Goal: Task Accomplishment & Management: Use online tool/utility

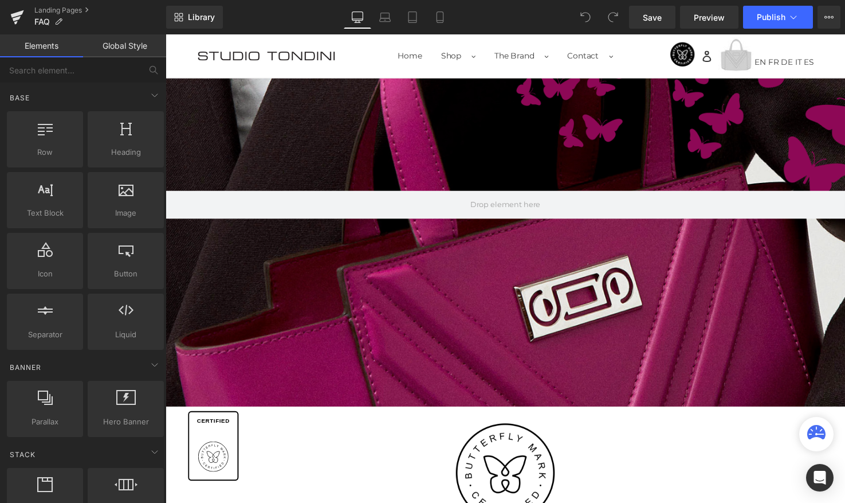
click at [545, 258] on div at bounding box center [512, 246] width 693 height 335
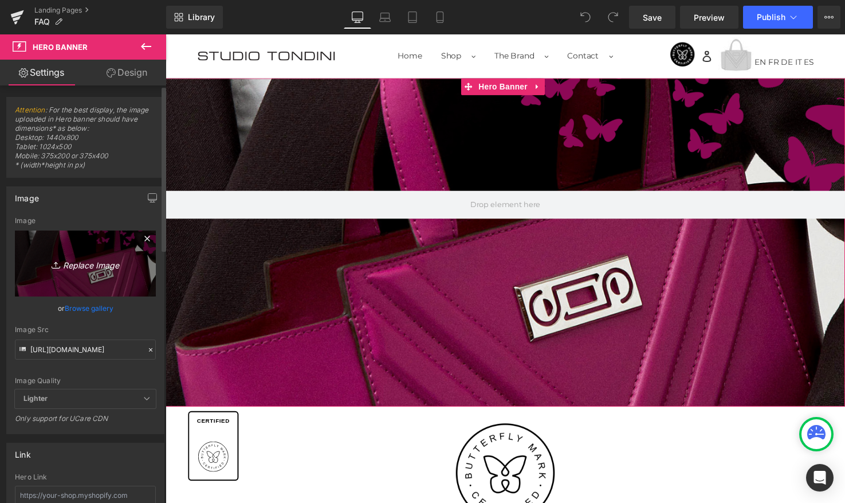
click at [101, 282] on link "Replace Image" at bounding box center [85, 263] width 141 height 66
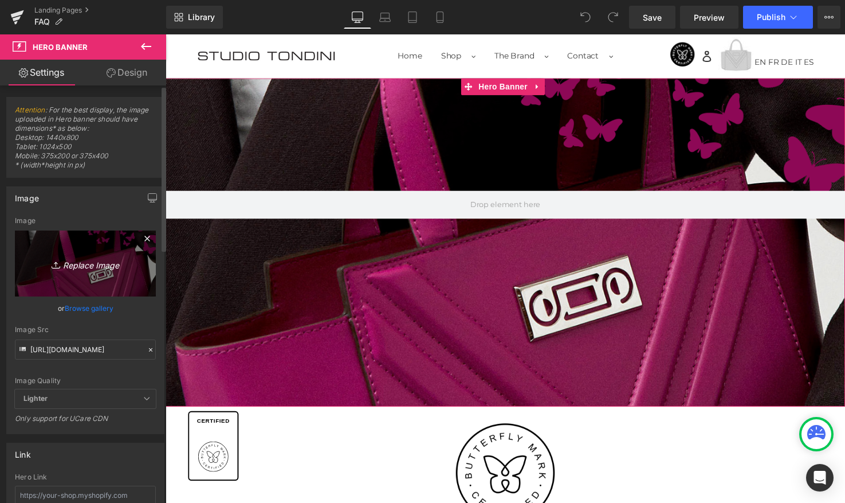
click at [85, 266] on icon "Replace Image" at bounding box center [86, 263] width 92 height 14
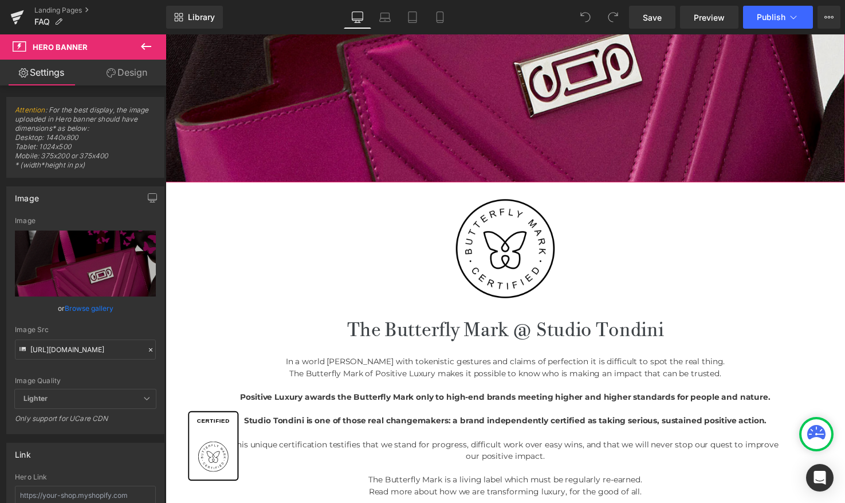
scroll to position [278, 0]
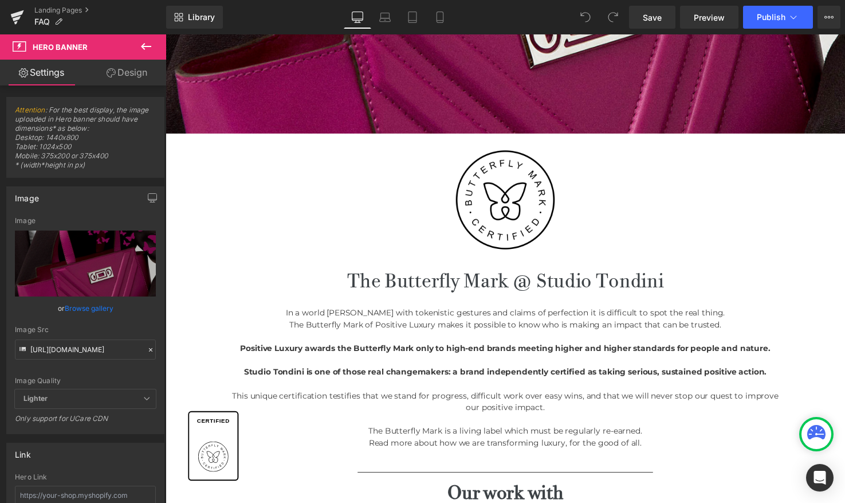
click at [539, 225] on img at bounding box center [512, 202] width 101 height 101
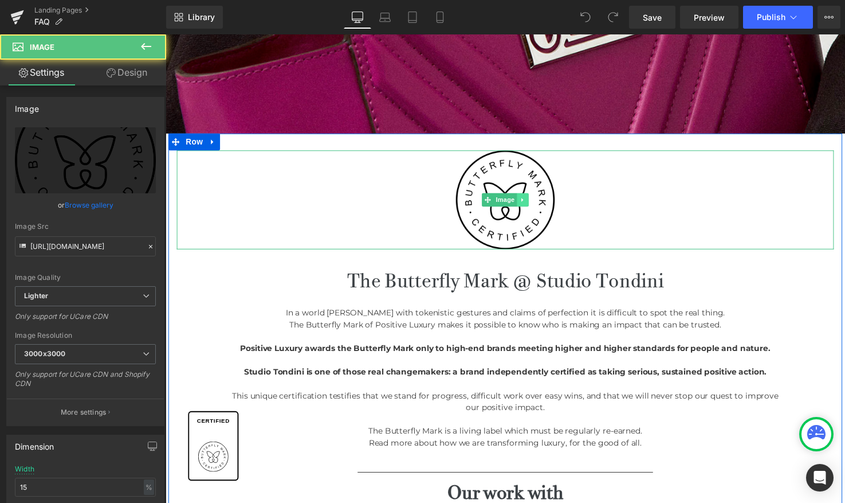
click at [528, 199] on icon at bounding box center [530, 202] width 6 height 7
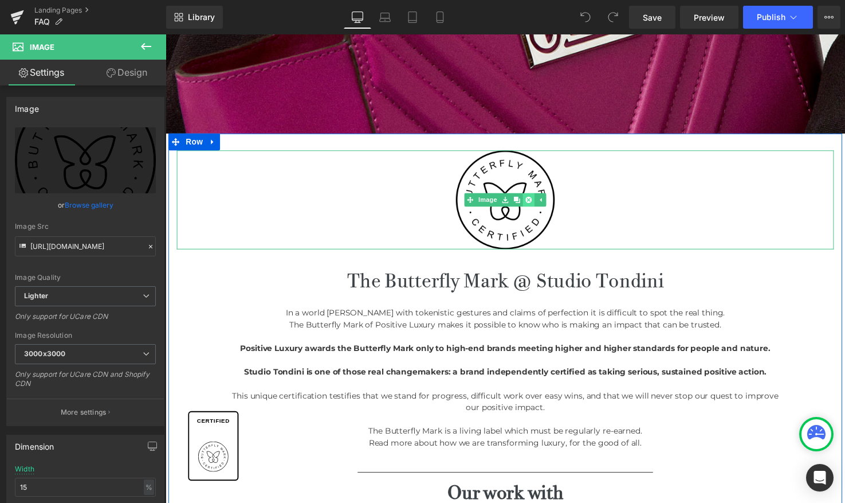
click at [533, 201] on icon at bounding box center [536, 202] width 6 height 6
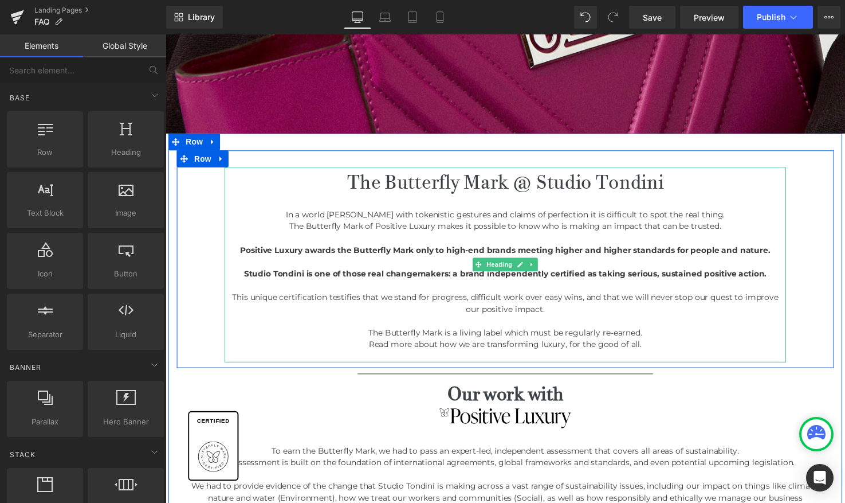
click at [389, 186] on h1 "The Butterfly Mark @ Studio Tondini" at bounding box center [512, 185] width 573 height 30
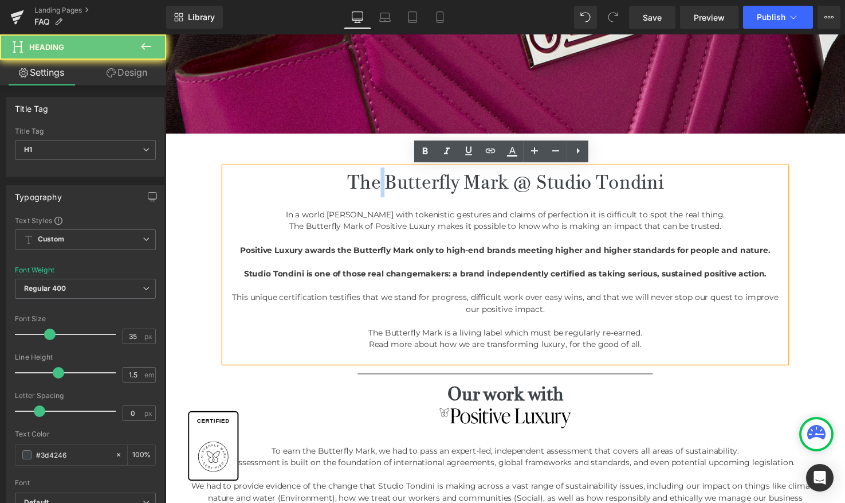
click at [389, 186] on h1 "The Butterfly Mark @ Studio Tondini" at bounding box center [512, 185] width 573 height 30
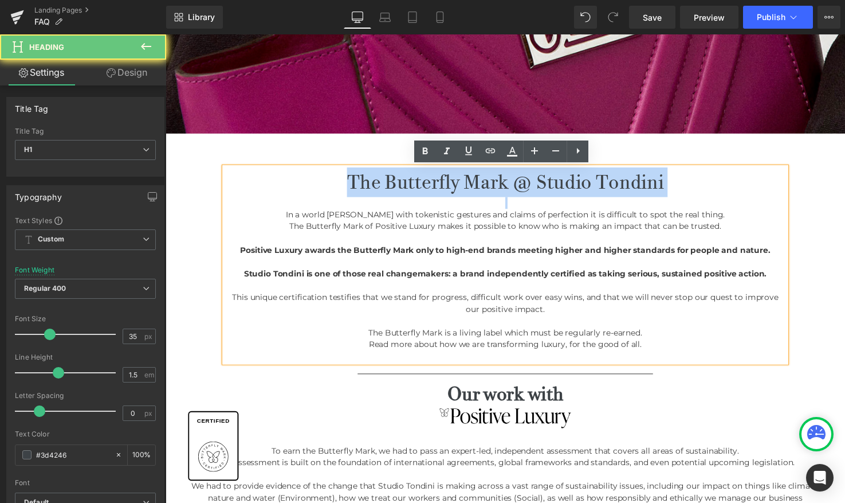
click at [389, 186] on h1 "The Butterfly Mark @ Studio Tondini" at bounding box center [512, 185] width 573 height 30
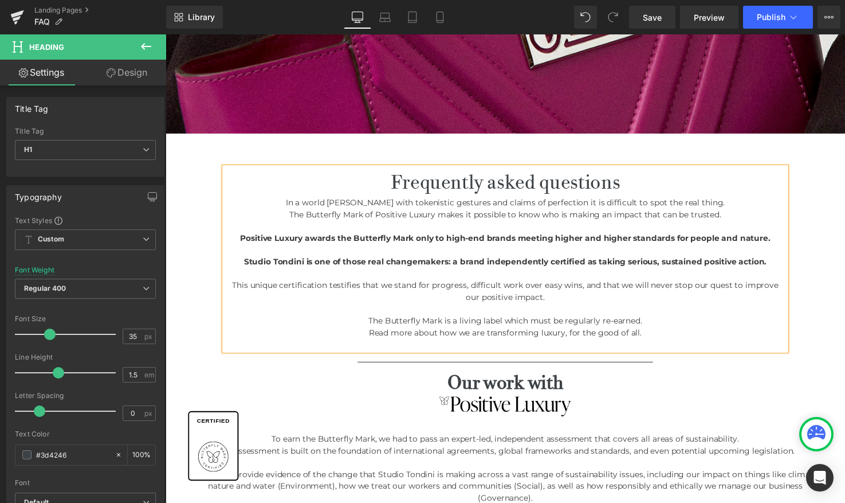
click at [625, 339] on div "Read more about how we are transforming luxury, for the good of all." at bounding box center [512, 338] width 573 height 12
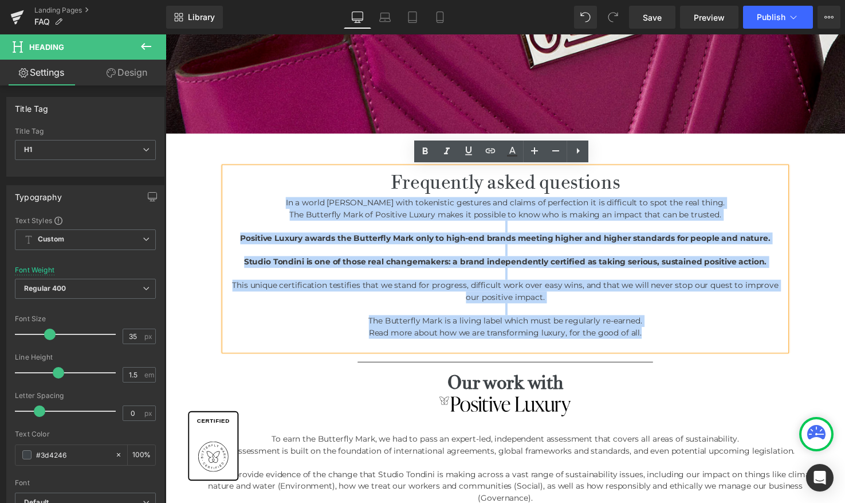
drag, startPoint x: 676, startPoint y: 337, endPoint x: 277, endPoint y: 201, distance: 421.3
click at [277, 201] on div "Frequently asked questions In a world rife with tokenistic gestures and claims …" at bounding box center [512, 263] width 573 height 187
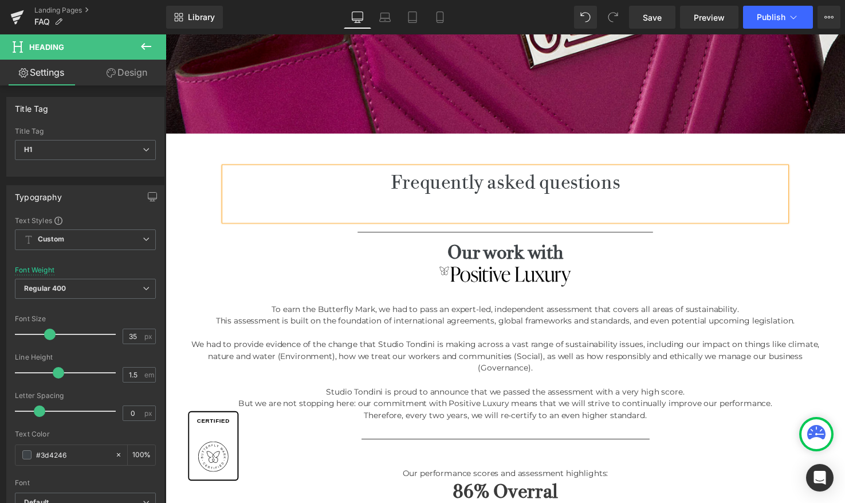
click at [503, 187] on h1 "Frequently asked questions" at bounding box center [512, 185] width 573 height 30
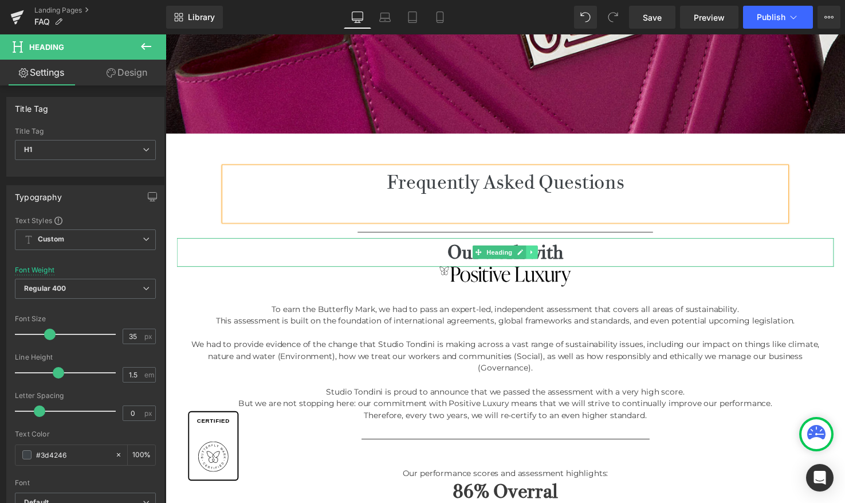
click at [540, 257] on icon at bounding box center [539, 256] width 6 height 7
click at [543, 257] on icon at bounding box center [546, 256] width 6 height 6
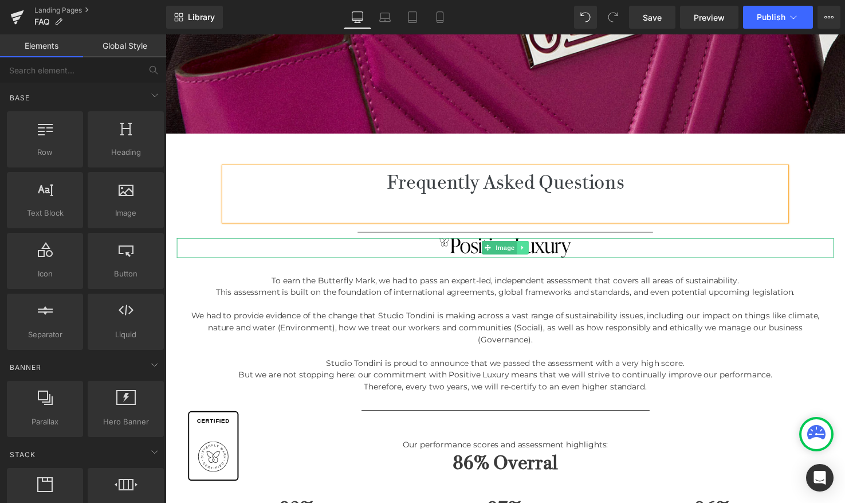
click at [527, 252] on icon at bounding box center [530, 251] width 6 height 7
click at [533, 252] on icon at bounding box center [536, 252] width 6 height 6
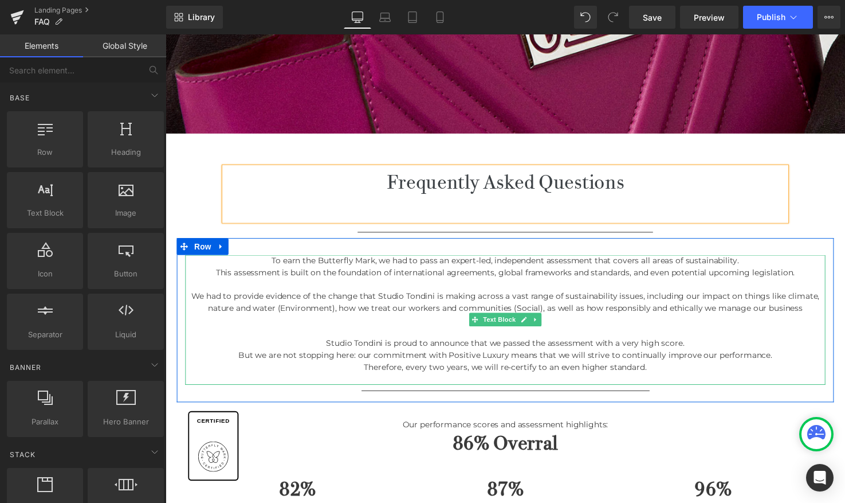
click at [544, 325] on icon at bounding box center [543, 324] width 6 height 7
click at [547, 324] on icon at bounding box center [549, 324] width 6 height 7
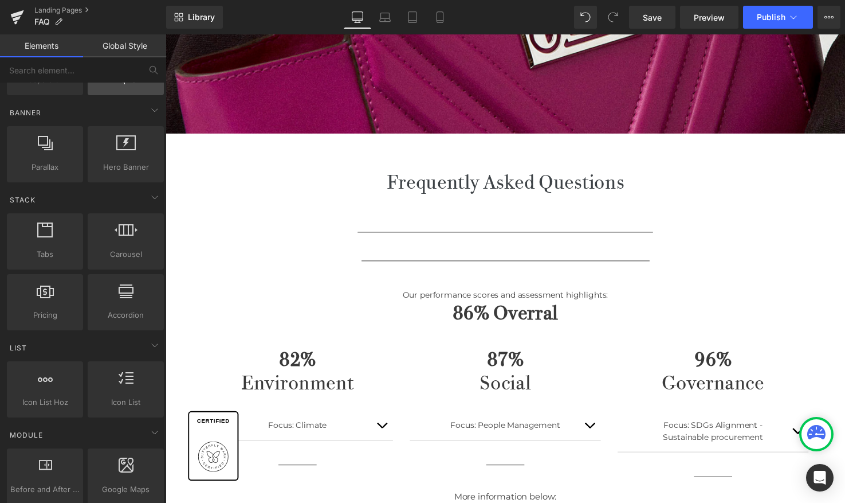
scroll to position [263, 0]
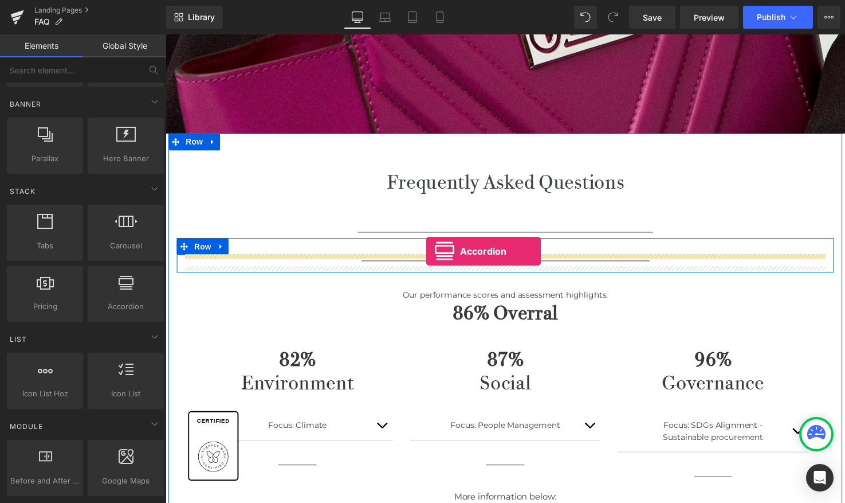
drag, startPoint x: 280, startPoint y: 336, endPoint x: 431, endPoint y: 256, distance: 172.0
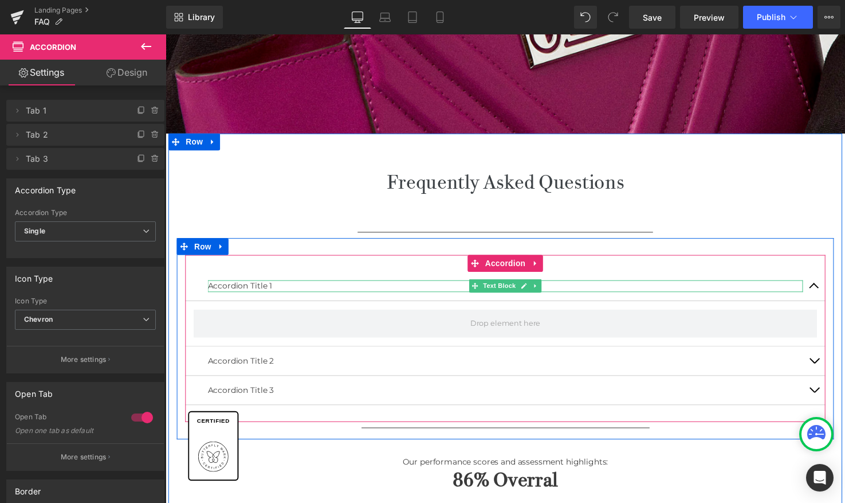
click at [254, 289] on p "Accordion Title 1" at bounding box center [512, 291] width 607 height 12
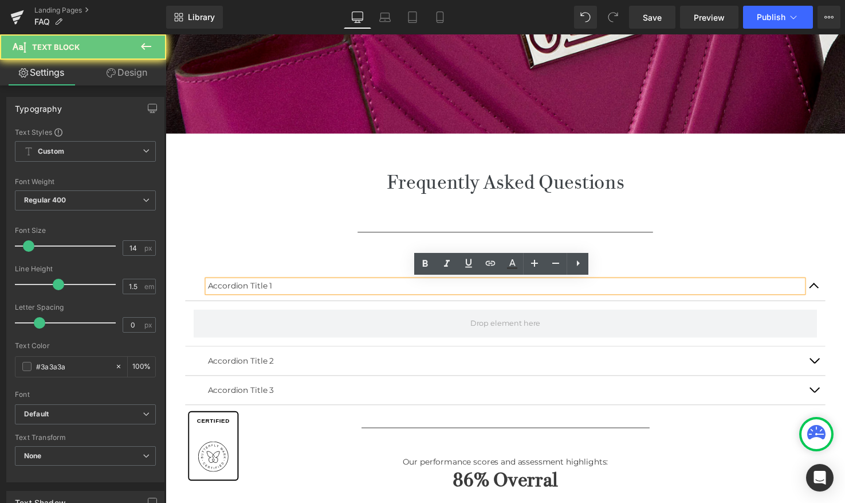
click at [234, 290] on p "Accordion Title 1" at bounding box center [512, 291] width 607 height 12
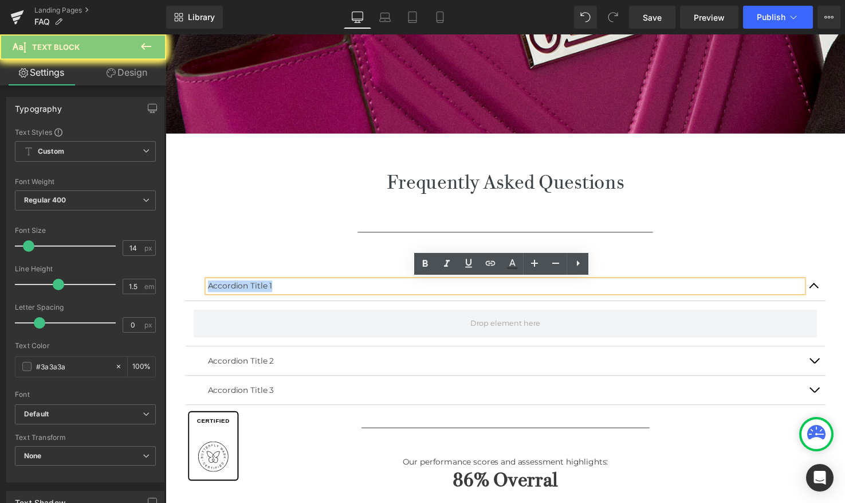
click at [234, 290] on p "Accordion Title 1" at bounding box center [512, 291] width 607 height 12
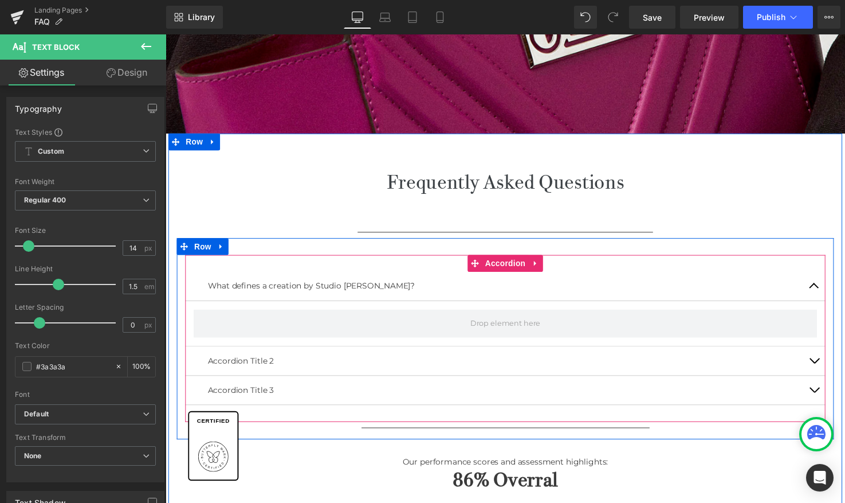
click at [246, 289] on p "What defines a creation by Studio [PERSON_NAME]?" at bounding box center [512, 291] width 607 height 12
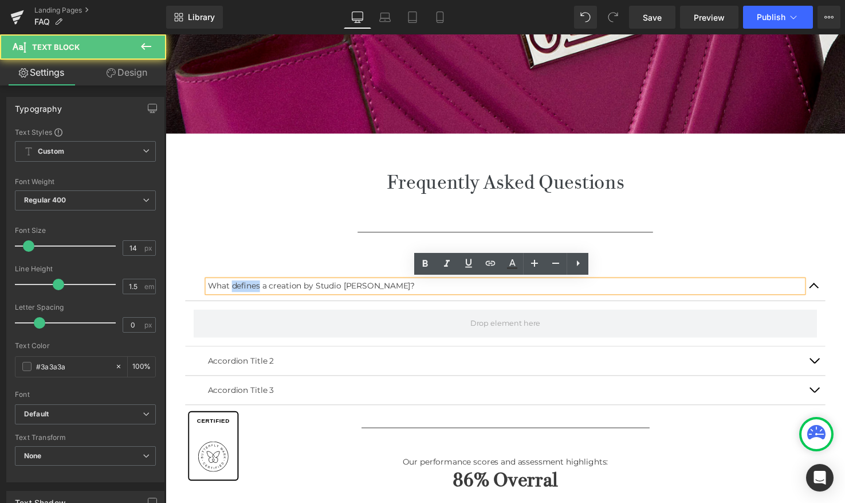
click at [246, 289] on p "What defines a creation by Studio [PERSON_NAME]?" at bounding box center [512, 291] width 607 height 12
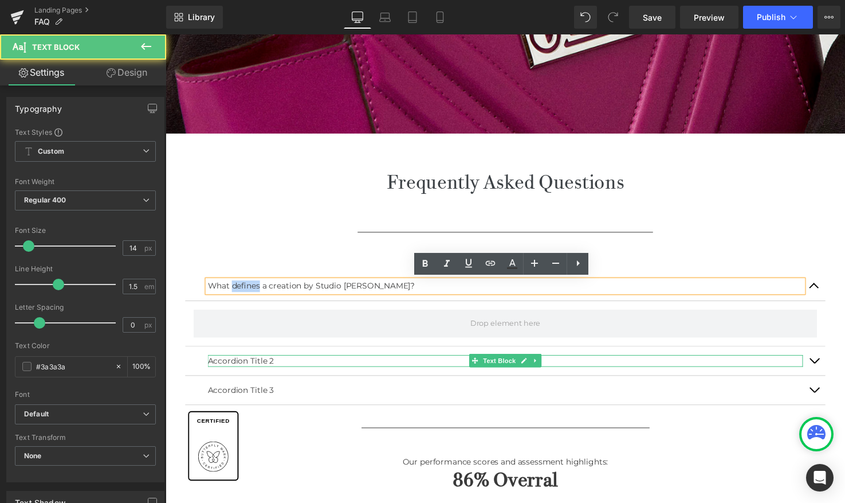
click at [269, 367] on p "Accordion Title 2" at bounding box center [512, 367] width 607 height 12
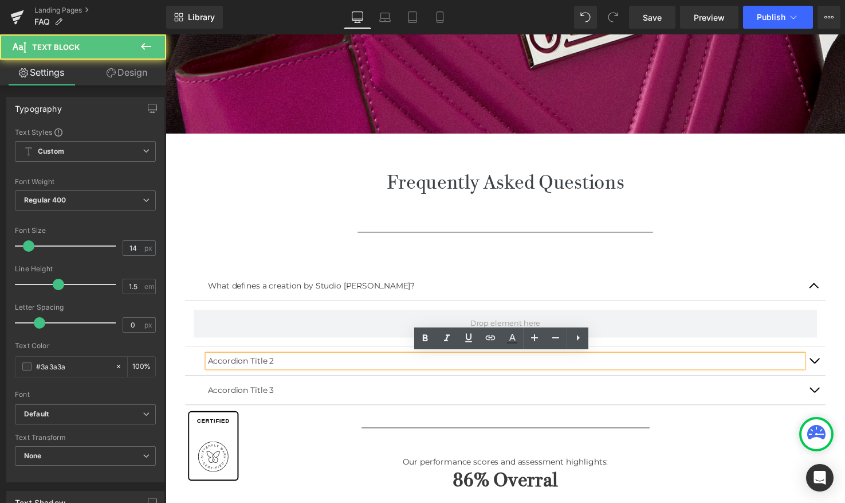
click at [273, 365] on p "Accordion Title 2" at bounding box center [512, 367] width 607 height 12
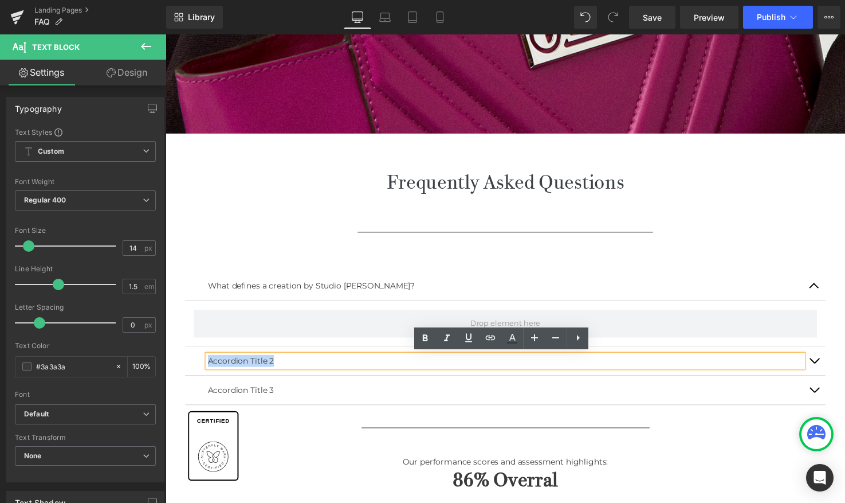
click at [273, 365] on p "Accordion Title 2" at bounding box center [512, 367] width 607 height 12
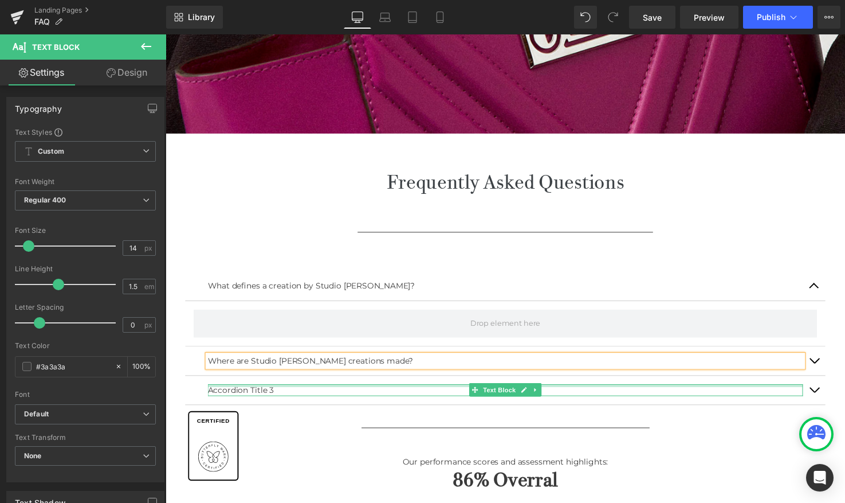
click at [290, 391] on div at bounding box center [512, 392] width 607 height 3
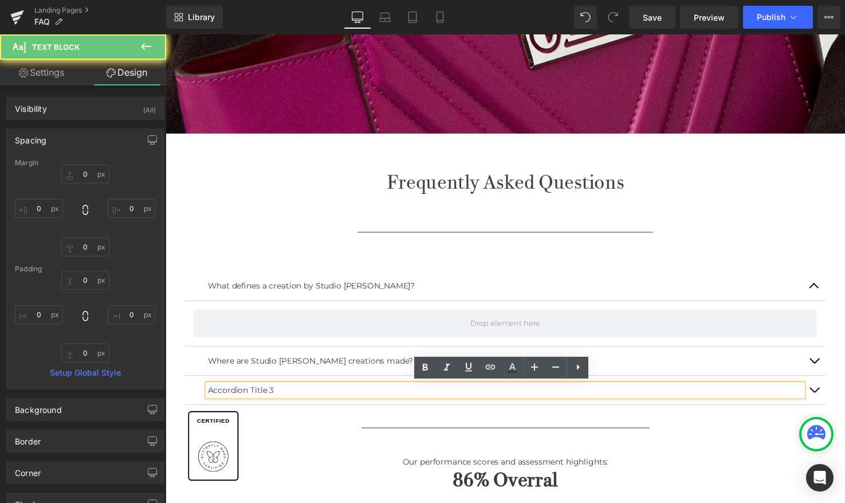
click at [287, 395] on p "Accordion Title 3" at bounding box center [512, 397] width 607 height 12
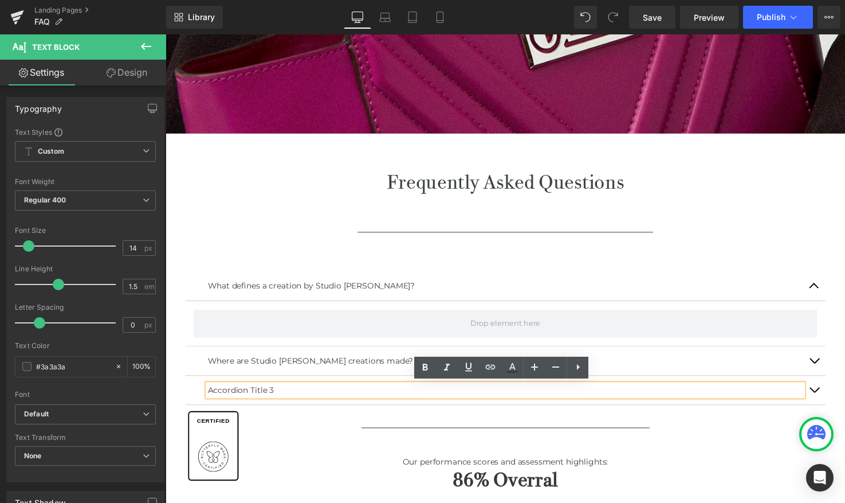
click at [277, 397] on p "Accordion Title 3" at bounding box center [512, 397] width 607 height 12
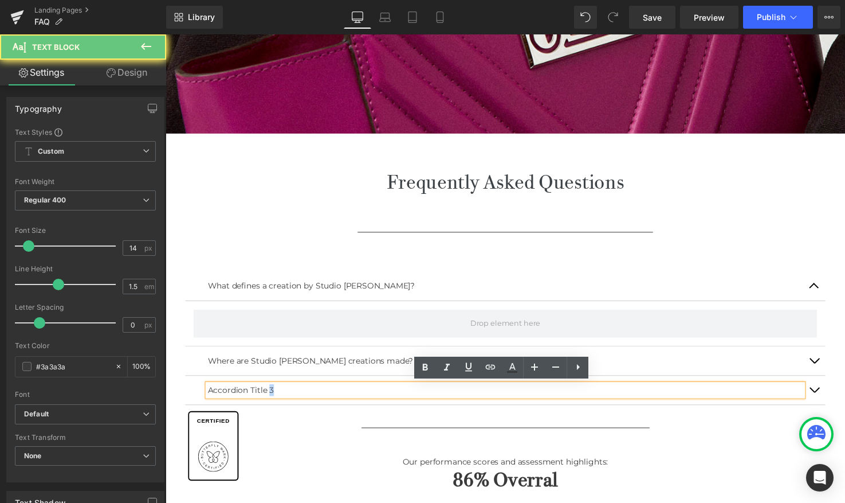
click at [277, 397] on p "Accordion Title 3" at bounding box center [512, 397] width 607 height 12
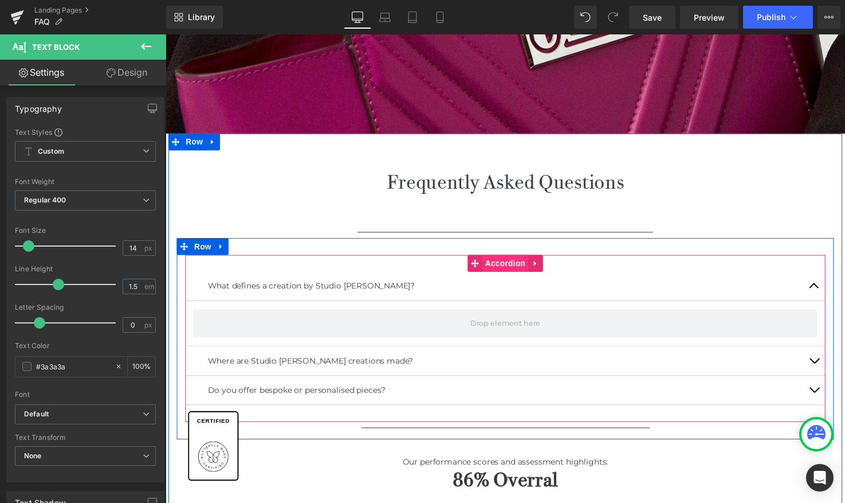
click at [501, 272] on div "What defines a creation by Studio Tondini? Text Block Where are Studio Tondini'…" at bounding box center [512, 344] width 653 height 170
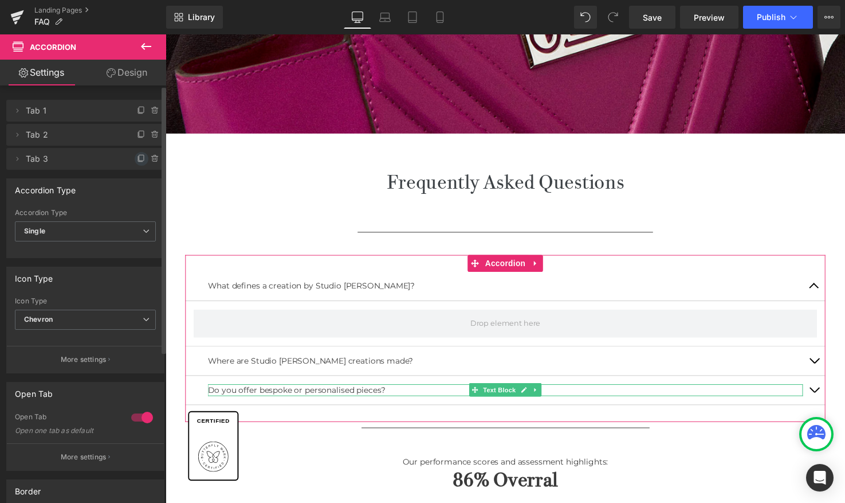
click at [137, 161] on icon at bounding box center [141, 158] width 9 height 9
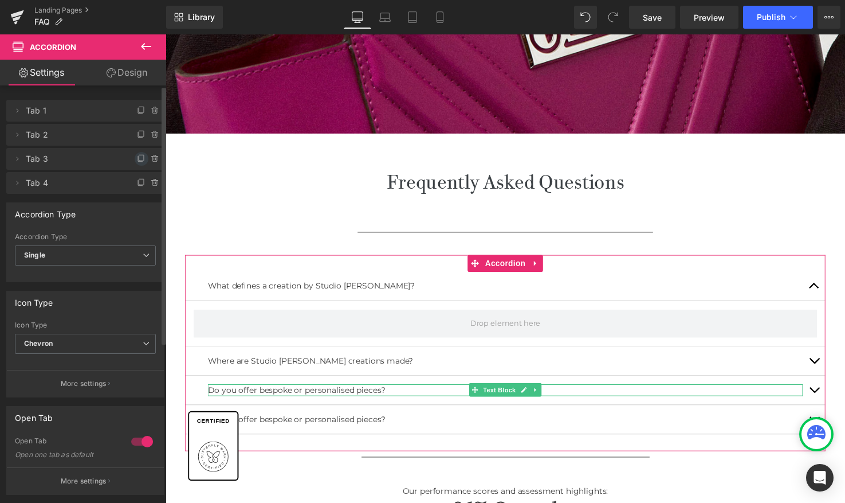
click at [139, 160] on icon at bounding box center [141, 158] width 5 height 6
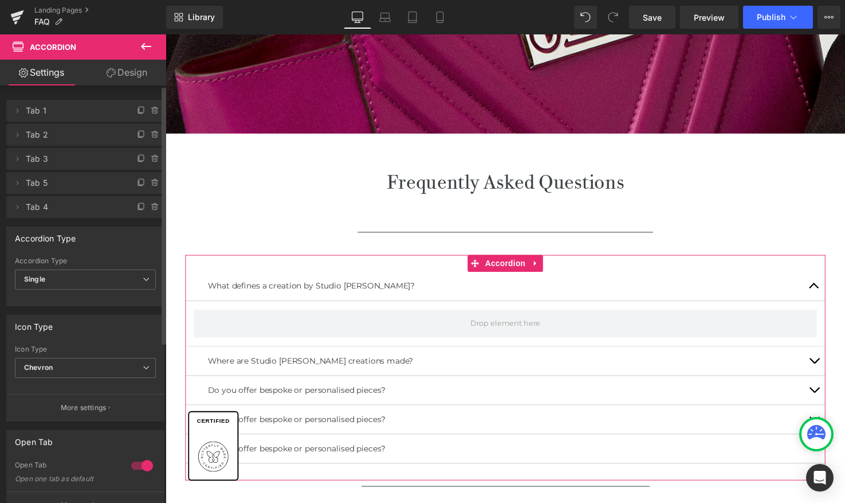
click at [139, 160] on icon at bounding box center [141, 158] width 5 height 6
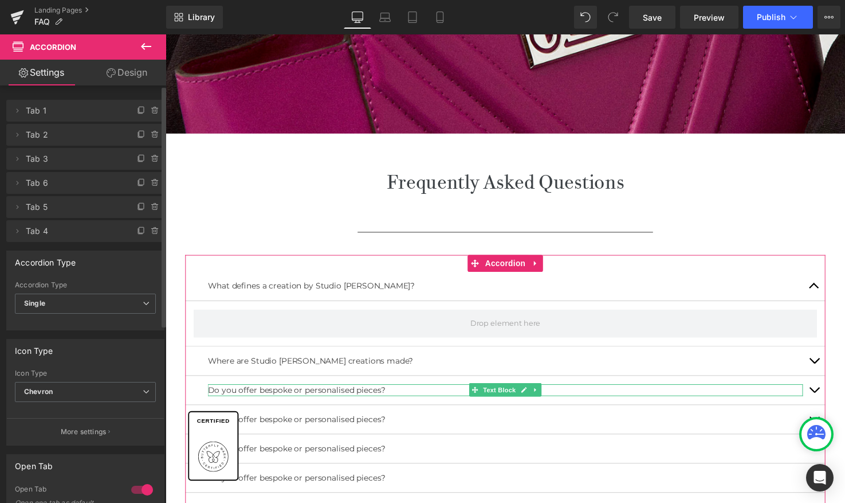
click at [139, 160] on icon at bounding box center [141, 158] width 5 height 6
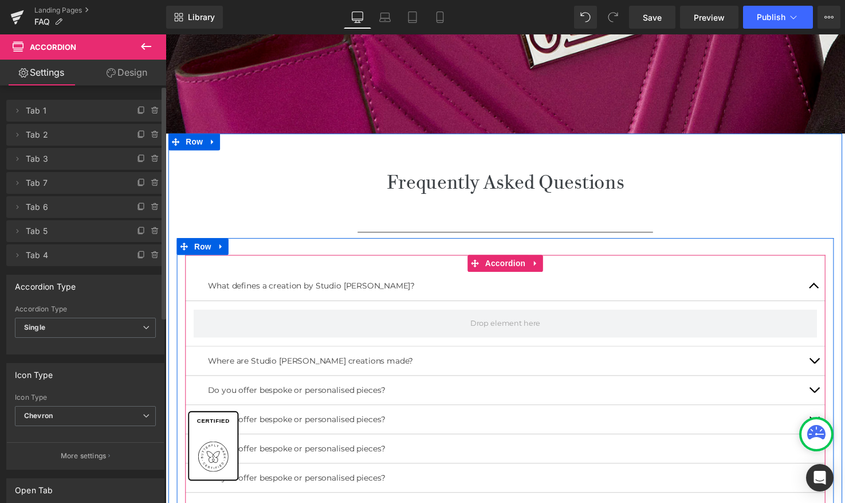
click at [393, 435] on div "Do you offer bespoke or personalised pieces? Text Block" at bounding box center [512, 427] width 653 height 30
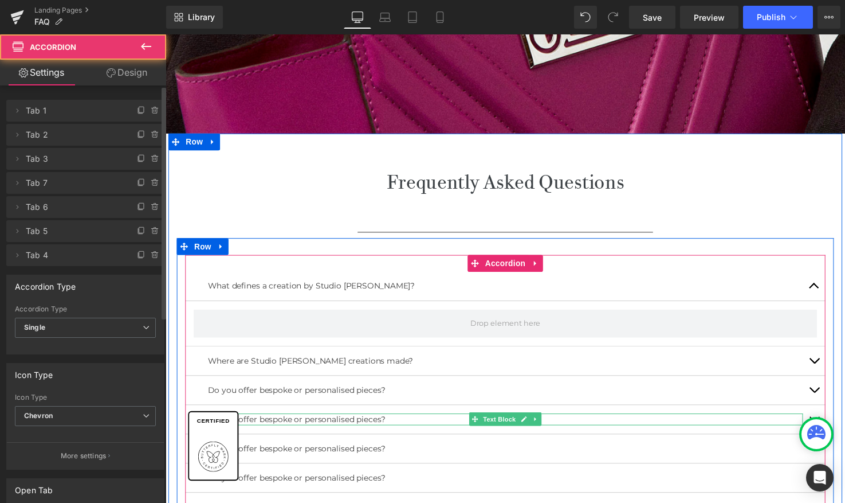
click at [392, 425] on p "Do you offer bespoke or personalised pieces?" at bounding box center [512, 427] width 607 height 12
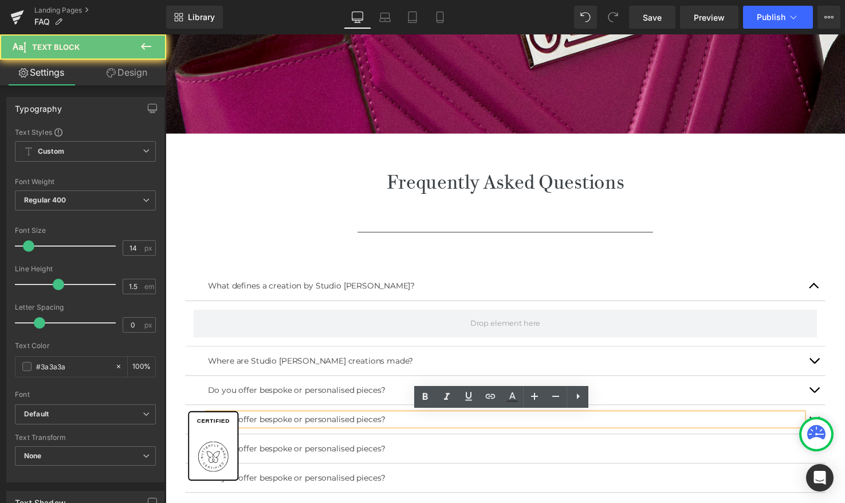
click at [390, 423] on p "Do you offer bespoke or personalised pieces?" at bounding box center [512, 427] width 607 height 12
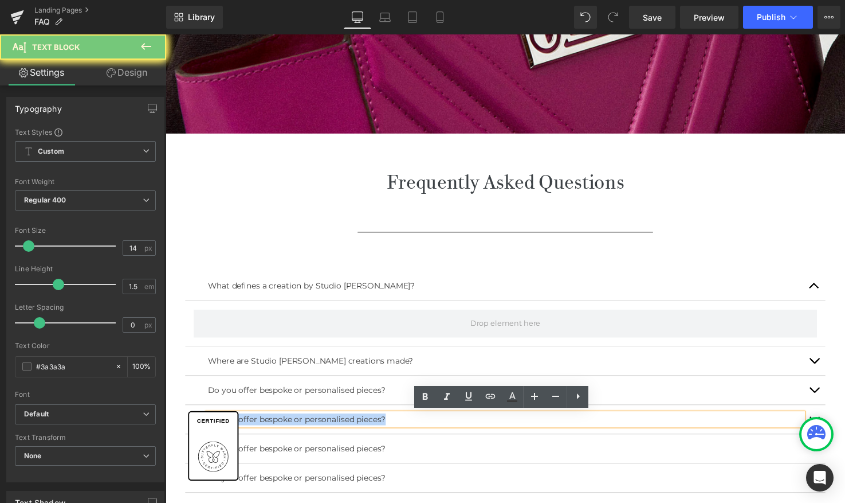
click at [390, 423] on p "Do you offer bespoke or personalised pieces?" at bounding box center [512, 427] width 607 height 12
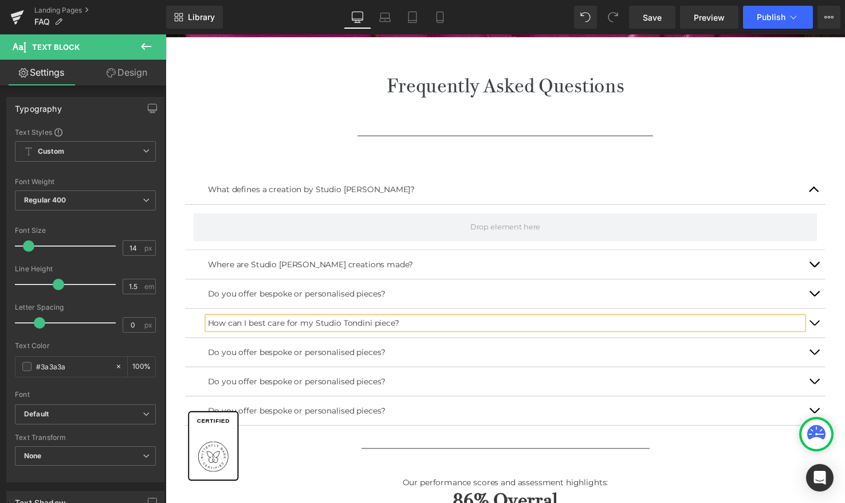
scroll to position [399, 0]
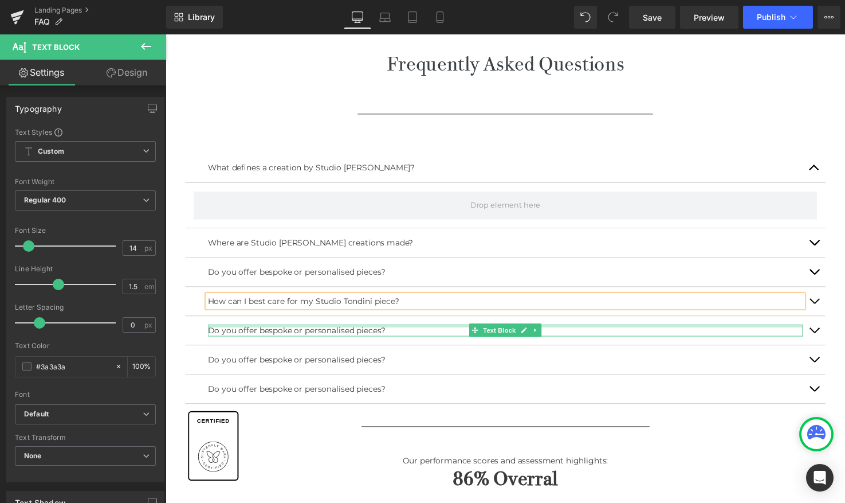
click at [399, 330] on div at bounding box center [512, 331] width 607 height 3
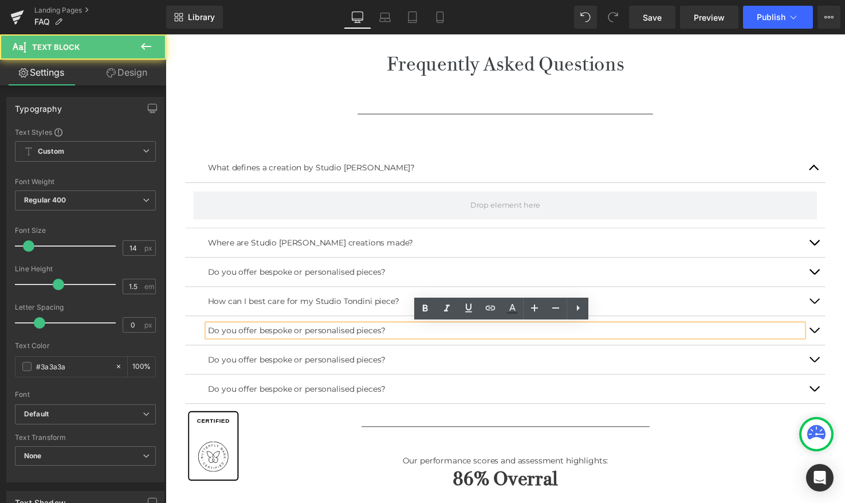
click at [387, 331] on p "Do you offer bespoke or personalised pieces?" at bounding box center [512, 336] width 607 height 12
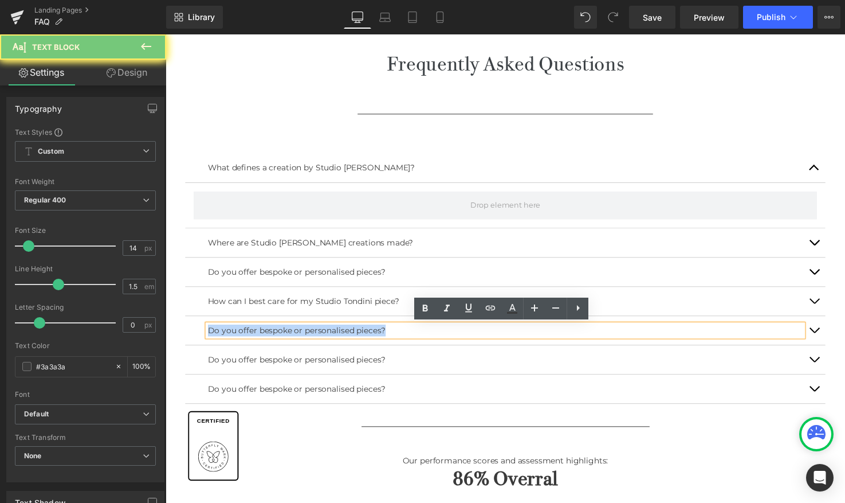
click at [387, 331] on p "Do you offer bespoke or personalised pieces?" at bounding box center [512, 336] width 607 height 12
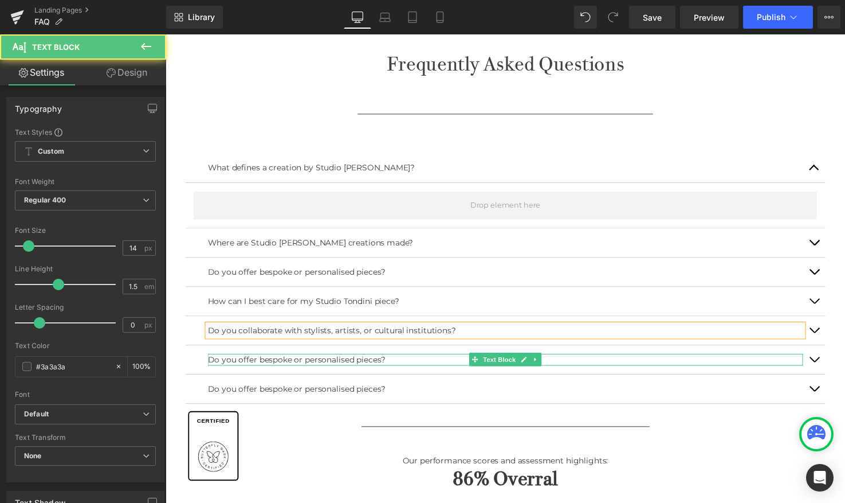
click at [417, 364] on p "Do you offer bespoke or personalised pieces?" at bounding box center [512, 366] width 607 height 12
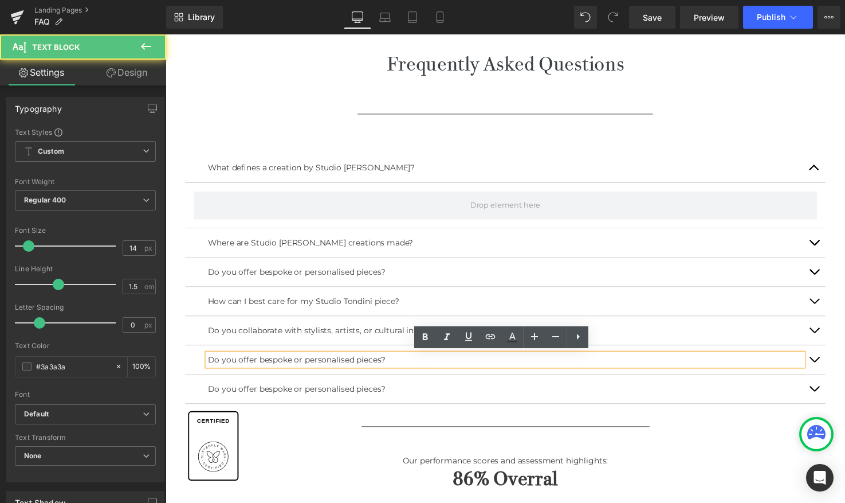
click at [398, 365] on p "Do you offer bespoke or personalised pieces?" at bounding box center [512, 366] width 607 height 12
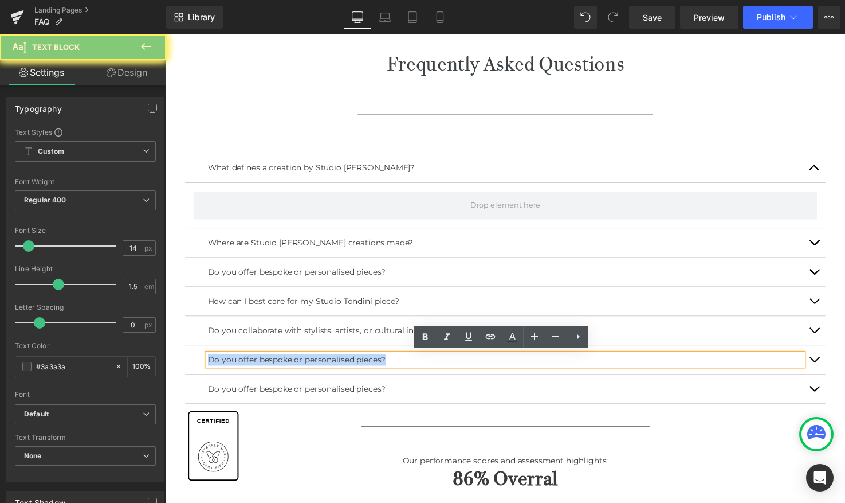
click at [398, 365] on p "Do you offer bespoke or personalised pieces?" at bounding box center [512, 366] width 607 height 12
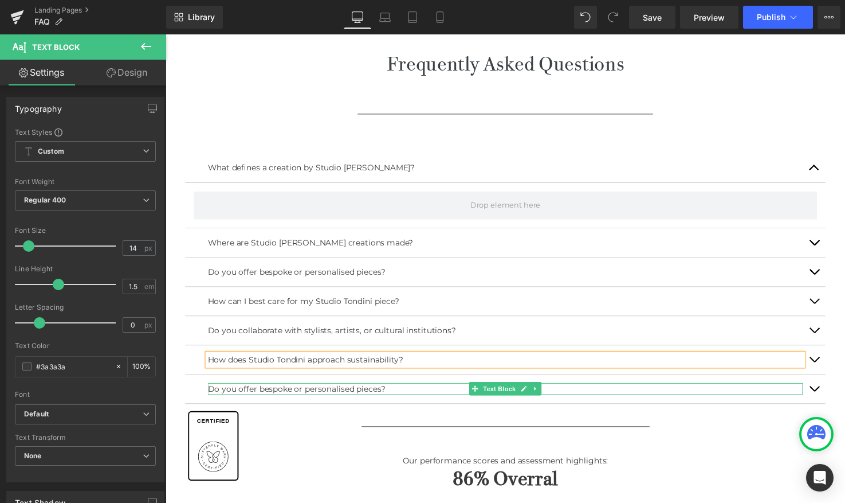
click at [389, 392] on p "Do you offer bespoke or personalised pieces?" at bounding box center [512, 396] width 607 height 12
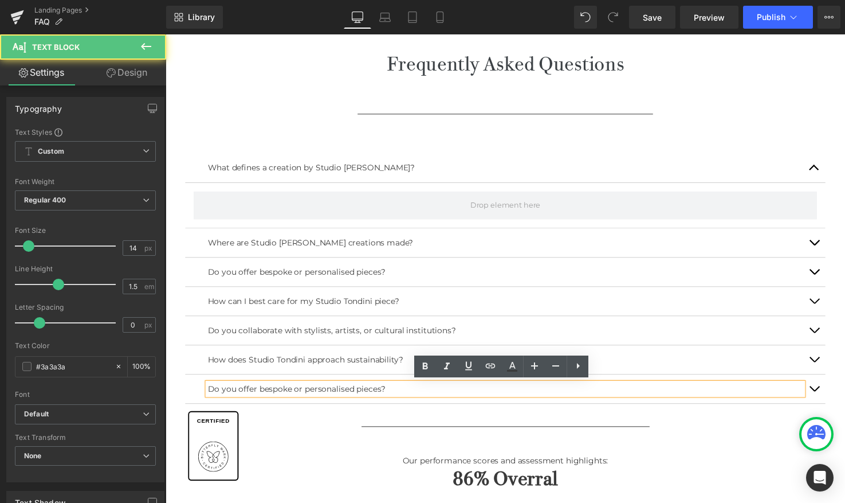
click at [391, 393] on p "Do you offer bespoke or personalised pieces?" at bounding box center [512, 396] width 607 height 12
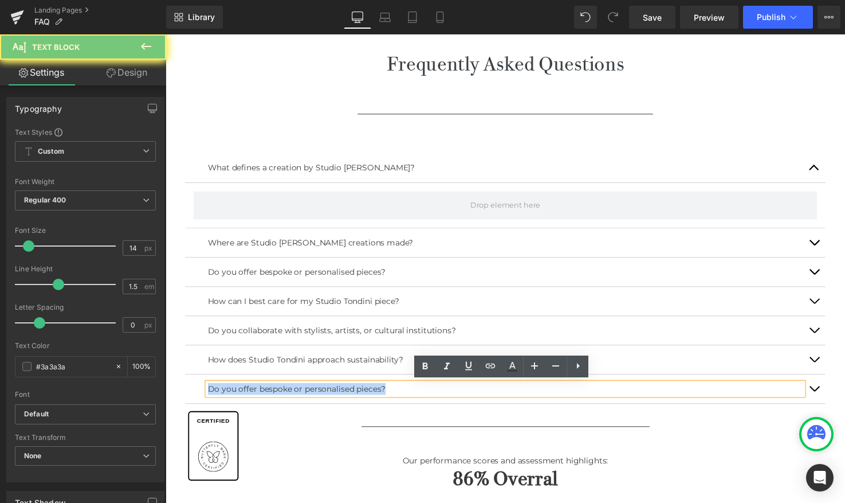
click at [391, 393] on p "Do you offer bespoke or personalised pieces?" at bounding box center [512, 396] width 607 height 12
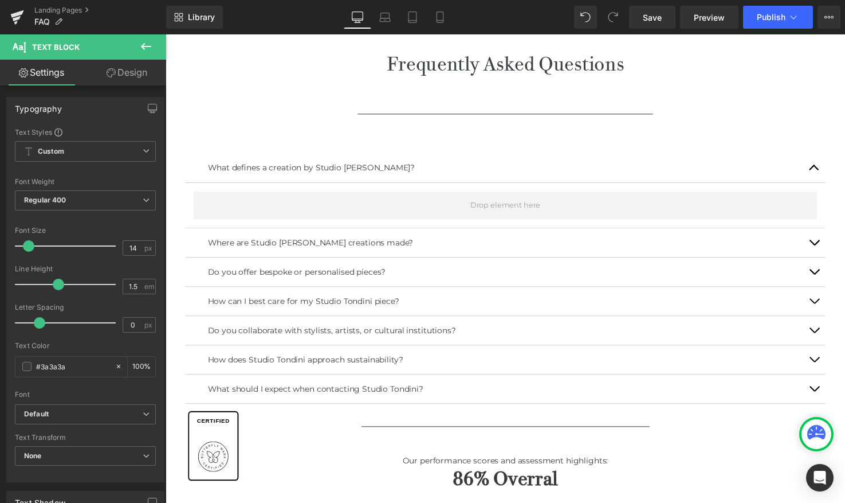
click at [142, 48] on icon at bounding box center [146, 47] width 14 height 14
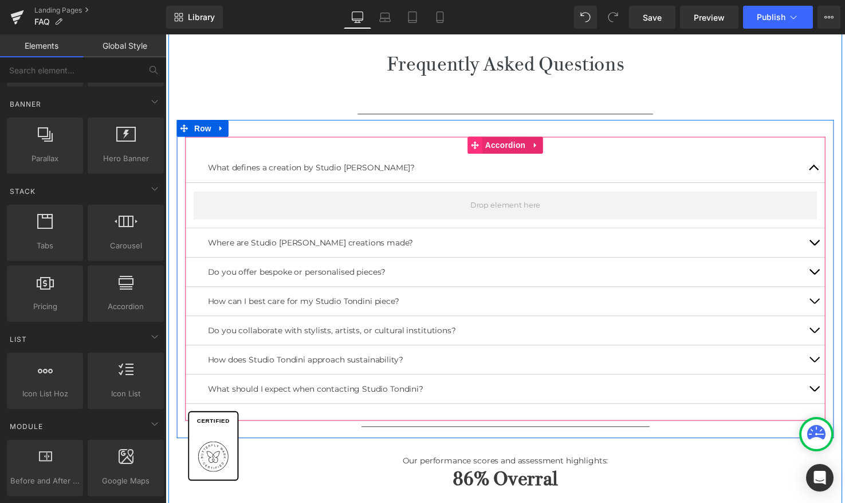
click at [514, 147] on link "Accordion" at bounding box center [505, 147] width 62 height 17
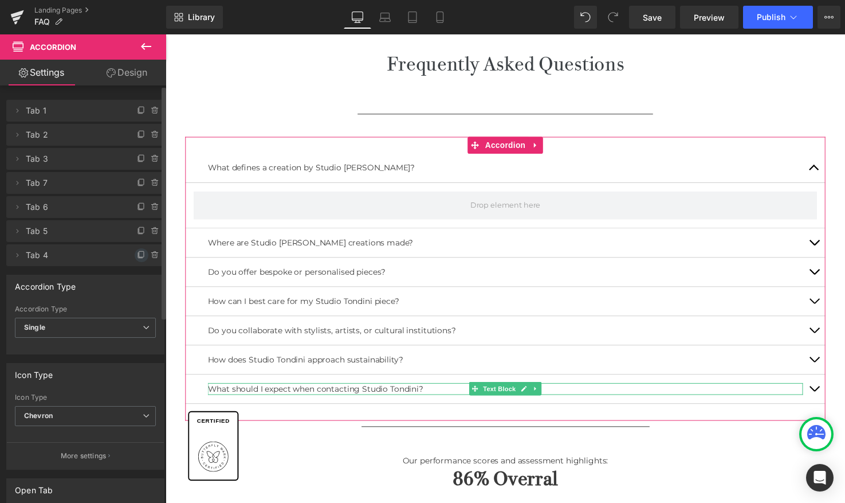
click at [137, 252] on icon at bounding box center [141, 254] width 9 height 9
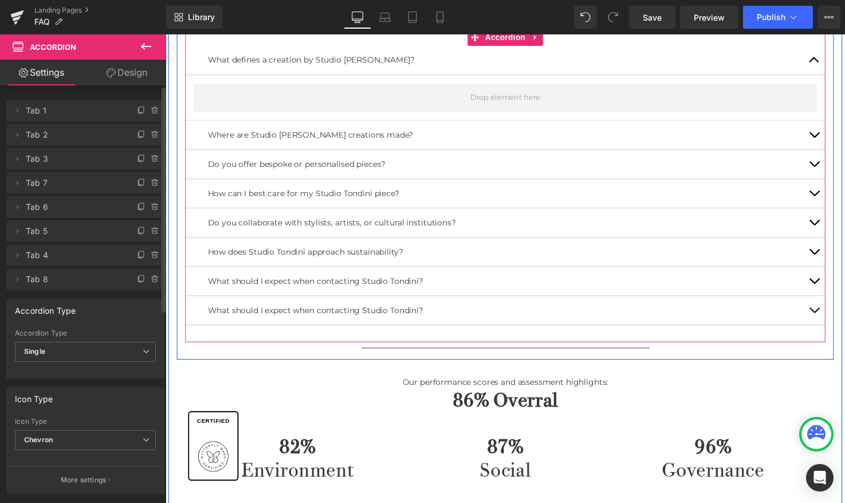
scroll to position [522, 0]
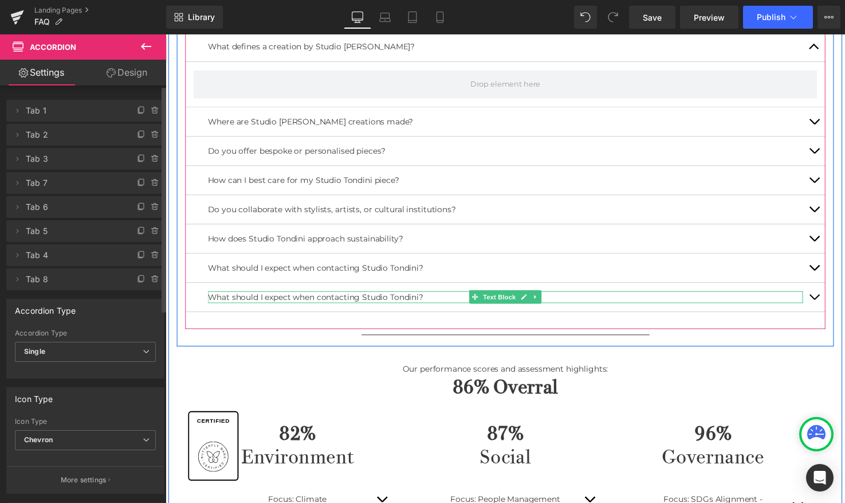
click at [426, 302] on p "What should I expect when contacting Studio Tondini?" at bounding box center [512, 302] width 607 height 12
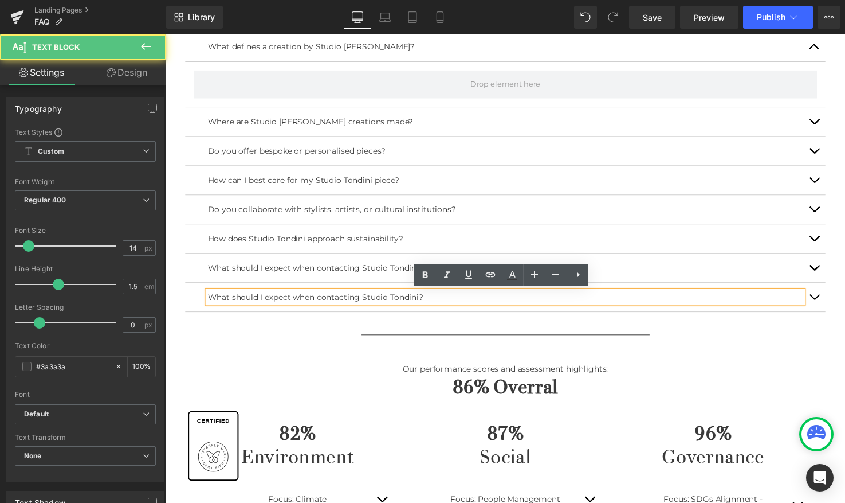
click at [429, 301] on p "What should I expect when contacting Studio Tondini?" at bounding box center [512, 302] width 607 height 12
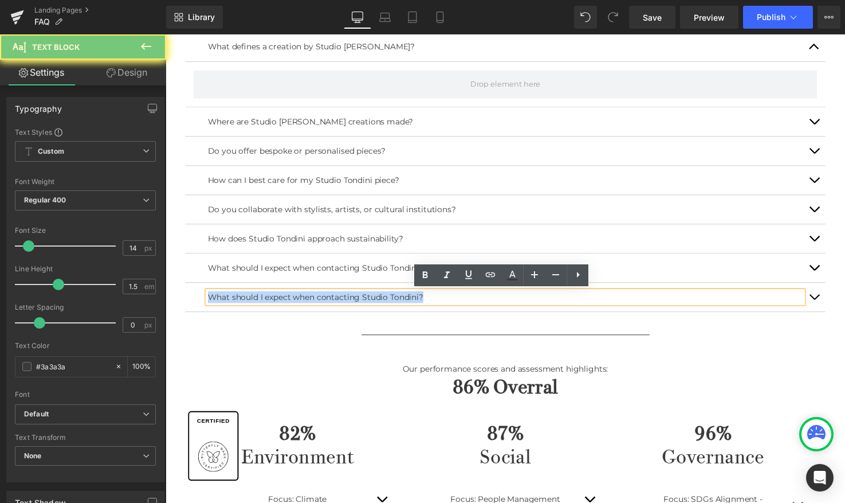
click at [429, 301] on p "What should I expect when contacting Studio Tondini?" at bounding box center [512, 302] width 607 height 12
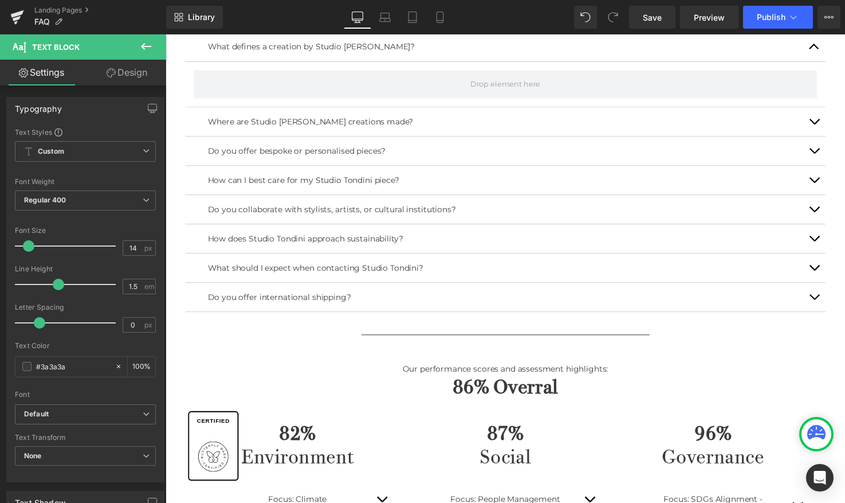
click at [147, 55] on button at bounding box center [146, 46] width 40 height 25
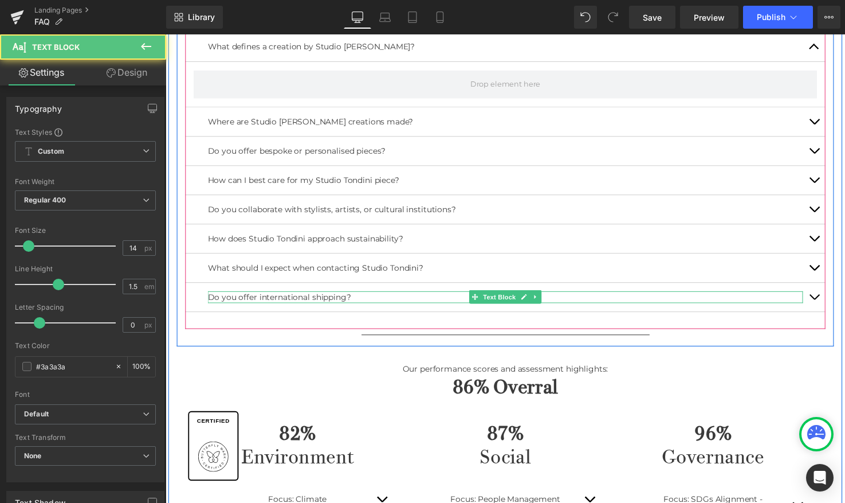
click at [417, 301] on p "Do you offer international shipping?" at bounding box center [512, 302] width 607 height 12
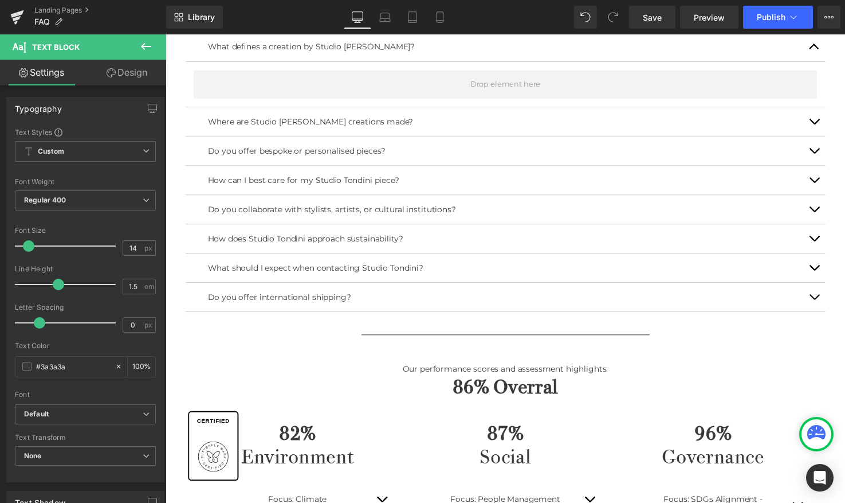
click at [144, 49] on icon at bounding box center [146, 46] width 10 height 7
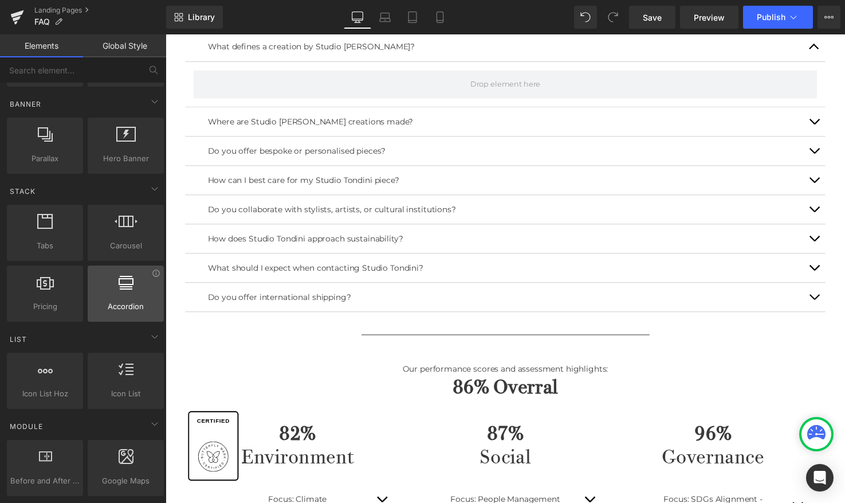
click at [128, 295] on div at bounding box center [125, 287] width 69 height 26
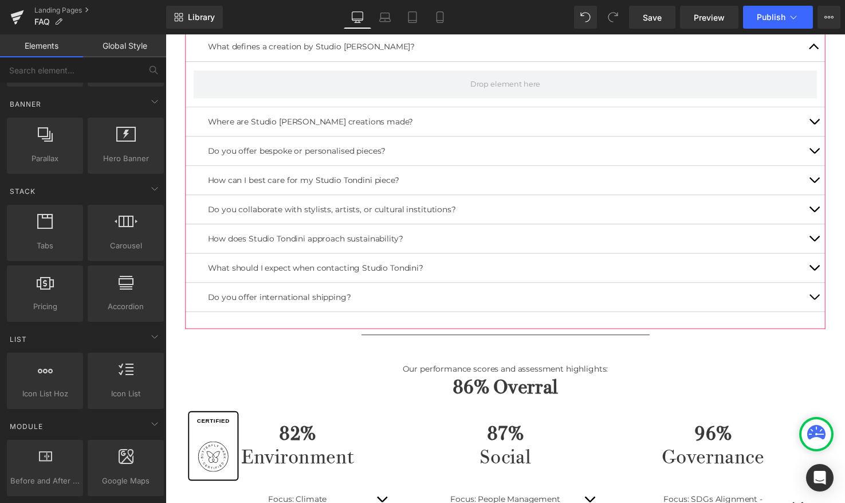
click at [166, 34] on div at bounding box center [166, 34] width 0 height 0
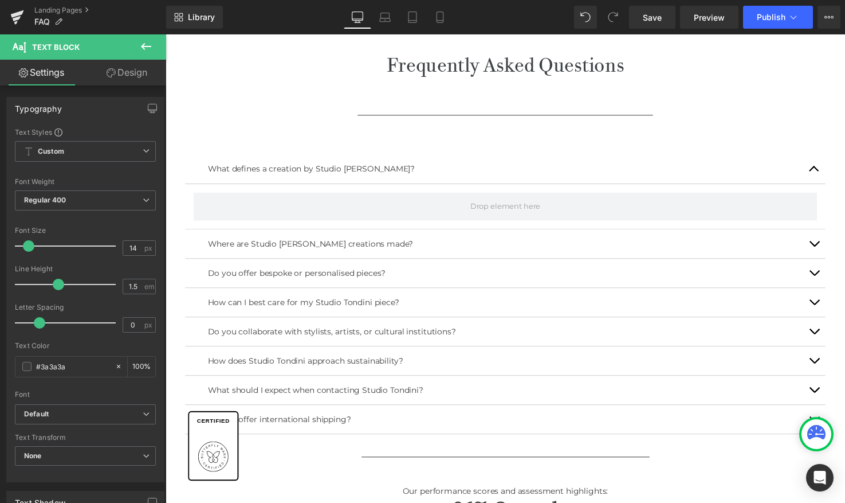
scroll to position [399, 0]
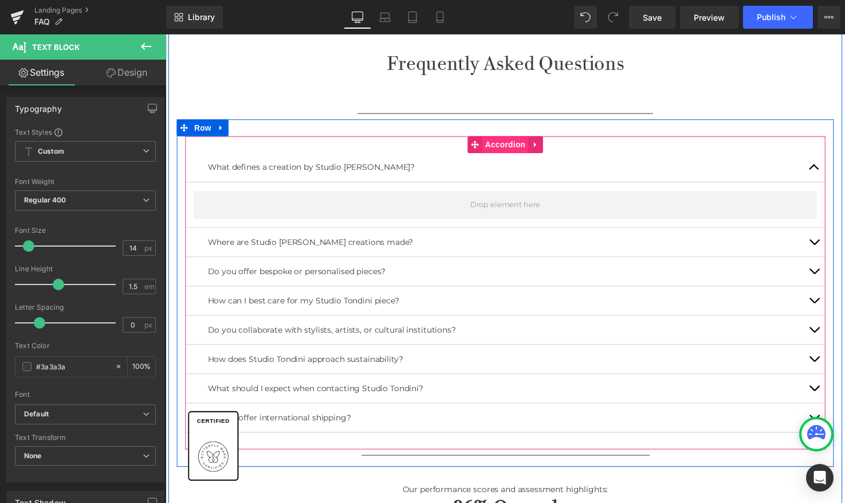
click at [509, 146] on div "What defines a creation by Studio Tondini? Text Block Where are Studio Tondini'…" at bounding box center [512, 297] width 653 height 319
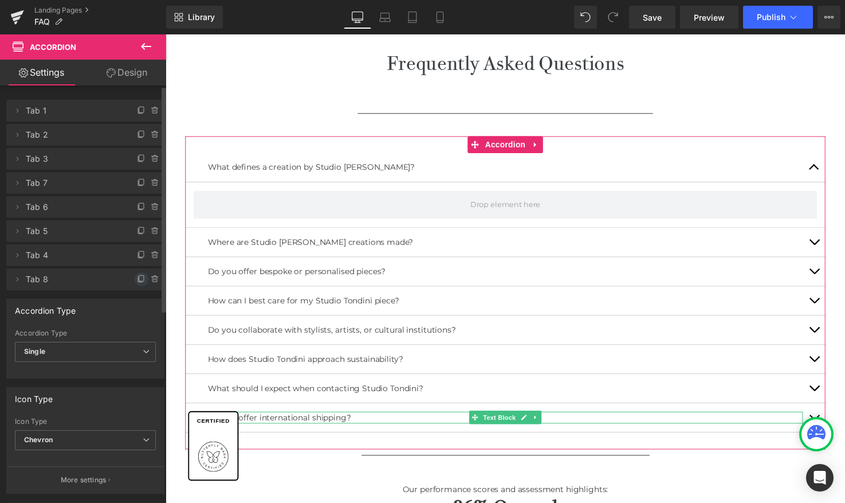
click at [137, 281] on icon at bounding box center [141, 278] width 9 height 9
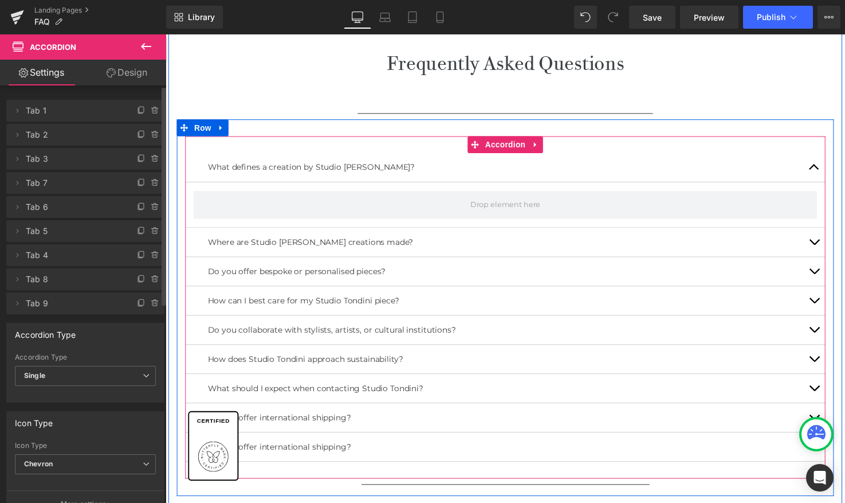
click at [344, 449] on div "Do you offer international shipping? Text Block" at bounding box center [512, 455] width 607 height 12
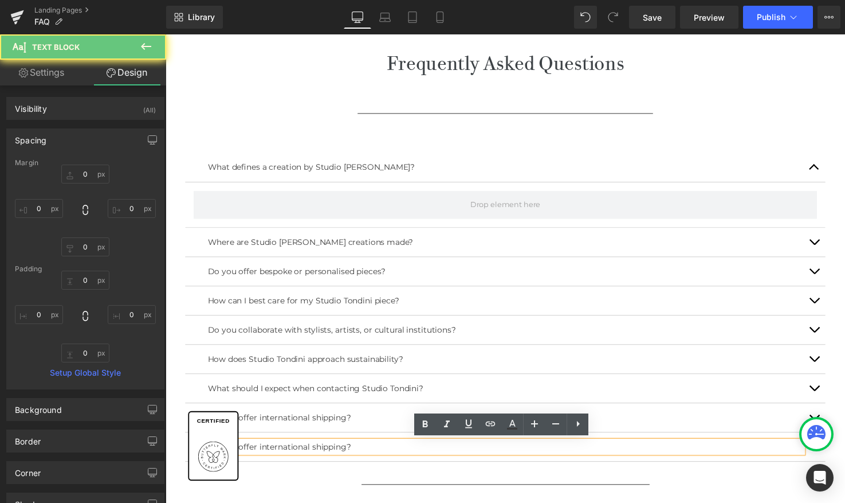
click at [358, 451] on p "Do you offer international shipping?" at bounding box center [512, 455] width 607 height 12
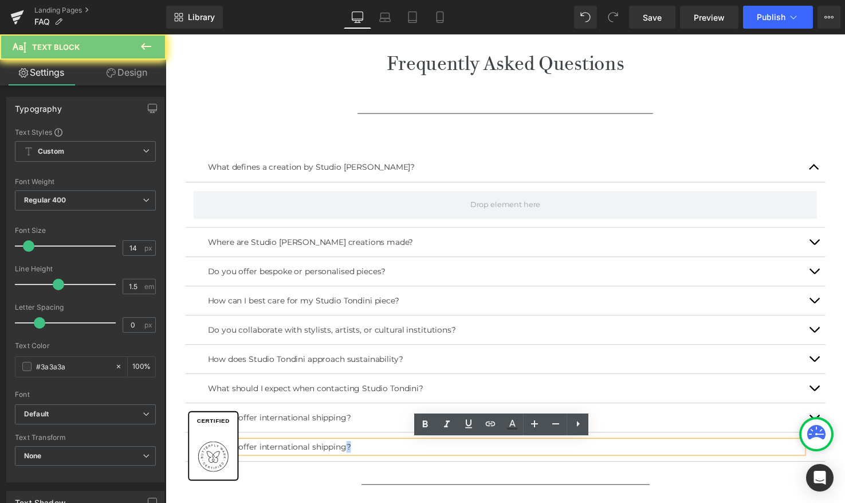
click at [358, 451] on p "Do you offer international shipping?" at bounding box center [512, 455] width 607 height 12
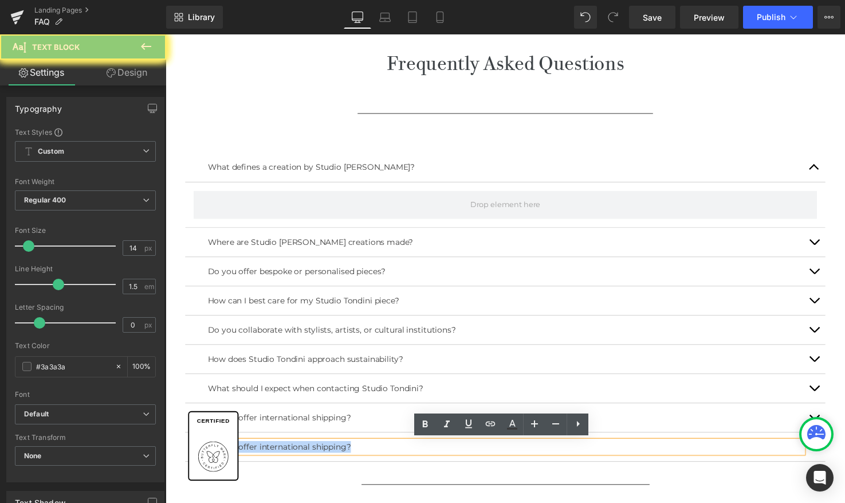
click at [358, 451] on p "Do you offer international shipping?" at bounding box center [512, 455] width 607 height 12
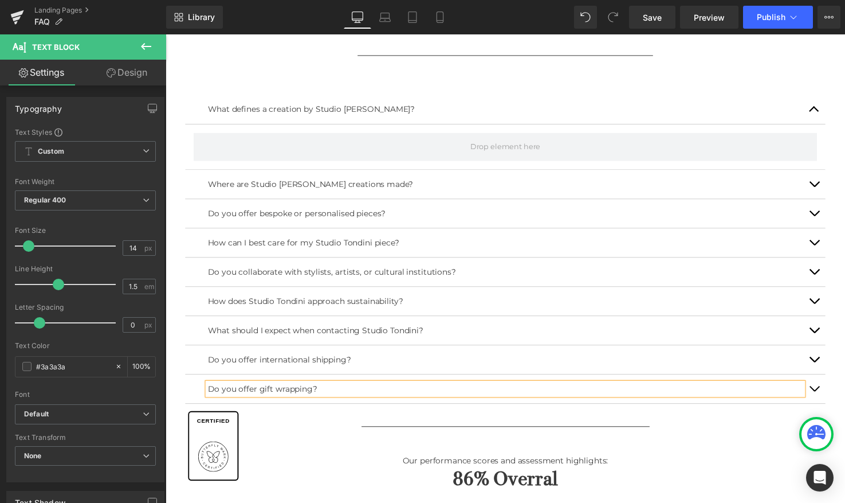
scroll to position [472, 0]
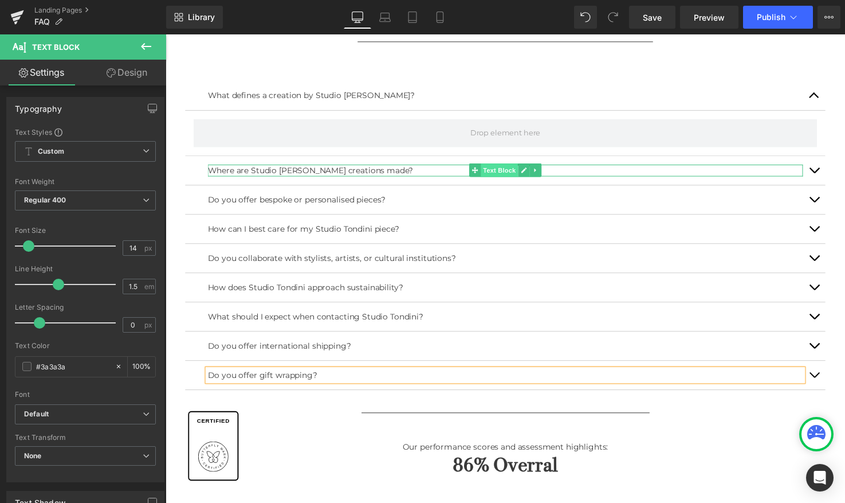
click at [501, 170] on div "Where are Studio Tondini's creations made? Text Block" at bounding box center [512, 173] width 607 height 12
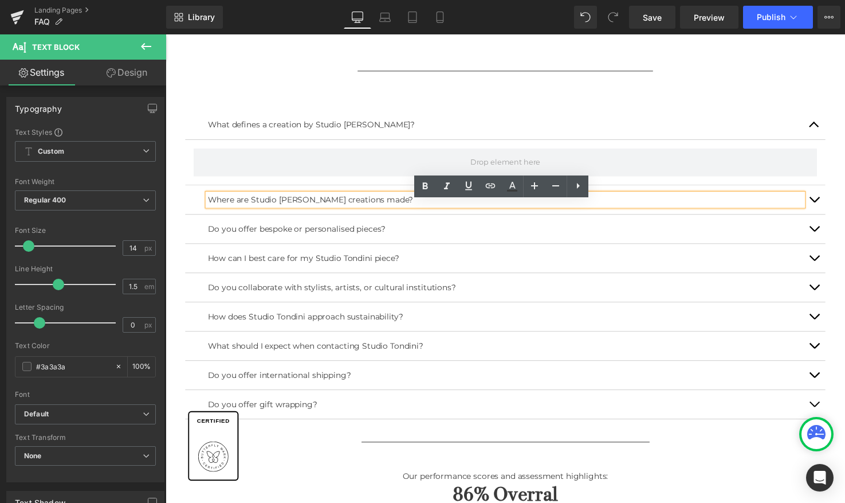
scroll to position [432, 0]
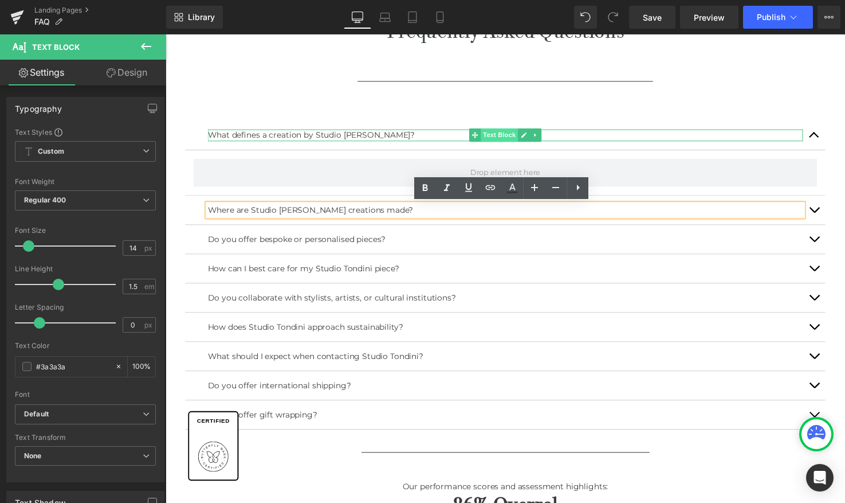
click at [485, 138] on div "What defines a creation by Studio Tondini? Text Block" at bounding box center [512, 137] width 607 height 12
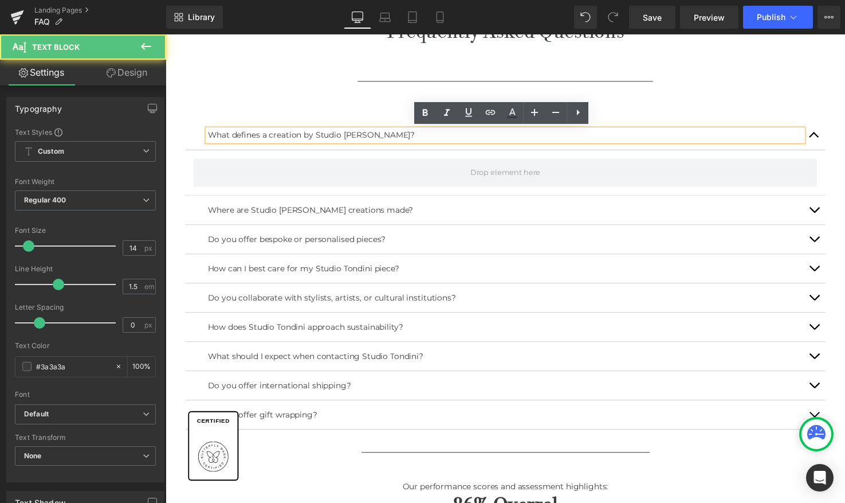
click at [321, 156] on article at bounding box center [512, 175] width 653 height 46
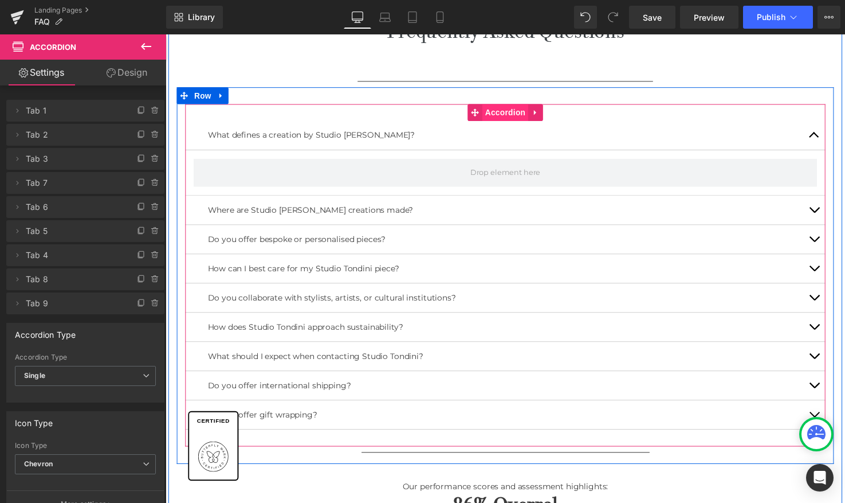
click at [512, 115] on div "What defines a creation by Studio Tondini? Text Block Where are Studio Tondini'…" at bounding box center [512, 279] width 653 height 349
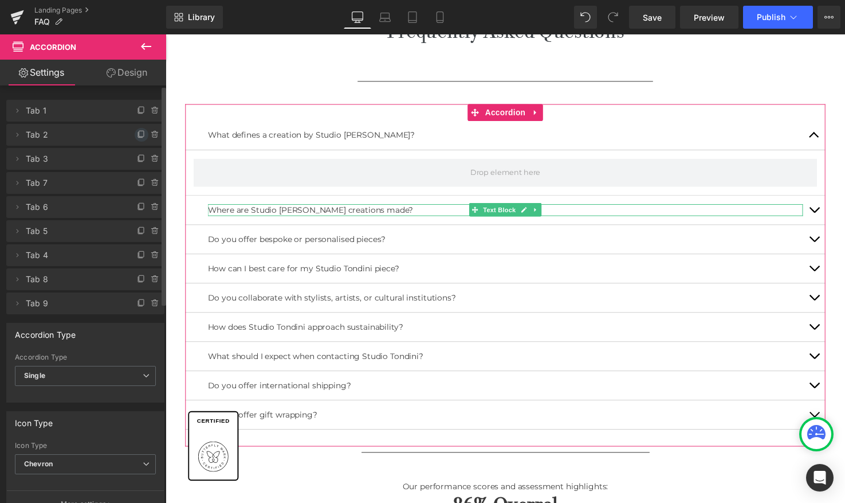
click at [139, 136] on icon at bounding box center [141, 134] width 5 height 6
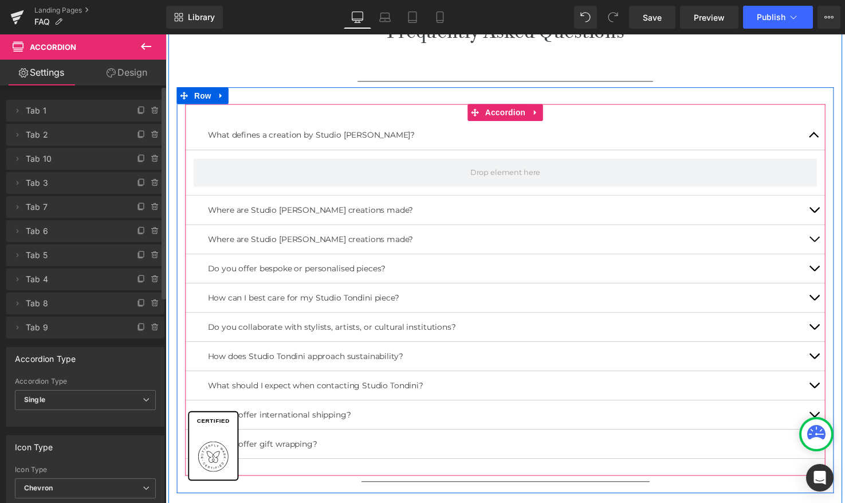
click at [166, 34] on div at bounding box center [166, 34] width 0 height 0
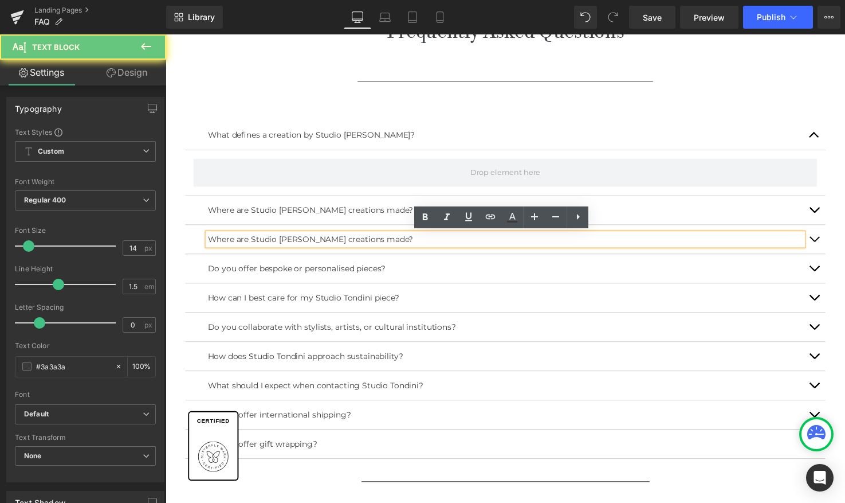
click at [276, 241] on p "Where are Studio [PERSON_NAME] creations made?" at bounding box center [512, 243] width 607 height 12
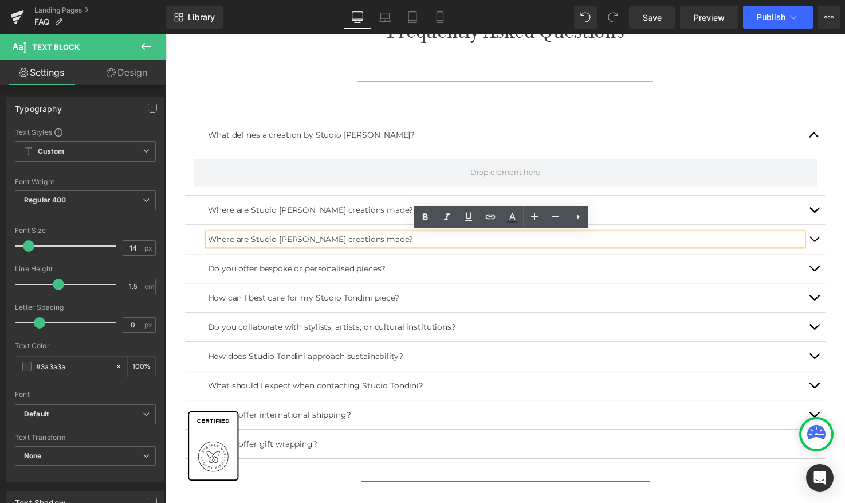
click at [221, 238] on p "Where are Studio [PERSON_NAME] creations made?" at bounding box center [512, 243] width 607 height 12
drag, startPoint x: 221, startPoint y: 243, endPoint x: 385, endPoint y: 243, distance: 163.9
click at [385, 243] on p "Where are Studio [PERSON_NAME] creations made?" at bounding box center [512, 243] width 607 height 12
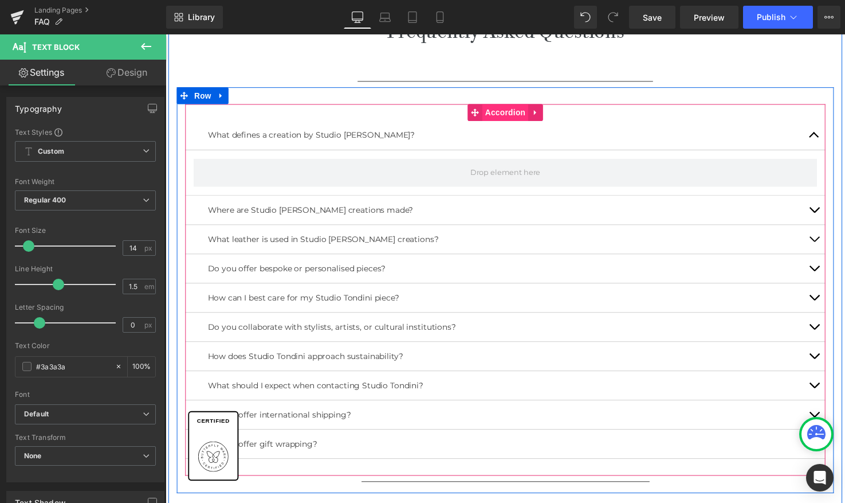
click at [506, 111] on div "What defines a creation by Studio Tondini? Text Block Where are Studio Tondini'…" at bounding box center [512, 294] width 653 height 379
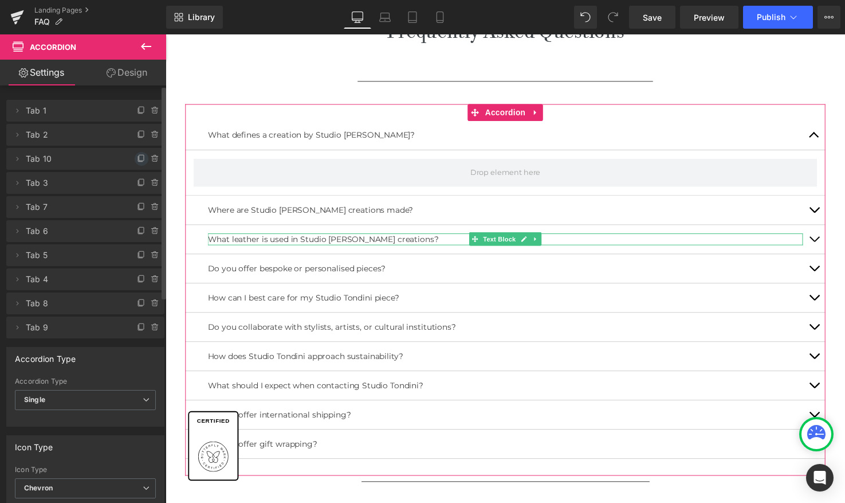
click at [138, 162] on icon at bounding box center [140, 158] width 5 height 5
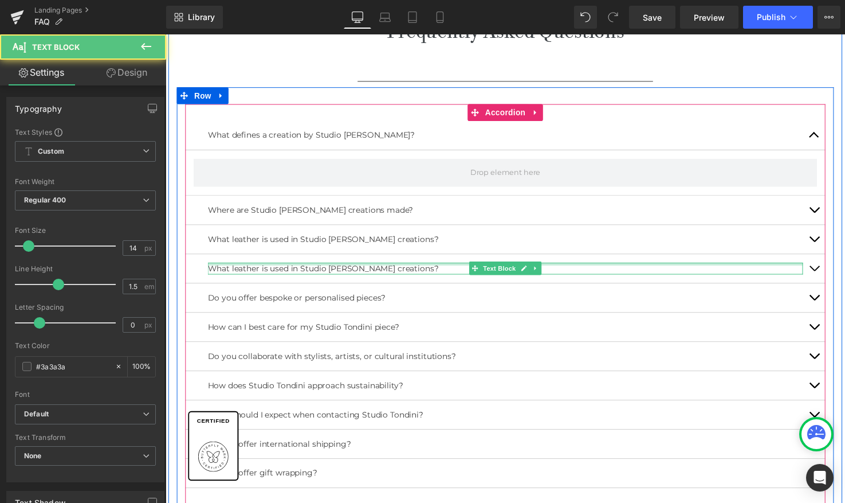
click at [295, 267] on div at bounding box center [512, 268] width 607 height 3
click at [295, 267] on p "What leather is used in Studio [PERSON_NAME] creations?" at bounding box center [512, 273] width 607 height 12
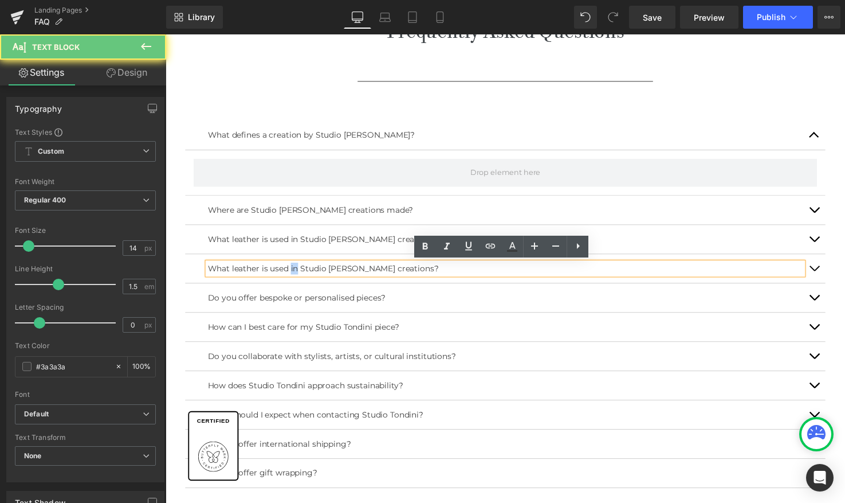
click at [295, 272] on p "What leather is used in Studio [PERSON_NAME] creations?" at bounding box center [512, 273] width 607 height 12
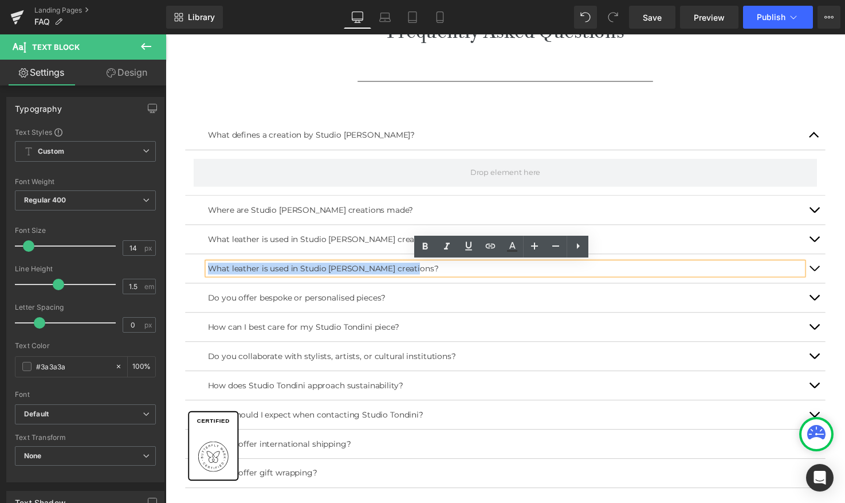
click at [295, 272] on p "What leather is used in Studio [PERSON_NAME] creations?" at bounding box center [512, 273] width 607 height 12
click at [254, 272] on p "What leather is used in Studio [PERSON_NAME] creations?" at bounding box center [512, 273] width 607 height 12
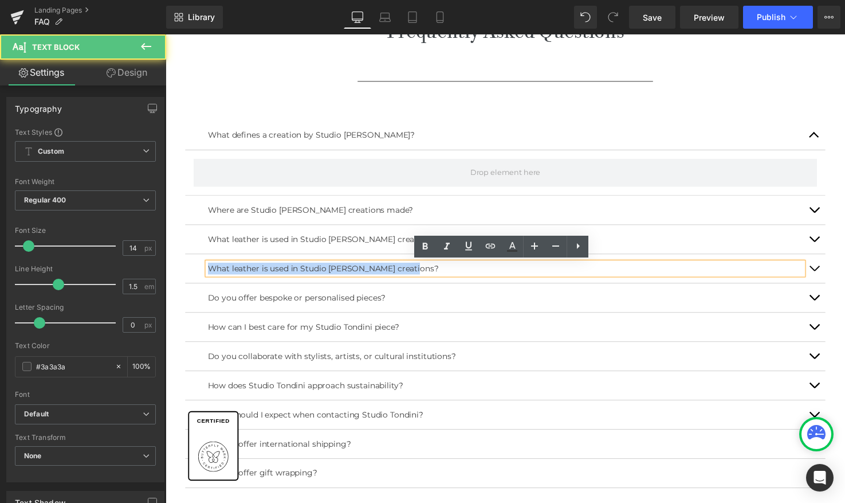
click at [254, 272] on p "What leather is used in Studio [PERSON_NAME] creations?" at bounding box center [512, 273] width 607 height 12
click at [219, 272] on p "What leather is used in Studio [PERSON_NAME] creations?" at bounding box center [512, 273] width 607 height 12
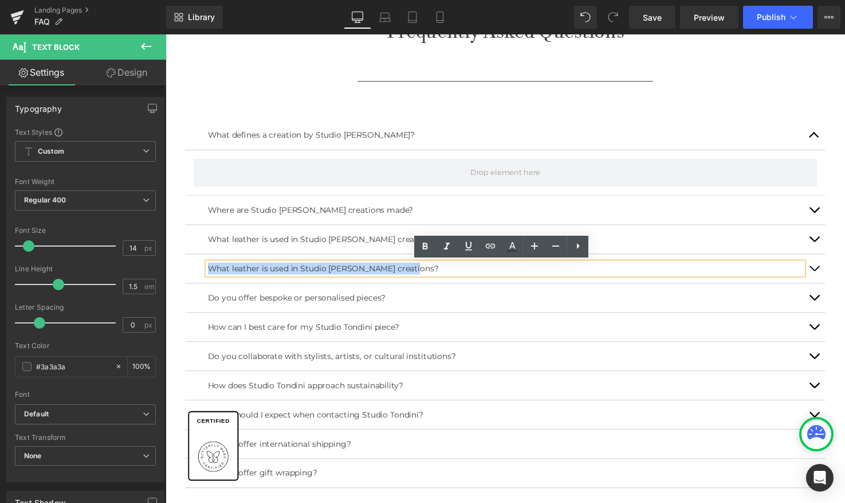
click at [254, 275] on p "What leather is used in Studio [PERSON_NAME] creations?" at bounding box center [512, 273] width 607 height 12
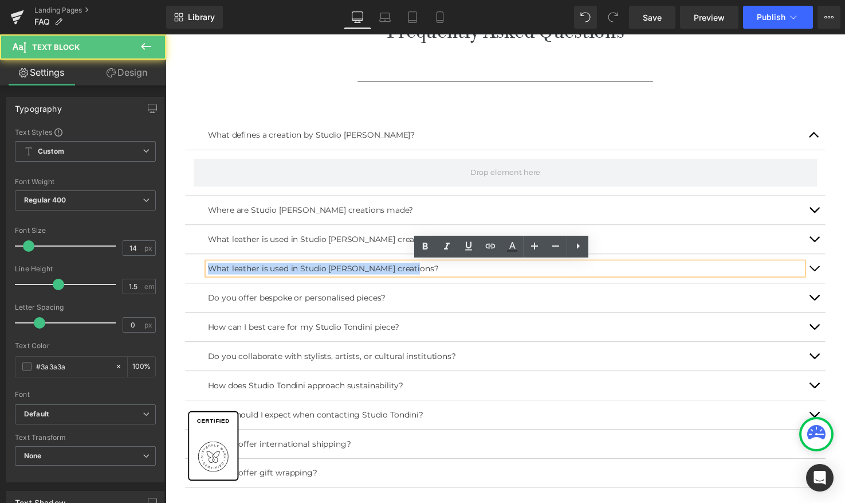
click at [264, 272] on p "What leather is used in Studio [PERSON_NAME] creations?" at bounding box center [512, 273] width 607 height 12
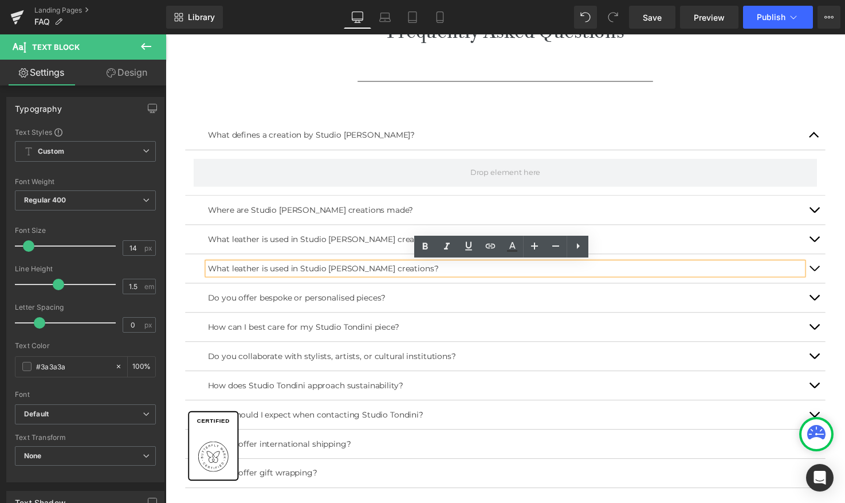
click at [215, 271] on p "What leather is used in Studio [PERSON_NAME] creations?" at bounding box center [512, 273] width 607 height 12
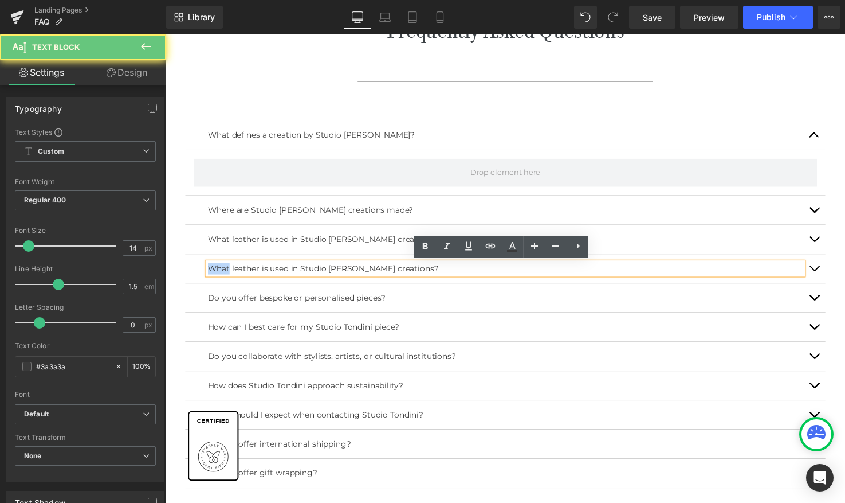
click at [215, 271] on p "What leather is used in Studio [PERSON_NAME] creations?" at bounding box center [512, 273] width 607 height 12
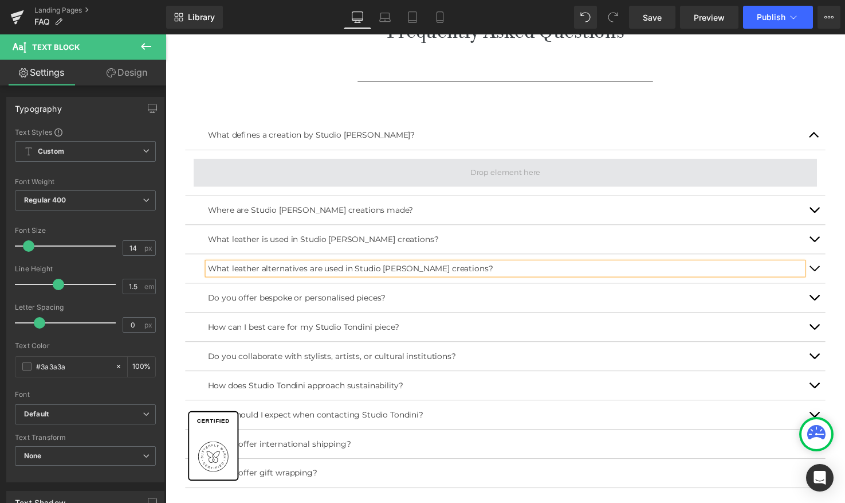
scroll to position [391, 0]
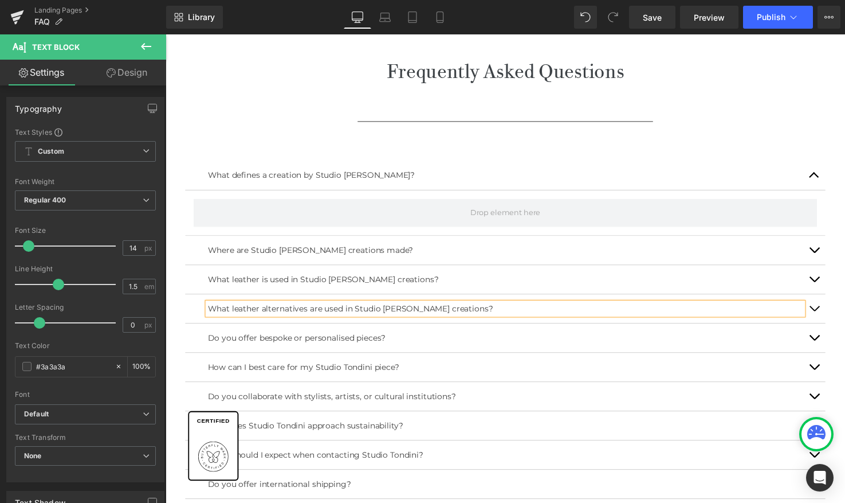
click at [501, 153] on div "What defines a creation by Studio Tondini? Text Block Where are Studio Tondini'…" at bounding box center [512, 350] width 653 height 409
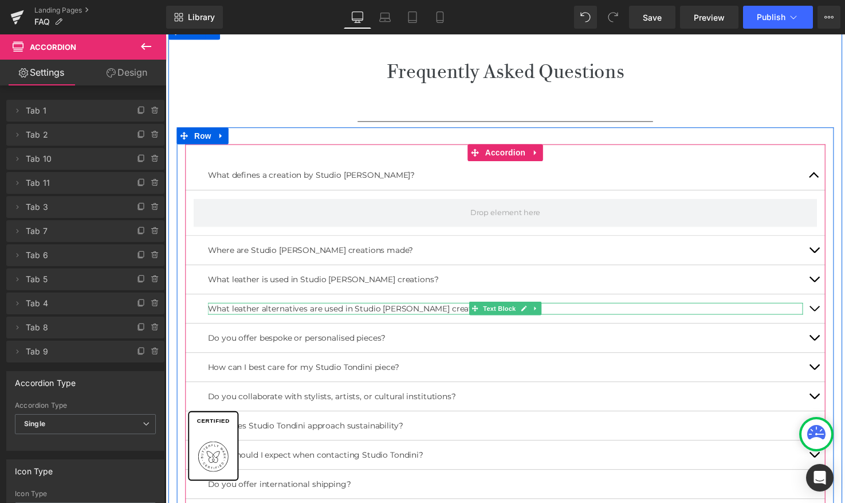
click at [289, 314] on p "What leather alternatives are used in Studio Tondini's creations?" at bounding box center [512, 314] width 607 height 12
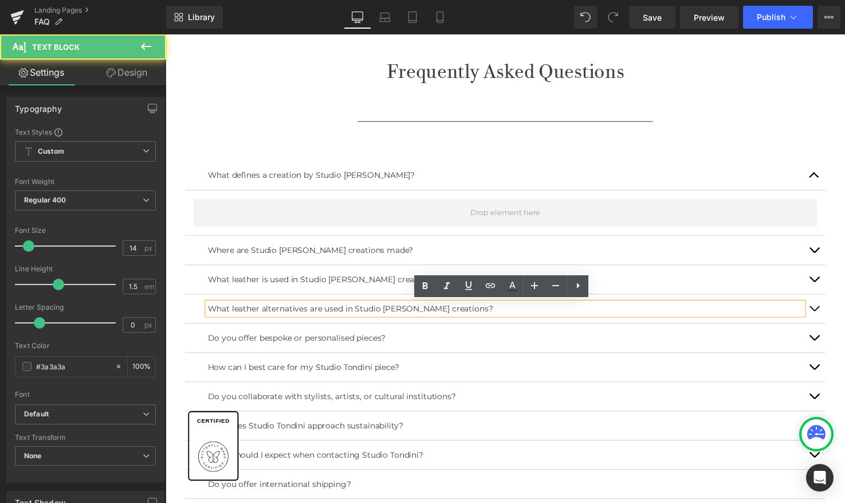
click at [234, 312] on p "What leather alternatives are used in Studio Tondini's creations?" at bounding box center [512, 314] width 607 height 12
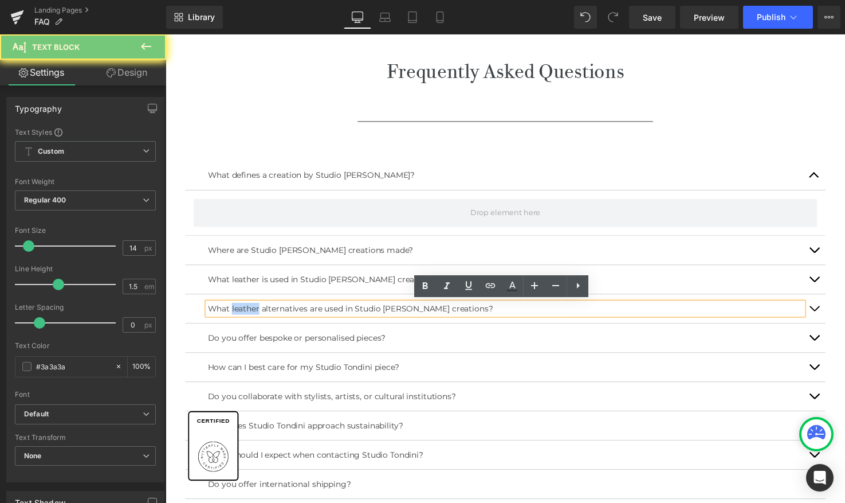
click at [234, 312] on p "What leather alternatives are used in Studio Tondini's creations?" at bounding box center [512, 314] width 607 height 12
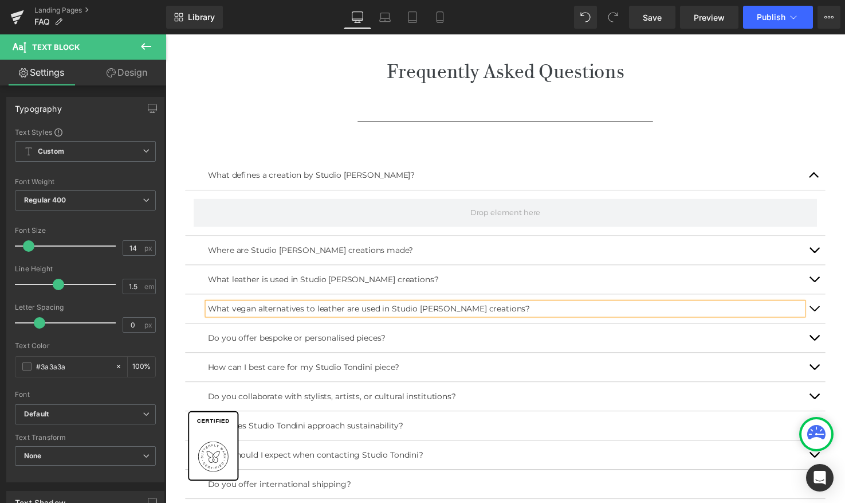
click at [319, 154] on div "What defines a creation by Studio Tondini? Text Block Where are Studio Tondini'…" at bounding box center [512, 350] width 653 height 409
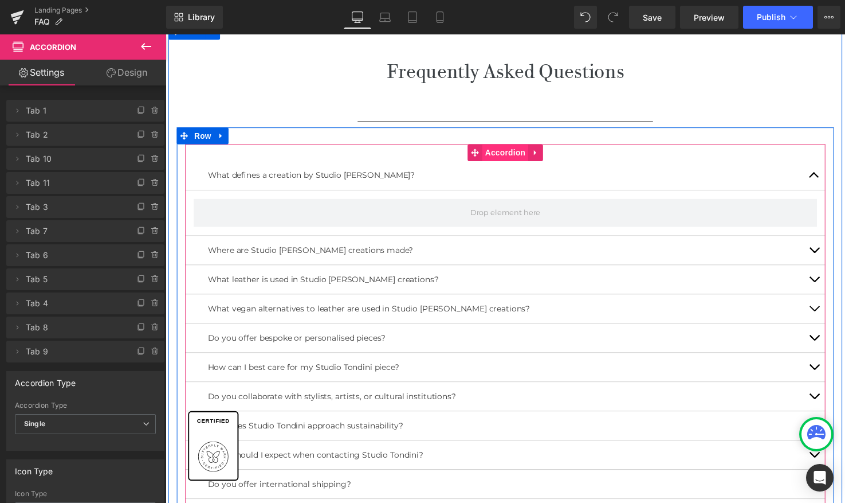
click at [509, 159] on div "What defines a creation by Studio Tondini? Text Block Where are Studio Tondini'…" at bounding box center [512, 350] width 653 height 409
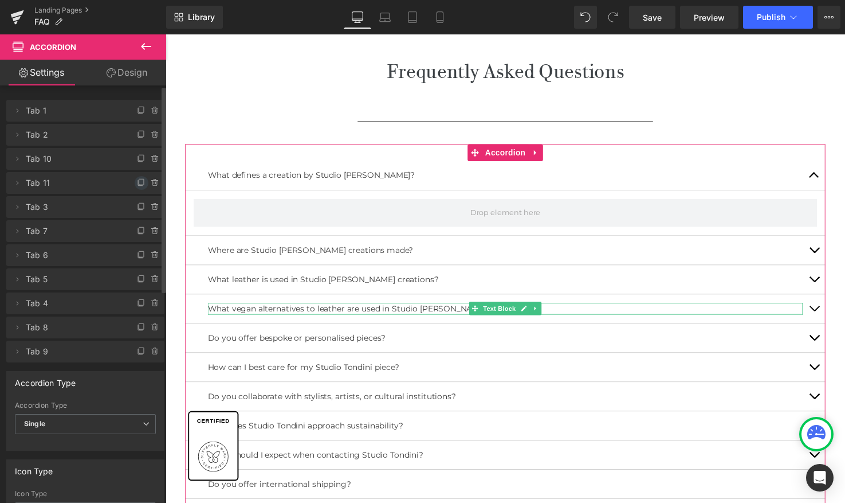
click at [139, 183] on icon at bounding box center [141, 182] width 9 height 9
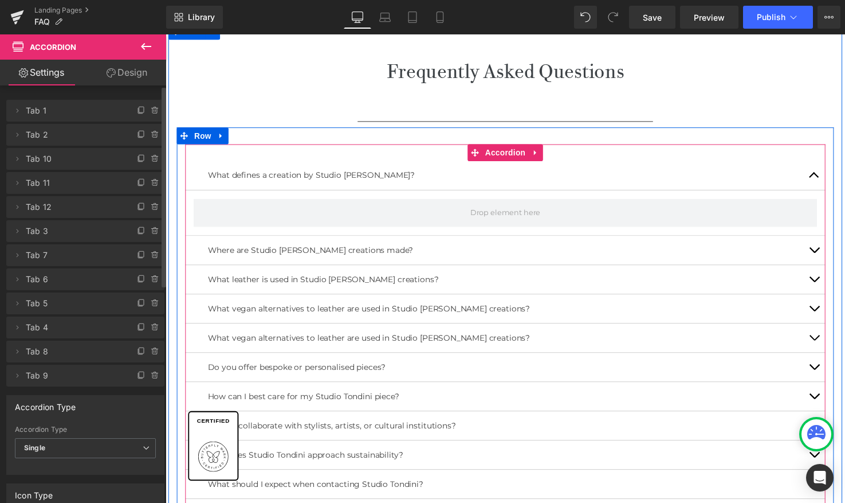
click at [257, 333] on div "What vegan alternatives to leather are used in Studio Tondini's creations? Text…" at bounding box center [512, 344] width 653 height 30
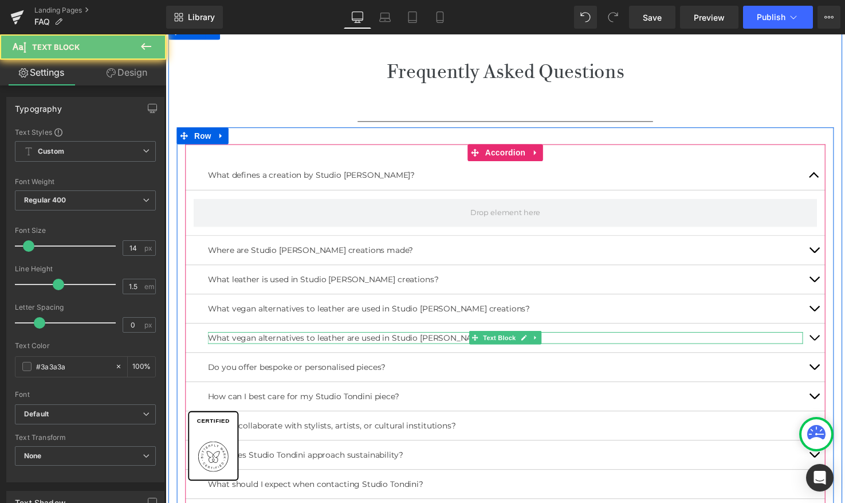
click at [236, 340] on p "What vegan alternatives to leather are used in Studio [PERSON_NAME] creations?" at bounding box center [512, 344] width 607 height 12
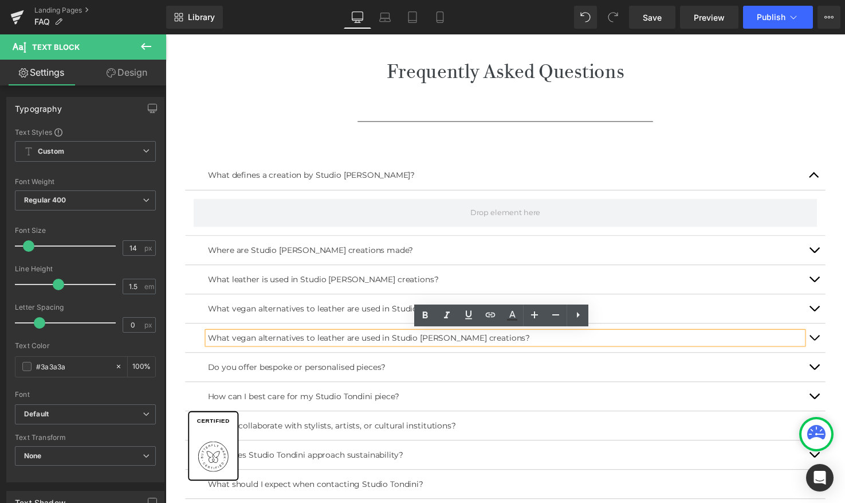
click at [232, 342] on p "What vegan alternatives to leather are used in Studio [PERSON_NAME] creations?" at bounding box center [512, 344] width 607 height 12
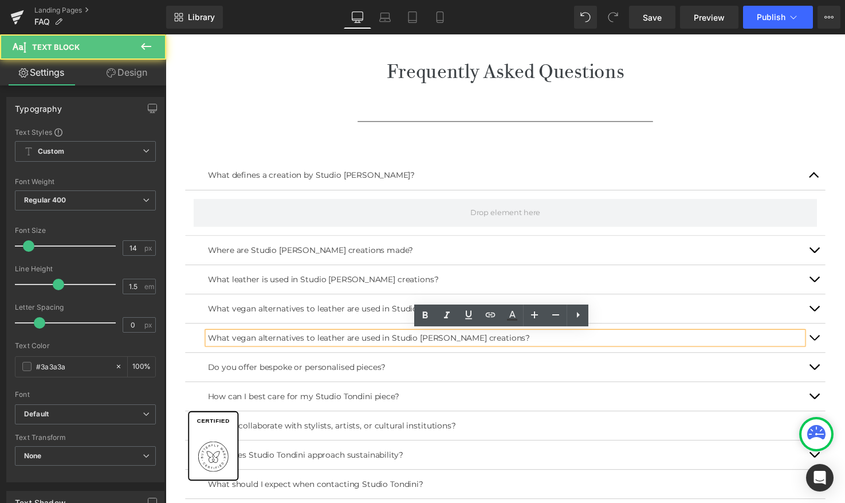
click at [232, 343] on p "What vegan alternatives to leather are used in Studio [PERSON_NAME] creations?" at bounding box center [512, 344] width 607 height 12
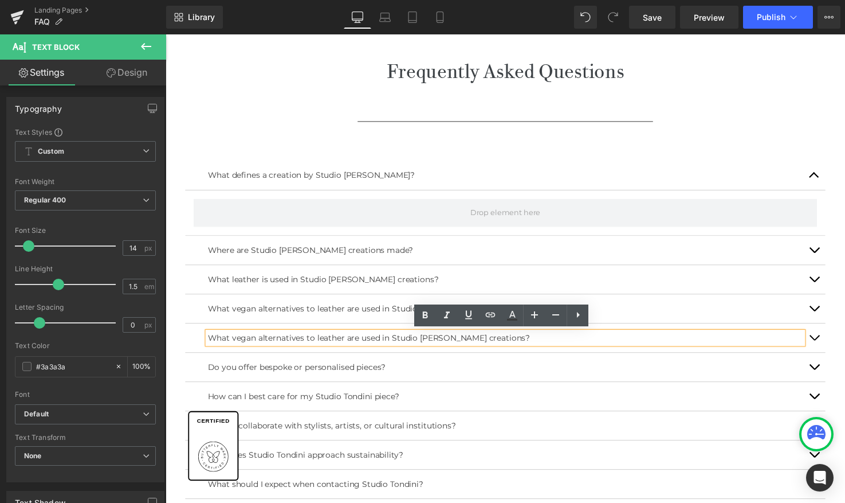
click at [233, 342] on p "What vegan alternatives to leather are used in Studio [PERSON_NAME] creations?" at bounding box center [512, 344] width 607 height 12
drag, startPoint x: 233, startPoint y: 342, endPoint x: 494, endPoint y: 342, distance: 260.7
click at [493, 342] on p "What vegan alternatives to leather are used in Studio [PERSON_NAME] creations?" at bounding box center [512, 344] width 607 height 12
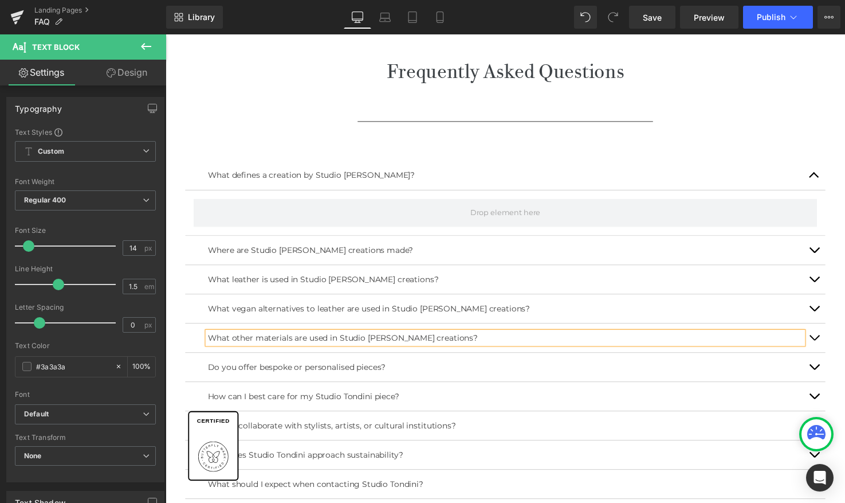
click at [505, 167] on div "What defines a creation by Studio Tondini? Text Block" at bounding box center [512, 178] width 653 height 30
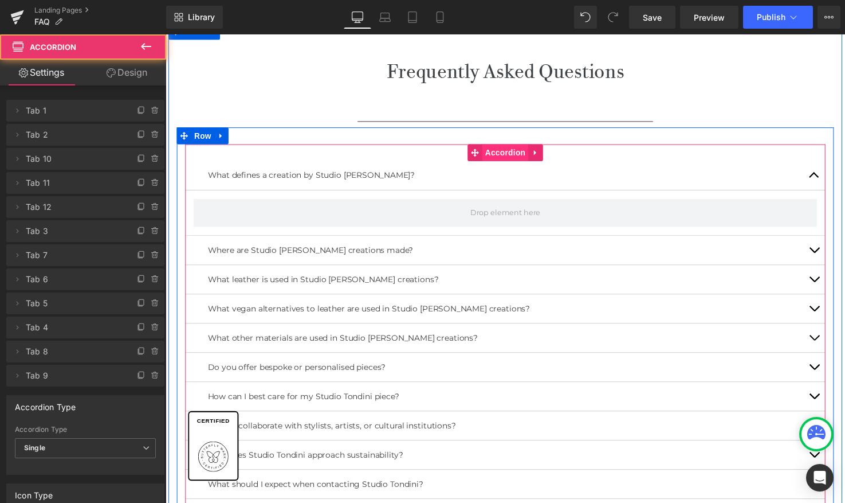
click at [512, 154] on div "What defines a creation by Studio Tondini? Text Block Where are Studio Tondini'…" at bounding box center [512, 365] width 653 height 438
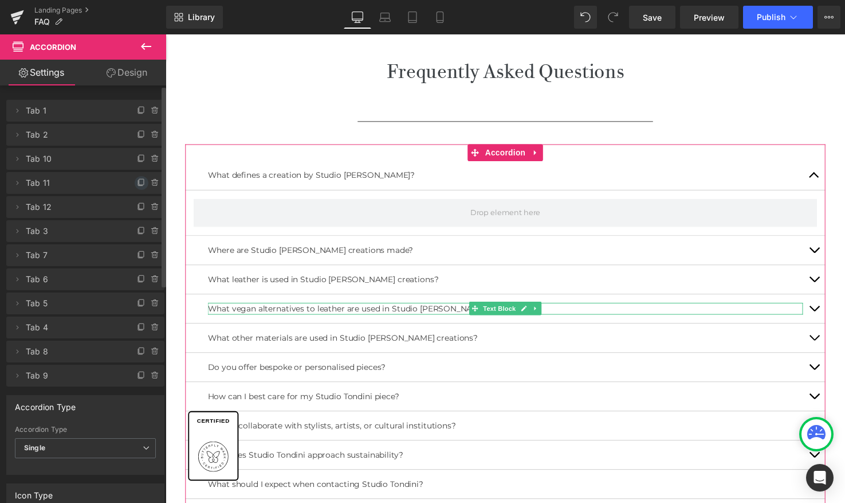
click at [138, 182] on icon at bounding box center [140, 183] width 5 height 5
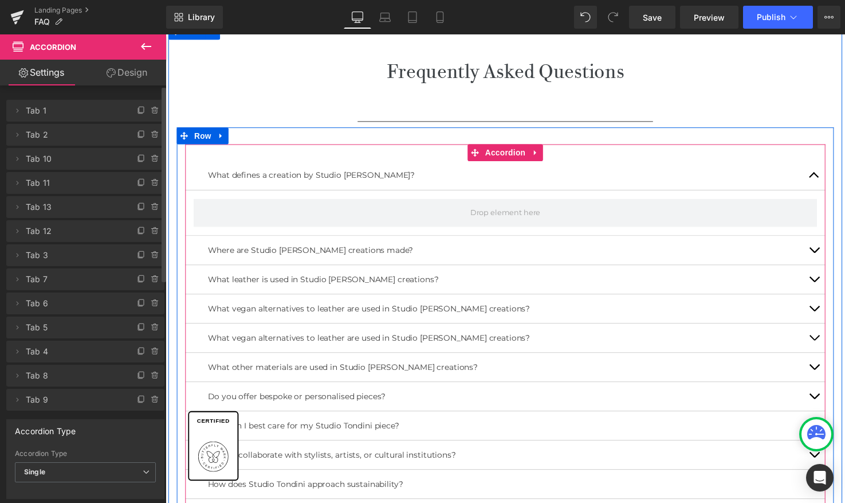
click at [316, 343] on p "What vegan alternatives to leather are used in Studio [PERSON_NAME] creations?" at bounding box center [512, 344] width 607 height 12
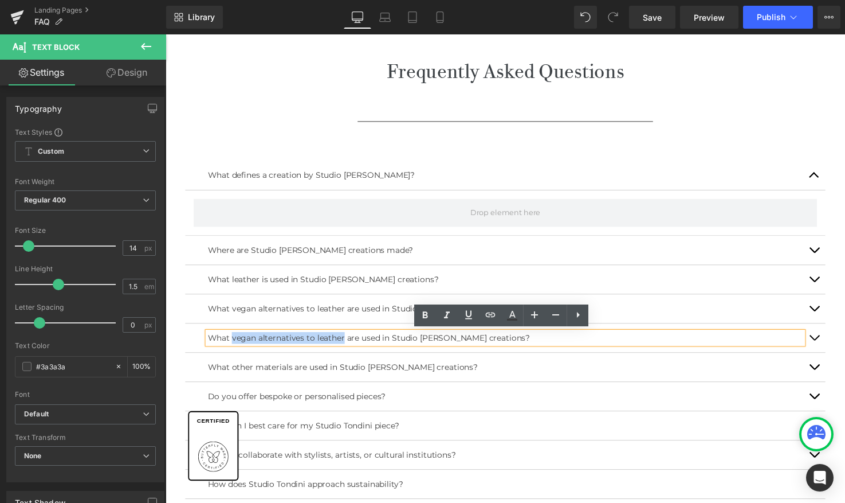
drag, startPoint x: 230, startPoint y: 342, endPoint x: 346, endPoint y: 342, distance: 115.2
click at [346, 342] on p "What vegan alternatives to leather are used in Studio [PERSON_NAME] creations?" at bounding box center [512, 344] width 607 height 12
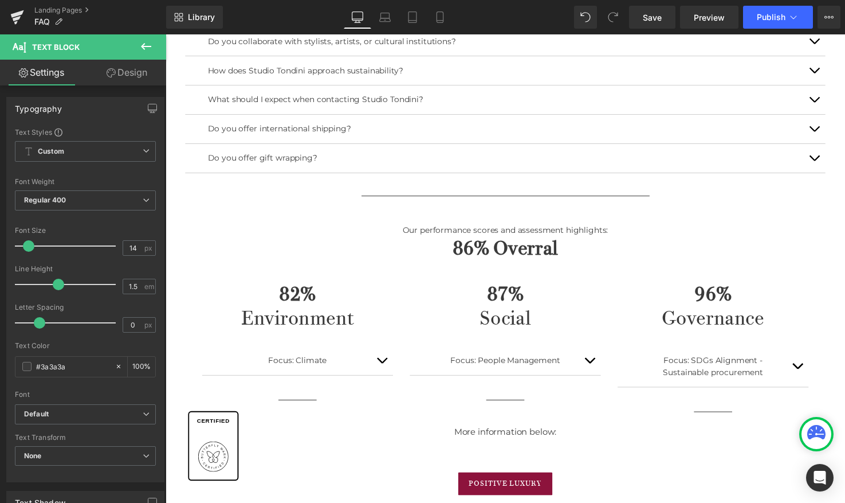
scroll to position [814, 0]
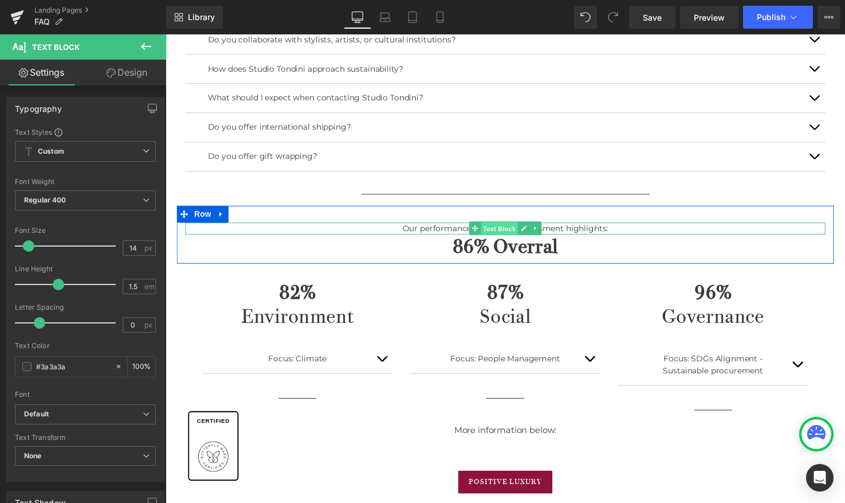
click at [519, 237] on link "Text Block" at bounding box center [501, 232] width 50 height 14
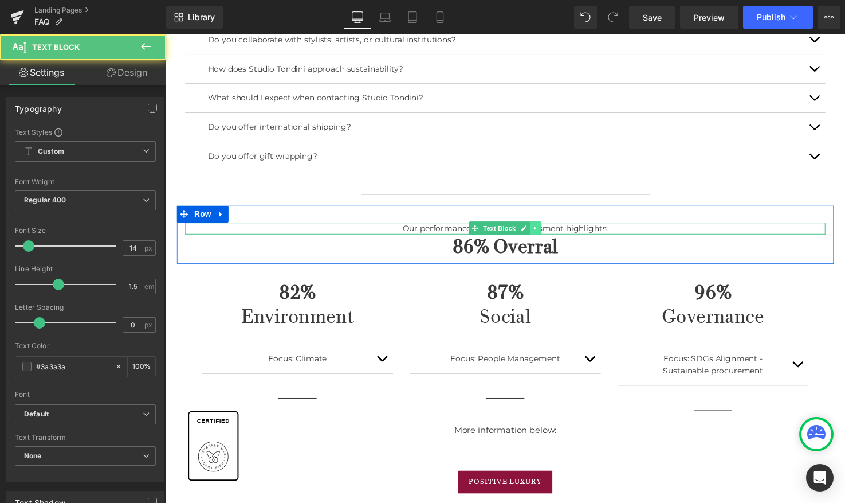
click at [540, 231] on icon at bounding box center [543, 232] width 6 height 7
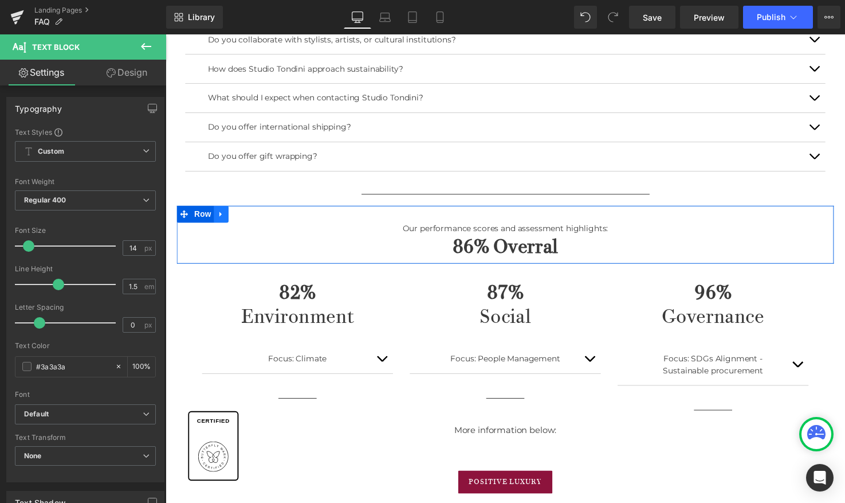
click at [218, 215] on icon at bounding box center [222, 217] width 8 height 9
click at [253, 219] on icon at bounding box center [252, 218] width 8 height 8
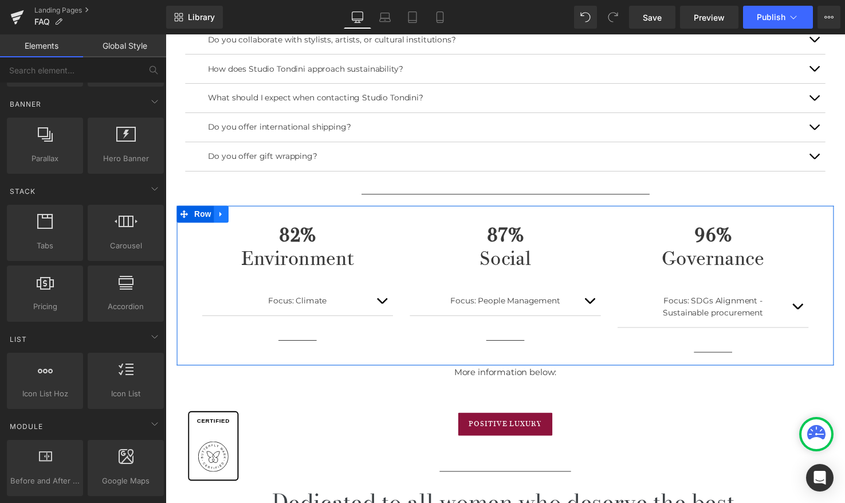
click at [223, 215] on icon at bounding box center [222, 217] width 8 height 9
click at [250, 215] on icon at bounding box center [252, 218] width 8 height 8
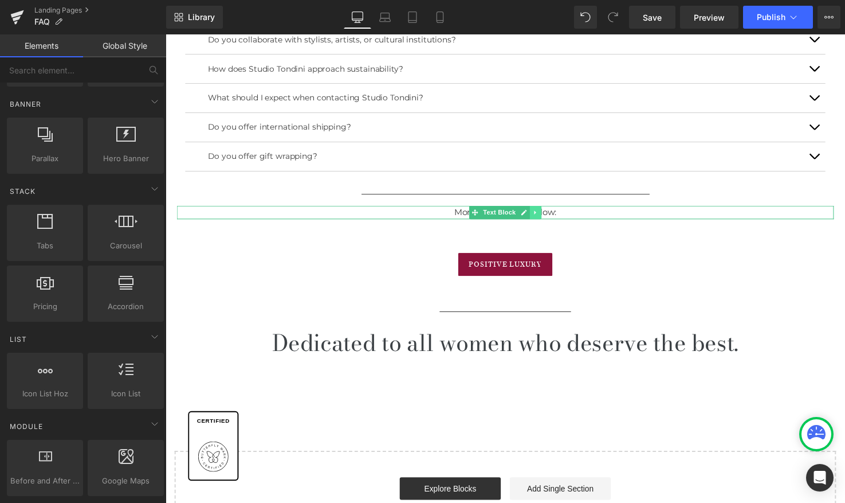
click at [543, 214] on icon at bounding box center [543, 216] width 6 height 7
click at [546, 215] on icon at bounding box center [549, 216] width 6 height 6
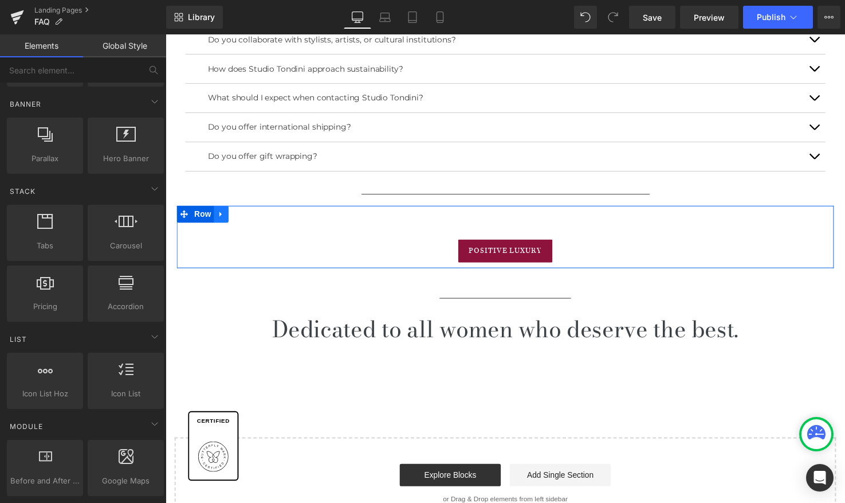
click at [223, 217] on icon at bounding box center [222, 217] width 8 height 9
click at [254, 219] on link at bounding box center [252, 217] width 15 height 17
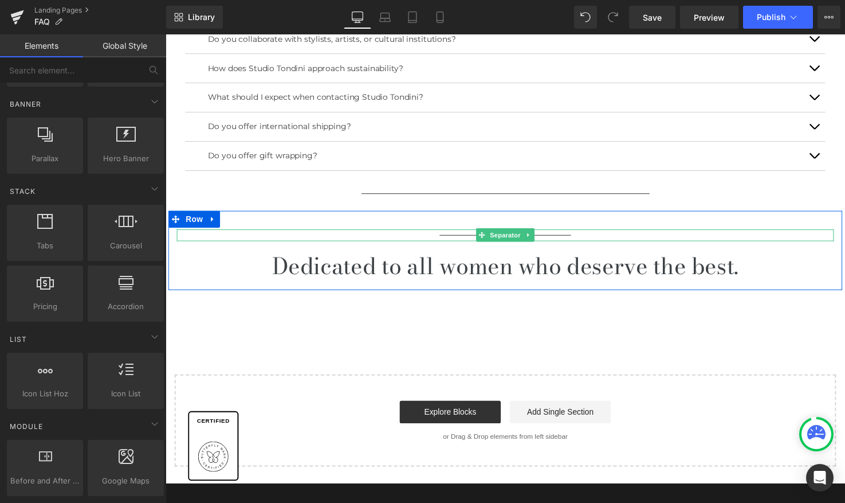
click at [535, 237] on icon at bounding box center [536, 239] width 6 height 7
click at [542, 237] on icon at bounding box center [542, 239] width 6 height 6
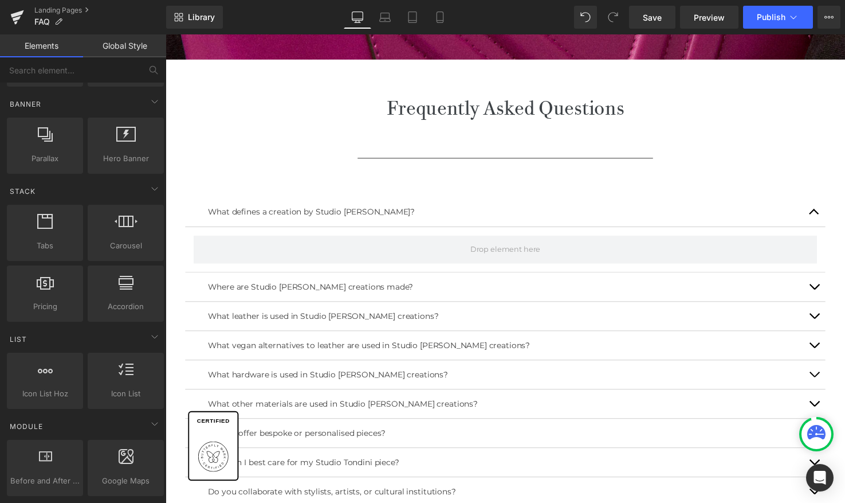
scroll to position [355, 0]
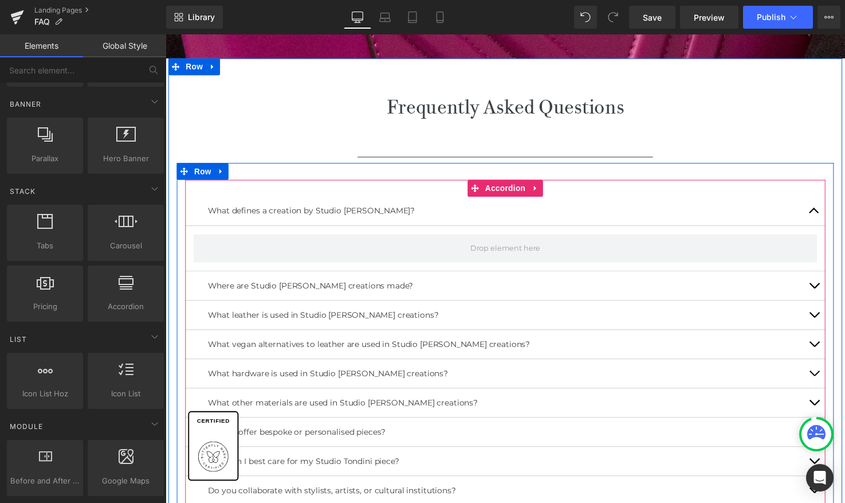
click at [825, 211] on button "button" at bounding box center [827, 214] width 23 height 29
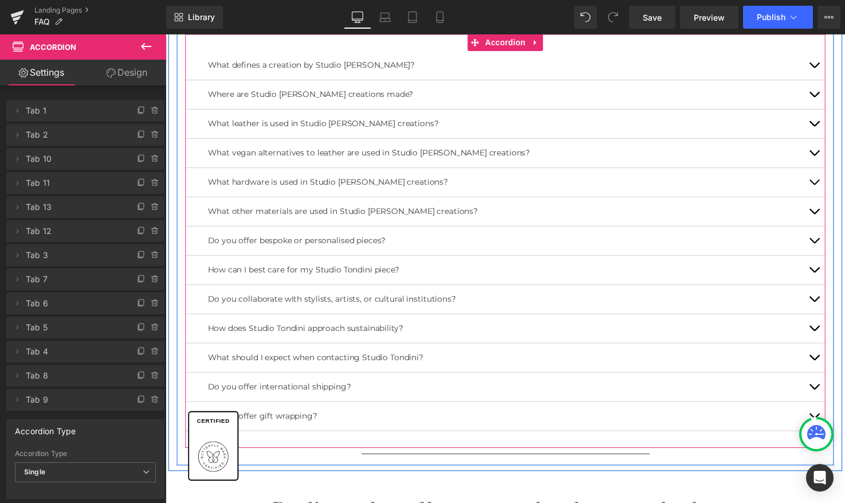
scroll to position [500, 0]
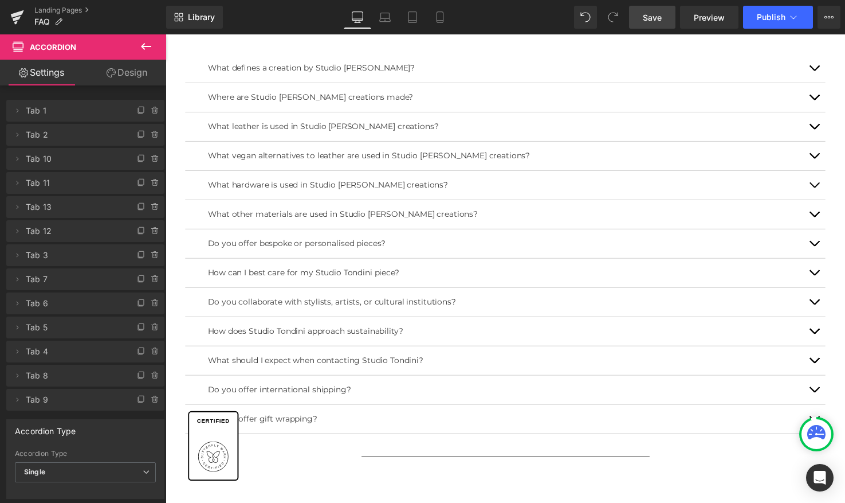
click at [654, 18] on span "Save" at bounding box center [652, 17] width 19 height 12
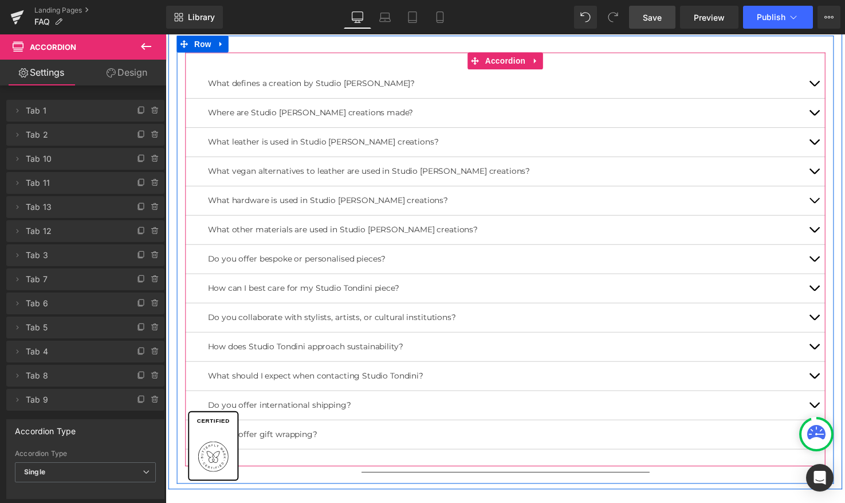
scroll to position [483, 0]
click at [514, 61] on link "Accordion" at bounding box center [505, 62] width 62 height 17
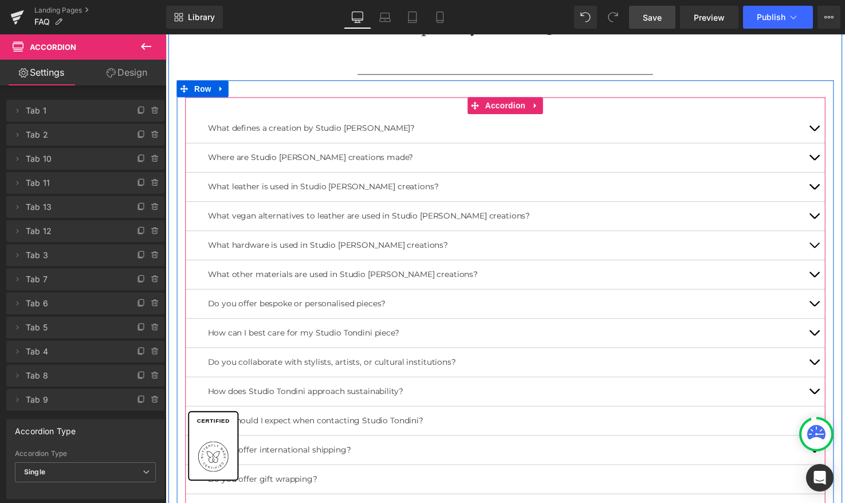
scroll to position [417, 0]
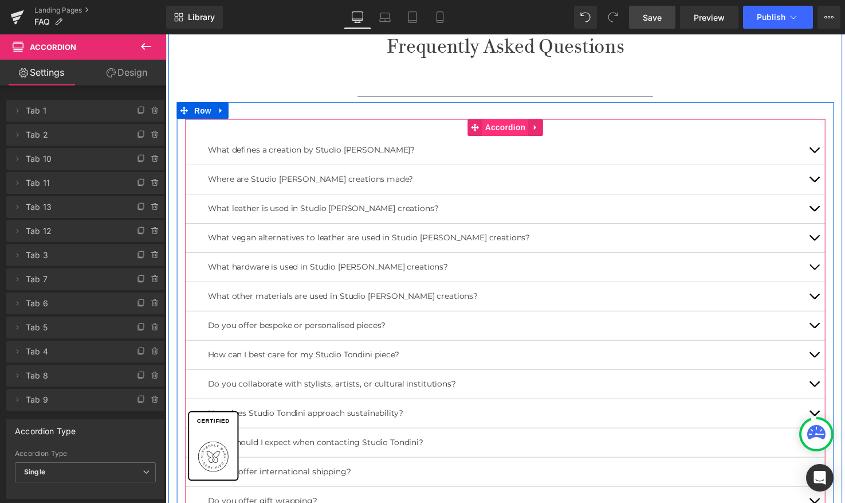
click at [508, 130] on span "Accordion" at bounding box center [512, 129] width 47 height 17
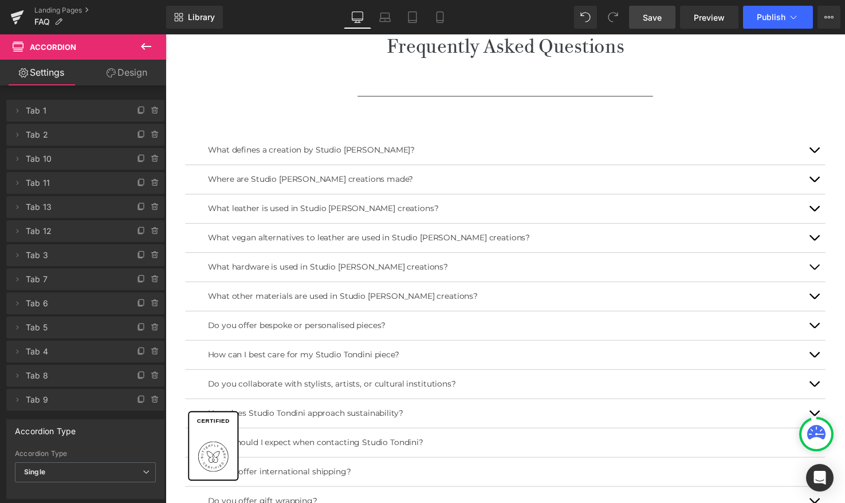
click at [150, 48] on icon at bounding box center [146, 47] width 14 height 14
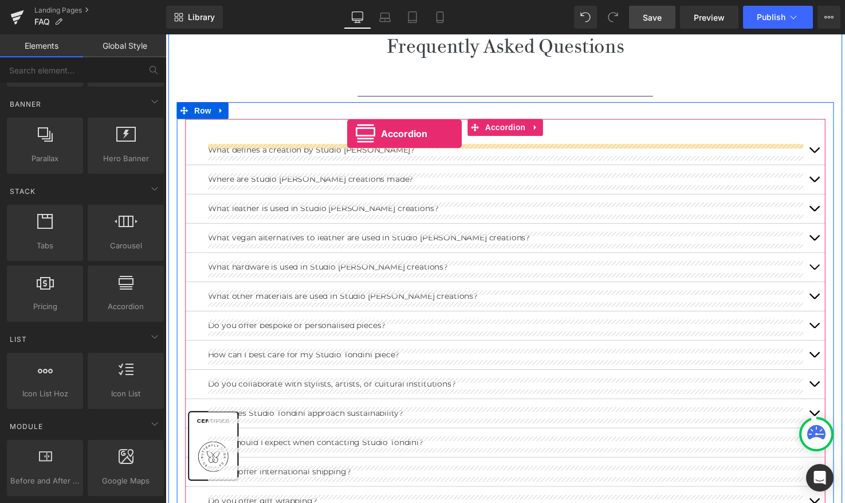
drag, startPoint x: 287, startPoint y: 322, endPoint x: 351, endPoint y: 135, distance: 197.5
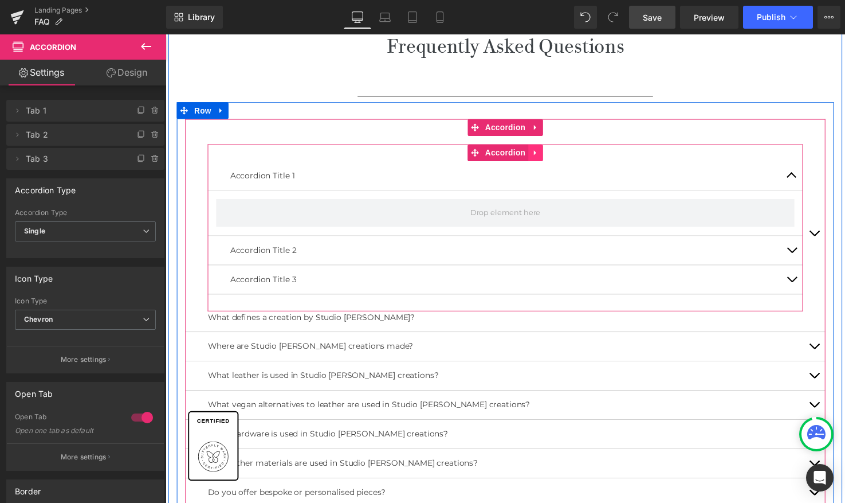
click at [543, 158] on icon at bounding box center [543, 155] width 8 height 9
click at [547, 154] on icon at bounding box center [551, 155] width 8 height 8
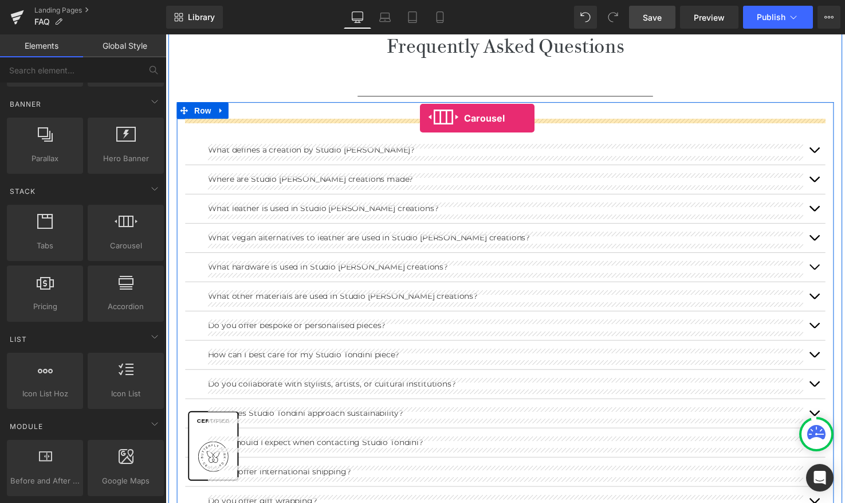
drag, startPoint x: 286, startPoint y: 262, endPoint x: 425, endPoint y: 120, distance: 199.0
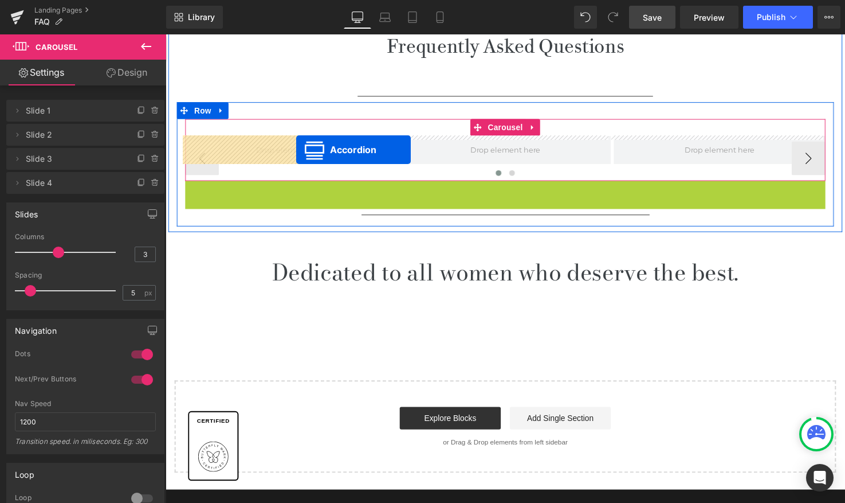
drag, startPoint x: 503, startPoint y: 190, endPoint x: 299, endPoint y: 152, distance: 207.6
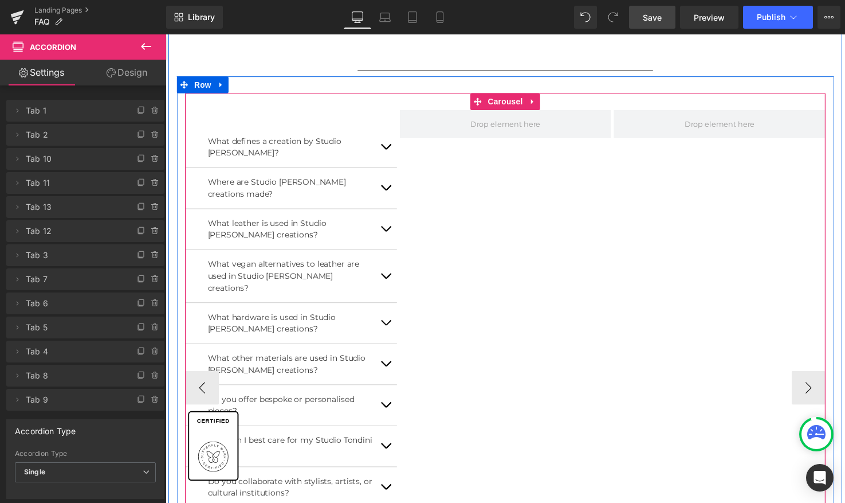
scroll to position [430, 0]
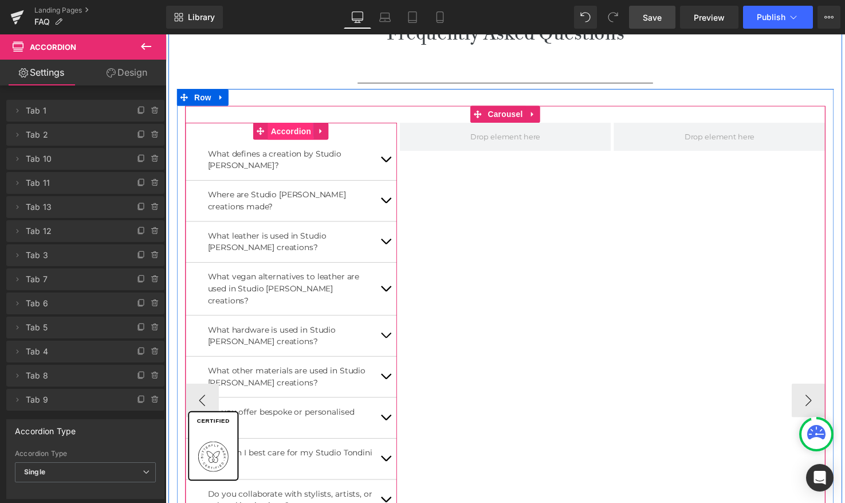
click at [294, 132] on link "Accordion" at bounding box center [286, 132] width 62 height 17
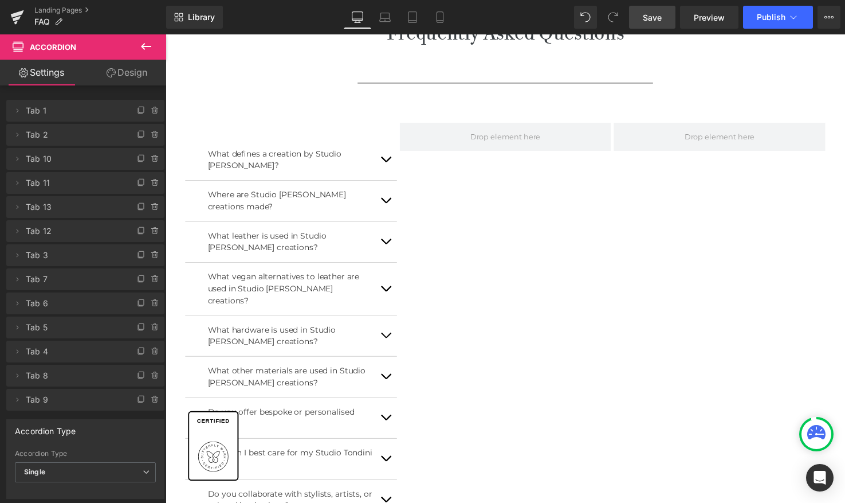
click at [145, 46] on icon at bounding box center [146, 46] width 10 height 7
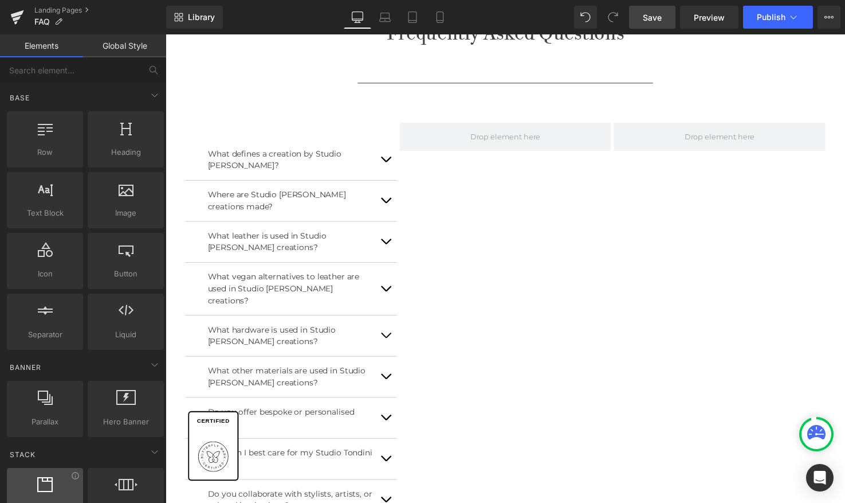
scroll to position [0, 0]
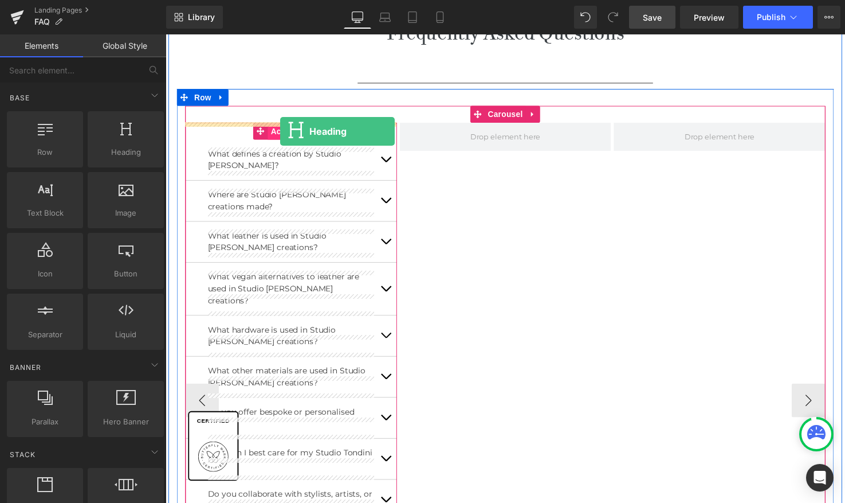
drag, startPoint x: 291, startPoint y: 179, endPoint x: 283, endPoint y: 133, distance: 47.1
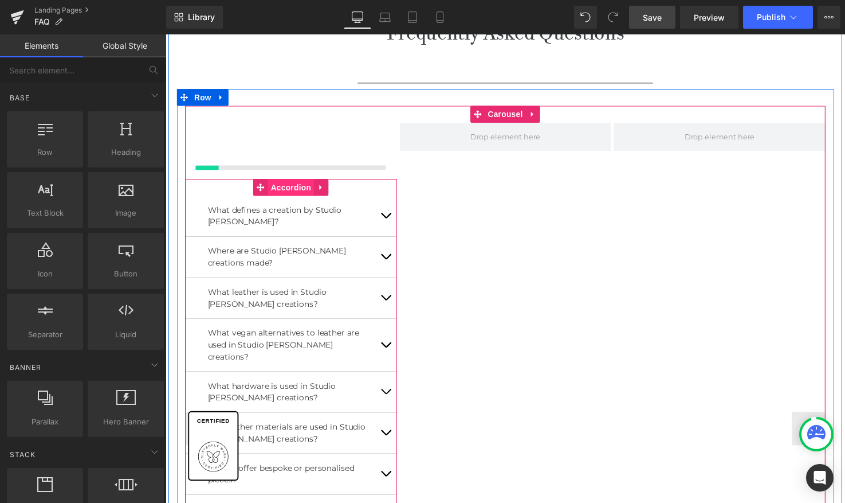
scroll to position [433, 0]
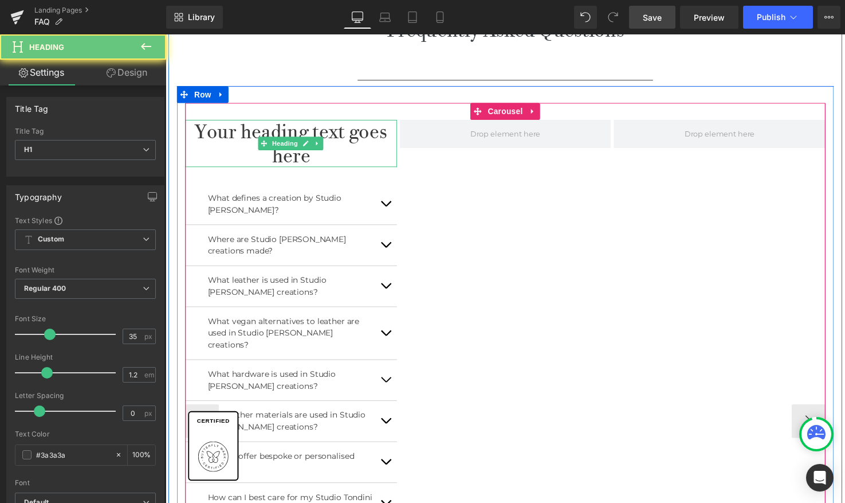
click at [340, 157] on h1 "Your heading text goes here" at bounding box center [294, 145] width 216 height 48
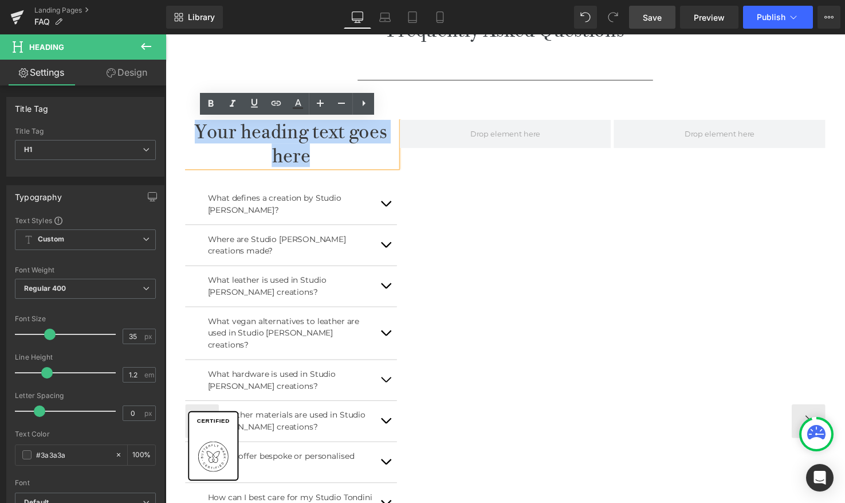
drag, startPoint x: 320, startPoint y: 160, endPoint x: 201, endPoint y: 127, distance: 123.7
click at [201, 127] on h1 "Your heading text goes here" at bounding box center [294, 145] width 216 height 48
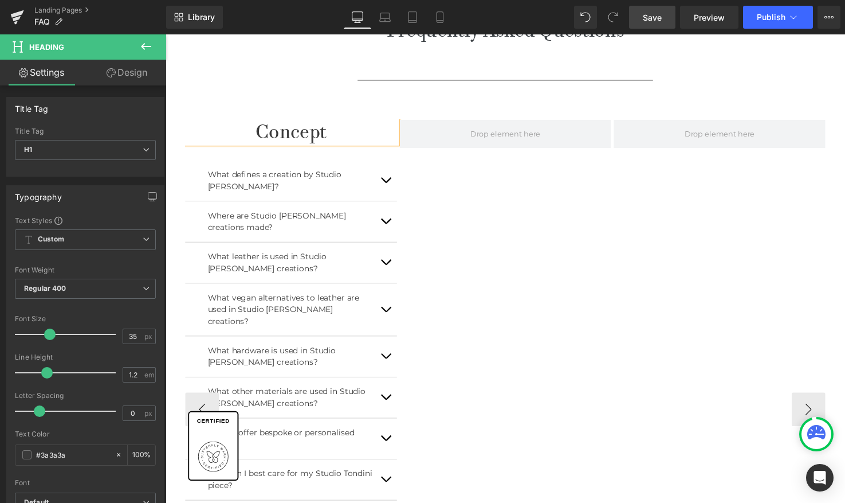
scroll to position [433, 0]
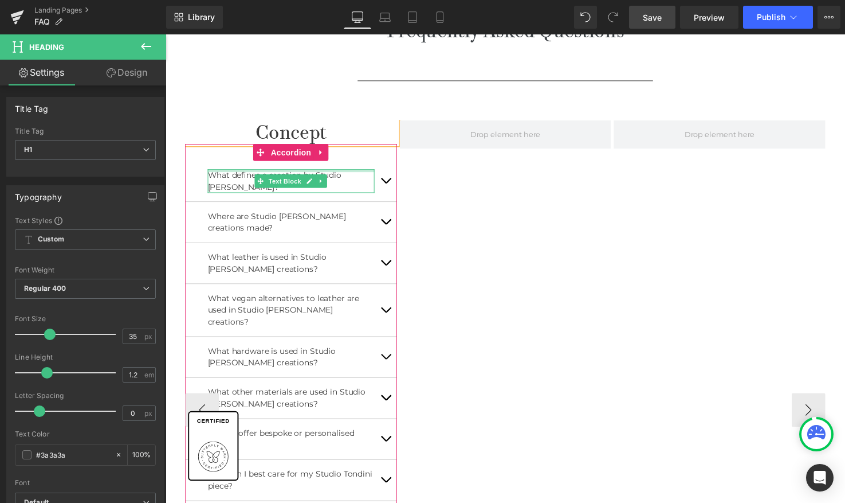
click at [293, 174] on div at bounding box center [294, 173] width 170 height 3
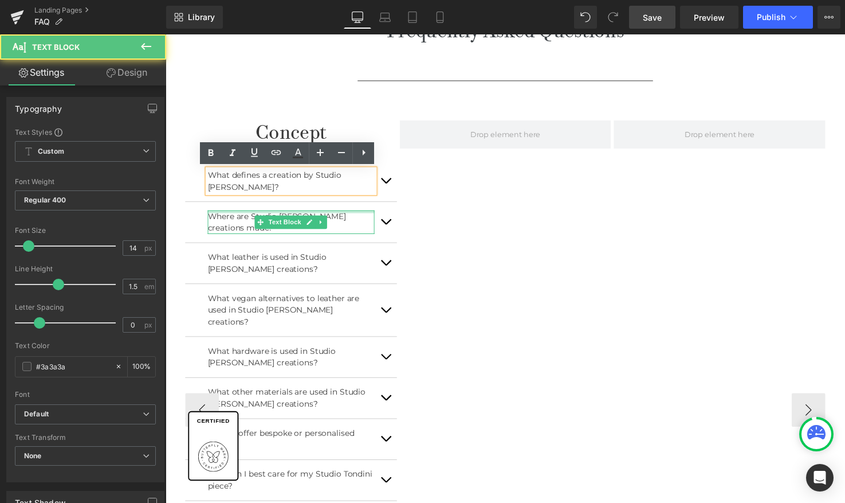
click at [324, 214] on div "Where are Studio Tondini's creations made? Text Block" at bounding box center [294, 226] width 170 height 24
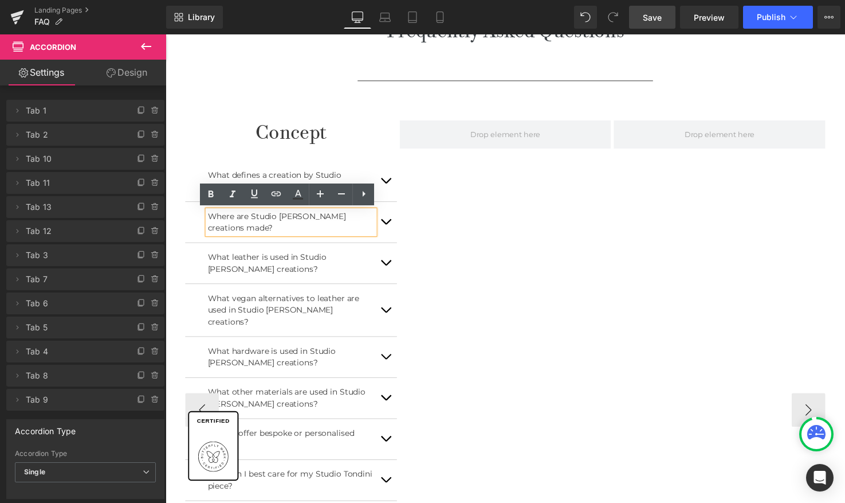
click at [272, 155] on div "What defines a creation by Studio Tondini? Text Block Where are Studio Tondini'…" at bounding box center [294, 429] width 216 height 566
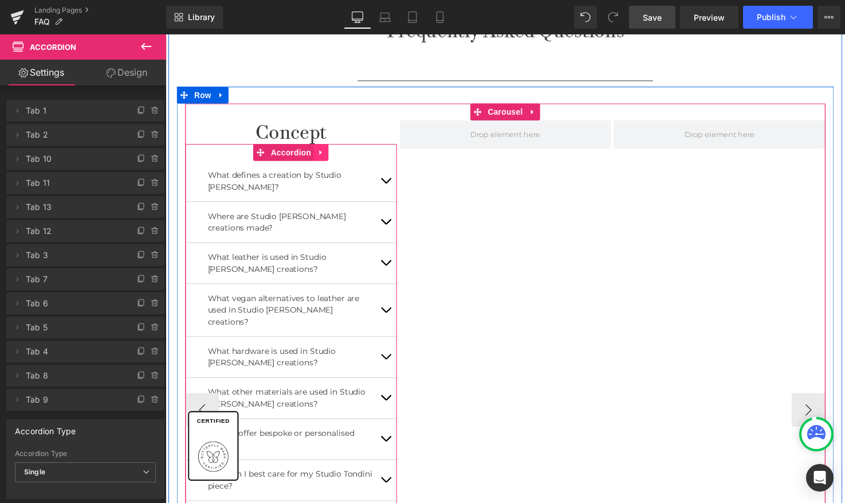
click at [320, 154] on icon at bounding box center [324, 154] width 8 height 9
click at [314, 154] on icon at bounding box center [317, 155] width 8 height 8
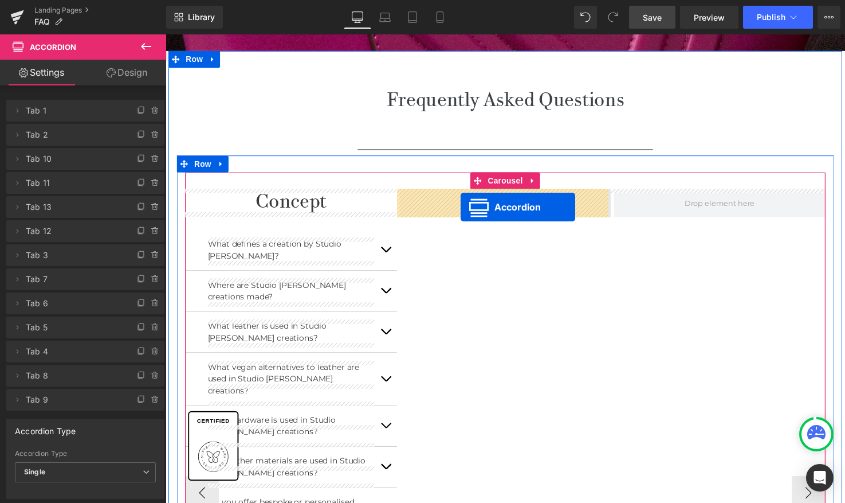
scroll to position [363, 0]
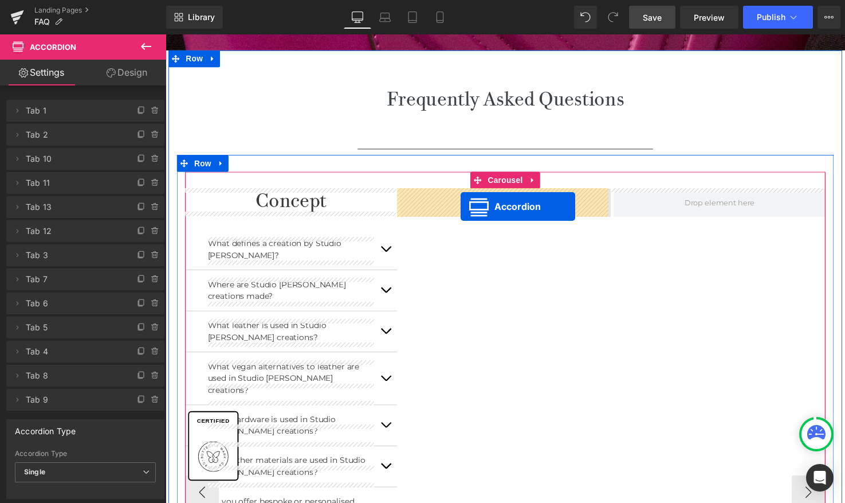
drag, startPoint x: 287, startPoint y: 88, endPoint x: 466, endPoint y: 211, distance: 217.6
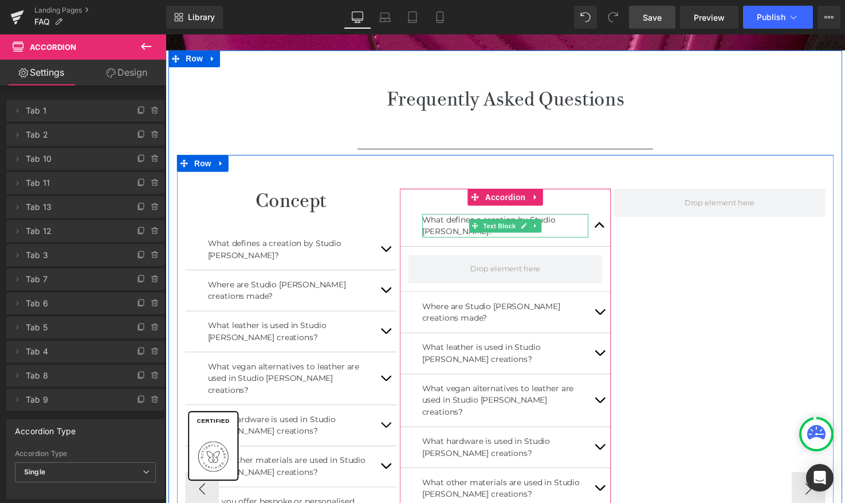
click at [512, 226] on div "What defines a creation by Studio Tondini? Text Block" at bounding box center [512, 229] width 170 height 24
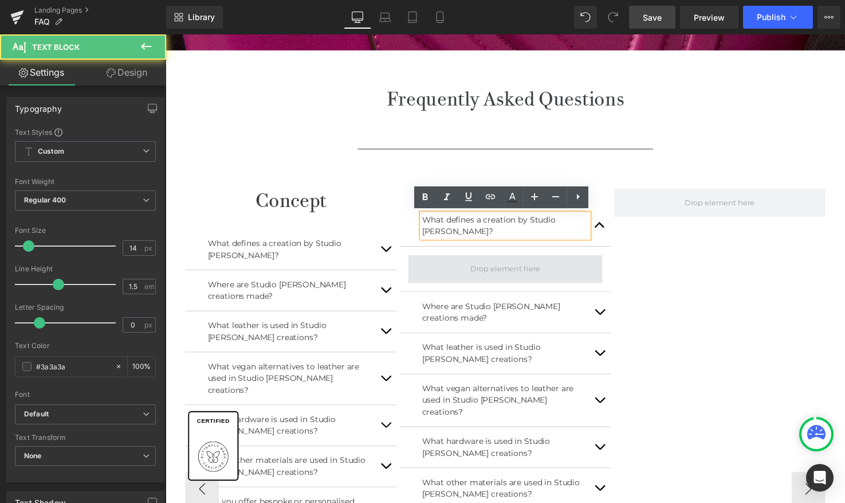
click at [516, 271] on span at bounding box center [512, 273] width 80 height 17
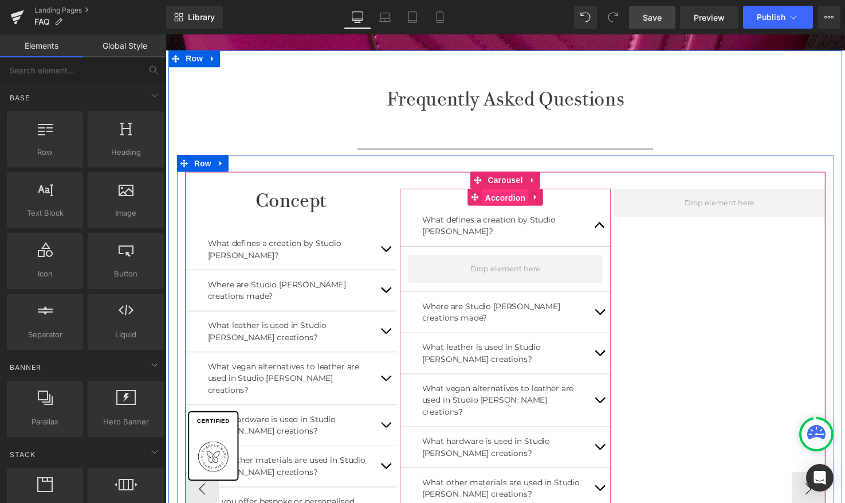
click at [507, 199] on div "What defines a creation by Studio Tondini? Text Block Where are Studio Tondini'…" at bounding box center [513, 497] width 216 height 613
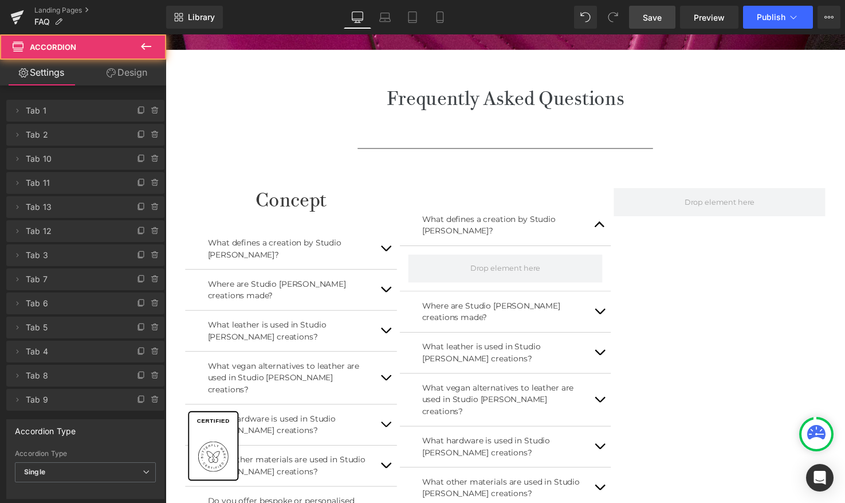
click at [154, 40] on button at bounding box center [146, 46] width 40 height 25
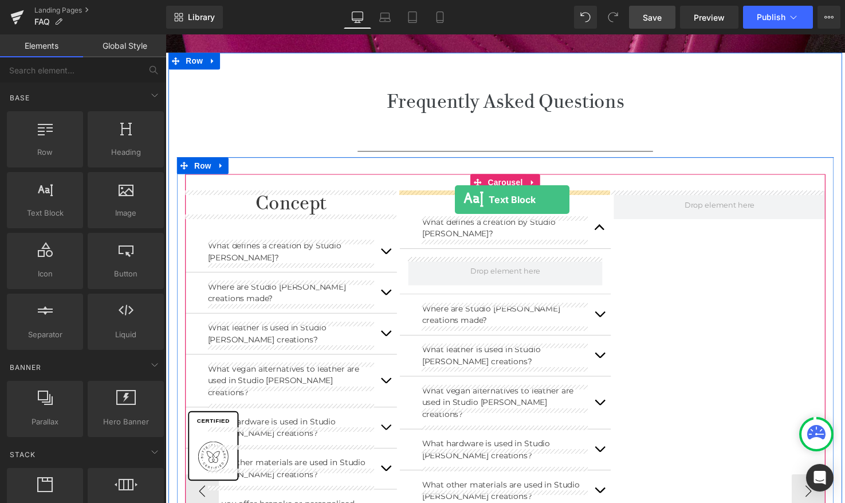
scroll to position [362, 0]
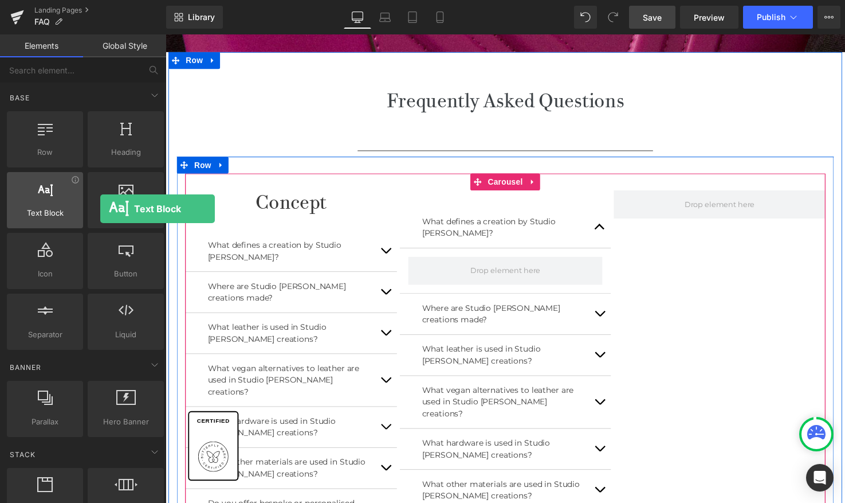
drag, startPoint x: 47, startPoint y: 200, endPoint x: 75, endPoint y: 198, distance: 28.1
click at [72, 199] on div at bounding box center [44, 194] width 69 height 26
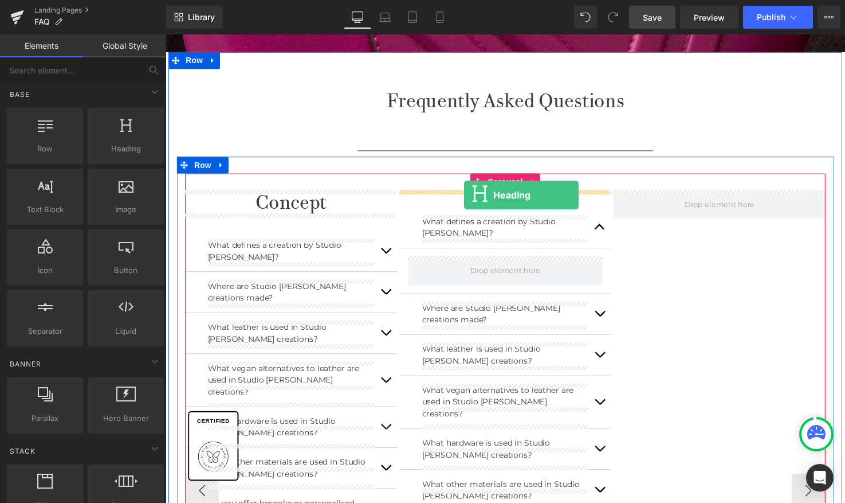
drag, startPoint x: 277, startPoint y: 182, endPoint x: 470, endPoint y: 198, distance: 193.8
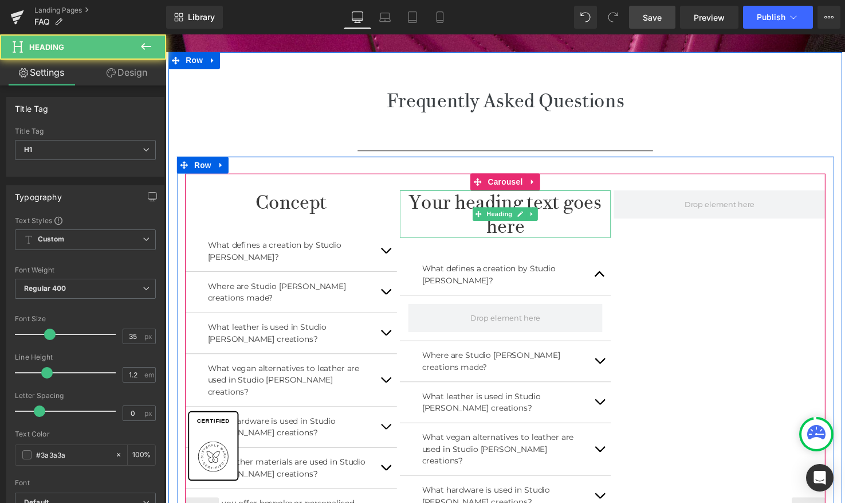
click at [503, 227] on h1 "Your heading text goes here" at bounding box center [513, 217] width 216 height 48
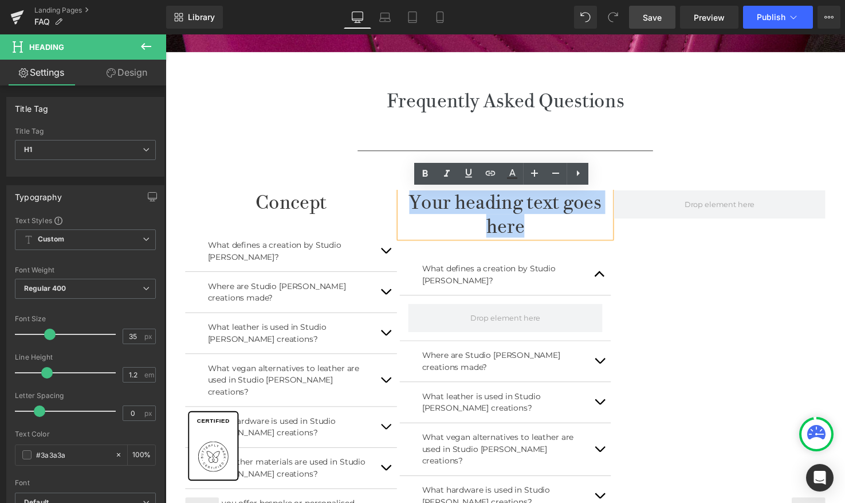
drag, startPoint x: 543, startPoint y: 233, endPoint x: 417, endPoint y: 206, distance: 128.3
click at [417, 206] on h1 "Your heading text goes here" at bounding box center [513, 217] width 216 height 48
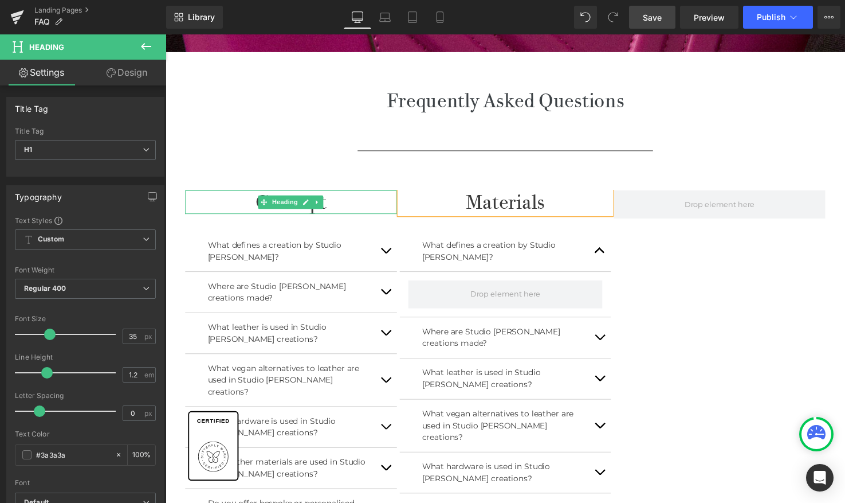
click at [288, 206] on div "Concept Heading" at bounding box center [294, 205] width 216 height 24
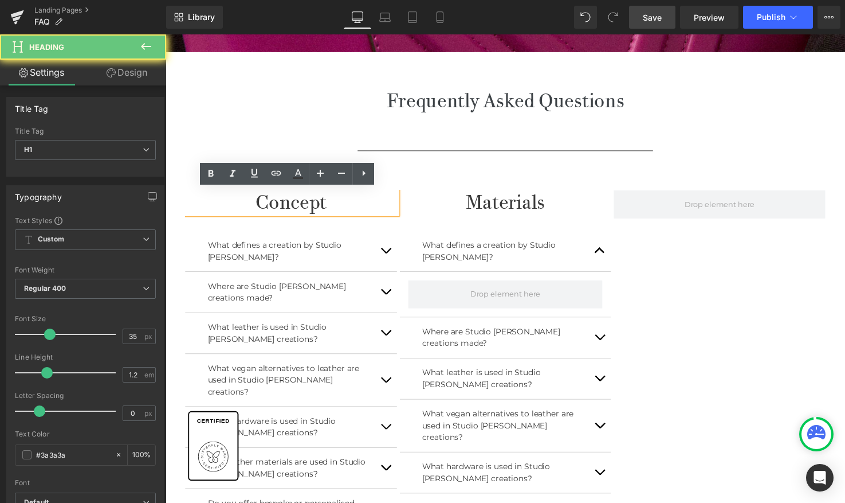
click at [264, 205] on h1 "Concept" at bounding box center [294, 205] width 216 height 24
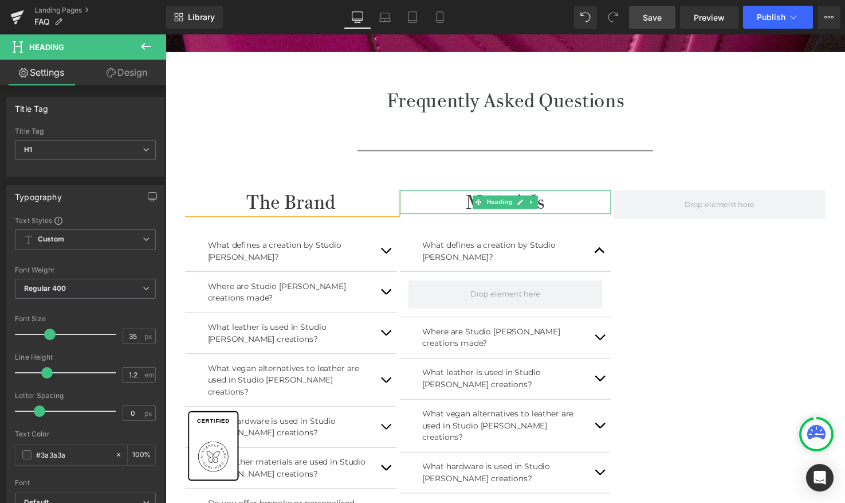
click at [466, 204] on h1 "Materials" at bounding box center [513, 205] width 216 height 24
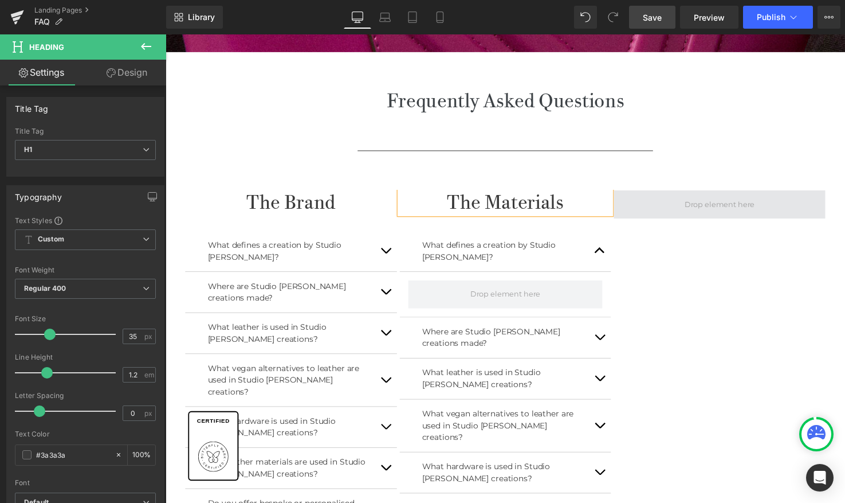
click at [704, 204] on span at bounding box center [731, 207] width 80 height 17
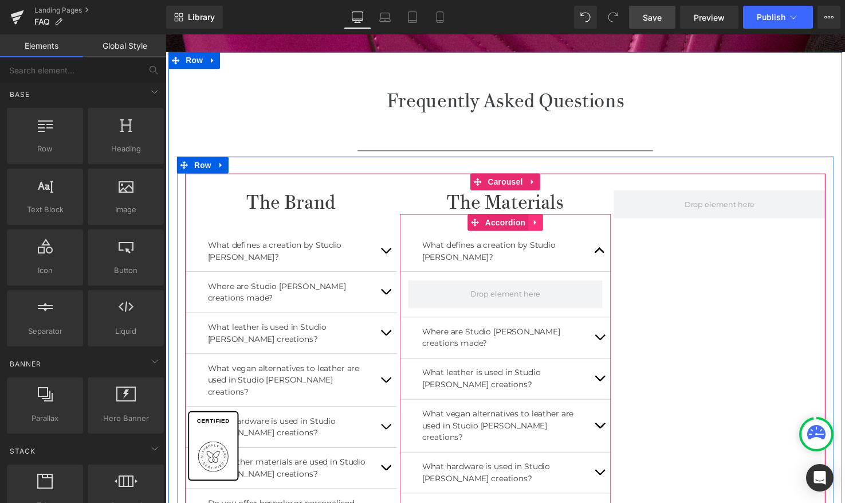
click at [542, 226] on icon at bounding box center [543, 225] width 8 height 9
click at [532, 225] on icon at bounding box center [536, 226] width 8 height 8
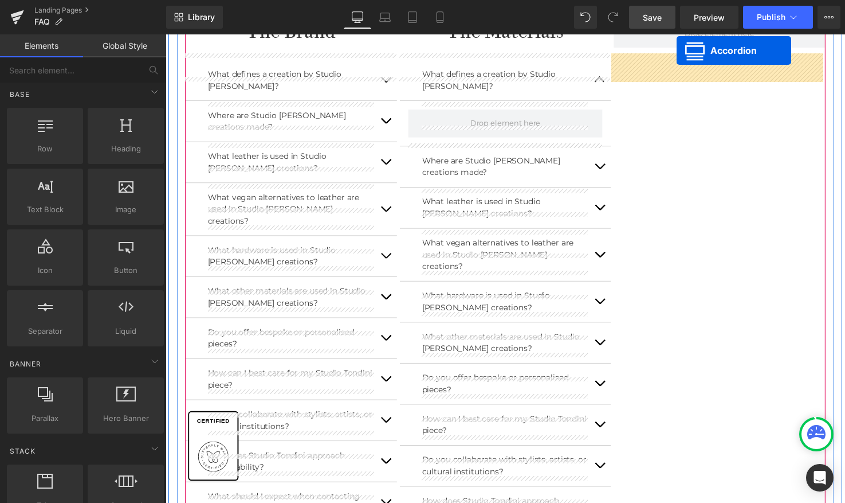
scroll to position [410, 0]
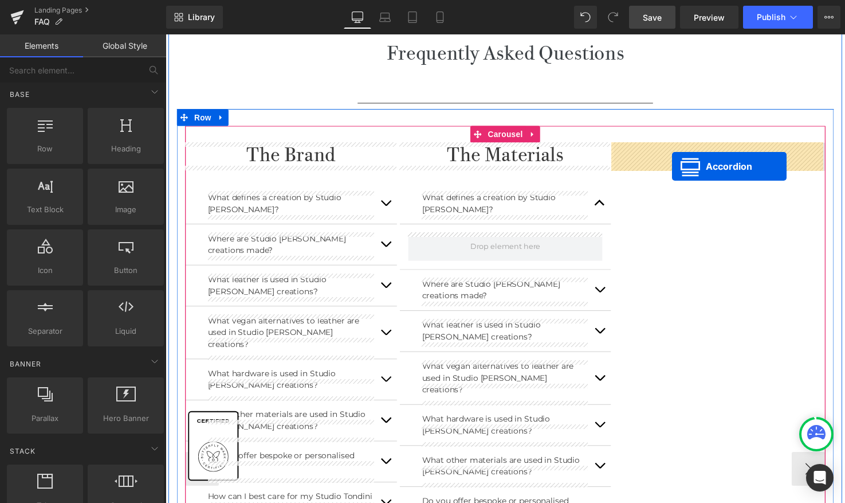
drag, startPoint x: 504, startPoint y: 195, endPoint x: 682, endPoint y: 169, distance: 180.1
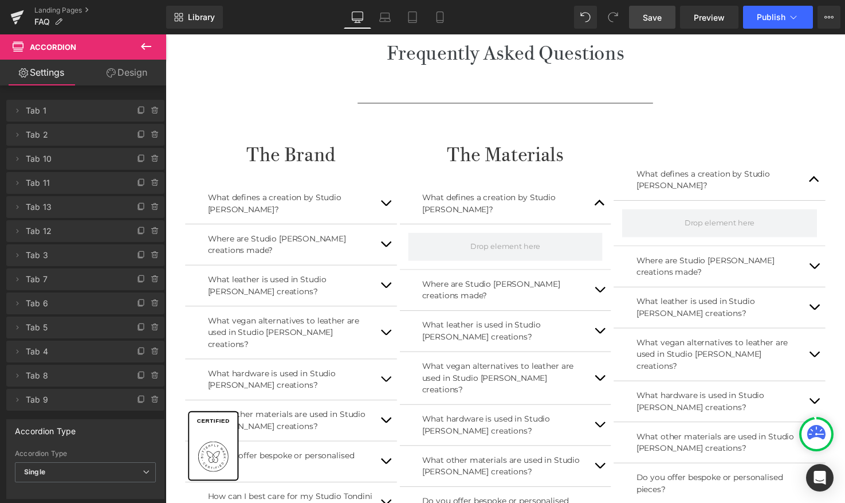
click at [150, 40] on icon at bounding box center [146, 47] width 14 height 14
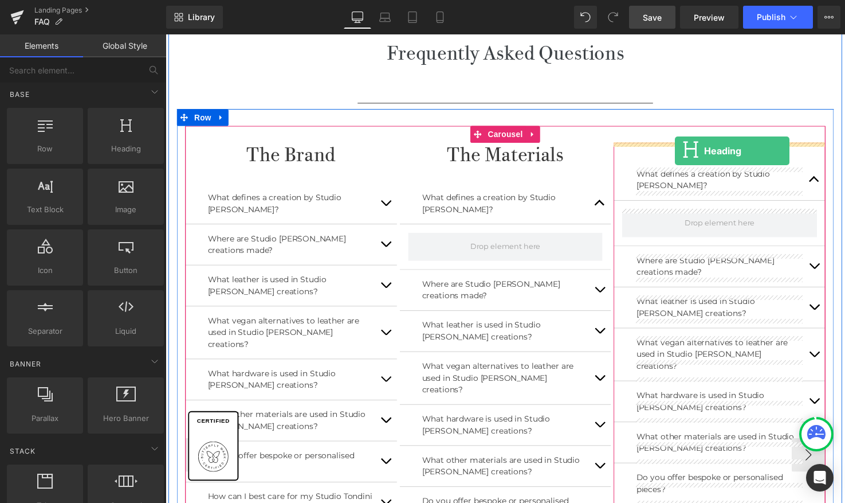
drag, startPoint x: 290, startPoint y: 178, endPoint x: 685, endPoint y: 153, distance: 396.2
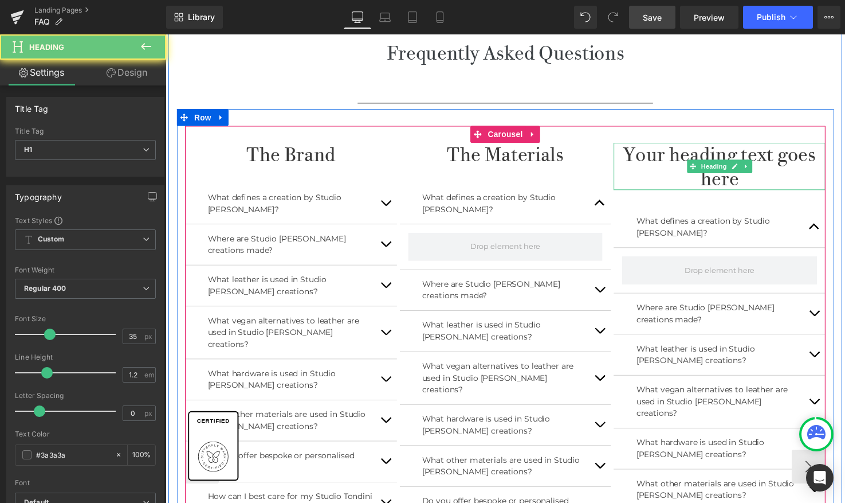
click at [680, 162] on h1 "Your heading text goes here" at bounding box center [731, 169] width 216 height 48
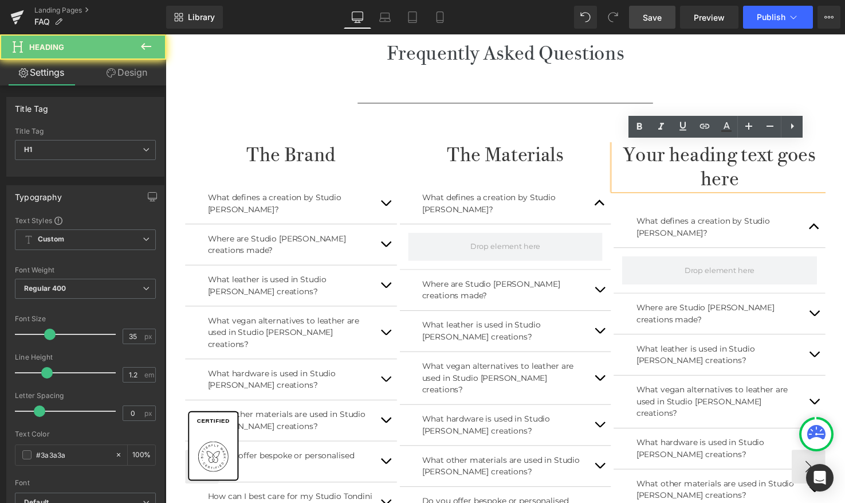
click at [657, 158] on h1 "Your heading text goes here" at bounding box center [731, 169] width 216 height 48
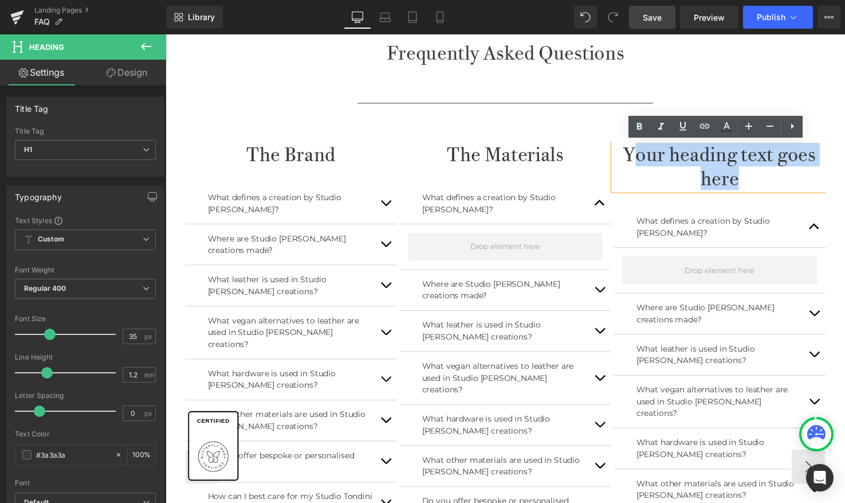
drag, startPoint x: 641, startPoint y: 158, endPoint x: 753, endPoint y: 185, distance: 115.6
click at [753, 186] on h1 "Your heading text goes here" at bounding box center [731, 169] width 216 height 48
click at [693, 158] on h1 "Your heading text goes here" at bounding box center [731, 169] width 216 height 48
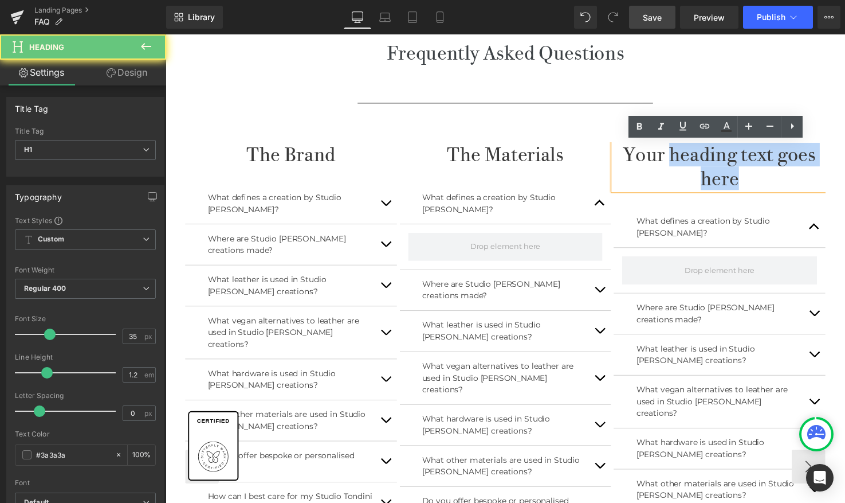
drag, startPoint x: 684, startPoint y: 156, endPoint x: 752, endPoint y: 188, distance: 75.6
click at [752, 188] on h1 "Your heading text goes here" at bounding box center [731, 169] width 216 height 48
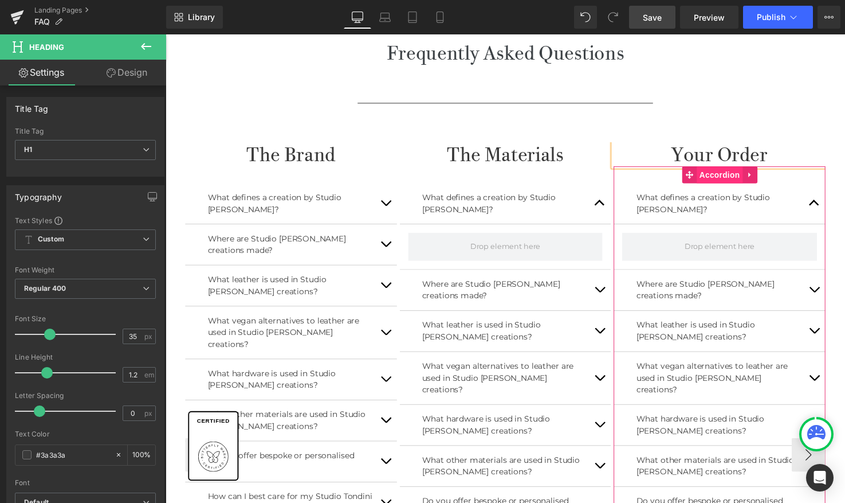
click at [725, 176] on span "Accordion" at bounding box center [731, 177] width 47 height 17
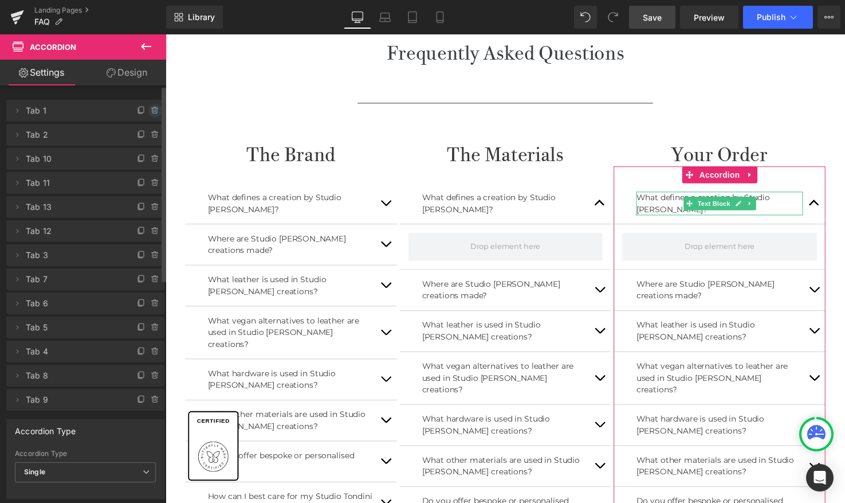
click at [151, 111] on icon at bounding box center [155, 110] width 9 height 9
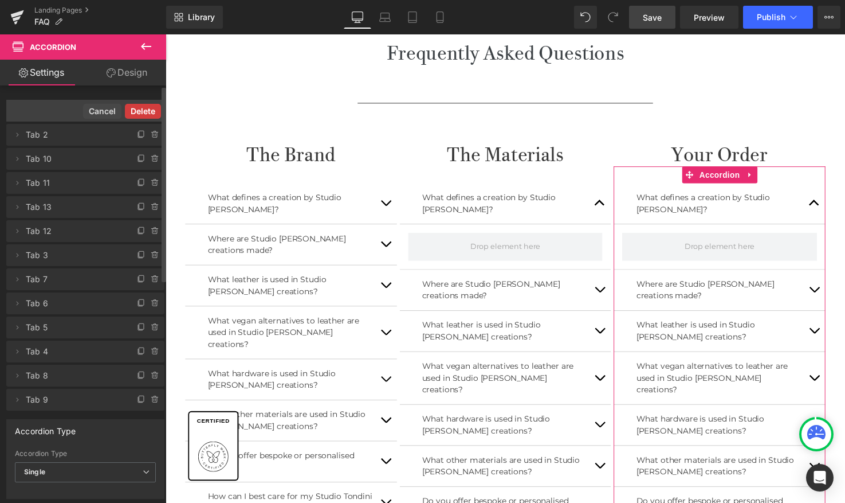
click at [148, 116] on button "Delete" at bounding box center [143, 111] width 36 height 15
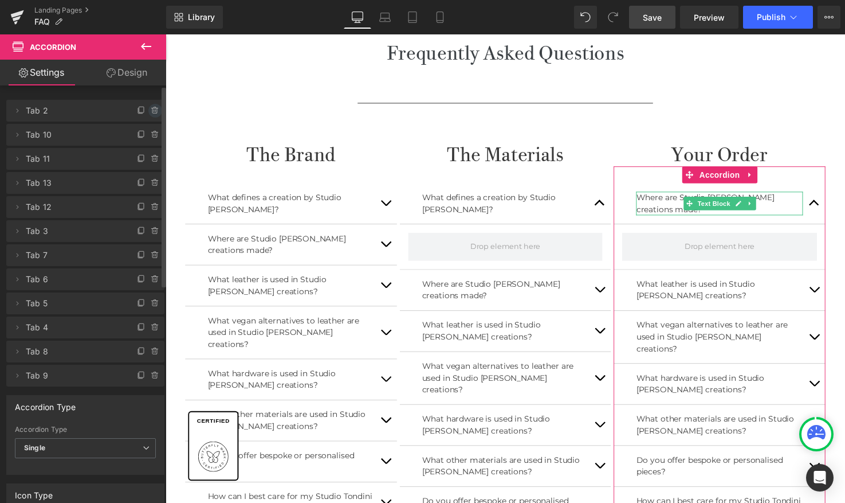
click at [150, 116] on span at bounding box center [155, 111] width 14 height 14
click at [150, 118] on button "Delete" at bounding box center [143, 111] width 36 height 15
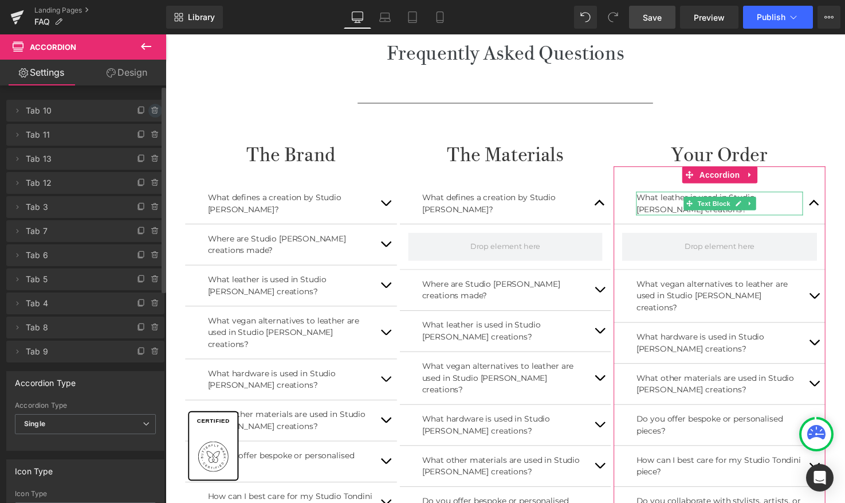
click at [152, 113] on icon at bounding box center [154, 110] width 5 height 5
click at [150, 113] on button "Delete" at bounding box center [143, 111] width 36 height 15
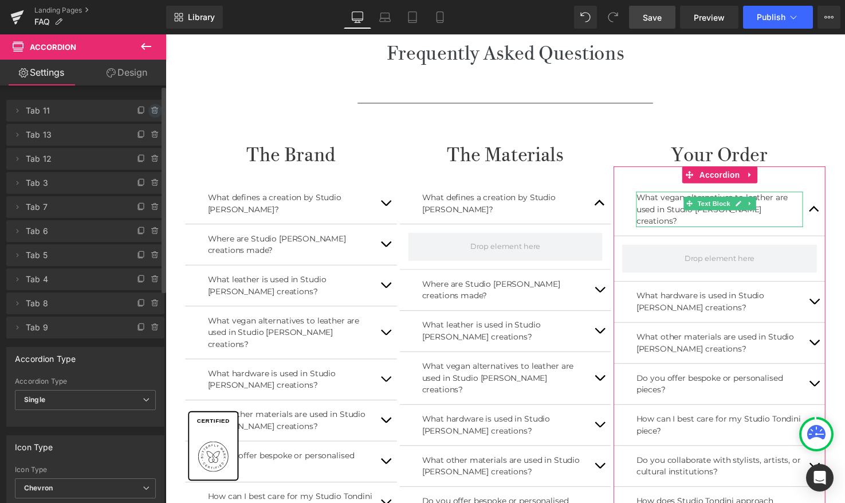
click at [151, 113] on icon at bounding box center [155, 110] width 9 height 9
click at [150, 113] on button "Delete" at bounding box center [143, 111] width 36 height 15
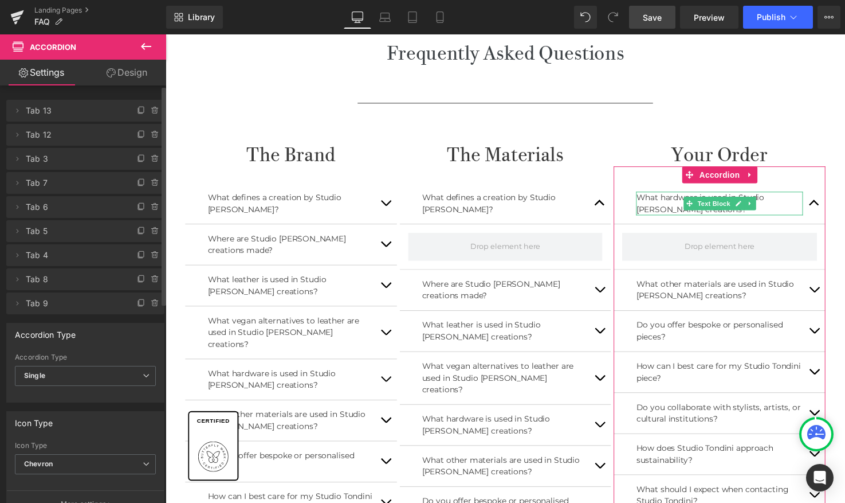
click at [151, 113] on icon at bounding box center [155, 110] width 9 height 9
click at [150, 113] on button "Delete" at bounding box center [143, 111] width 36 height 15
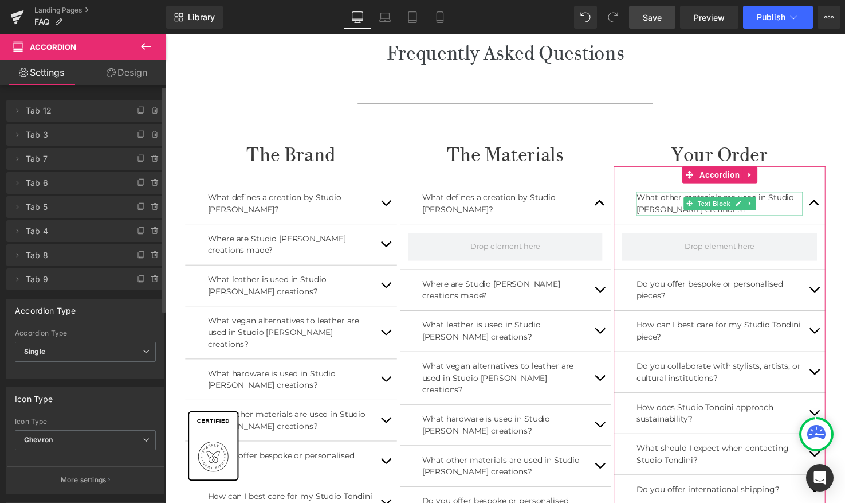
click at [151, 113] on icon at bounding box center [155, 110] width 9 height 9
click at [150, 113] on button "Delete" at bounding box center [143, 111] width 36 height 15
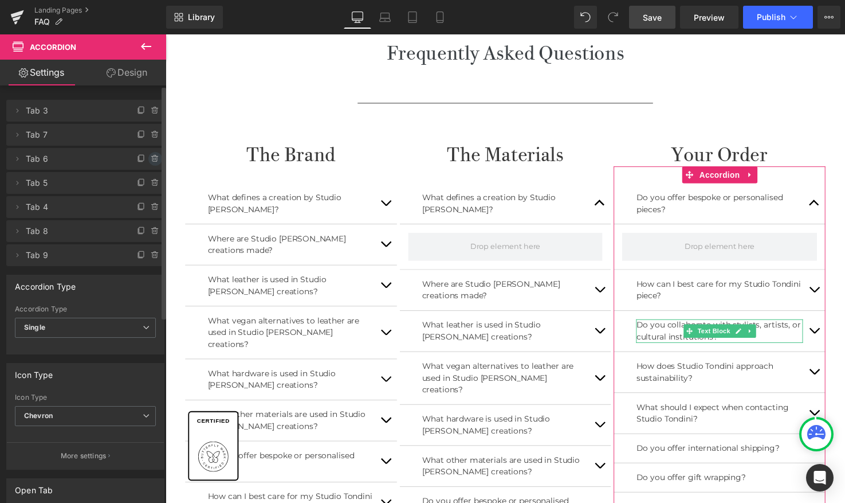
click at [151, 155] on icon at bounding box center [155, 158] width 9 height 9
click at [146, 158] on button "Delete" at bounding box center [143, 159] width 36 height 15
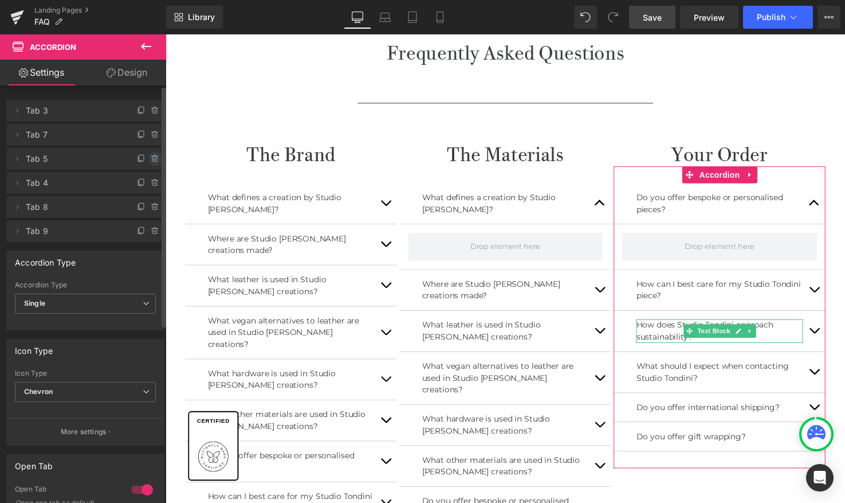
click at [154, 156] on icon at bounding box center [155, 155] width 2 height 1
click at [146, 158] on button "Delete" at bounding box center [143, 159] width 36 height 15
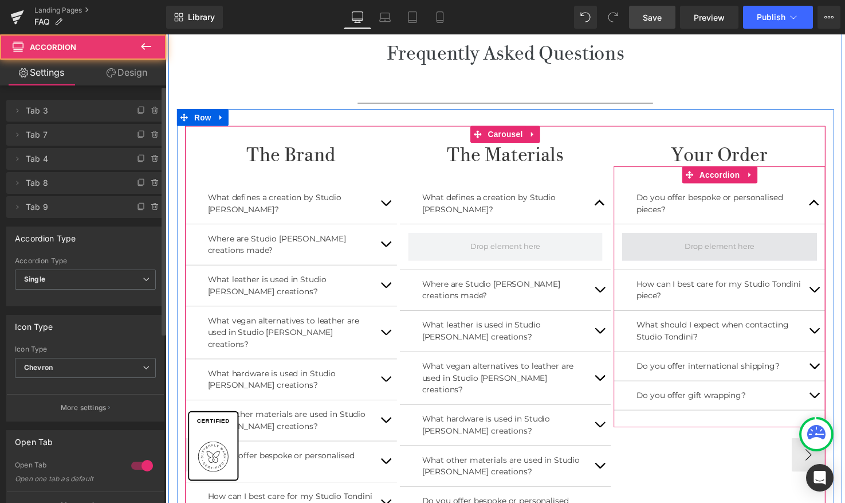
click at [772, 250] on span at bounding box center [730, 251] width 199 height 29
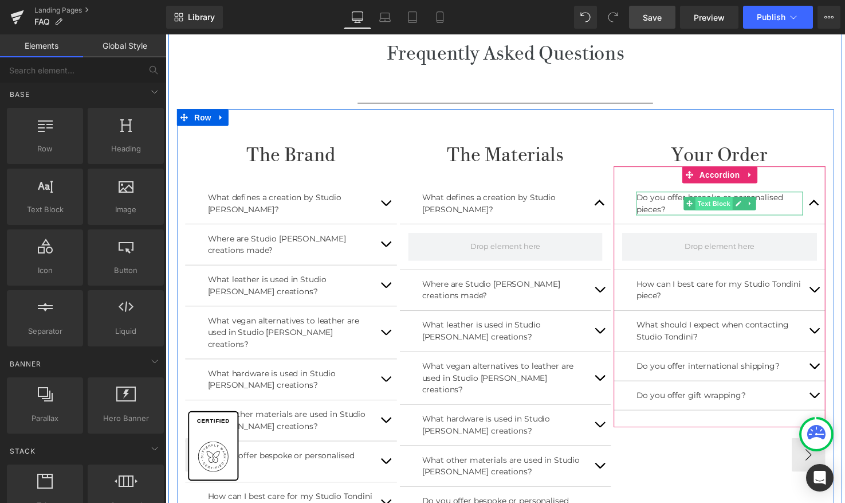
drag, startPoint x: 731, startPoint y: 250, endPoint x: 732, endPoint y: 207, distance: 43.6
click at [732, 207] on div "Do you offer bespoke or personalised pieces? Text Block" at bounding box center [731, 230] width 216 height 88
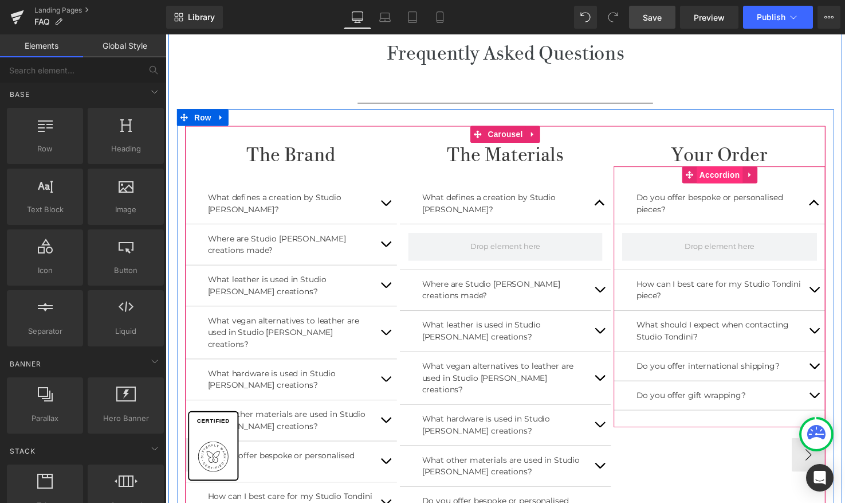
click at [727, 178] on span "Accordion" at bounding box center [731, 177] width 47 height 17
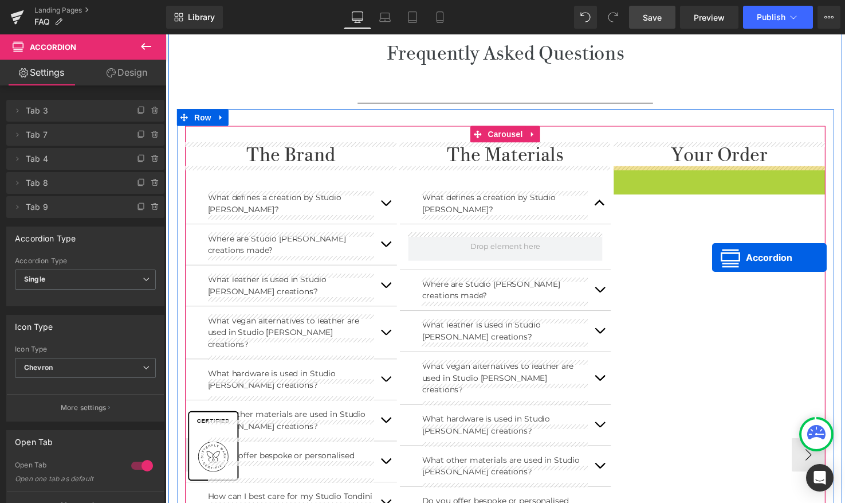
drag, startPoint x: 727, startPoint y: 179, endPoint x: 723, endPoint y: 262, distance: 82.6
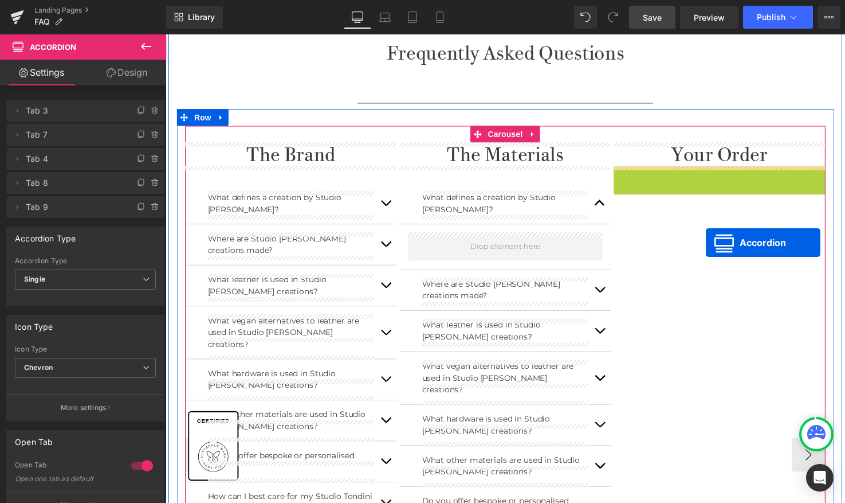
drag, startPoint x: 717, startPoint y: 175, endPoint x: 717, endPoint y: 246, distance: 71.1
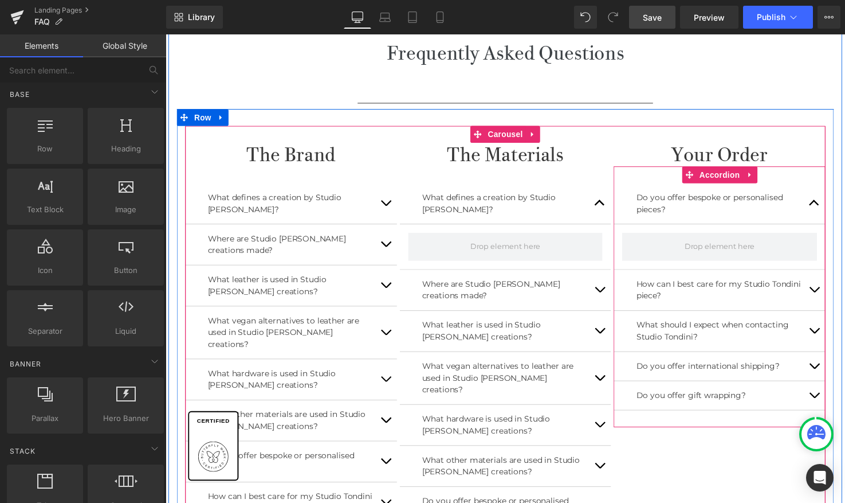
drag, startPoint x: 713, startPoint y: 245, endPoint x: 713, endPoint y: 220, distance: 24.6
click at [713, 220] on div "Do you offer bespoke or personalised pieces? Text Block" at bounding box center [731, 230] width 216 height 88
click at [713, 247] on span at bounding box center [731, 250] width 80 height 17
click at [723, 182] on div "Do you offer bespoke or personalised pieces? Text Block How can I best care for…" at bounding box center [731, 302] width 216 height 266
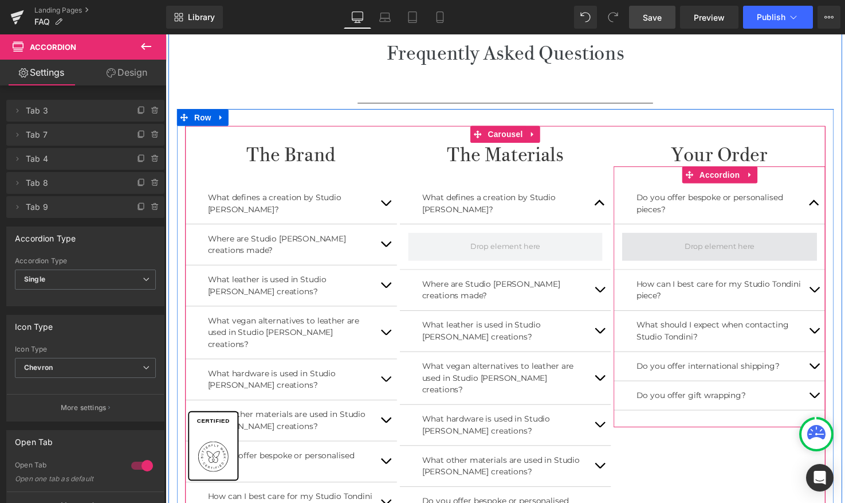
click at [740, 244] on span at bounding box center [731, 250] width 80 height 17
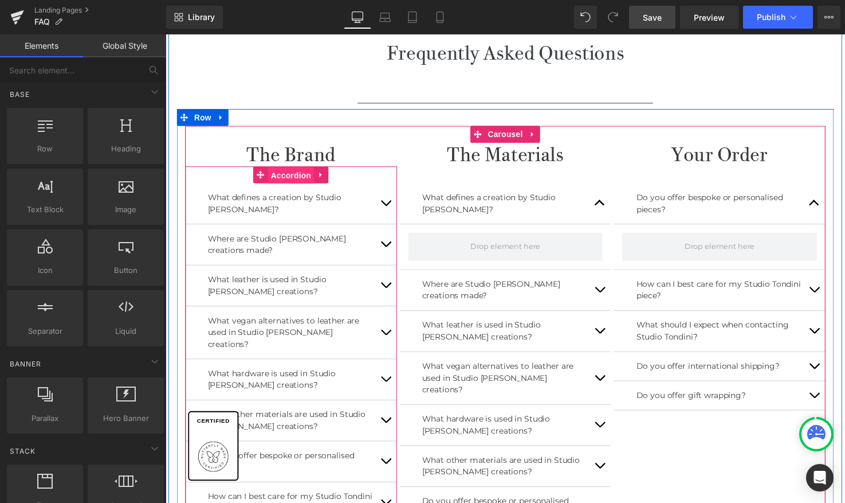
click at [266, 175] on div "What defines a creation by Studio Tondini? Text Block Where are Studio Tondini'…" at bounding box center [294, 452] width 216 height 566
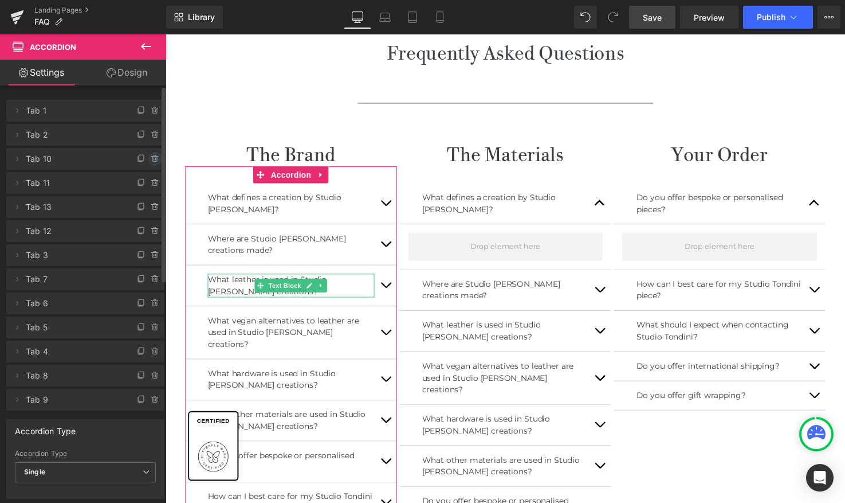
click at [151, 156] on icon at bounding box center [154, 156] width 6 height 0
click at [148, 156] on button "Delete" at bounding box center [143, 159] width 36 height 15
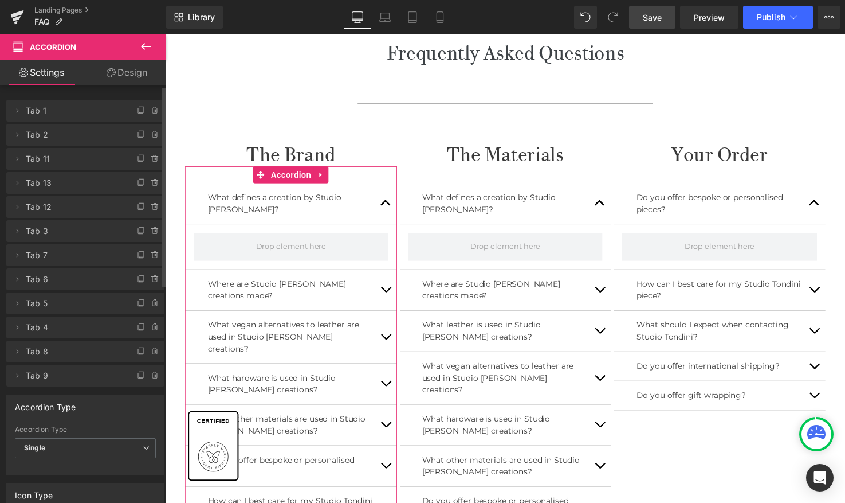
click at [151, 156] on icon at bounding box center [154, 156] width 6 height 0
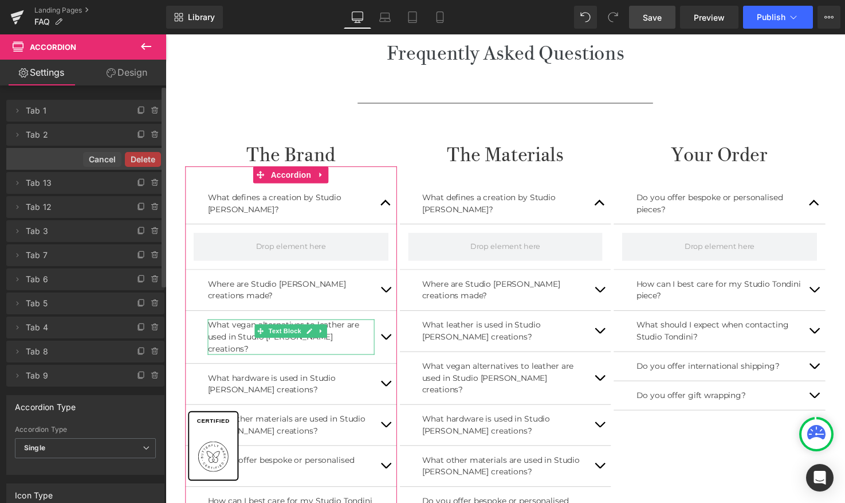
click at [148, 156] on button "Delete" at bounding box center [143, 159] width 36 height 15
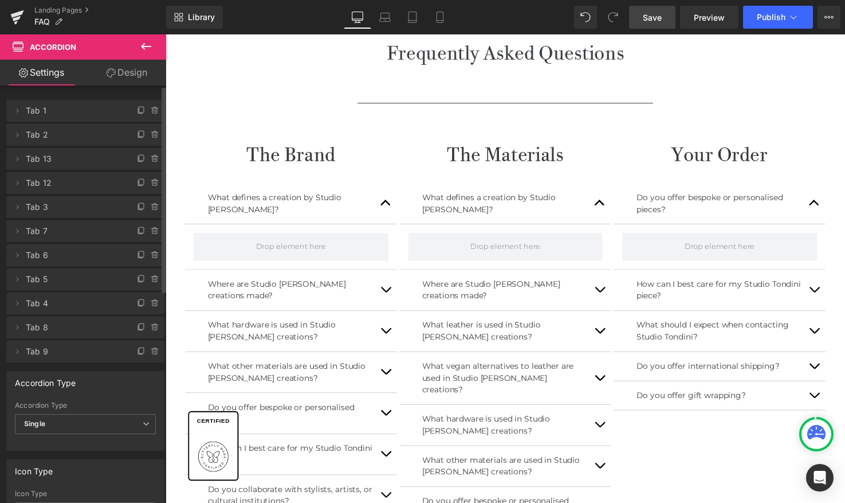
click at [151, 156] on icon at bounding box center [154, 156] width 6 height 0
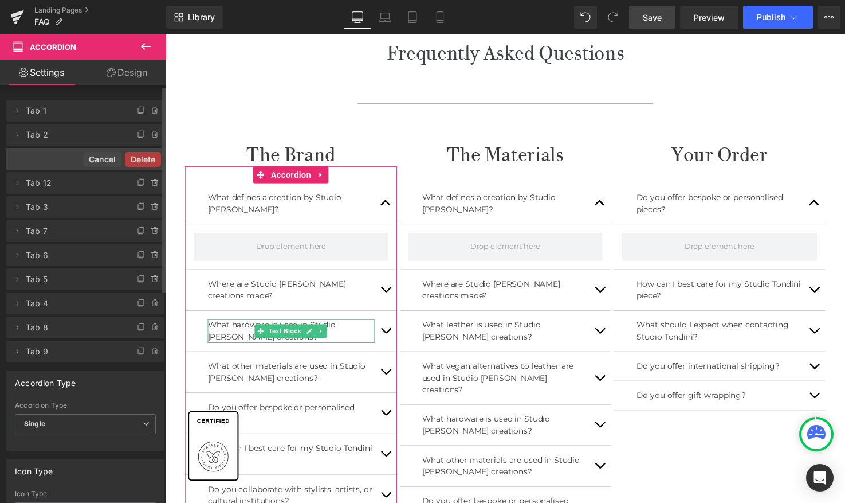
click at [148, 156] on button "Delete" at bounding box center [143, 159] width 36 height 15
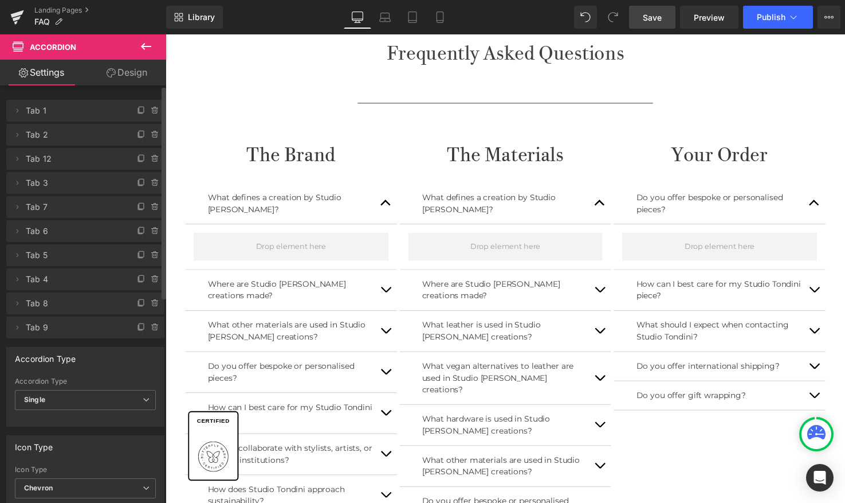
click at [151, 156] on icon at bounding box center [154, 156] width 6 height 0
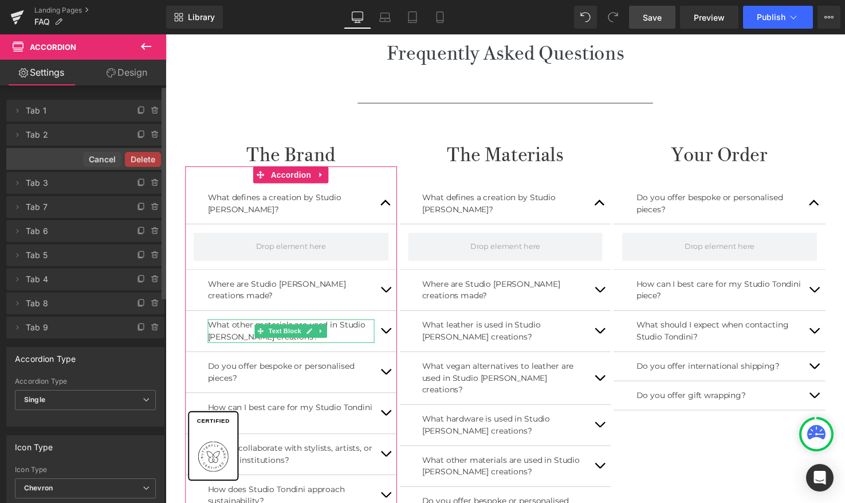
click at [148, 156] on button "Delete" at bounding box center [143, 159] width 36 height 15
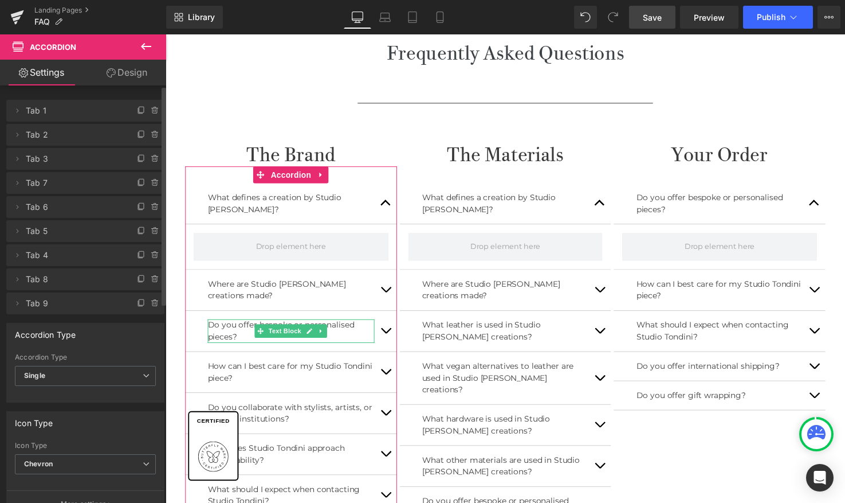
click at [151, 156] on icon at bounding box center [154, 156] width 6 height 0
click at [148, 156] on button "Delete" at bounding box center [143, 159] width 36 height 15
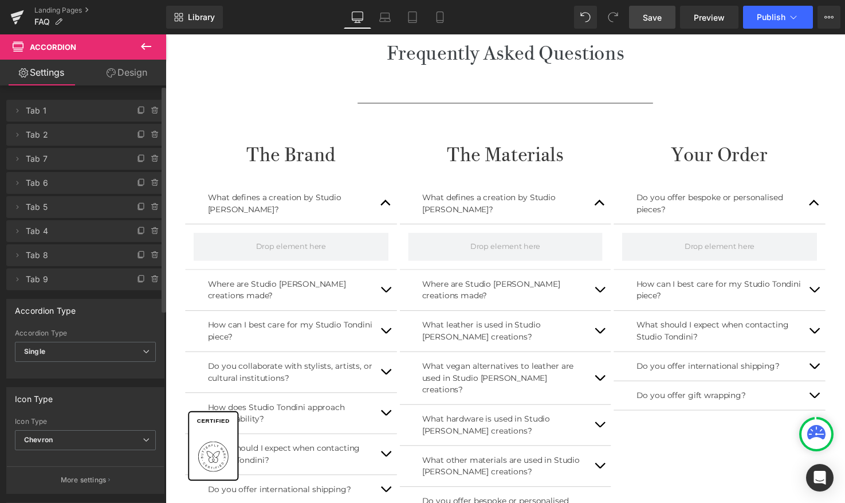
click at [151, 156] on icon at bounding box center [154, 156] width 6 height 0
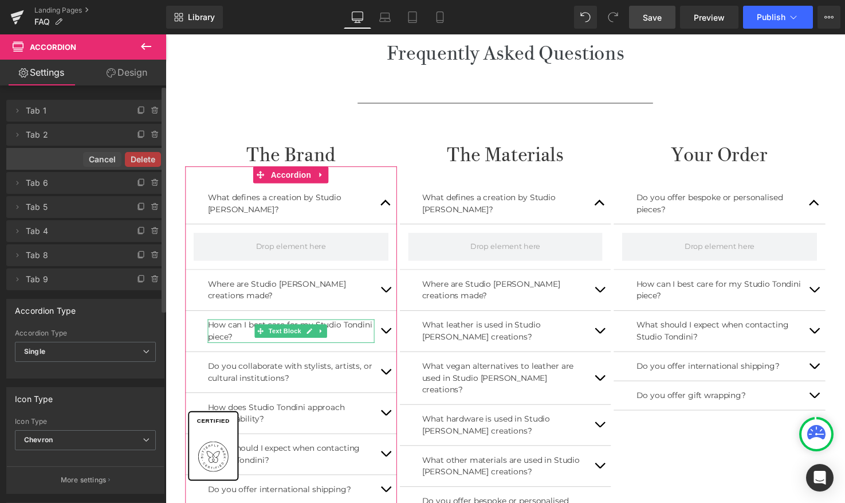
click at [148, 156] on button "Delete" at bounding box center [143, 159] width 36 height 15
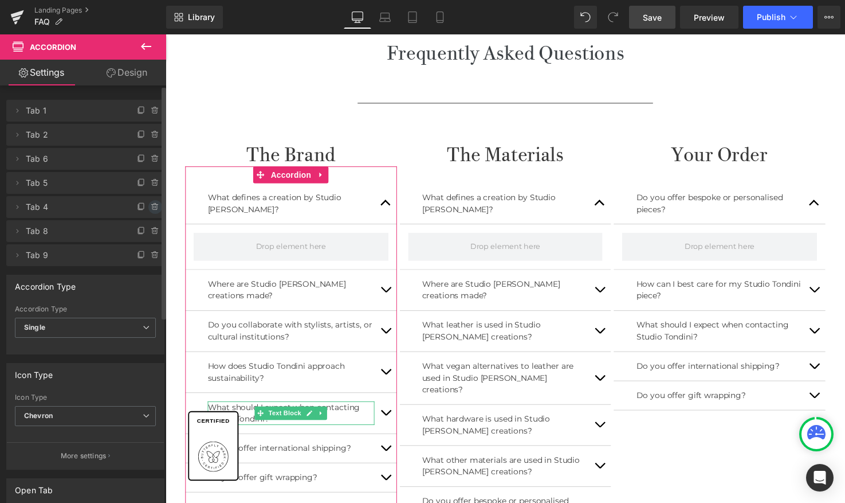
click at [151, 207] on icon at bounding box center [155, 206] width 9 height 9
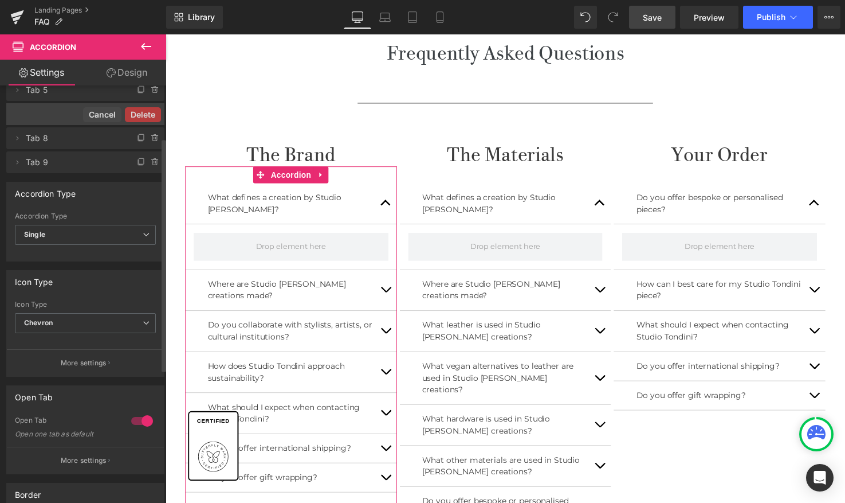
scroll to position [93, 0]
click at [152, 138] on icon at bounding box center [154, 137] width 5 height 5
click at [147, 140] on button "Delete" at bounding box center [143, 138] width 36 height 15
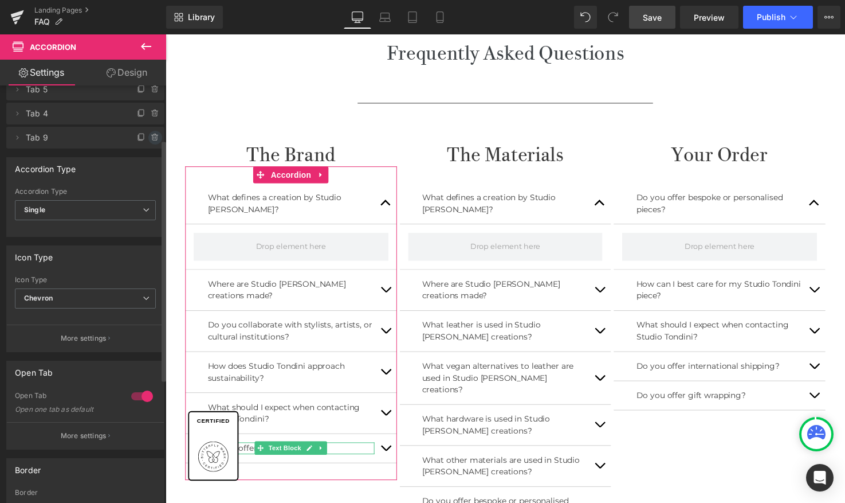
click at [151, 138] on icon at bounding box center [155, 137] width 9 height 9
click at [142, 135] on button "Delete" at bounding box center [143, 138] width 36 height 15
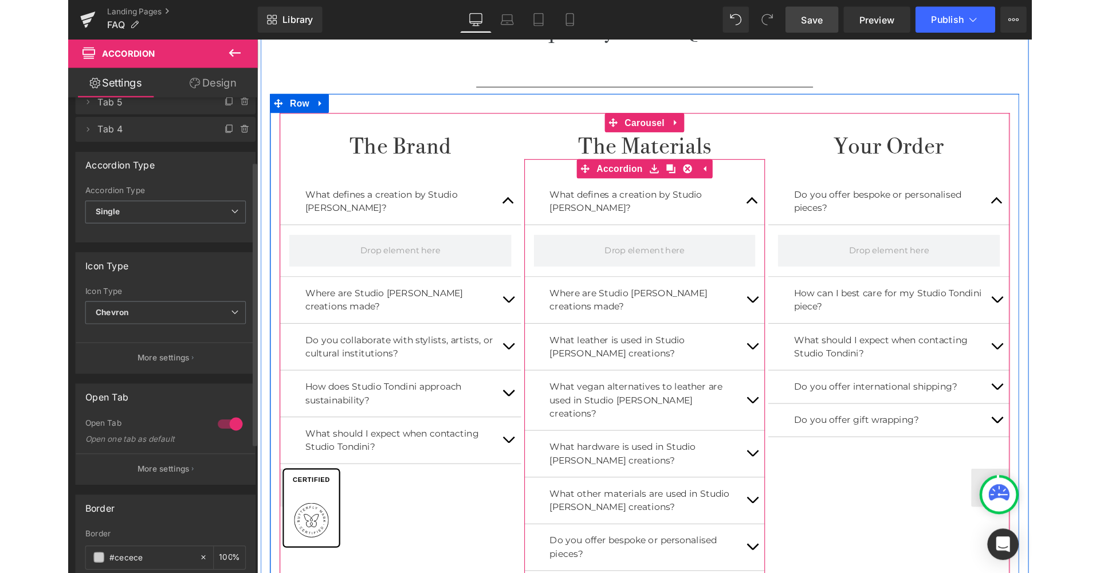
scroll to position [438, 0]
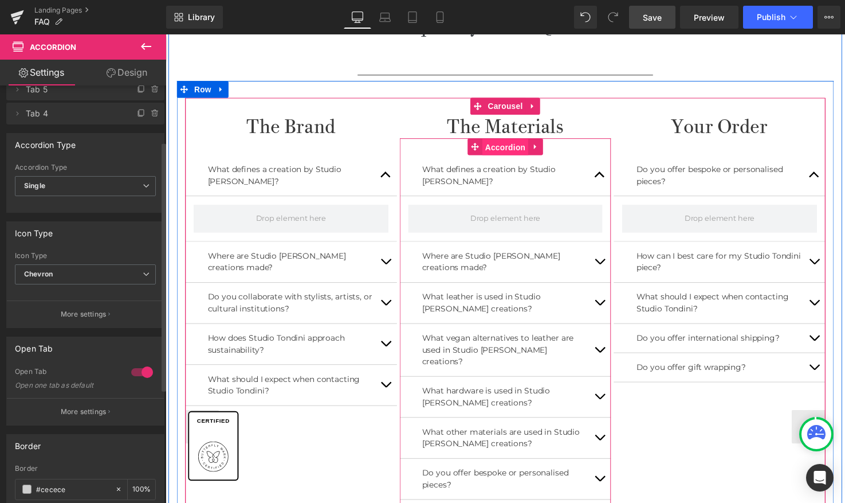
click at [493, 144] on div "What defines a creation by Studio Tondini? Text Block Where are Studio Tondini'…" at bounding box center [513, 446] width 216 height 613
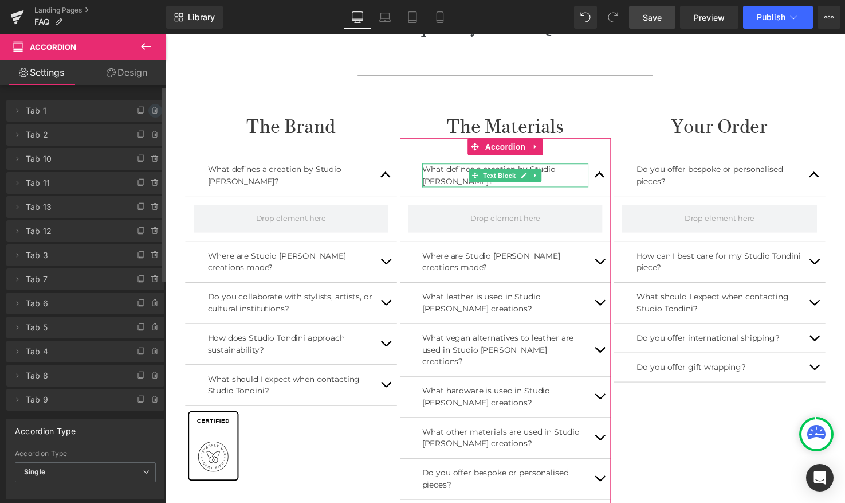
click at [155, 110] on icon at bounding box center [155, 110] width 0 height 2
click at [151, 110] on button "Delete" at bounding box center [143, 111] width 36 height 15
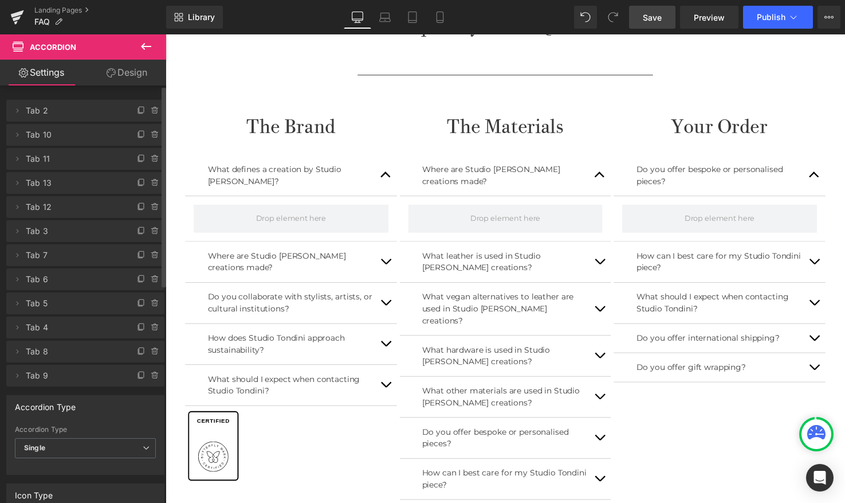
click at [155, 110] on icon at bounding box center [155, 110] width 0 height 2
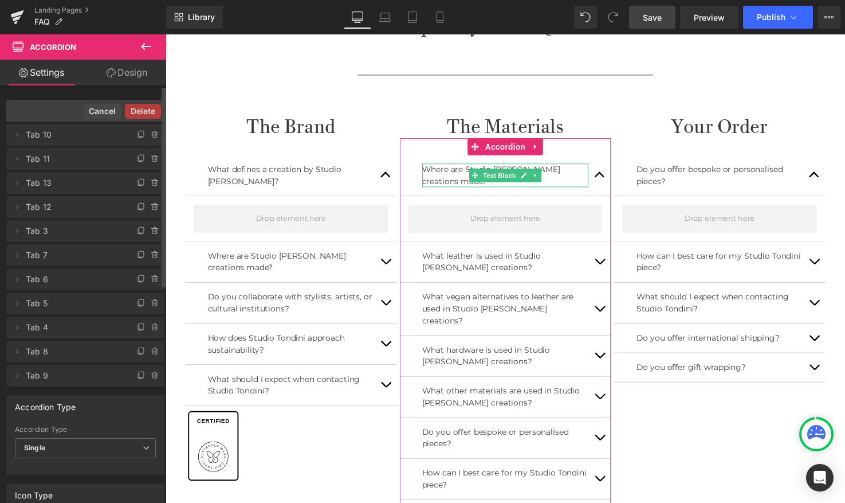
click at [151, 110] on button "Delete" at bounding box center [143, 111] width 36 height 15
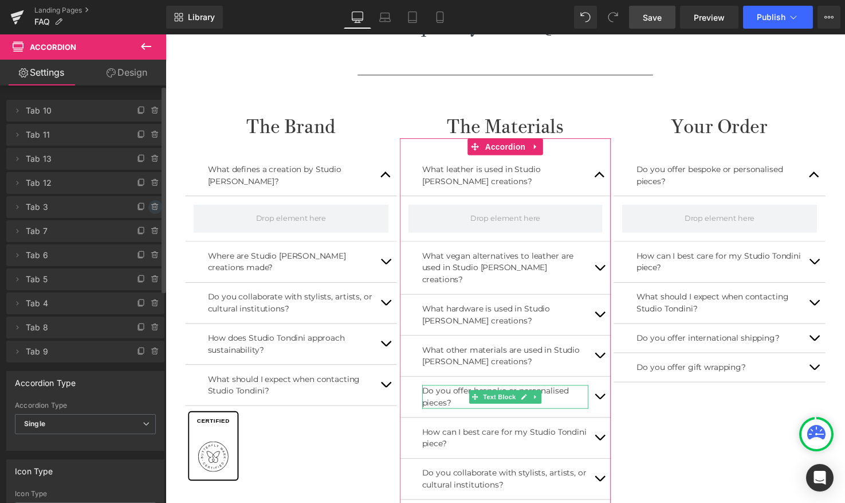
click at [155, 207] on icon at bounding box center [155, 207] width 0 height 2
click at [151, 209] on button "Delete" at bounding box center [143, 207] width 36 height 15
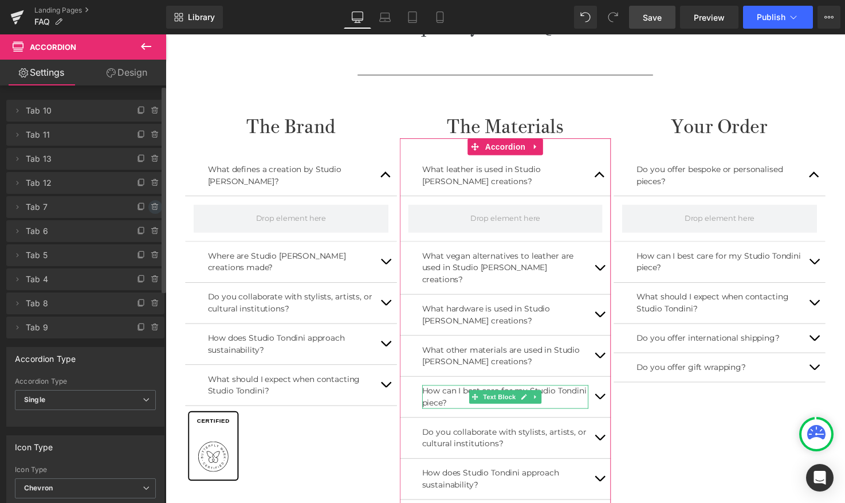
click at [151, 207] on icon at bounding box center [155, 206] width 9 height 9
click at [141, 207] on button "Delete" at bounding box center [143, 207] width 36 height 15
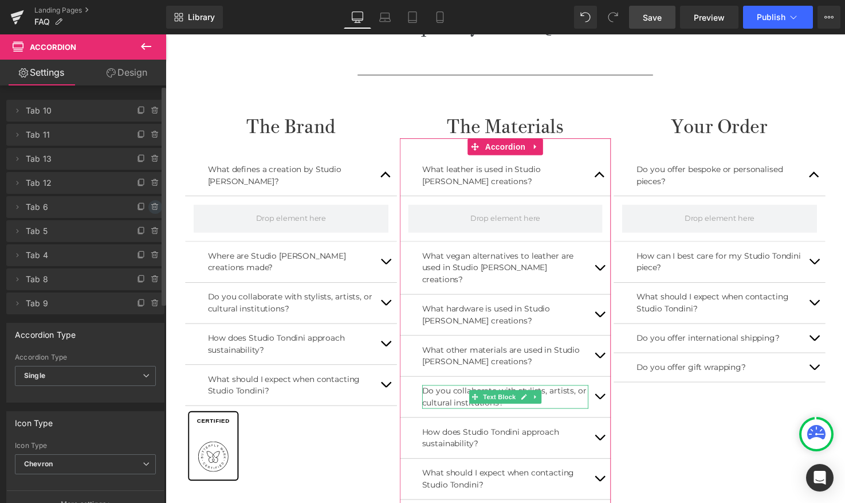
click at [152, 206] on icon at bounding box center [154, 207] width 5 height 5
click at [148, 206] on button "Delete" at bounding box center [143, 207] width 36 height 15
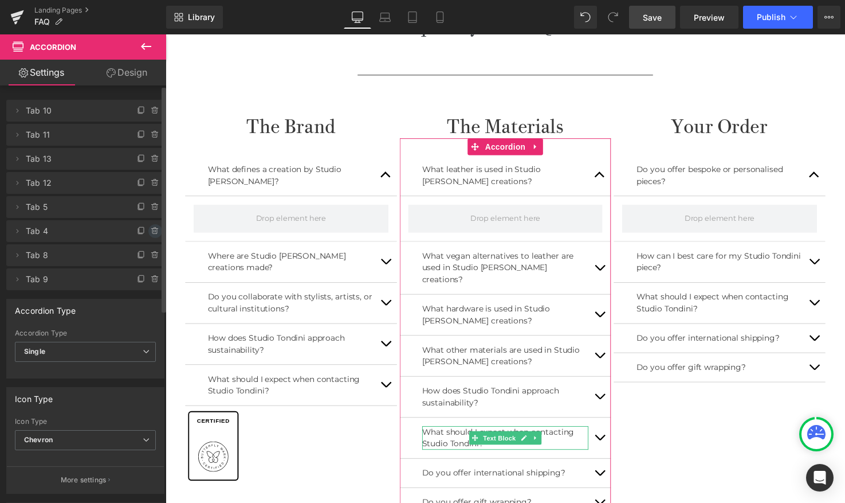
click at [151, 229] on icon at bounding box center [154, 229] width 6 height 0
click at [140, 230] on button "Delete" at bounding box center [143, 231] width 36 height 15
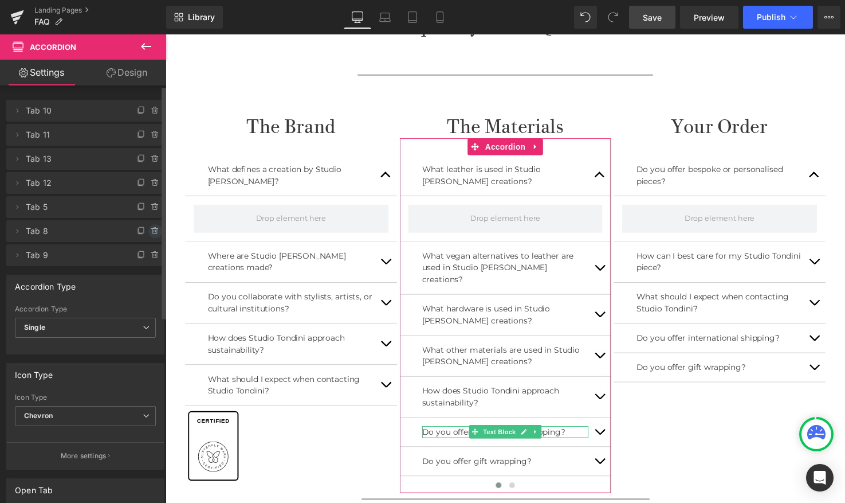
click at [154, 229] on icon at bounding box center [155, 227] width 2 height 1
click at [140, 229] on button "Delete" at bounding box center [143, 231] width 36 height 15
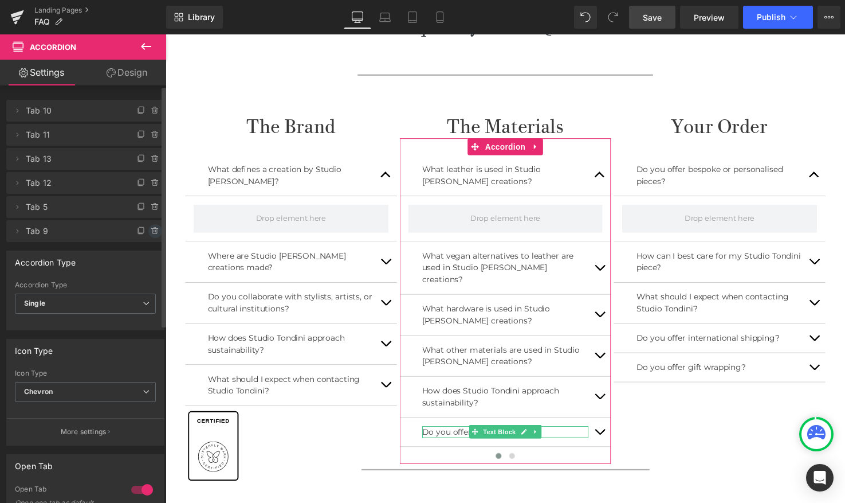
click at [152, 226] on span at bounding box center [155, 231] width 14 height 14
click at [139, 230] on button "Delete" at bounding box center [143, 231] width 36 height 15
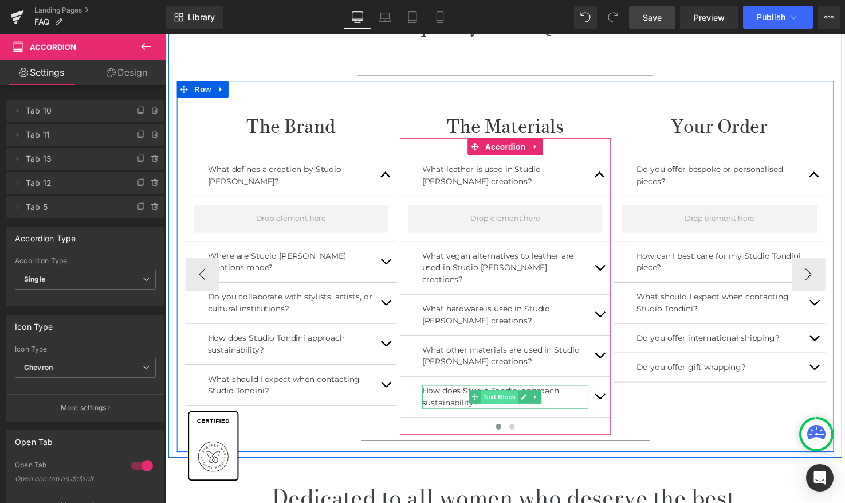
click at [486, 397] on div "How does Studio Tondini approach sustainability? Text Block" at bounding box center [512, 404] width 170 height 24
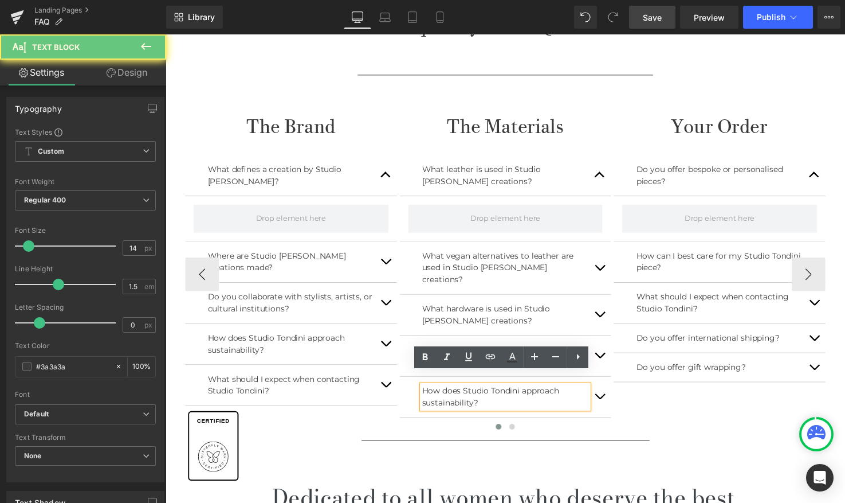
click at [480, 397] on p "How does Studio Tondini approach sustainability?" at bounding box center [512, 404] width 170 height 24
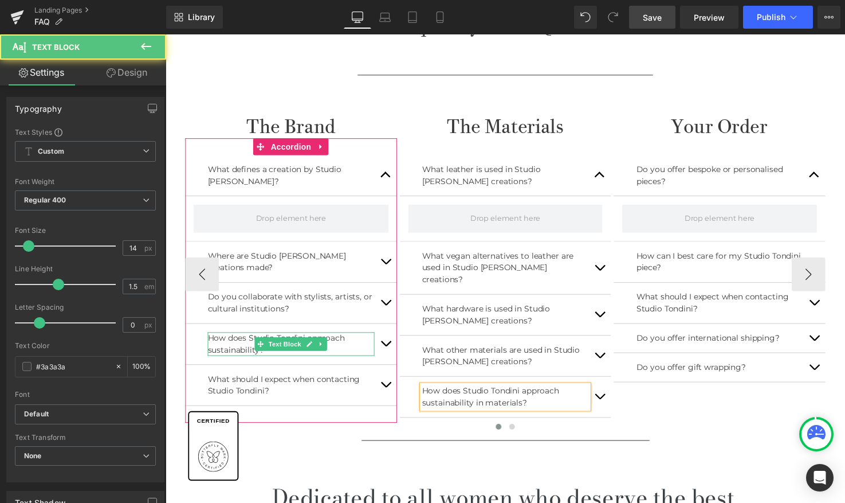
click at [249, 354] on p "How does Studio Tondini approach sustainability?" at bounding box center [294, 350] width 170 height 24
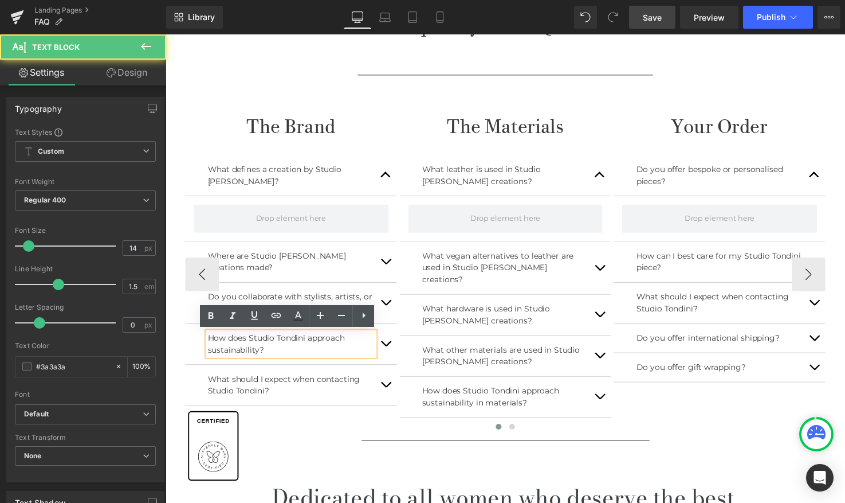
click at [260, 354] on p "How does Studio Tondini approach sustainability?" at bounding box center [294, 350] width 170 height 24
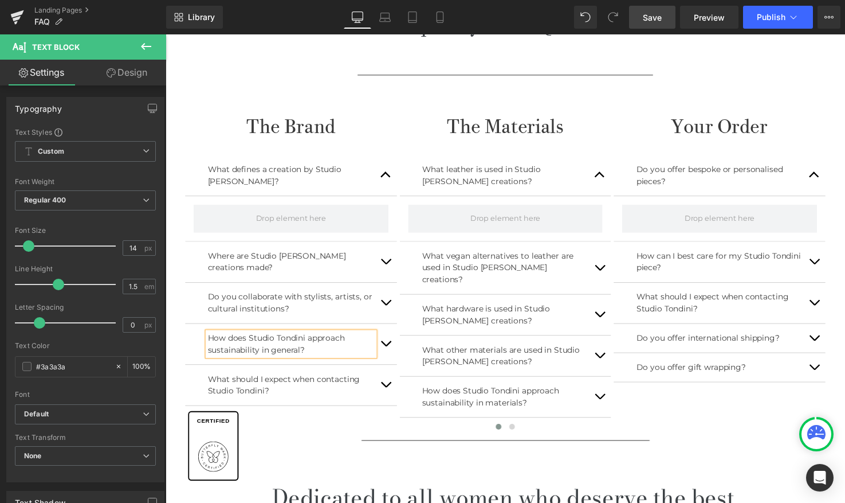
click at [301, 89] on div "The Brand Heading What defines a creation by Studio Tondini? Text Block Where a…" at bounding box center [512, 271] width 670 height 378
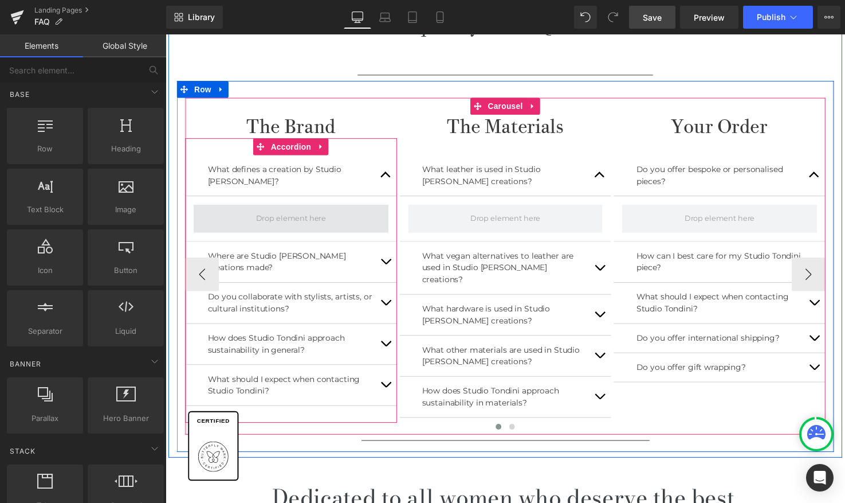
click at [293, 223] on span at bounding box center [294, 222] width 80 height 17
click at [295, 149] on link "Accordion" at bounding box center [286, 148] width 62 height 17
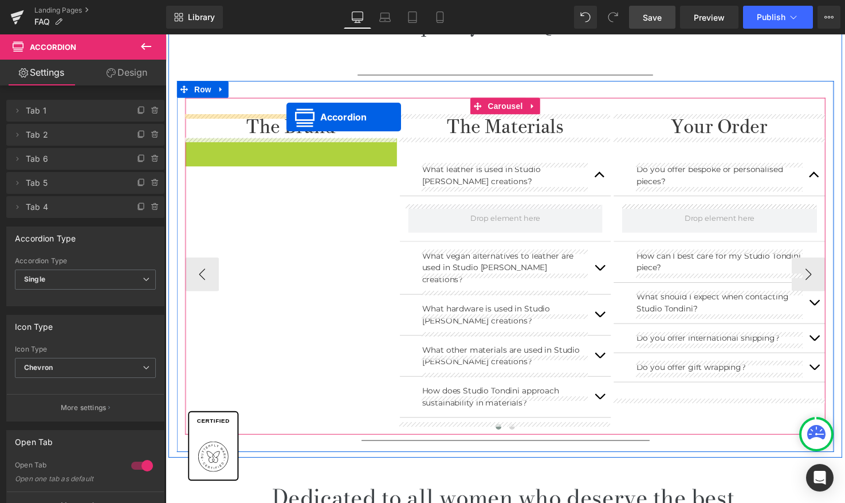
drag, startPoint x: 289, startPoint y: 145, endPoint x: 289, endPoint y: 119, distance: 26.4
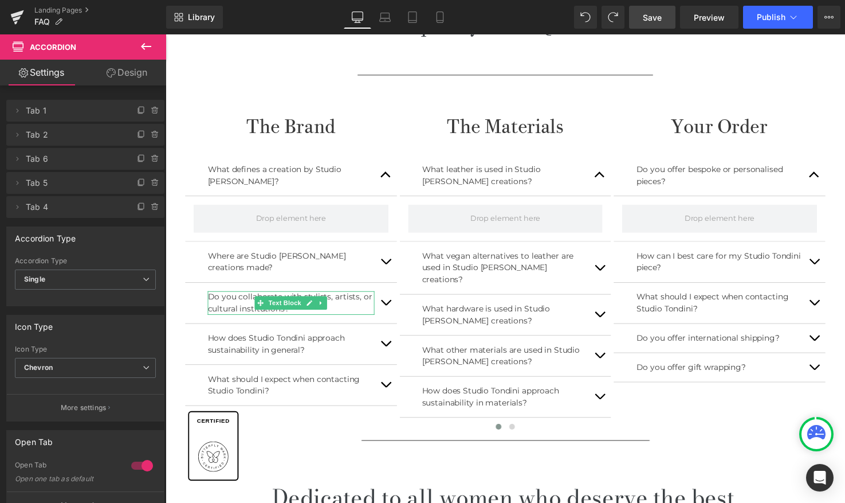
click at [646, 15] on span "Save" at bounding box center [652, 17] width 19 height 12
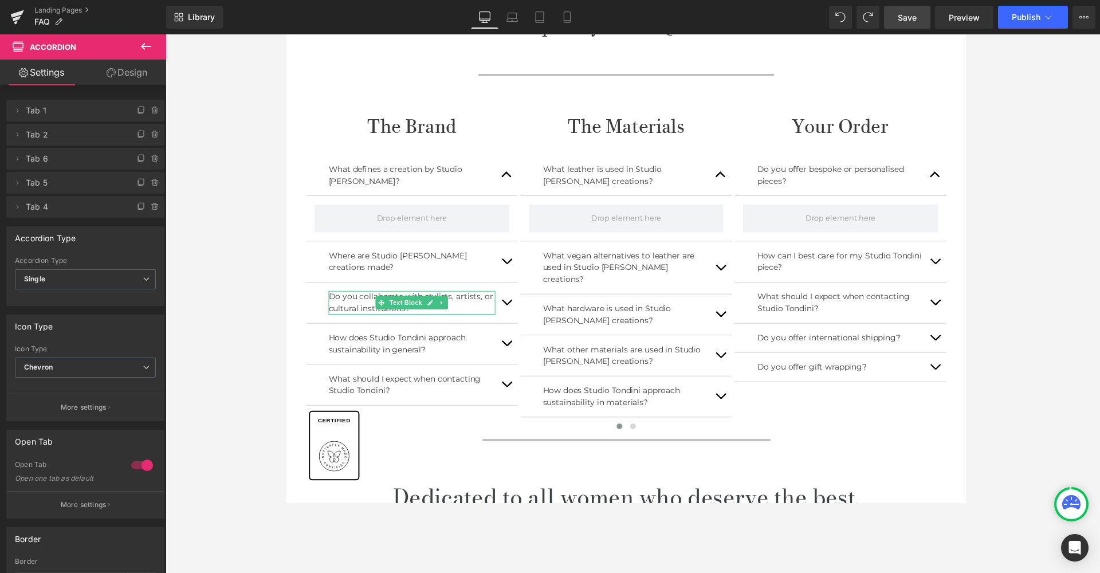
click at [151, 44] on icon at bounding box center [146, 47] width 14 height 14
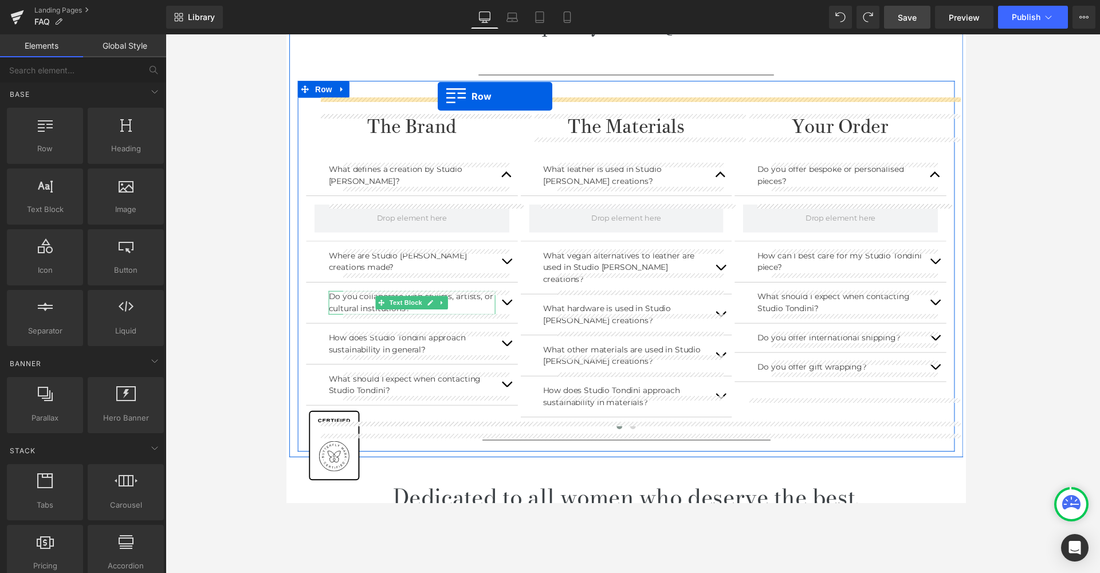
drag, startPoint x: 330, startPoint y: 171, endPoint x: 441, endPoint y: 97, distance: 132.7
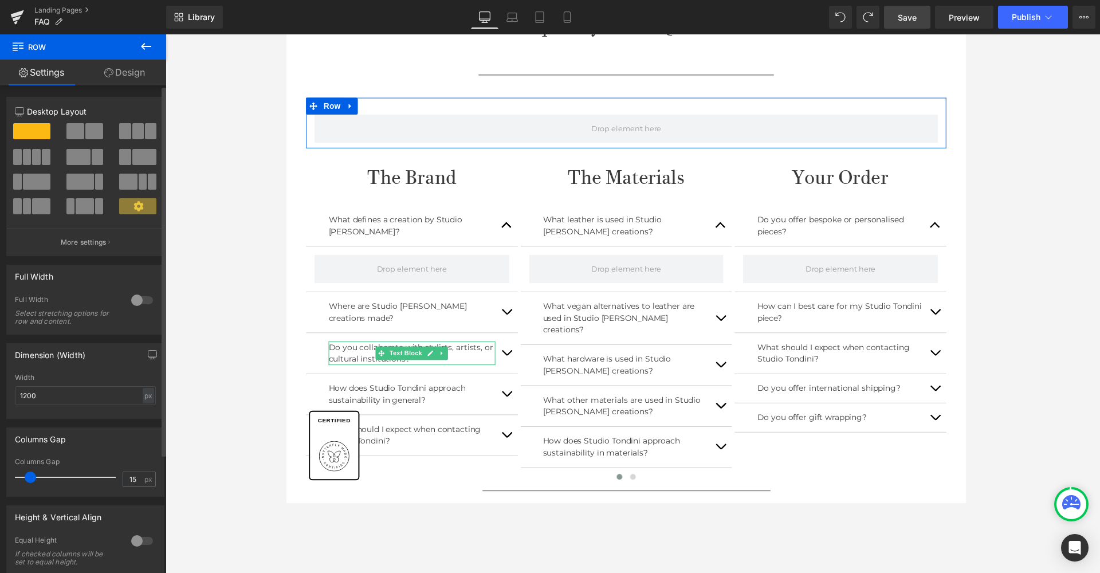
click at [136, 130] on span at bounding box center [137, 131] width 11 height 16
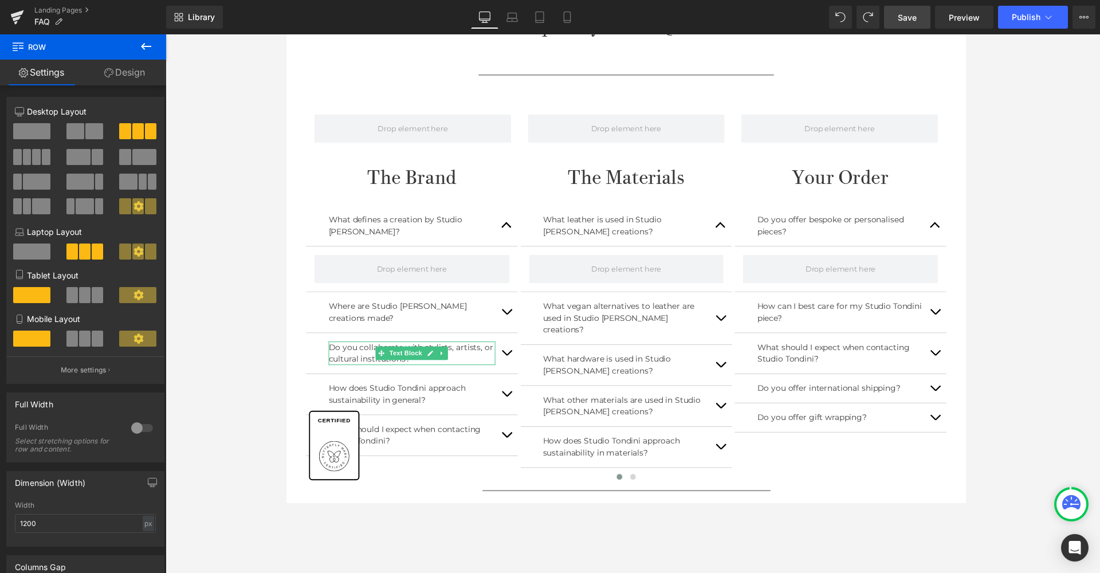
click at [144, 45] on icon at bounding box center [146, 46] width 10 height 7
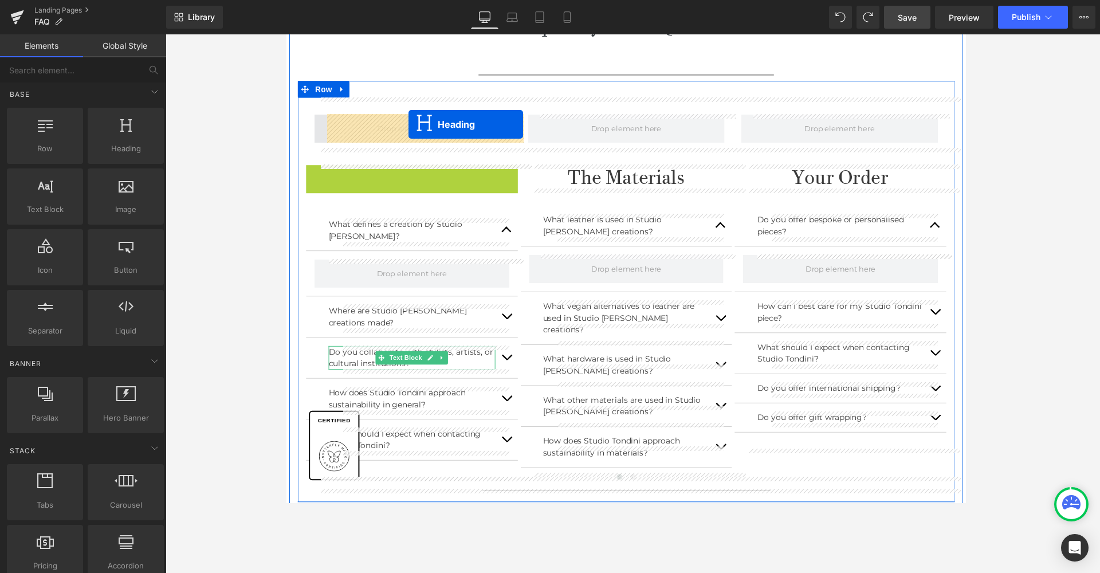
drag, startPoint x: 409, startPoint y: 179, endPoint x: 411, endPoint y: 126, distance: 53.3
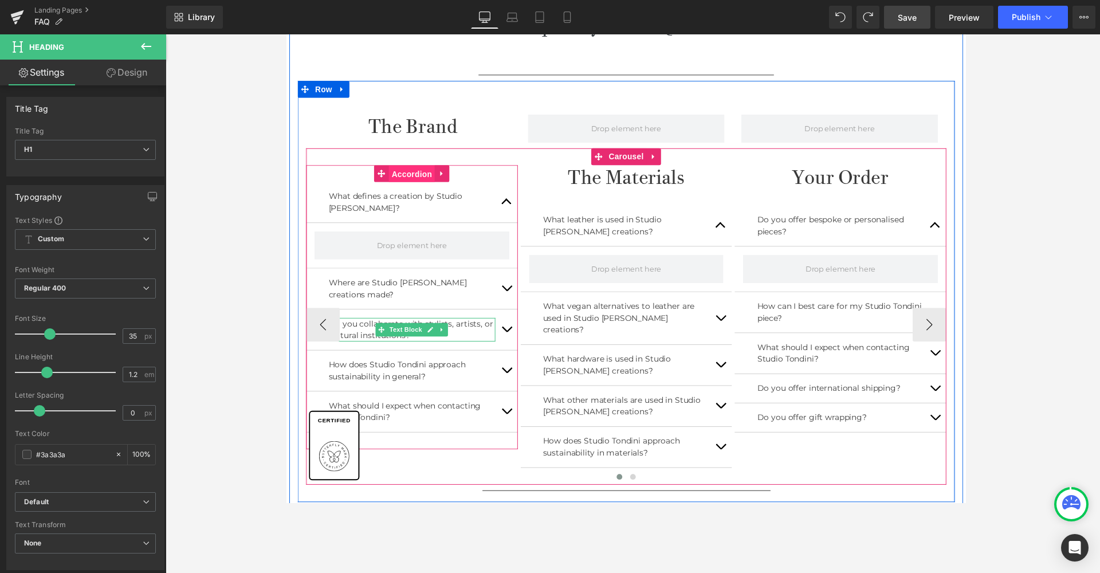
click at [407, 179] on span "Accordion" at bounding box center [413, 176] width 47 height 17
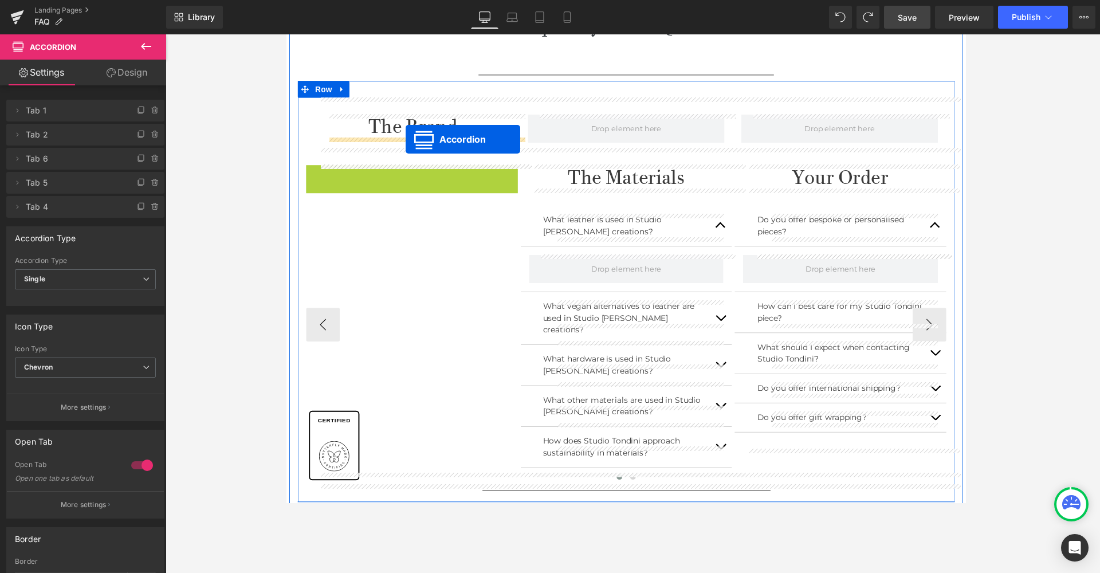
drag, startPoint x: 410, startPoint y: 175, endPoint x: 408, endPoint y: 142, distance: 33.9
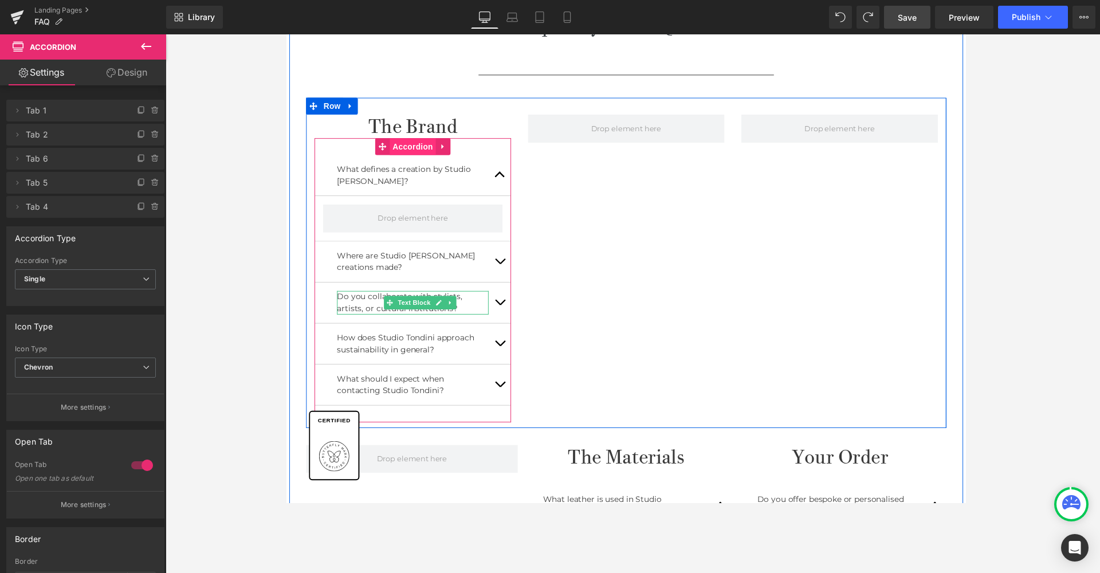
click at [418, 154] on link "Accordion" at bounding box center [407, 148] width 62 height 17
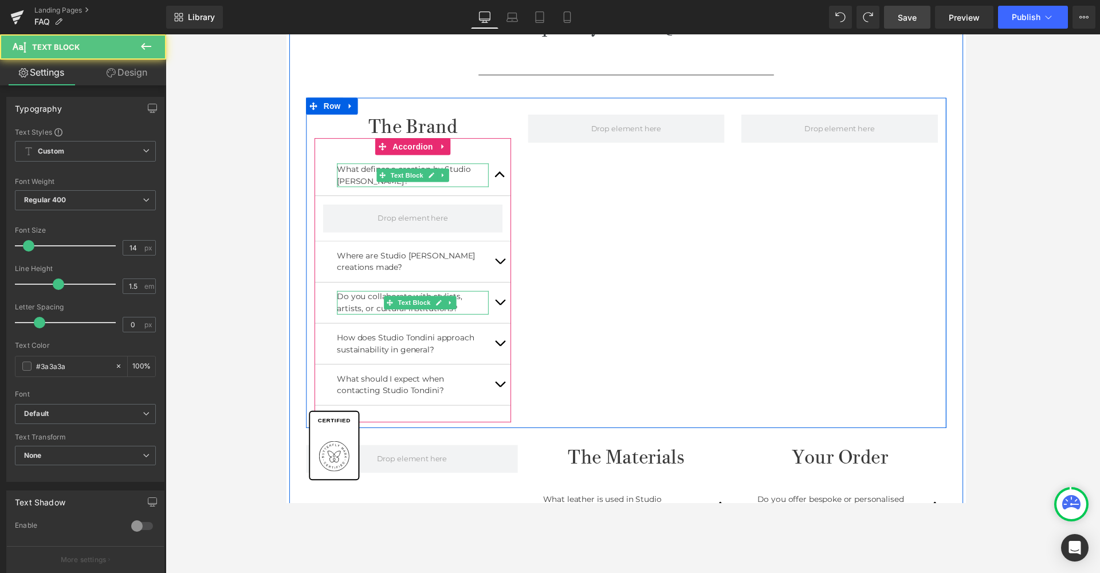
click at [362, 180] on p "What defines a creation by Studio [PERSON_NAME]?" at bounding box center [415, 178] width 155 height 24
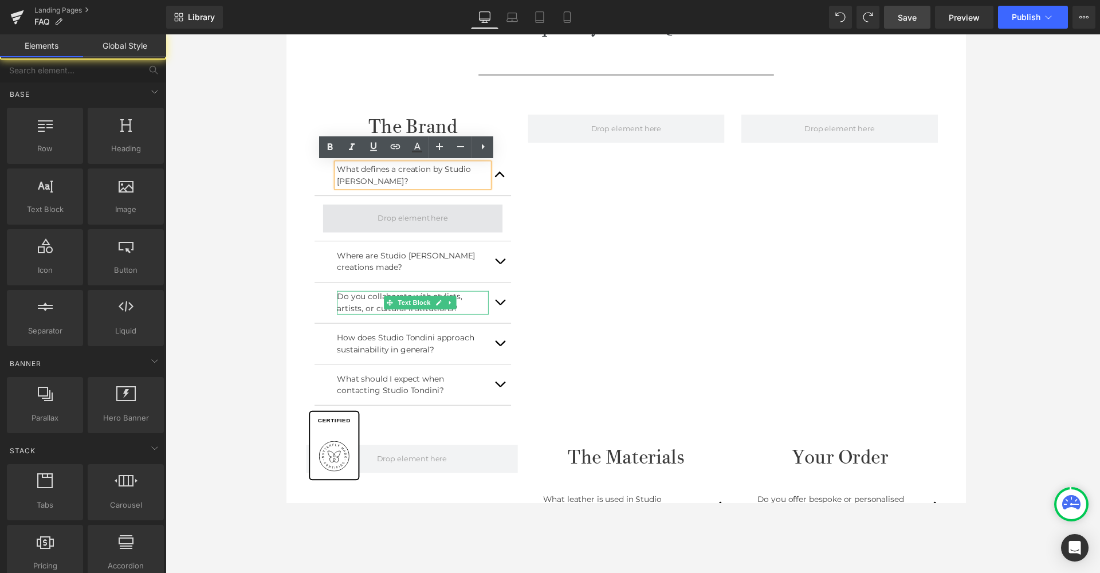
click at [395, 220] on span at bounding box center [415, 222] width 80 height 17
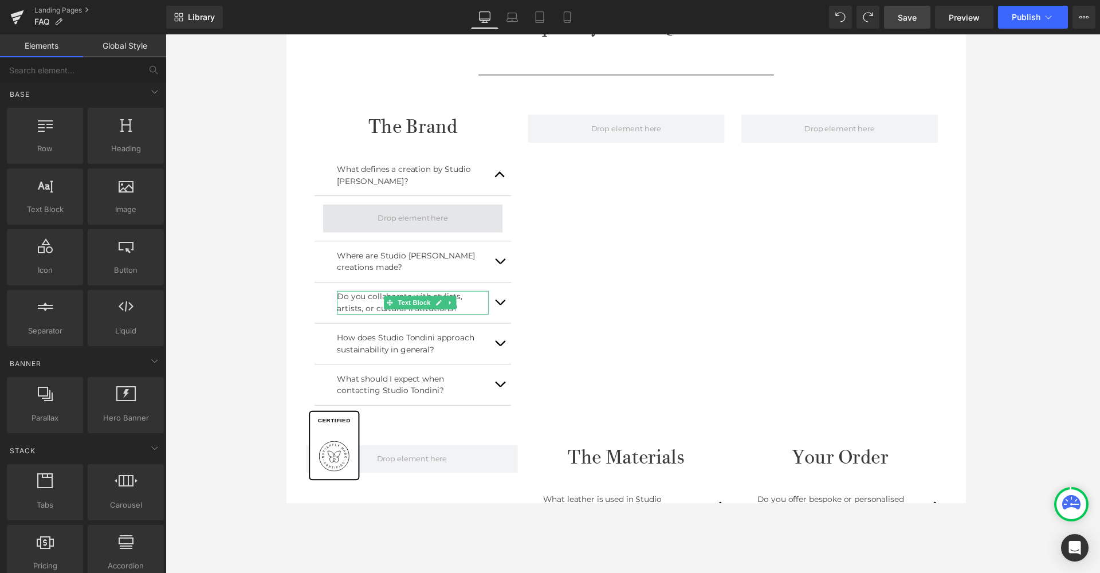
click at [425, 225] on span at bounding box center [415, 222] width 80 height 17
click at [397, 223] on span at bounding box center [415, 222] width 80 height 17
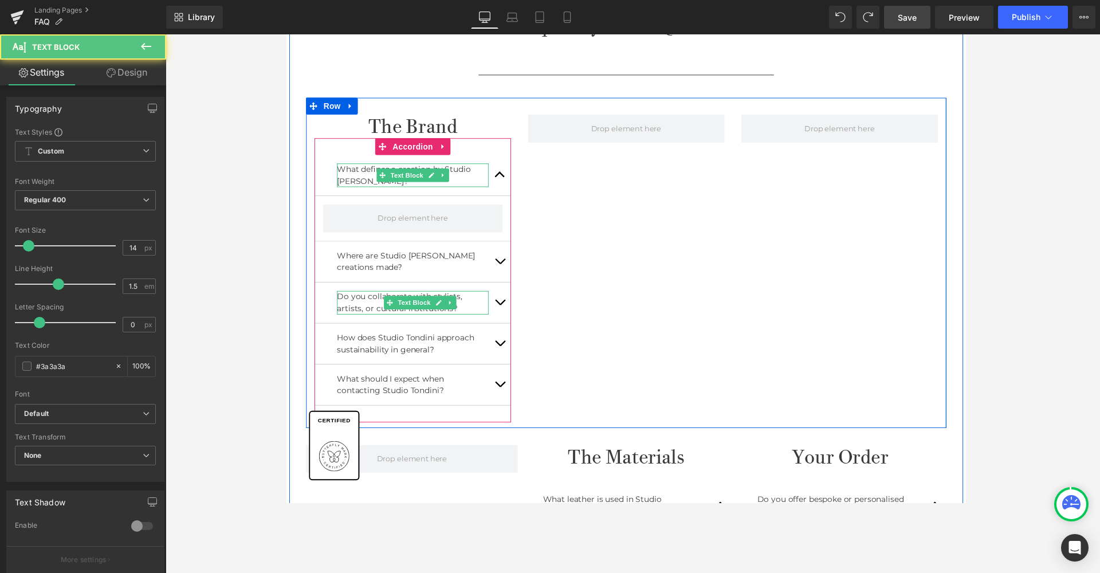
click at [403, 179] on div "What defines a creation by Studio Tondini? Text Block" at bounding box center [415, 178] width 155 height 24
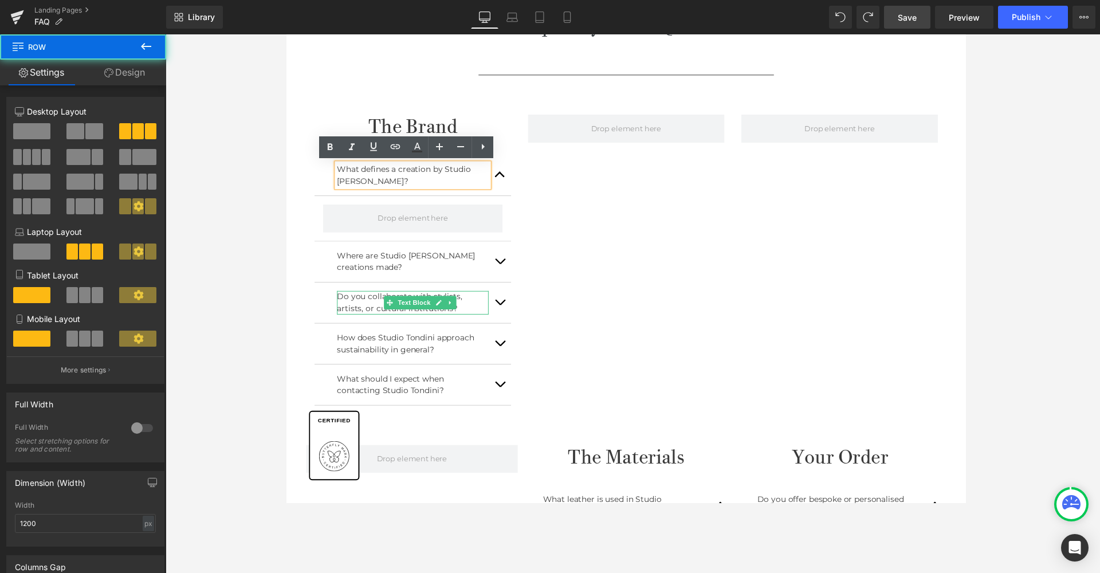
click at [609, 223] on div "The Brand Heading What defines a creation by Studio Tondini? Text Block Where a…" at bounding box center [632, 267] width 653 height 337
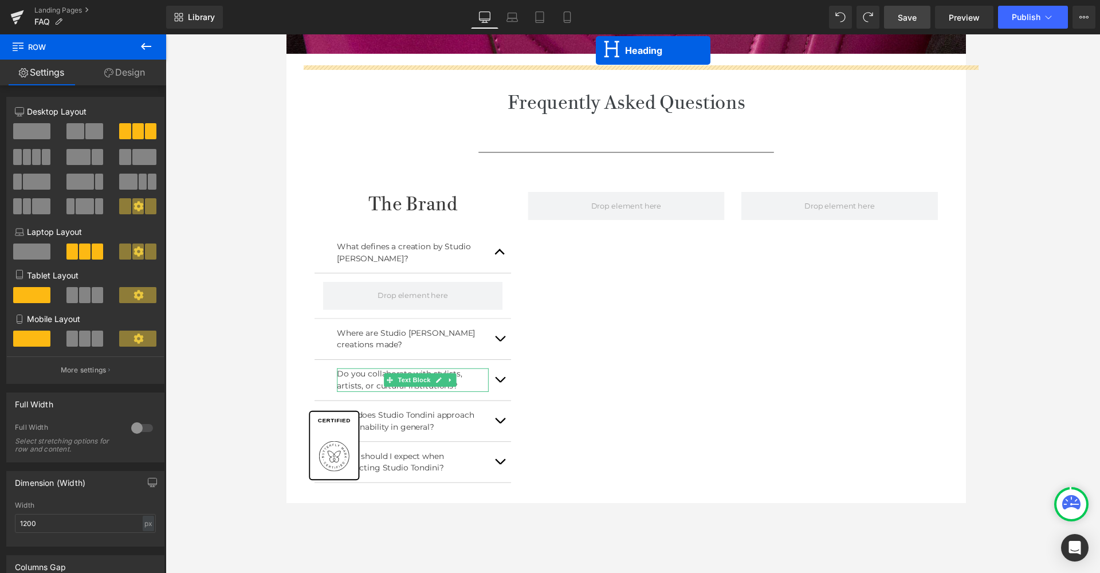
scroll to position [313, 0]
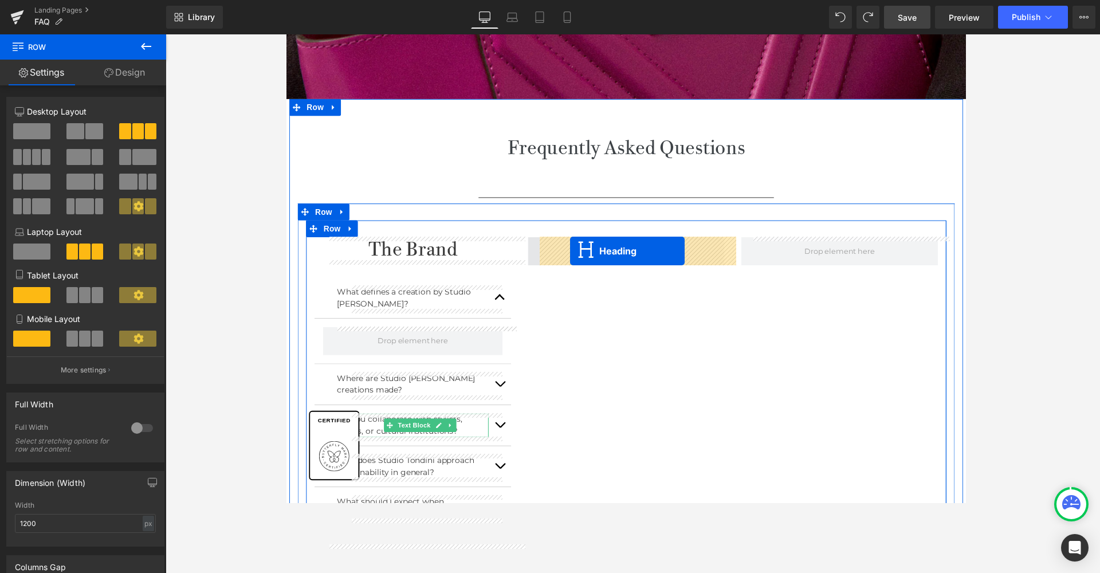
drag, startPoint x: 618, startPoint y: 339, endPoint x: 576, endPoint y: 256, distance: 93.3
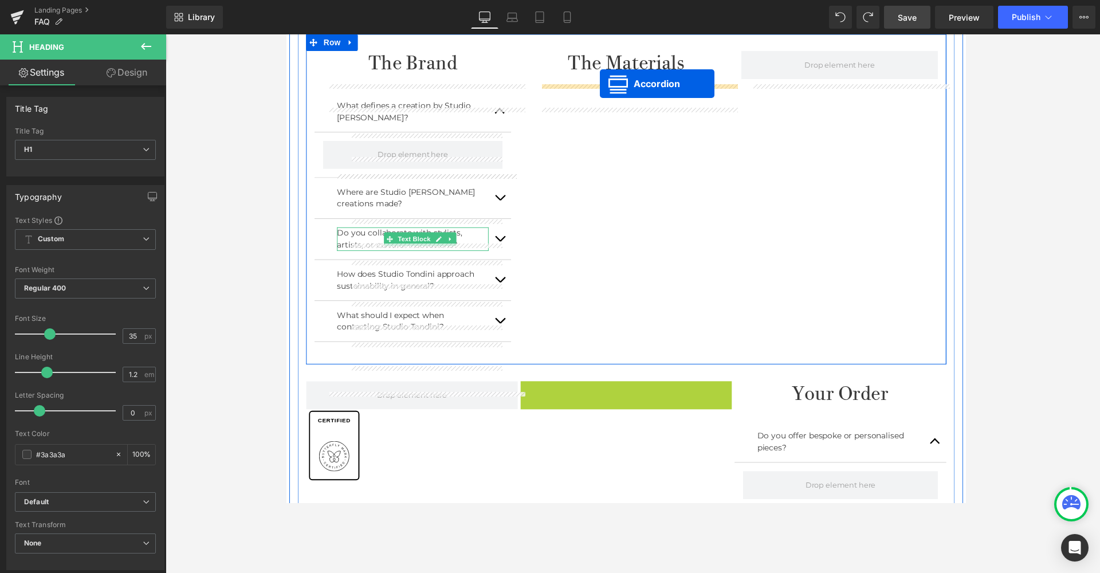
scroll to position [469, 0]
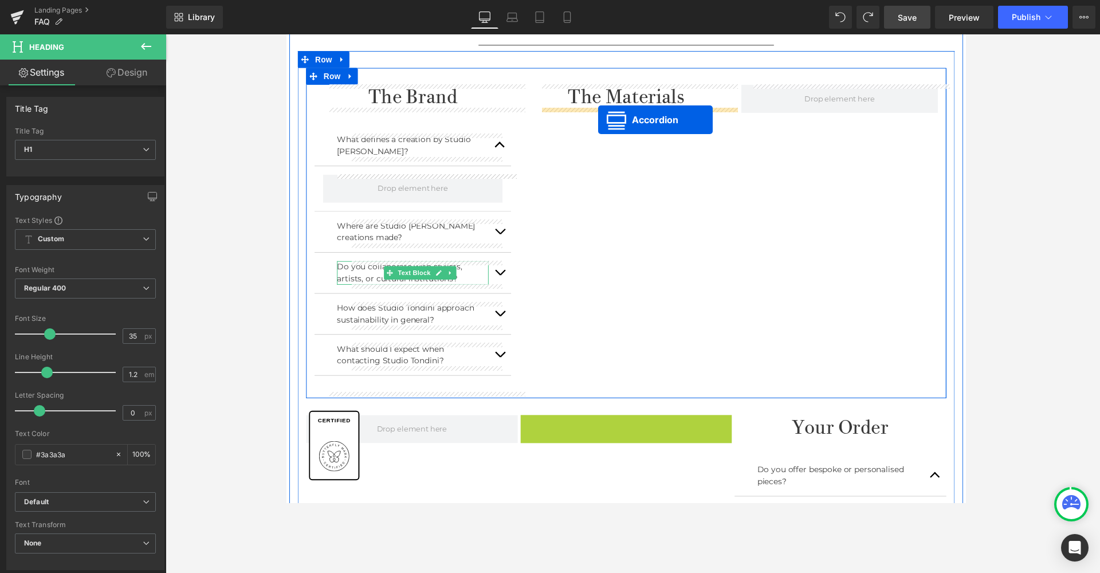
drag, startPoint x: 628, startPoint y: 284, endPoint x: 605, endPoint y: 121, distance: 164.4
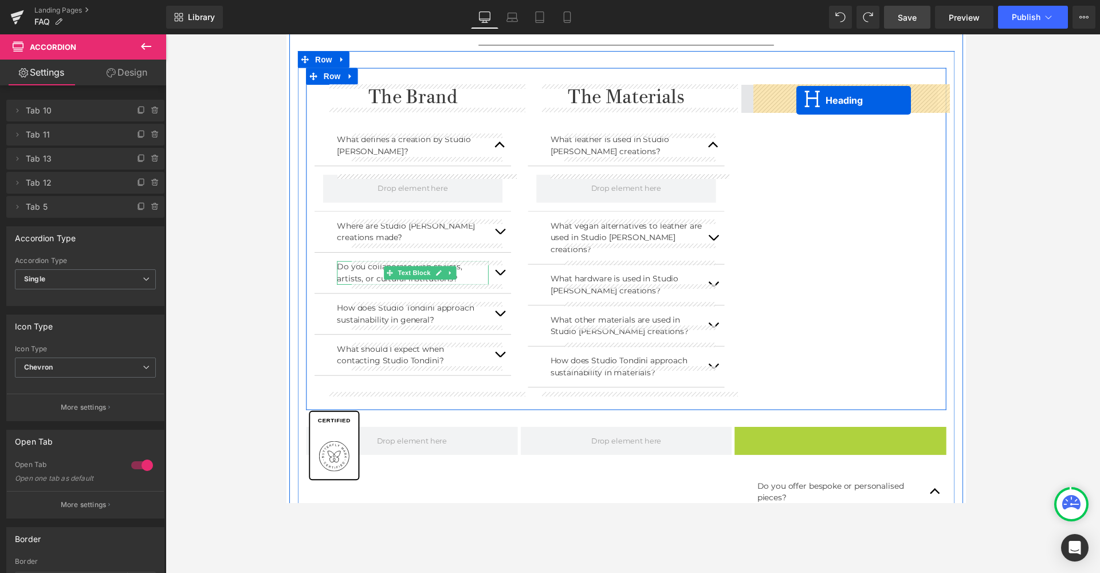
drag, startPoint x: 835, startPoint y: 433, endPoint x: 807, endPoint y: 101, distance: 332.4
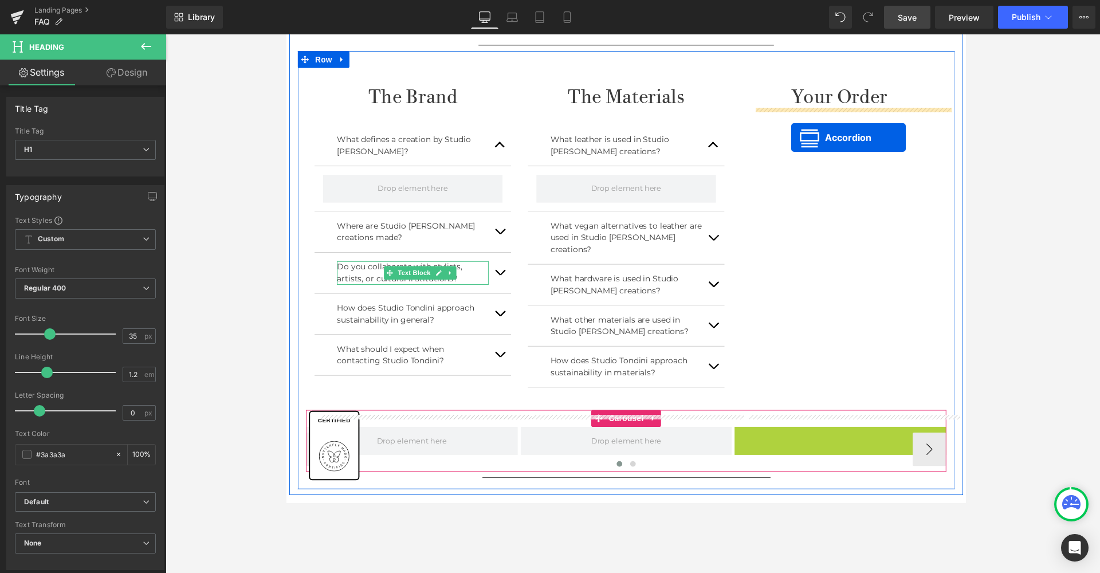
drag, startPoint x: 840, startPoint y: 435, endPoint x: 798, endPoint y: 135, distance: 303.2
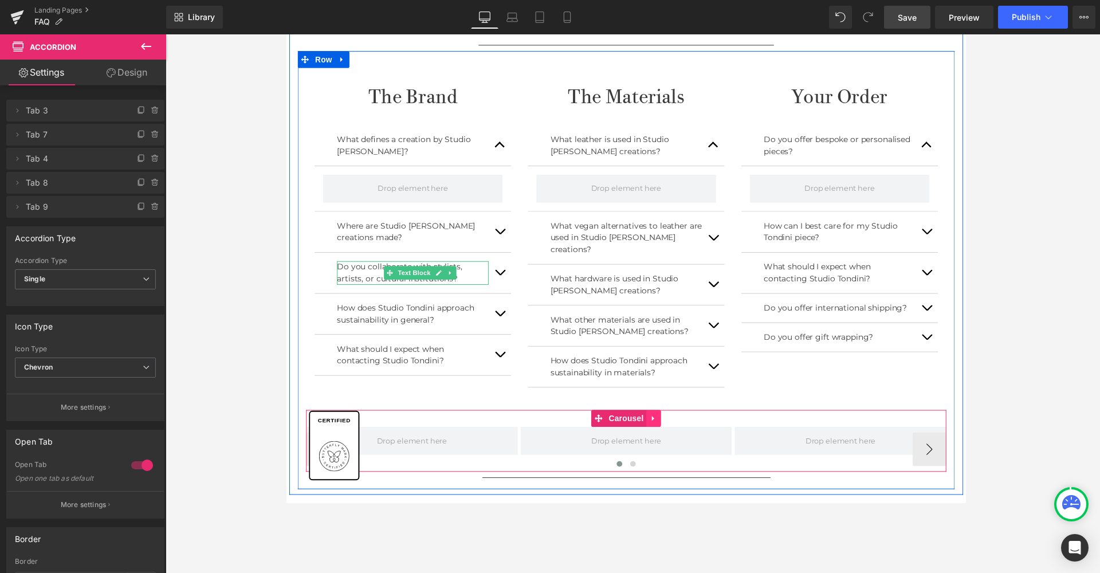
click at [659, 423] on icon at bounding box center [660, 425] width 2 height 5
click at [666, 422] on icon at bounding box center [668, 426] width 8 height 8
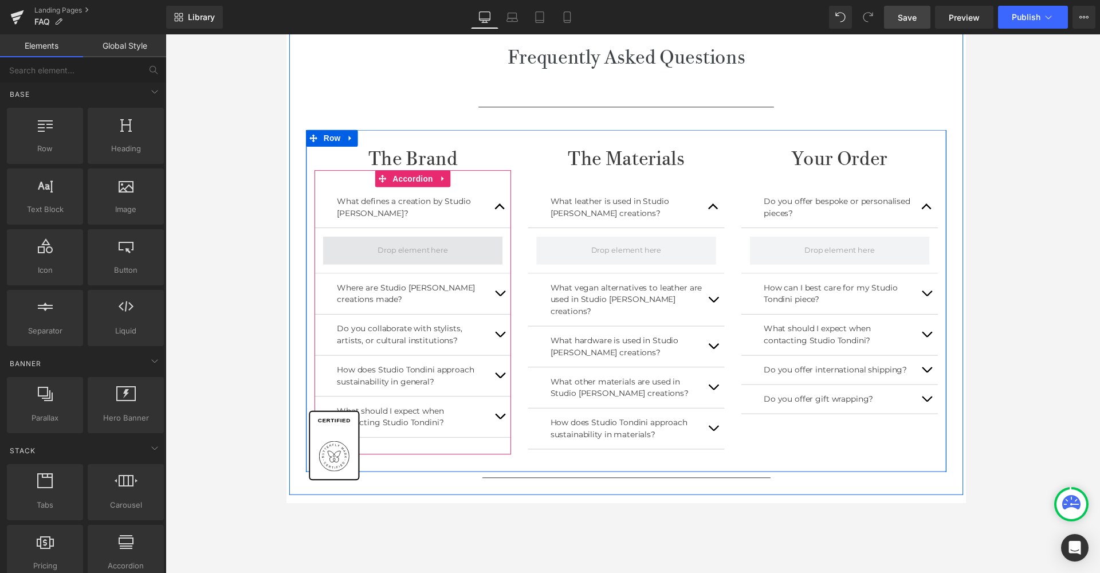
scroll to position [406, 0]
click at [437, 253] on span at bounding box center [415, 254] width 80 height 17
click at [507, 210] on button "button" at bounding box center [503, 210] width 23 height 41
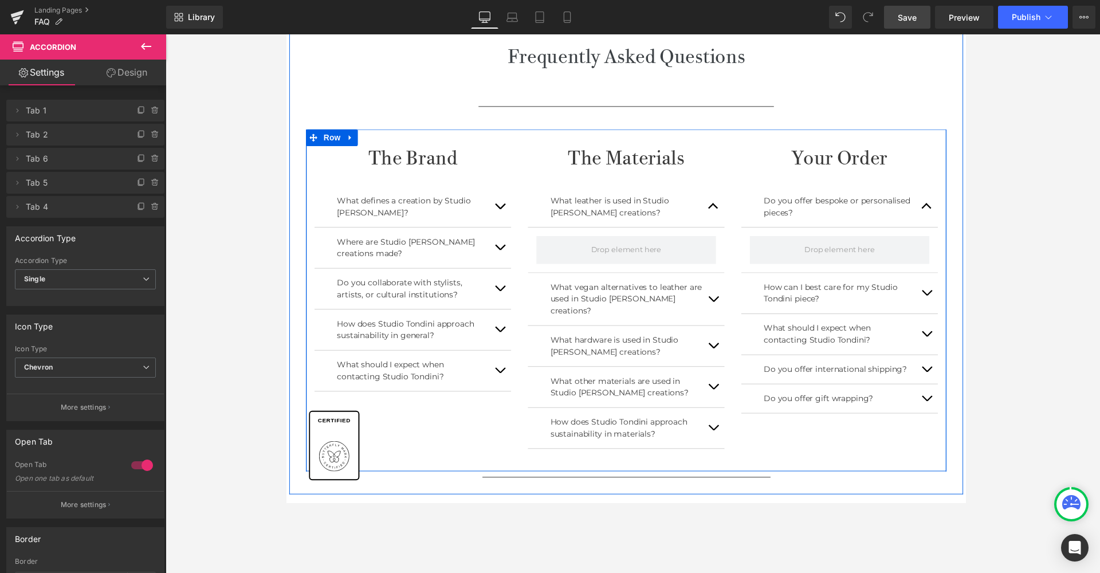
click at [723, 209] on button "button" at bounding box center [721, 210] width 23 height 41
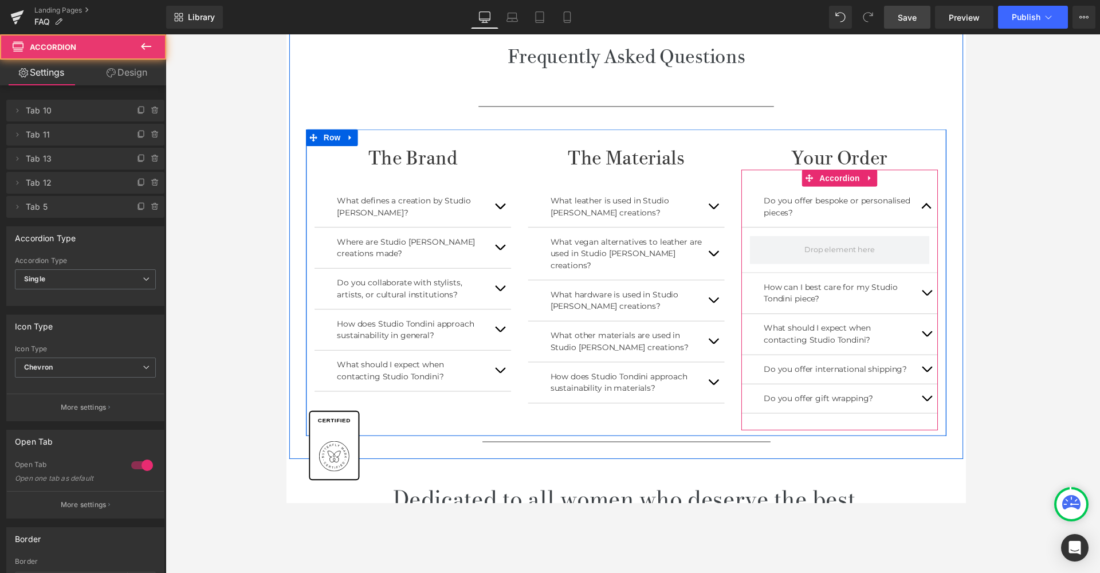
click at [845, 210] on button "button" at bounding box center [939, 210] width 23 height 41
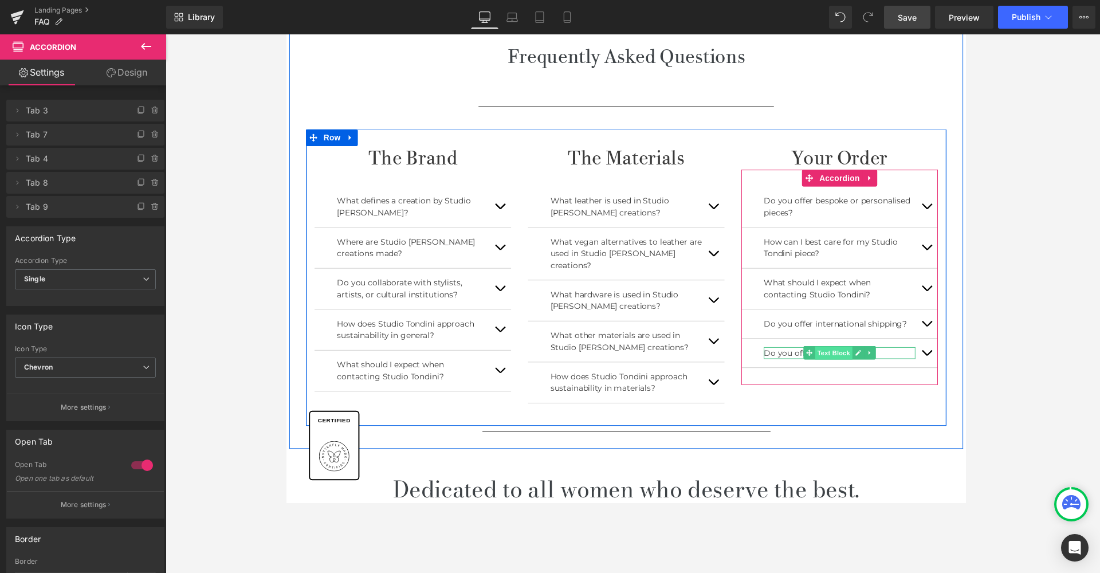
click at [845, 354] on div "Do you offer gift wrapping? Text Block" at bounding box center [850, 360] width 155 height 12
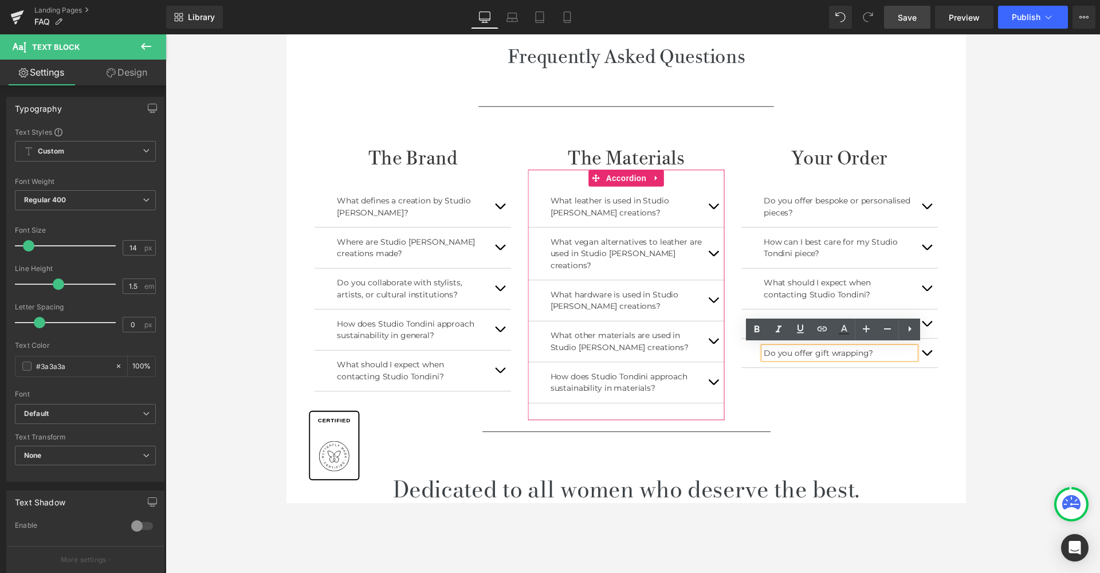
scroll to position [410, 0]
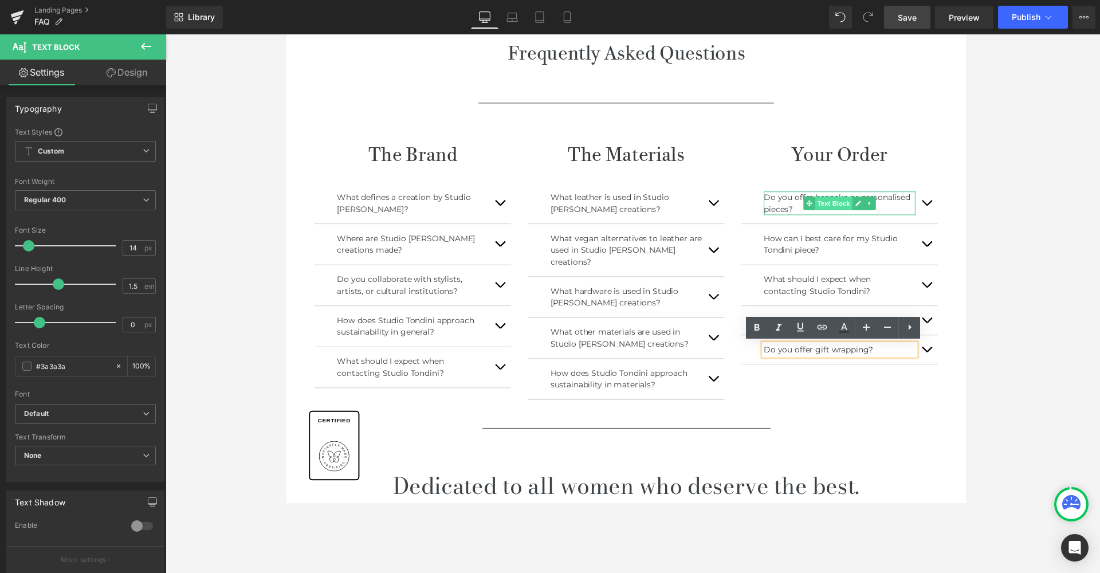
click at [845, 201] on div "Do you offer bespoke or personalised pieces? Text Block" at bounding box center [850, 207] width 155 height 24
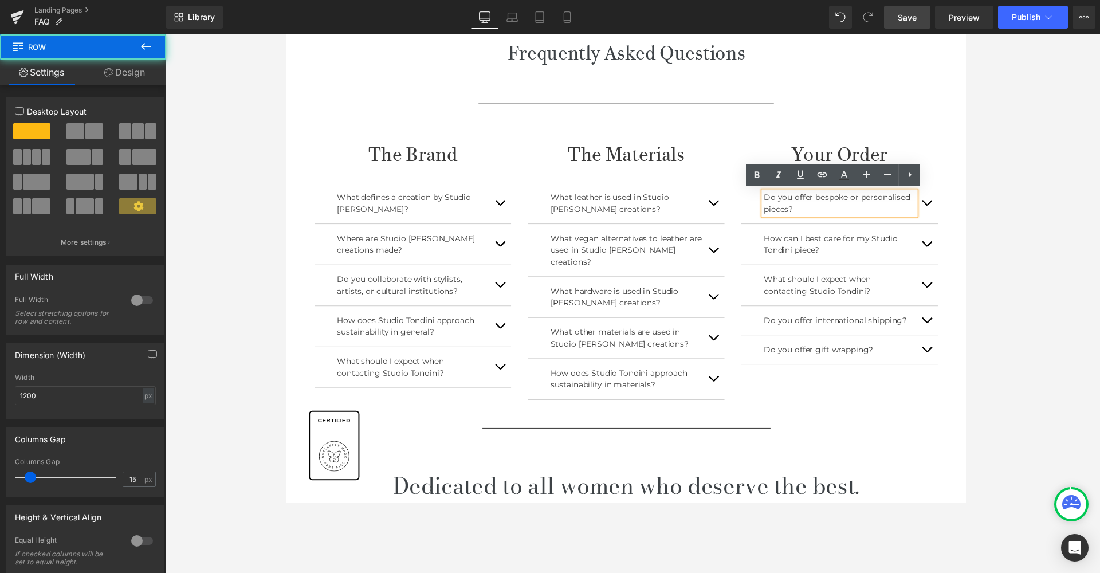
click at [845, 122] on div "The Brand Heading What defines a creation by Studio Tondini? Text Block Where a…" at bounding box center [632, 280] width 670 height 338
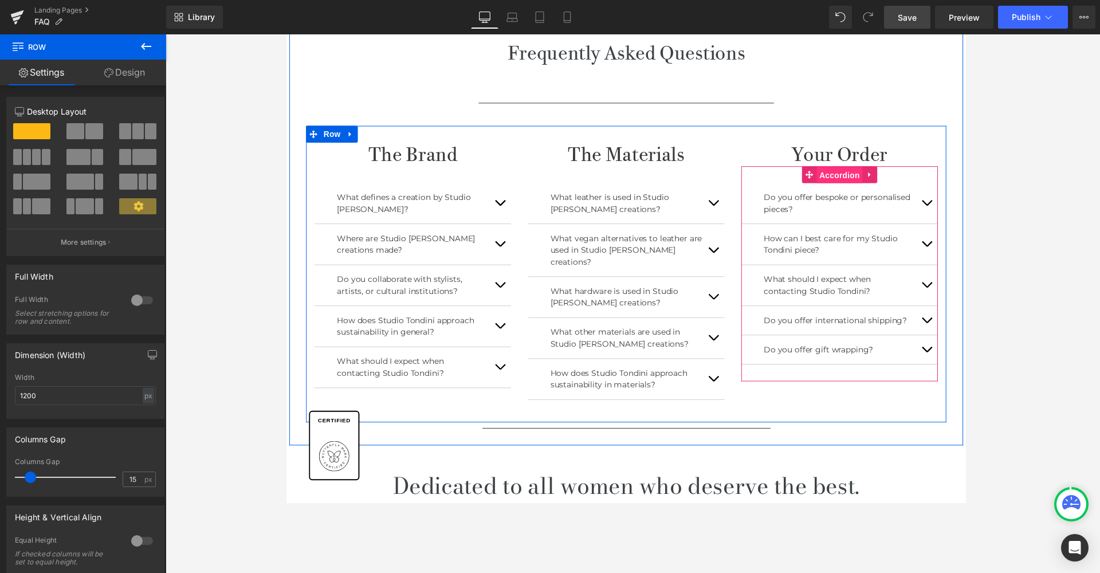
click at [845, 175] on link "Accordion" at bounding box center [843, 177] width 62 height 17
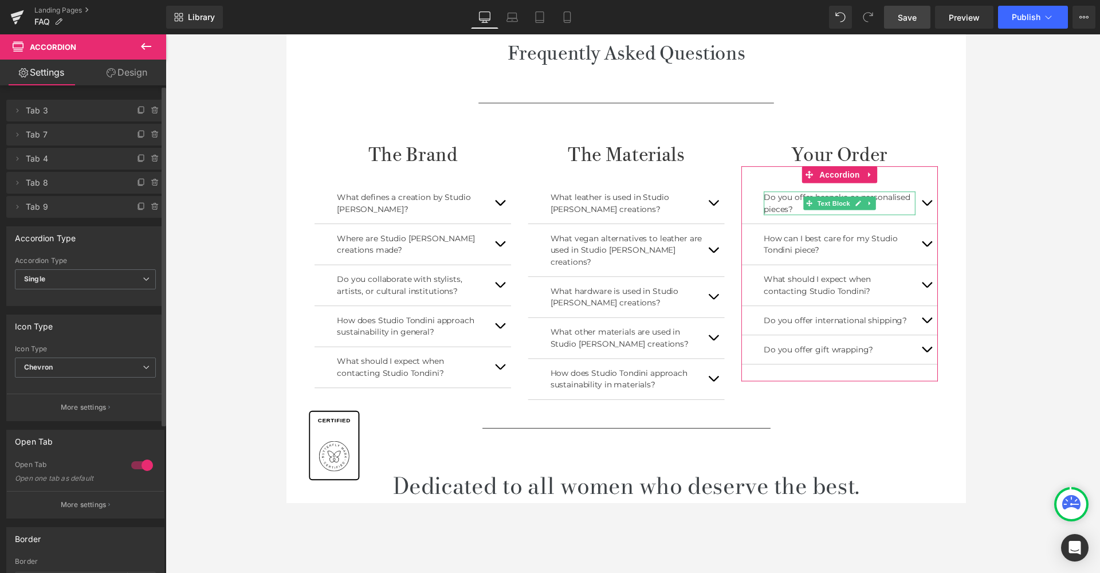
drag, startPoint x: 136, startPoint y: 204, endPoint x: 128, endPoint y: 104, distance: 100.0
click at [132, 97] on ul "Delete Cancel Tab 3 Tab 3 Name Tab 3 #FFFFFF Background #ffffff 100 % Delete Ca…" at bounding box center [85, 97] width 158 height 0
drag, startPoint x: 14, startPoint y: 205, endPoint x: 44, endPoint y: 111, distance: 98.4
click at [44, 97] on ul "Delete Cancel Tab 3 Tab 3 Name Tab 3 #FFFFFF Background #ffffff 100 % Delete Ca…" at bounding box center [85, 97] width 158 height 0
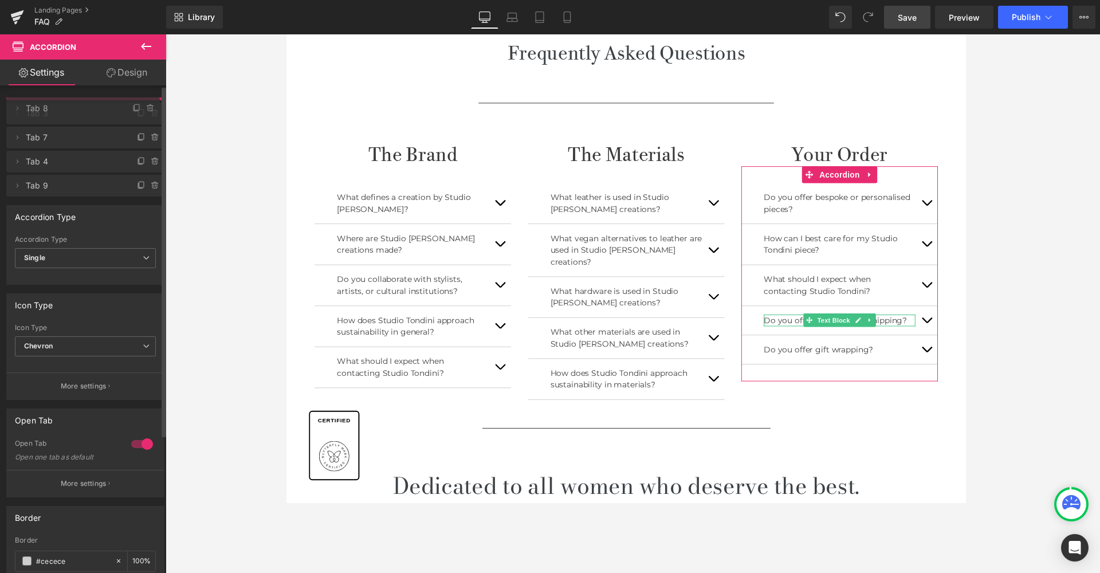
drag, startPoint x: 98, startPoint y: 186, endPoint x: 97, endPoint y: 111, distance: 74.5
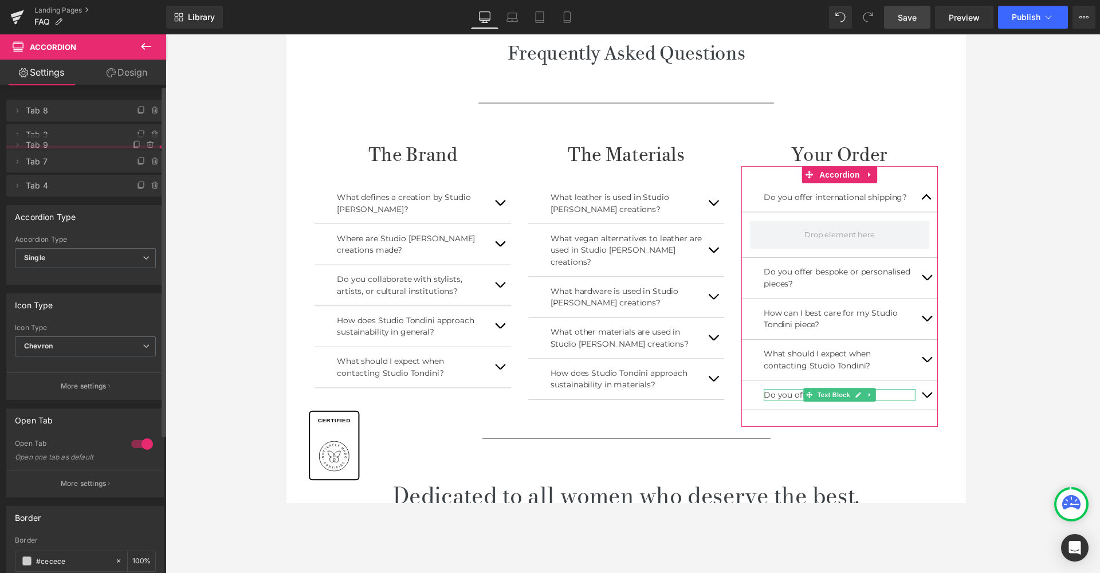
drag, startPoint x: 83, startPoint y: 210, endPoint x: 83, endPoint y: 148, distance: 61.9
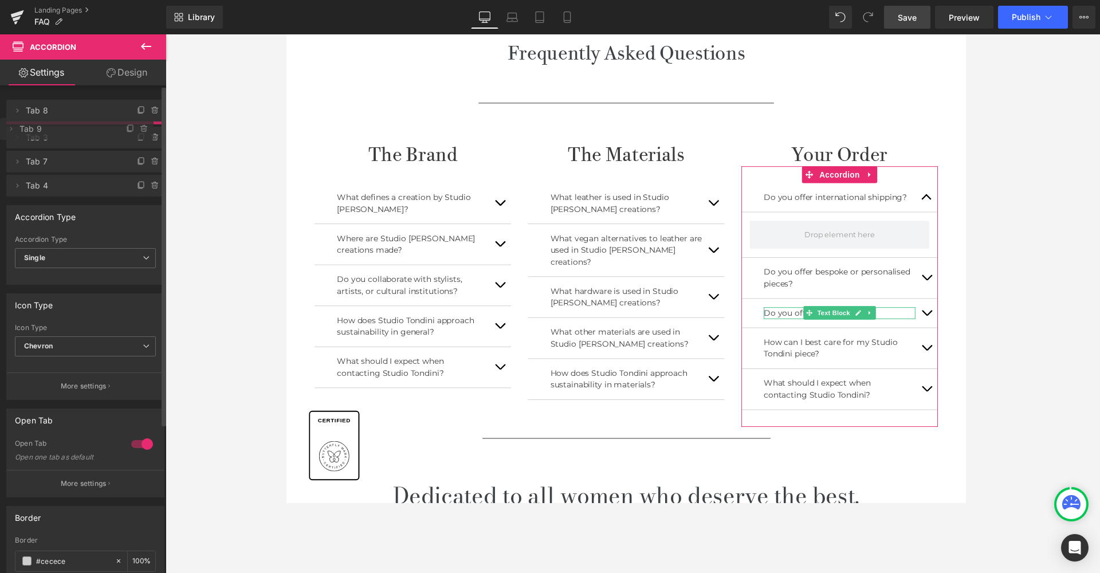
drag, startPoint x: 80, startPoint y: 159, endPoint x: 84, endPoint y: 129, distance: 30.1
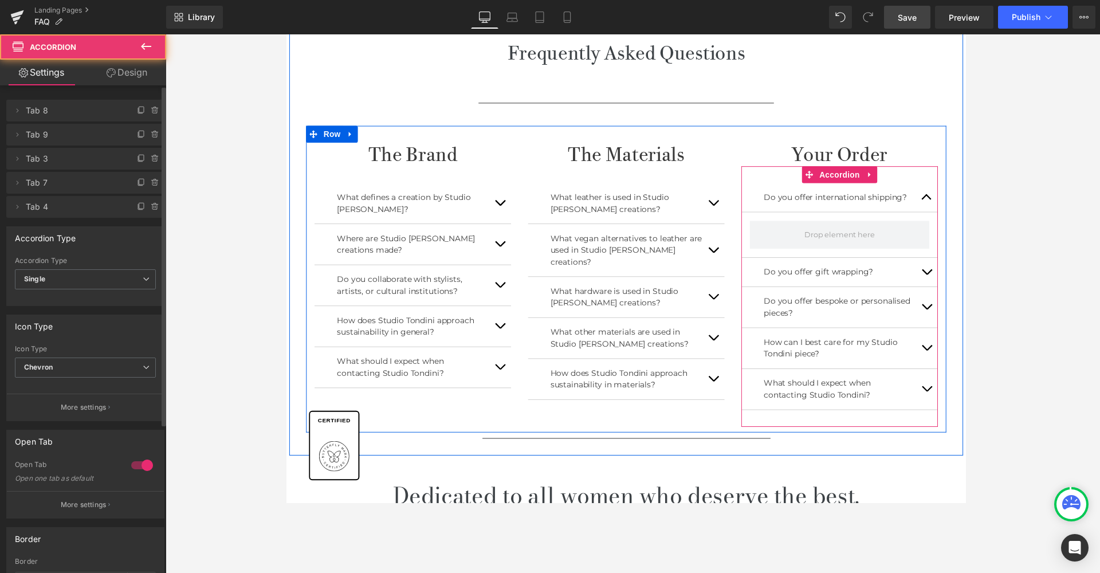
click at [845, 202] on button "button" at bounding box center [939, 200] width 23 height 29
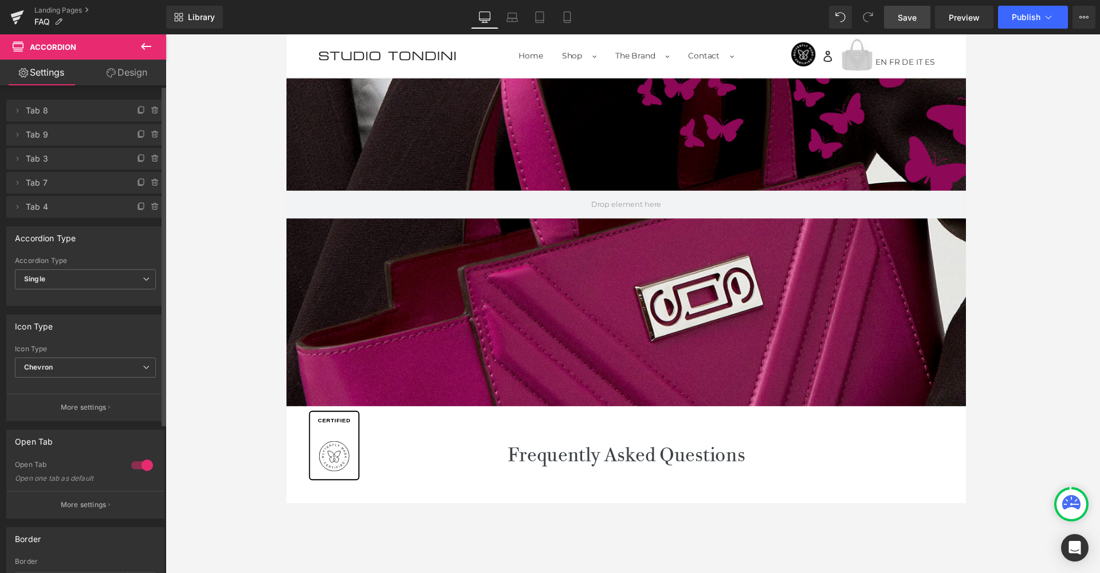
scroll to position [0, 0]
click at [845, 17] on span "Save" at bounding box center [907, 17] width 19 height 12
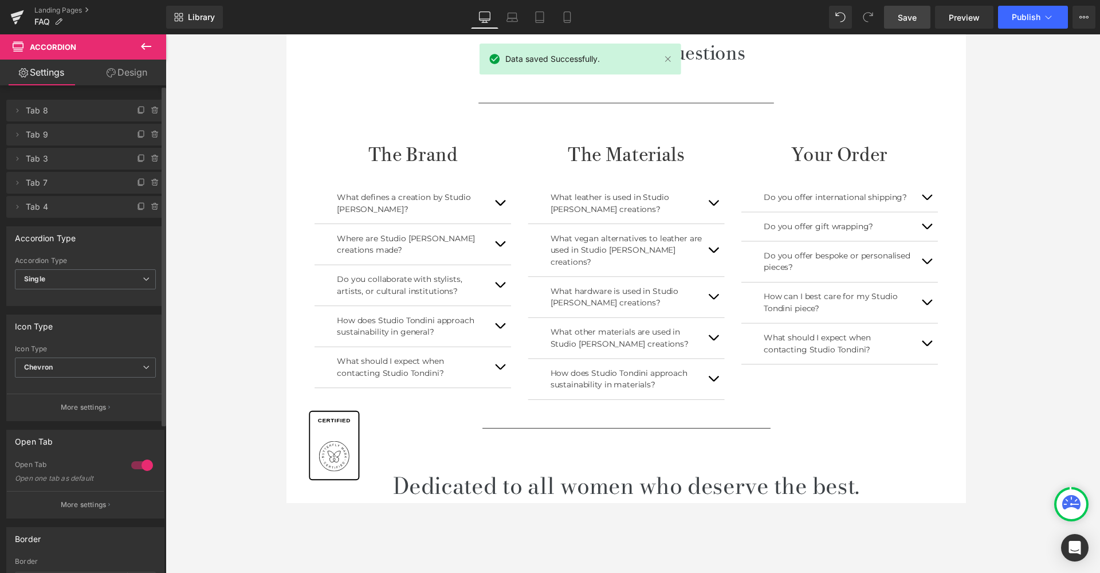
scroll to position [415, 0]
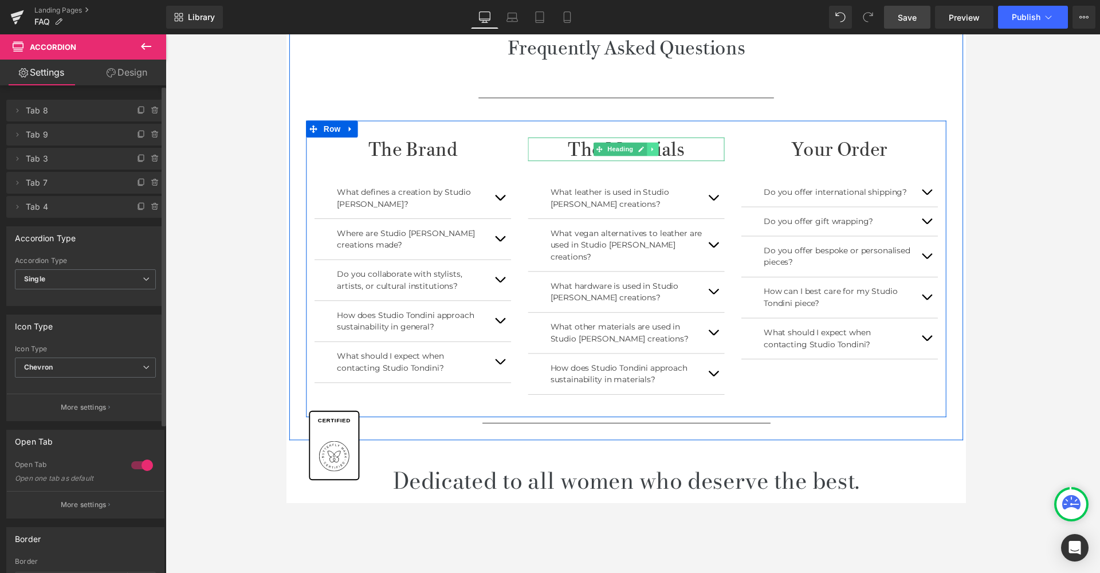
click at [657, 150] on icon at bounding box center [660, 151] width 6 height 7
click at [692, 150] on h1 "The Materials" at bounding box center [632, 152] width 201 height 24
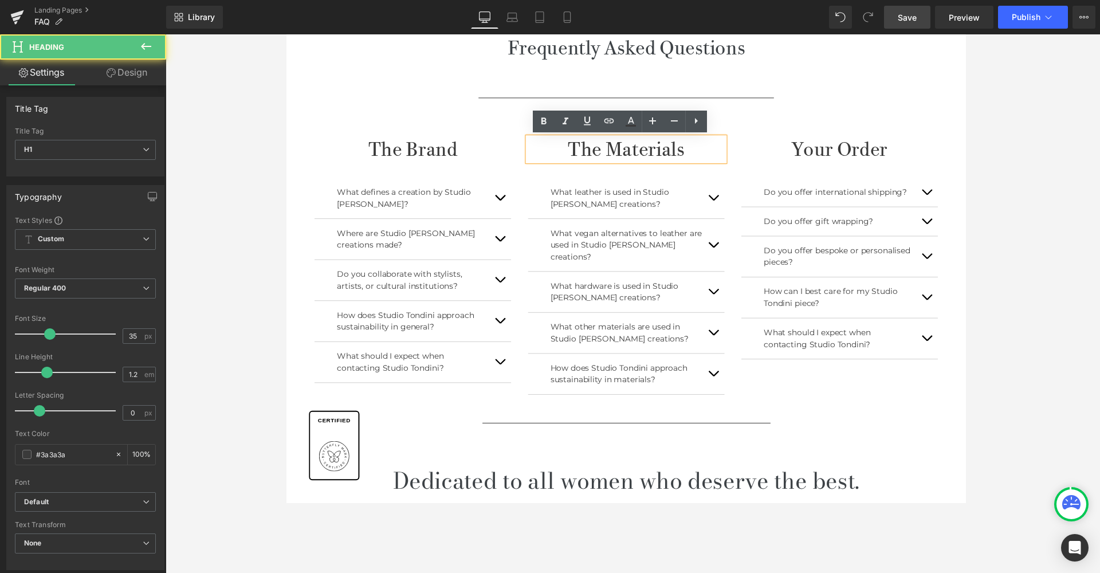
click at [642, 153] on h1 "The Materials" at bounding box center [632, 152] width 201 height 24
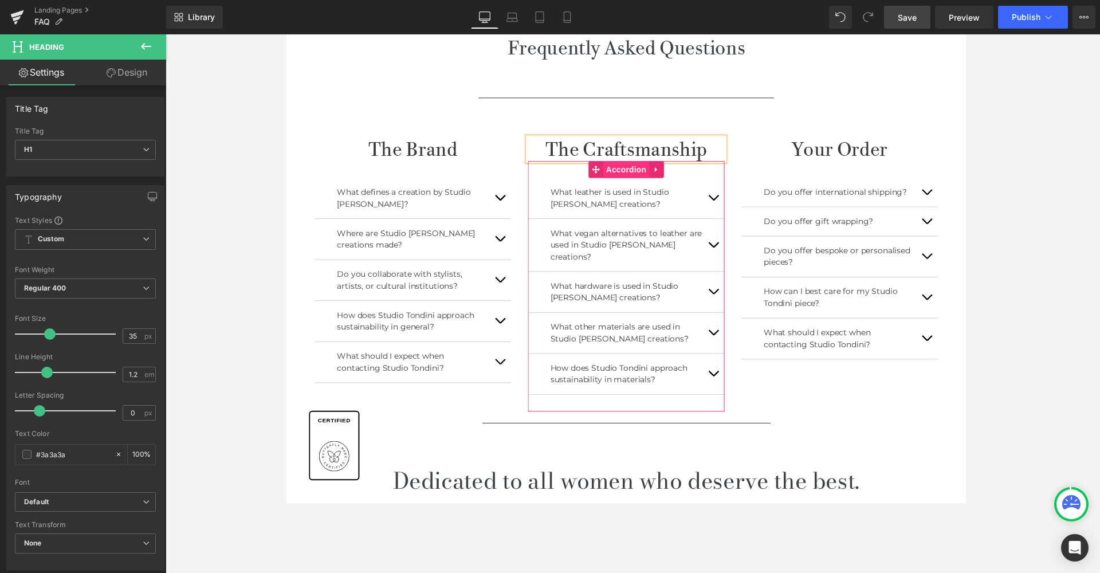
click at [633, 172] on link "Accordion" at bounding box center [625, 172] width 62 height 17
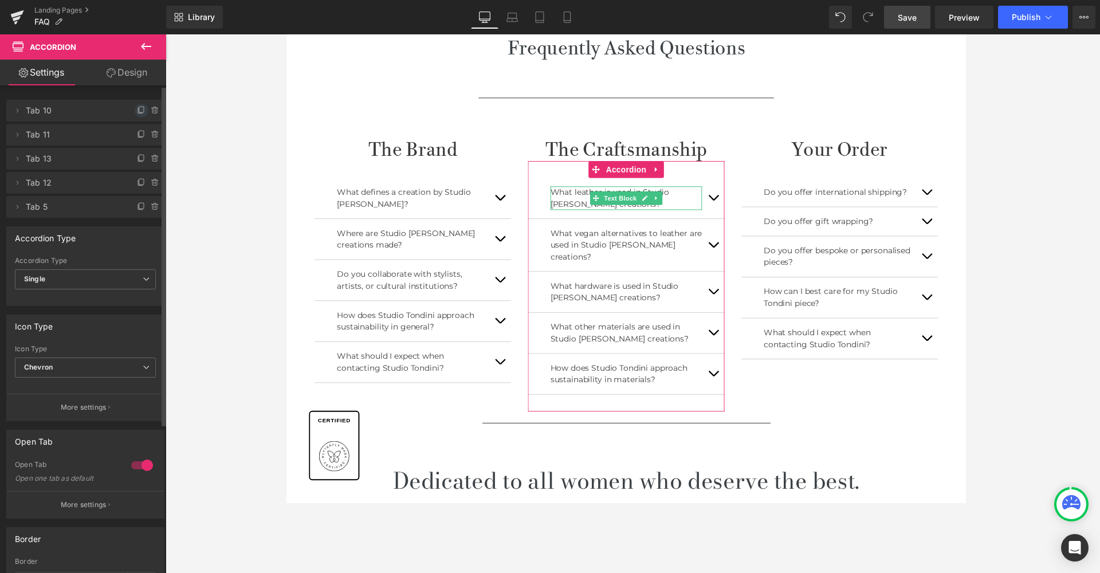
click at [137, 110] on icon at bounding box center [141, 110] width 9 height 9
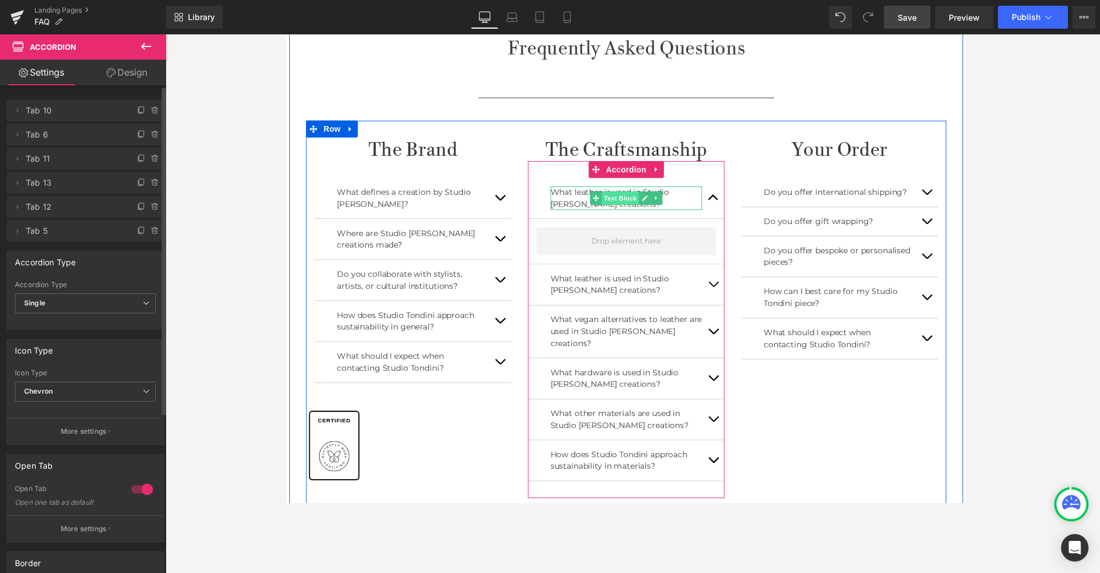
click at [630, 204] on div "What leather is used in Studio Tondini's creations? Text Block" at bounding box center [632, 202] width 155 height 24
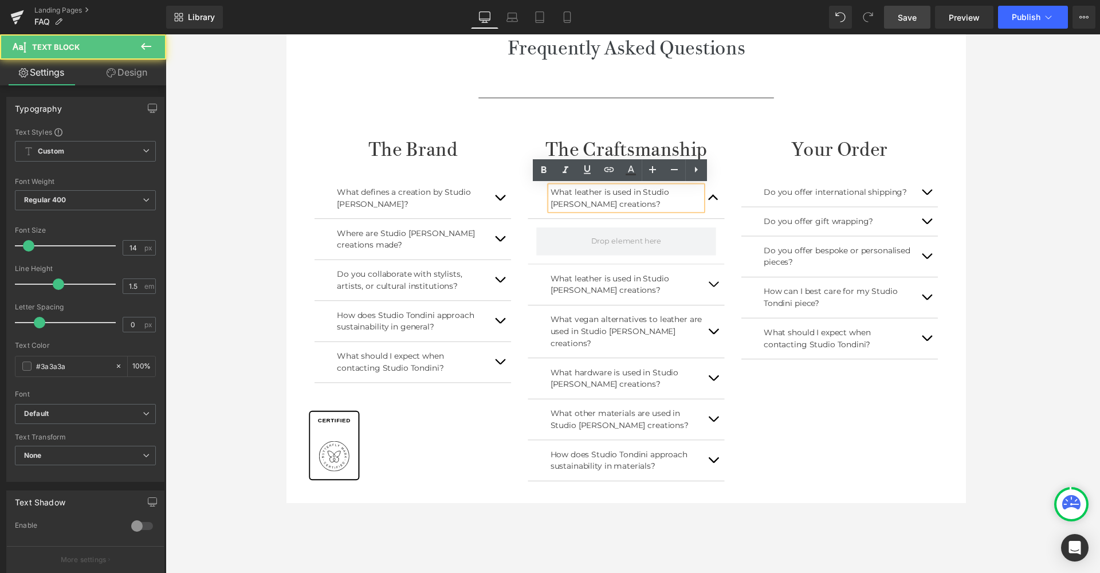
click at [646, 206] on p "What leather is used in Studio [PERSON_NAME] creations?" at bounding box center [632, 202] width 155 height 24
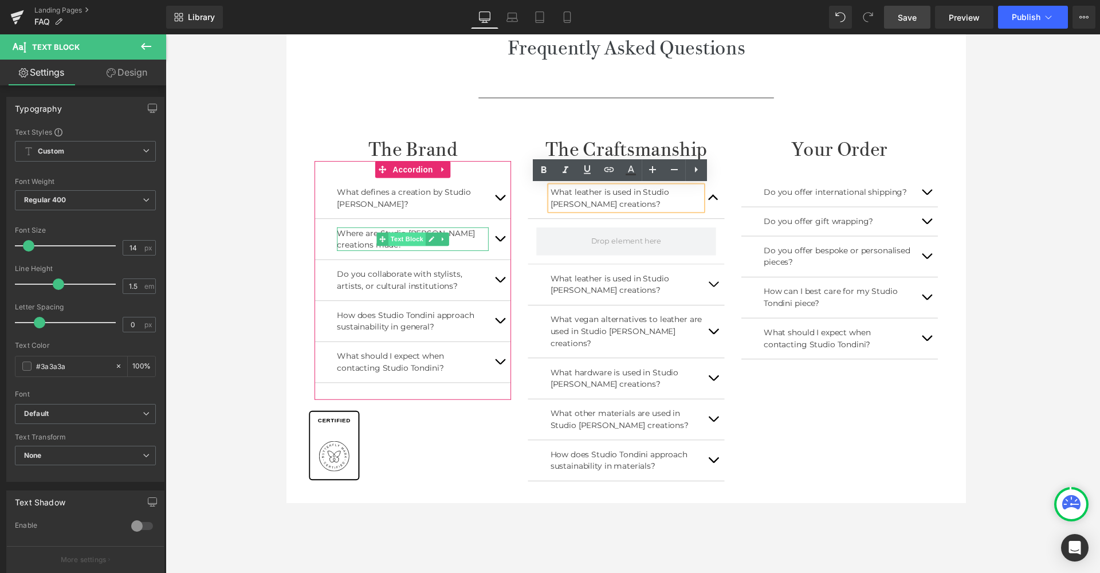
click at [414, 249] on div "Where are Studio Tondini's creations made? Text Block" at bounding box center [415, 244] width 155 height 24
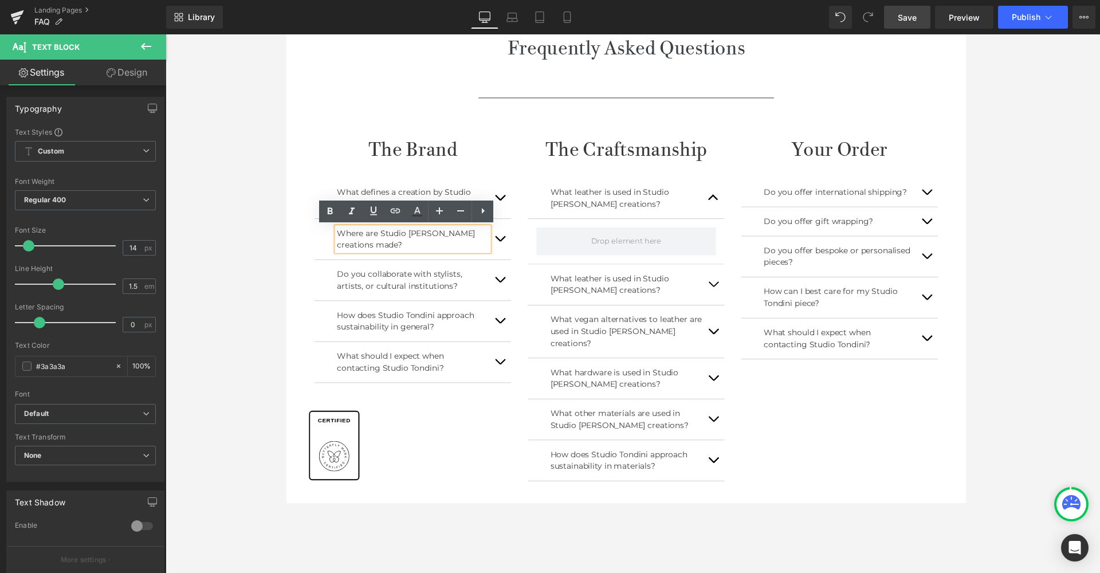
click at [397, 254] on p "Where are Studio [PERSON_NAME] creations made?" at bounding box center [415, 244] width 155 height 24
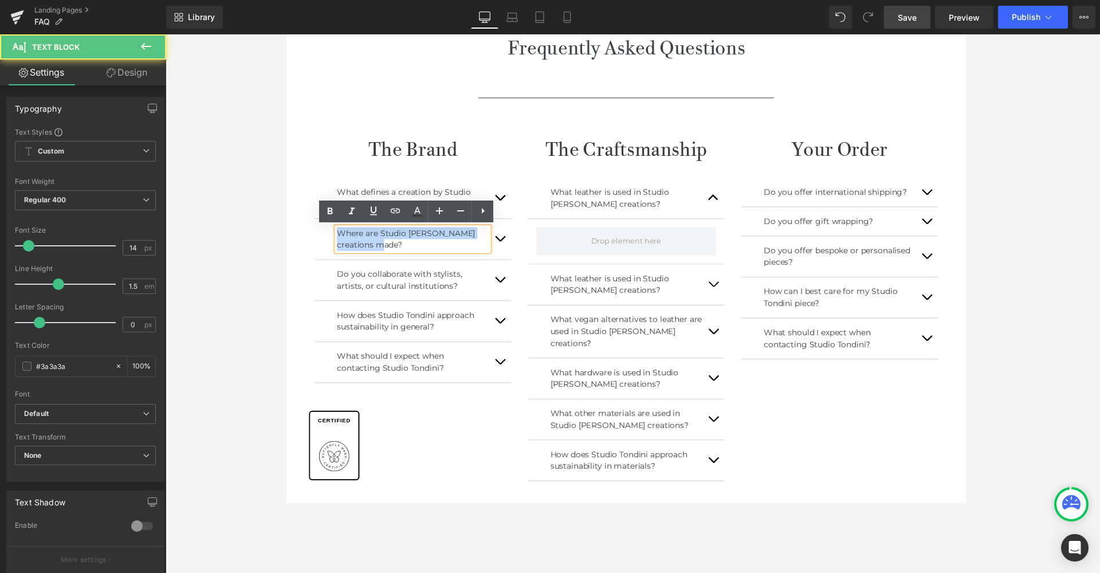
drag, startPoint x: 363, startPoint y: 247, endPoint x: 324, endPoint y: 234, distance: 41.0
click at [324, 234] on div "Where are Studio Tondini's creations made? Text Block" at bounding box center [415, 244] width 201 height 42
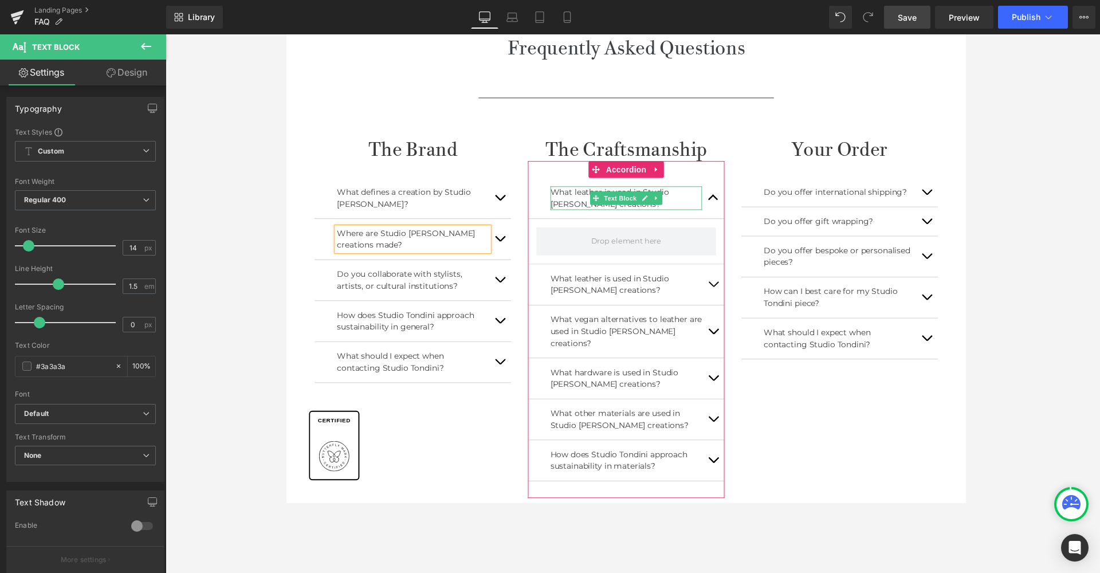
click at [674, 203] on p "What leather is used in Studio [PERSON_NAME] creations?" at bounding box center [632, 202] width 155 height 24
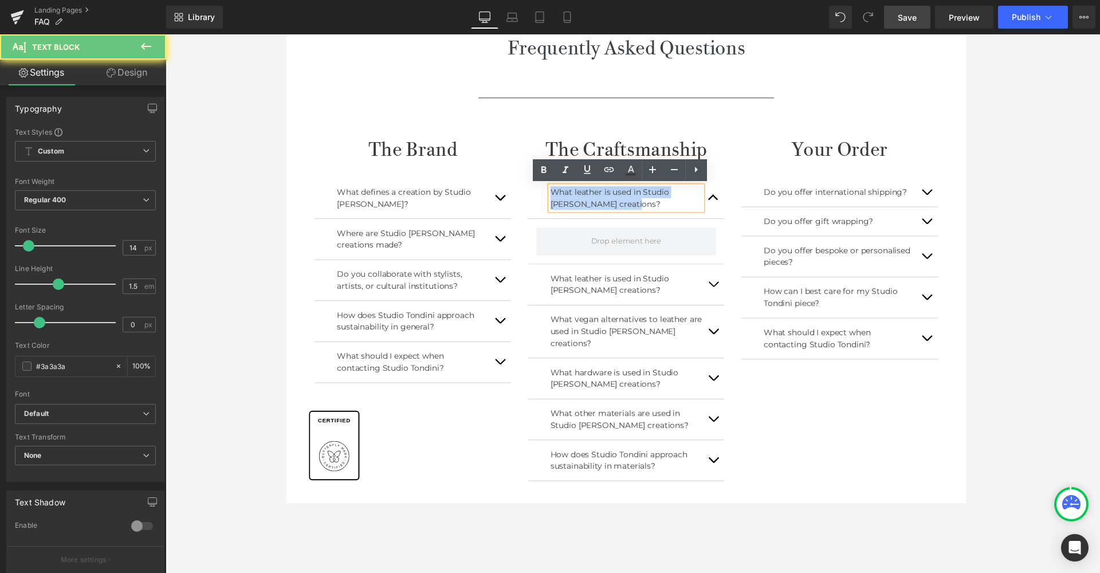
drag, startPoint x: 655, startPoint y: 205, endPoint x: 535, endPoint y: 187, distance: 121.1
click at [535, 187] on div "What leather is used in Studio Tondini's creations? Text Block" at bounding box center [632, 202] width 201 height 42
paste div
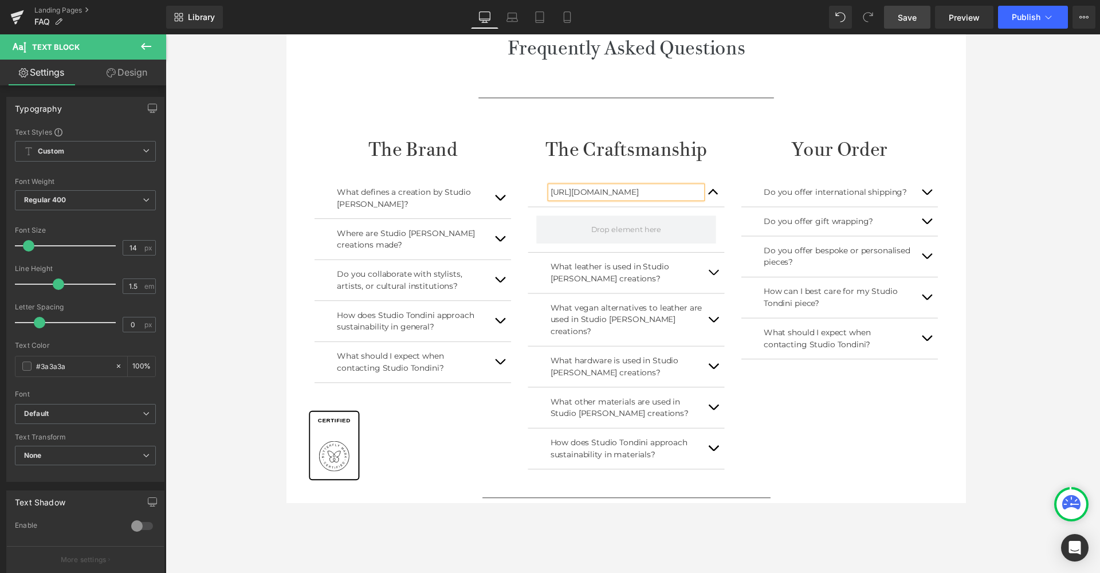
click at [693, 198] on p "https://www.depart.or.jp/member/" at bounding box center [632, 196] width 155 height 12
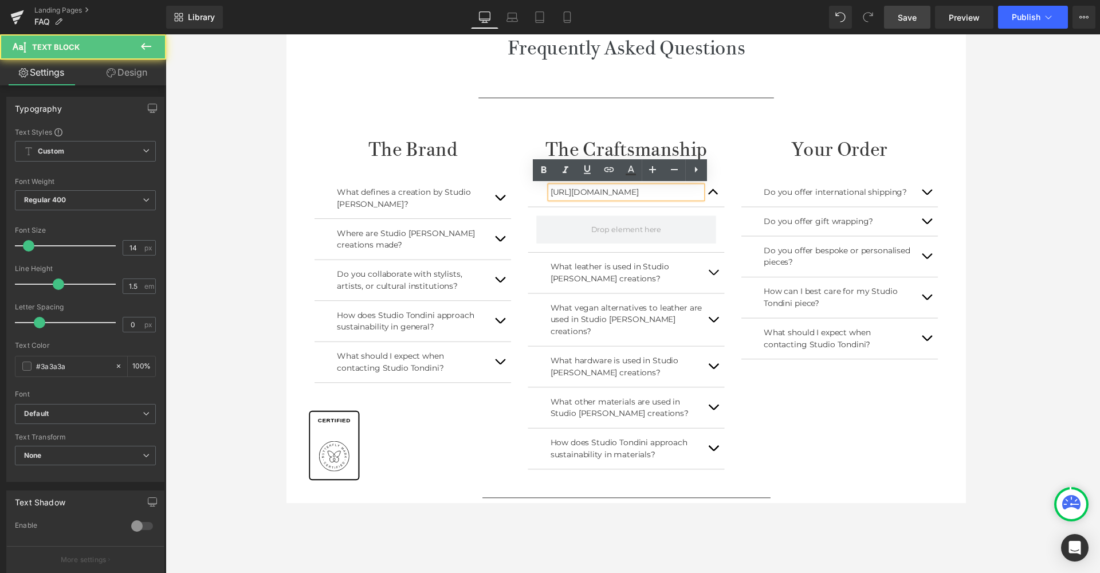
click at [693, 198] on p "https://www.depart.or.jp/member/" at bounding box center [632, 196] width 155 height 12
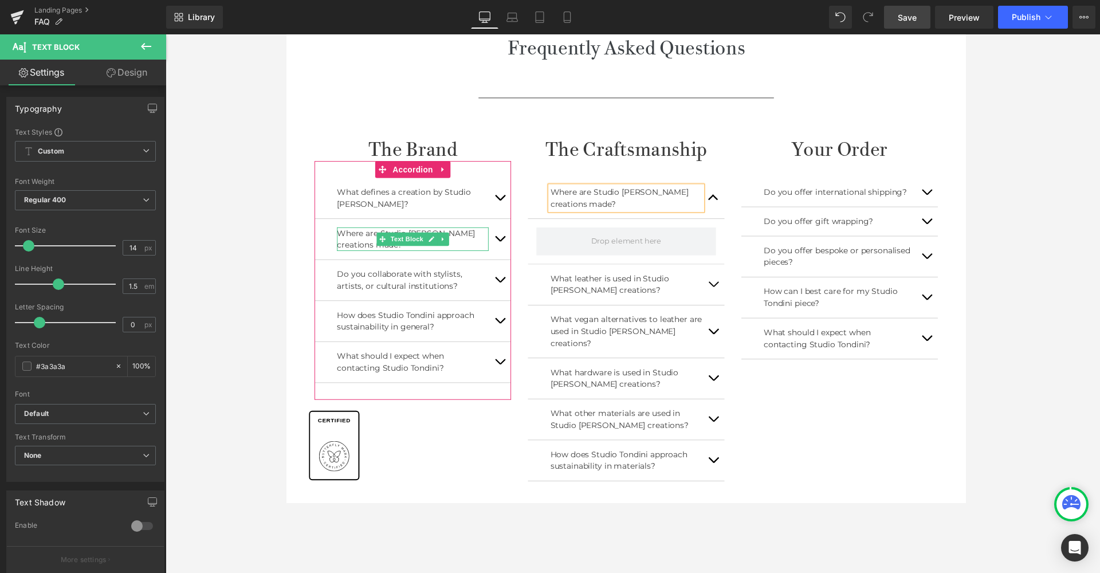
click at [473, 242] on p "Where are Studio [PERSON_NAME] creations made?" at bounding box center [415, 244] width 155 height 24
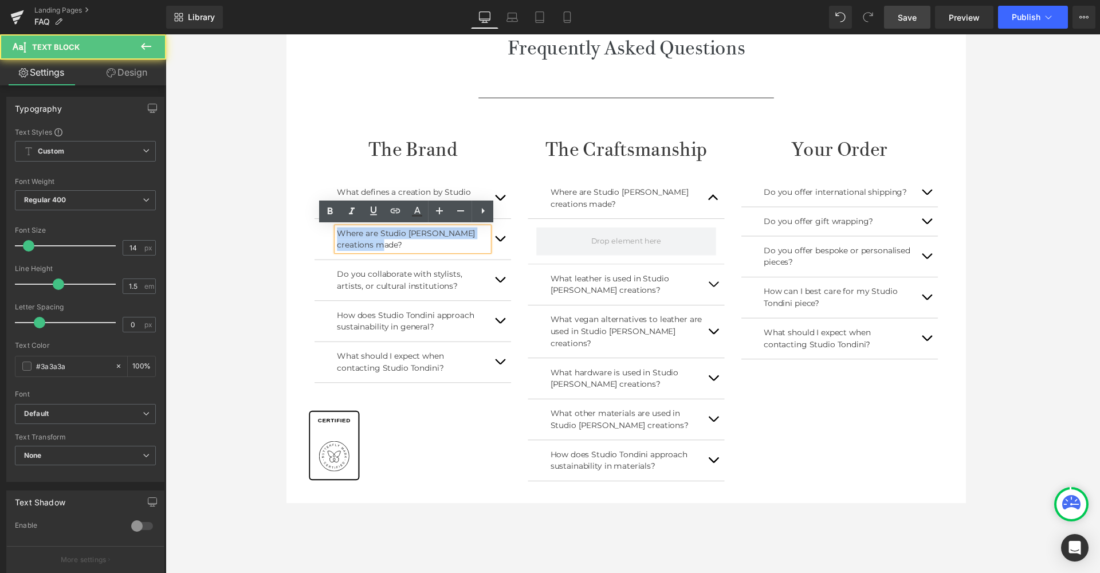
drag, startPoint x: 375, startPoint y: 248, endPoint x: 333, endPoint y: 238, distance: 43.5
click at [338, 238] on div "Where are Studio [PERSON_NAME] creations made?" at bounding box center [415, 244] width 155 height 24
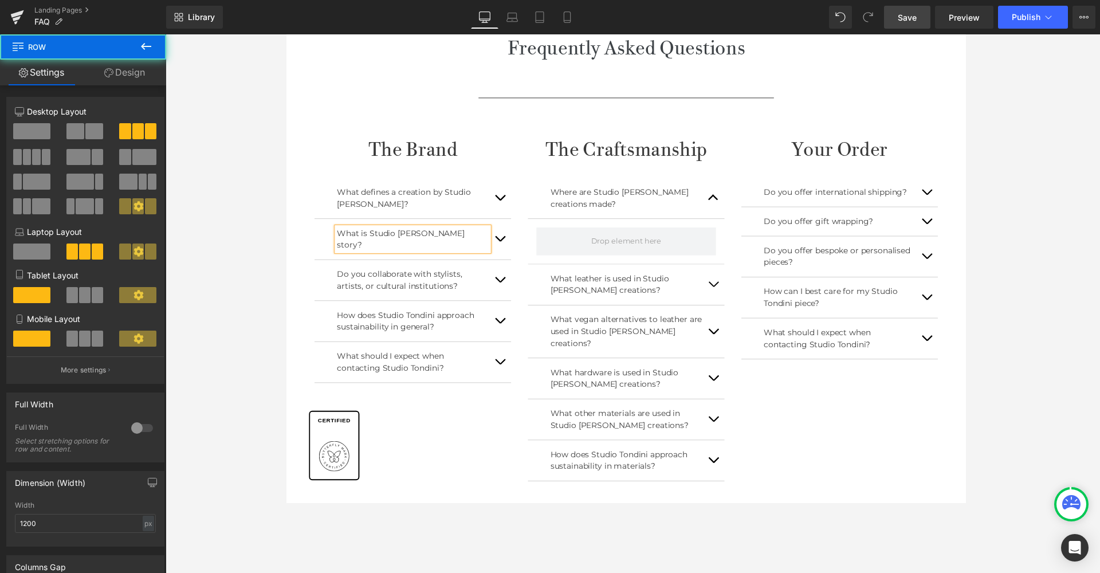
click at [437, 399] on div "The Brand Heading What defines a creation by Studio Tondini? Text Block What is…" at bounding box center [632, 318] width 653 height 391
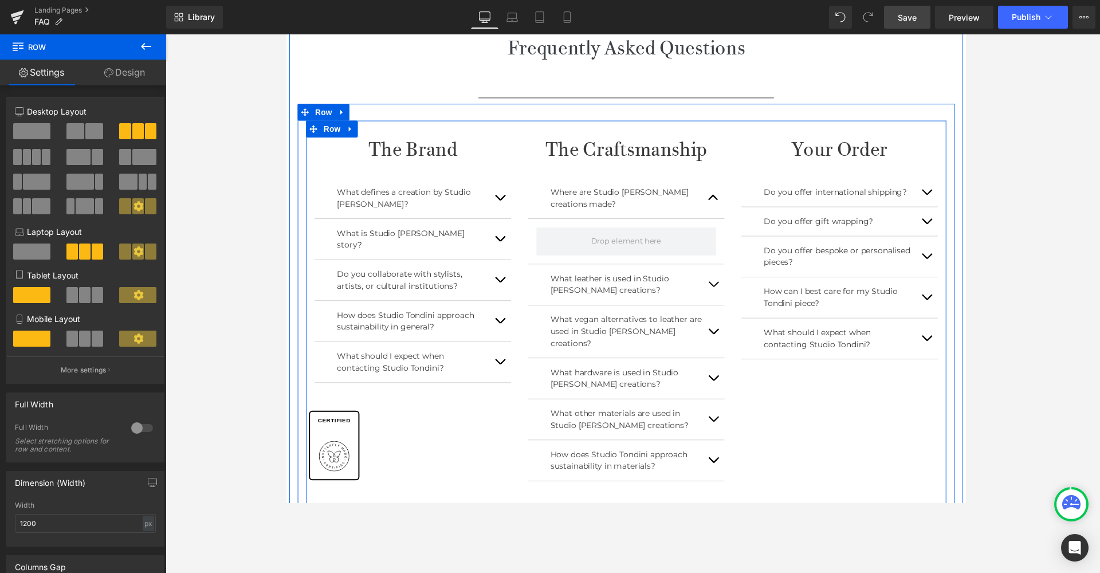
click at [819, 434] on div "The Brand Heading What defines a creation by Studio Tondini? Text Block What is…" at bounding box center [632, 318] width 653 height 391
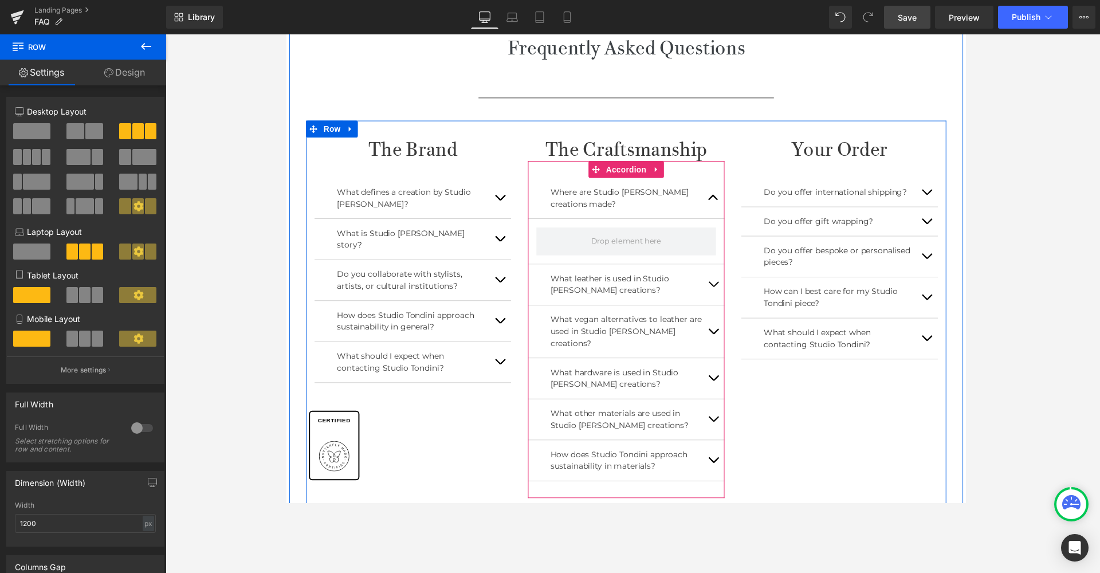
click at [723, 205] on button "button" at bounding box center [721, 201] width 23 height 41
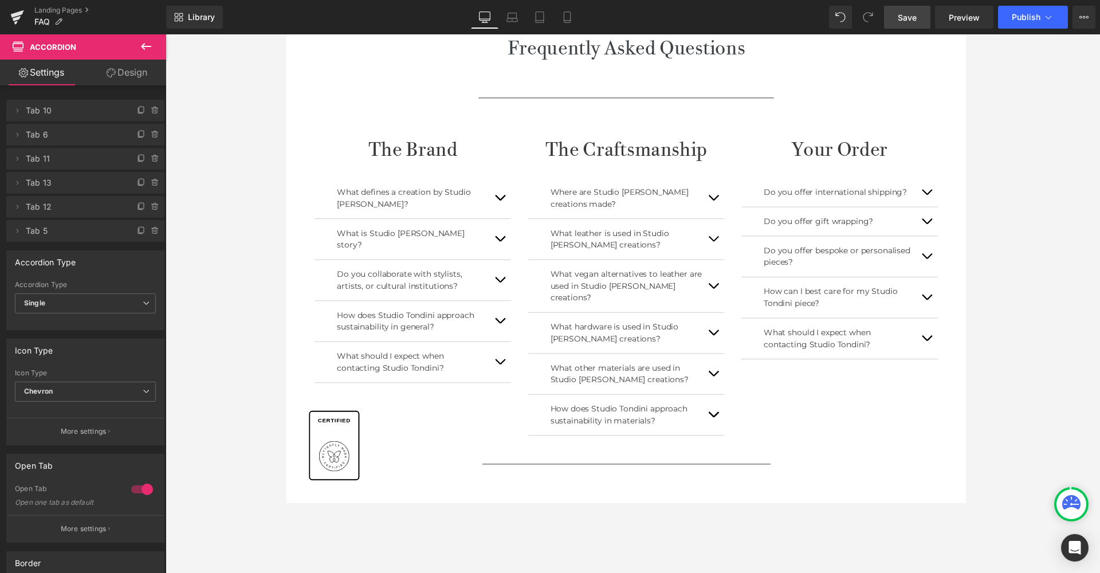
click at [845, 12] on span "Save" at bounding box center [907, 17] width 19 height 12
click at [503, 19] on icon at bounding box center [499, 16] width 11 height 11
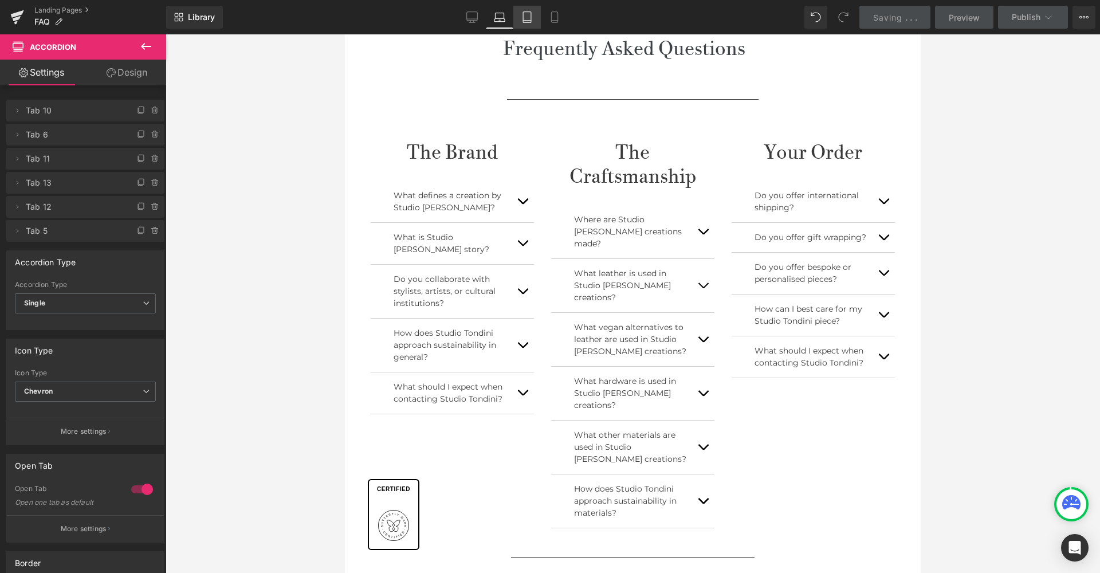
click at [529, 18] on icon at bounding box center [526, 16] width 11 height 11
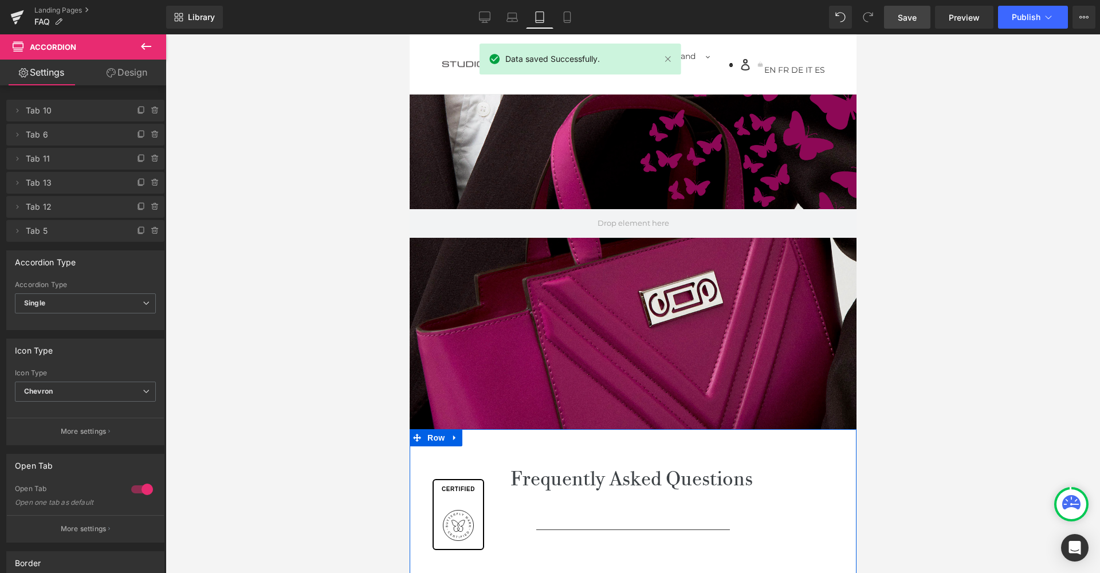
scroll to position [0, 0]
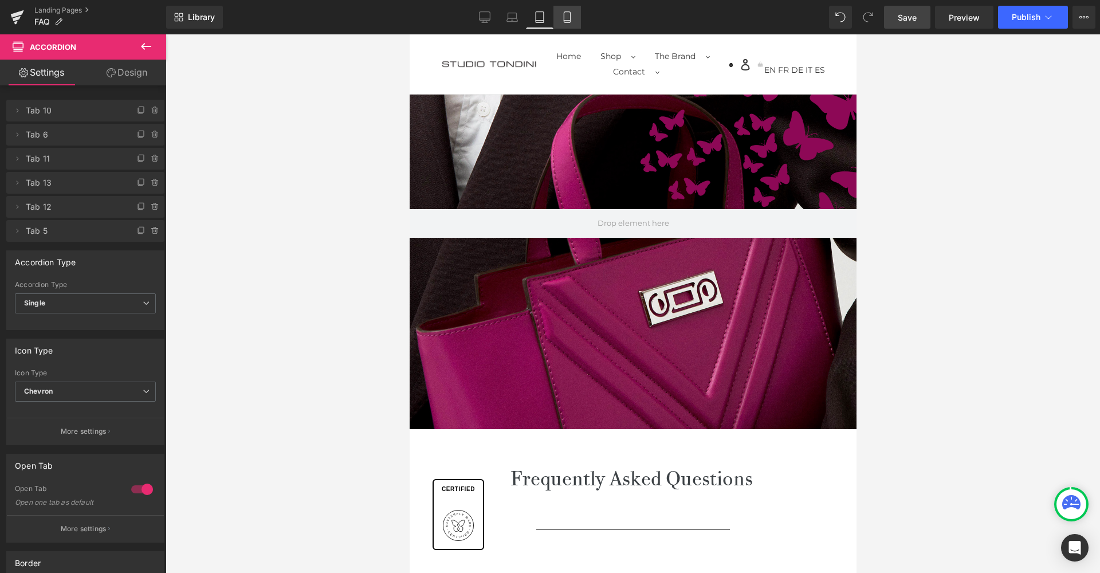
click at [569, 17] on icon at bounding box center [567, 16] width 11 height 11
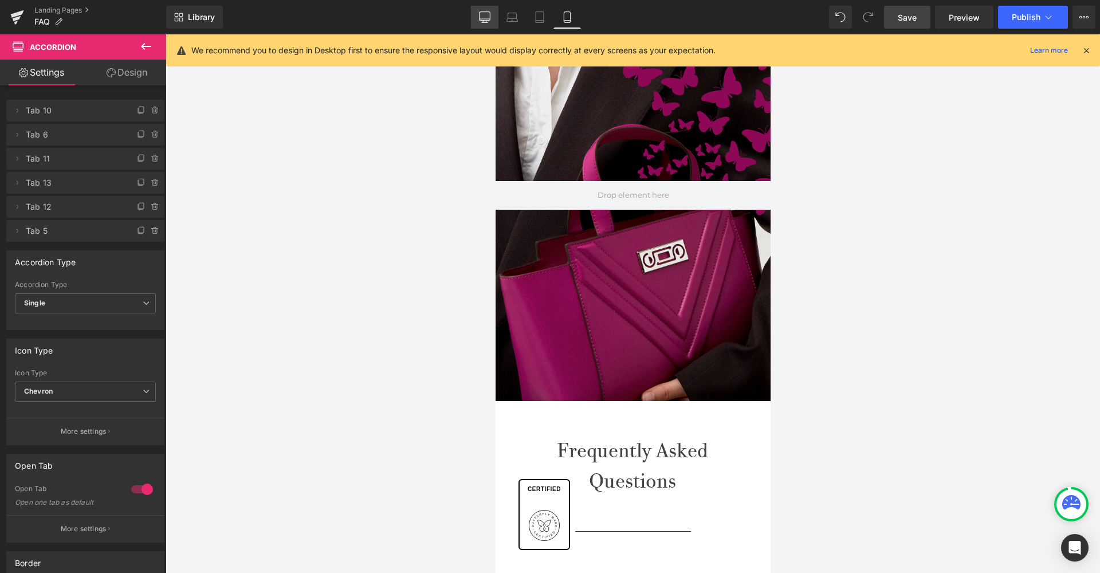
click at [477, 17] on link "Desktop" at bounding box center [485, 17] width 28 height 23
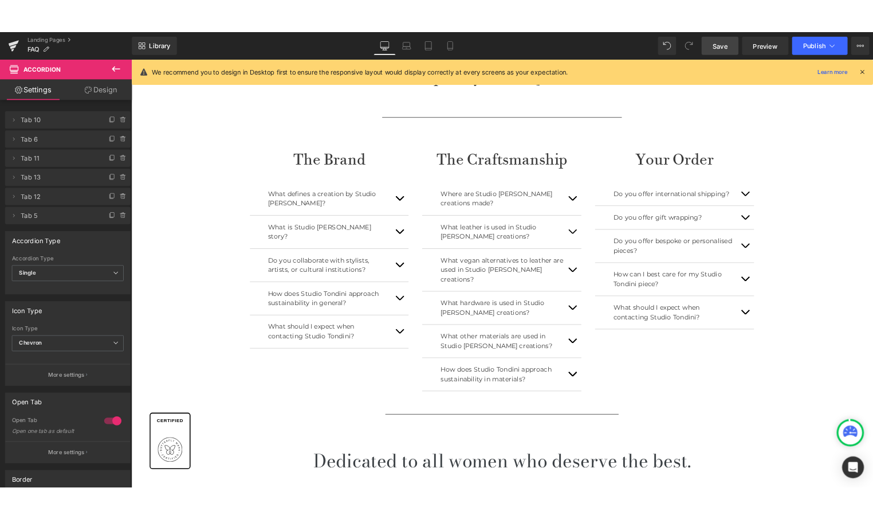
scroll to position [418, 0]
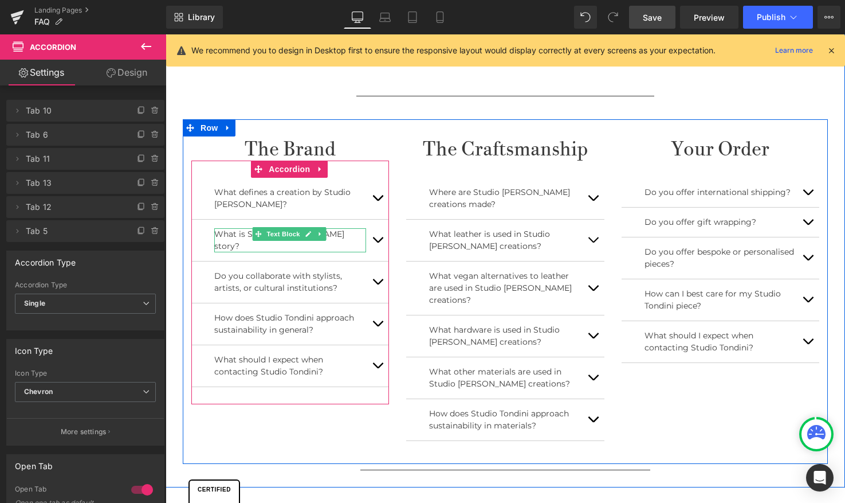
click at [343, 232] on p "What is Studio Tondini's story?" at bounding box center [290, 240] width 152 height 24
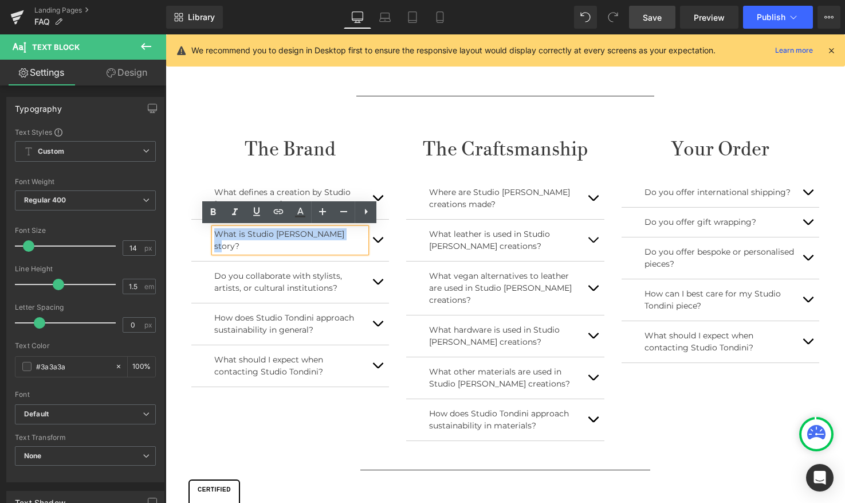
drag, startPoint x: 340, startPoint y: 233, endPoint x: 215, endPoint y: 233, distance: 124.3
click at [215, 233] on p "What is Studio Tondini's story?" at bounding box center [290, 240] width 152 height 24
copy p "What is Studio Tondini's story?"
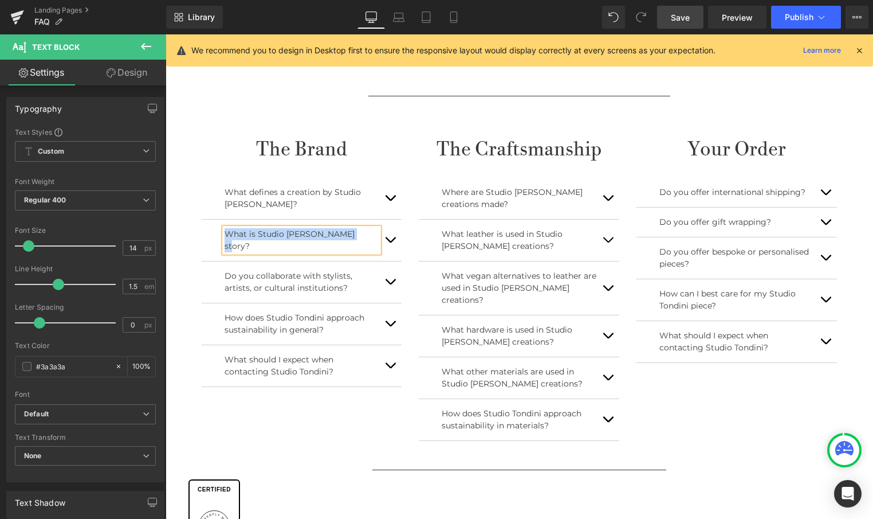
click at [314, 237] on p "What is Studio Tondini's story?" at bounding box center [302, 240] width 155 height 24
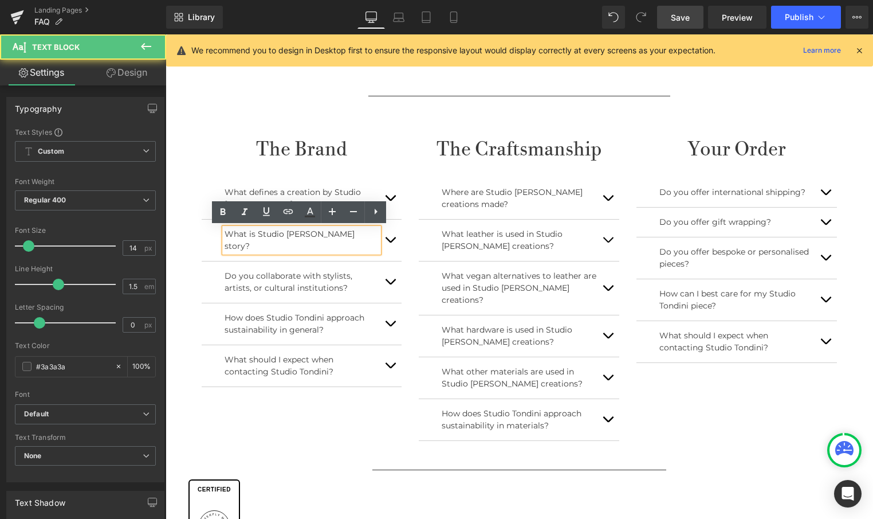
click at [329, 233] on p "What is Studio Tondini's story?" at bounding box center [302, 240] width 155 height 24
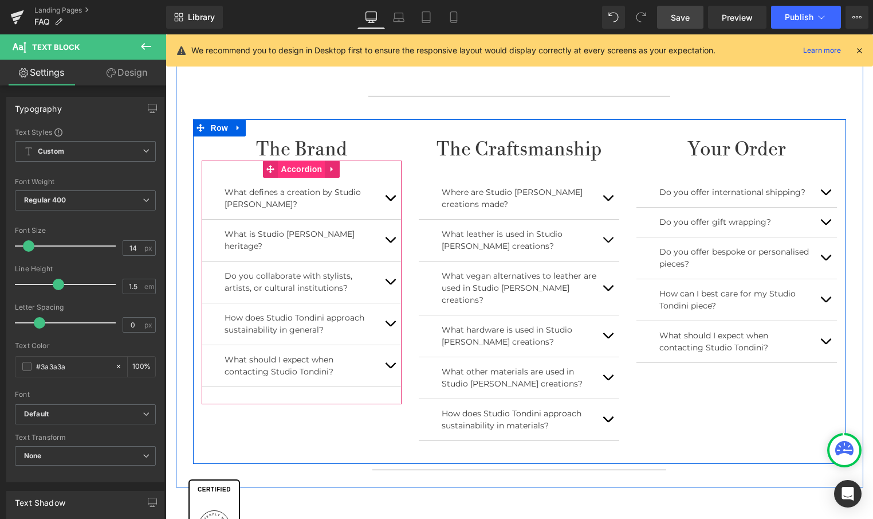
click at [293, 166] on div "What defines a creation by Studio Tondini? Text Block What is Studio Tondini's …" at bounding box center [302, 282] width 201 height 244
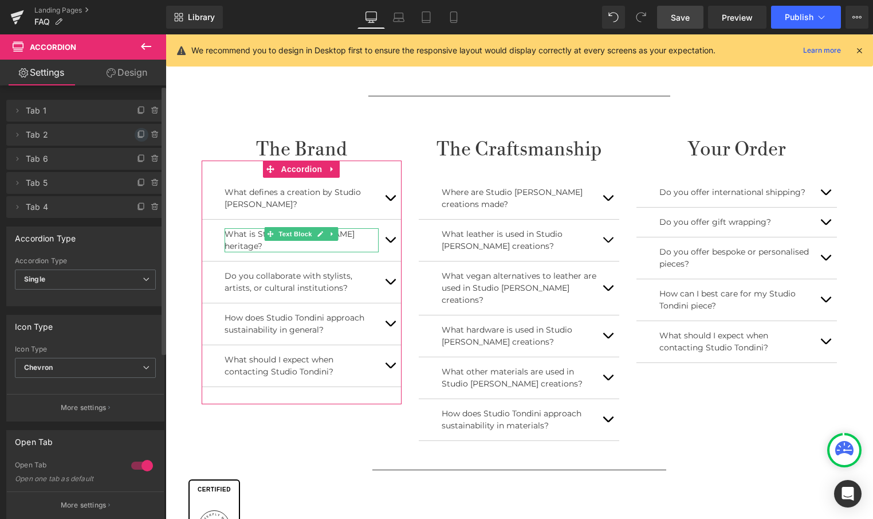
click at [137, 137] on icon at bounding box center [141, 134] width 9 height 9
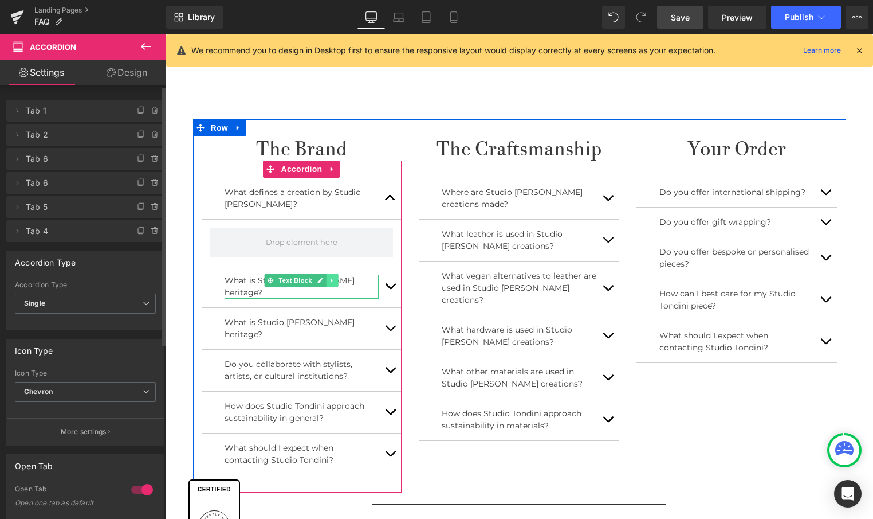
click at [331, 280] on icon at bounding box center [332, 280] width 2 height 4
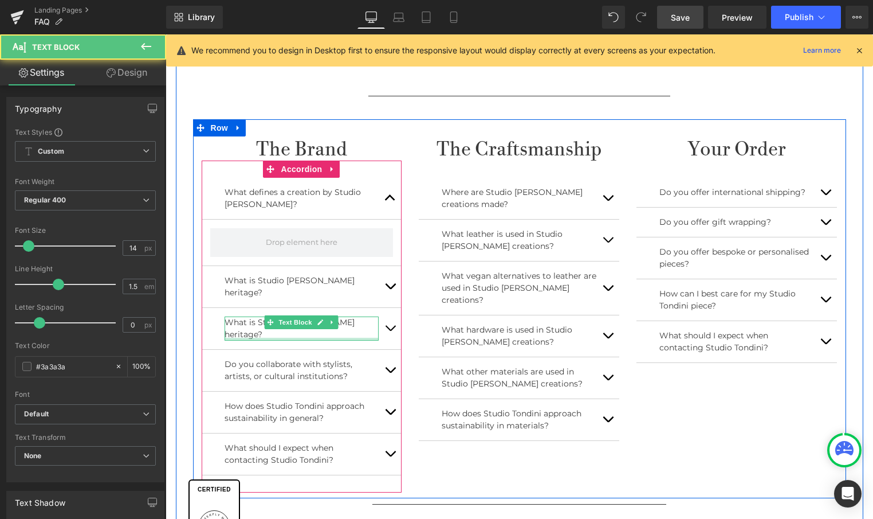
click at [348, 338] on div at bounding box center [302, 339] width 155 height 3
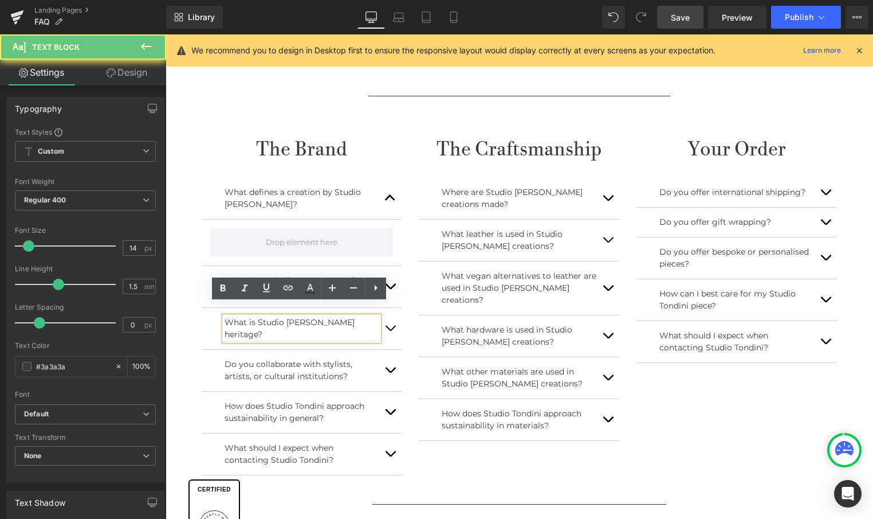
click at [276, 316] on p "What is Studio [PERSON_NAME] heritage?" at bounding box center [302, 328] width 155 height 24
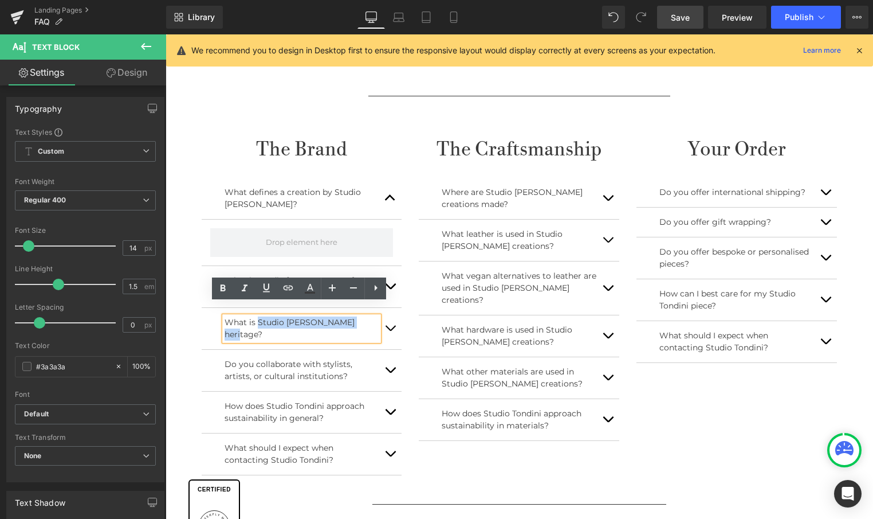
drag, startPoint x: 256, startPoint y: 311, endPoint x: 352, endPoint y: 311, distance: 96.3
click at [352, 316] on p "What is Studio [PERSON_NAME] heritage?" at bounding box center [302, 328] width 155 height 24
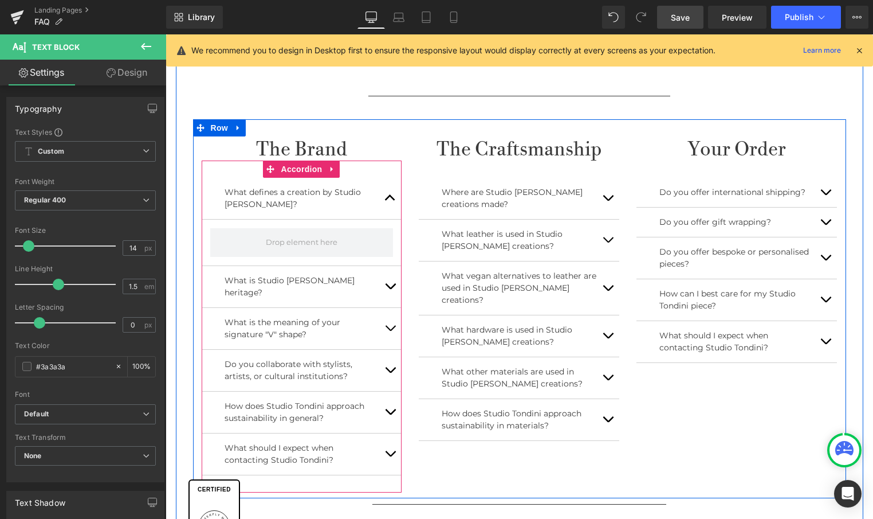
click at [295, 165] on div "What defines a creation by Studio Tondini? Text Block What is Studio Tondini's …" at bounding box center [302, 326] width 201 height 332
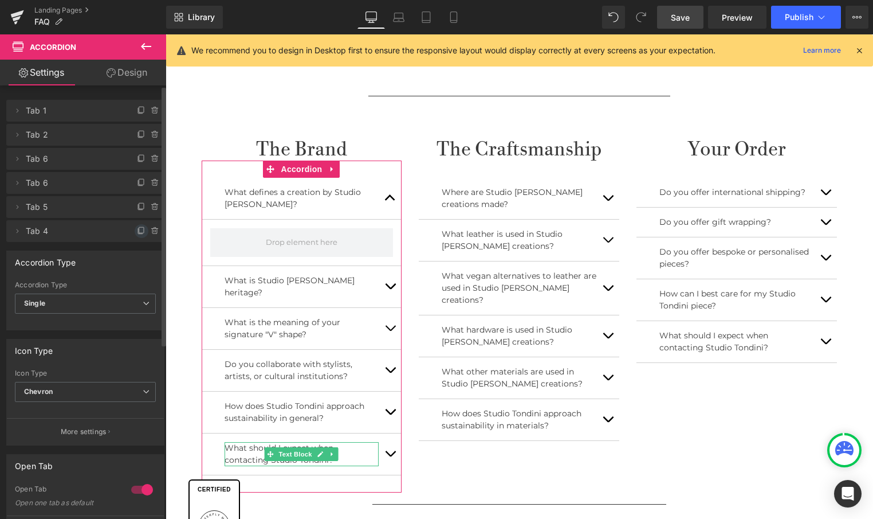
click at [137, 229] on icon at bounding box center [141, 230] width 9 height 9
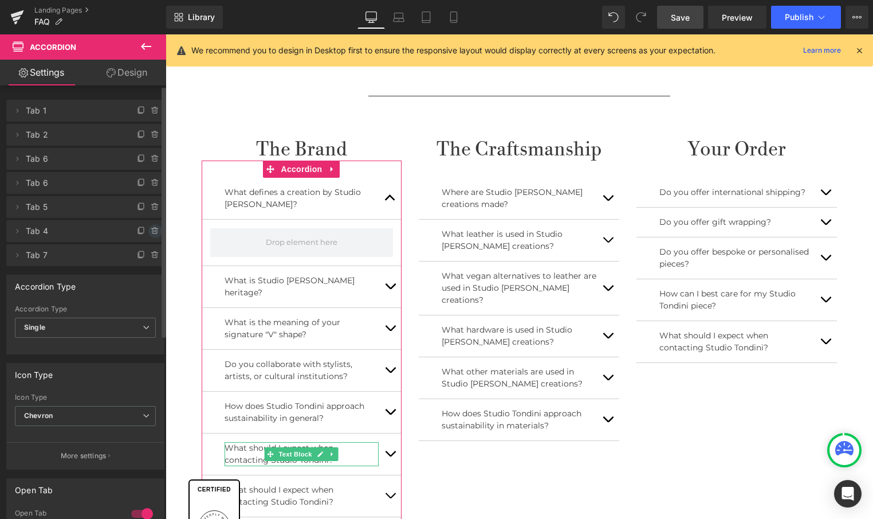
click at [154, 227] on icon at bounding box center [155, 227] width 2 height 1
click at [148, 227] on button "Delete" at bounding box center [143, 231] width 36 height 15
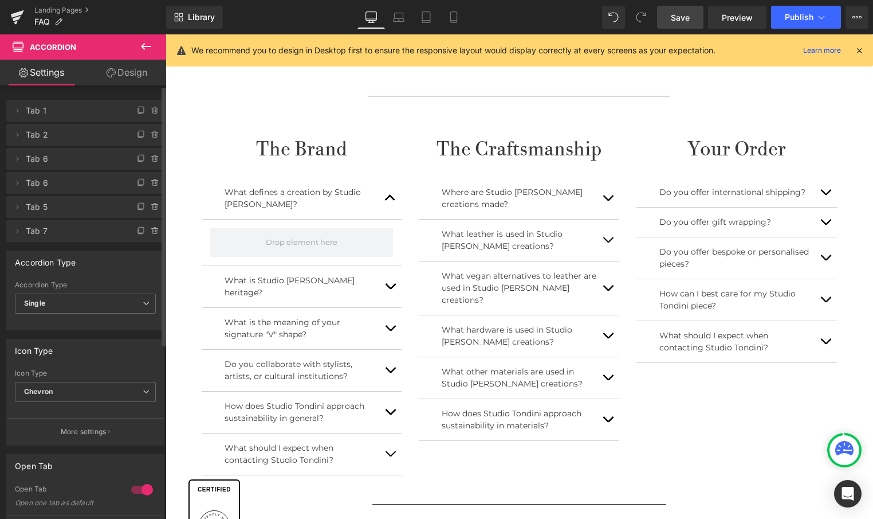
click at [151, 227] on icon at bounding box center [155, 230] width 9 height 9
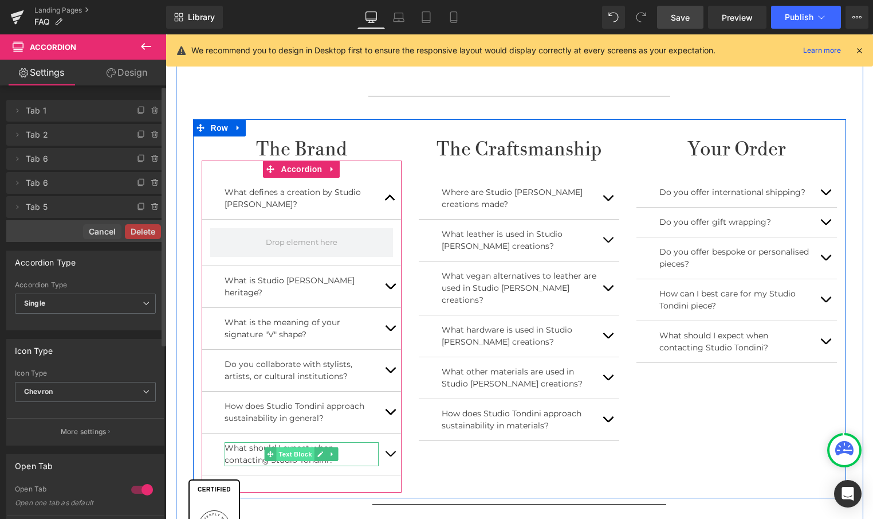
click at [309, 442] on div "What should I expect when contacting Studio Tondini? Text Block" at bounding box center [302, 454] width 155 height 24
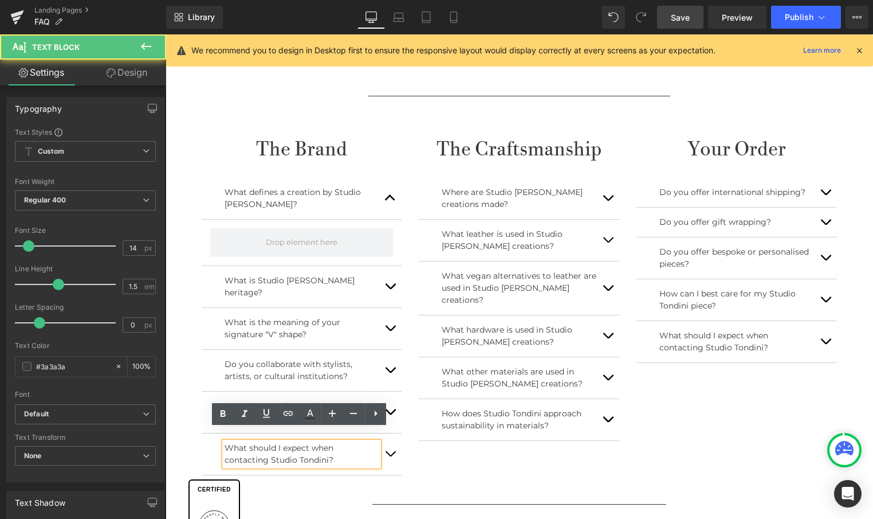
click at [250, 442] on p "What should I expect when contacting Studio Tondini?" at bounding box center [302, 454] width 155 height 24
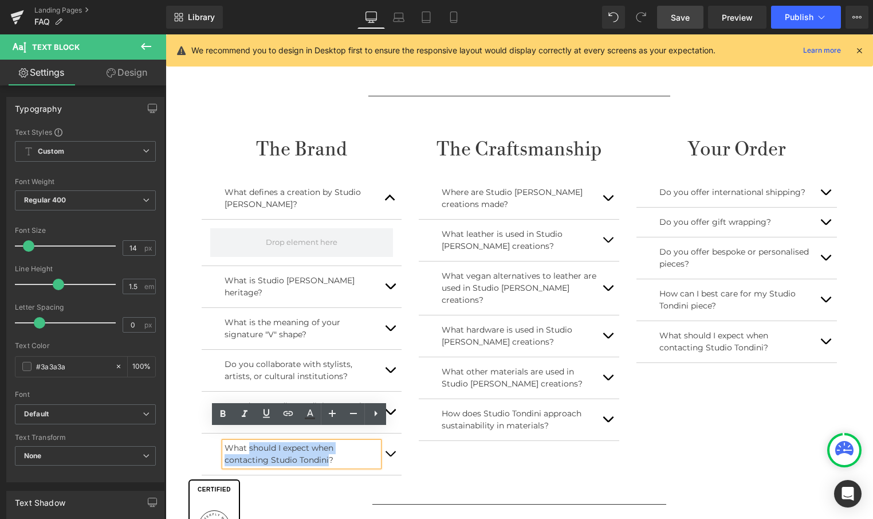
drag, startPoint x: 248, startPoint y: 435, endPoint x: 326, endPoint y: 448, distance: 79.5
click at [326, 448] on p "What should I expect when contacting Studio Tondini?" at bounding box center [302, 454] width 155 height 24
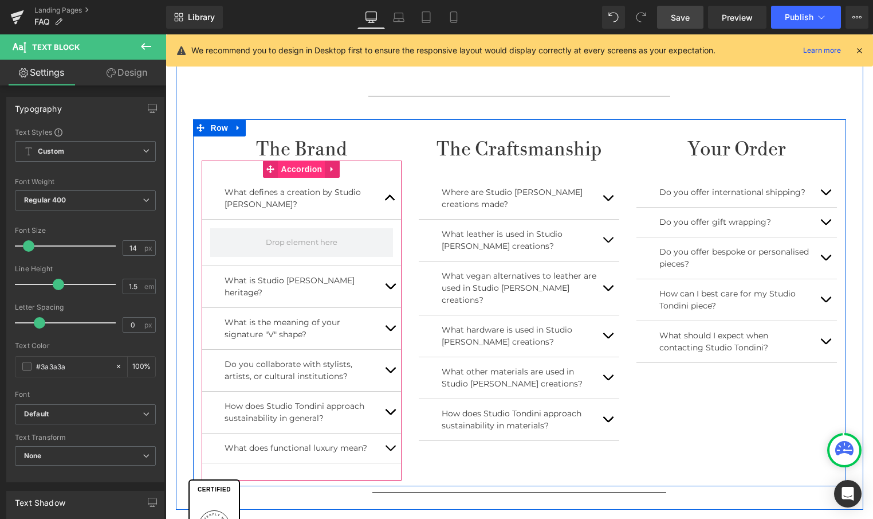
click at [291, 169] on div "What defines a creation by Studio Tondini? Text Block What is Studio Tondini's …" at bounding box center [302, 320] width 201 height 320
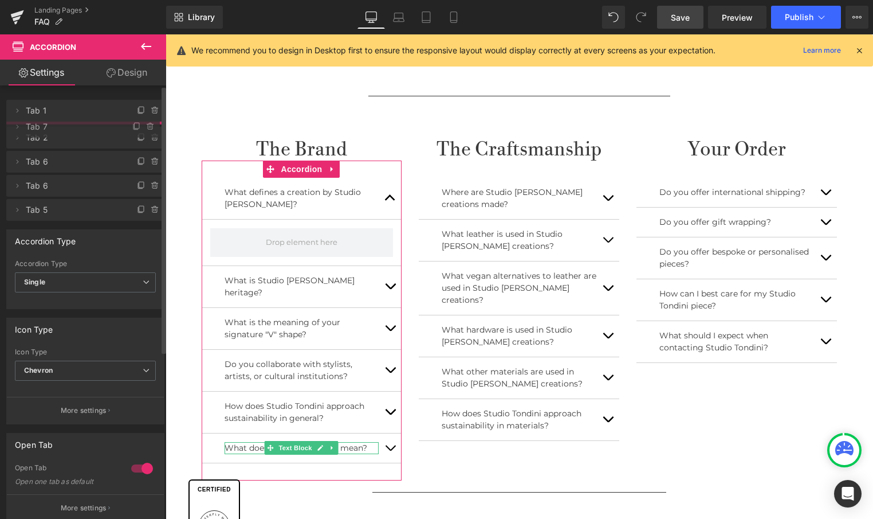
drag, startPoint x: 38, startPoint y: 233, endPoint x: 40, endPoint y: 126, distance: 106.6
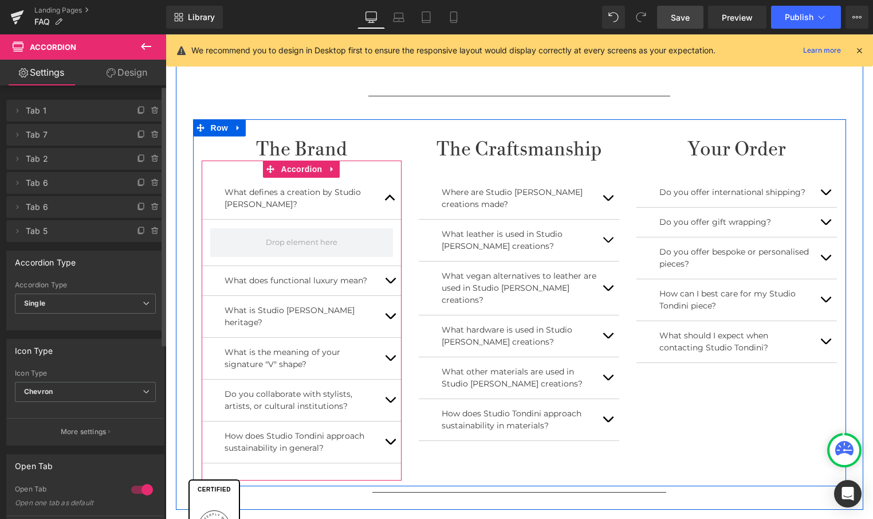
click at [253, 278] on p "What does functional luxury mean?" at bounding box center [302, 280] width 155 height 12
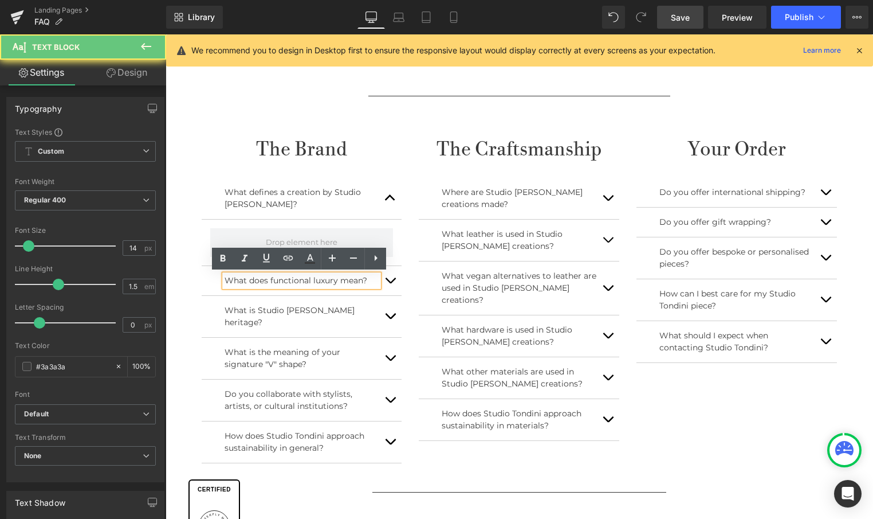
click at [257, 278] on p "What does functional luxury mean?" at bounding box center [302, 280] width 155 height 12
click at [257, 277] on p "What does functional luxury mean?" at bounding box center [302, 280] width 155 height 12
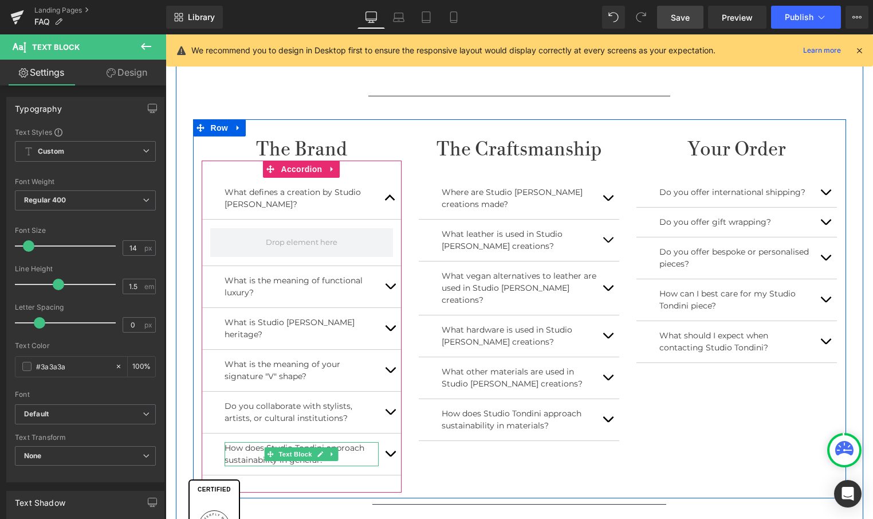
click at [300, 442] on div "How does Studio Tondini approach sustainability in general? Text Block" at bounding box center [302, 454] width 155 height 24
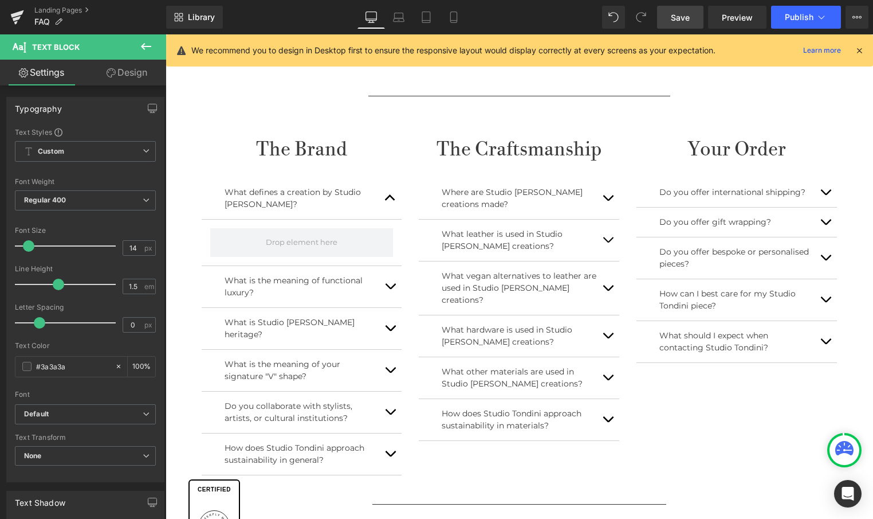
click at [148, 48] on icon at bounding box center [146, 47] width 14 height 14
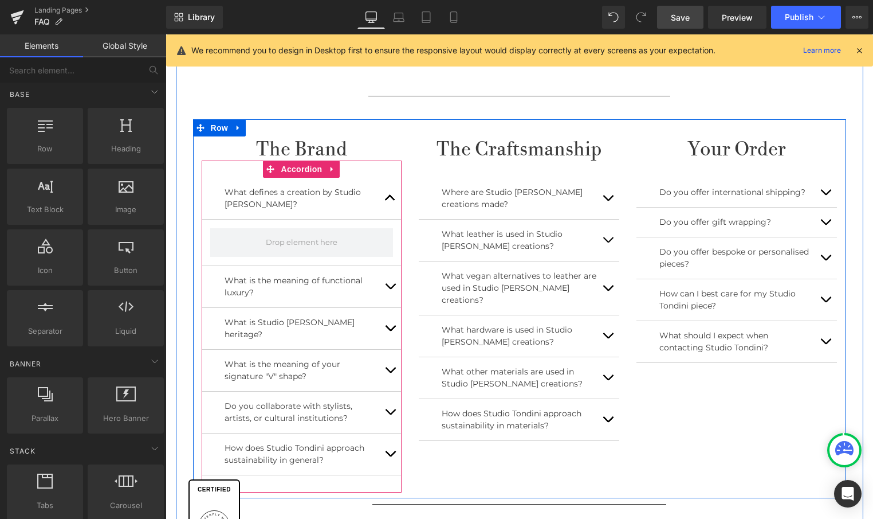
click at [297, 167] on div "What defines a creation by Studio Tondini? Text Block What is the meaning of fu…" at bounding box center [302, 326] width 201 height 332
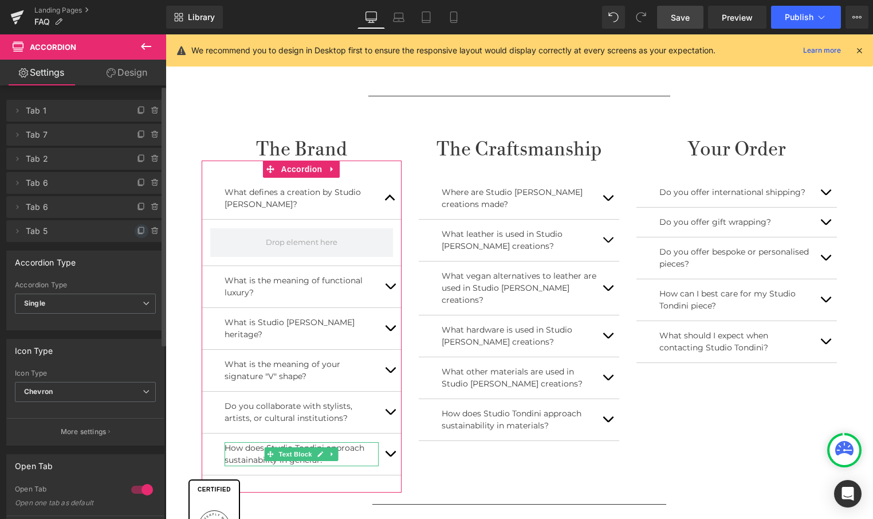
click at [137, 233] on icon at bounding box center [141, 230] width 9 height 9
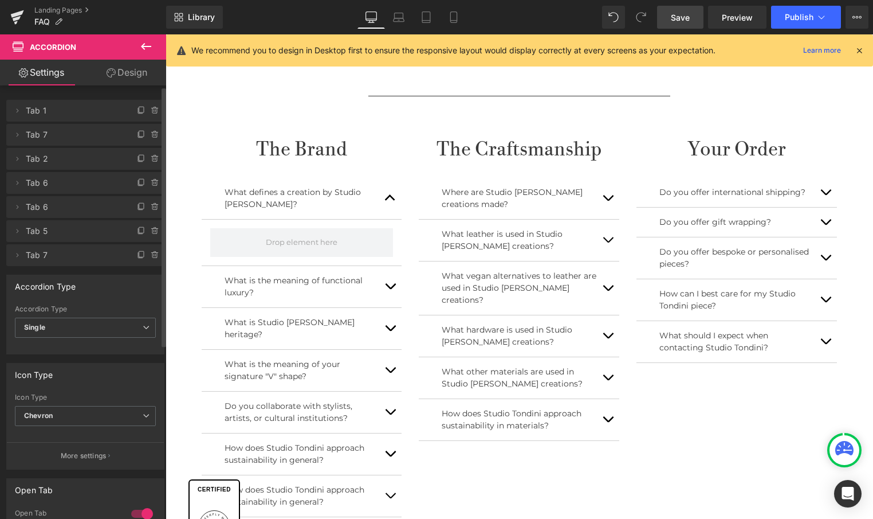
scroll to position [1, 0]
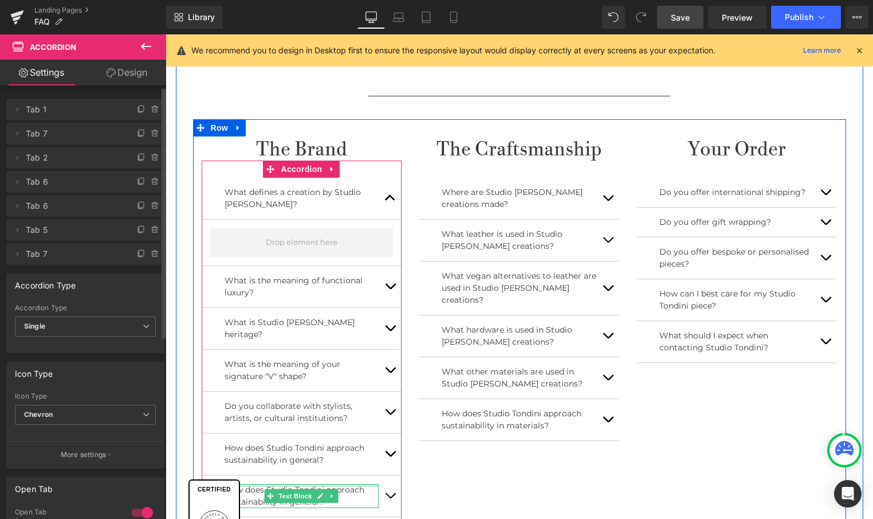
click at [343, 484] on p "How does Studio Tondini approach sustainability in general?" at bounding box center [302, 496] width 155 height 24
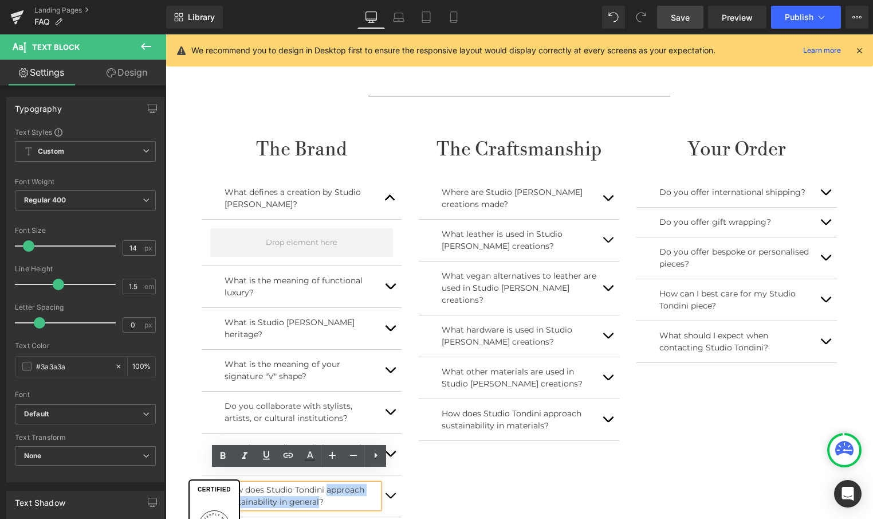
drag, startPoint x: 326, startPoint y: 477, endPoint x: 317, endPoint y: 489, distance: 15.1
click at [317, 489] on p "How does Studio Tondini approach sustainability in general?" at bounding box center [302, 496] width 155 height 24
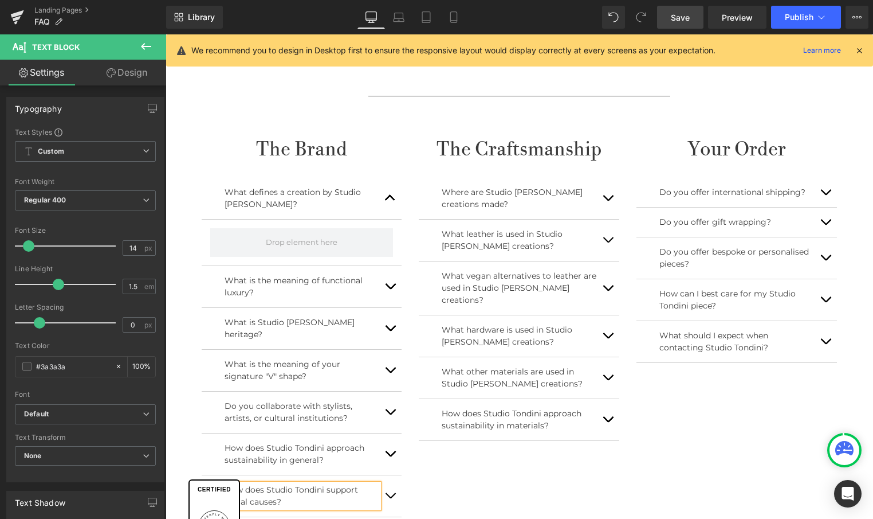
click at [579, 476] on div "The Brand Heading What defines a creation by Studio Tondini? Text Block What is…" at bounding box center [519, 329] width 653 height 421
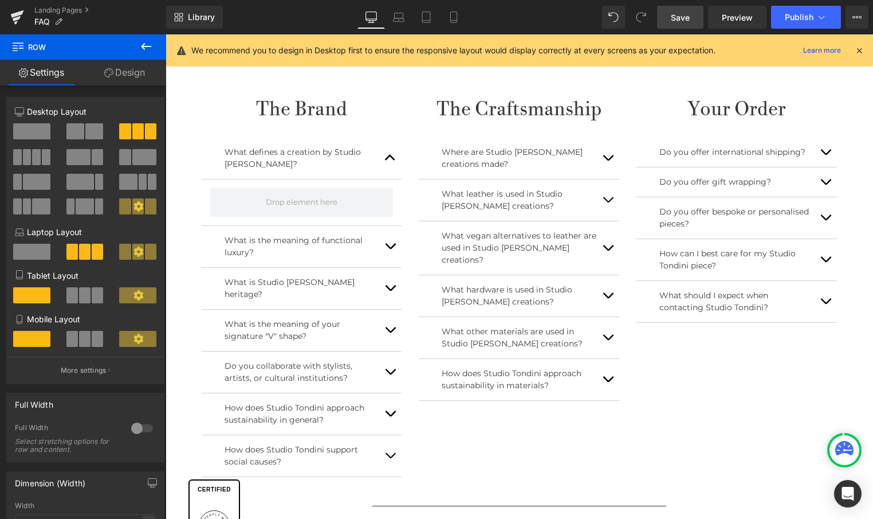
scroll to position [459, 0]
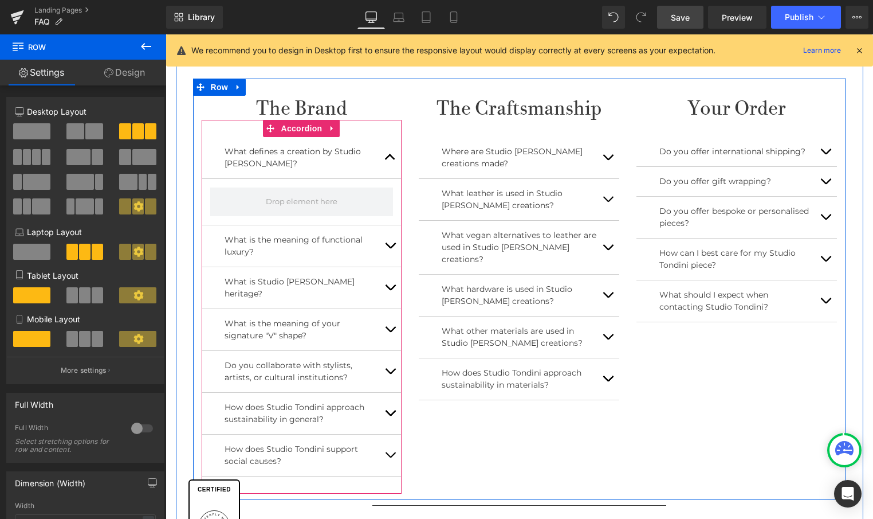
click at [390, 160] on span "button" at bounding box center [390, 160] width 0 height 0
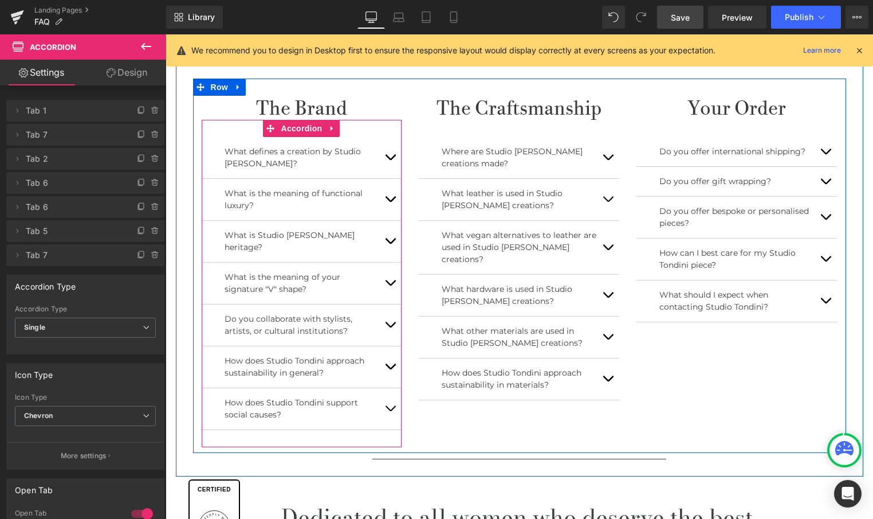
click at [390, 311] on button "button" at bounding box center [390, 324] width 23 height 41
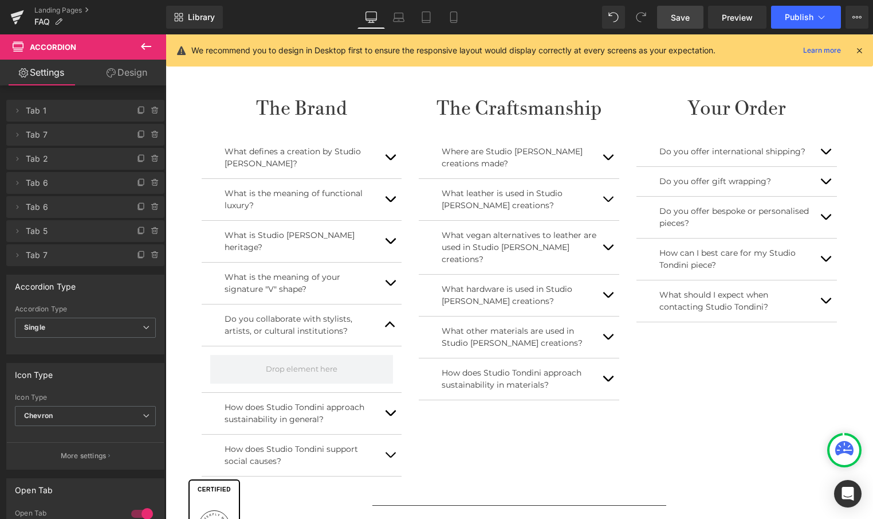
click at [144, 46] on icon at bounding box center [146, 47] width 14 height 14
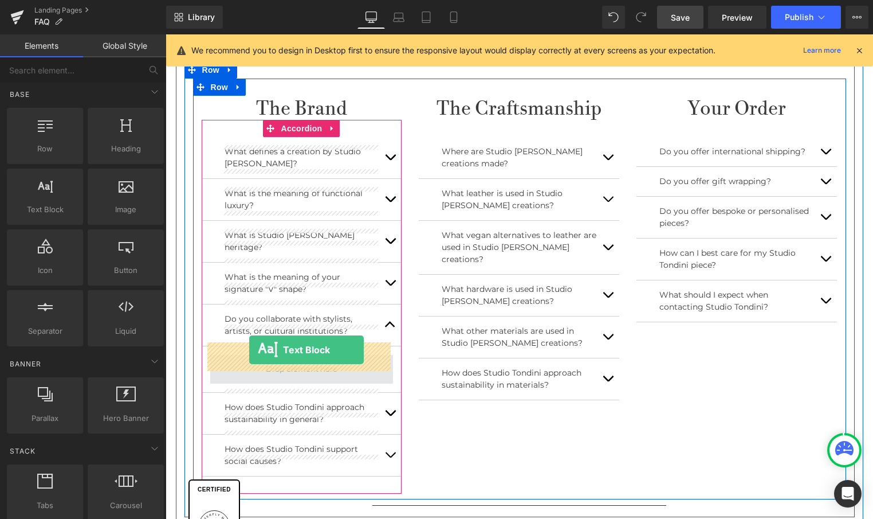
drag, startPoint x: 230, startPoint y: 229, endPoint x: 249, endPoint y: 350, distance: 121.8
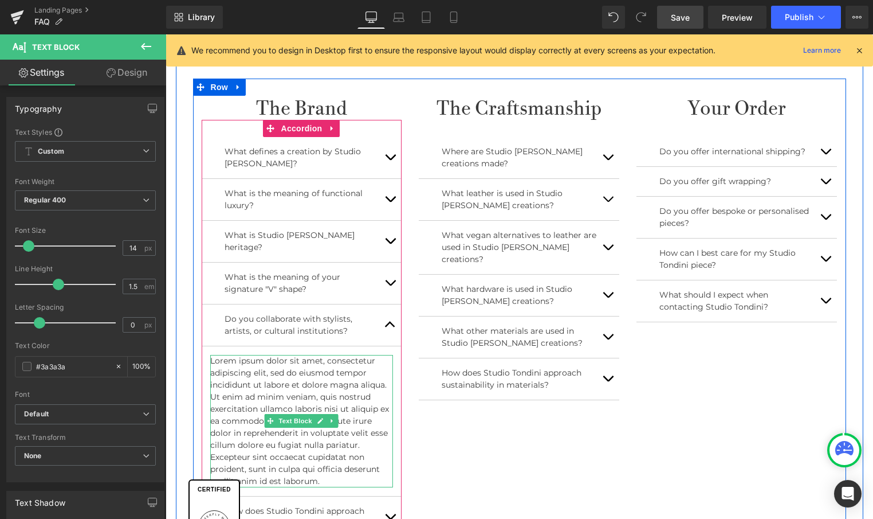
click at [336, 466] on p "Lorem ipsum dolor sit amet, consectetur adipiscing elit, sed do eiusmod tempor …" at bounding box center [301, 421] width 183 height 132
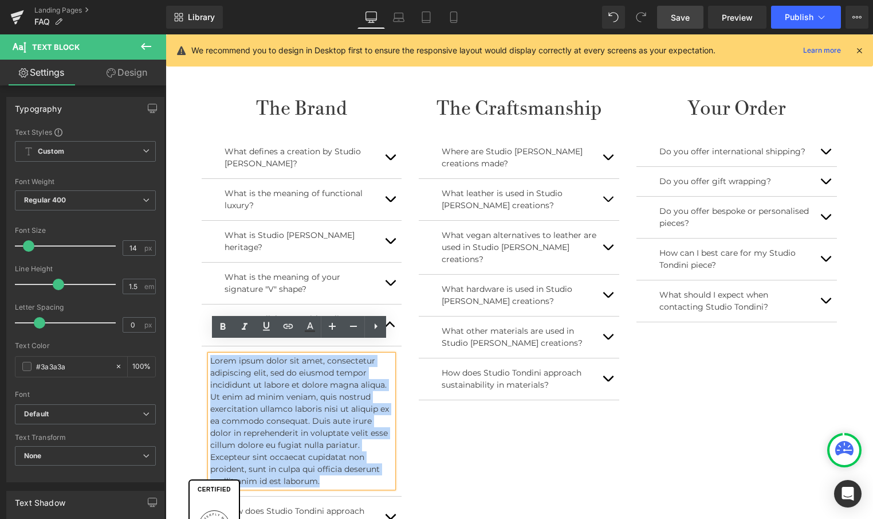
drag, startPoint x: 319, startPoint y: 459, endPoint x: 207, endPoint y: 346, distance: 158.8
click at [210, 355] on div "Lorem ipsum dolor sit amet, consectetur adipiscing elit, sed do eiusmod tempor …" at bounding box center [301, 421] width 183 height 132
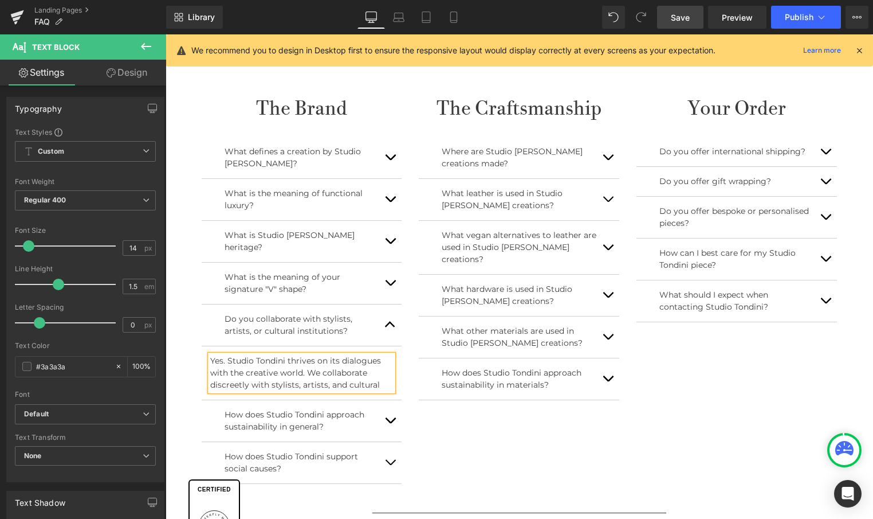
click at [222, 371] on p "Yes. Studio Tondini thrives on its dialogues with the creative world. We collab…" at bounding box center [301, 373] width 183 height 36
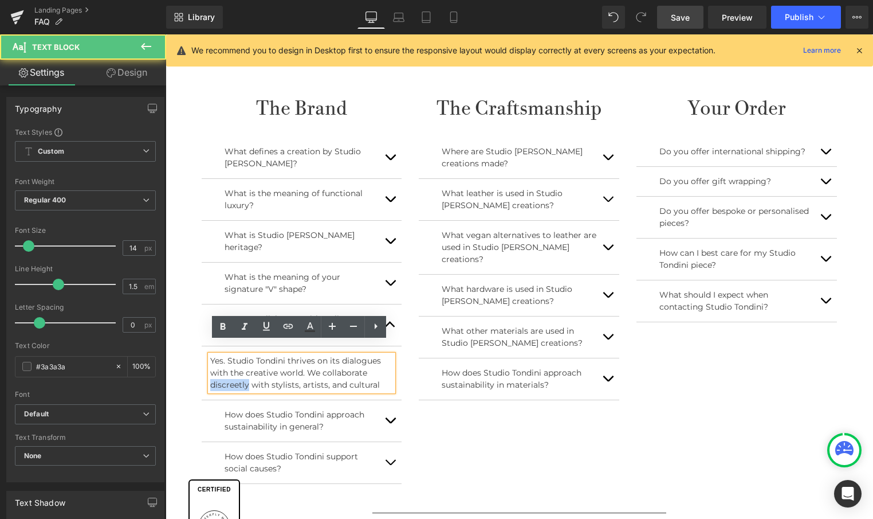
click at [222, 371] on p "Yes. Studio Tondini thrives on its dialogues with the creative world. We collab…" at bounding box center [301, 373] width 183 height 36
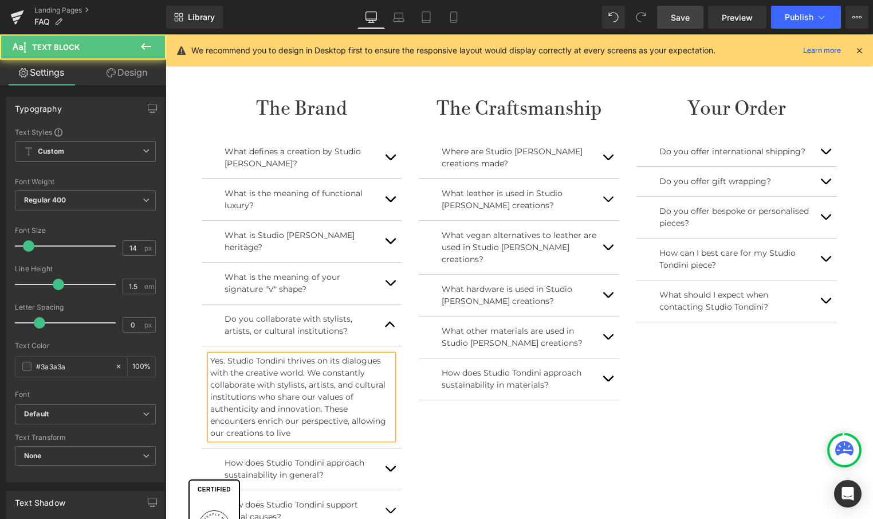
drag, startPoint x: 375, startPoint y: 348, endPoint x: 390, endPoint y: 349, distance: 14.9
click at [376, 355] on p "Yes. Studio Tondini thrives on its dialogues with the creative world. We consta…" at bounding box center [301, 397] width 183 height 84
click at [313, 418] on p "Yes. Studio Tondini thrives on its dialogues with the creative world. We consta…" at bounding box center [301, 397] width 183 height 84
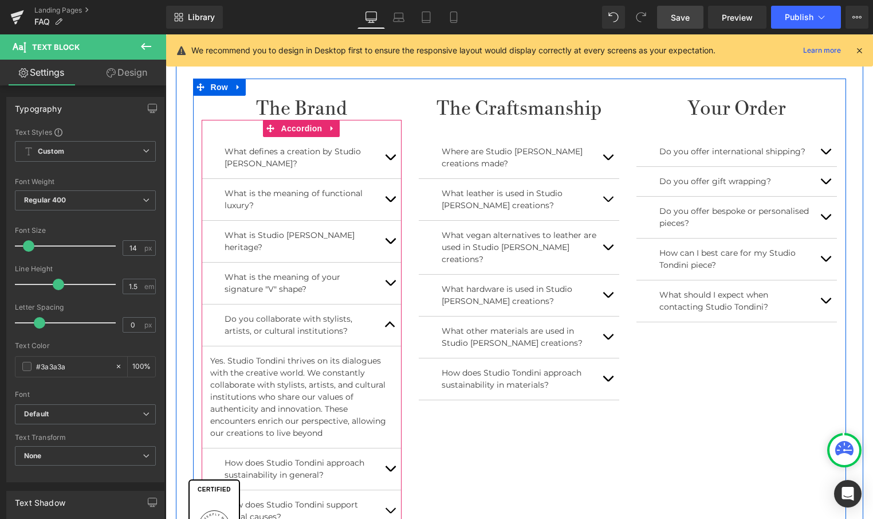
click at [383, 155] on button "button" at bounding box center [390, 157] width 23 height 41
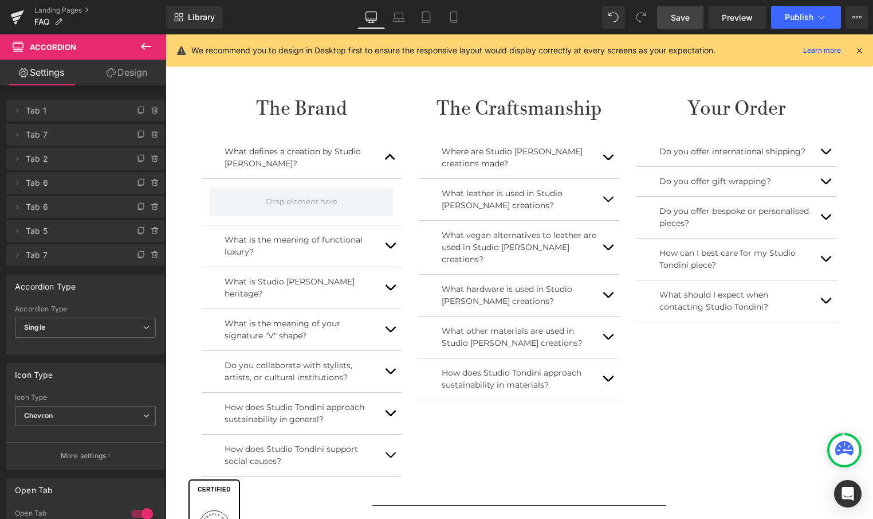
click at [140, 45] on icon at bounding box center [146, 47] width 14 height 14
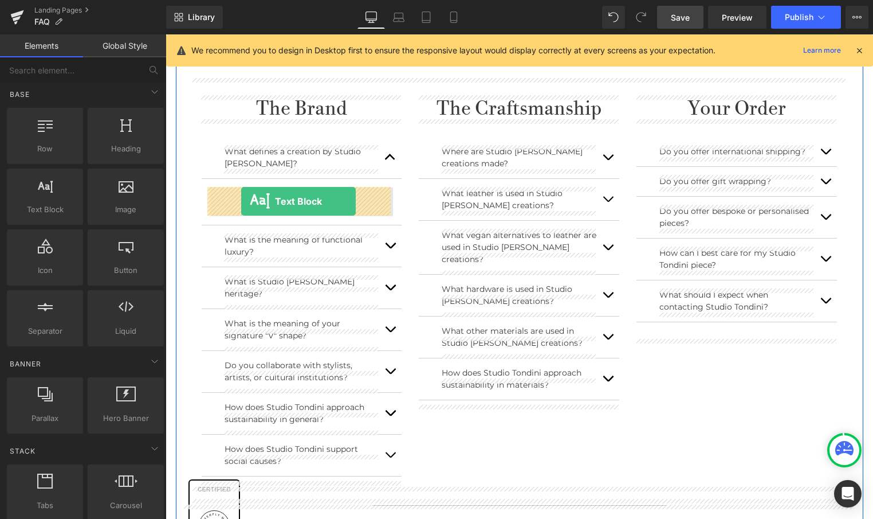
drag, startPoint x: 212, startPoint y: 233, endPoint x: 241, endPoint y: 201, distance: 43.4
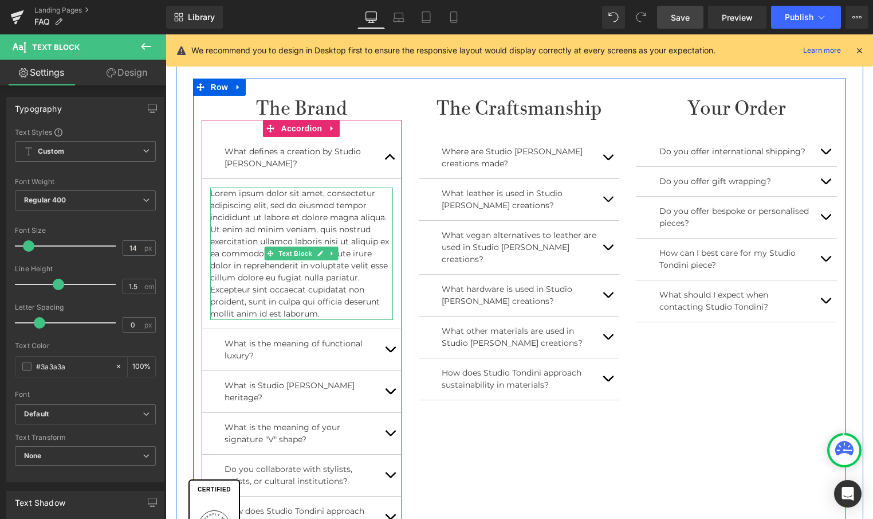
click at [321, 309] on p "Lorem ipsum dolor sit amet, consectetur adipiscing elit, sed do eiusmod tempor …" at bounding box center [301, 253] width 183 height 132
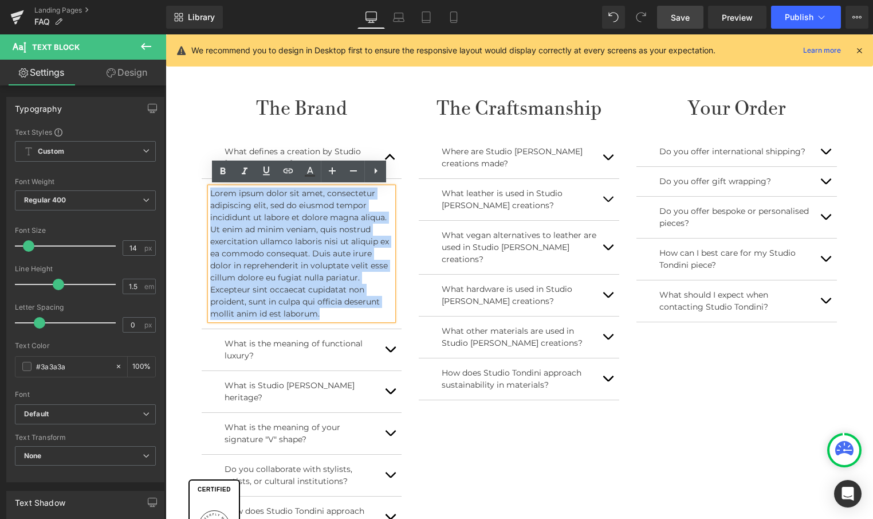
drag, startPoint x: 333, startPoint y: 311, endPoint x: 206, endPoint y: 189, distance: 175.9
click at [210, 189] on div "Lorem ipsum dolor sit amet, consectetur adipiscing elit, sed do eiusmod tempor …" at bounding box center [301, 253] width 183 height 132
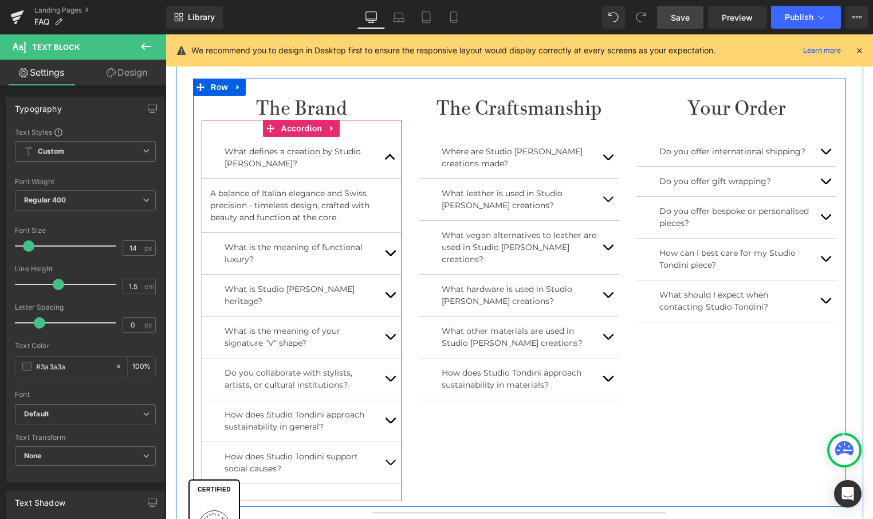
click at [387, 288] on button "button" at bounding box center [390, 294] width 23 height 41
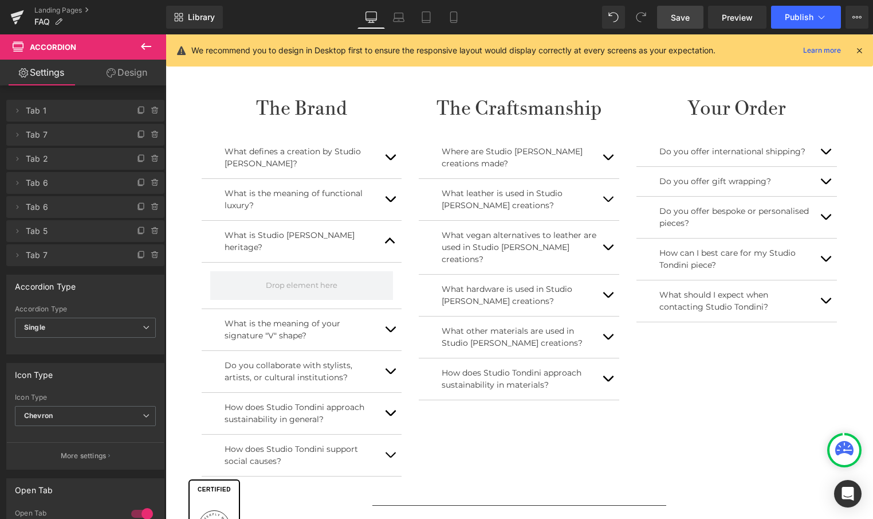
click at [146, 44] on icon at bounding box center [146, 47] width 14 height 14
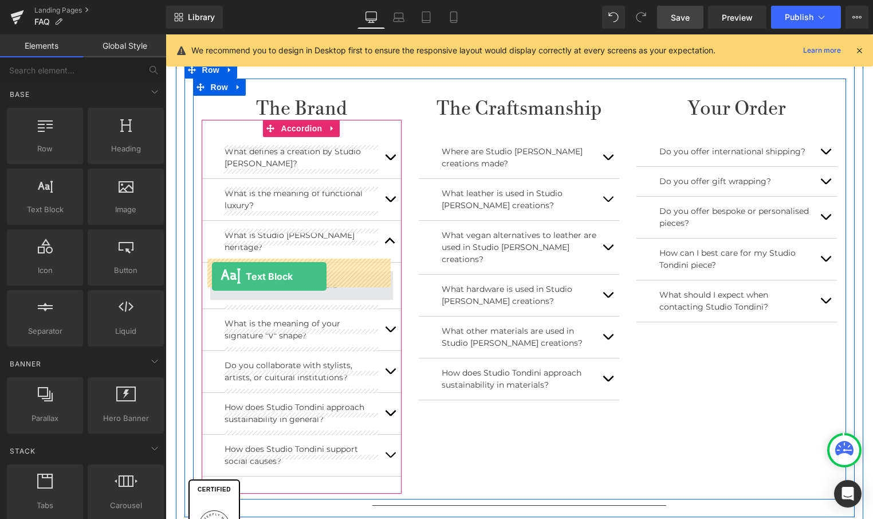
drag, startPoint x: 205, startPoint y: 234, endPoint x: 212, endPoint y: 276, distance: 42.5
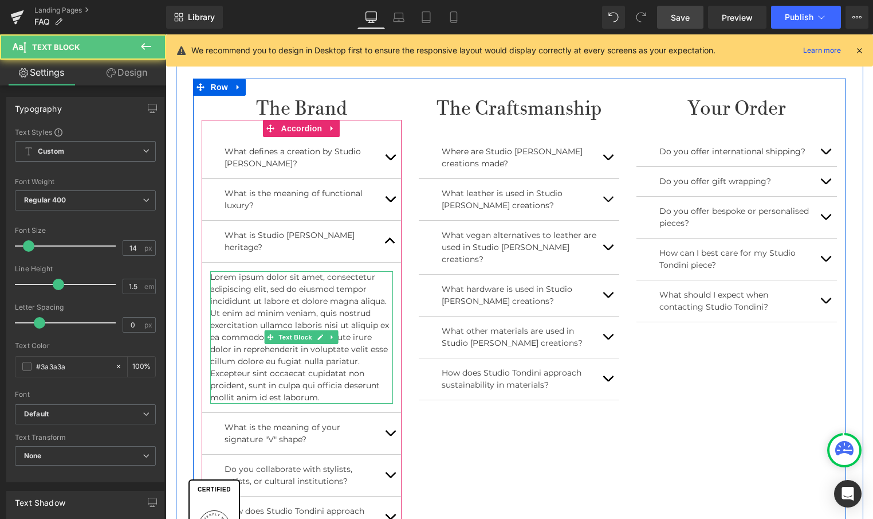
click at [268, 271] on p "Lorem ipsum dolor sit amet, consectetur adipiscing elit, sed do eiusmod tempor …" at bounding box center [301, 337] width 183 height 132
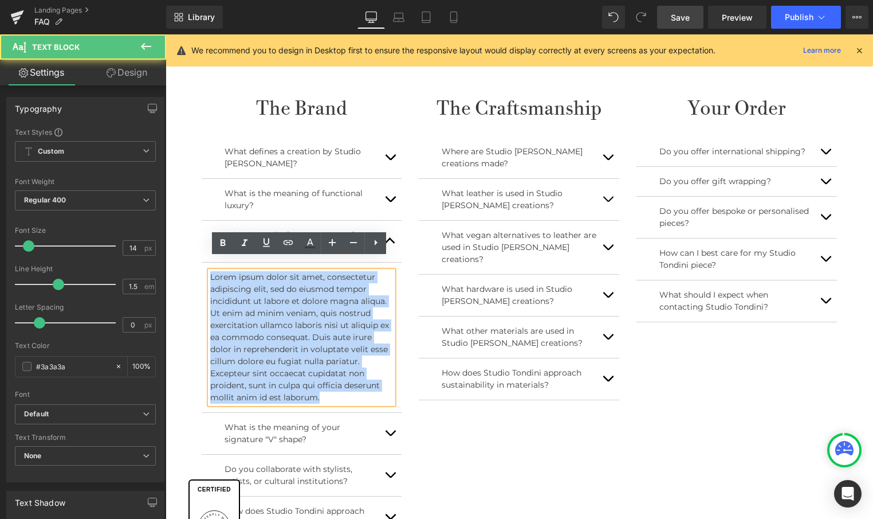
drag, startPoint x: 317, startPoint y: 385, endPoint x: 204, endPoint y: 258, distance: 170.0
click at [204, 262] on article "Lorem ipsum dolor sit amet, consectetur adipiscing elit, sed do eiusmod tempor …" at bounding box center [302, 337] width 201 height 150
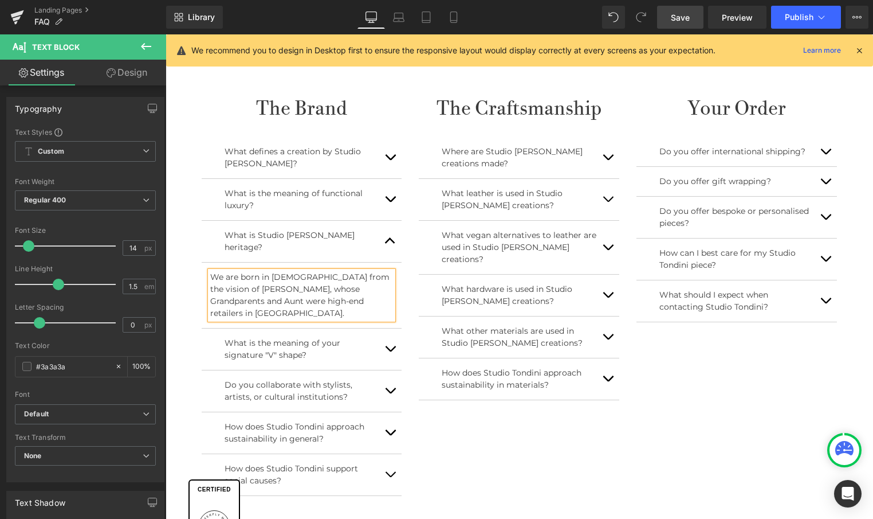
click at [387, 160] on button "button" at bounding box center [390, 157] width 23 height 41
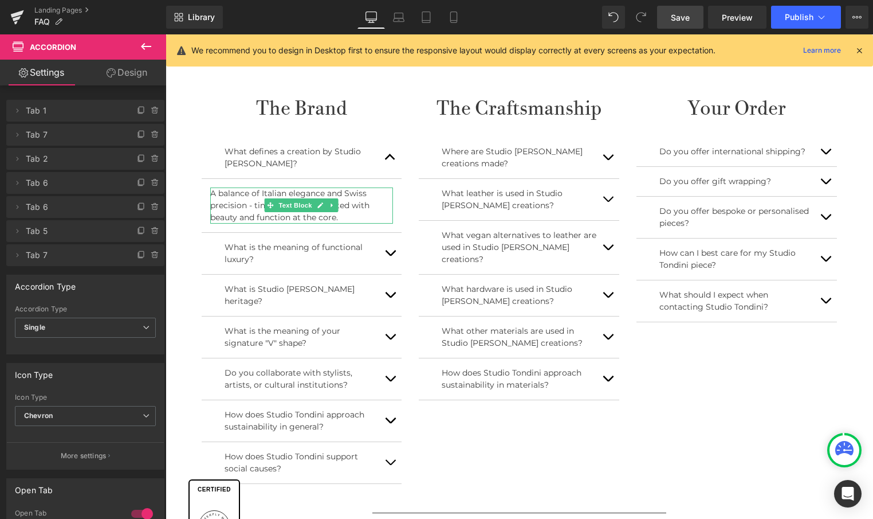
click at [350, 218] on p "A balance of Italian elegance and Swiss precision - timeless design, crafted wi…" at bounding box center [301, 205] width 183 height 36
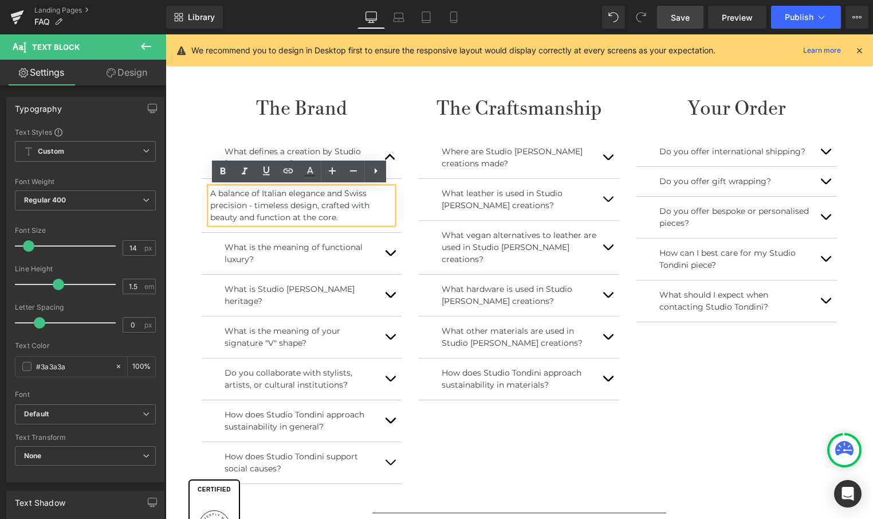
click at [350, 218] on p "A balance of Italian elegance and Swiss precision - timeless design, crafted wi…" at bounding box center [301, 205] width 183 height 36
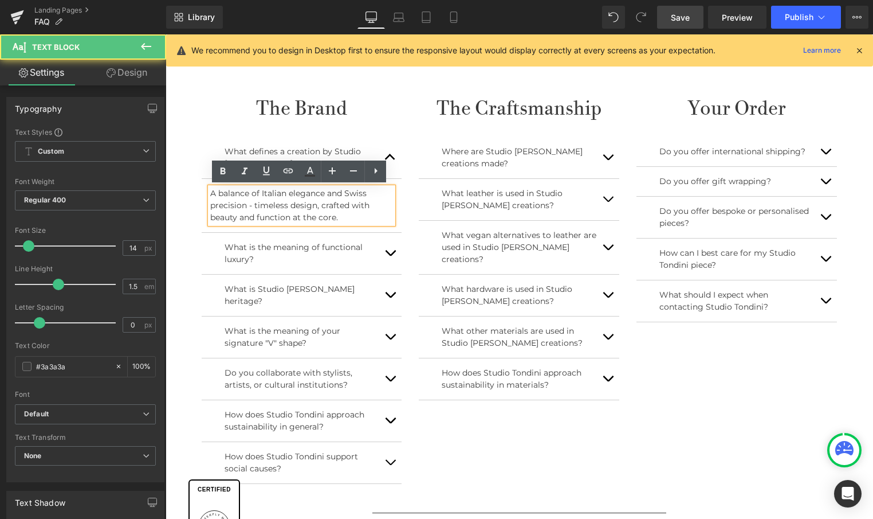
click at [356, 218] on p "A balance of Italian elegance and Swiss precision - timeless design, crafted wi…" at bounding box center [301, 205] width 183 height 36
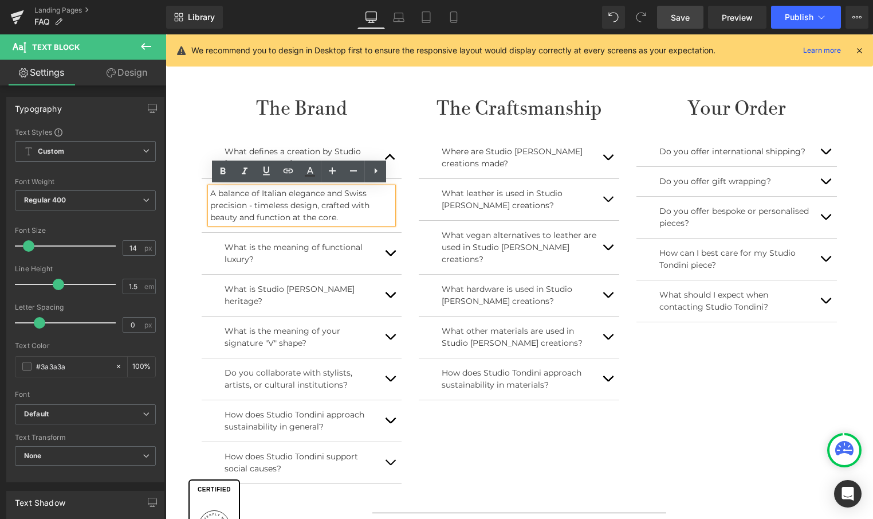
click at [249, 191] on p "A balance of Italian elegance and Swiss precision - timeless design, crafted wi…" at bounding box center [301, 205] width 183 height 36
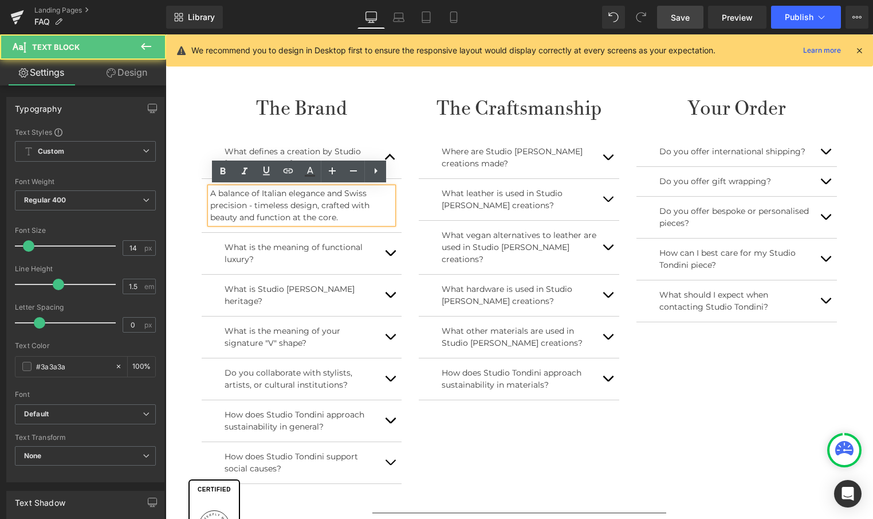
click at [261, 192] on p "A balance of Italian elegance and Swiss precision - timeless design, crafted wi…" at bounding box center [301, 205] width 183 height 36
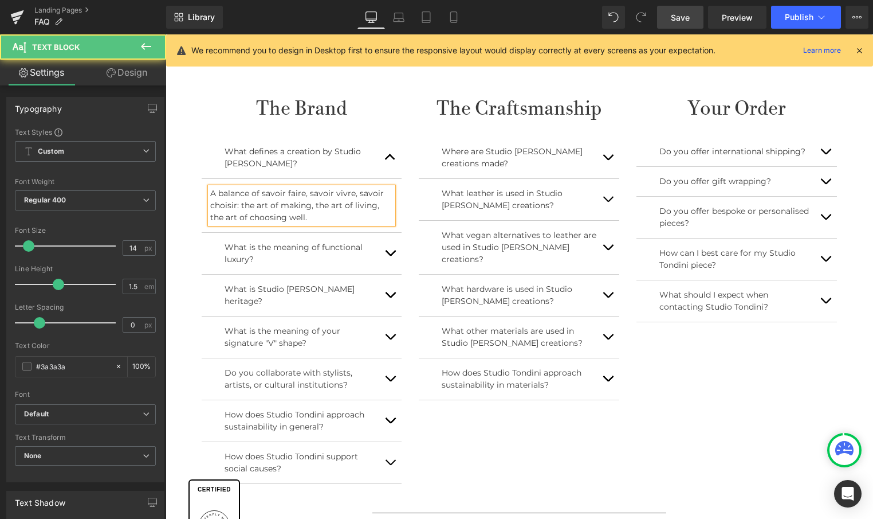
click at [258, 191] on p "A balance of savoir faire, savoir vivre, savoir choisir: the art of making, the…" at bounding box center [301, 205] width 183 height 36
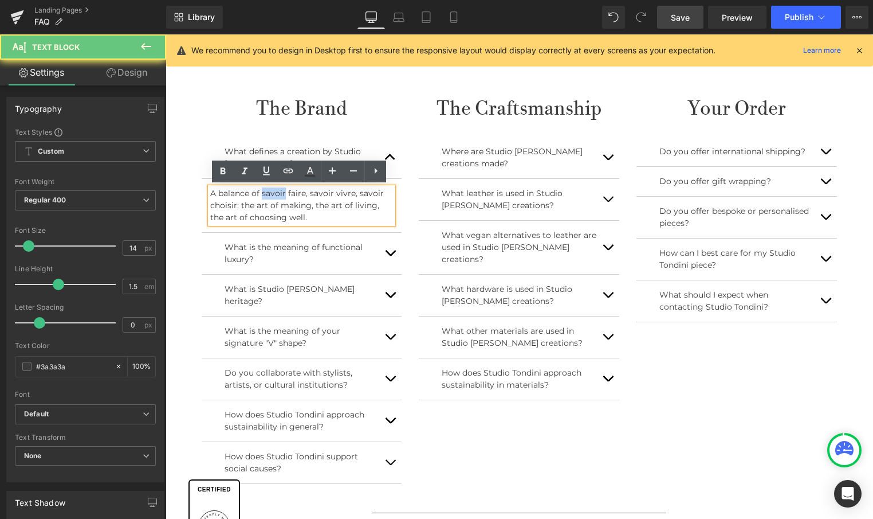
click at [258, 192] on p "A balance of savoir faire, savoir vivre, savoir choisir: the art of making, the…" at bounding box center [301, 205] width 183 height 36
click at [261, 192] on p "A balance of savoir faire, savoir vivre, savoir choisir: the art of making, the…" at bounding box center [301, 205] width 183 height 36
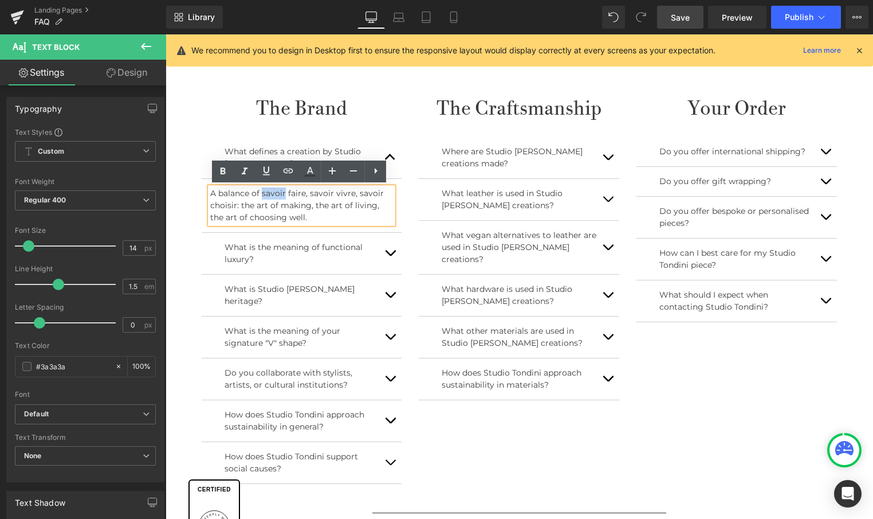
click at [260, 192] on p "A balance of savoir faire, savoir vivre, savoir choisir: the art of making, the…" at bounding box center [301, 205] width 183 height 36
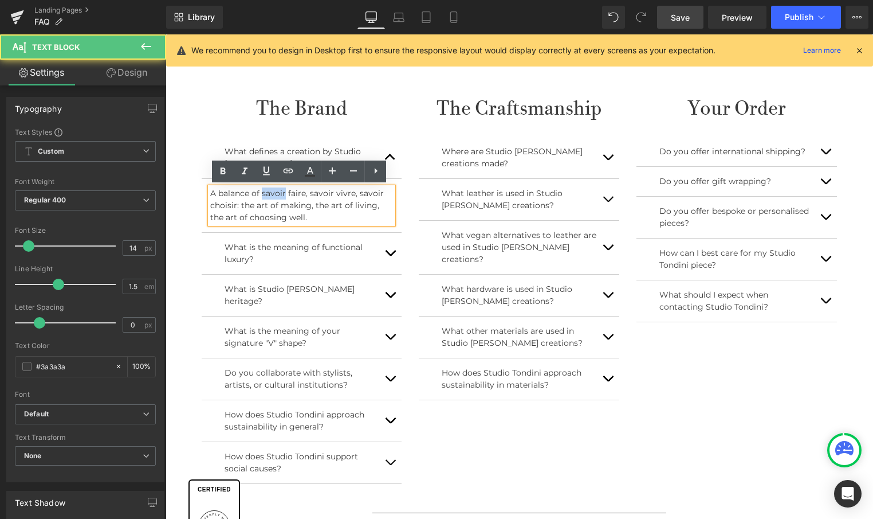
click at [257, 192] on p "A balance of savoir faire, savoir vivre, savoir choisir: the art of making, the…" at bounding box center [301, 205] width 183 height 36
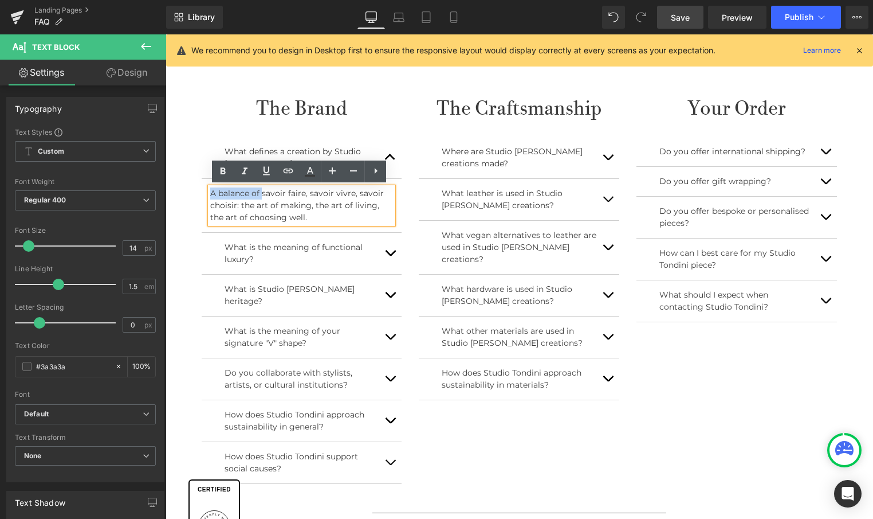
drag, startPoint x: 261, startPoint y: 192, endPoint x: 195, endPoint y: 190, distance: 65.9
click at [195, 190] on div "The Brand Heading What defines a creation by Studio Tondini? Text Block A balan…" at bounding box center [302, 298] width 218 height 405
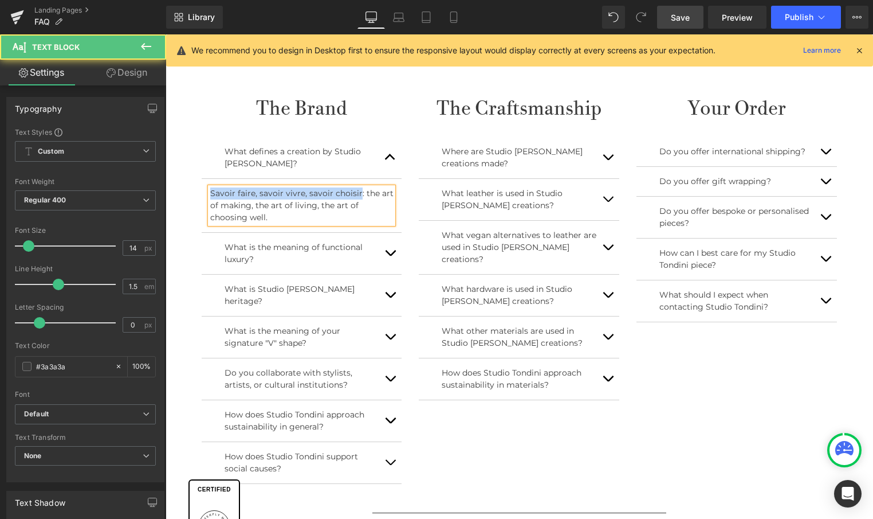
drag, startPoint x: 354, startPoint y: 190, endPoint x: 180, endPoint y: 190, distance: 173.6
click at [180, 190] on div "Frequently Asked Q uestions Heading Row Separator The Brand Heading What define…" at bounding box center [520, 248] width 688 height 552
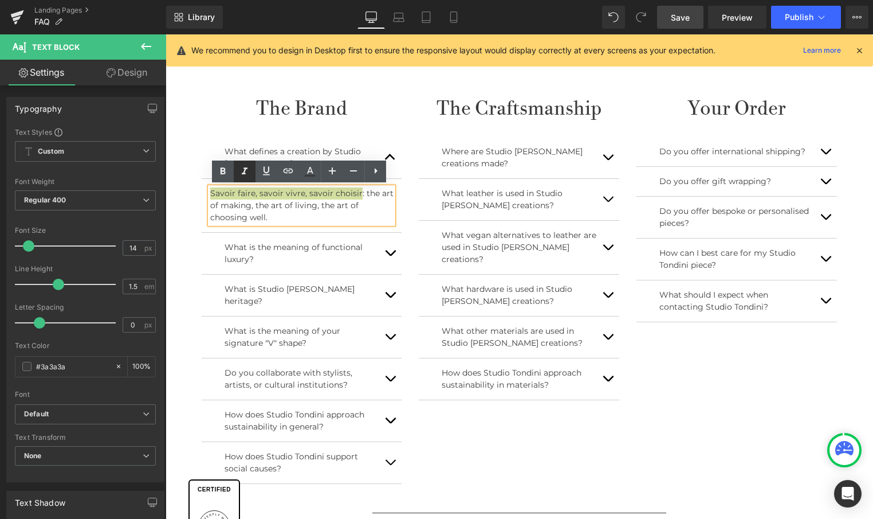
click at [243, 168] on icon at bounding box center [245, 171] width 14 height 14
click at [311, 215] on p "Savoir faire, savoir vivre, savoir choisir : the art of making, the art of livi…" at bounding box center [301, 205] width 183 height 36
click at [390, 256] on span "button" at bounding box center [390, 256] width 0 height 0
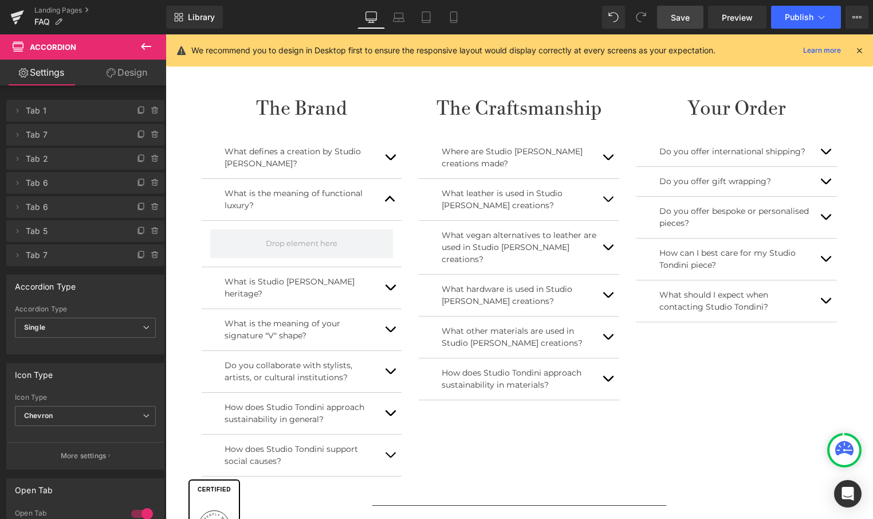
click at [150, 50] on icon at bounding box center [146, 47] width 14 height 14
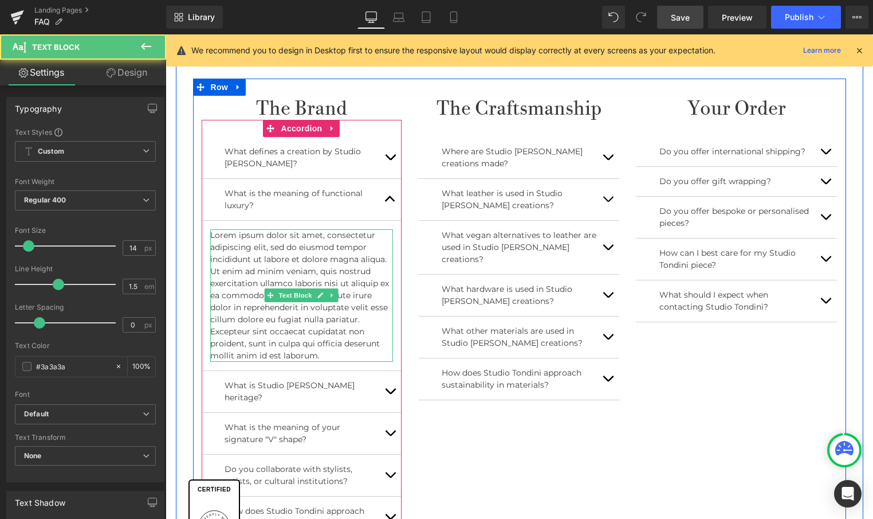
click at [244, 238] on p "Lorem ipsum dolor sit amet, consectetur adipiscing elit, sed do eiusmod tempor …" at bounding box center [301, 295] width 183 height 132
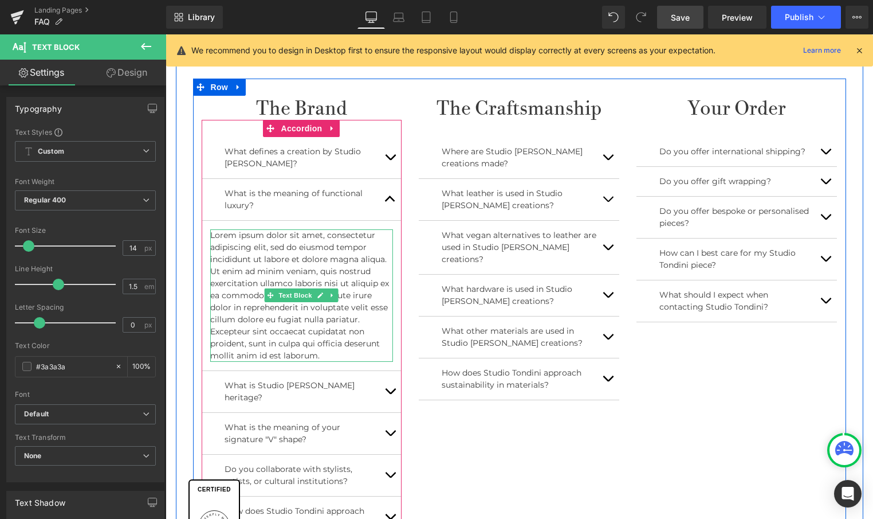
click at [346, 350] on p "Lorem ipsum dolor sit amet, consectetur adipiscing elit, sed do eiusmod tempor …" at bounding box center [301, 295] width 183 height 132
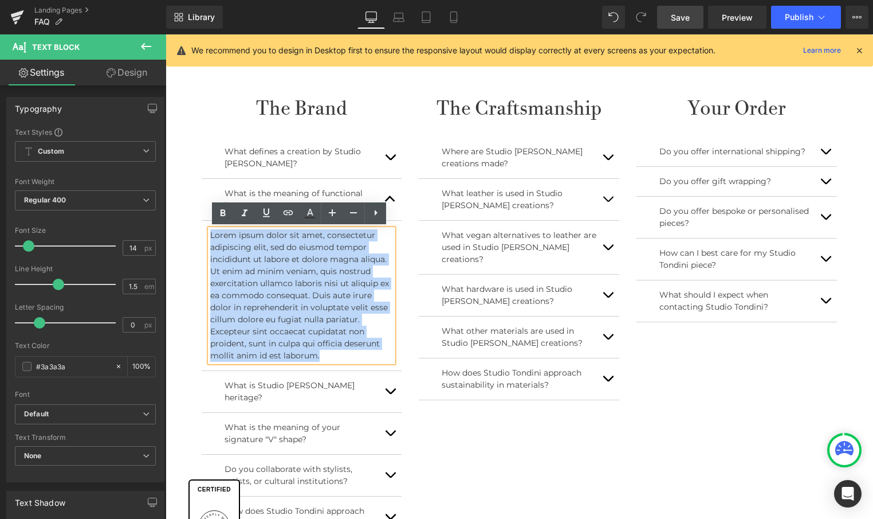
drag, startPoint x: 343, startPoint y: 353, endPoint x: 206, endPoint y: 232, distance: 182.7
click at [210, 232] on div "Lorem ipsum dolor sit amet, consectetur adipiscing elit, sed do eiusmod tempor …" at bounding box center [301, 295] width 183 height 132
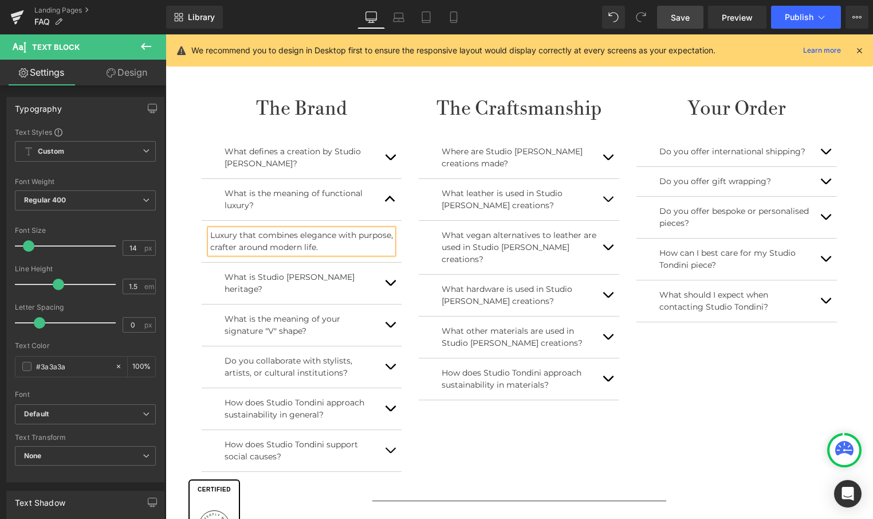
click at [272, 245] on p "Luxury that combines elegance with purpose, crafter around modern life." at bounding box center [301, 241] width 183 height 24
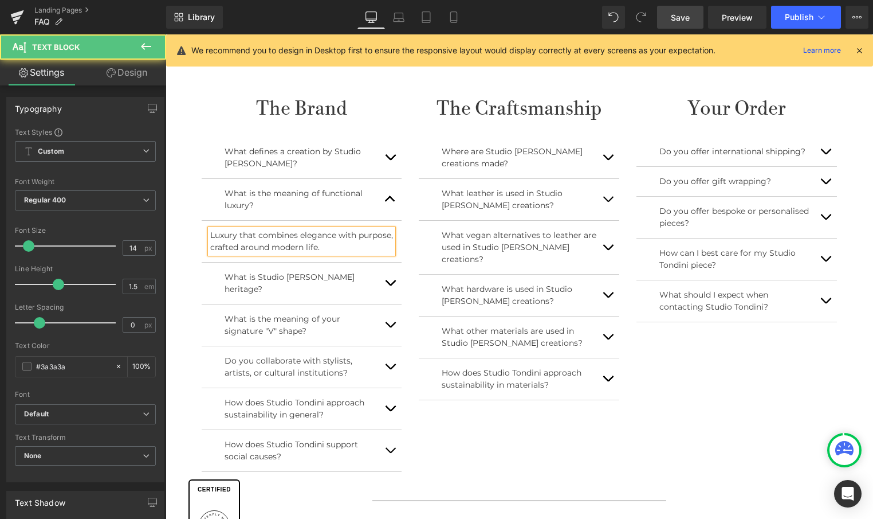
click at [241, 233] on p "Luxury that combines elegance with purpose, crafted around modern life." at bounding box center [301, 241] width 183 height 24
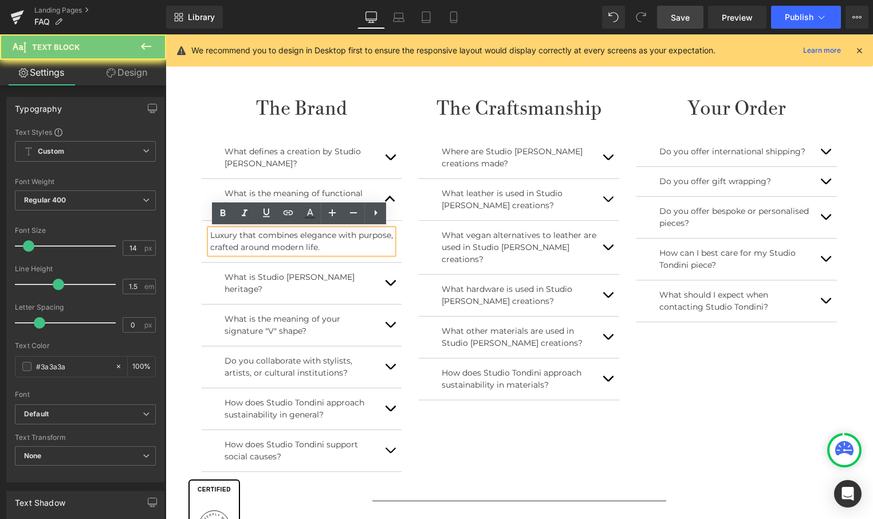
click at [251, 245] on p "Luxury that combines elegance with purpose, crafted around modern life." at bounding box center [301, 241] width 183 height 24
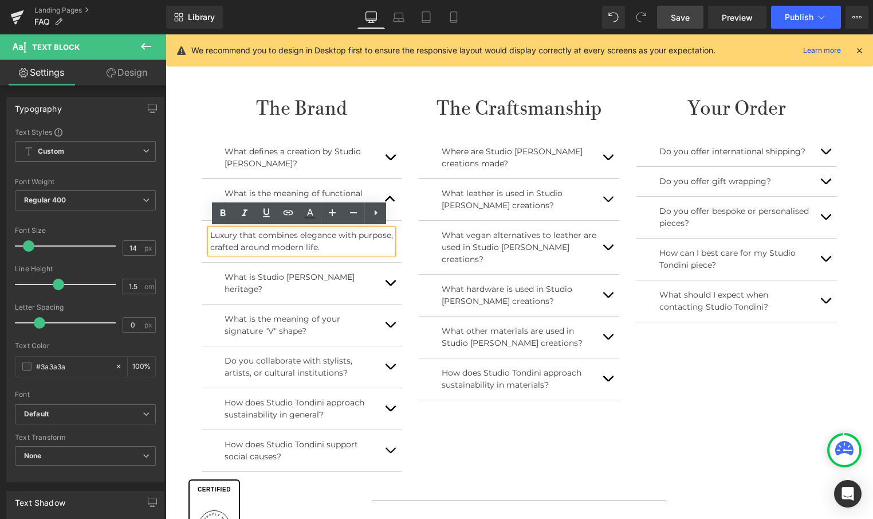
drag, startPoint x: 238, startPoint y: 232, endPoint x: 249, endPoint y: 233, distance: 10.3
click at [238, 232] on p "Luxury that combines elegance with purpose, crafted around modern life." at bounding box center [301, 241] width 183 height 24
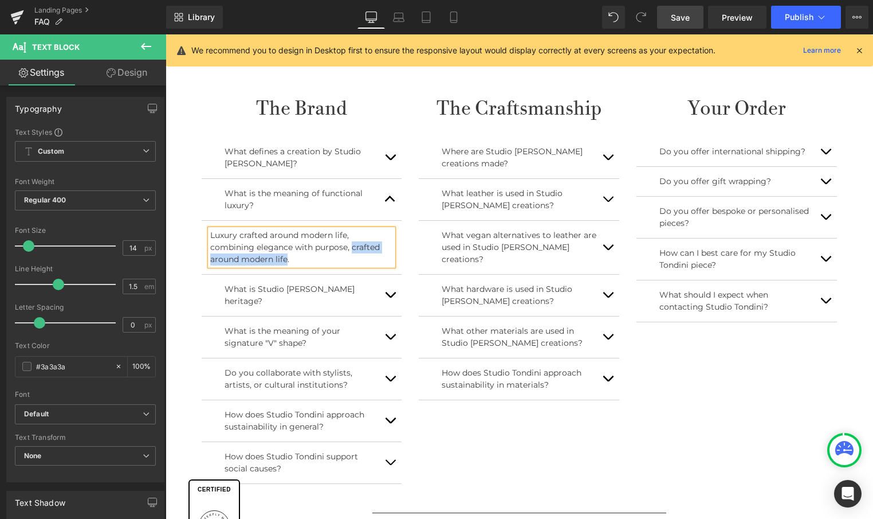
drag, startPoint x: 350, startPoint y: 247, endPoint x: 284, endPoint y: 258, distance: 66.9
click at [284, 258] on p "Luxury crafted around modern life, combining elegance with purpose, crafted aro…" at bounding box center [301, 247] width 183 height 36
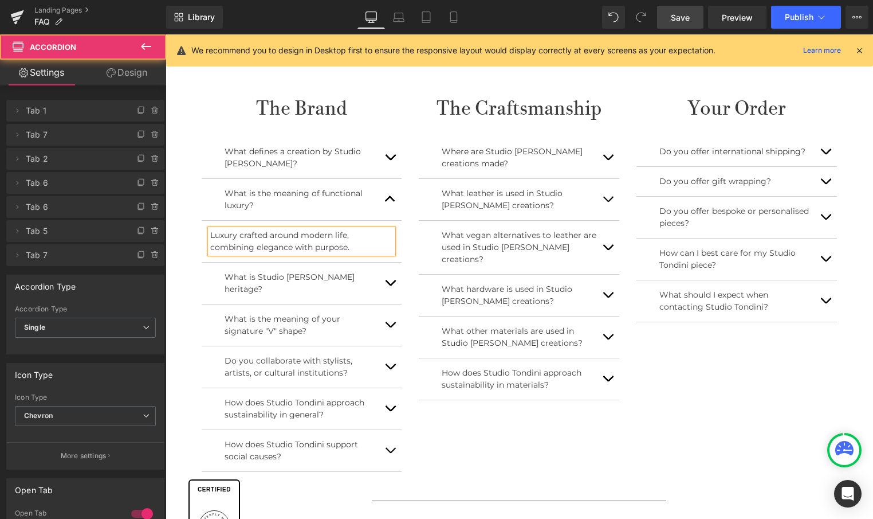
click at [385, 158] on button "button" at bounding box center [390, 157] width 23 height 41
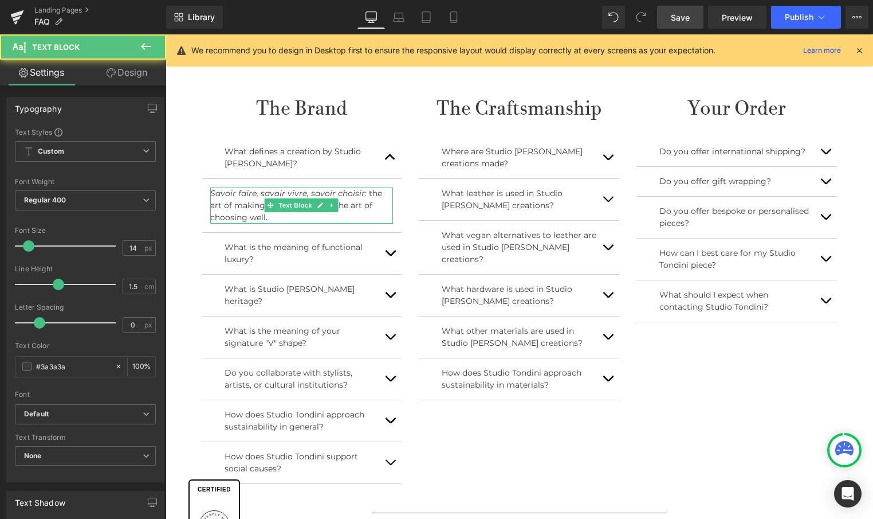
click at [356, 193] on p "Savoir faire, savoir vivre, savoir choisir : the art of making, the art of livi…" at bounding box center [301, 205] width 183 height 36
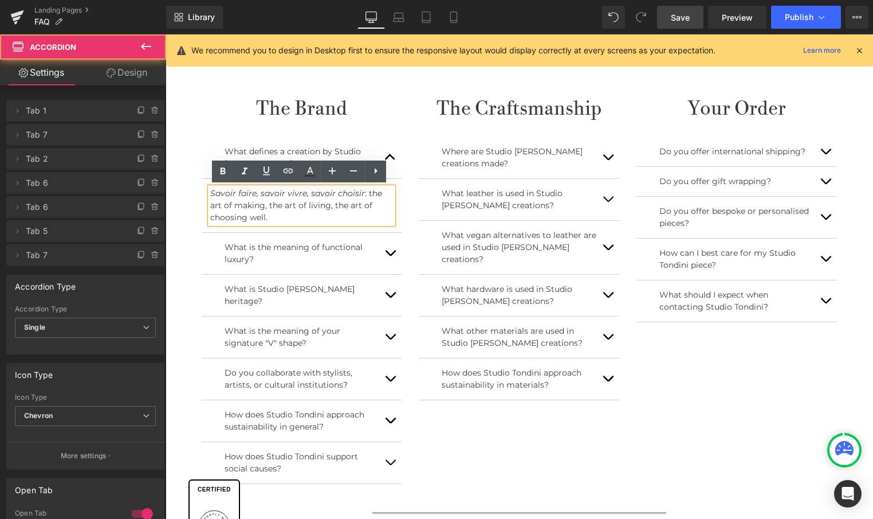
click at [386, 250] on button "button" at bounding box center [390, 253] width 23 height 41
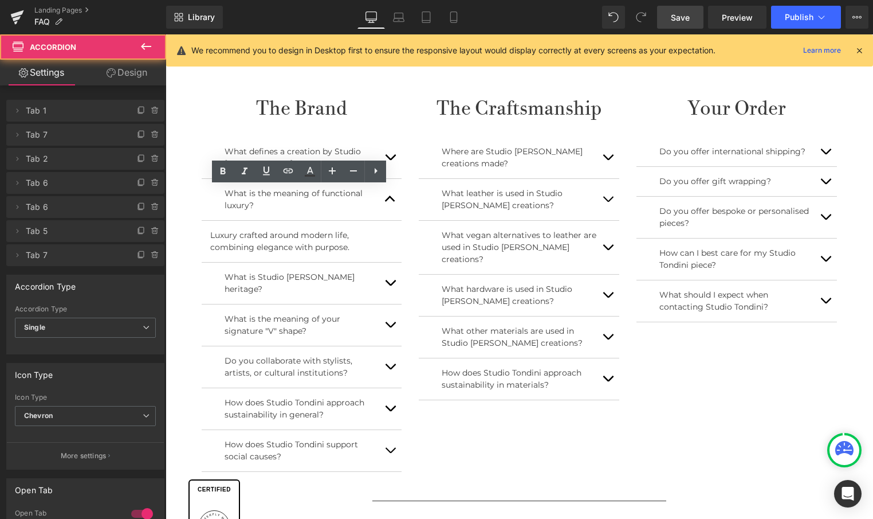
click at [387, 274] on button "button" at bounding box center [390, 282] width 23 height 41
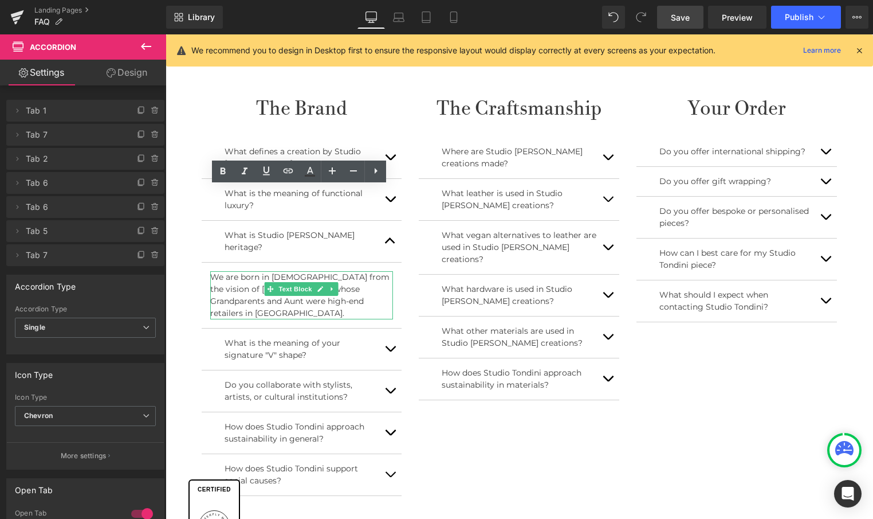
click at [368, 283] on p "We are born in Switzerland from the vision of Roberta Tondini, whose Grandparen…" at bounding box center [301, 295] width 183 height 48
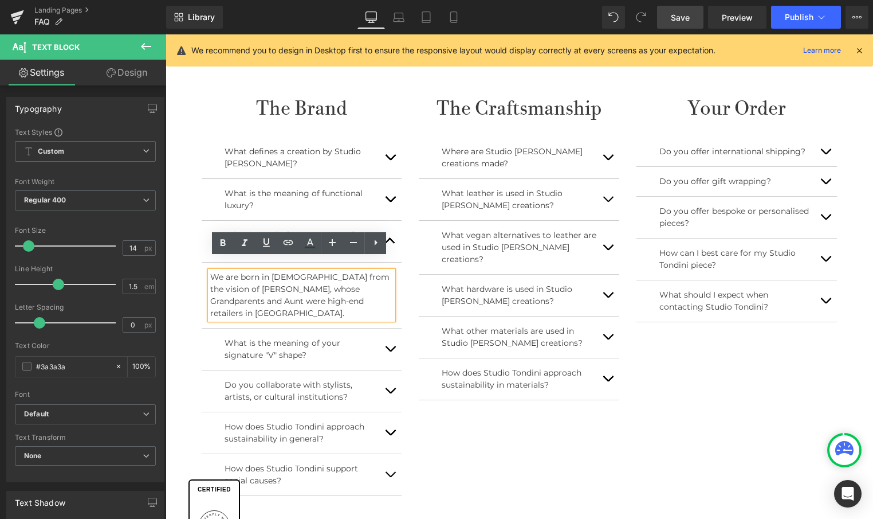
click at [376, 271] on p "We are born in Switzerland from the vision of Roberta Tondini, whose Grandparen…" at bounding box center [301, 295] width 183 height 48
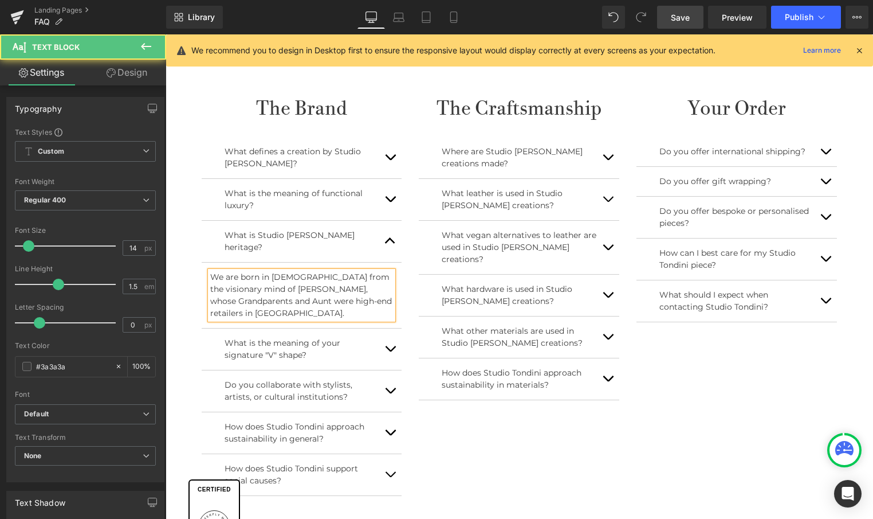
click at [309, 301] on p "We are born in Switzerland from the visionary mind of Roberta Tondini, whose Gr…" at bounding box center [301, 295] width 183 height 48
click at [291, 271] on p "We are born in Switzerland from the visionary mind of Roberta Tondini, whose Gr…" at bounding box center [301, 295] width 183 height 48
click at [460, 432] on div "The Brand Heading What defines a creation by Studio [PERSON_NAME]? Text Block S…" at bounding box center [519, 299] width 653 height 440
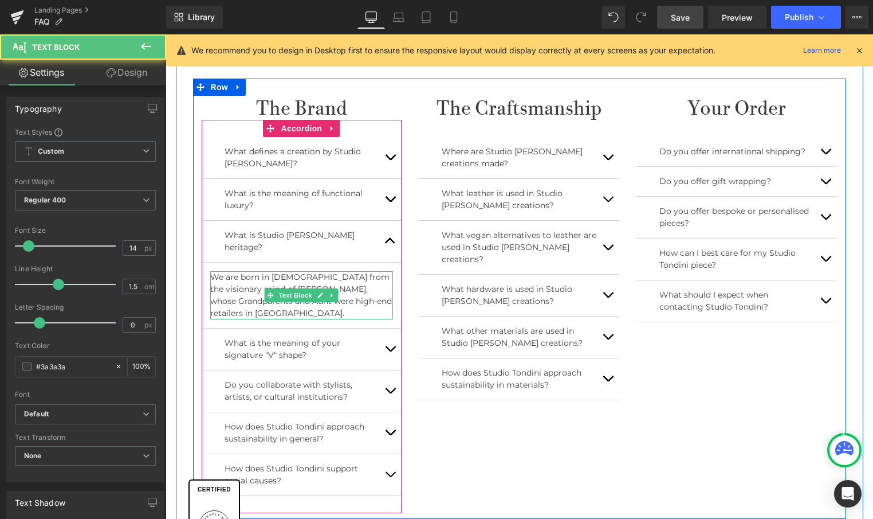
click at [298, 271] on p "We are born in Switzerland from the visionary mind of Roberta Tondini, whose Gr…" at bounding box center [301, 295] width 183 height 48
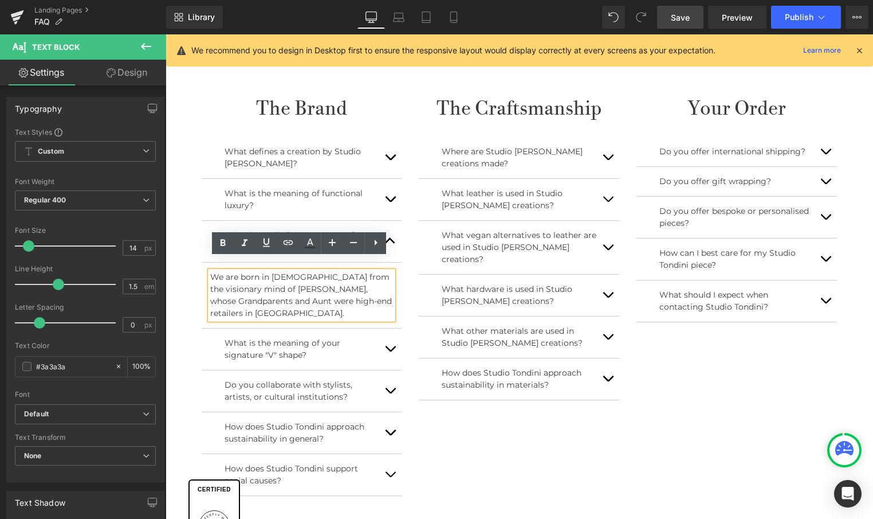
click at [289, 300] on p "We are born in Switzerland from the visionary mind of Roberta Tondini, whose Gr…" at bounding box center [301, 295] width 183 height 48
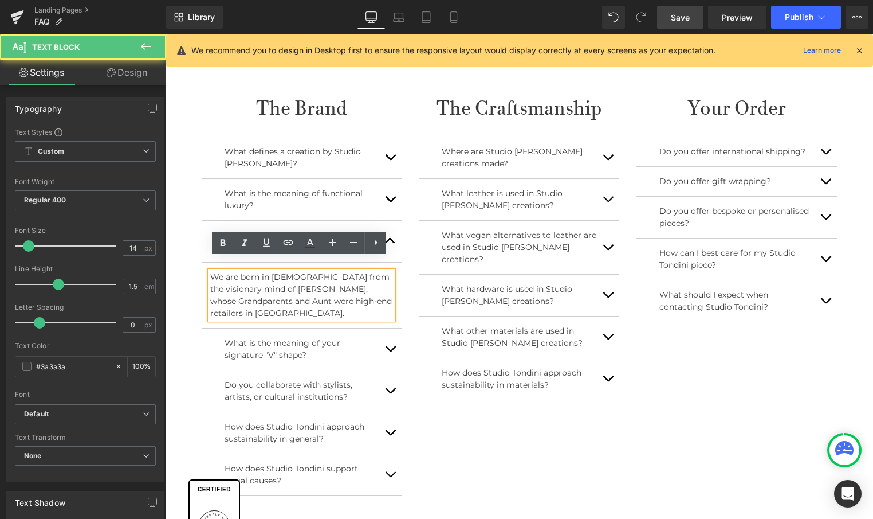
click at [317, 271] on p "We are born in Switzerland from the visionary mind of Roberta Tondini, whose Gr…" at bounding box center [301, 295] width 183 height 48
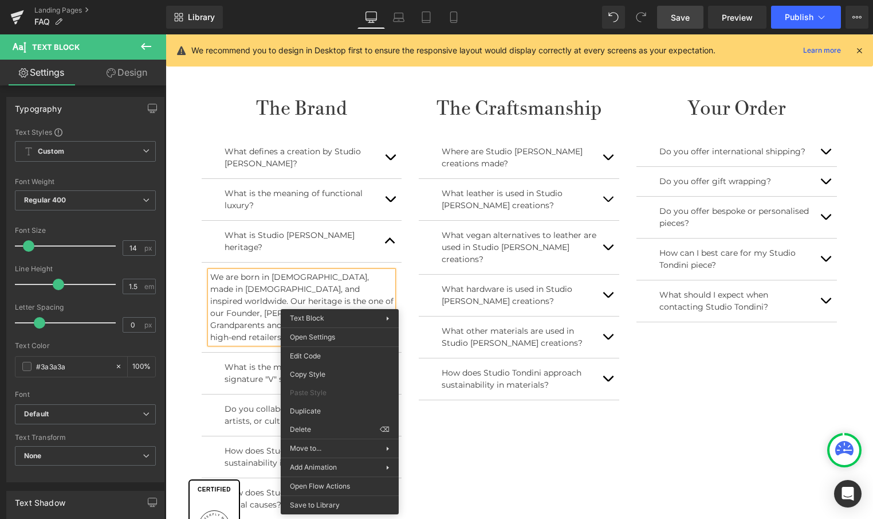
click at [338, 287] on p "We are born in Switzerland, made in Italy, and inspired worldwide. Our heritage…" at bounding box center [301, 307] width 183 height 72
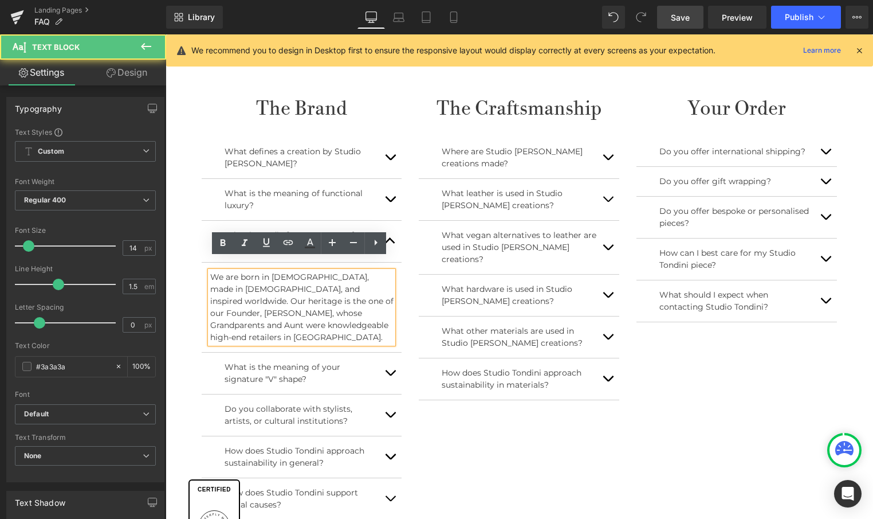
click at [324, 309] on p "We are born in Switzerland, made in Italy, and inspired worldwide. Our heritage…" at bounding box center [301, 307] width 183 height 72
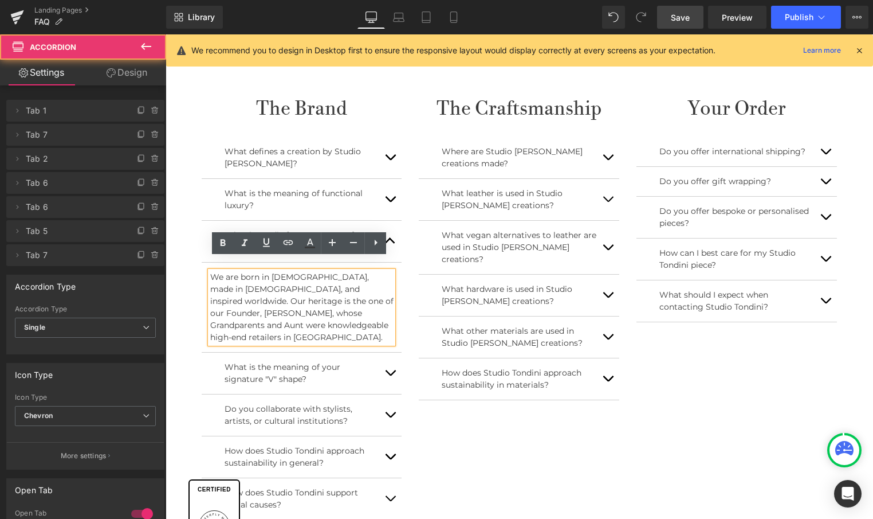
click at [390, 352] on button "button" at bounding box center [390, 372] width 23 height 41
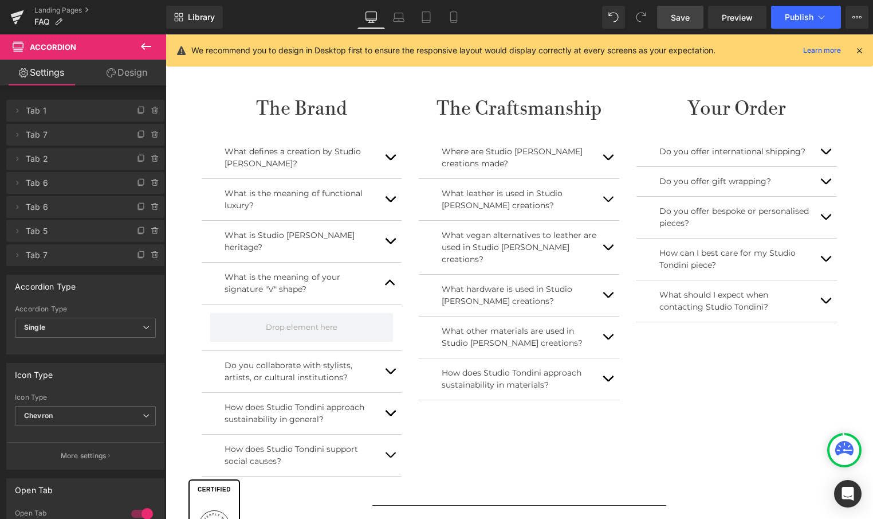
click at [143, 49] on icon at bounding box center [146, 47] width 14 height 14
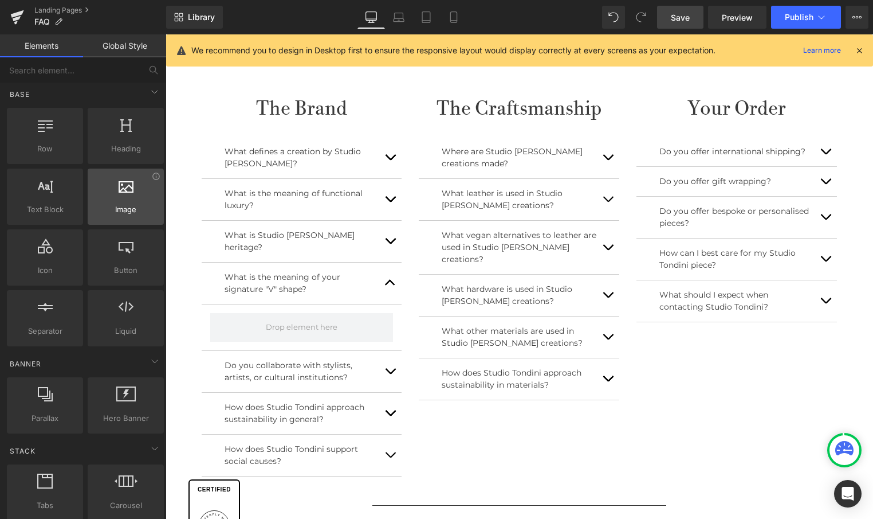
click at [115, 202] on div at bounding box center [125, 191] width 69 height 26
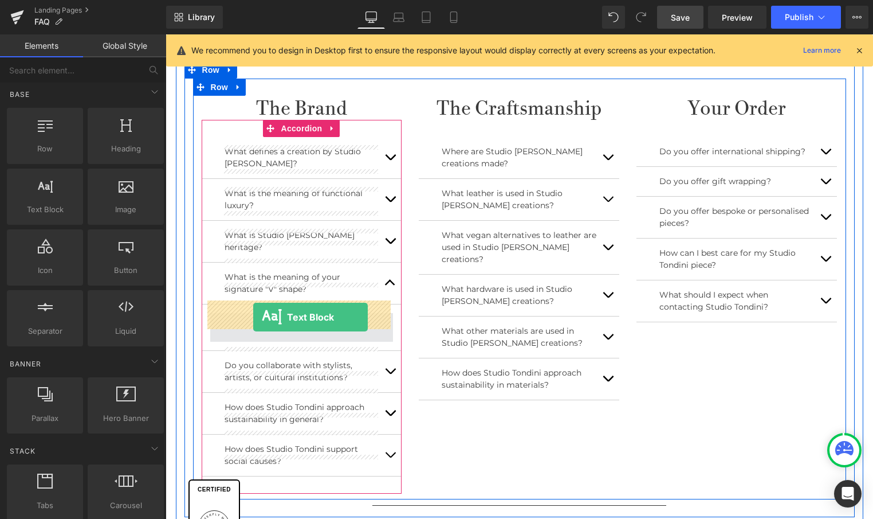
drag, startPoint x: 222, startPoint y: 229, endPoint x: 254, endPoint y: 315, distance: 92.3
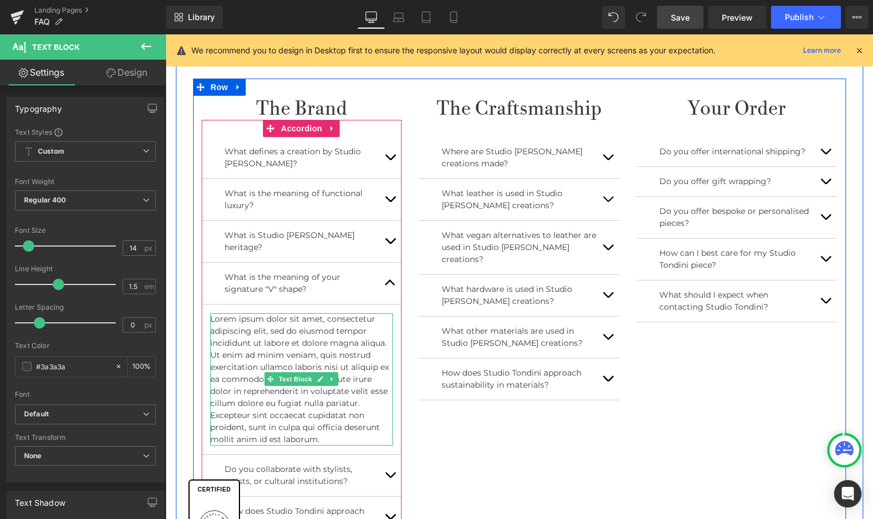
click at [311, 414] on p "Lorem ipsum dolor sit amet, consectetur adipiscing elit, sed do eiusmod tempor …" at bounding box center [301, 379] width 183 height 132
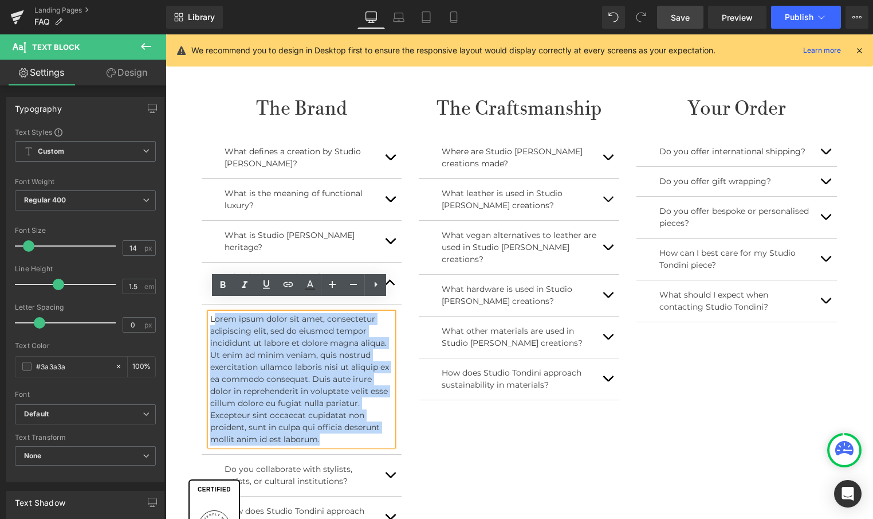
drag, startPoint x: 328, startPoint y: 427, endPoint x: 211, endPoint y: 304, distance: 170.2
click at [211, 313] on p "Lorem ipsum dolor sit amet, consectetur adipiscing elit, sed do eiusmod tempor …" at bounding box center [301, 379] width 183 height 132
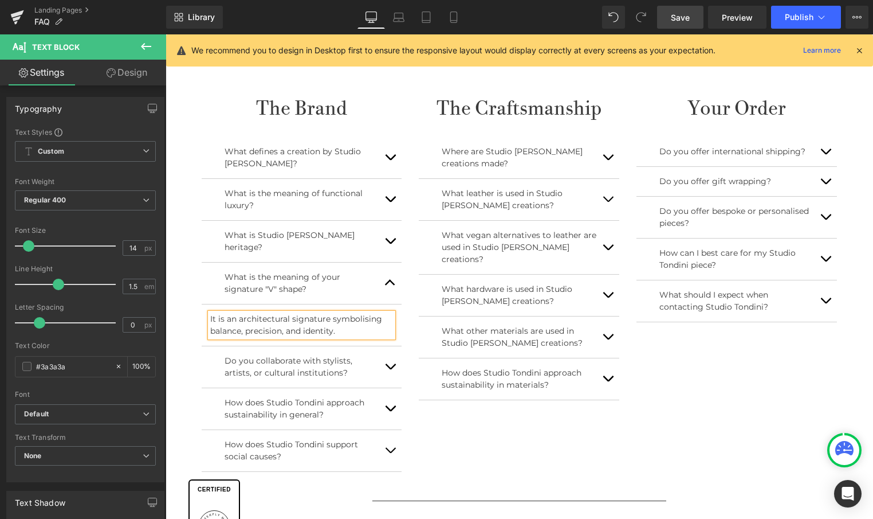
click at [390, 369] on span "button" at bounding box center [390, 369] width 0 height 0
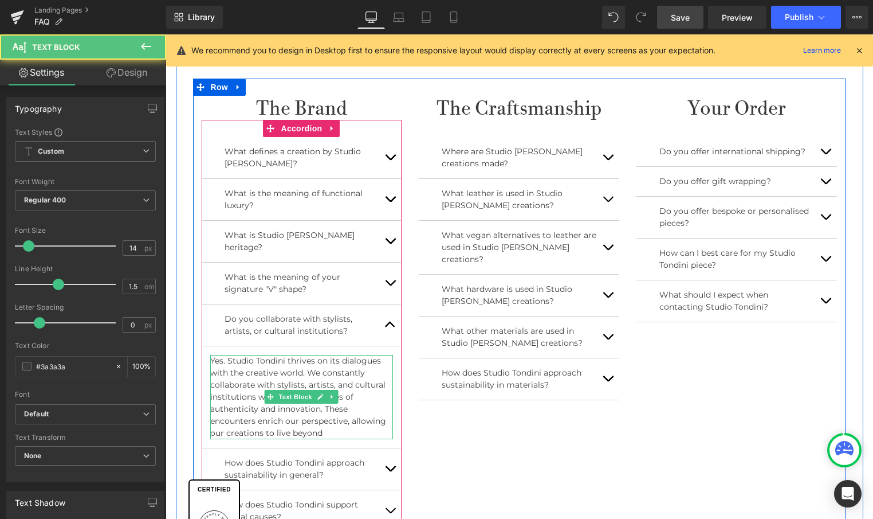
click at [304, 355] on p "Yes. Studio Tondini thrives on its dialogues with the creative world. We consta…" at bounding box center [301, 397] width 183 height 84
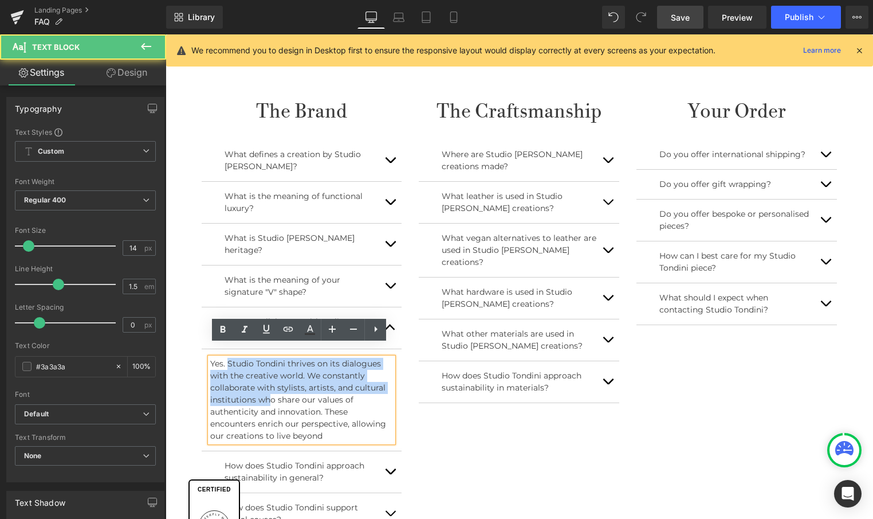
scroll to position [455, 0]
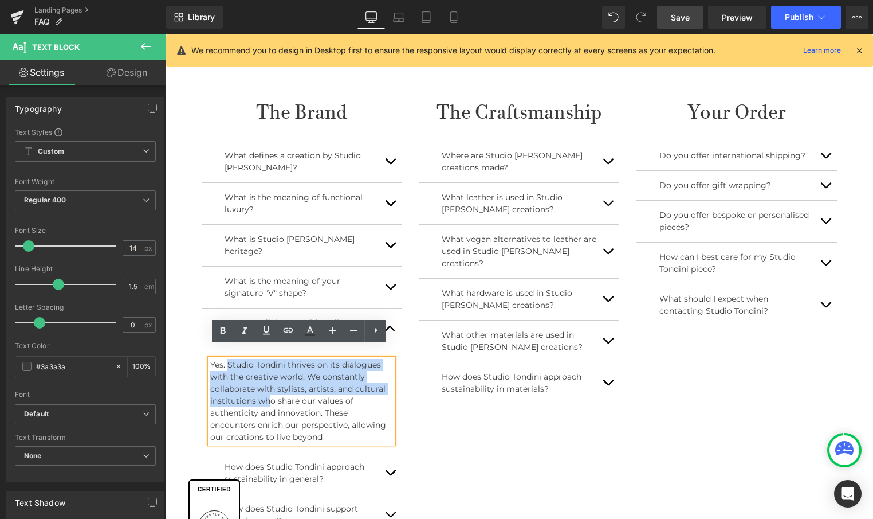
drag, startPoint x: 225, startPoint y: 348, endPoint x: 333, endPoint y: 426, distance: 133.0
click at [333, 426] on p "Yes. Studio Tondini thrives on its dialogues with the creative world. We consta…" at bounding box center [301, 401] width 183 height 84
click at [277, 401] on p "Yes. Studio Tondini thrives on its dialogues with the creative world. We consta…" at bounding box center [301, 400] width 183 height 84
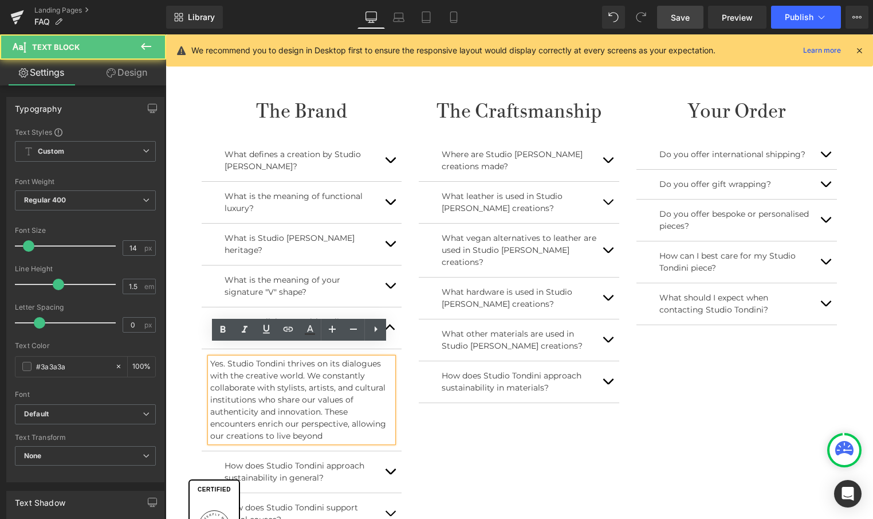
click at [226, 358] on p "Yes. Studio Tondini thrives on its dialogues with the creative world. We consta…" at bounding box center [301, 400] width 183 height 84
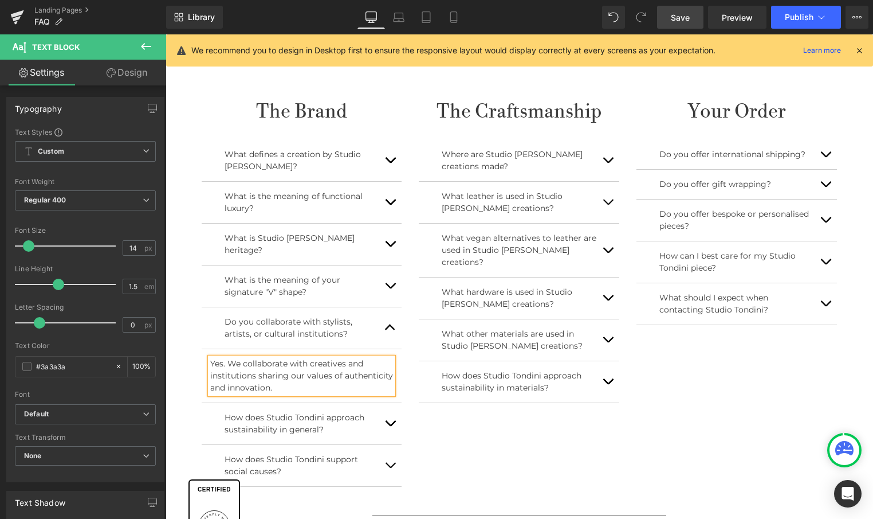
click at [382, 410] on button "button" at bounding box center [390, 423] width 23 height 41
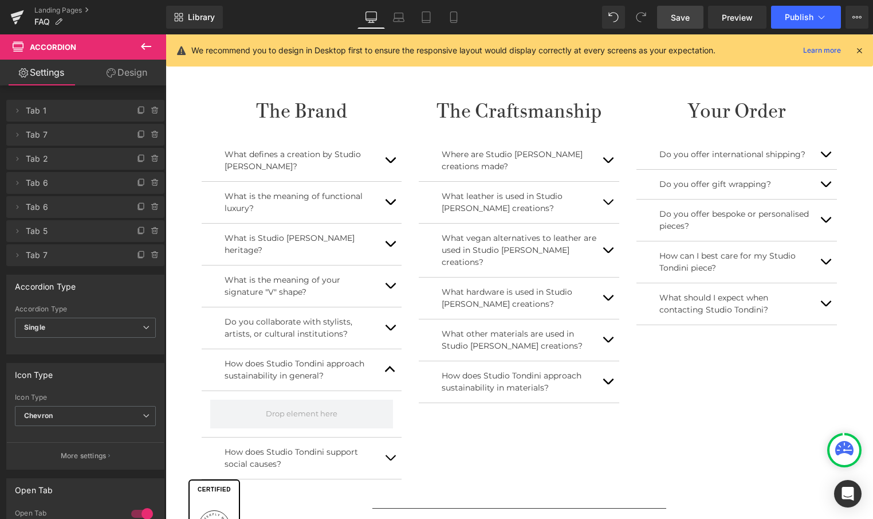
click at [145, 50] on icon at bounding box center [146, 47] width 14 height 14
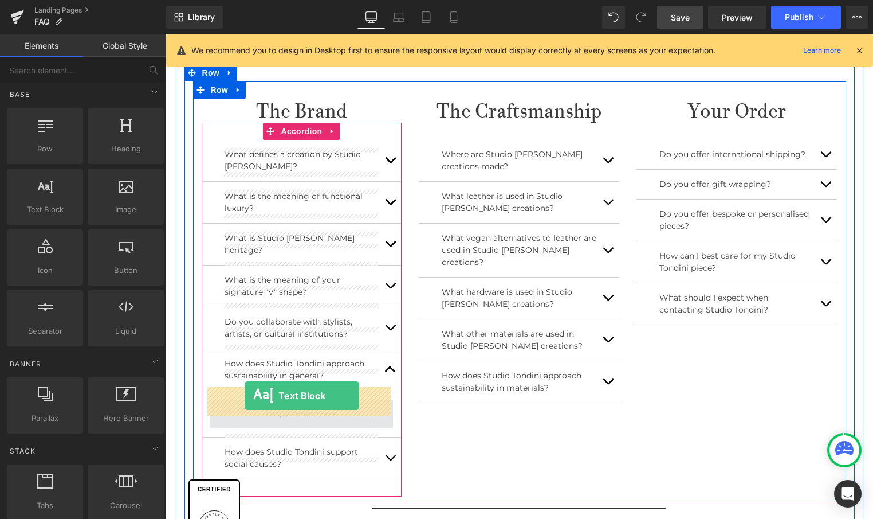
drag, startPoint x: 214, startPoint y: 233, endPoint x: 245, endPoint y: 395, distance: 165.5
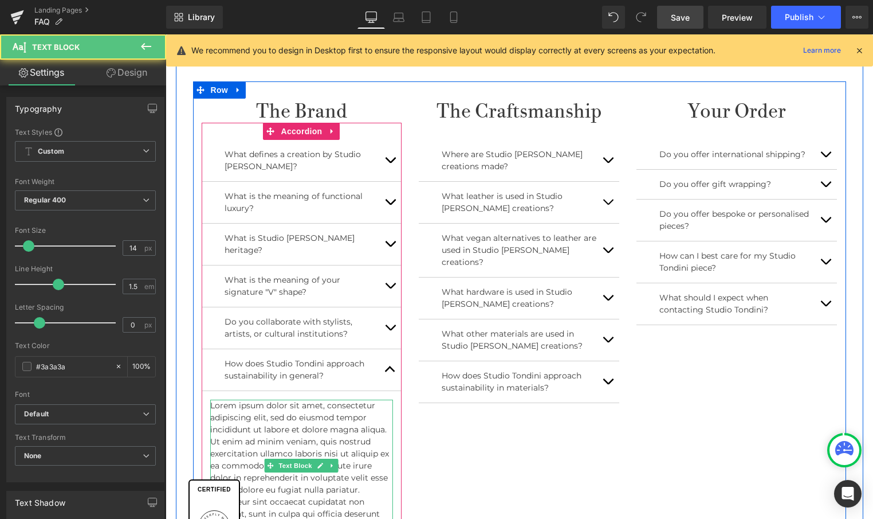
click at [261, 410] on p "Lorem ipsum dolor sit amet, consectetur adipiscing elit, sed do eiusmod tempor …" at bounding box center [301, 465] width 183 height 132
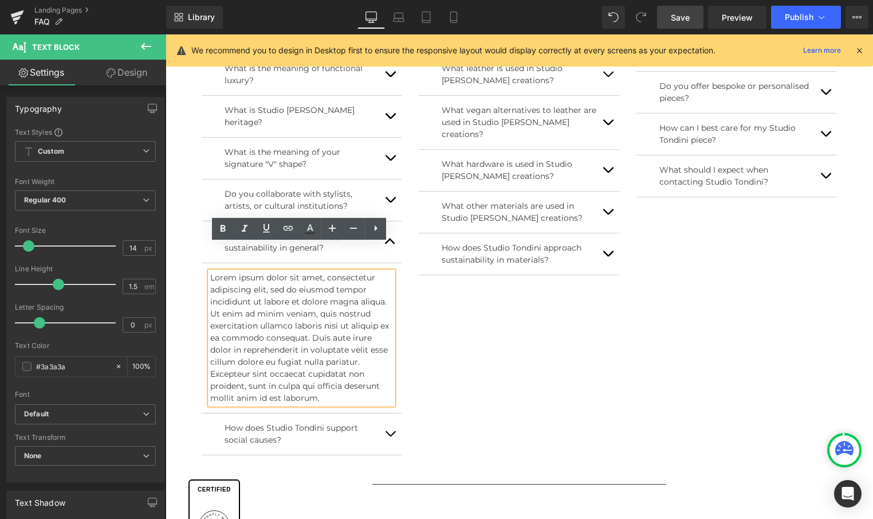
scroll to position [599, 0]
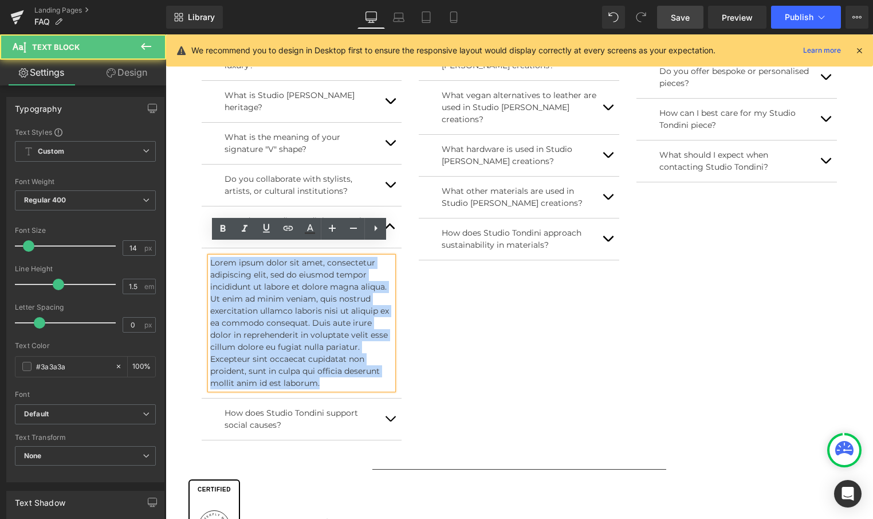
drag, startPoint x: 320, startPoint y: 373, endPoint x: 199, endPoint y: 250, distance: 172.6
click at [202, 250] on article "Lorem ipsum dolor sit amet, consectetur adipiscing elit, sed do eiusmod tempor …" at bounding box center [302, 323] width 201 height 150
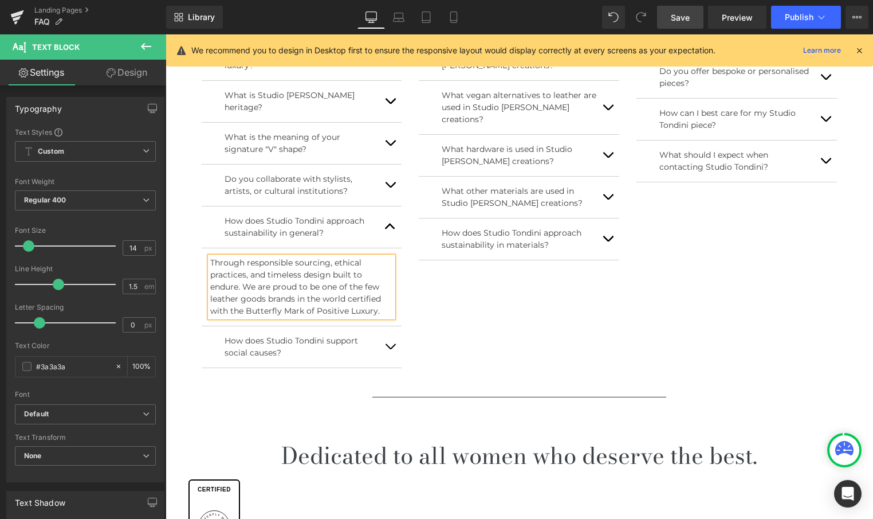
click at [392, 332] on button "button" at bounding box center [390, 346] width 23 height 41
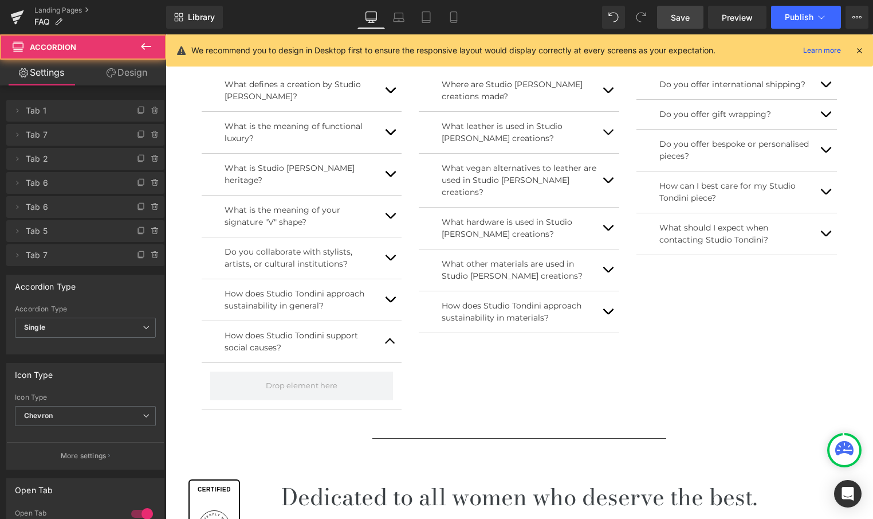
scroll to position [521, 0]
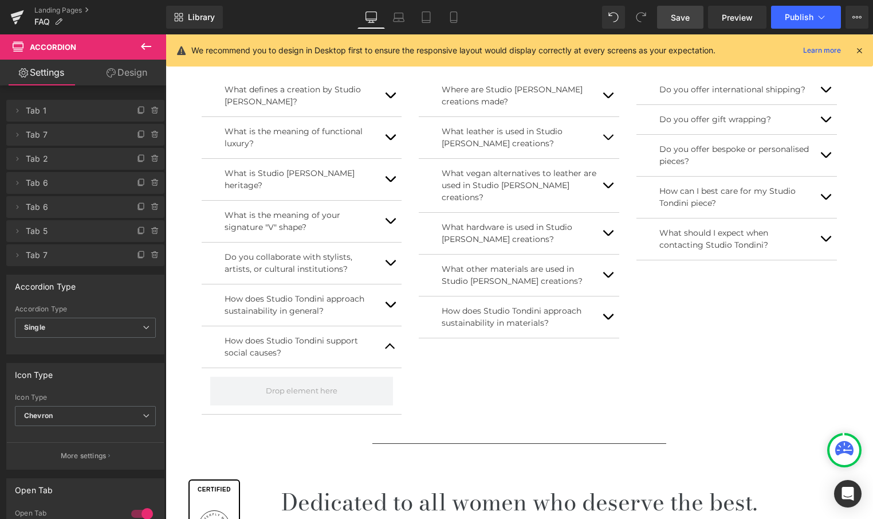
click at [152, 47] on icon at bounding box center [146, 47] width 14 height 14
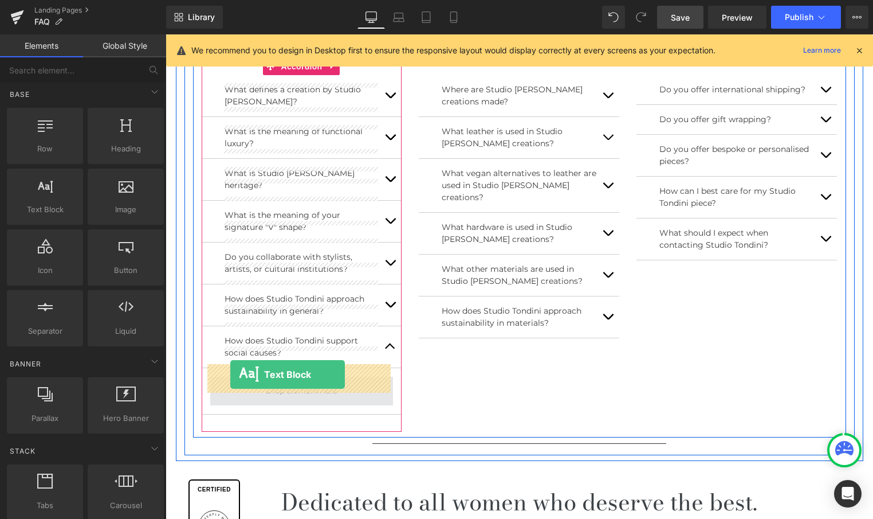
drag, startPoint x: 210, startPoint y: 238, endPoint x: 230, endPoint y: 374, distance: 137.9
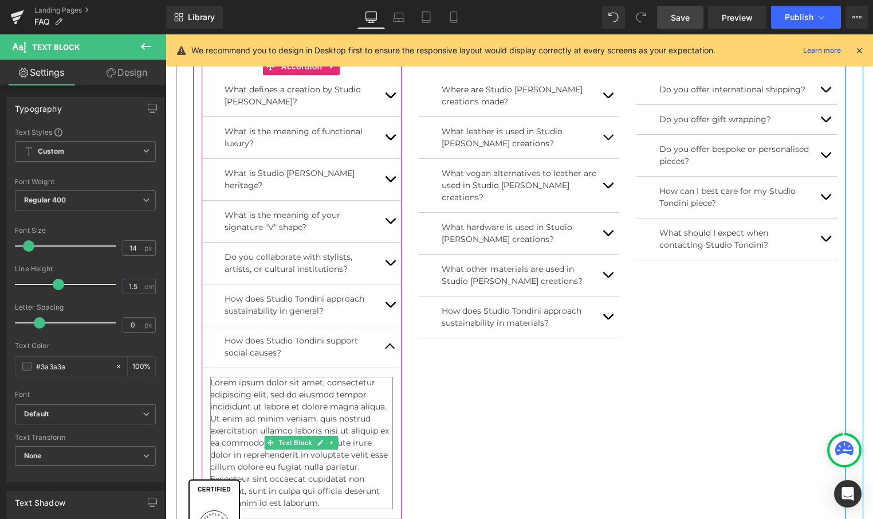
click at [342, 489] on p "Lorem ipsum dolor sit amet, consectetur adipiscing elit, sed do eiusmod tempor …" at bounding box center [301, 442] width 183 height 132
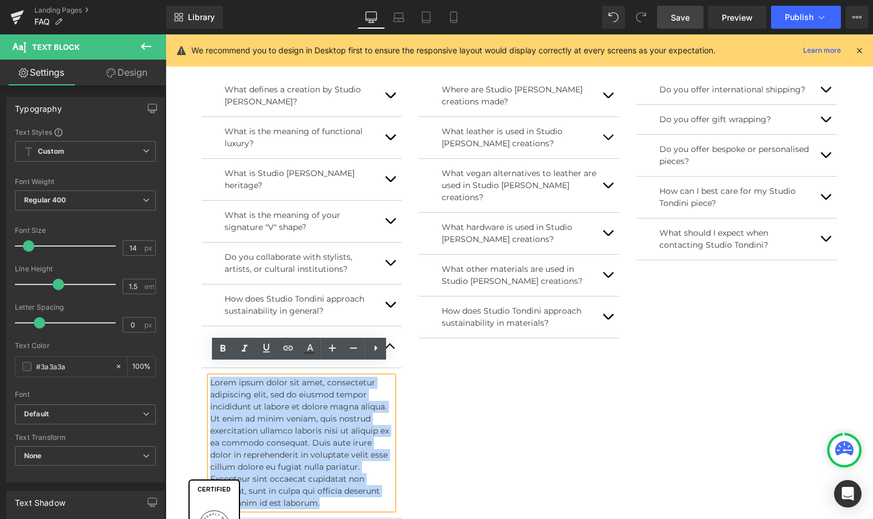
drag, startPoint x: 333, startPoint y: 489, endPoint x: 205, endPoint y: 369, distance: 175.6
click at [210, 376] on div "Lorem ipsum dolor sit amet, consectetur adipiscing elit, sed do eiusmod tempor …" at bounding box center [301, 442] width 183 height 132
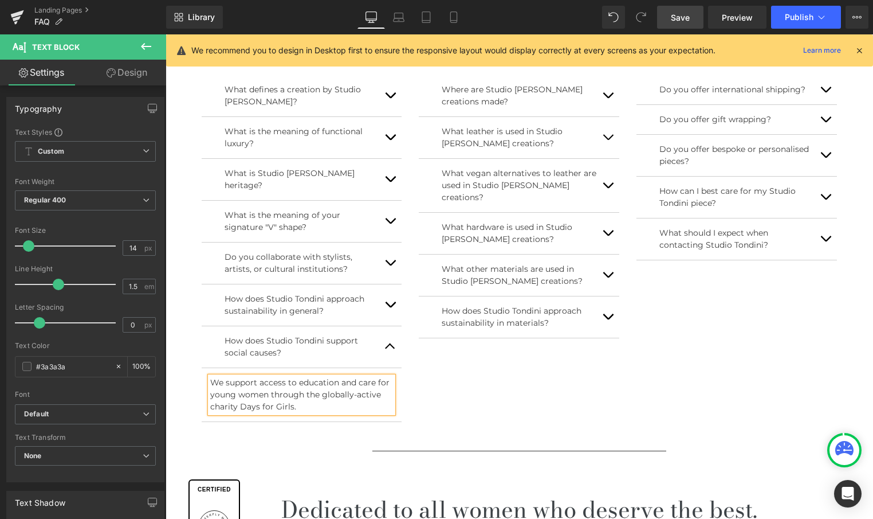
click at [385, 337] on button "button" at bounding box center [390, 346] width 23 height 41
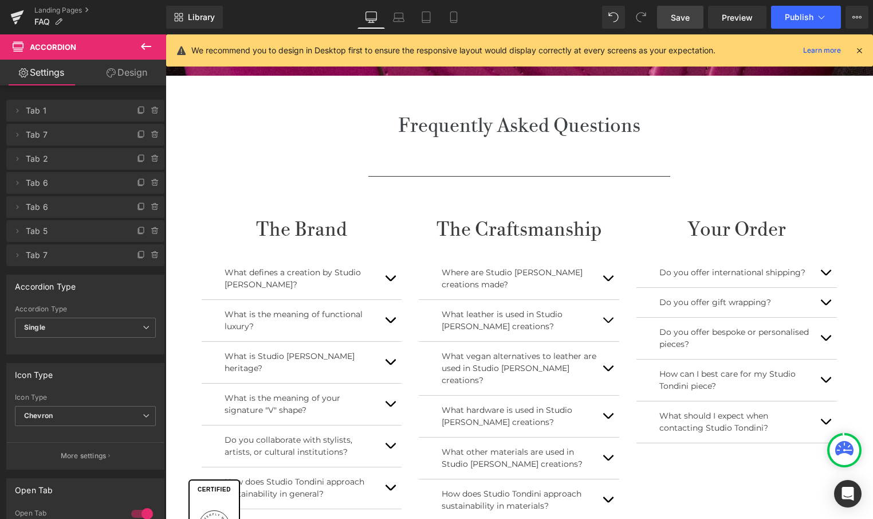
scroll to position [337, 0]
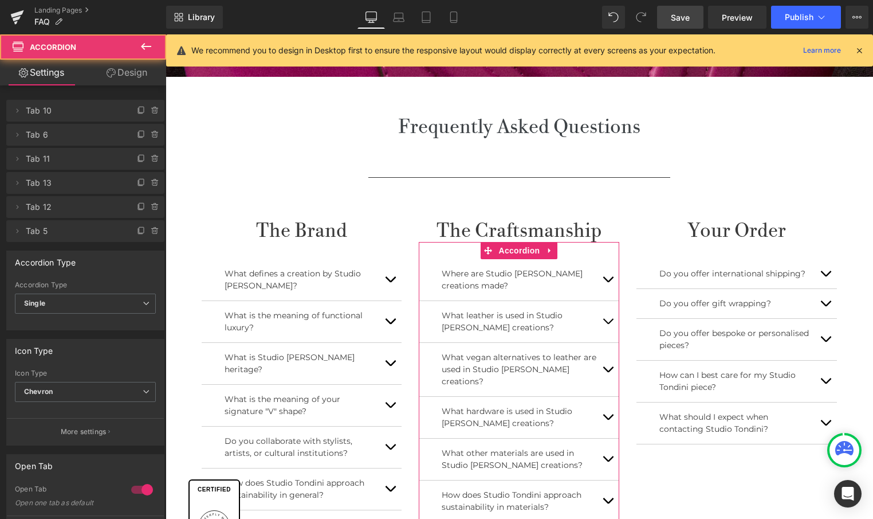
click at [609, 274] on button "button" at bounding box center [608, 279] width 23 height 41
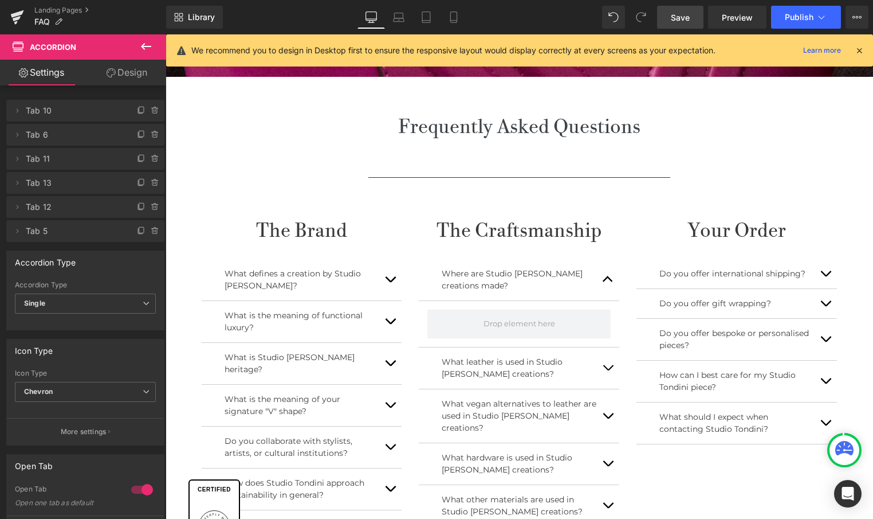
click at [144, 49] on icon at bounding box center [146, 46] width 10 height 7
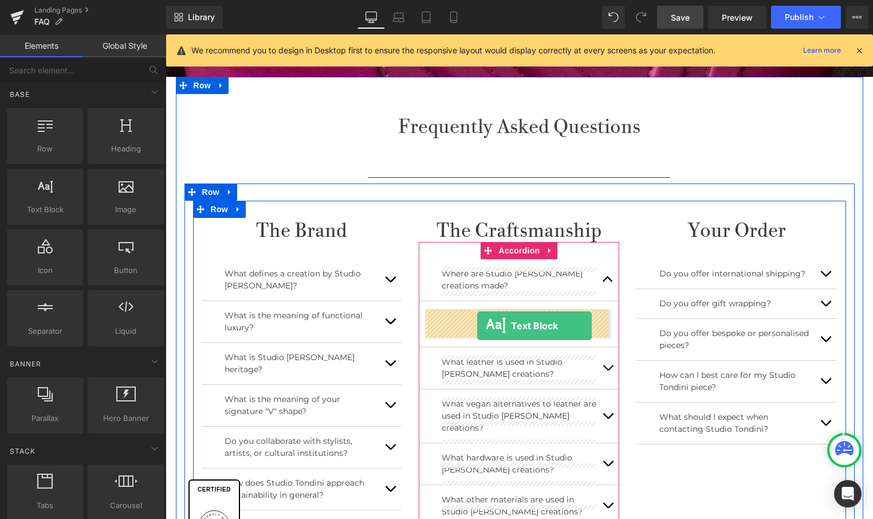
drag, startPoint x: 218, startPoint y: 234, endPoint x: 477, endPoint y: 325, distance: 274.4
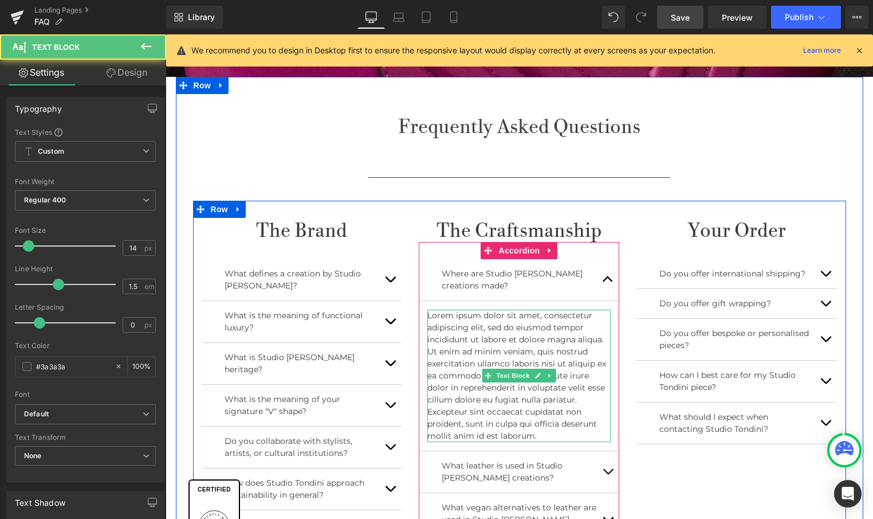
click at [569, 401] on p "Lorem ipsum dolor sit amet, consectetur adipiscing elit, sed do eiusmod tempor …" at bounding box center [518, 375] width 183 height 132
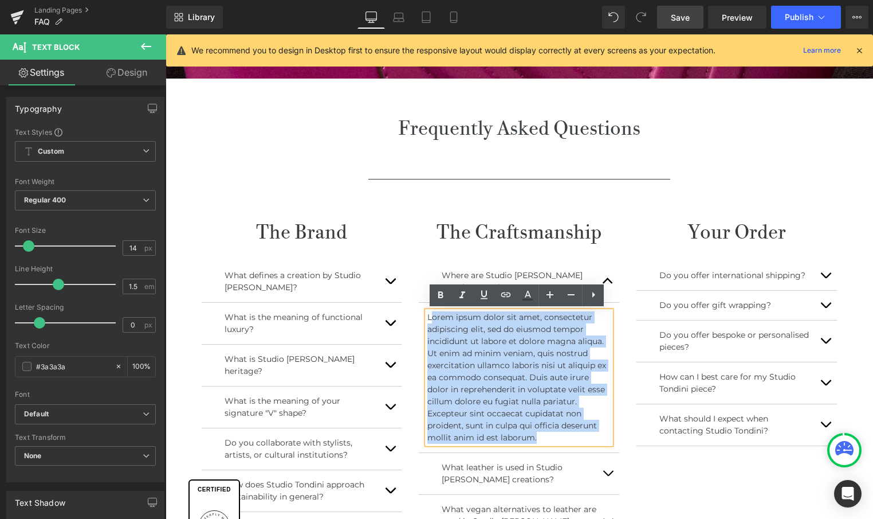
drag, startPoint x: 549, startPoint y: 433, endPoint x: 429, endPoint y: 312, distance: 170.6
click at [429, 312] on p "Lorem ipsum dolor sit amet, consectetur adipiscing elit, sed do eiusmod tempor …" at bounding box center [518, 377] width 183 height 132
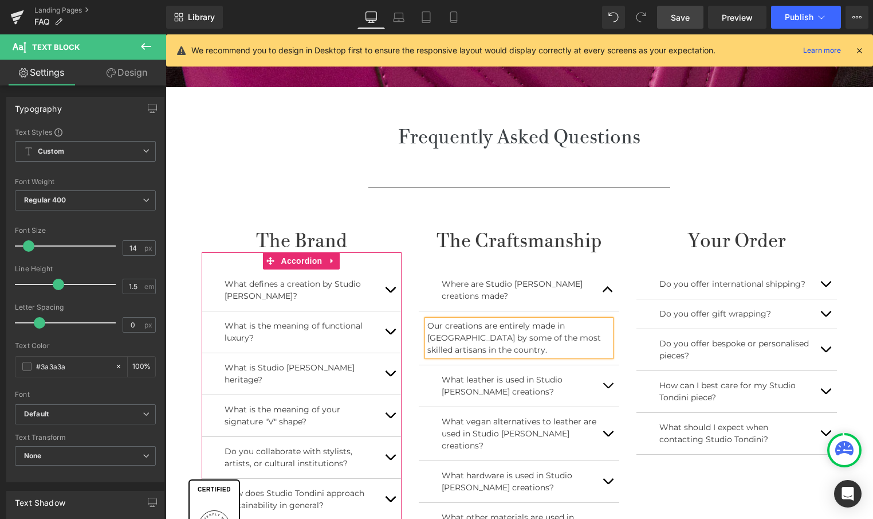
click at [389, 286] on button "button" at bounding box center [390, 289] width 23 height 41
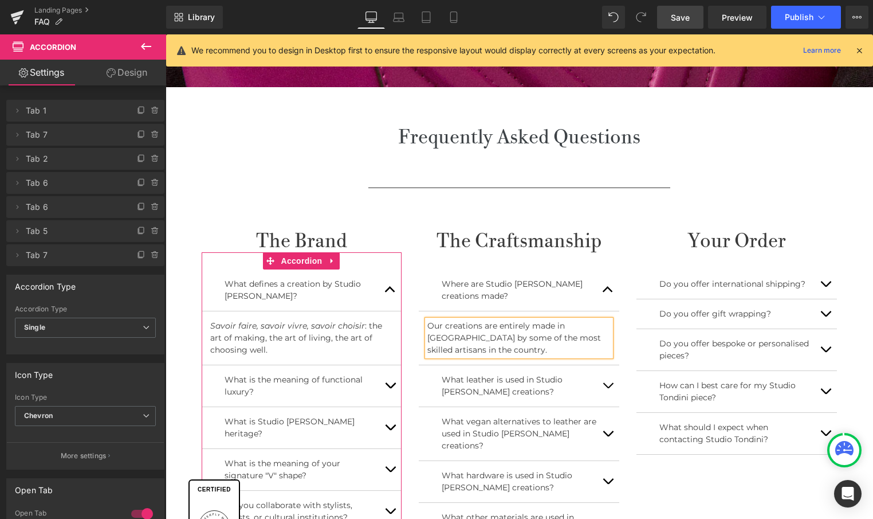
click at [390, 379] on button "button" at bounding box center [390, 385] width 23 height 41
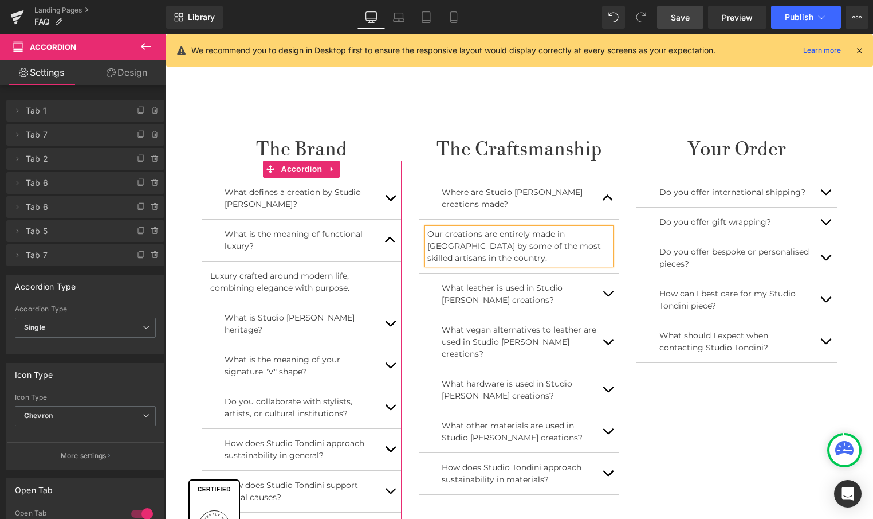
scroll to position [429, 0]
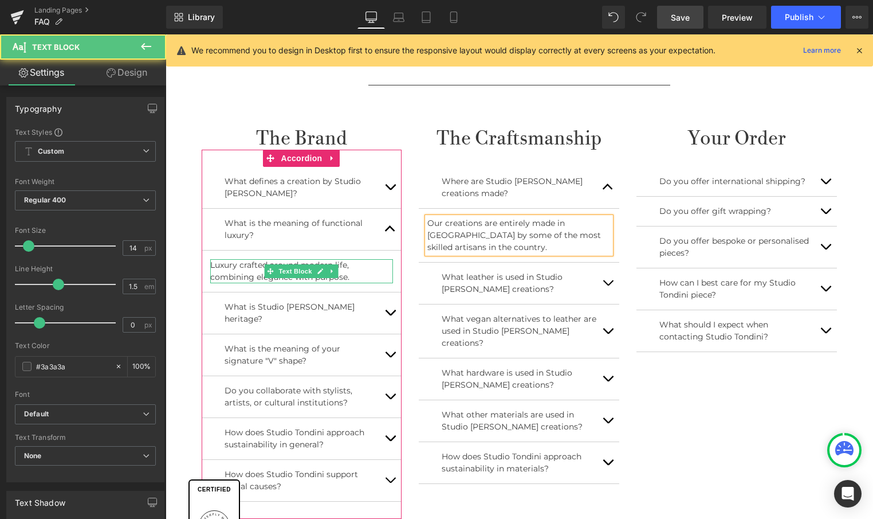
click at [241, 276] on p "Luxury crafted around modern life, combining elegance with purpose." at bounding box center [301, 271] width 183 height 24
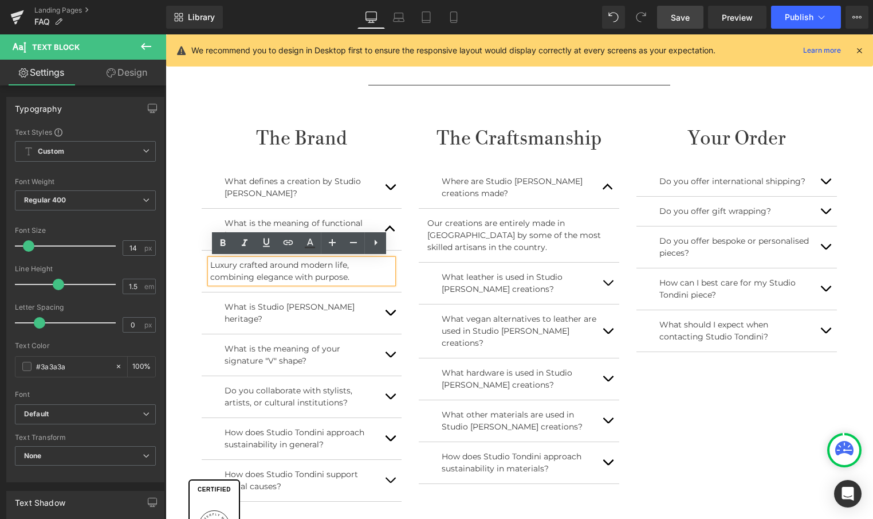
click at [391, 302] on button "button" at bounding box center [390, 312] width 23 height 41
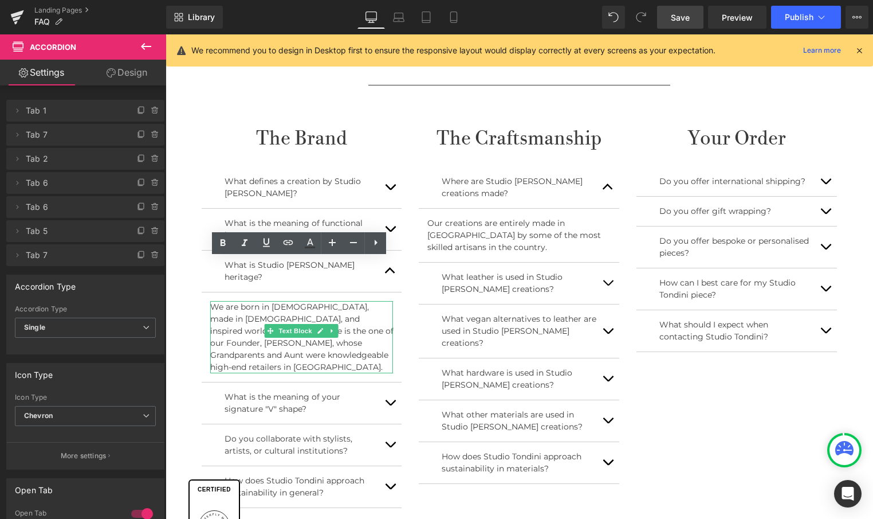
click at [284, 304] on p "We are born in Switzerland, made in Italy, and inspired worldwide. Our heritage…" at bounding box center [301, 337] width 183 height 72
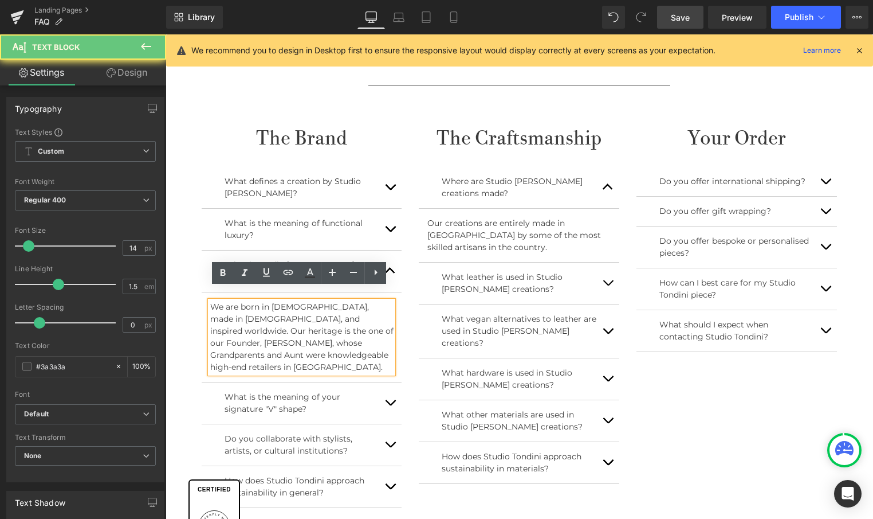
click at [289, 304] on p "We are born in Switzerland, made in Italy, and inspired worldwide. Our heritage…" at bounding box center [301, 337] width 183 height 72
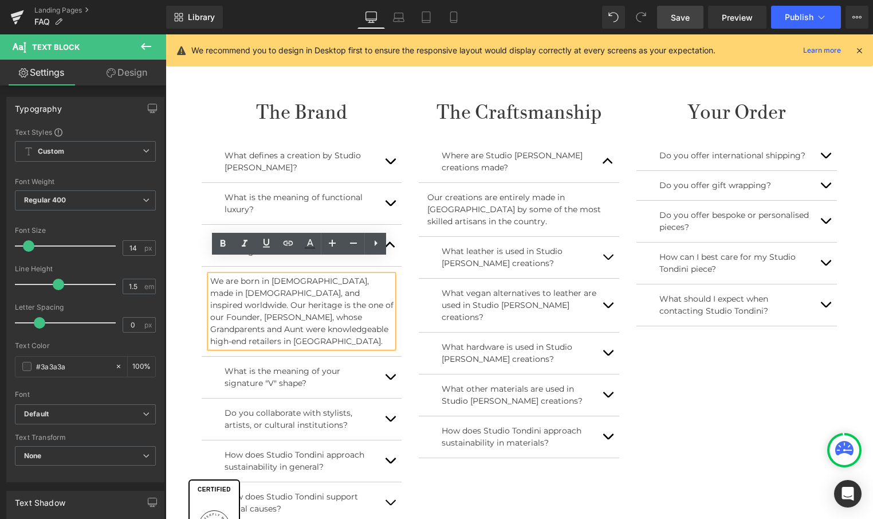
scroll to position [463, 0]
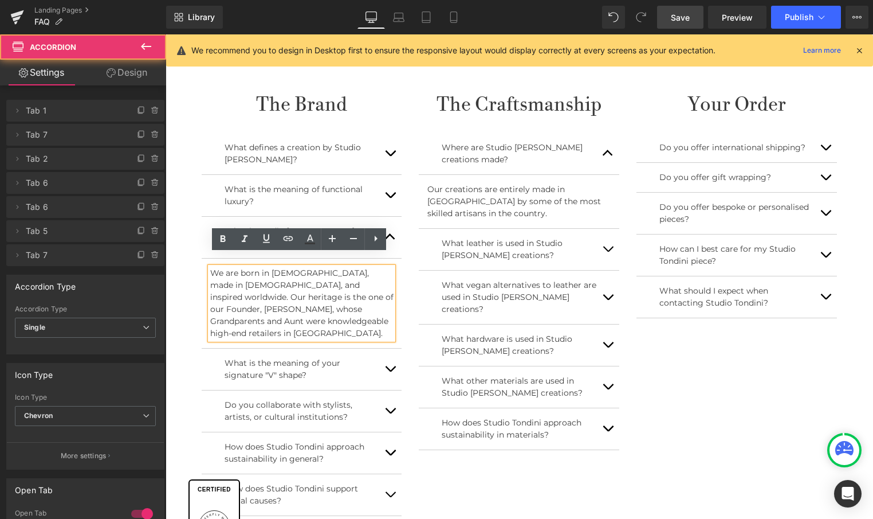
click at [393, 348] on button "button" at bounding box center [390, 368] width 23 height 41
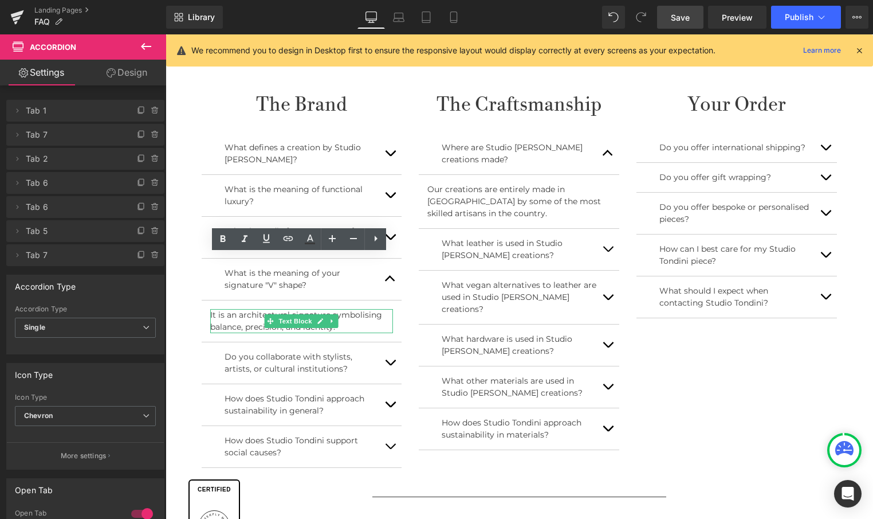
click at [378, 309] on p "It is an architectural signature symbolising balance, precision, and identity." at bounding box center [301, 321] width 183 height 24
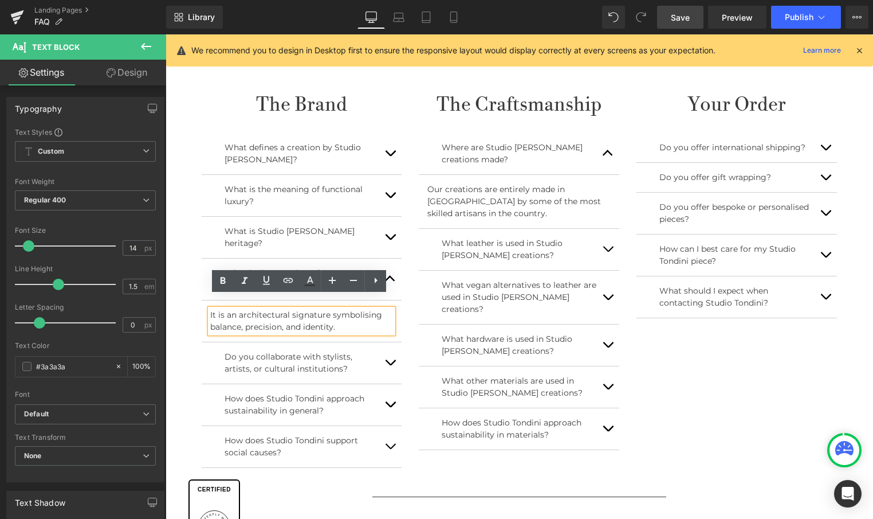
click at [390, 365] on span "button" at bounding box center [390, 365] width 0 height 0
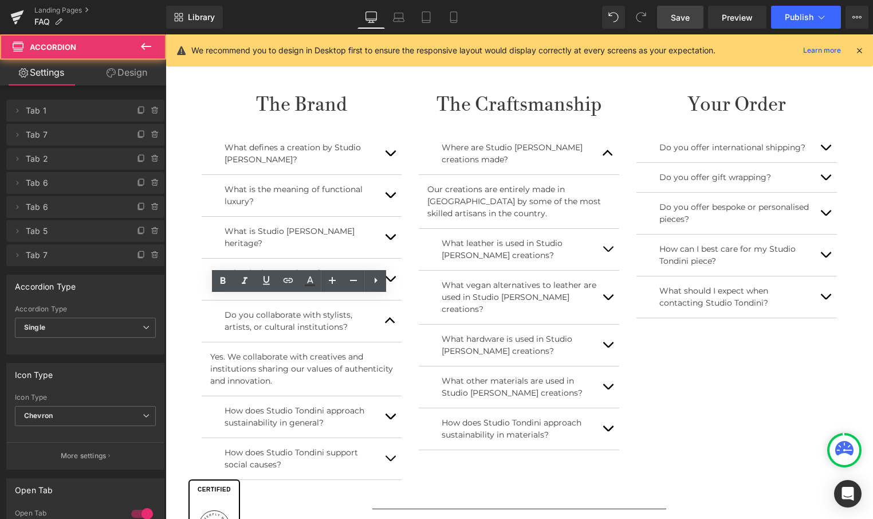
click at [390, 403] on button "button" at bounding box center [390, 416] width 23 height 41
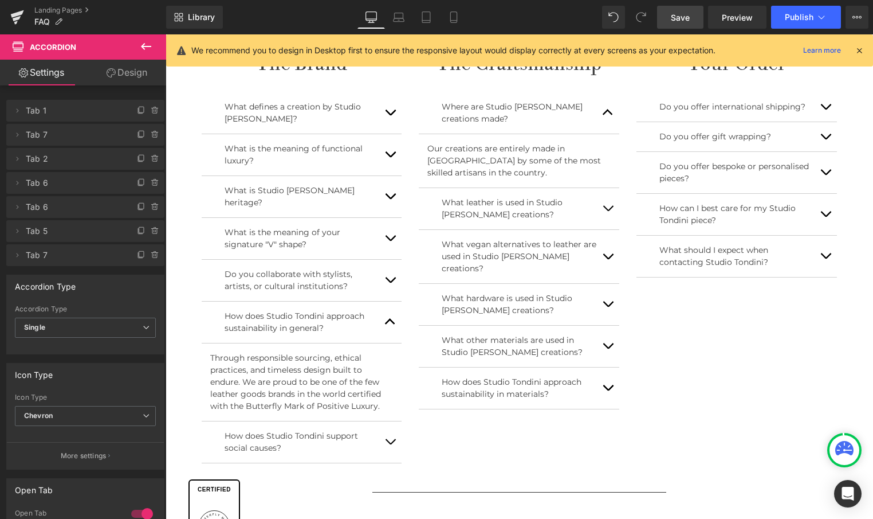
scroll to position [511, 0]
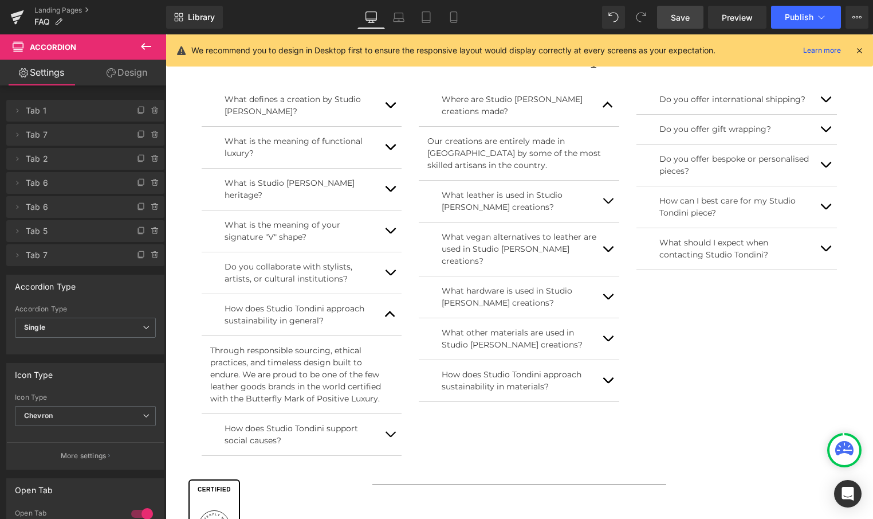
click at [390, 437] on span "button" at bounding box center [390, 437] width 0 height 0
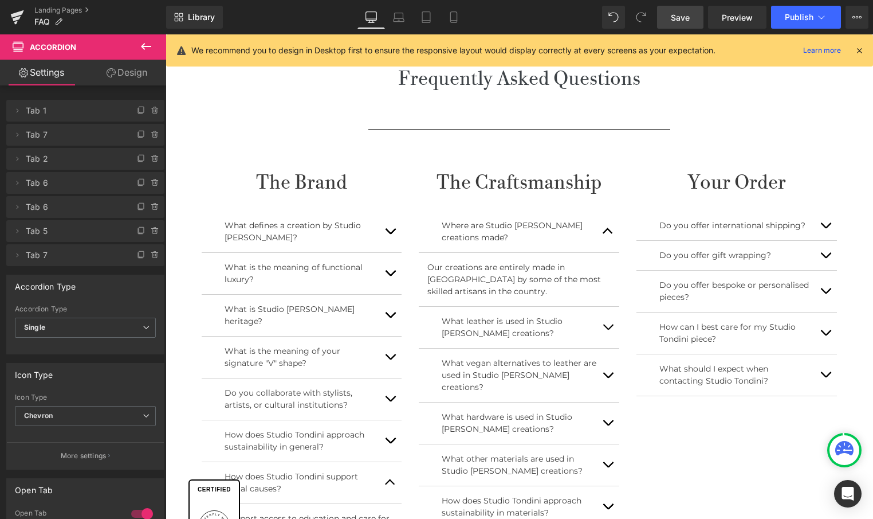
scroll to position [384, 0]
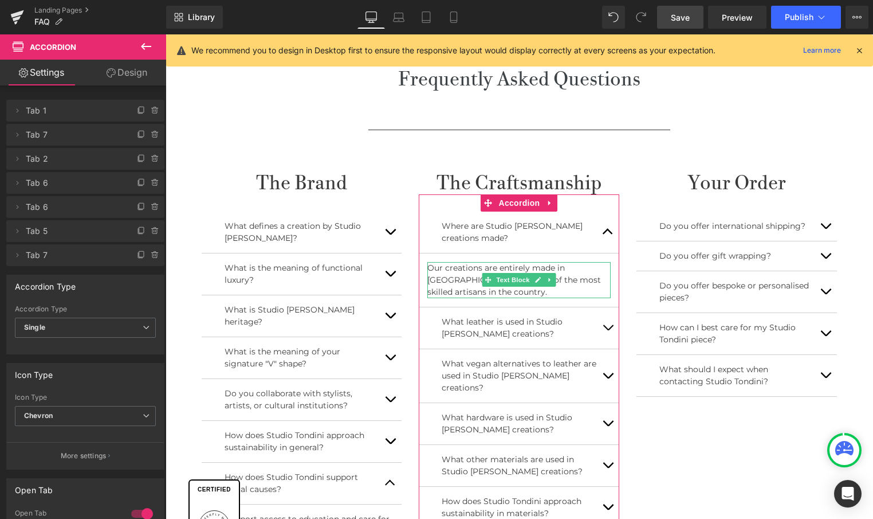
click at [460, 289] on p "Our creations are entirely made in Italy by some of the most skilled artisans i…" at bounding box center [518, 280] width 183 height 36
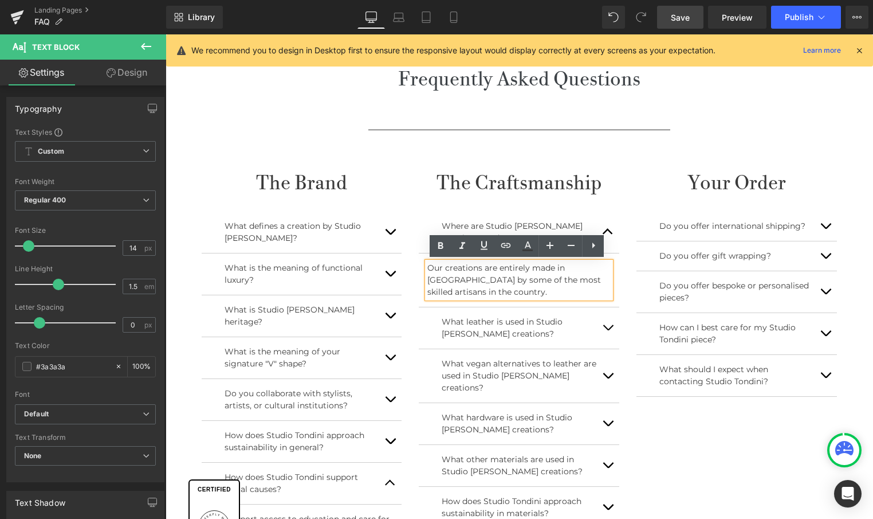
click at [441, 291] on p "Our creations are entirely made in Italy by some of the most skilled artisans i…" at bounding box center [518, 280] width 183 height 36
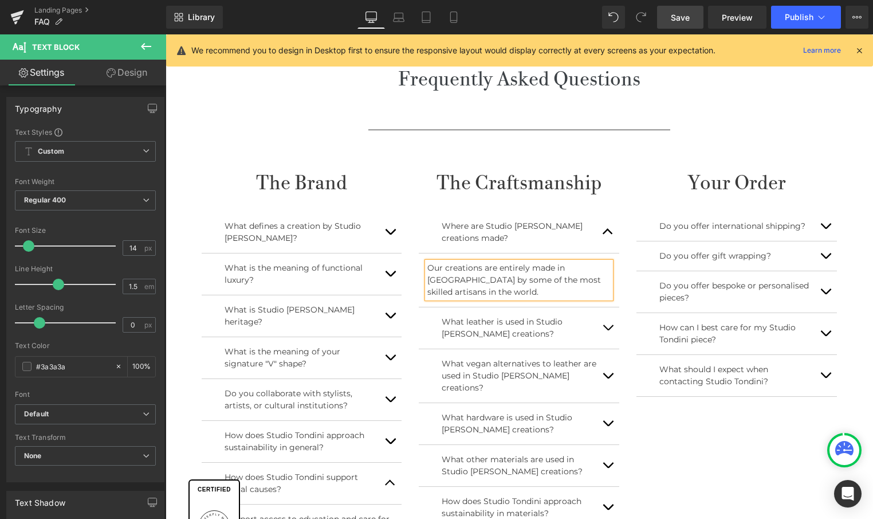
click at [607, 324] on button "button" at bounding box center [608, 327] width 23 height 41
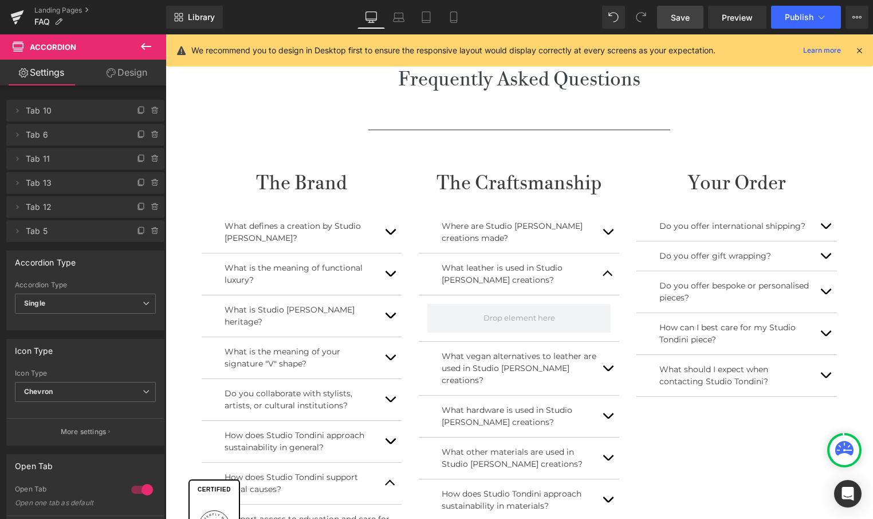
click at [156, 48] on button at bounding box center [146, 46] width 40 height 25
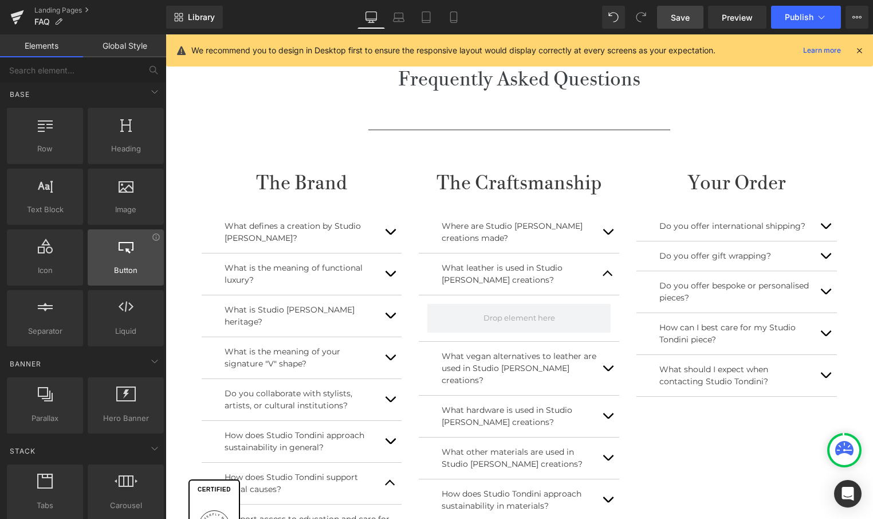
scroll to position [2, 0]
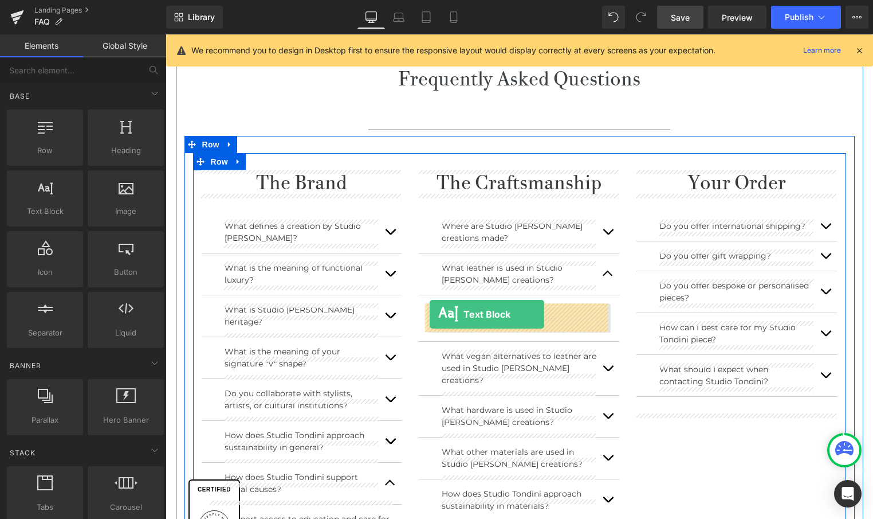
drag, startPoint x: 202, startPoint y: 229, endPoint x: 430, endPoint y: 314, distance: 243.0
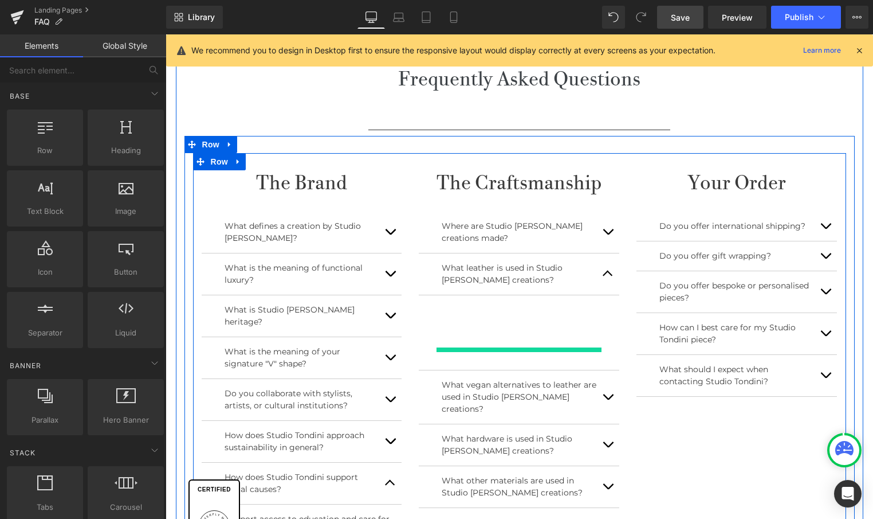
scroll to position [386, 0]
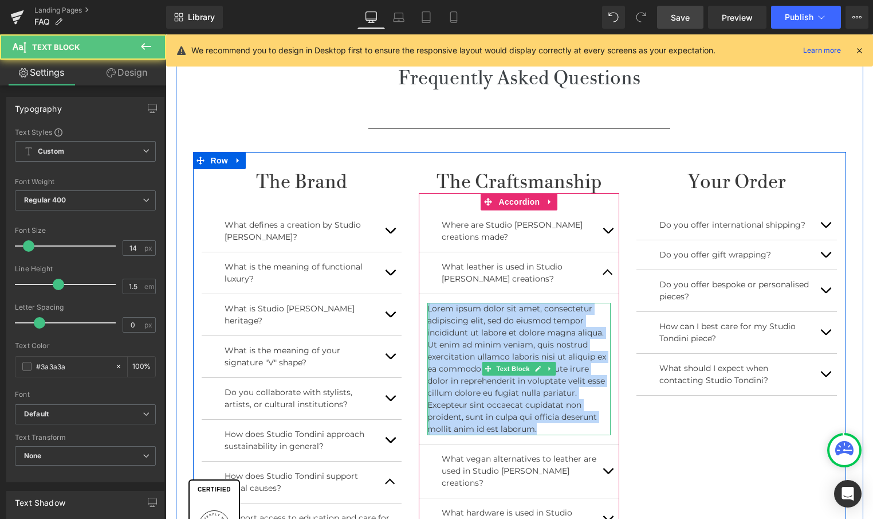
drag, startPoint x: 547, startPoint y: 427, endPoint x: 426, endPoint y: 310, distance: 167.8
click at [427, 310] on div "Lorem ipsum dolor sit amet, consectetur adipiscing elit, sed do eiusmod tempor …" at bounding box center [518, 369] width 183 height 132
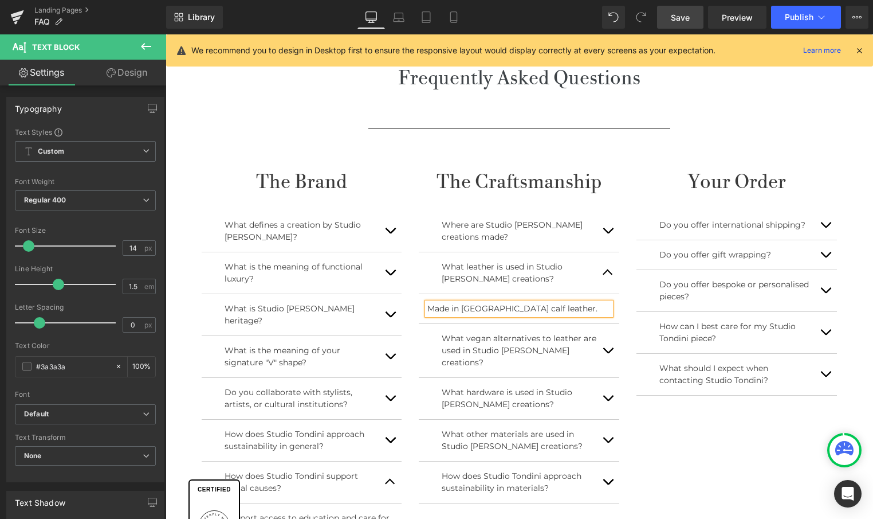
click at [609, 227] on button "button" at bounding box center [608, 230] width 23 height 41
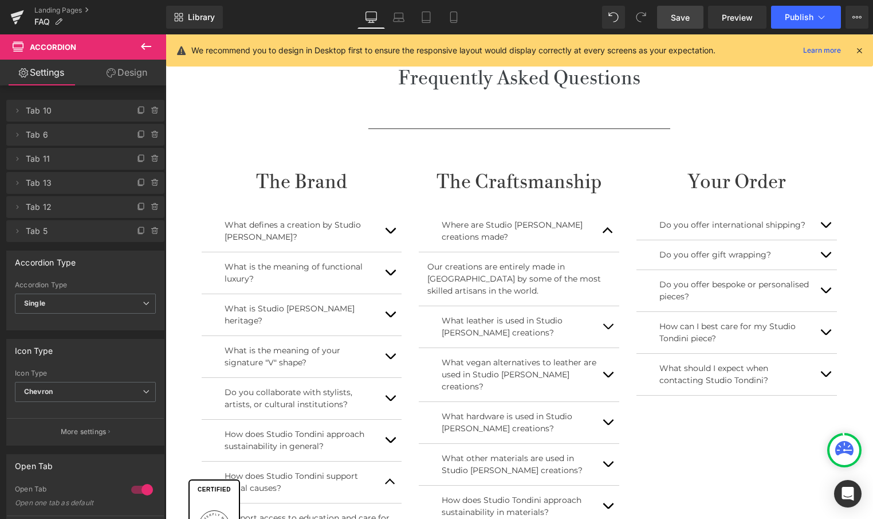
click at [607, 321] on button "button" at bounding box center [608, 326] width 23 height 41
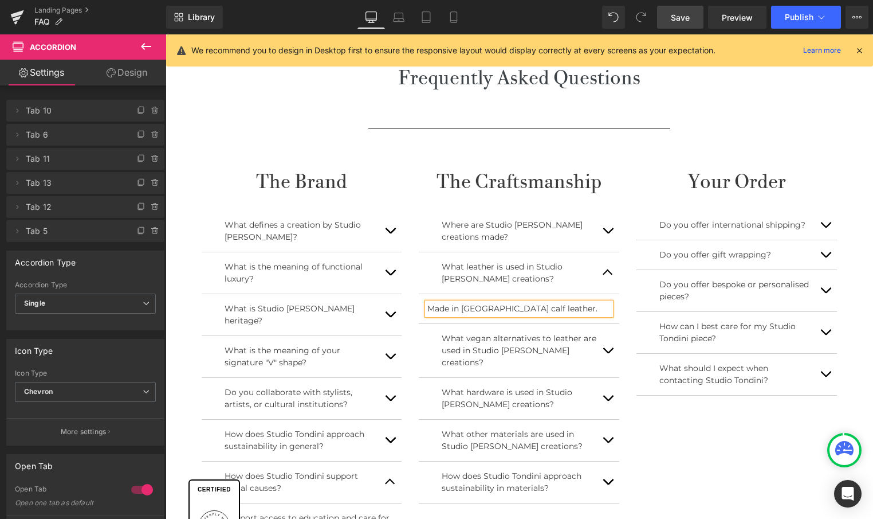
click at [606, 339] on button "button" at bounding box center [608, 350] width 23 height 53
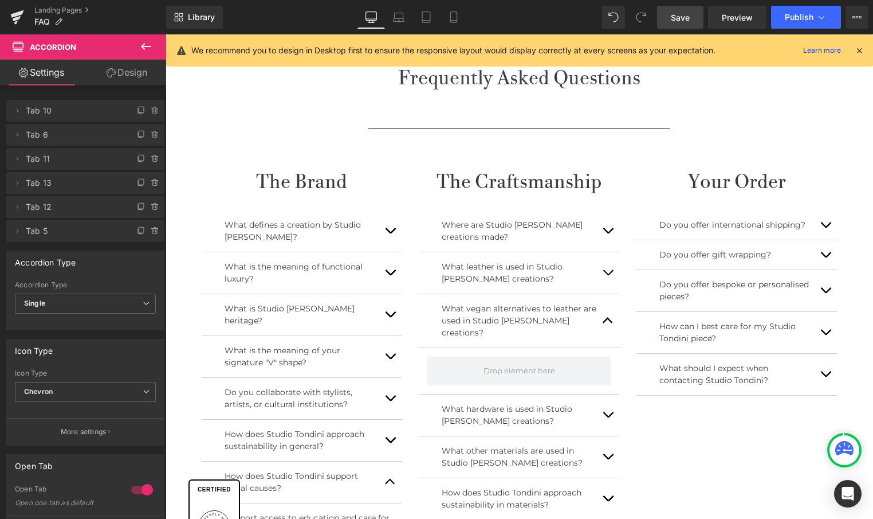
click at [146, 50] on icon at bounding box center [146, 47] width 14 height 14
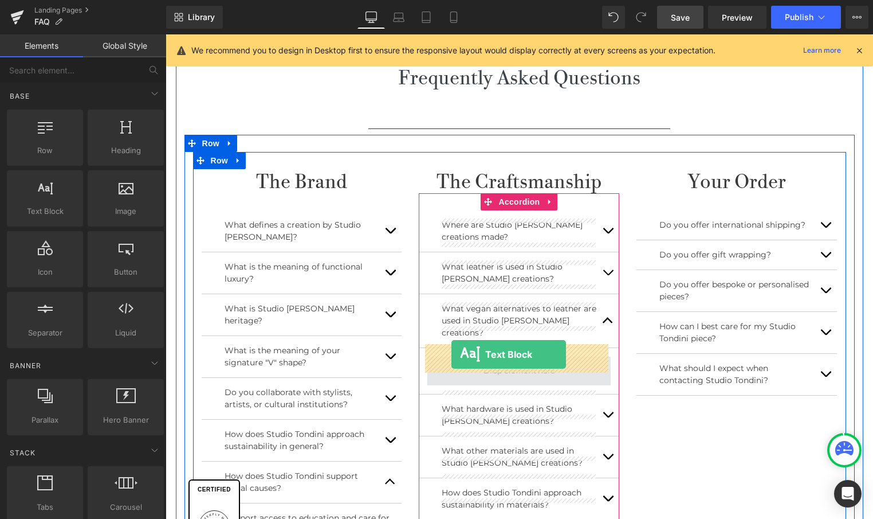
drag, startPoint x: 205, startPoint y: 230, endPoint x: 452, endPoint y: 354, distance: 275.7
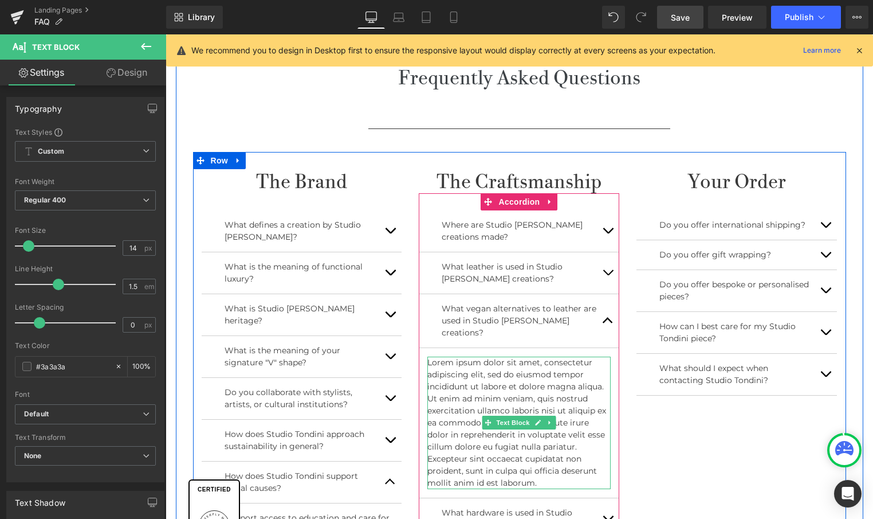
click at [550, 470] on p "Lorem ipsum dolor sit amet, consectetur adipiscing elit, sed do eiusmod tempor …" at bounding box center [518, 422] width 183 height 132
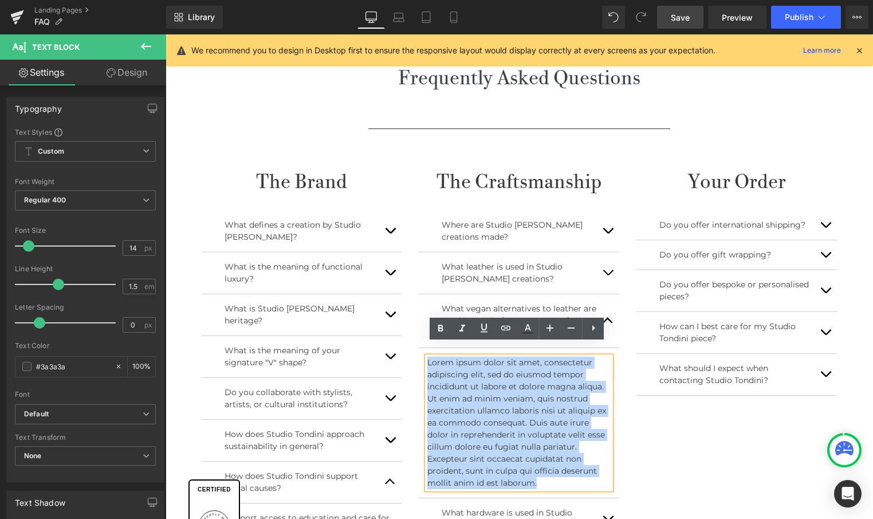
drag, startPoint x: 556, startPoint y: 470, endPoint x: 426, endPoint y: 348, distance: 178.8
click at [427, 356] on p "Lorem ipsum dolor sit amet, consectetur adipiscing elit, sed do eiusmod tempor …" at bounding box center [518, 422] width 183 height 132
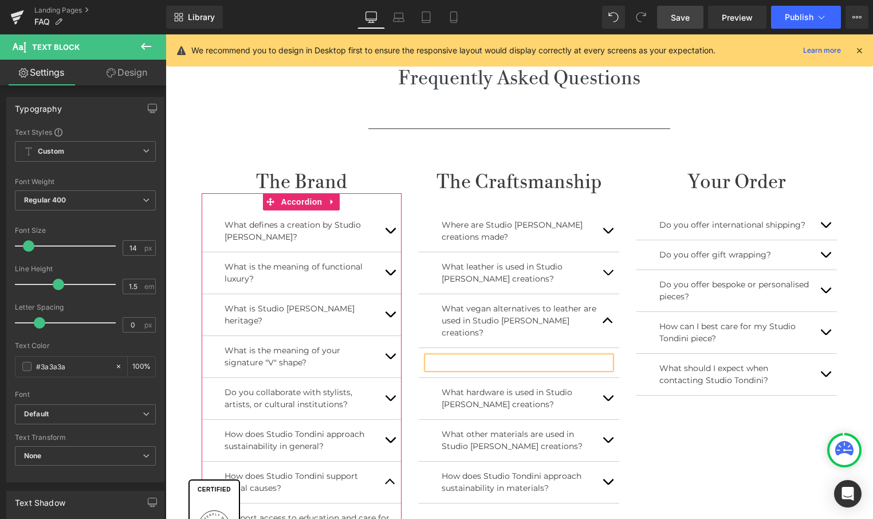
click at [384, 238] on button "button" at bounding box center [390, 230] width 23 height 41
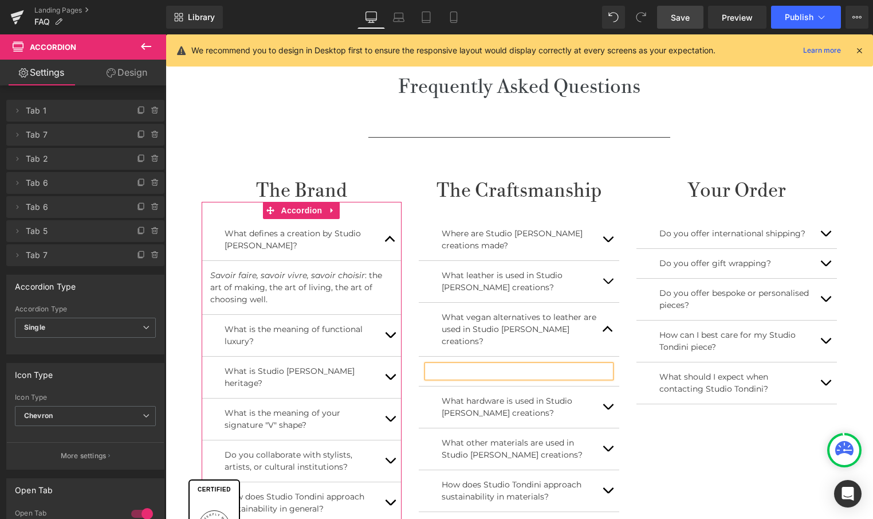
click at [384, 238] on button "button" at bounding box center [390, 239] width 23 height 41
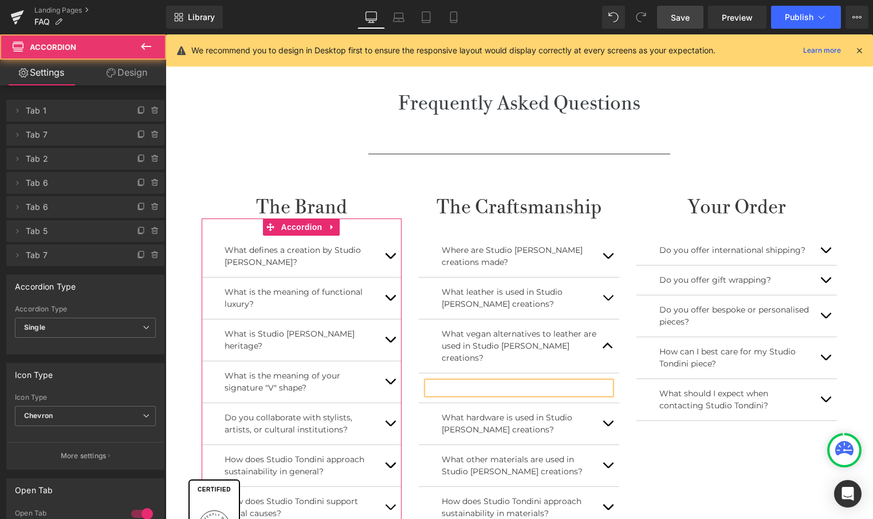
click at [389, 292] on button "button" at bounding box center [390, 297] width 23 height 41
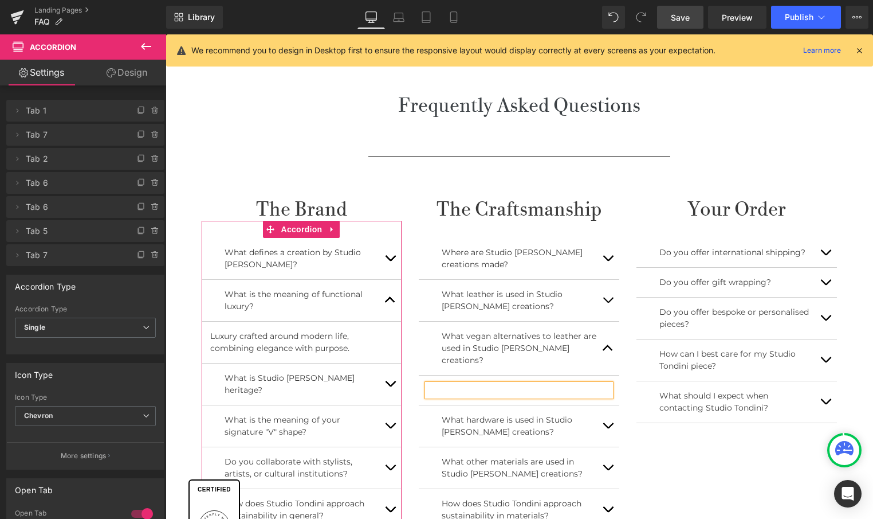
click at [389, 294] on button "button" at bounding box center [390, 300] width 23 height 41
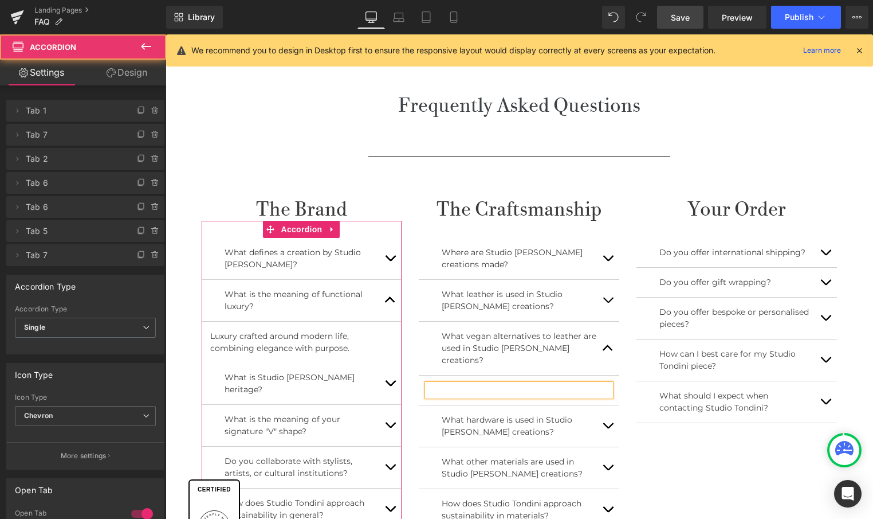
scroll to position [362, 0]
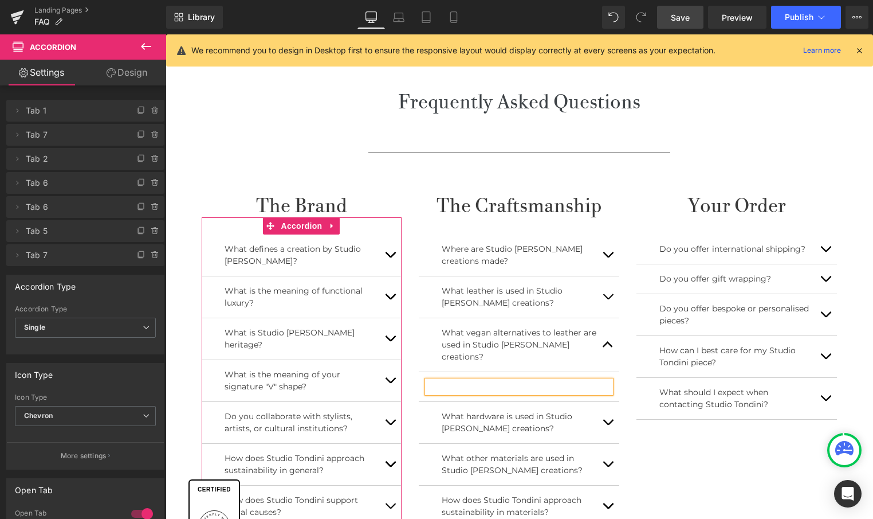
click at [387, 327] on button "button" at bounding box center [390, 338] width 23 height 41
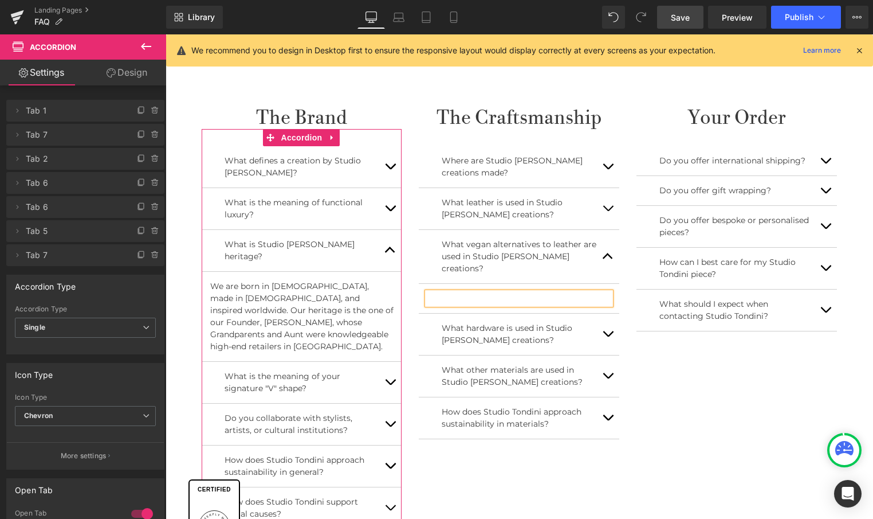
scroll to position [450, 0]
click at [289, 284] on p "We are born in Switzerland, made in Italy, and inspired worldwide. Our heritage…" at bounding box center [301, 316] width 183 height 72
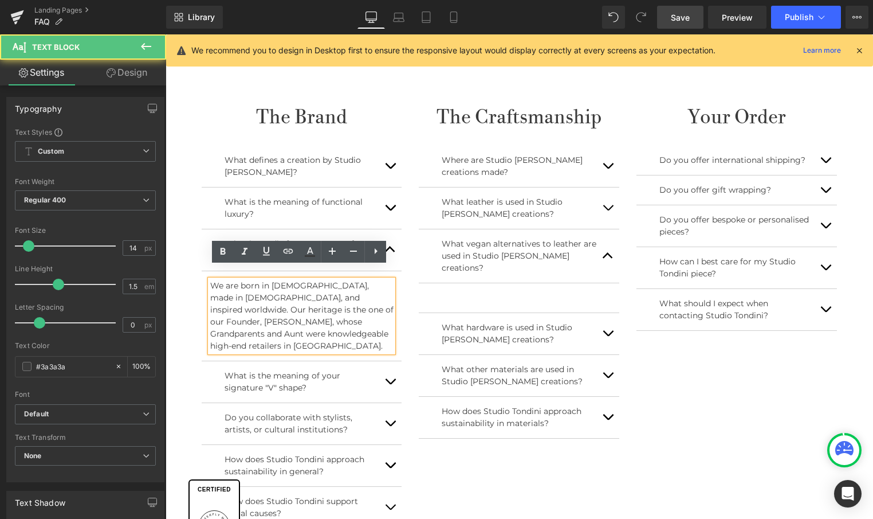
click at [307, 285] on p "We are born in Switzerland, made in Italy, and inspired worldwide. Our heritage…" at bounding box center [301, 316] width 183 height 72
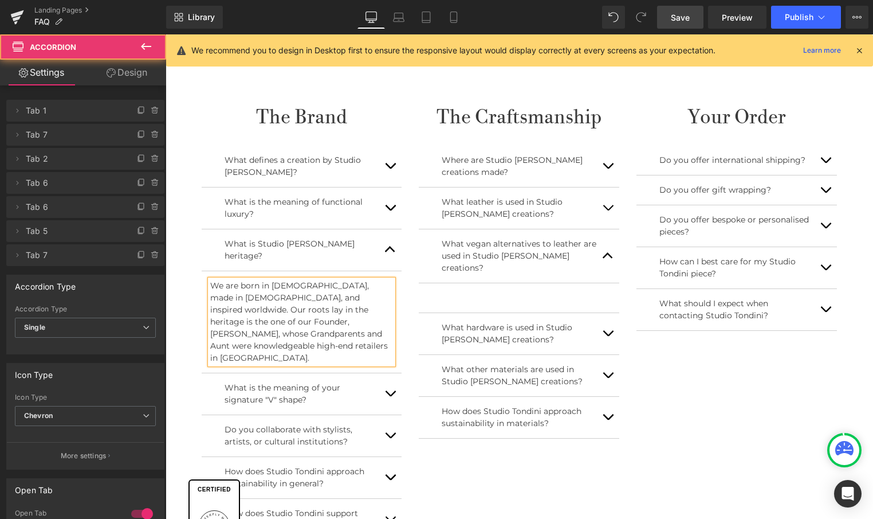
click at [390, 373] on button "button" at bounding box center [390, 393] width 23 height 41
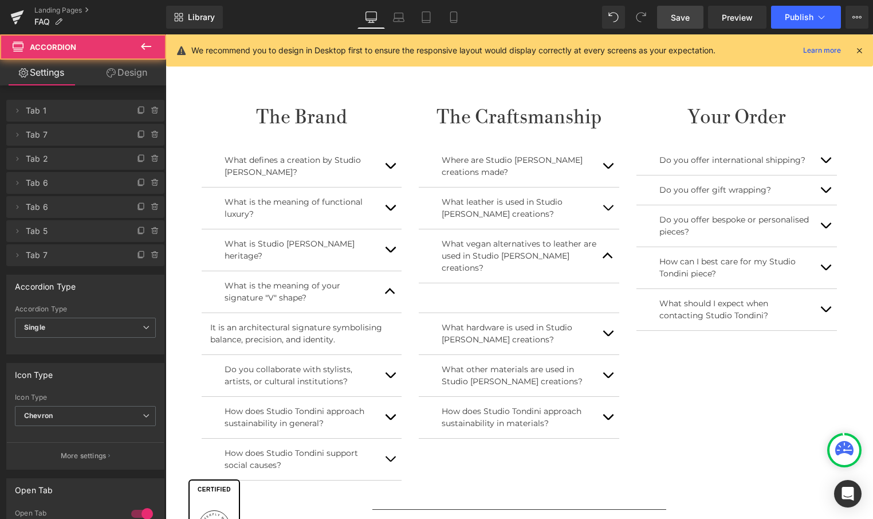
click at [386, 361] on button "button" at bounding box center [390, 375] width 23 height 41
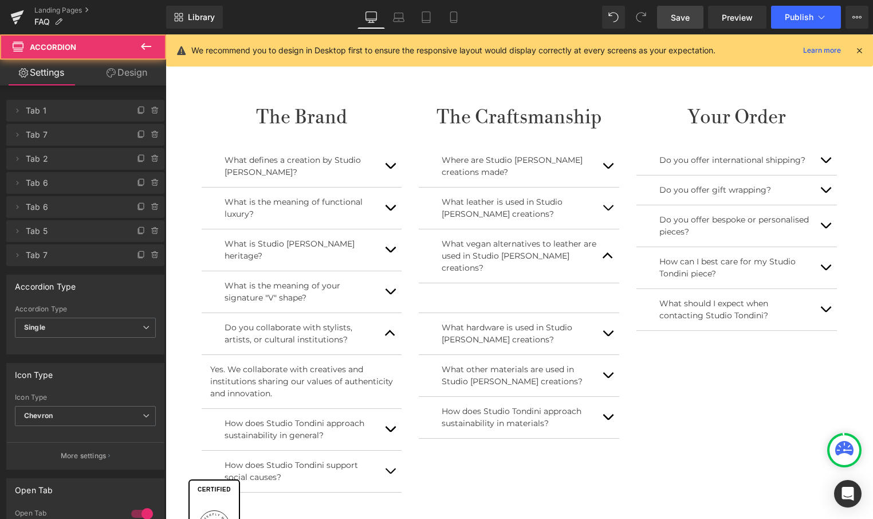
click at [387, 286] on button "button" at bounding box center [390, 291] width 23 height 41
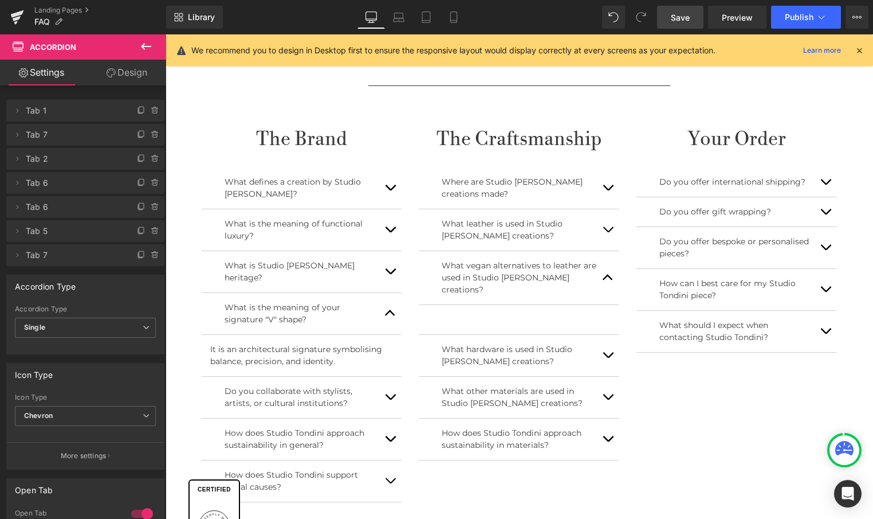
scroll to position [432, 0]
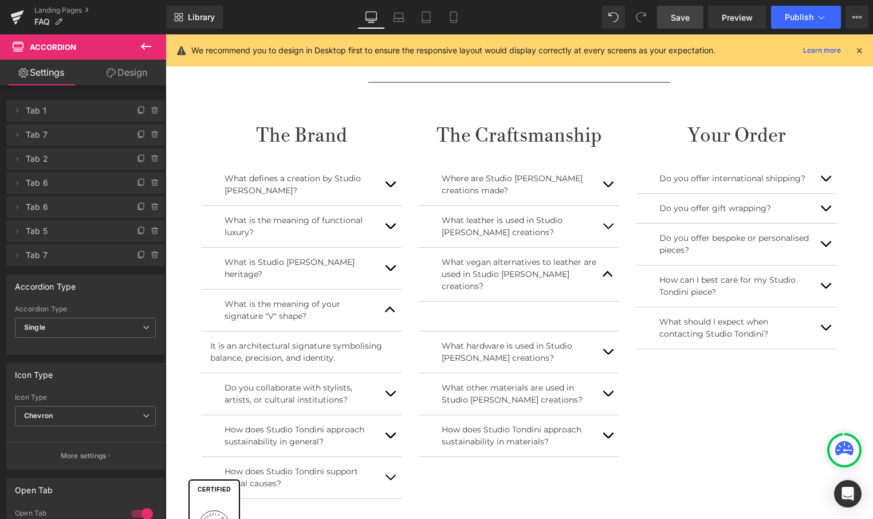
click at [388, 380] on button "button" at bounding box center [390, 393] width 23 height 41
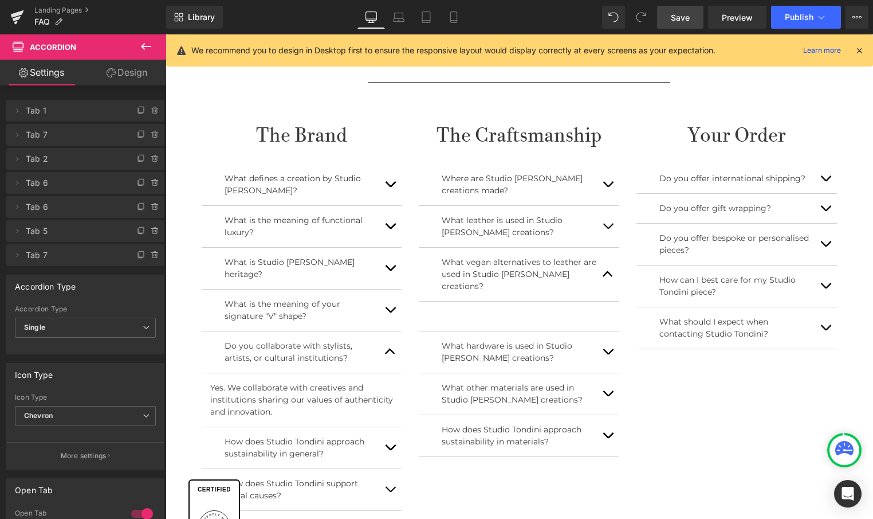
click at [387, 433] on button "button" at bounding box center [390, 447] width 23 height 41
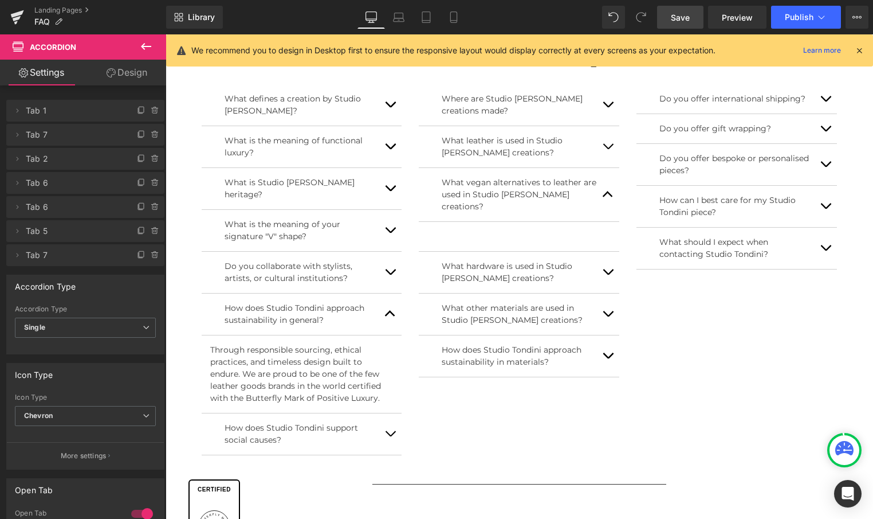
scroll to position [528, 0]
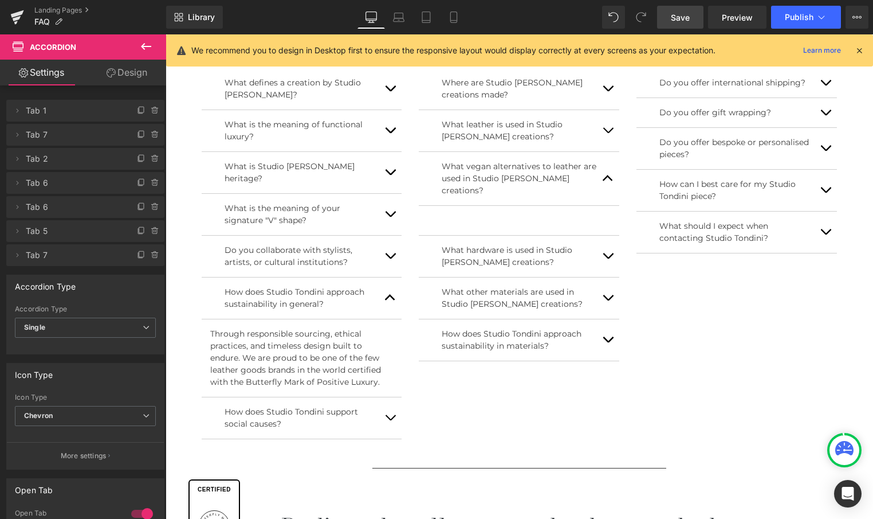
click at [392, 406] on button "button" at bounding box center [390, 417] width 23 height 41
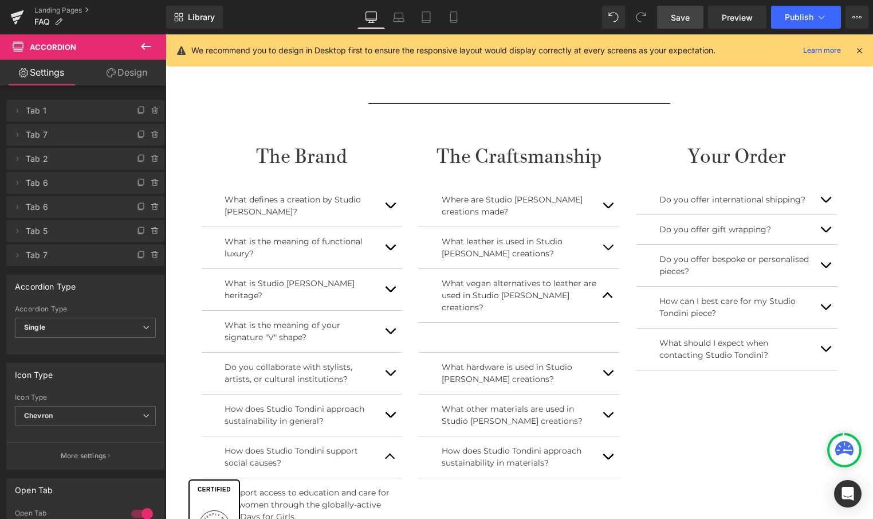
scroll to position [409, 0]
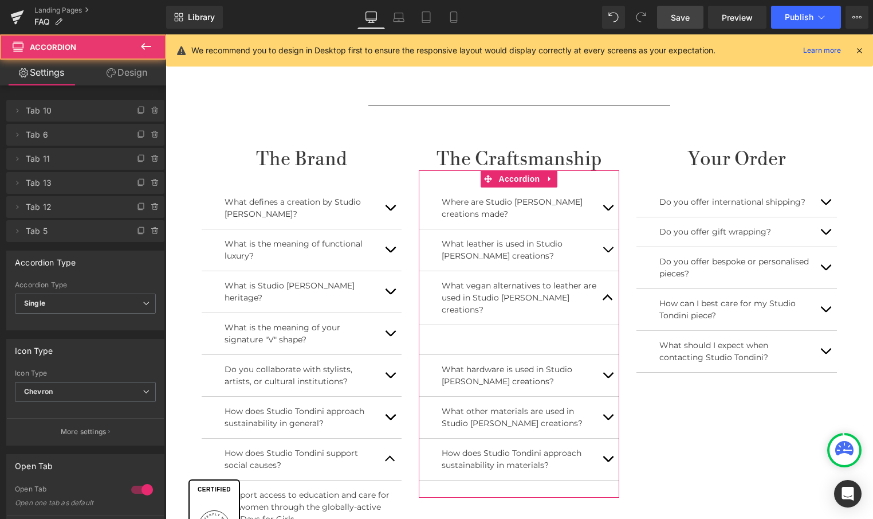
click at [614, 209] on button "button" at bounding box center [608, 207] width 23 height 41
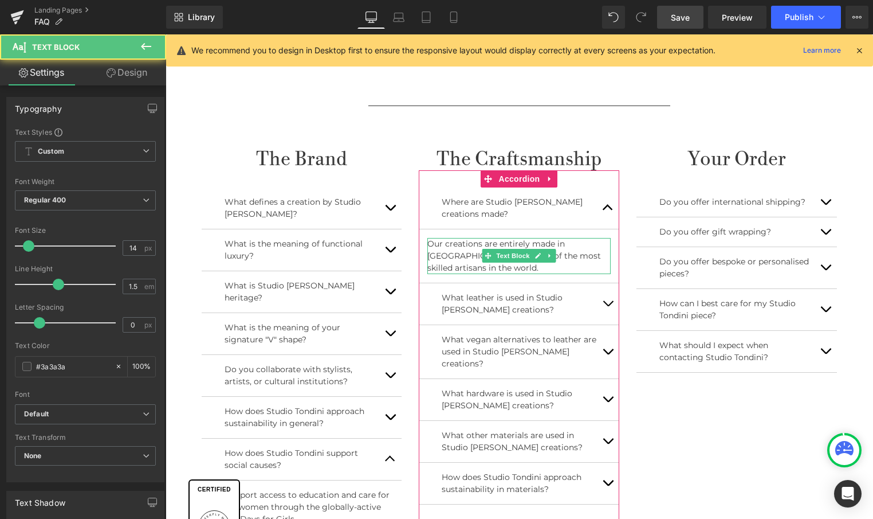
click at [452, 261] on p "Our creations are entirely made in [GEOGRAPHIC_DATA] by some of the most skille…" at bounding box center [518, 256] width 183 height 36
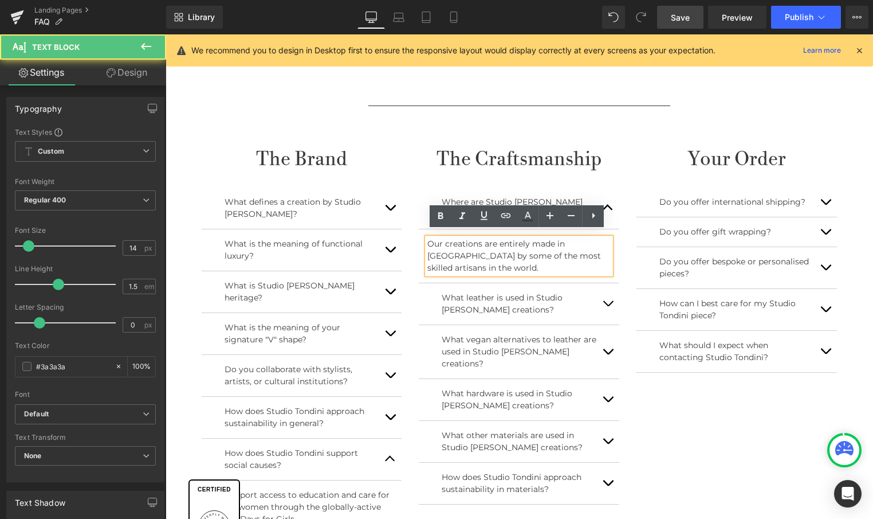
scroll to position [414, 0]
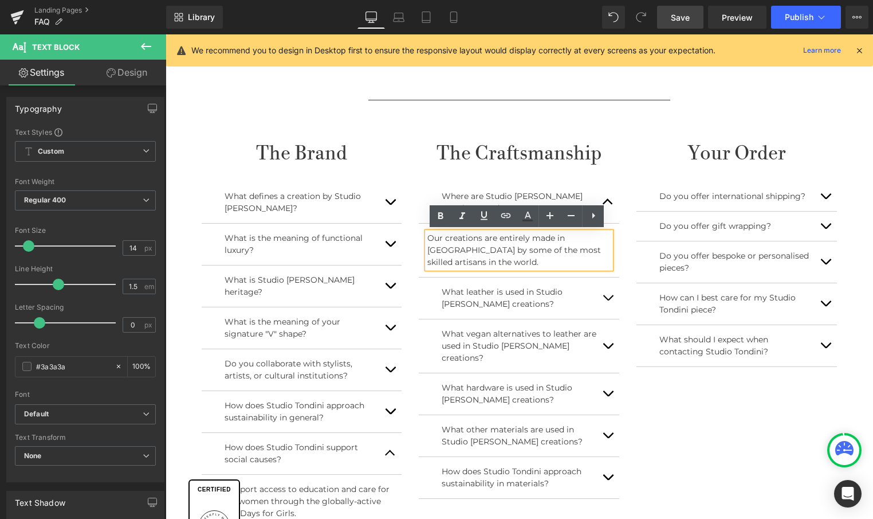
click at [606, 296] on button "button" at bounding box center [608, 297] width 23 height 41
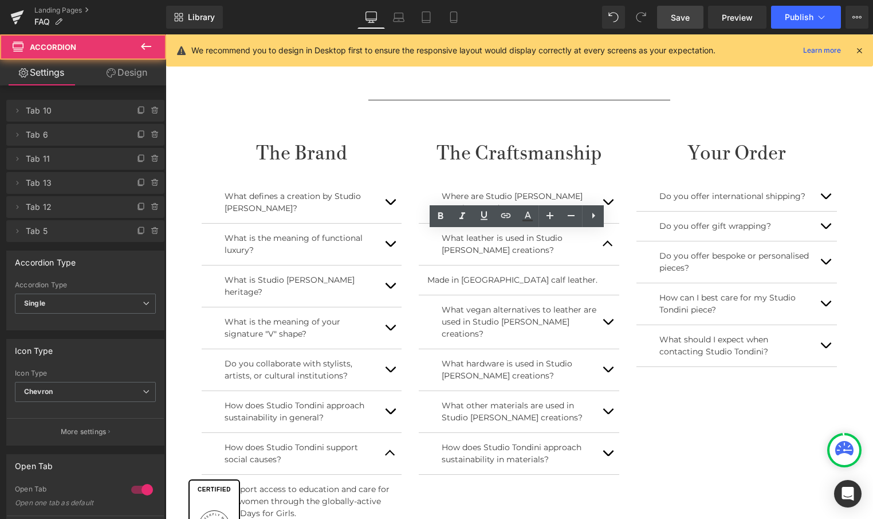
click at [608, 312] on button "button" at bounding box center [608, 321] width 23 height 53
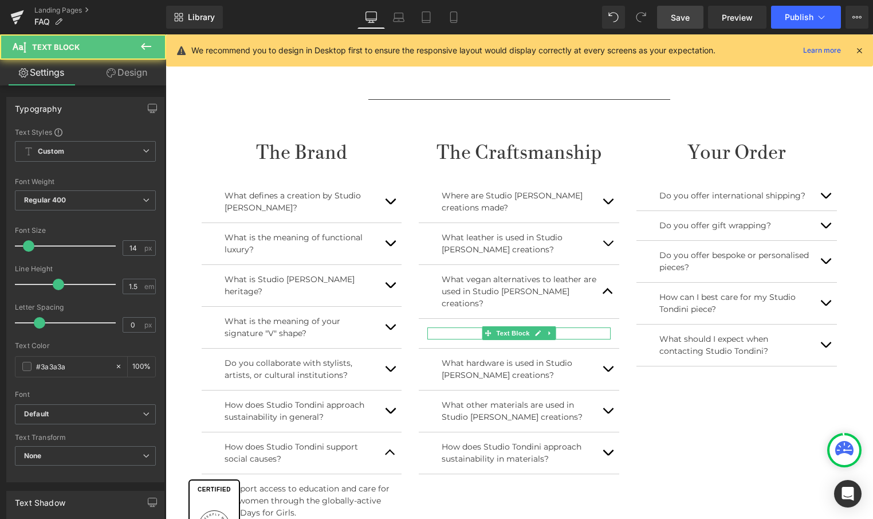
click at [462, 327] on p at bounding box center [518, 333] width 183 height 12
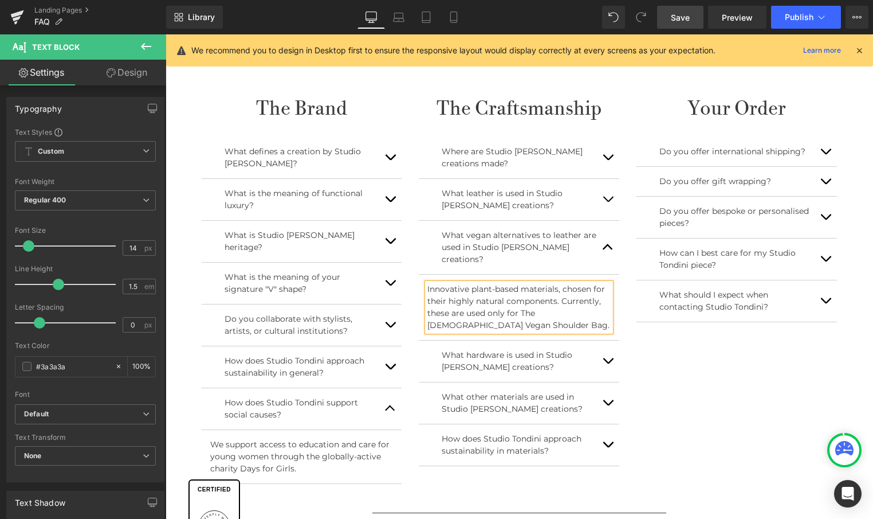
scroll to position [476, 0]
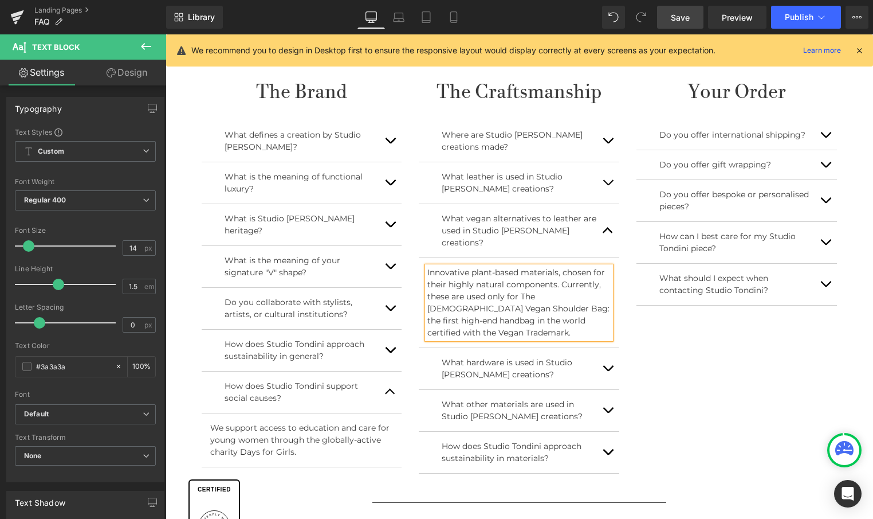
click at [608, 371] on span "button" at bounding box center [608, 371] width 0 height 0
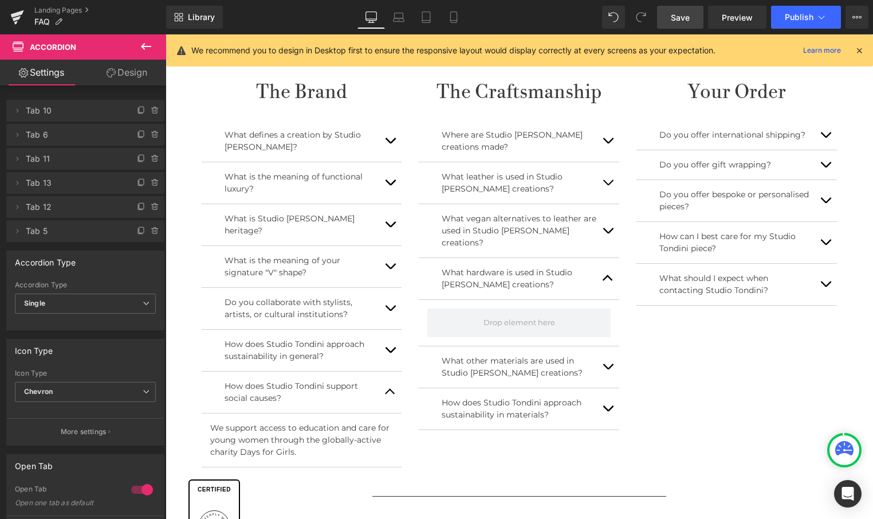
click at [146, 50] on icon at bounding box center [146, 47] width 14 height 14
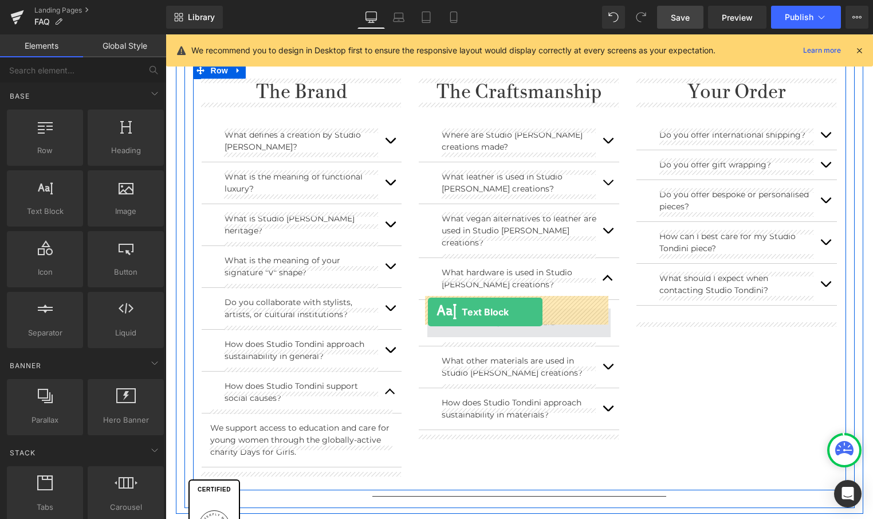
drag, startPoint x: 315, startPoint y: 258, endPoint x: 428, endPoint y: 312, distance: 124.8
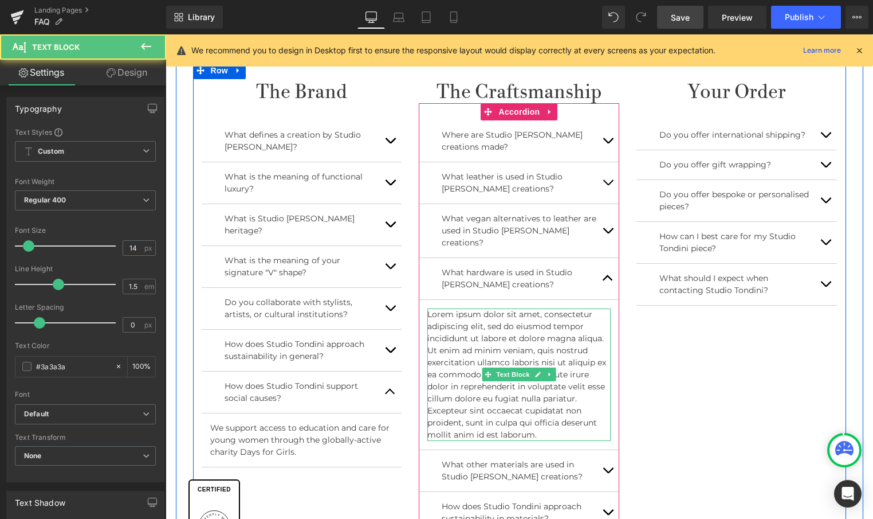
click at [544, 421] on p "Lorem ipsum dolor sit amet, consectetur adipiscing elit, sed do eiusmod tempor …" at bounding box center [518, 374] width 183 height 132
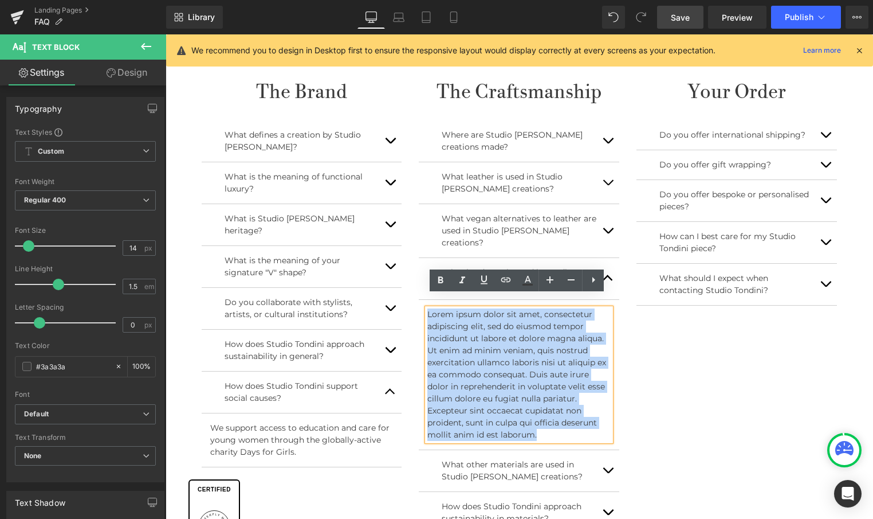
drag, startPoint x: 554, startPoint y: 421, endPoint x: 422, endPoint y: 297, distance: 180.8
click at [427, 308] on div "Lorem ipsum dolor sit amet, consectetur adipiscing elit, sed do eiusmod tempor …" at bounding box center [518, 374] width 183 height 132
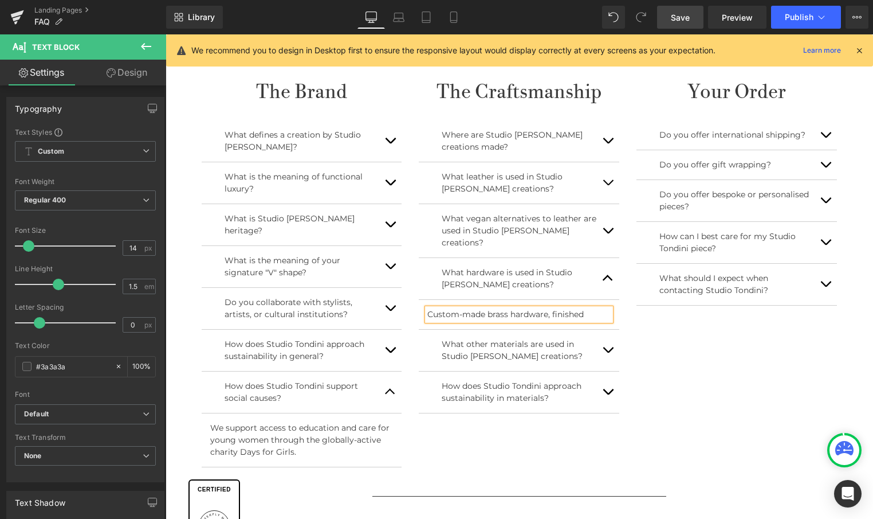
click at [606, 182] on button "button" at bounding box center [608, 182] width 23 height 41
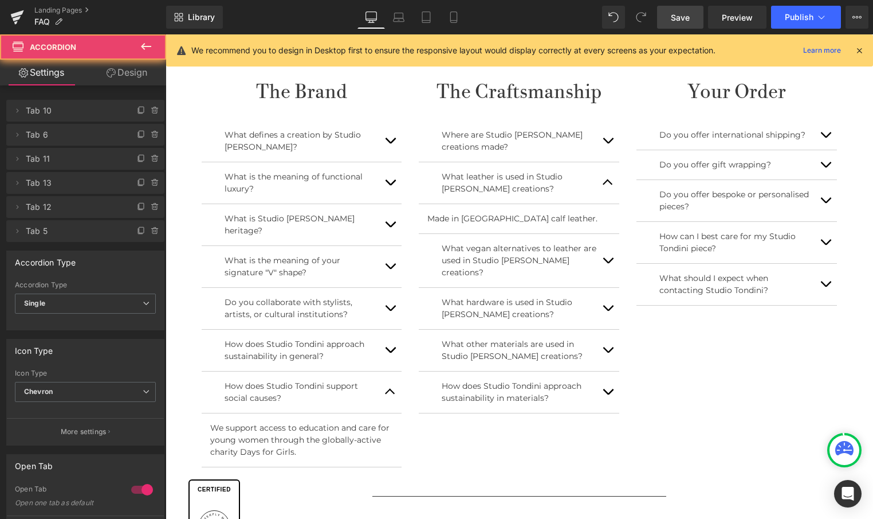
click at [606, 182] on button "button" at bounding box center [608, 182] width 23 height 41
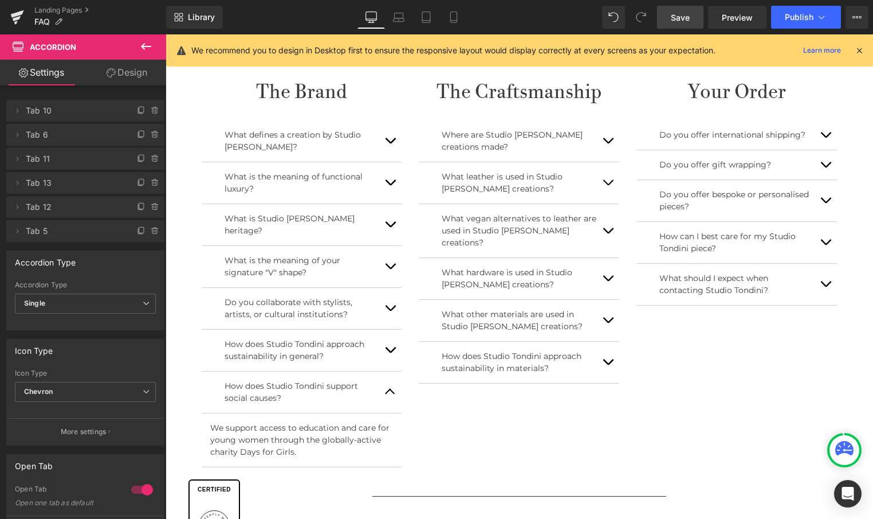
click at [607, 222] on button "button" at bounding box center [608, 230] width 23 height 53
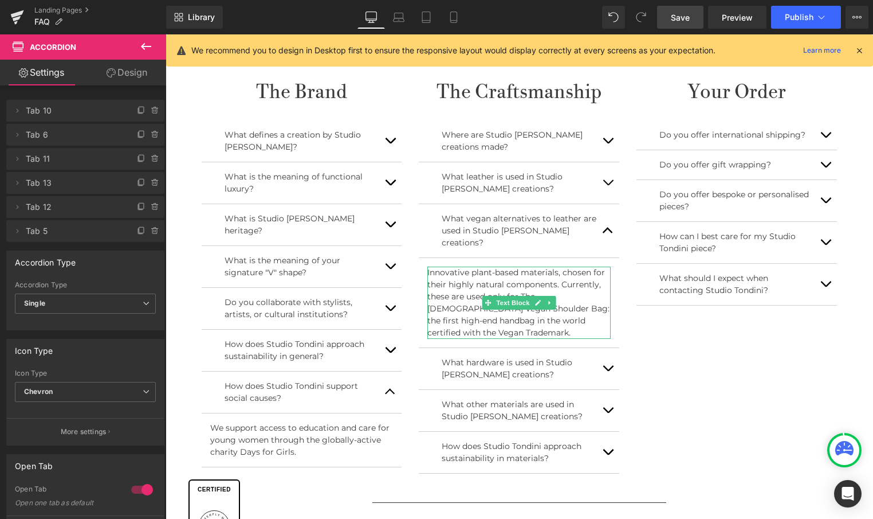
click at [551, 275] on p "Innovative plant-based materials, chosen for their highly natural components. C…" at bounding box center [518, 302] width 183 height 72
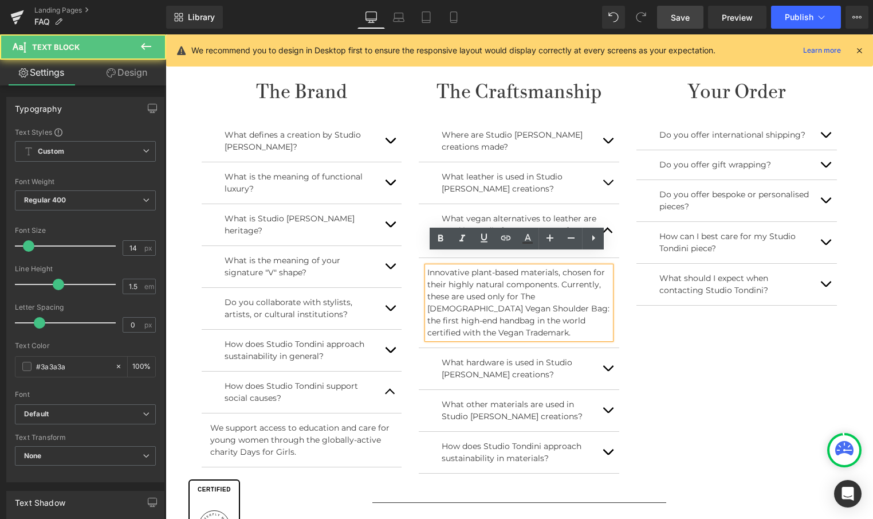
click at [555, 273] on p "Innovative plant-based materials, chosen for their highly natural components. C…" at bounding box center [518, 302] width 183 height 72
click at [563, 270] on p "Innovative plant-based materials, chosen for their highly natural composition. …" at bounding box center [518, 302] width 183 height 72
click at [559, 271] on p "Innovative plant-based materials, chosen for their highly natural composition. …" at bounding box center [518, 302] width 183 height 72
click at [555, 272] on p "Innovative plant-based materials, chosen for their highly natural composition. …" at bounding box center [518, 302] width 183 height 72
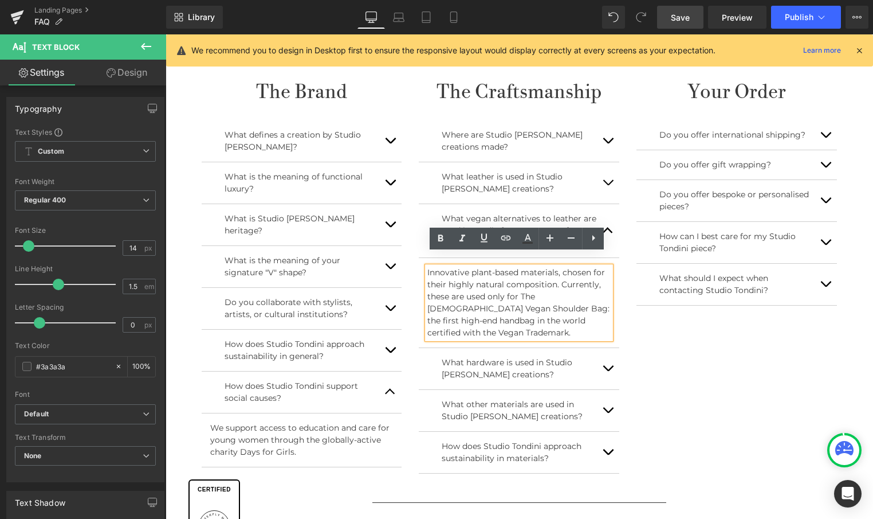
click at [558, 271] on p "Innovative plant-based materials, chosen for their highly natural composition. …" at bounding box center [518, 302] width 183 height 72
click at [611, 353] on button "button" at bounding box center [608, 368] width 23 height 41
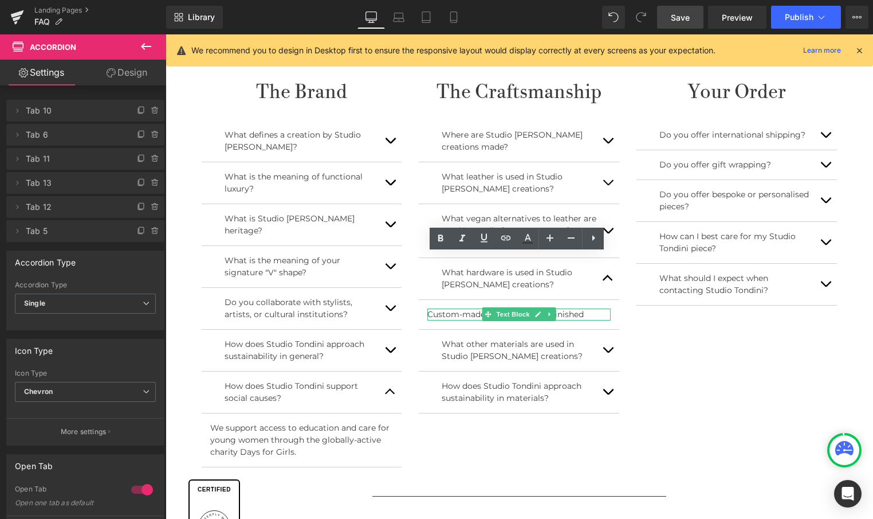
click at [580, 308] on p "Custom-made brass hardware, finished" at bounding box center [518, 314] width 183 height 12
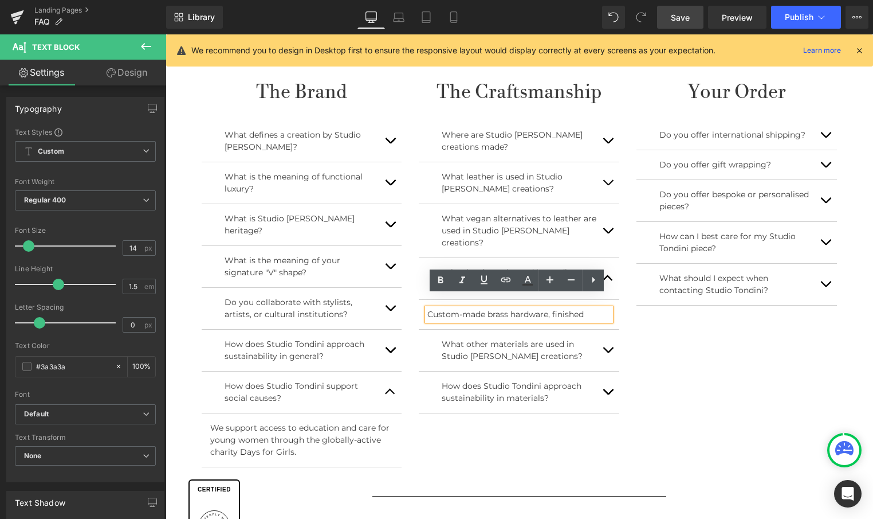
drag, startPoint x: 580, startPoint y: 301, endPoint x: 550, endPoint y: 300, distance: 31.0
click at [550, 308] on p "Custom-made brass hardware, finished" at bounding box center [518, 314] width 183 height 12
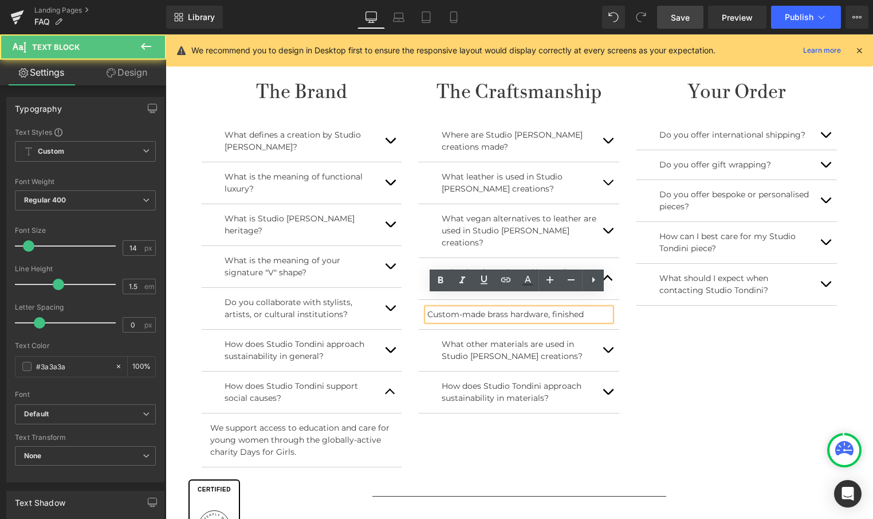
click at [428, 308] on p "Custom-made brass hardware, finished" at bounding box center [518, 314] width 183 height 12
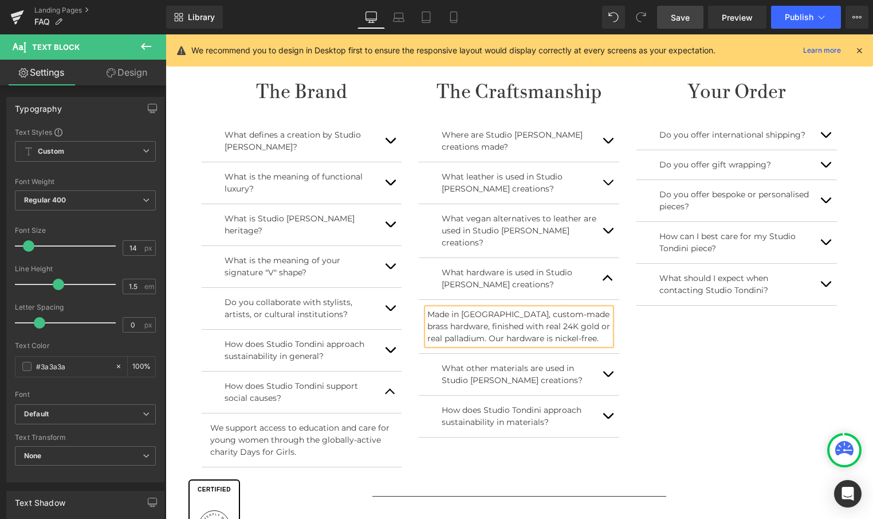
click at [611, 356] on button "button" at bounding box center [608, 374] width 23 height 41
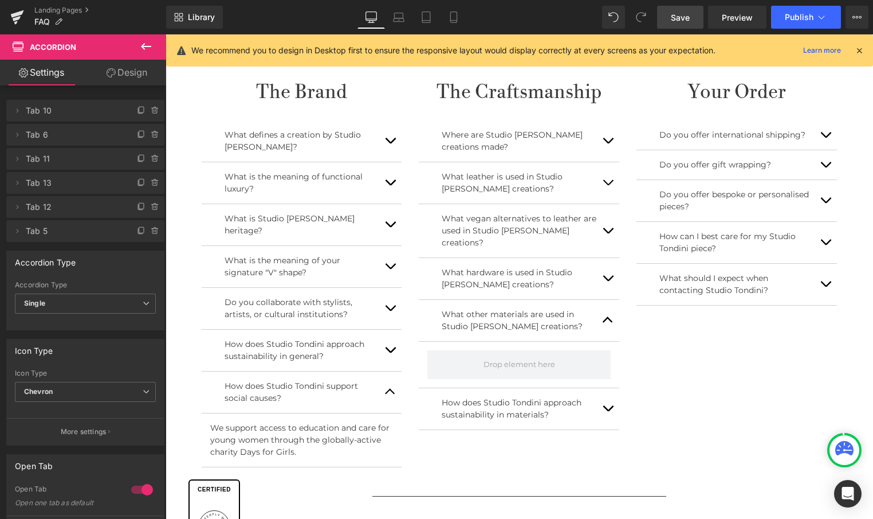
click at [148, 40] on icon at bounding box center [146, 47] width 14 height 14
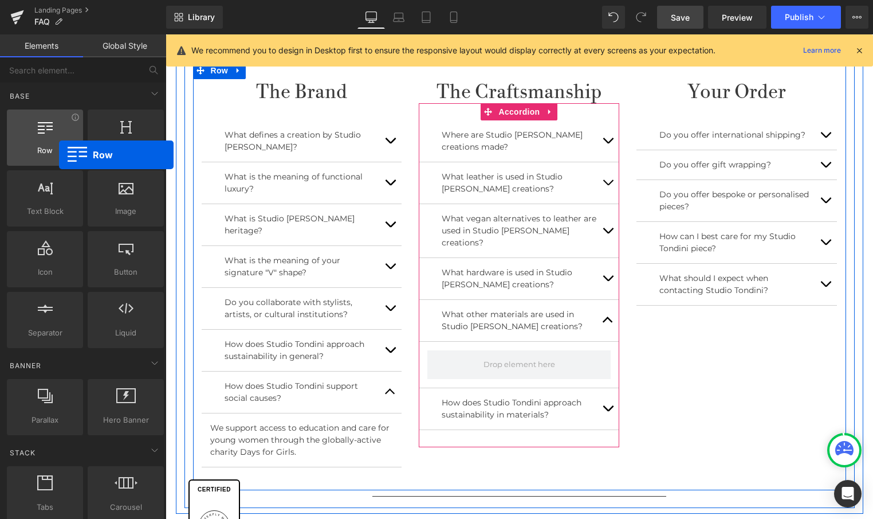
drag, startPoint x: 52, startPoint y: 137, endPoint x: 57, endPoint y: 155, distance: 18.7
click at [57, 155] on div "Row rows, columns, layouts, div" at bounding box center [45, 137] width 76 height 56
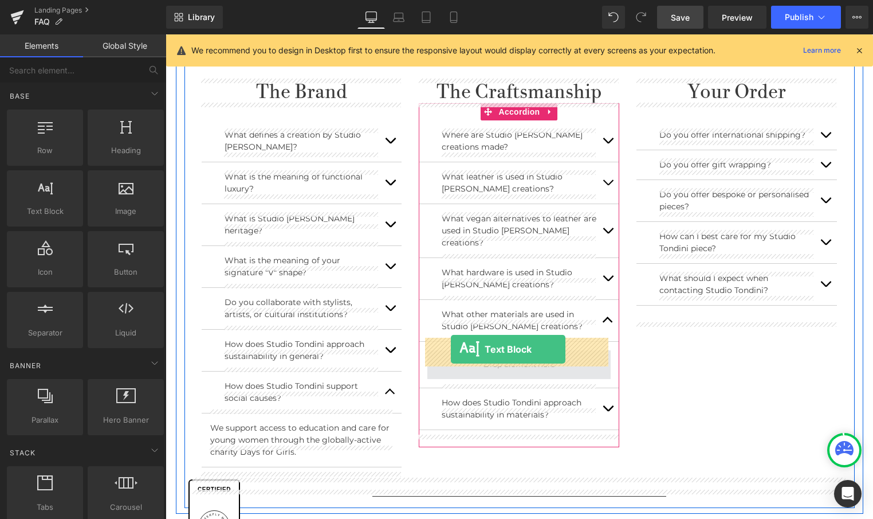
drag, startPoint x: 226, startPoint y: 239, endPoint x: 451, endPoint y: 349, distance: 250.1
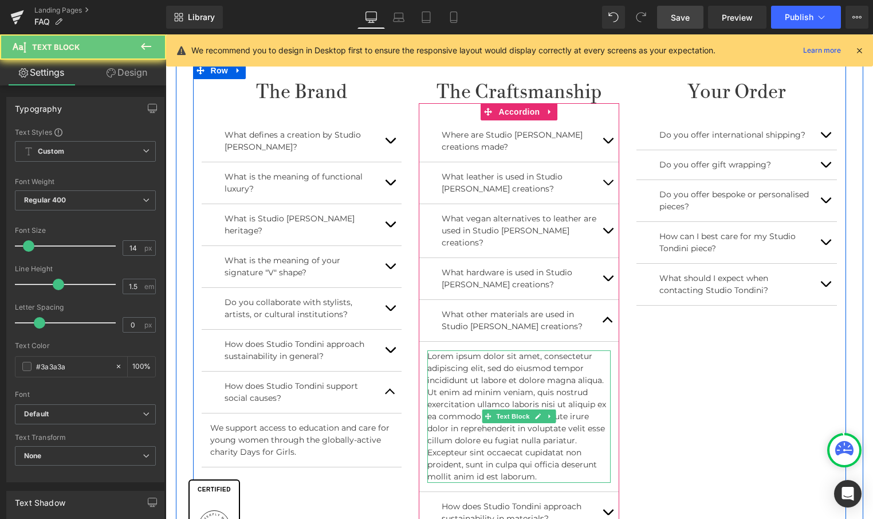
click at [532, 377] on p "Lorem ipsum dolor sit amet, consectetur adipiscing elit, sed do eiusmod tempor …" at bounding box center [518, 416] width 183 height 132
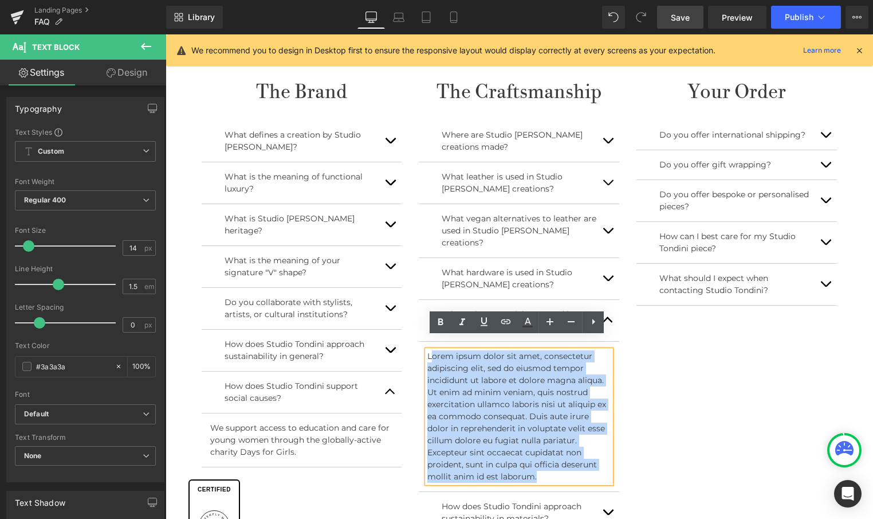
drag, startPoint x: 542, startPoint y: 462, endPoint x: 427, endPoint y: 337, distance: 169.9
click at [427, 350] on div "Lorem ipsum dolor sit amet, consectetur adipiscing elit, sed do eiusmod tempor …" at bounding box center [518, 416] width 183 height 132
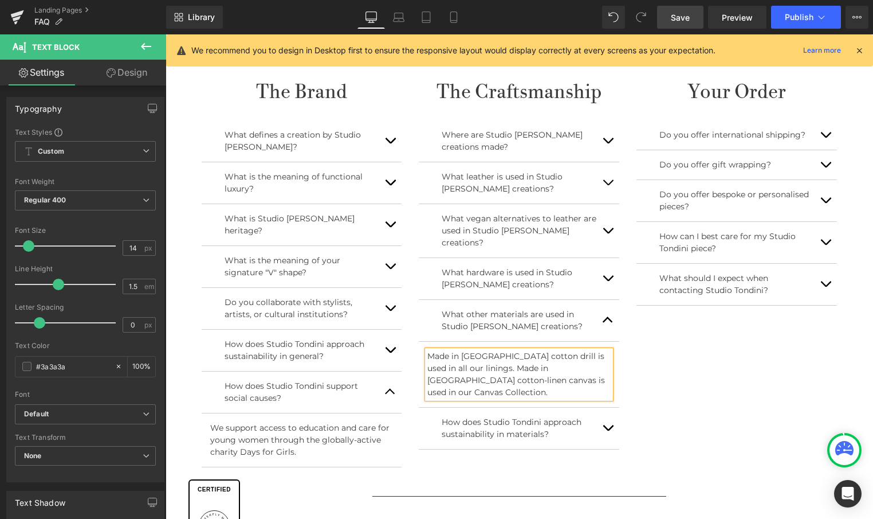
click at [605, 407] on button "button" at bounding box center [608, 427] width 23 height 41
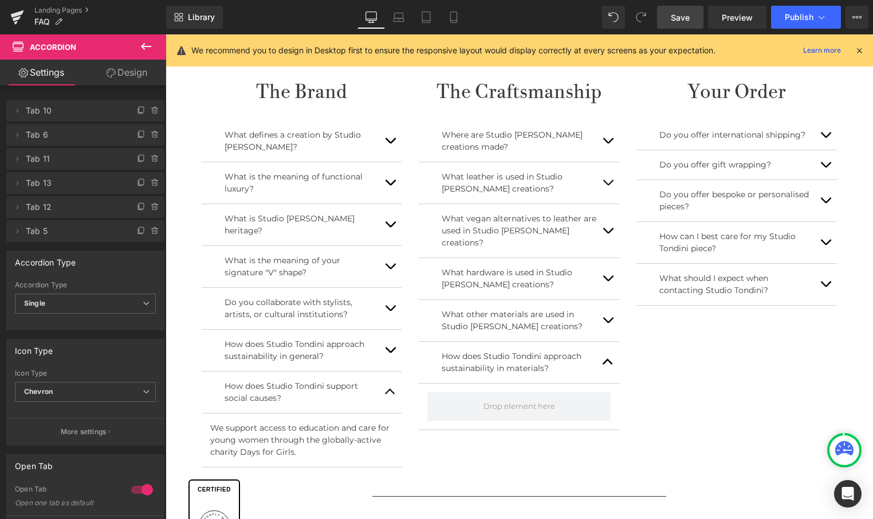
click at [142, 44] on icon at bounding box center [146, 47] width 14 height 14
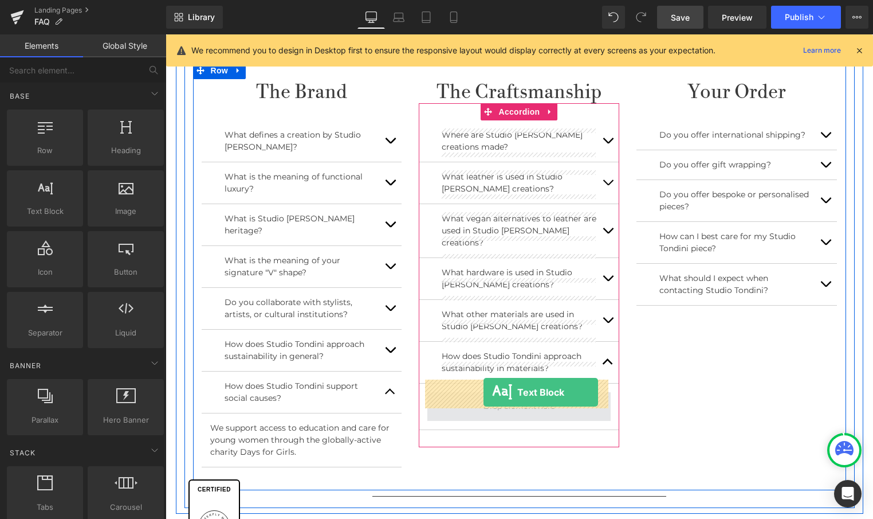
drag, startPoint x: 215, startPoint y: 244, endPoint x: 484, endPoint y: 392, distance: 307.0
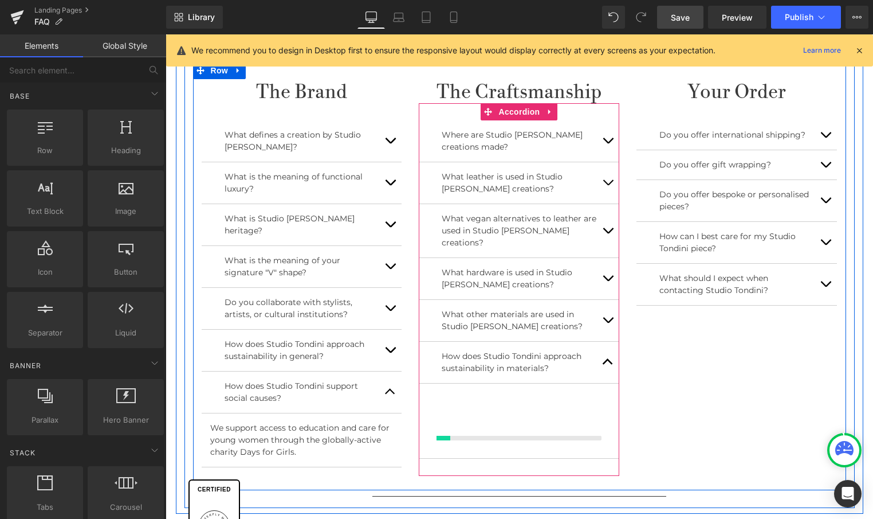
scroll to position [476, 0]
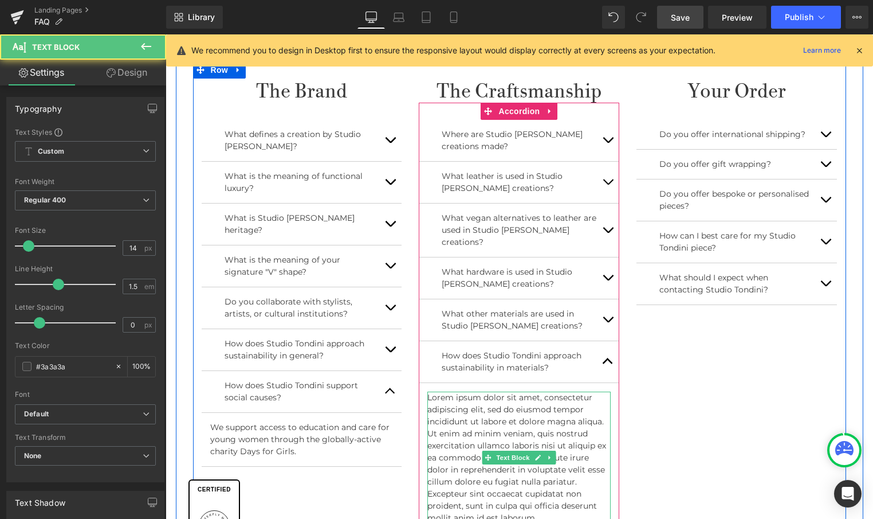
click at [536, 501] on p "Lorem ipsum dolor sit amet, consectetur adipiscing elit, sed do eiusmod tempor …" at bounding box center [518, 457] width 183 height 132
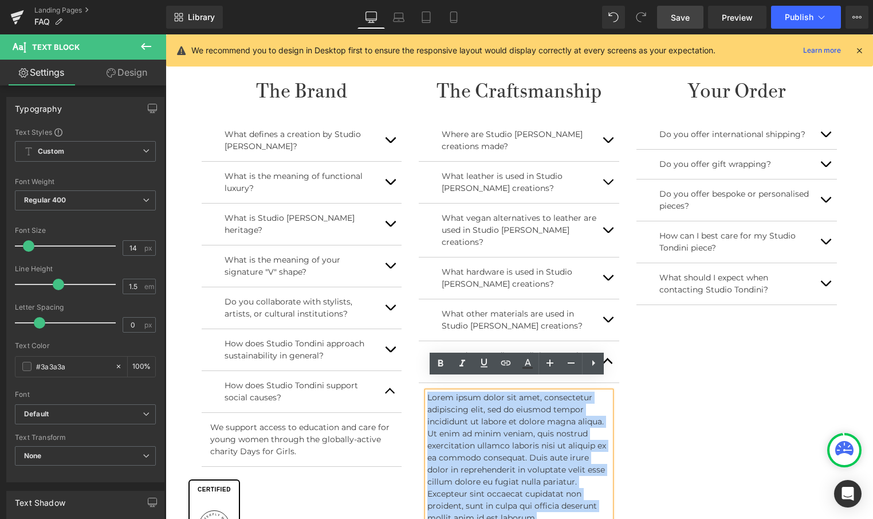
drag, startPoint x: 545, startPoint y: 502, endPoint x: 420, endPoint y: 380, distance: 174.2
click at [420, 383] on article "Lorem ipsum dolor sit amet, consectetur adipiscing elit, sed do eiusmod tempor …" at bounding box center [519, 458] width 201 height 150
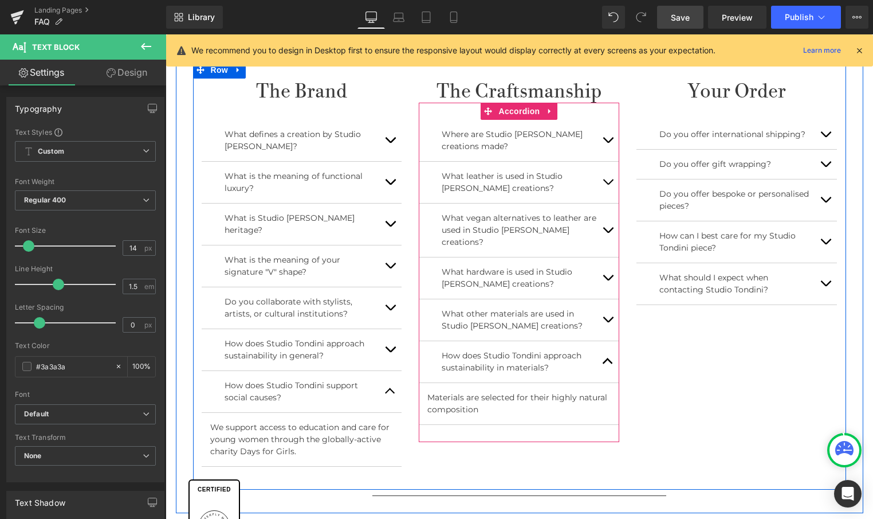
click at [610, 178] on button "button" at bounding box center [608, 182] width 23 height 41
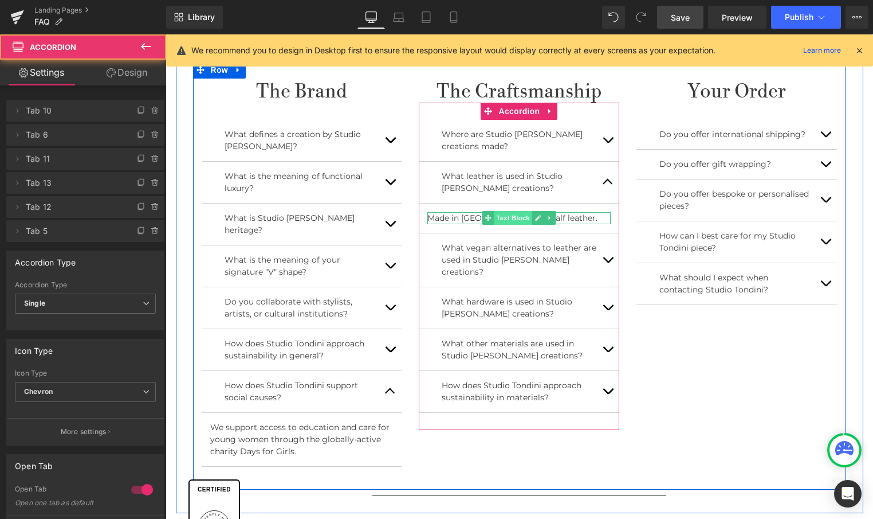
click at [515, 211] on article "Made in Italy calf leather. Text Block" at bounding box center [519, 218] width 201 height 30
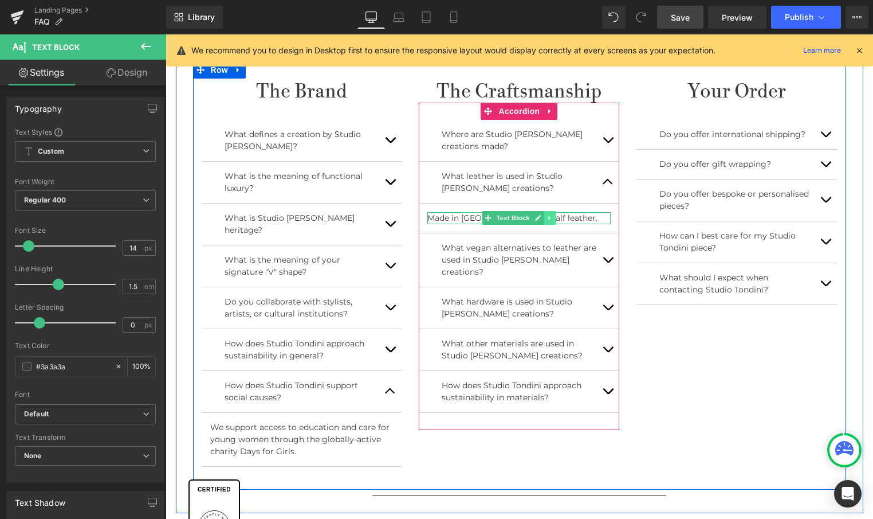
click at [549, 217] on icon at bounding box center [550, 218] width 2 height 4
click at [580, 217] on p "Made in Italy calf leather." at bounding box center [518, 218] width 183 height 12
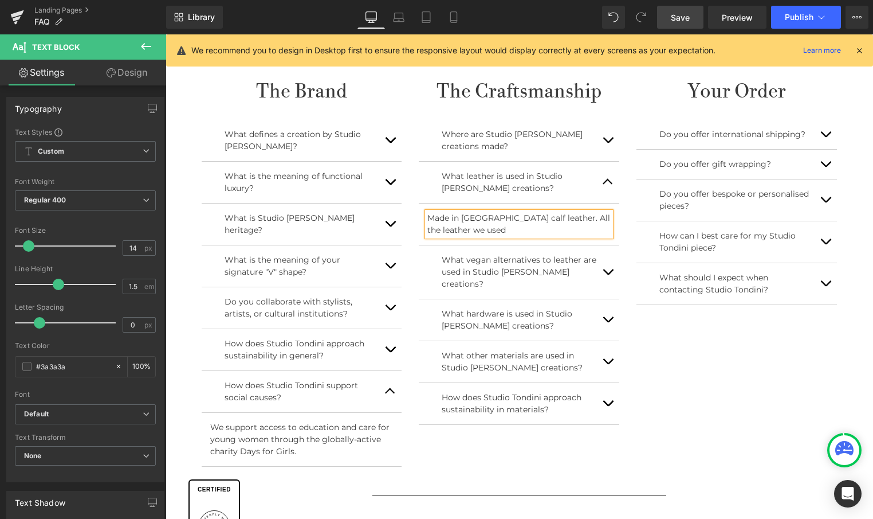
click at [484, 215] on p "Made in Italy calf leather. All the leather we used" at bounding box center [518, 224] width 183 height 24
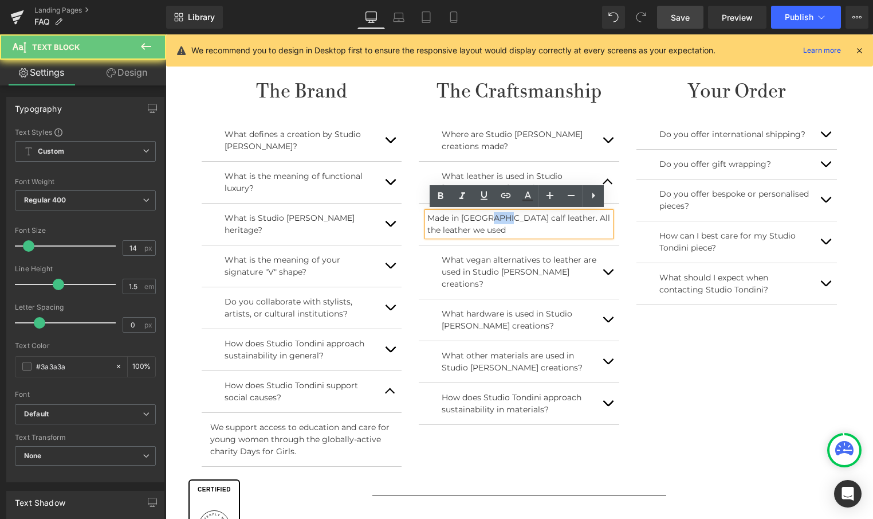
click at [484, 215] on p "Made in Italy calf leather. All the leather we used" at bounding box center [518, 224] width 183 height 24
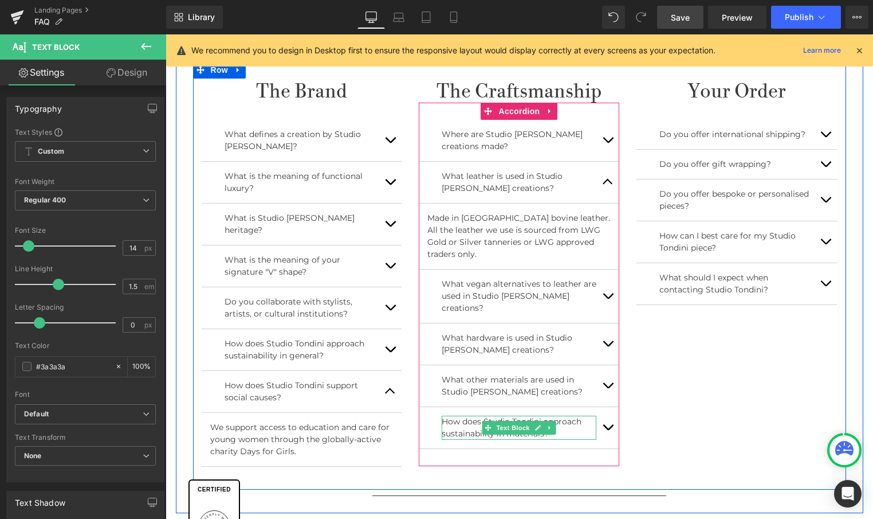
click at [575, 415] on p "How does Studio Tondini approach sustainability in materials?" at bounding box center [519, 427] width 155 height 24
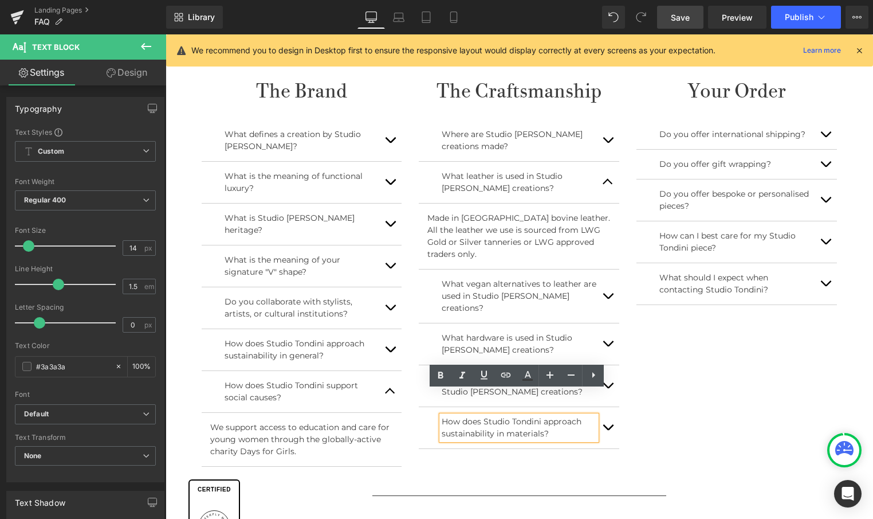
click at [608, 430] on span "button" at bounding box center [608, 430] width 0 height 0
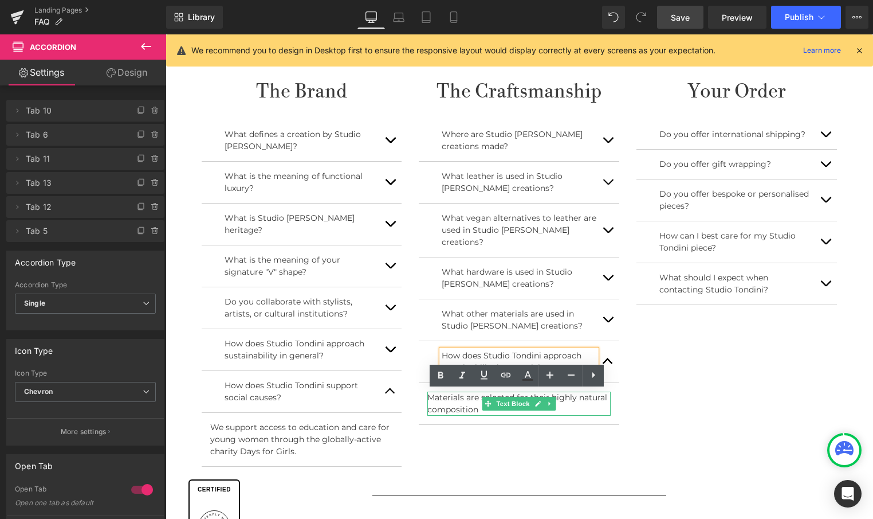
click at [445, 395] on p "Materials are selected for their highly natural composition" at bounding box center [518, 403] width 183 height 24
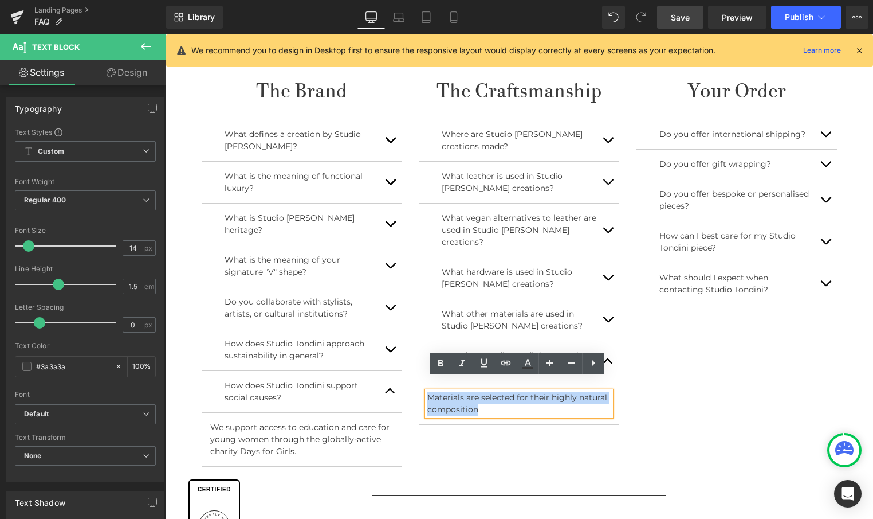
drag, startPoint x: 488, startPoint y: 398, endPoint x: 427, endPoint y: 386, distance: 61.9
click at [427, 391] on p "Materials are selected for their highly natural composition" at bounding box center [518, 403] width 183 height 24
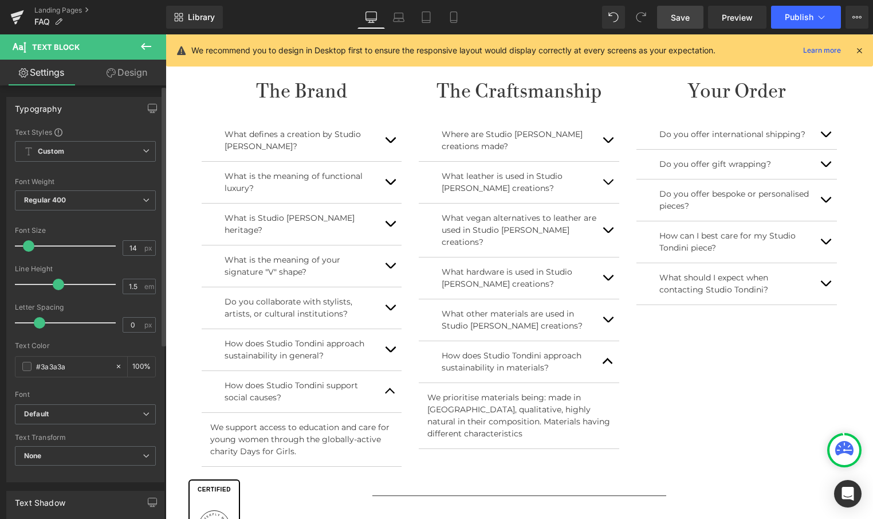
scroll to position [475, 0]
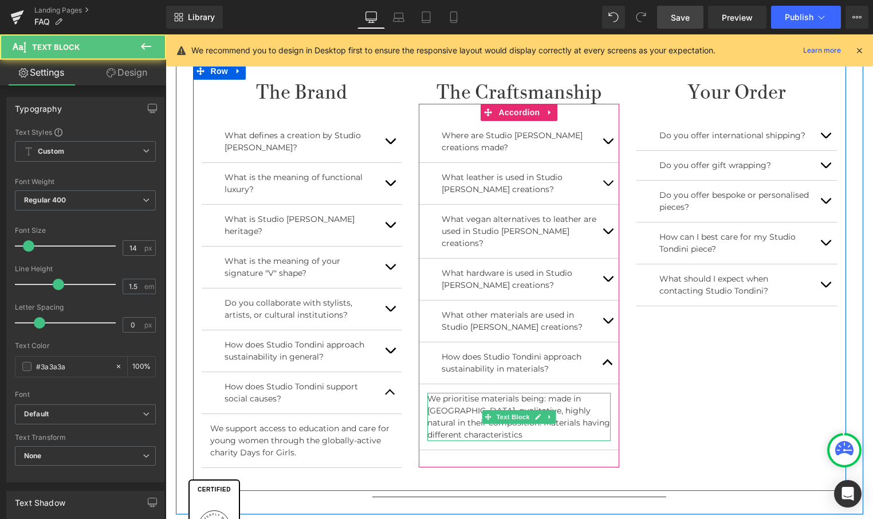
click at [487, 419] on p "We prioritise materials being: made in Italy, qualitative, highly natural in th…" at bounding box center [518, 417] width 183 height 48
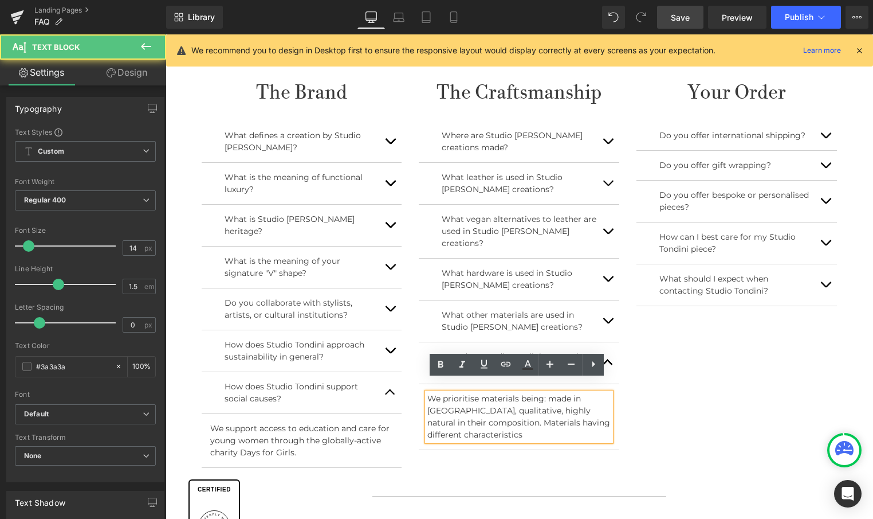
click at [481, 410] on p "We prioritise materials being: made in Italy, qualitative, highly natural in th…" at bounding box center [518, 417] width 183 height 48
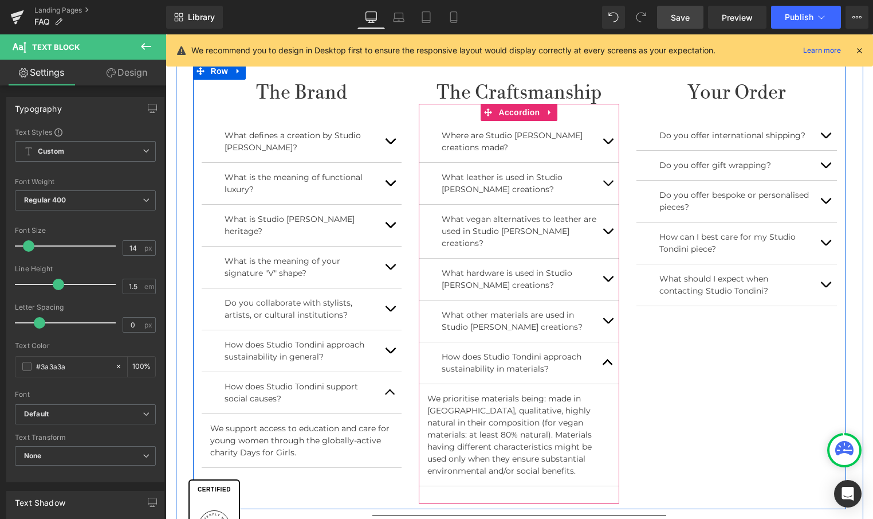
click at [484, 434] on p "We prioritise materials being: made in Italy, qualitative, highly natural in th…" at bounding box center [518, 435] width 183 height 84
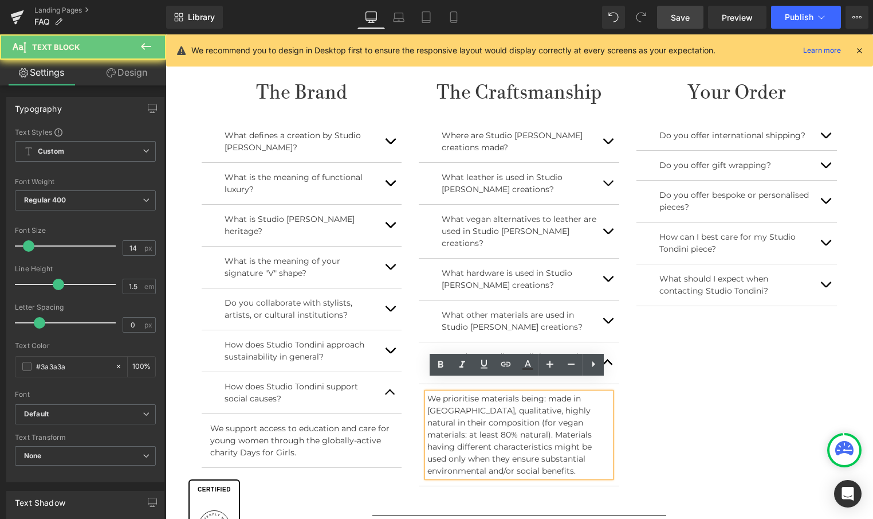
click at [486, 434] on p "We prioritise materials being: made in Italy, qualitative, highly natural in th…" at bounding box center [518, 435] width 183 height 84
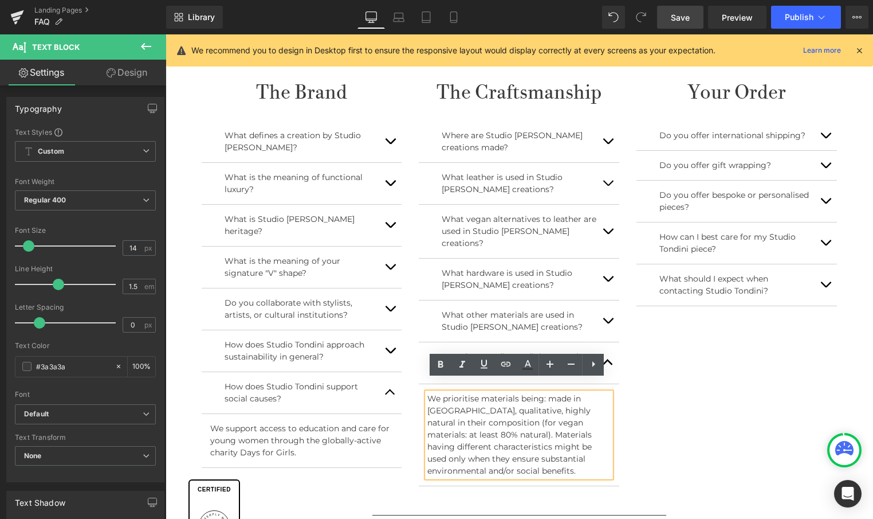
click at [524, 421] on p "We prioritise materials being: made in Italy, qualitative, highly natural in th…" at bounding box center [518, 435] width 183 height 84
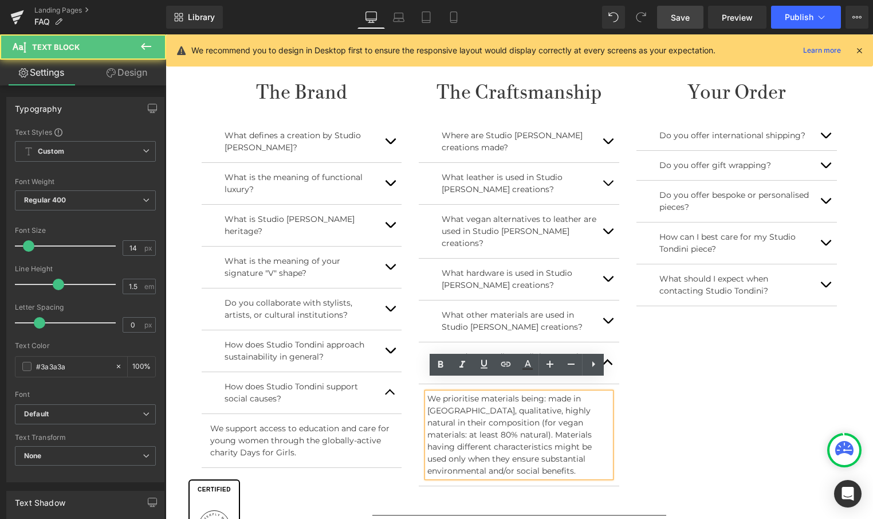
click at [524, 421] on p "We prioritise materials being: made in Italy, qualitative, highly natural in th…" at bounding box center [518, 435] width 183 height 84
click at [488, 407] on p "We prioritise materials being: made in Italy, qualitative, highly natural in th…" at bounding box center [518, 435] width 183 height 84
click at [478, 409] on p "We prioritise materials being: made in Italy, qualitative, highly natural in th…" at bounding box center [518, 435] width 183 height 84
click at [479, 410] on p "We prioritise materials being: made in Italy, qualitative, highly natural in th…" at bounding box center [518, 435] width 183 height 84
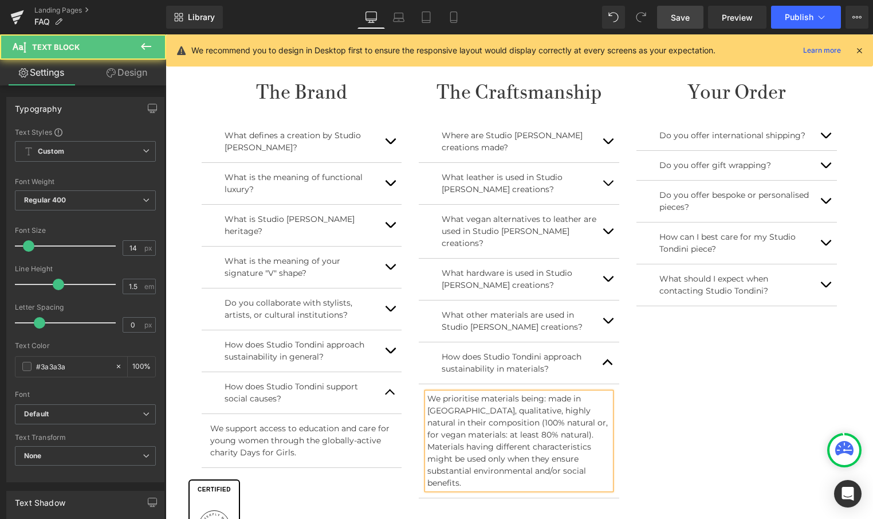
click at [468, 422] on p "We prioritise materials being: made in Italy, qualitative, highly natural in th…" at bounding box center [518, 441] width 183 height 96
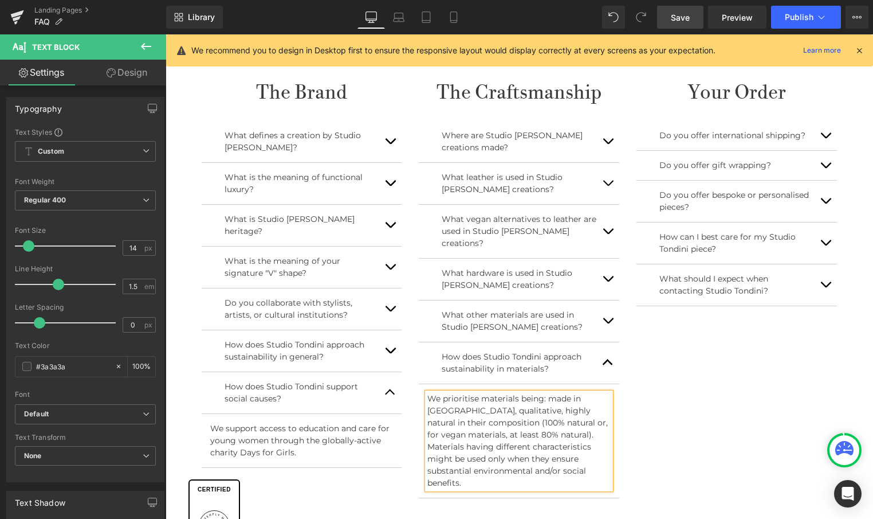
click at [512, 436] on p "We prioritise materials being: made in Italy, qualitative, highly natural in th…" at bounding box center [518, 441] width 183 height 96
click at [533, 470] on p "We prioritise materials being: made in Italy, qualitative, highly natural in th…" at bounding box center [518, 441] width 183 height 96
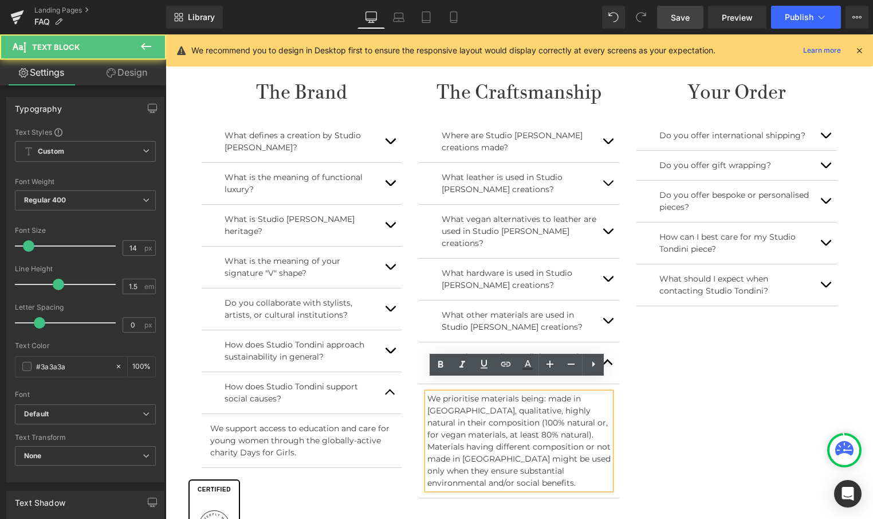
click at [549, 427] on p "We prioritise materials being: made in Italy, qualitative, highly natural in th…" at bounding box center [518, 441] width 183 height 96
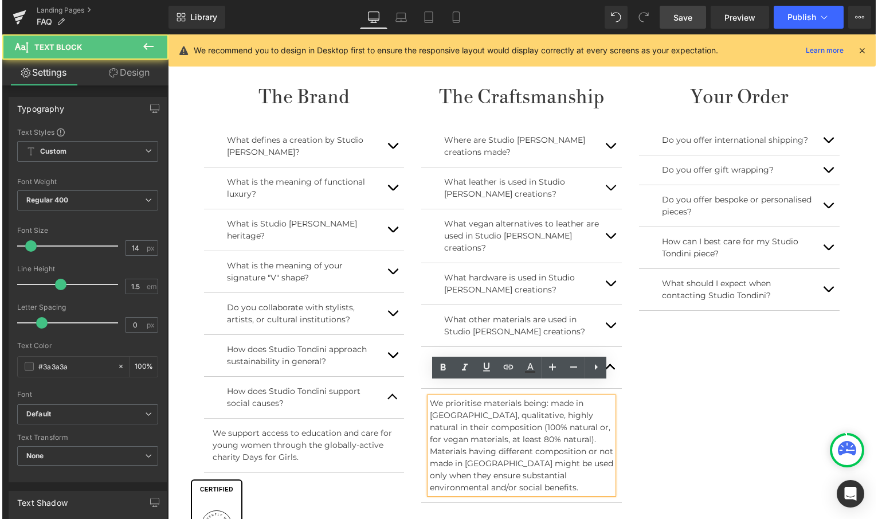
scroll to position [470, 0]
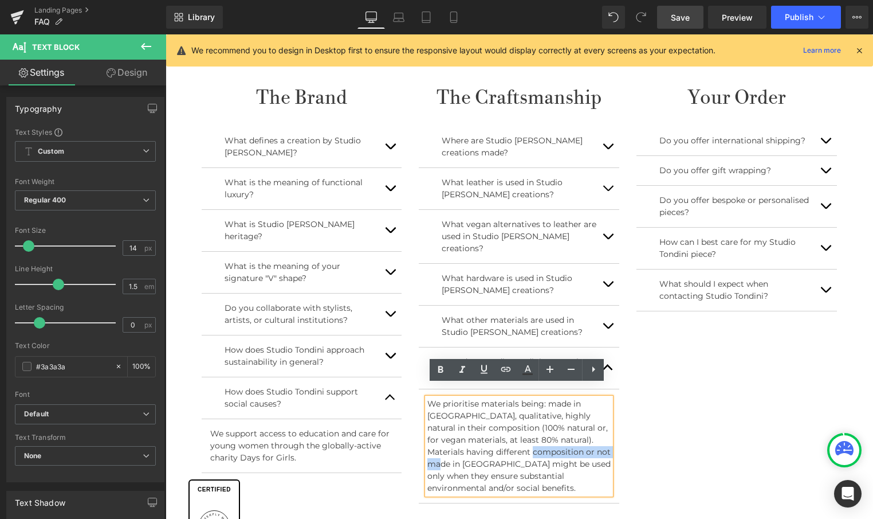
drag, startPoint x: 545, startPoint y: 433, endPoint x: 446, endPoint y: 448, distance: 100.3
click at [446, 448] on p "We prioritise materials being: made in Italy, qualitative, highly natural in th…" at bounding box center [518, 446] width 183 height 96
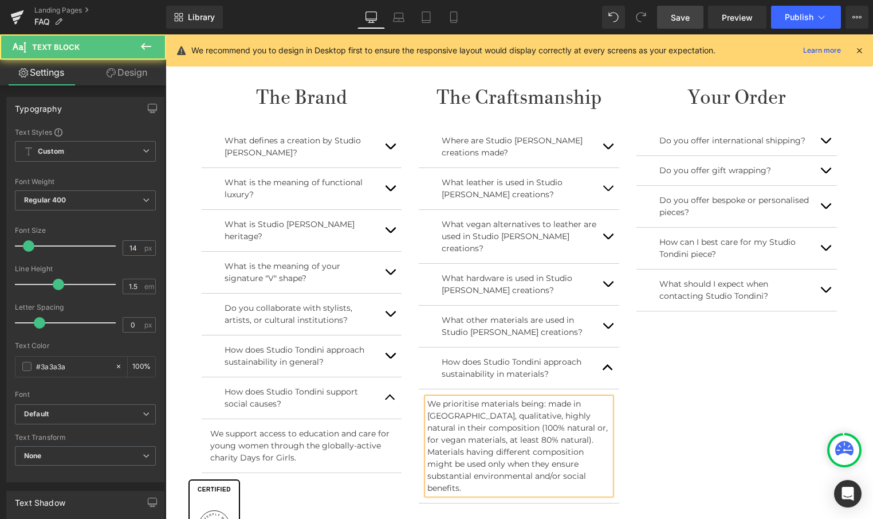
click at [549, 426] on p "We prioritise materials being: made in Italy, qualitative, highly natural in th…" at bounding box center [518, 446] width 183 height 96
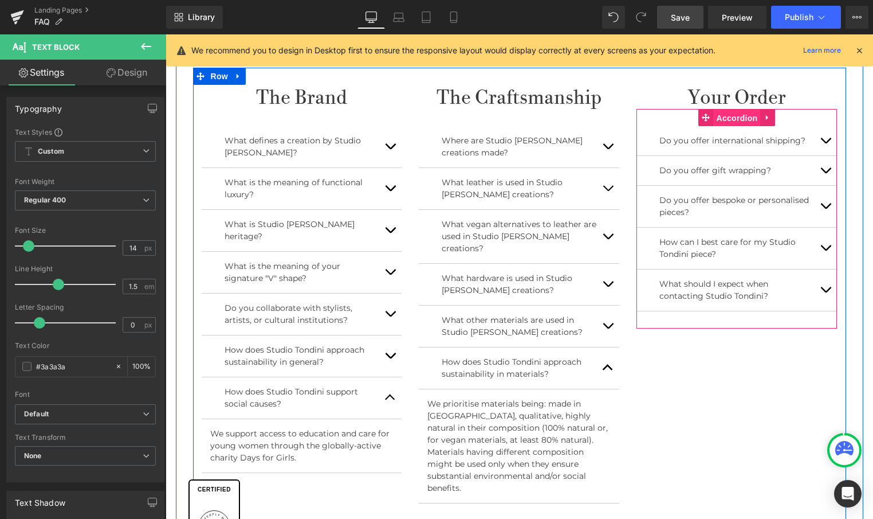
click at [735, 116] on div "Do you offer international shipping? Text Block Do you offer gift wrapping? Tex…" at bounding box center [737, 218] width 201 height 219
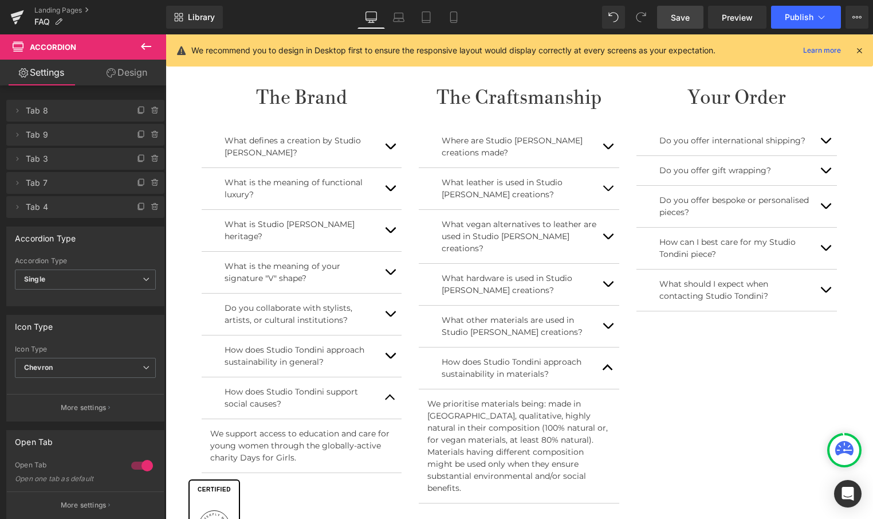
click at [145, 43] on icon at bounding box center [146, 47] width 14 height 14
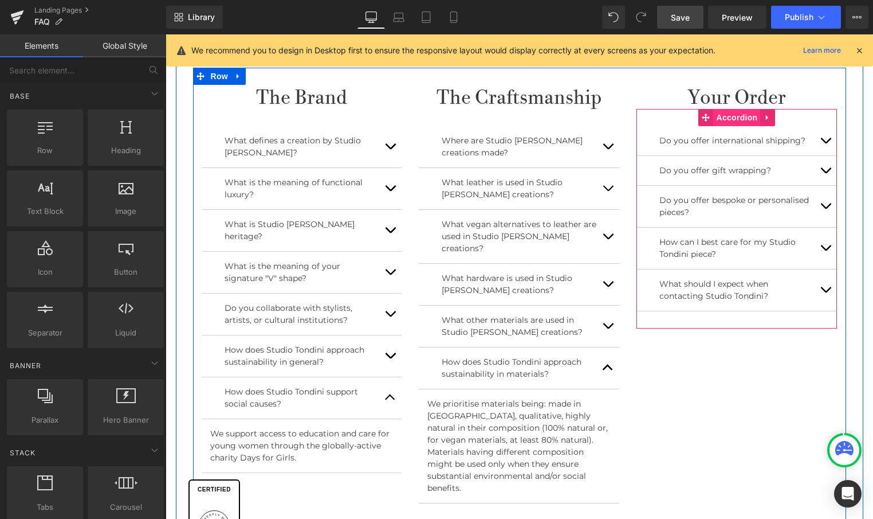
click at [735, 117] on div "Do you offer international shipping? Text Block Do you offer gift wrapping? Tex…" at bounding box center [737, 218] width 201 height 219
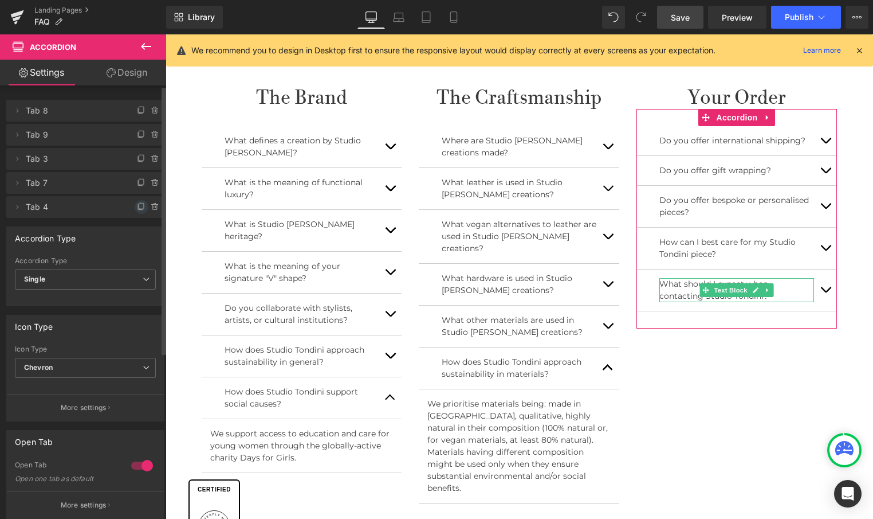
click at [136, 201] on span at bounding box center [142, 207] width 14 height 14
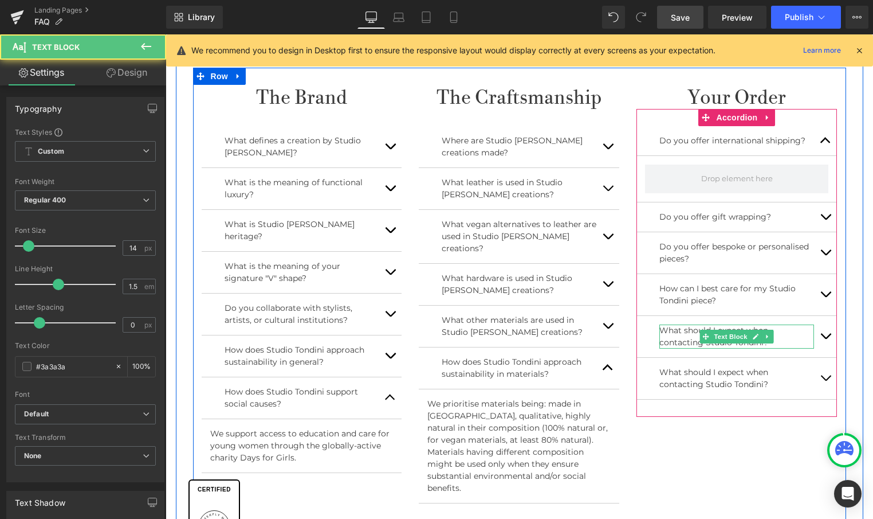
click at [667, 332] on p "What should I expect when contacting Studio Tondini?" at bounding box center [737, 336] width 155 height 24
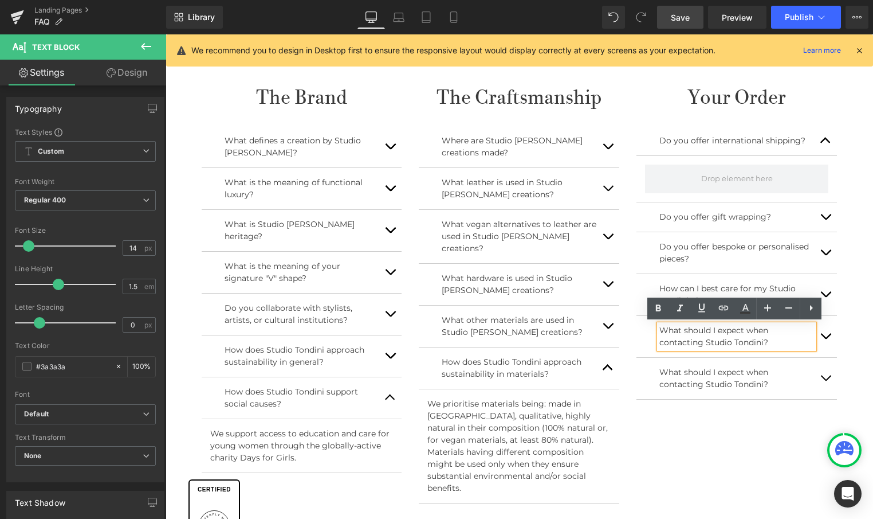
click at [673, 331] on p "What should I expect when contacting Studio Tondini?" at bounding box center [737, 336] width 155 height 24
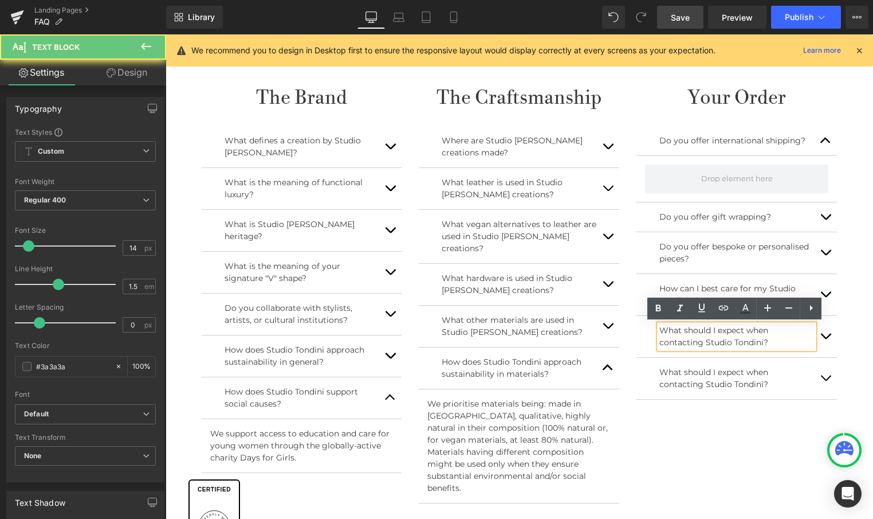
click at [669, 331] on p "What should I expect when contacting Studio Tondini?" at bounding box center [737, 336] width 155 height 24
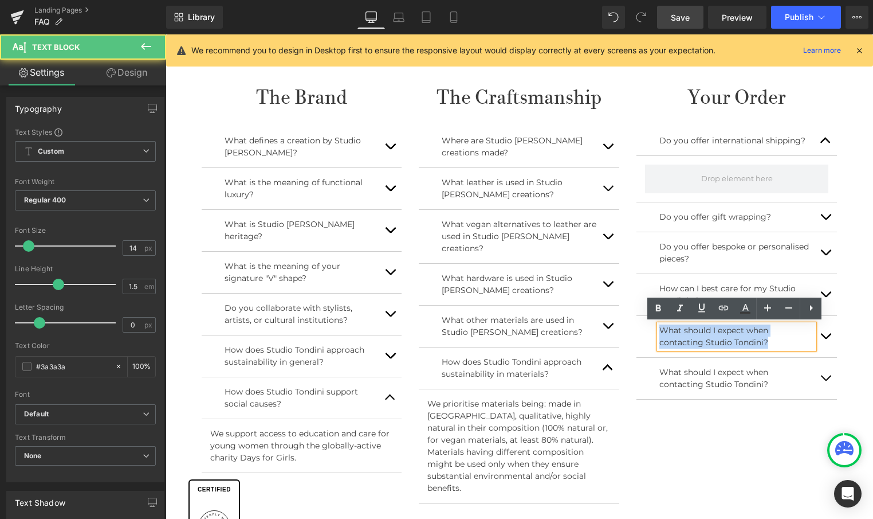
drag, startPoint x: 659, startPoint y: 329, endPoint x: 768, endPoint y: 344, distance: 109.8
click at [768, 344] on p "What should I expect when contacting Studio Tondini?" at bounding box center [737, 336] width 155 height 24
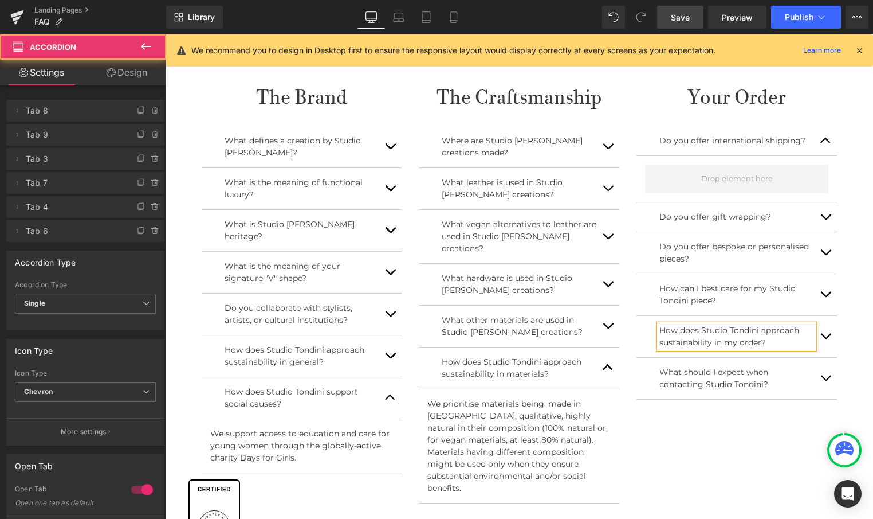
click at [824, 335] on button "button" at bounding box center [825, 336] width 23 height 41
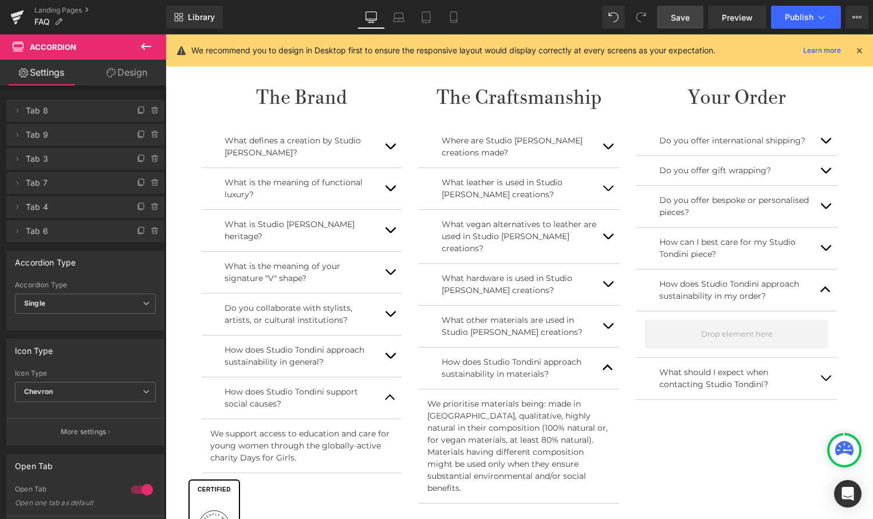
click at [152, 48] on icon at bounding box center [146, 47] width 14 height 14
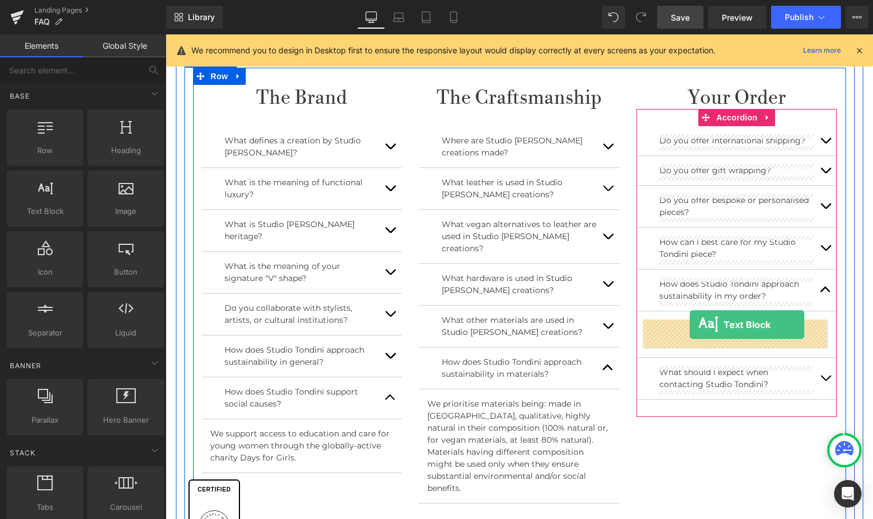
drag, startPoint x: 215, startPoint y: 230, endPoint x: 690, endPoint y: 324, distance: 483.7
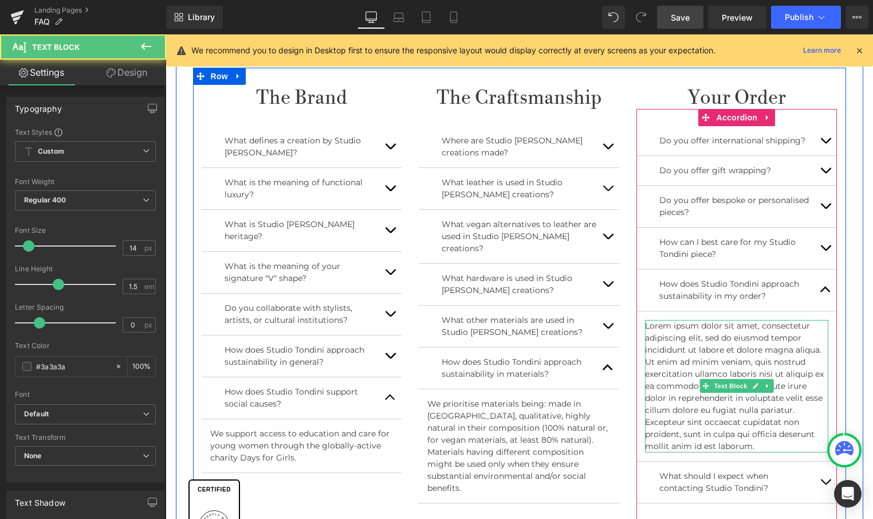
click at [762, 447] on p "Lorem ipsum dolor sit amet, consectetur adipiscing elit, sed do eiusmod tempor …" at bounding box center [736, 386] width 183 height 132
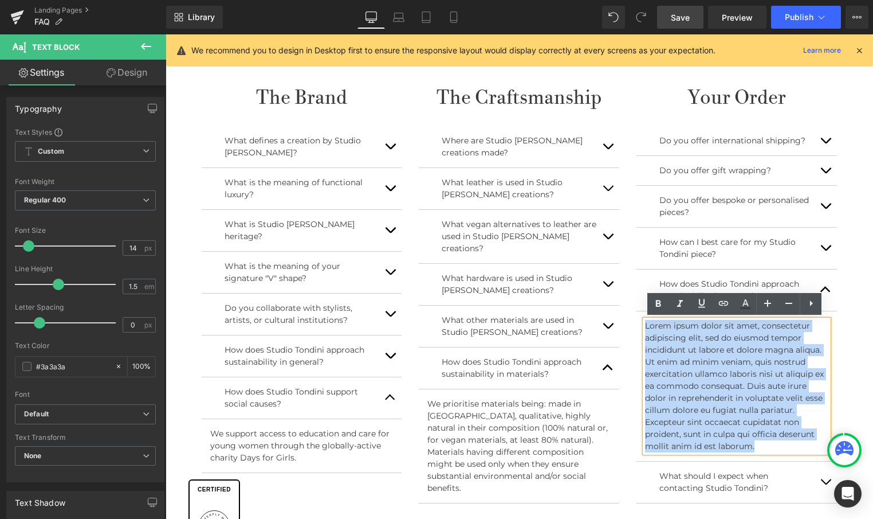
drag, startPoint x: 769, startPoint y: 446, endPoint x: 645, endPoint y: 323, distance: 175.4
click at [645, 323] on p "Lorem ipsum dolor sit amet, consectetur adipiscing elit, sed do eiusmod tempor …" at bounding box center [736, 386] width 183 height 132
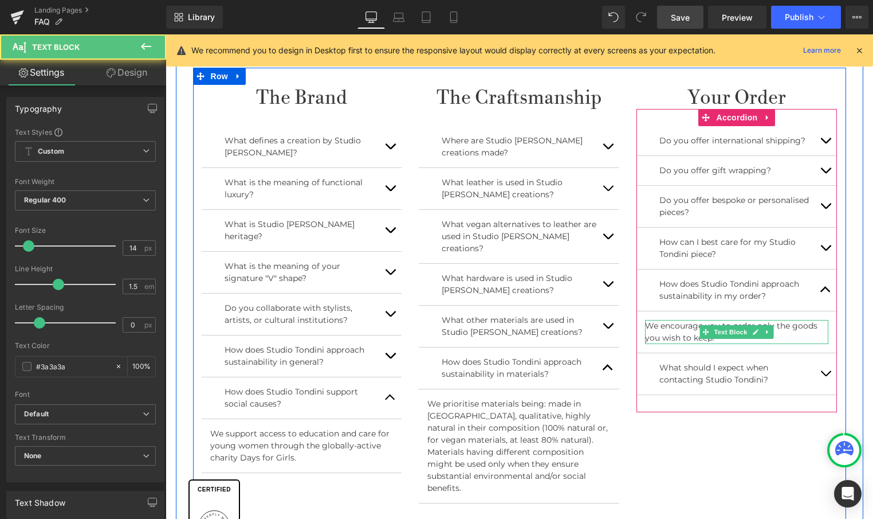
click at [732, 339] on p "We encourage you to order only the goods you wish to keep." at bounding box center [736, 332] width 183 height 24
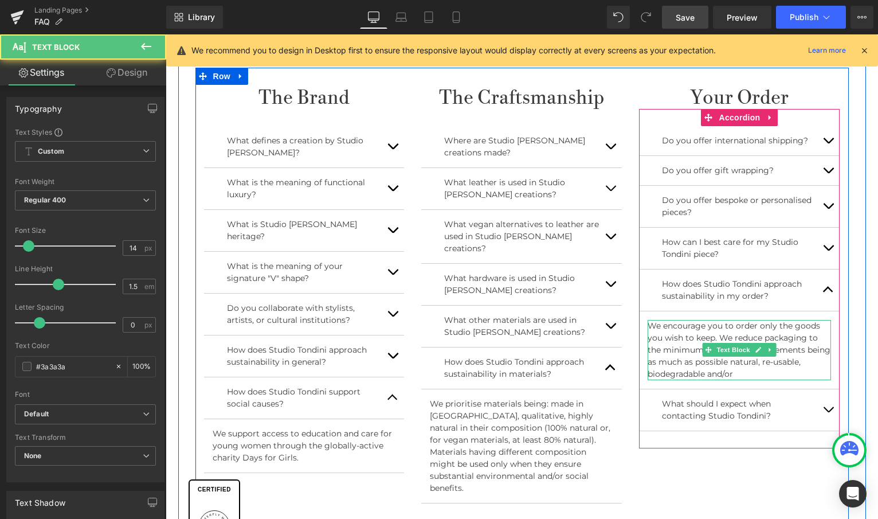
click at [787, 363] on p "We encourage you to order only the goods you wish to keep. We reduce packaging …" at bounding box center [739, 350] width 183 height 60
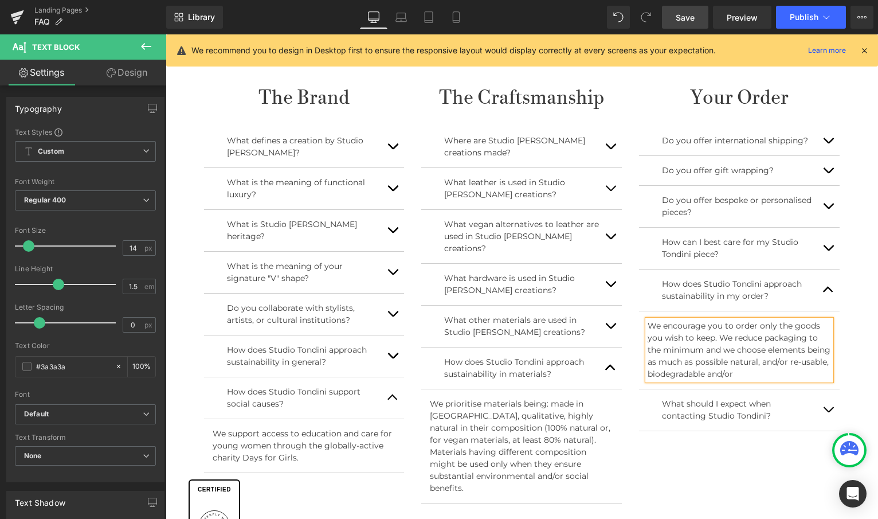
click at [677, 374] on p "We encourage you to order only the goods you wish to keep. We reduce packaging …" at bounding box center [739, 350] width 183 height 60
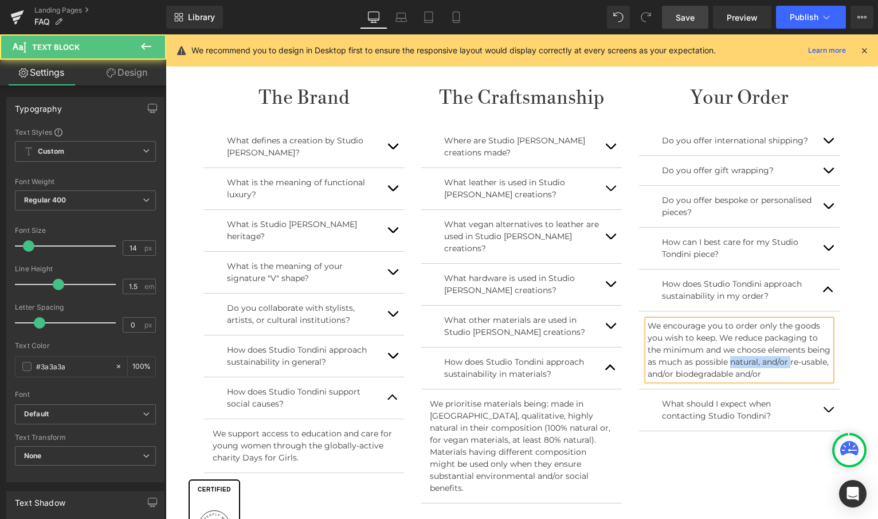
drag, startPoint x: 754, startPoint y: 361, endPoint x: 813, endPoint y: 360, distance: 59.0
click at [813, 360] on p "We encourage you to order only the goods you wish to keep. We reduce packaging …" at bounding box center [739, 350] width 183 height 60
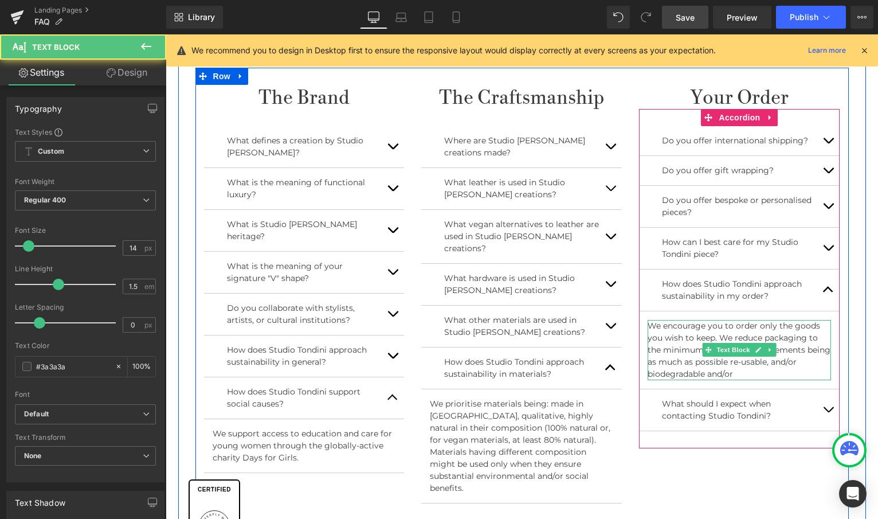
click at [762, 372] on p "We encourage you to order only the goods you wish to keep. We reduce packaging …" at bounding box center [739, 350] width 183 height 60
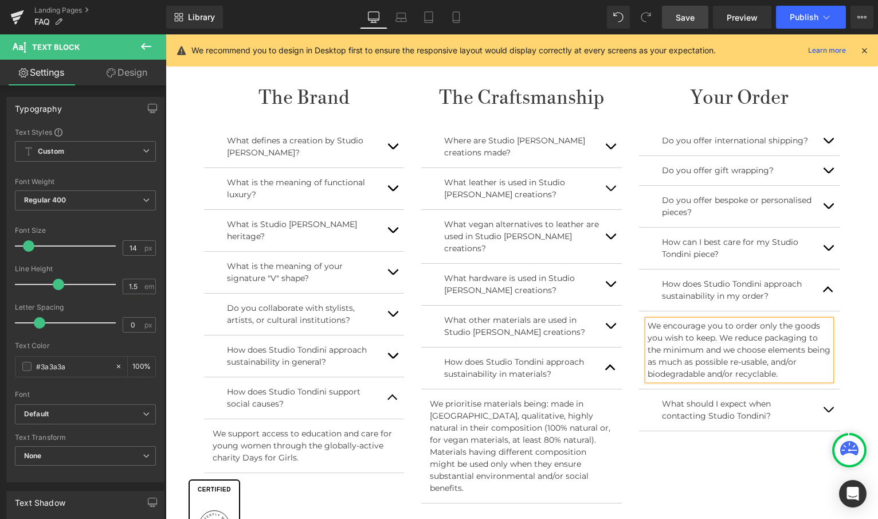
click at [768, 413] on link at bounding box center [770, 410] width 12 height 14
click at [835, 142] on button "button" at bounding box center [828, 140] width 23 height 29
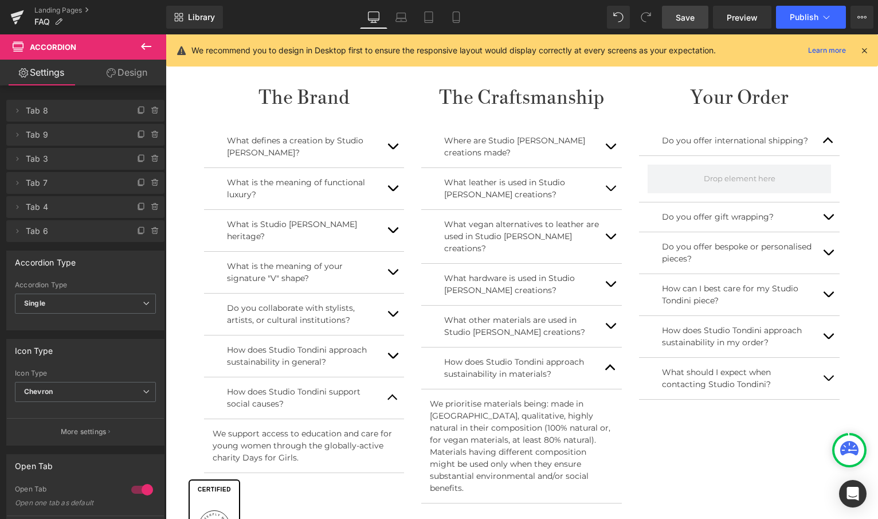
click at [151, 48] on icon at bounding box center [146, 47] width 14 height 14
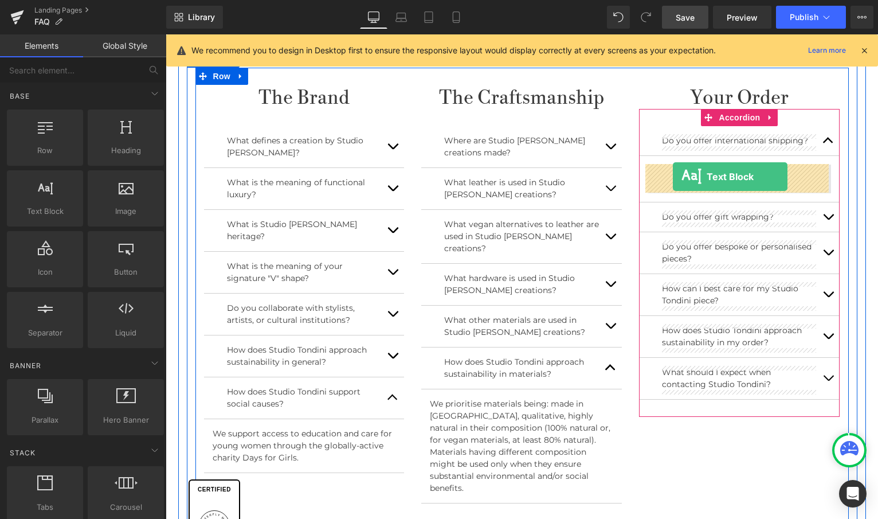
drag, startPoint x: 212, startPoint y: 234, endPoint x: 673, endPoint y: 176, distance: 464.3
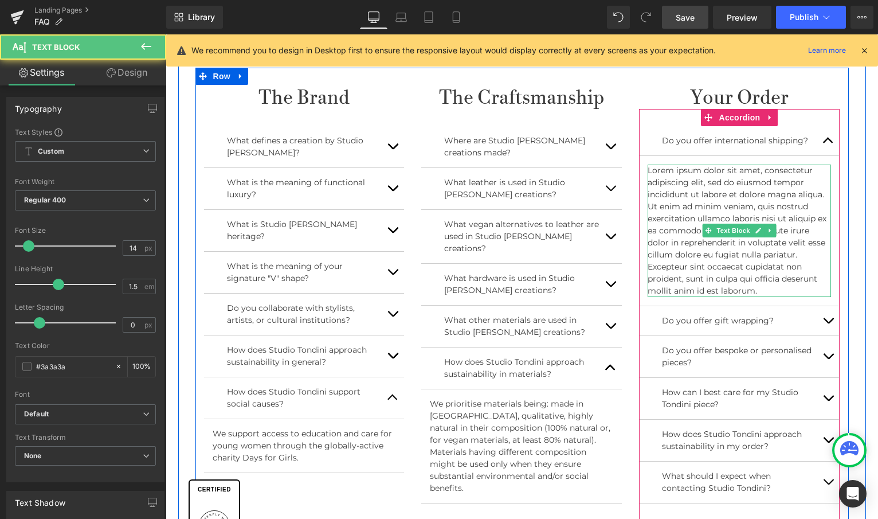
click at [758, 288] on p "Lorem ipsum dolor sit amet, consectetur adipiscing elit, sed do eiusmod tempor …" at bounding box center [739, 230] width 183 height 132
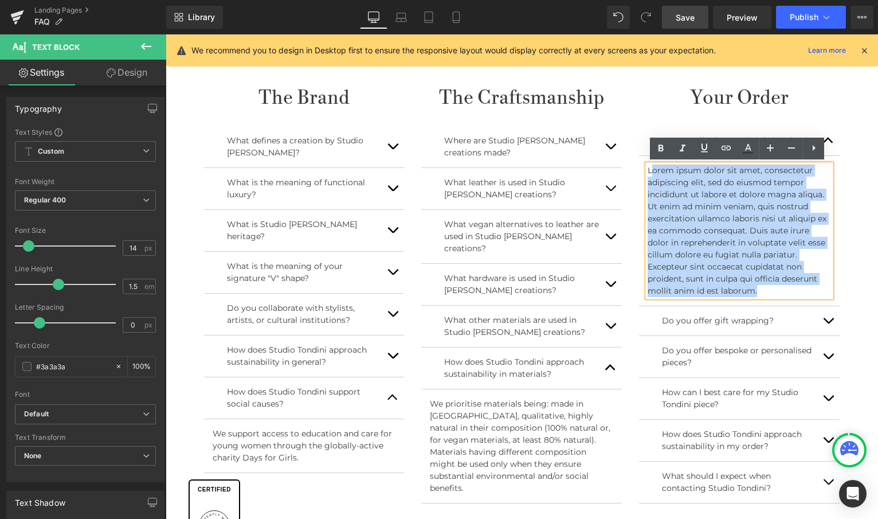
drag, startPoint x: 759, startPoint y: 289, endPoint x: 648, endPoint y: 164, distance: 167.2
click at [648, 164] on p "Lorem ipsum dolor sit amet, consectetur adipiscing elit, sed do eiusmod tempor …" at bounding box center [739, 230] width 183 height 132
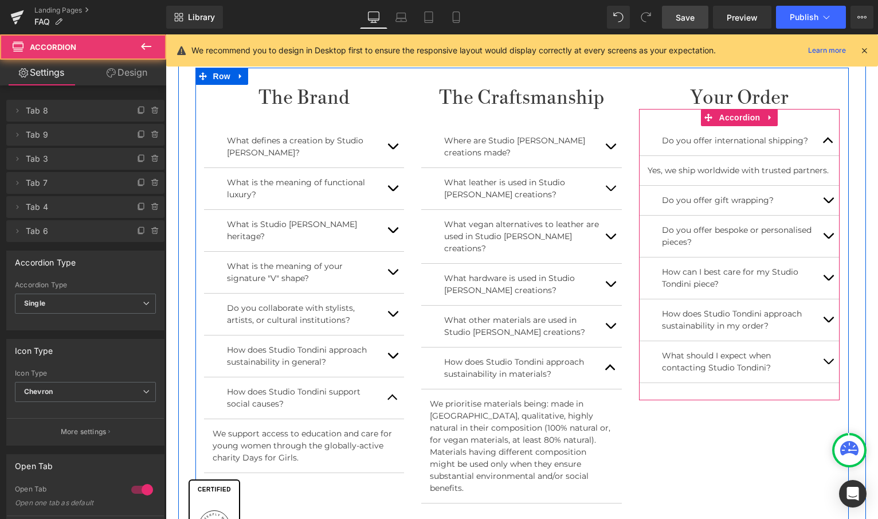
click at [827, 195] on button "button" at bounding box center [828, 200] width 23 height 29
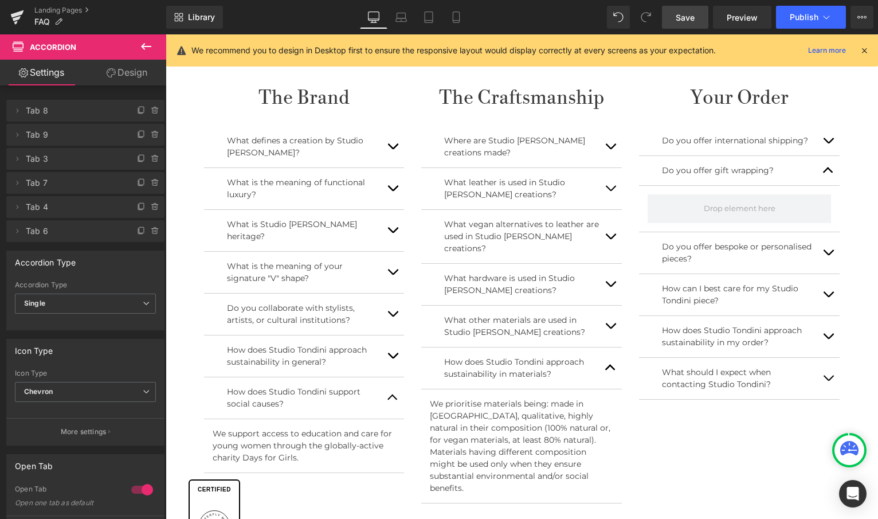
click at [151, 44] on icon at bounding box center [146, 47] width 14 height 14
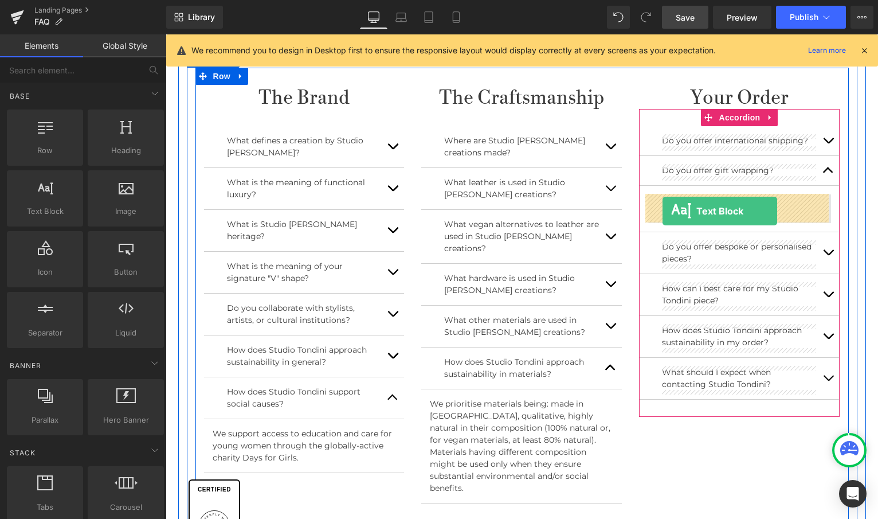
drag, startPoint x: 215, startPoint y: 227, endPoint x: 663, endPoint y: 211, distance: 447.8
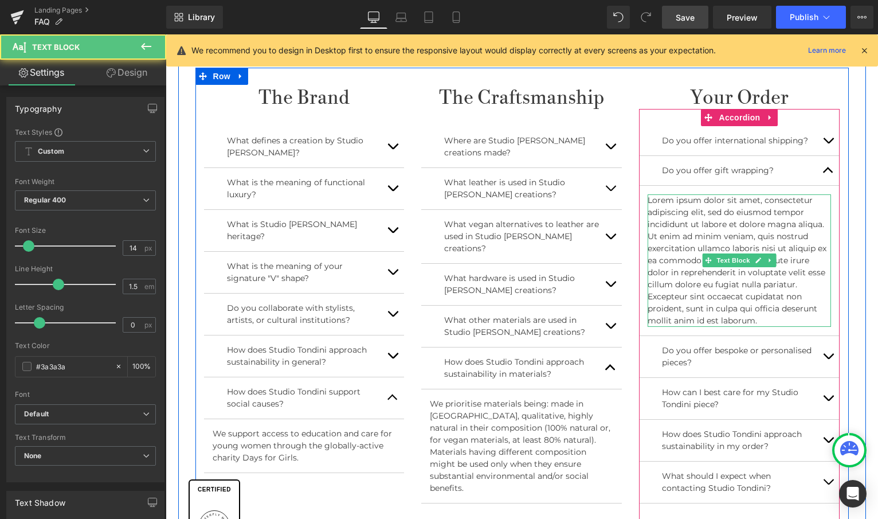
click at [744, 308] on p "Lorem ipsum dolor sit amet, consectetur adipiscing elit, sed do eiusmod tempor …" at bounding box center [739, 260] width 183 height 132
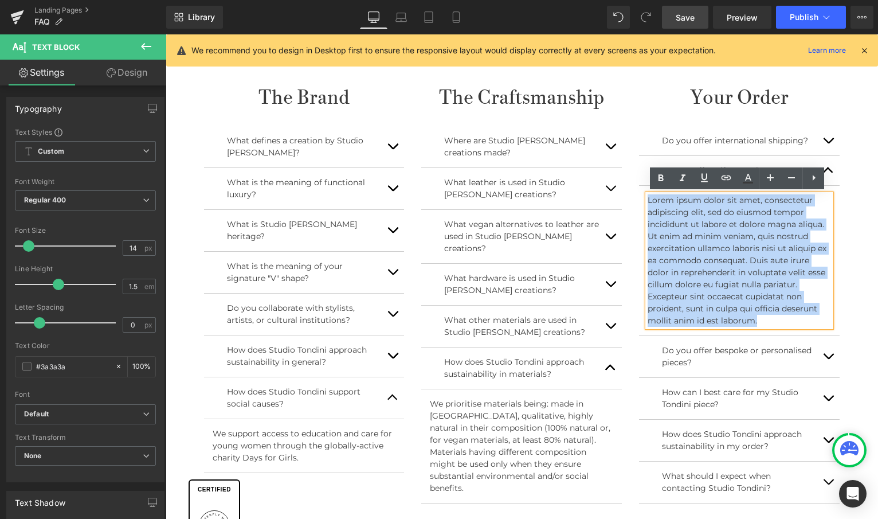
drag, startPoint x: 760, startPoint y: 316, endPoint x: 648, endPoint y: 200, distance: 161.7
click at [648, 200] on p "Lorem ipsum dolor sit amet, consectetur adipiscing elit, sed do eiusmod tempor …" at bounding box center [739, 260] width 183 height 132
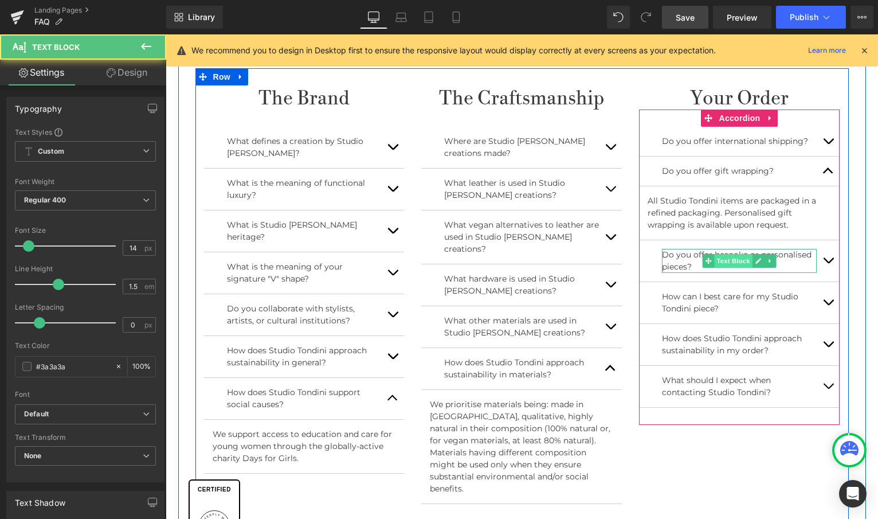
click at [747, 263] on div "Do you offer bespoke or personalised pieces? Text Block" at bounding box center [739, 261] width 155 height 24
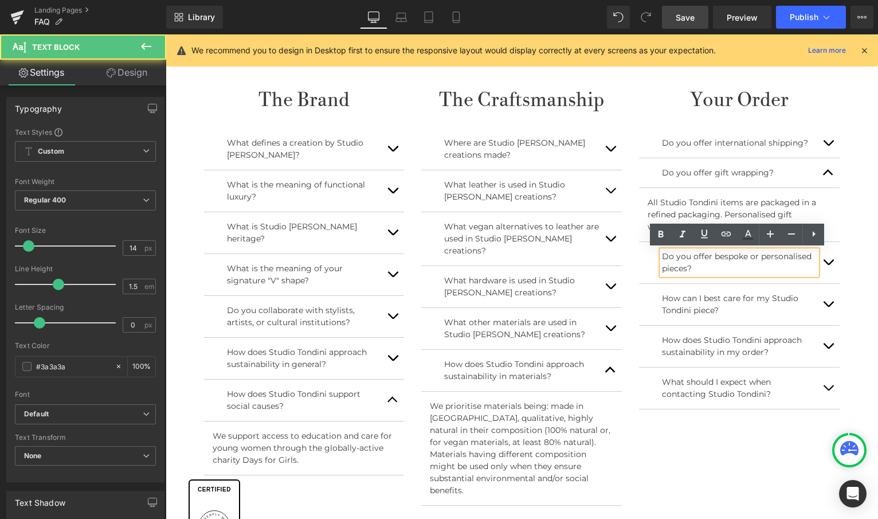
scroll to position [465, 0]
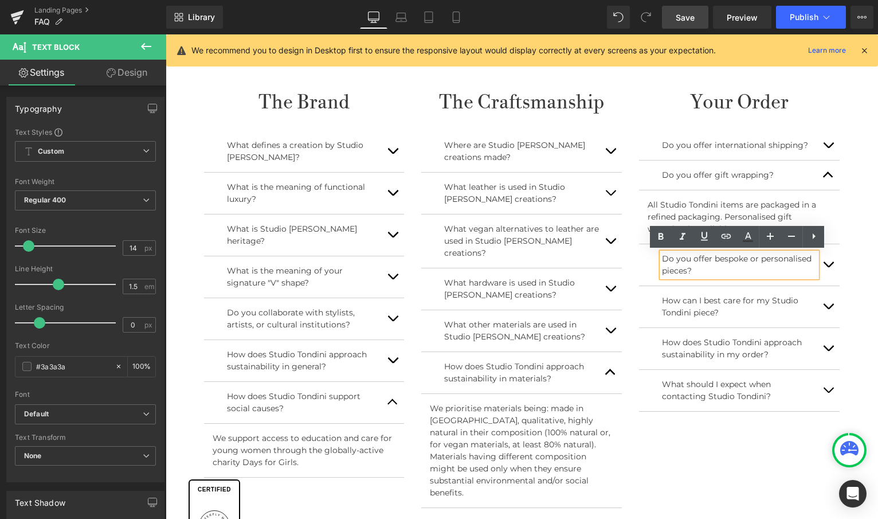
click at [830, 265] on button "button" at bounding box center [828, 264] width 23 height 41
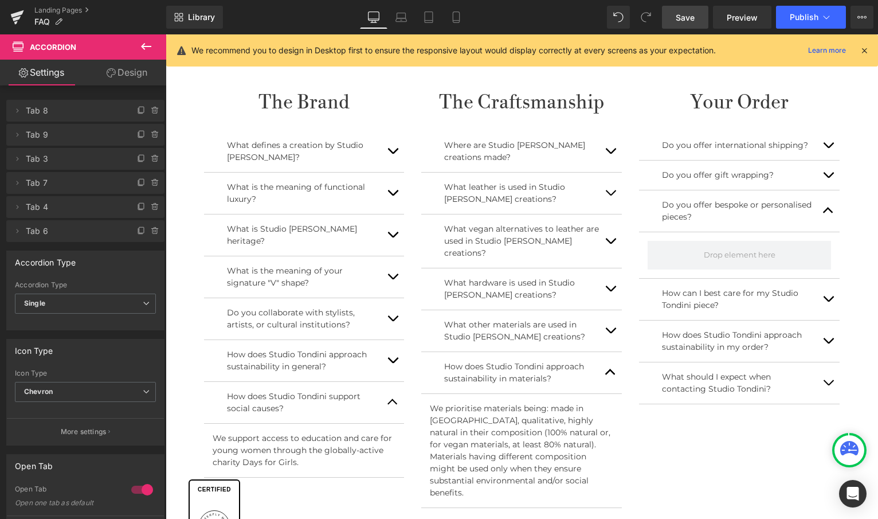
click at [152, 51] on icon at bounding box center [146, 47] width 14 height 14
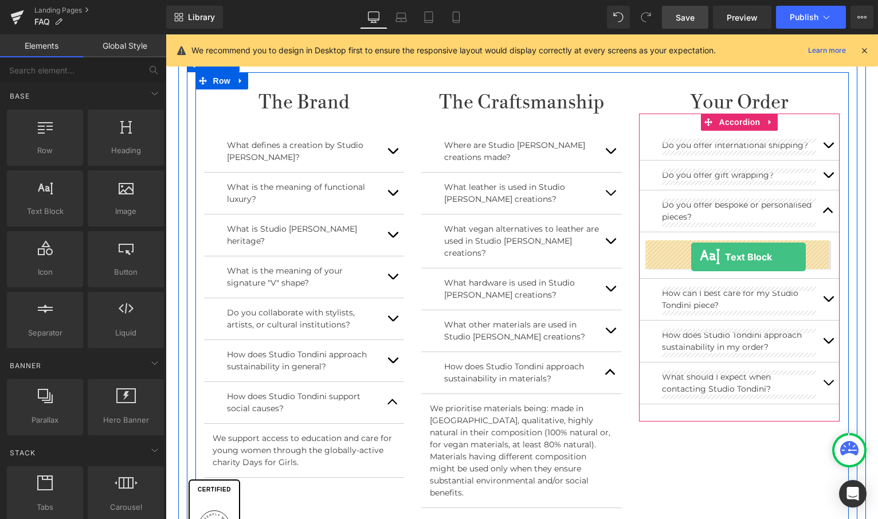
drag, startPoint x: 223, startPoint y: 238, endPoint x: 691, endPoint y: 257, distance: 468.5
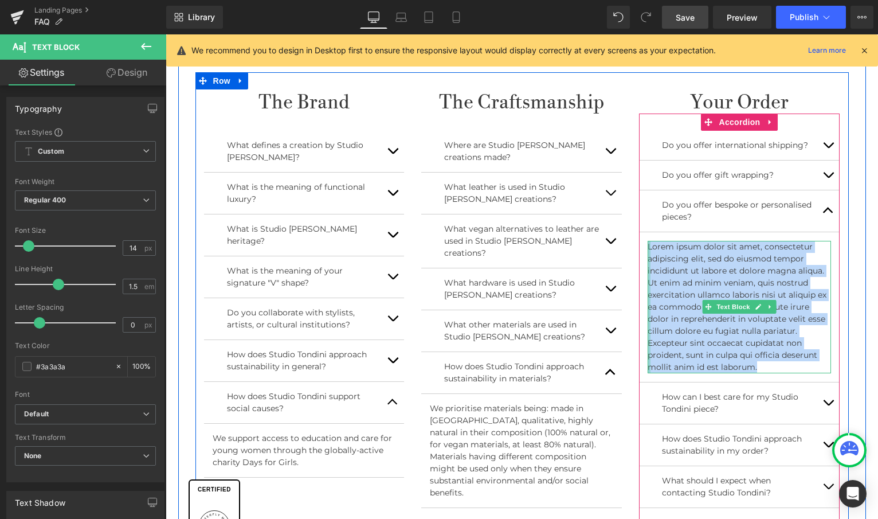
drag, startPoint x: 760, startPoint y: 366, endPoint x: 646, endPoint y: 245, distance: 166.6
click at [648, 245] on div "Lorem ipsum dolor sit amet, consectetur adipiscing elit, sed do eiusmod tempor …" at bounding box center [739, 307] width 183 height 132
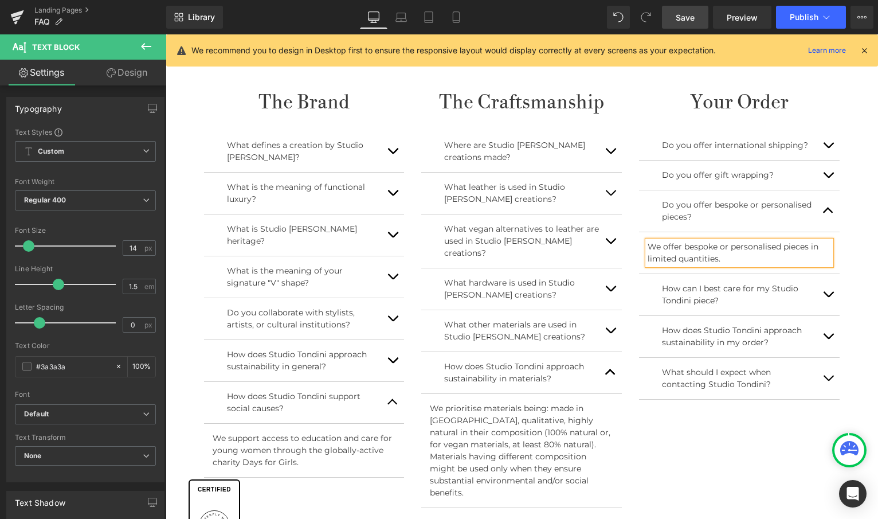
click at [838, 168] on div "Your Order Heading Do you offer international shipping? Text Block Yes, we ship…" at bounding box center [739, 252] width 218 height 327
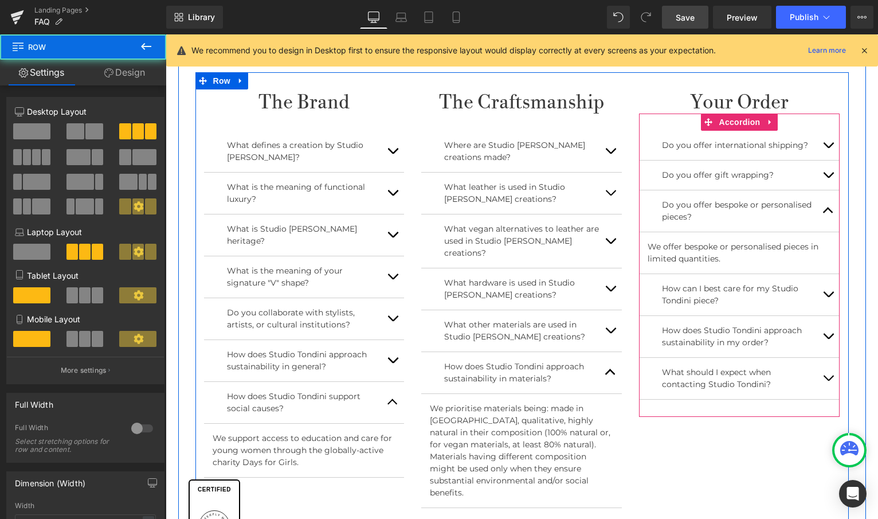
click at [832, 171] on button "button" at bounding box center [828, 174] width 23 height 29
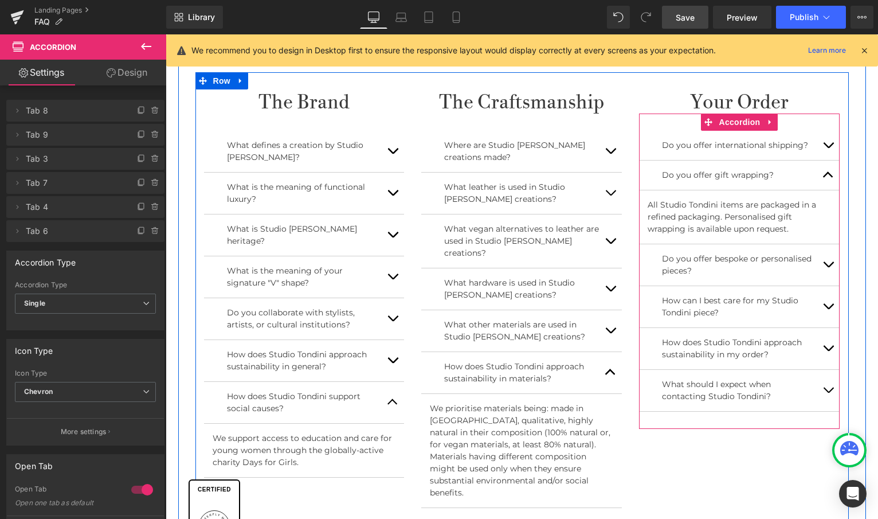
click at [830, 266] on button "button" at bounding box center [828, 264] width 23 height 41
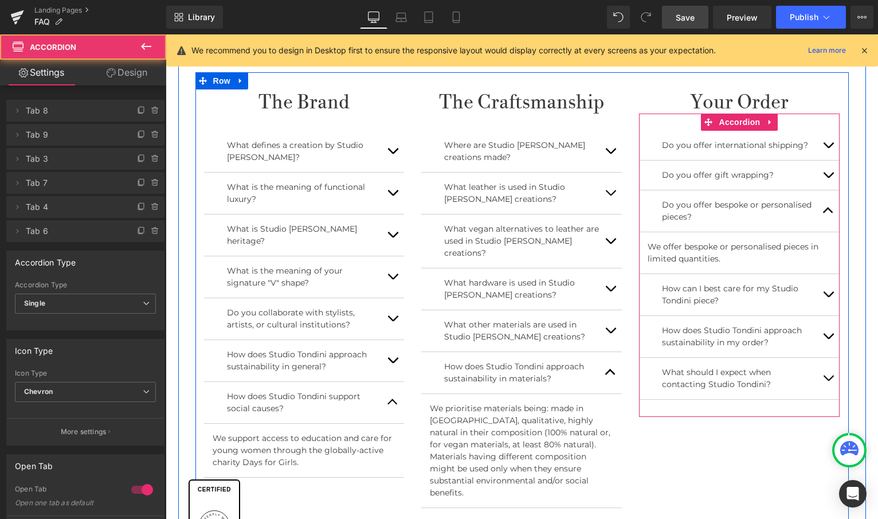
click at [723, 265] on article "We offer bespoke or personalised pieces in limited quantities. Text Block" at bounding box center [739, 253] width 201 height 42
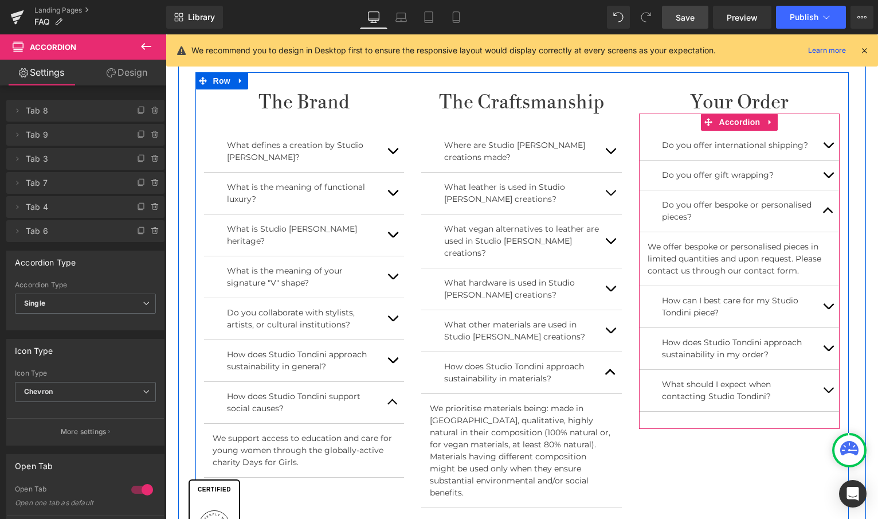
click at [825, 305] on button "button" at bounding box center [828, 306] width 23 height 41
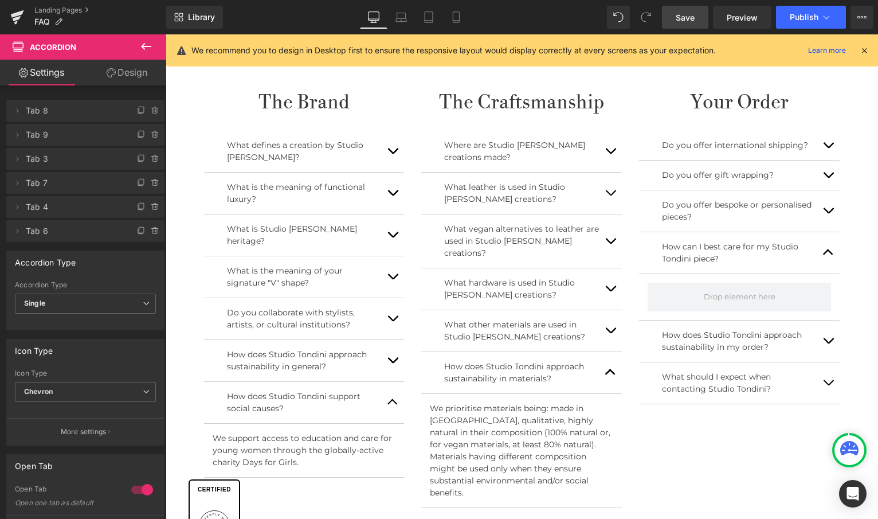
click at [151, 49] on icon at bounding box center [146, 47] width 14 height 14
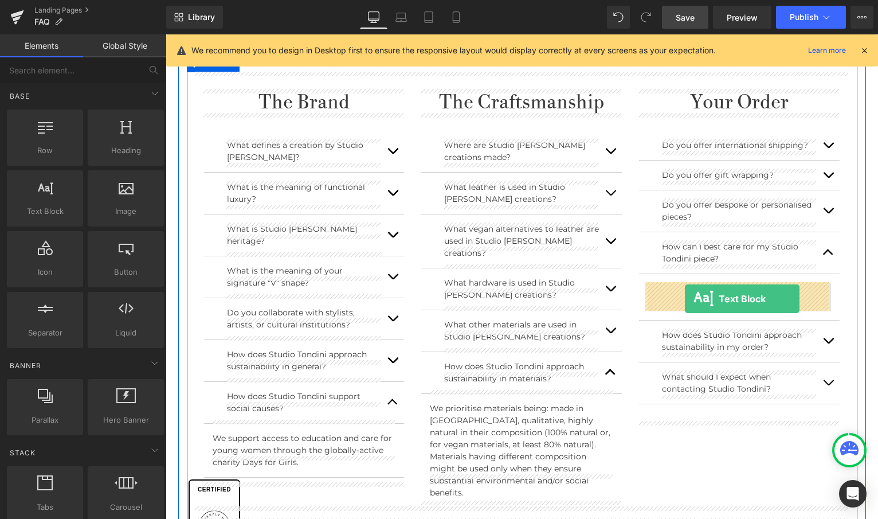
drag, startPoint x: 212, startPoint y: 245, endPoint x: 685, endPoint y: 299, distance: 475.8
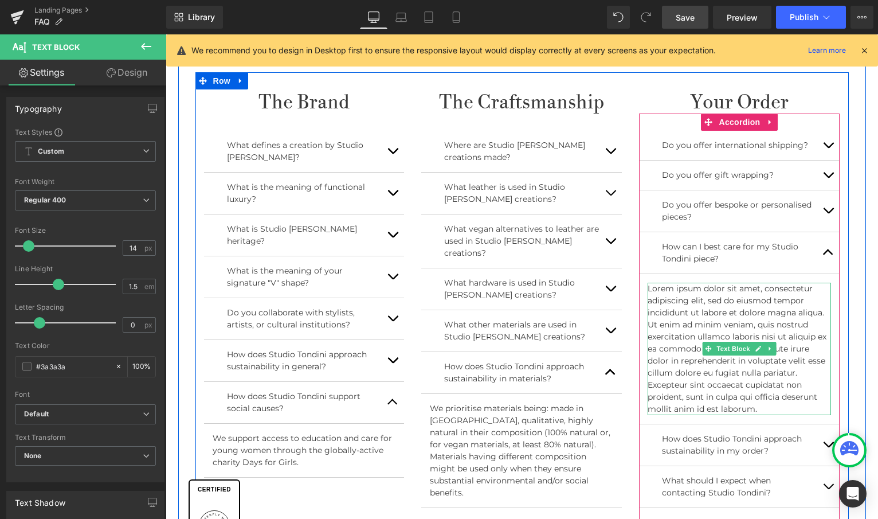
click at [772, 404] on p "Lorem ipsum dolor sit amet, consectetur adipiscing elit, sed do eiusmod tempor …" at bounding box center [739, 349] width 183 height 132
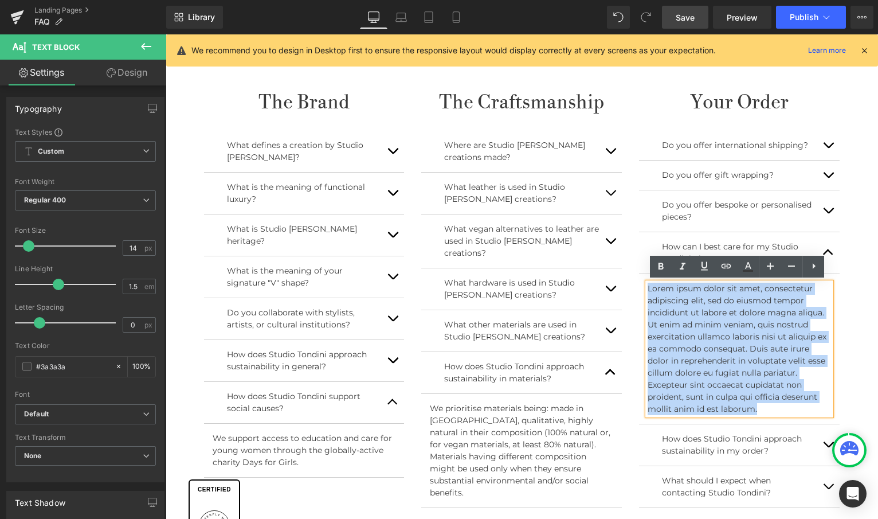
drag, startPoint x: 768, startPoint y: 401, endPoint x: 646, endPoint y: 283, distance: 170.6
click at [648, 283] on p "Lorem ipsum dolor sit amet, consectetur adipiscing elit, sed do eiusmod tempor …" at bounding box center [739, 349] width 183 height 132
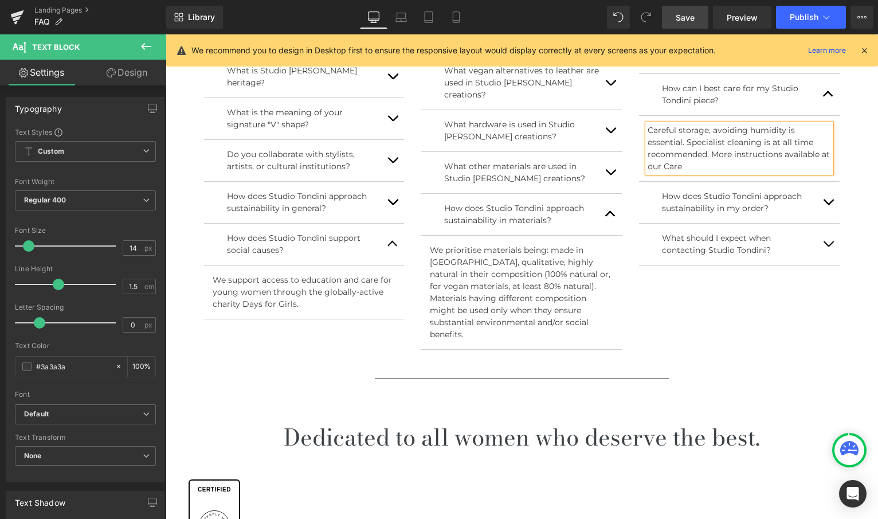
scroll to position [559, 0]
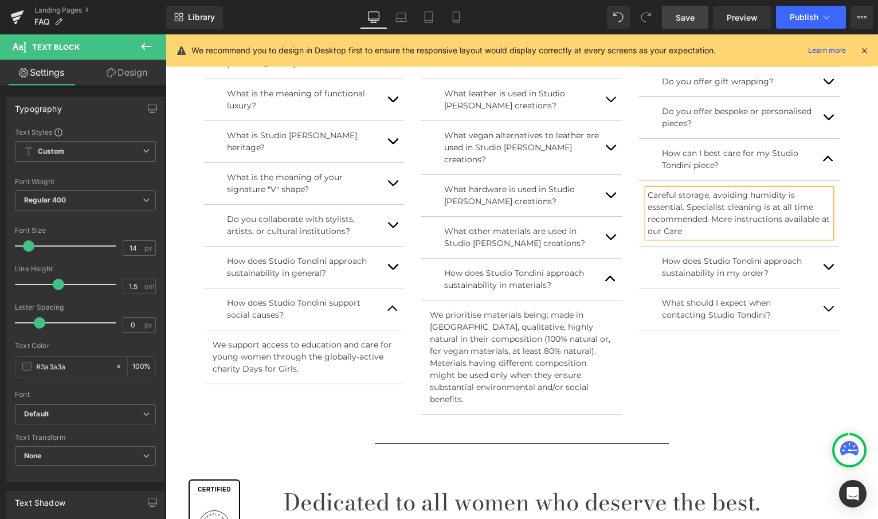
click at [711, 194] on p "Careful storage, avoiding humidity is essential. Specialist cleaning is at all …" at bounding box center [739, 213] width 183 height 48
click at [783, 195] on p "Careful storage, avoiding humidity is essential. Specialist cleaning is at all …" at bounding box center [739, 213] width 183 height 48
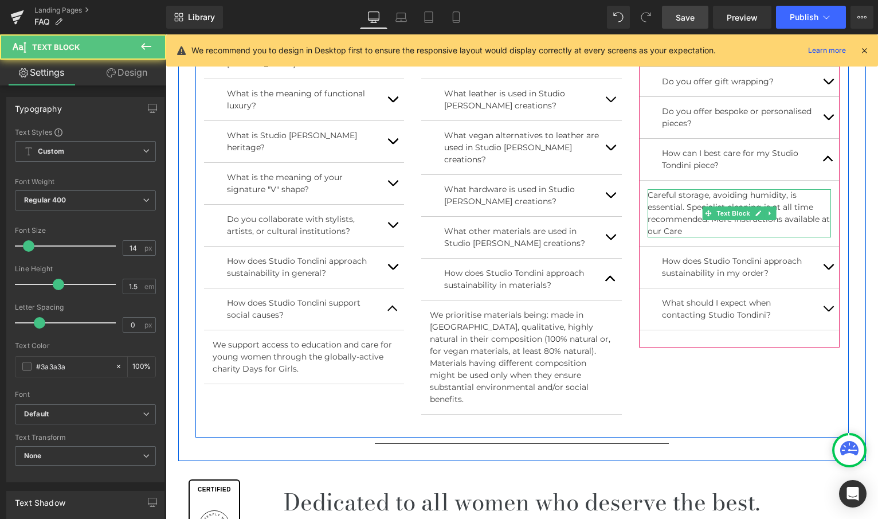
click at [719, 228] on p "Careful storage, avoiding humidity, is essential. Specialist cleaning is at all…" at bounding box center [739, 213] width 183 height 48
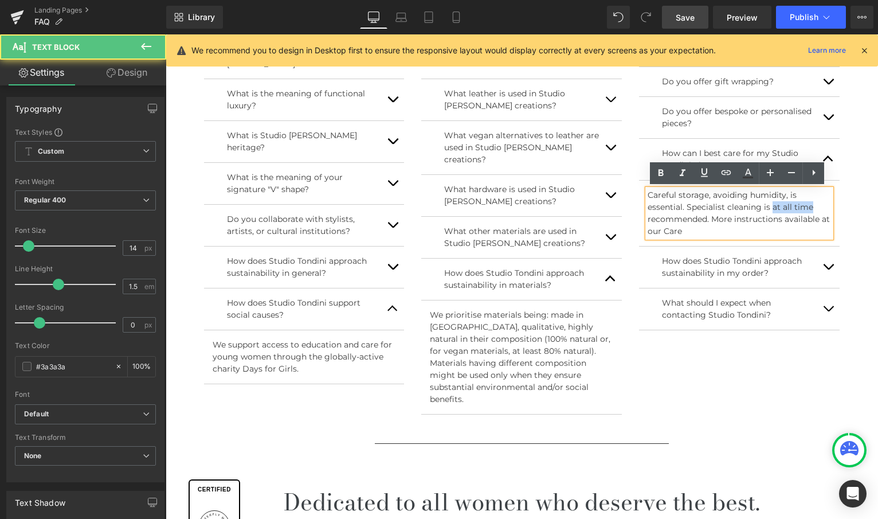
drag, startPoint x: 771, startPoint y: 207, endPoint x: 810, endPoint y: 206, distance: 39.0
click at [810, 206] on p "Careful storage, avoiding humidity, is essential. Specialist cleaning is at all…" at bounding box center [739, 213] width 183 height 48
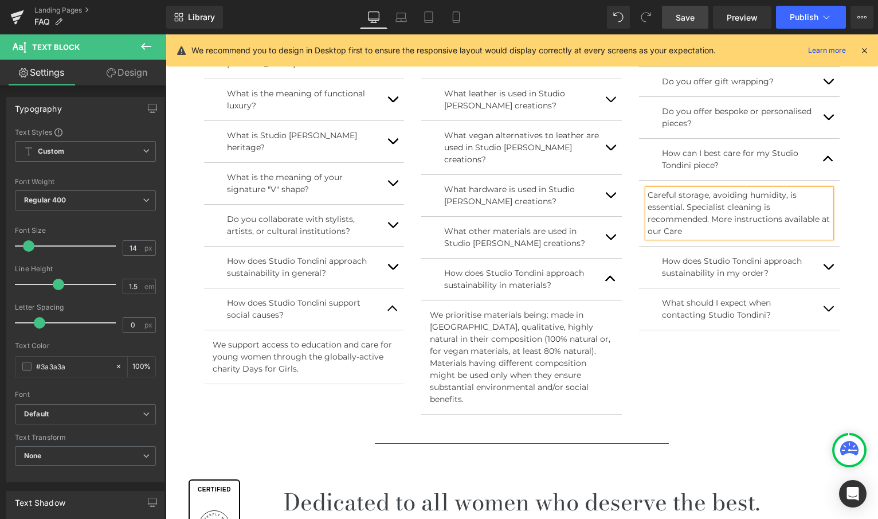
click at [718, 218] on p "Careful storage, avoiding humidity, is essential. Specialist cleaning is recomm…" at bounding box center [739, 213] width 183 height 48
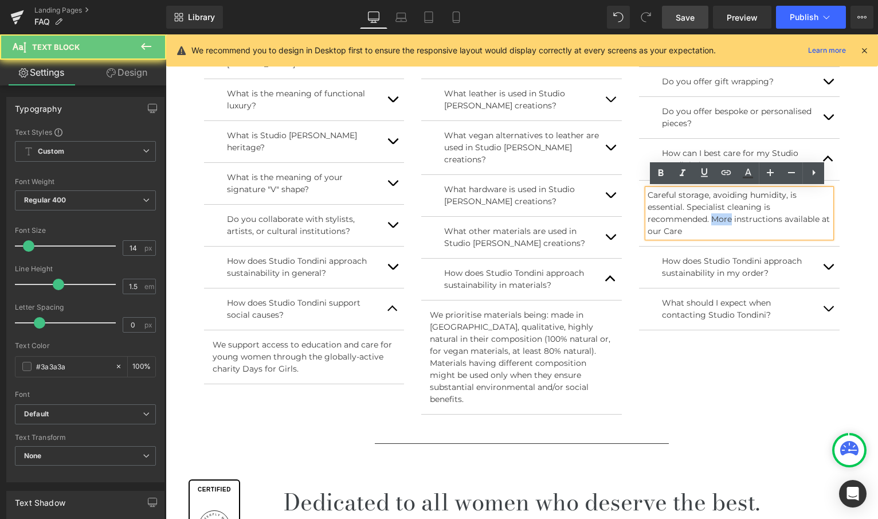
click at [718, 218] on p "Careful storage, avoiding humidity, is essential. Specialist cleaning is recomm…" at bounding box center [739, 213] width 183 height 48
click at [771, 222] on p "Careful storage, avoiding humidity, is essential. Specialist cleaning is recomm…" at bounding box center [739, 213] width 183 height 48
drag, startPoint x: 711, startPoint y: 218, endPoint x: 729, endPoint y: 236, distance: 25.1
click at [729, 236] on p "Careful storage, avoiding humidity, is essential. Specialist cleaning is recomm…" at bounding box center [739, 213] width 183 height 48
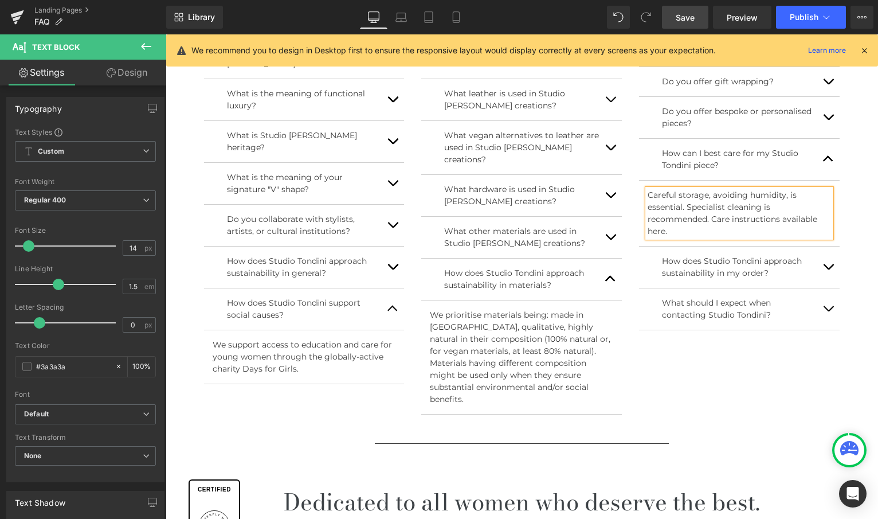
click at [822, 117] on button "button" at bounding box center [828, 117] width 23 height 41
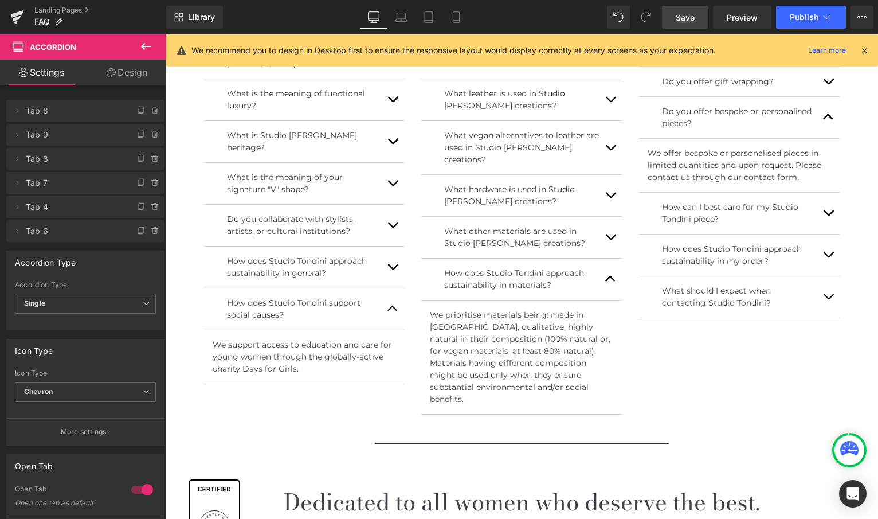
click at [825, 209] on button "button" at bounding box center [828, 213] width 23 height 41
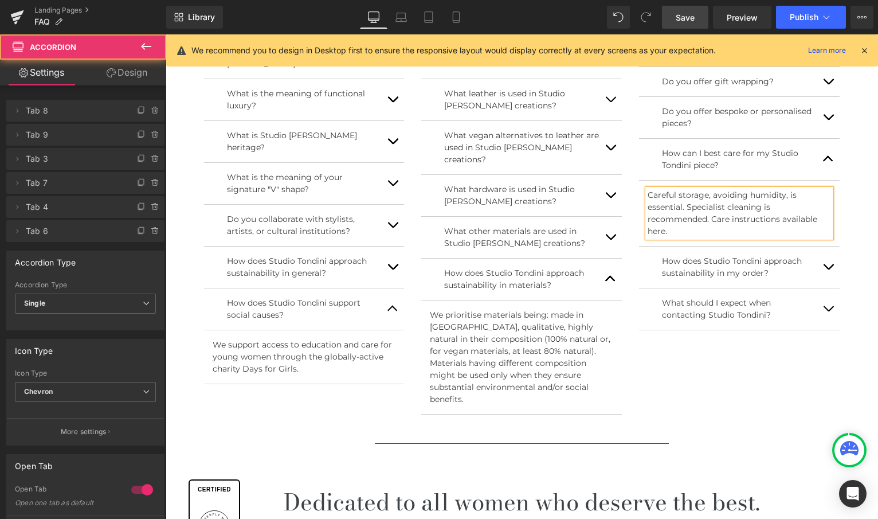
click at [735, 225] on p "Careful storage, avoiding humidity, is essential. Specialist cleaning is recomm…" at bounding box center [739, 213] width 183 height 48
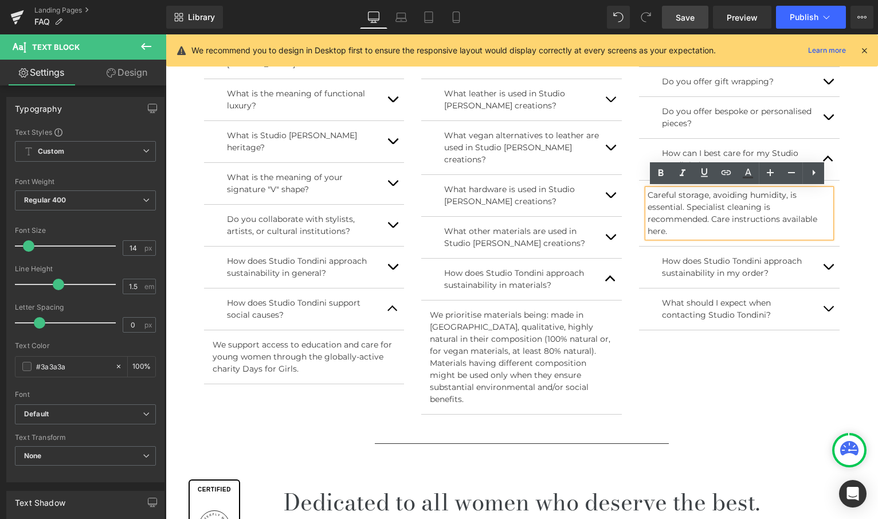
click at [710, 219] on p "Careful storage, avoiding humidity, is essential. Specialist cleaning is recomm…" at bounding box center [739, 213] width 183 height 48
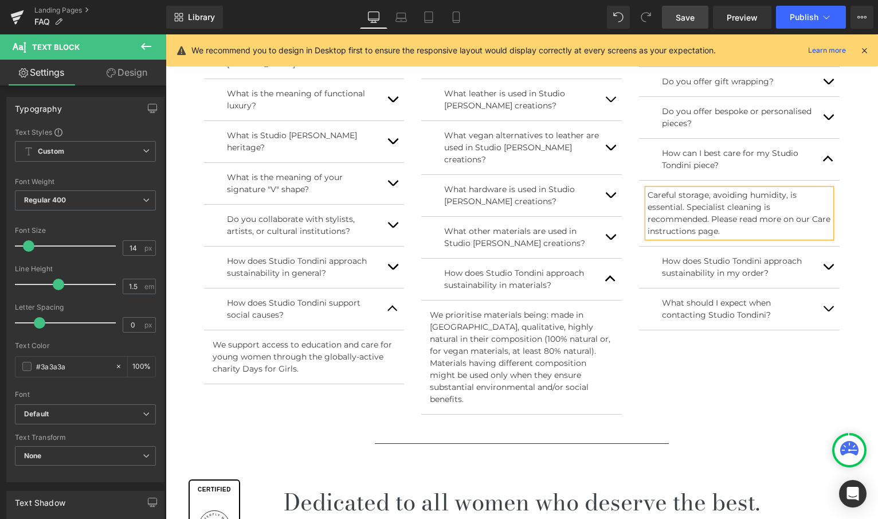
click at [834, 260] on button "button" at bounding box center [828, 266] width 23 height 41
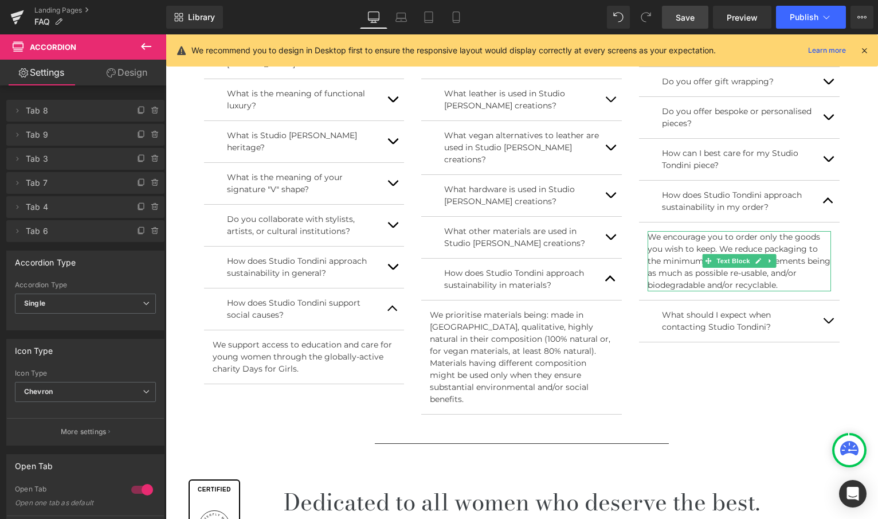
click at [713, 247] on p "We encourage you to order only the goods you wish to keep. We reduce packaging …" at bounding box center [739, 261] width 183 height 60
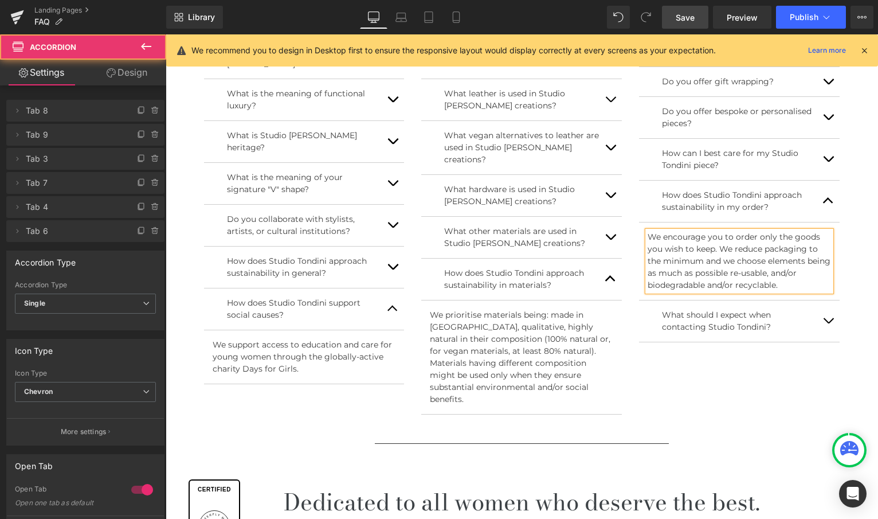
click at [831, 320] on button "button" at bounding box center [828, 320] width 23 height 41
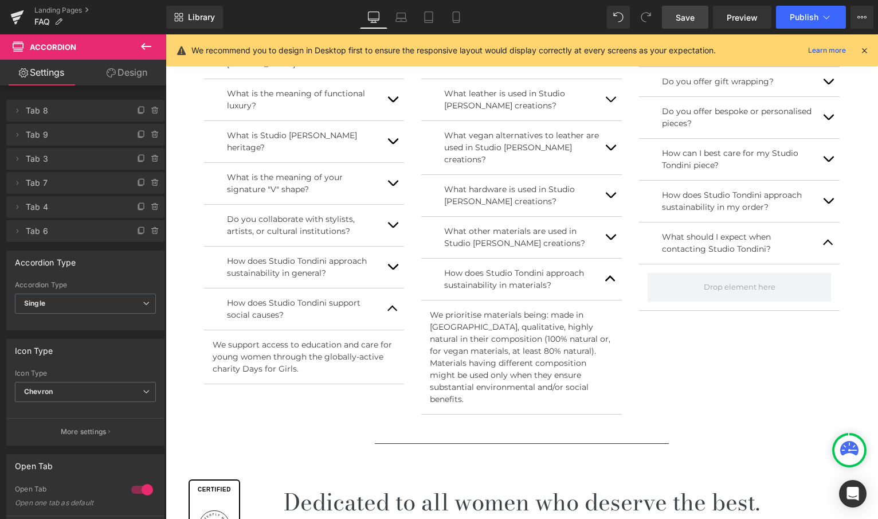
click at [144, 52] on icon at bounding box center [146, 47] width 14 height 14
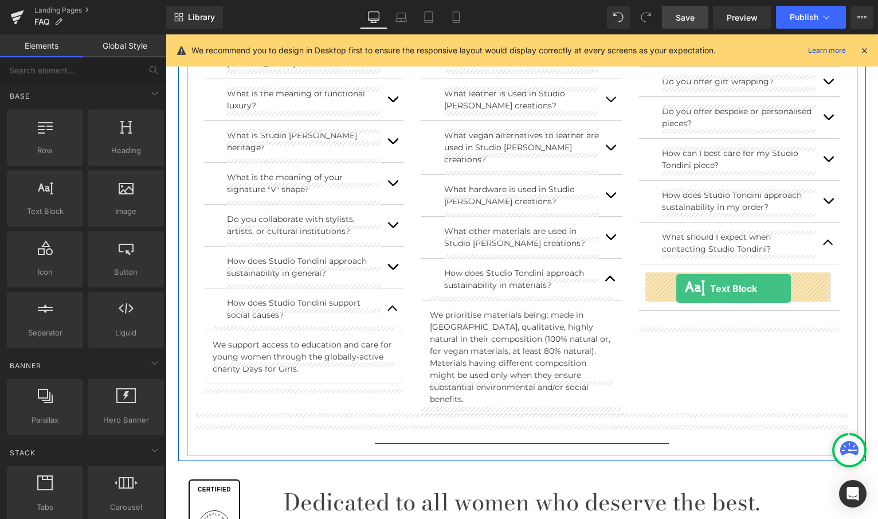
drag, startPoint x: 263, startPoint y: 252, endPoint x: 676, endPoint y: 288, distance: 414.7
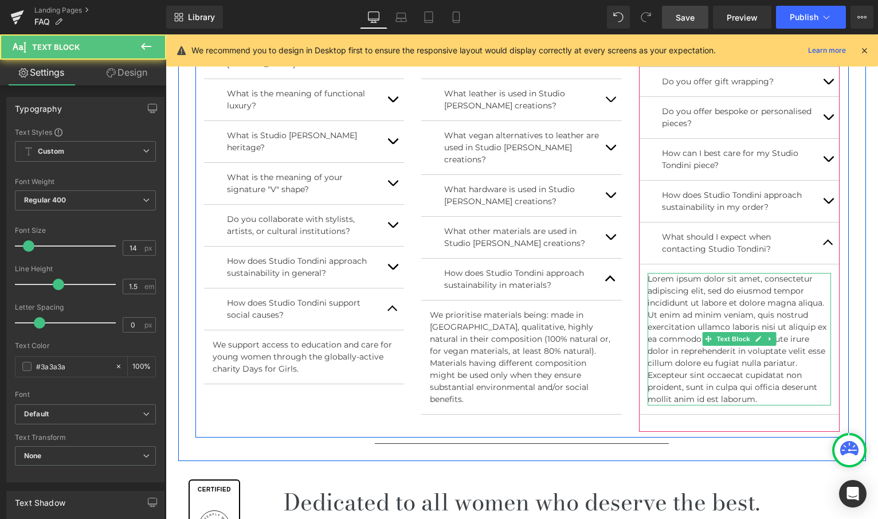
click at [754, 391] on p "Lorem ipsum dolor sit amet, consectetur adipiscing elit, sed do eiusmod tempor …" at bounding box center [739, 339] width 183 height 132
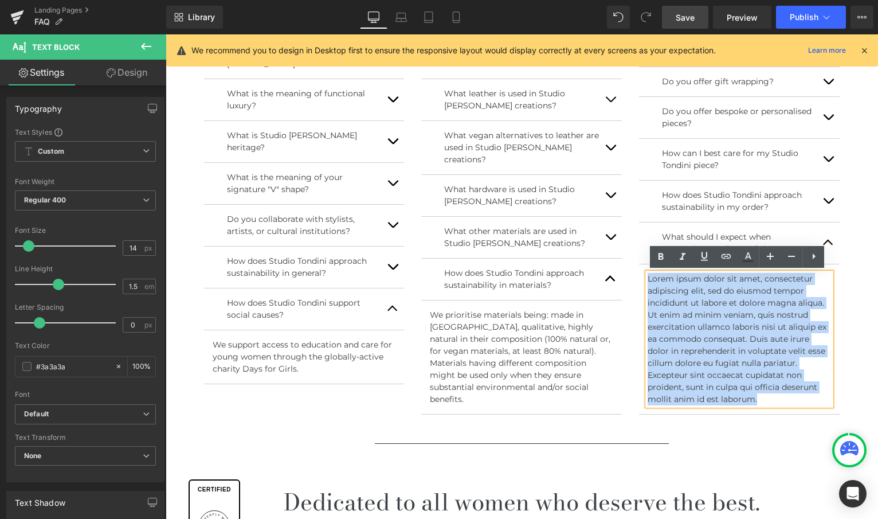
drag, startPoint x: 771, startPoint y: 396, endPoint x: 638, endPoint y: 276, distance: 179.4
click at [639, 276] on article "Lorem ipsum dolor sit amet, consectetur adipiscing elit, sed do eiusmod tempor …" at bounding box center [739, 339] width 201 height 150
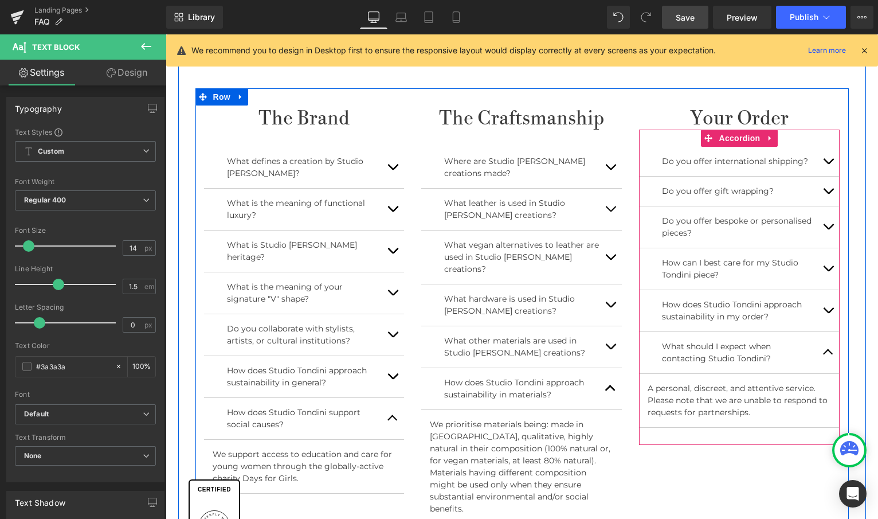
scroll to position [446, 0]
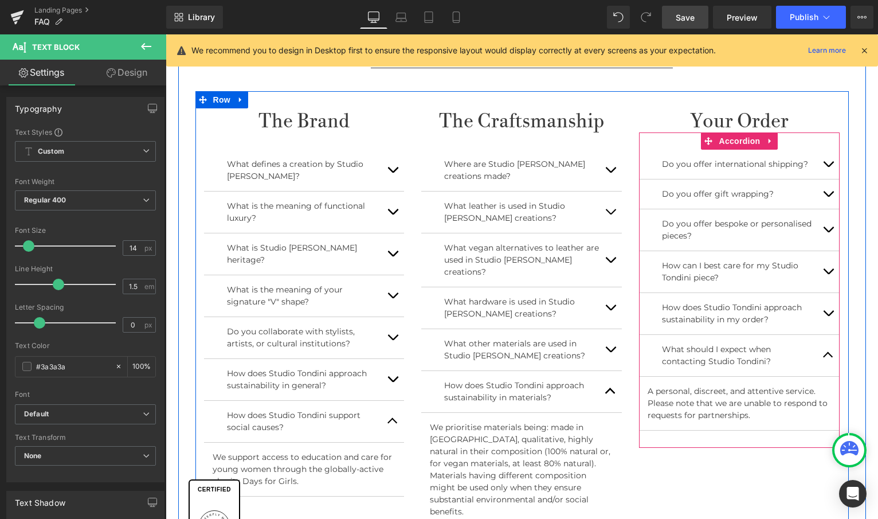
click at [824, 352] on button "button" at bounding box center [828, 355] width 23 height 41
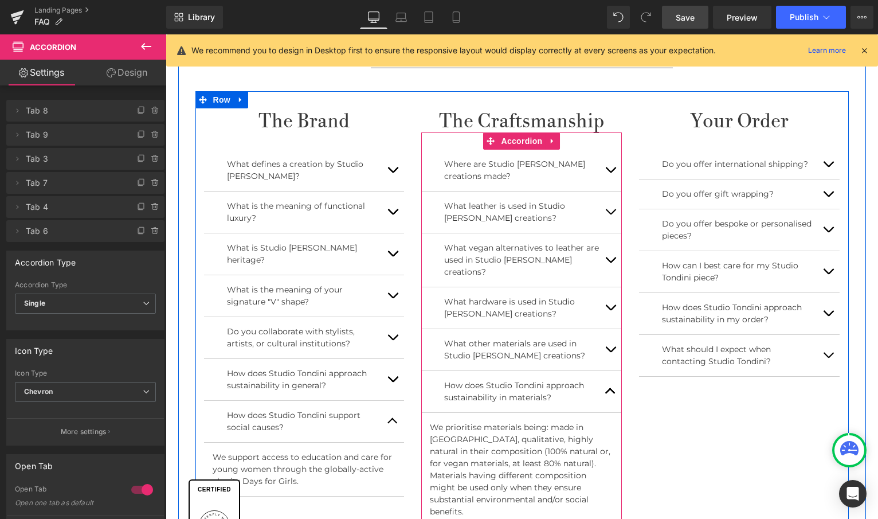
click at [608, 375] on button "button" at bounding box center [610, 391] width 23 height 41
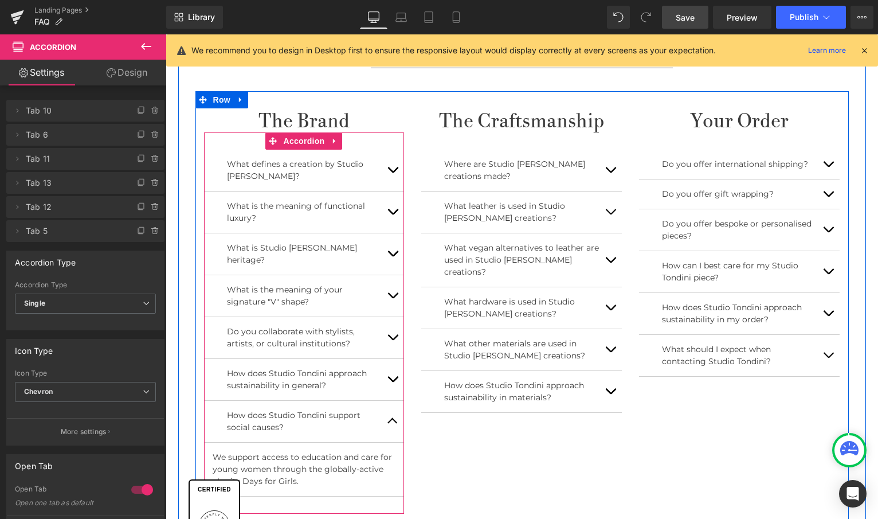
click at [385, 404] on button "button" at bounding box center [392, 421] width 23 height 41
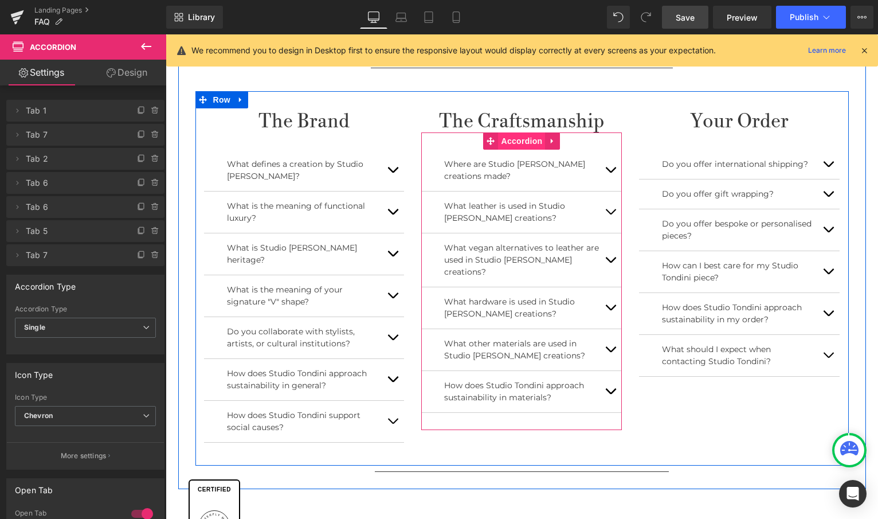
click at [507, 139] on span "Accordion" at bounding box center [522, 140] width 47 height 17
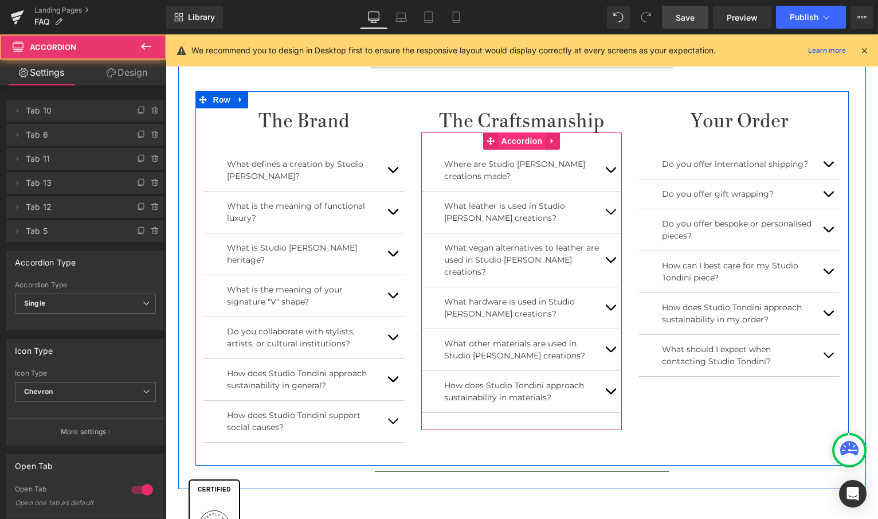
scroll to position [447, 0]
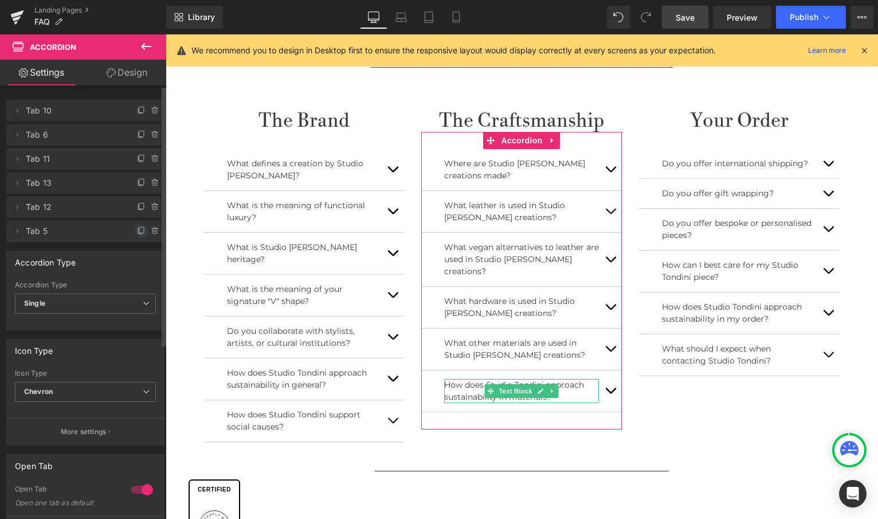
click at [137, 229] on icon at bounding box center [141, 230] width 9 height 9
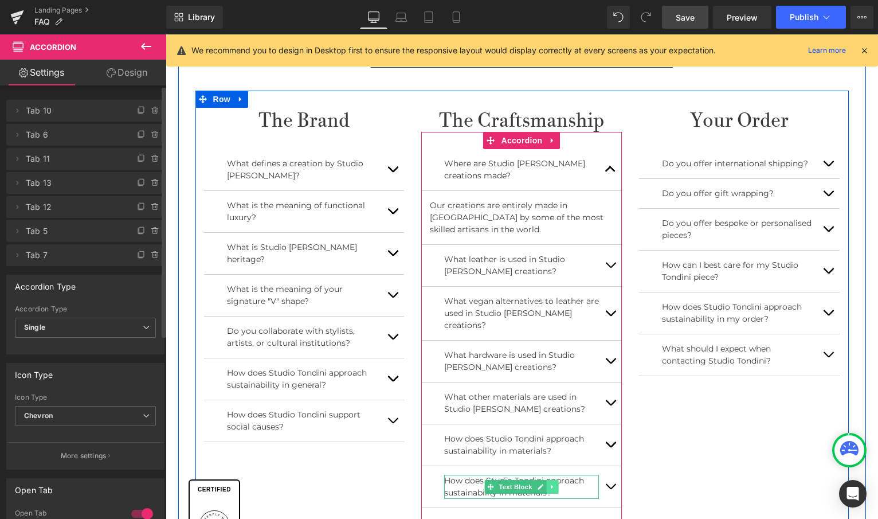
click at [554, 480] on link at bounding box center [553, 487] width 12 height 14
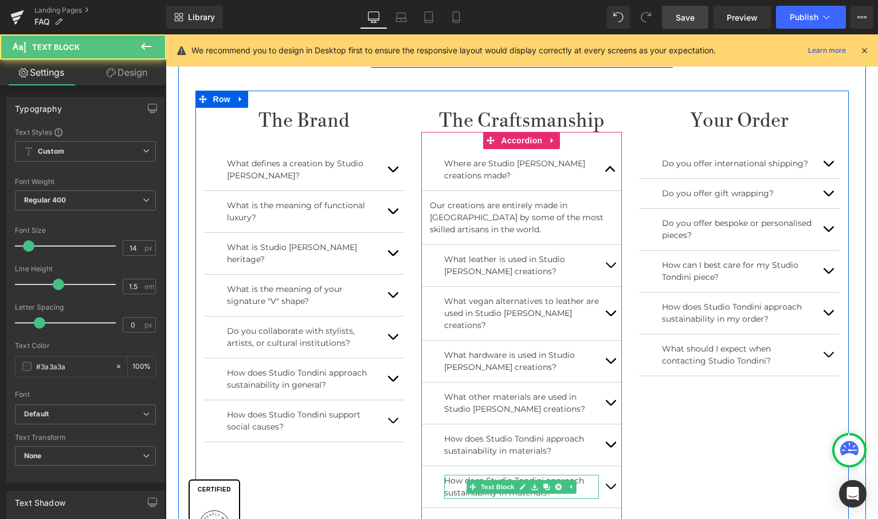
click at [591, 479] on p "How does Studio Tondini approach sustainability in materials?" at bounding box center [521, 486] width 155 height 24
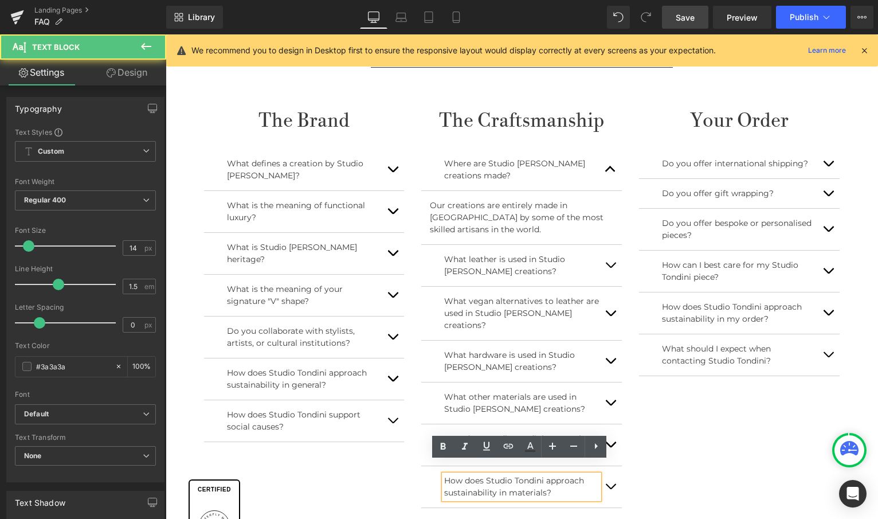
click at [564, 478] on p "How does Studio Tondini approach sustainability in materials?" at bounding box center [521, 486] width 155 height 24
drag, startPoint x: 548, startPoint y: 479, endPoint x: 441, endPoint y: 464, distance: 108.3
click at [444, 474] on div "How does Studio Tondini approach sustainability in materials?" at bounding box center [521, 486] width 155 height 24
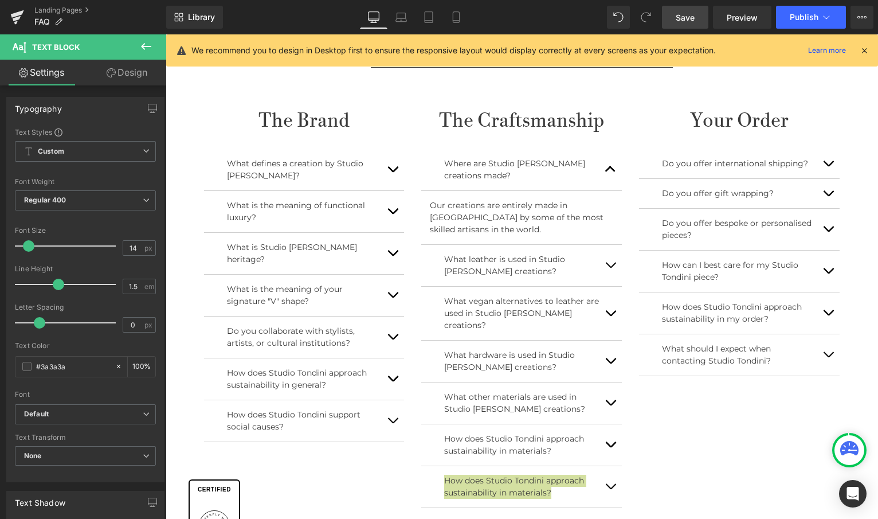
click at [468, 470] on div "Rendering Content" at bounding box center [439, 473] width 70 height 13
click at [464, 474] on p "How does Studio Tondini approach sustainability in materials?" at bounding box center [521, 486] width 155 height 24
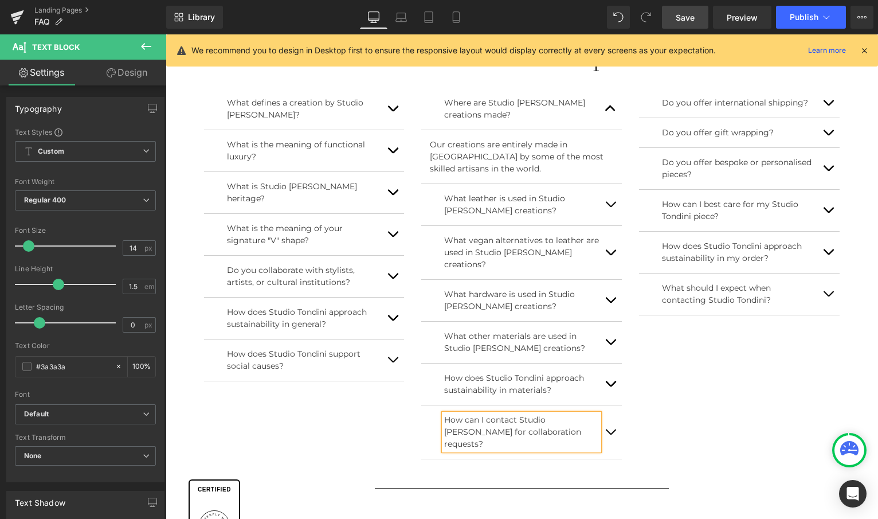
scroll to position [508, 0]
click at [616, 411] on button "button" at bounding box center [610, 431] width 23 height 53
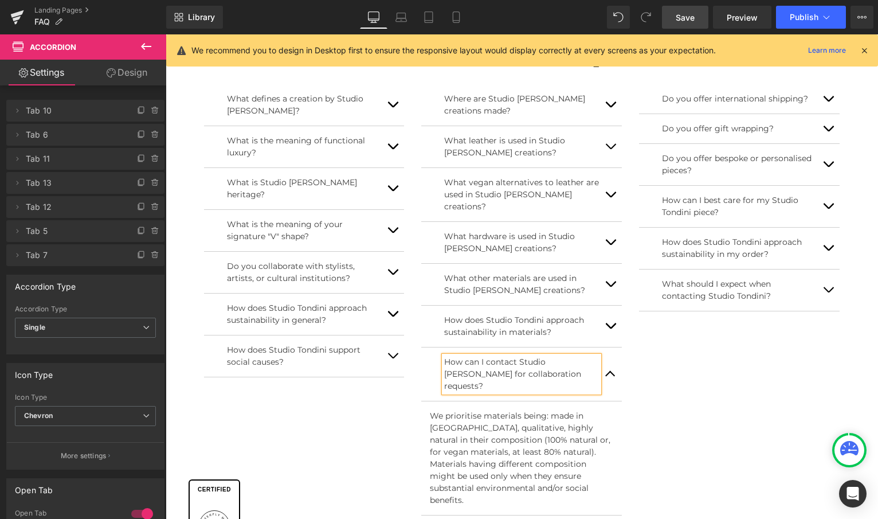
scroll to position [510, 0]
click at [528, 440] on p "We prioritise materials being: made in Italy, qualitative, highly natural in th…" at bounding box center [521, 459] width 183 height 96
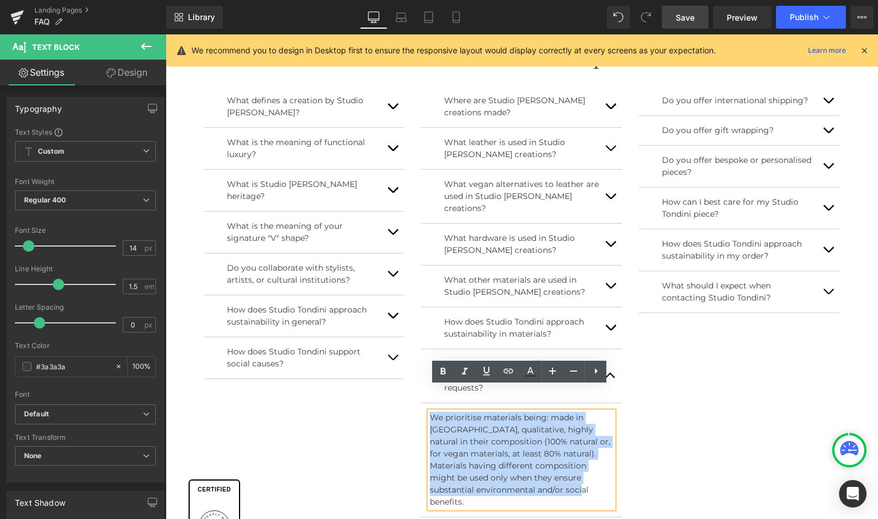
drag, startPoint x: 580, startPoint y: 463, endPoint x: 429, endPoint y: 395, distance: 166.2
click at [430, 411] on p "We prioritise materials being: made in Italy, qualitative, highly natural in th…" at bounding box center [521, 459] width 183 height 96
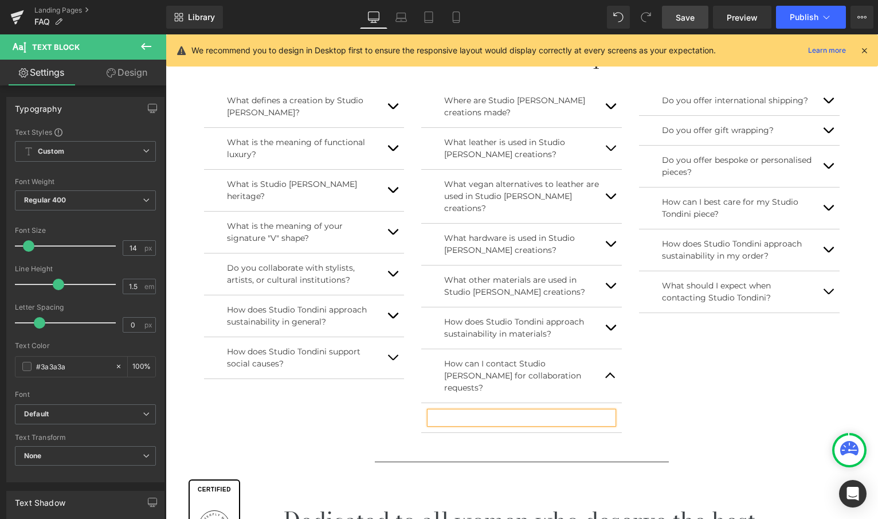
click at [828, 294] on span "button" at bounding box center [828, 294] width 0 height 0
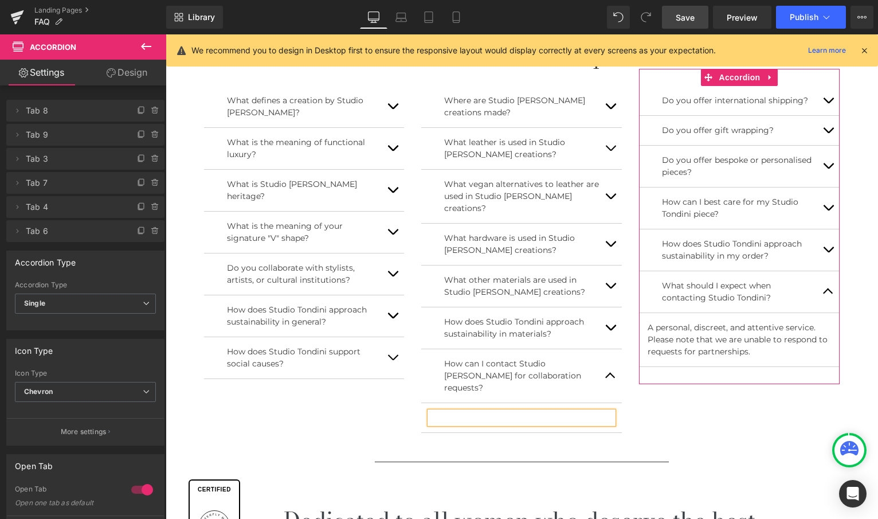
click at [718, 344] on div "A personal, discreet, and attentive service. Please note that we are unable to …" at bounding box center [739, 339] width 183 height 36
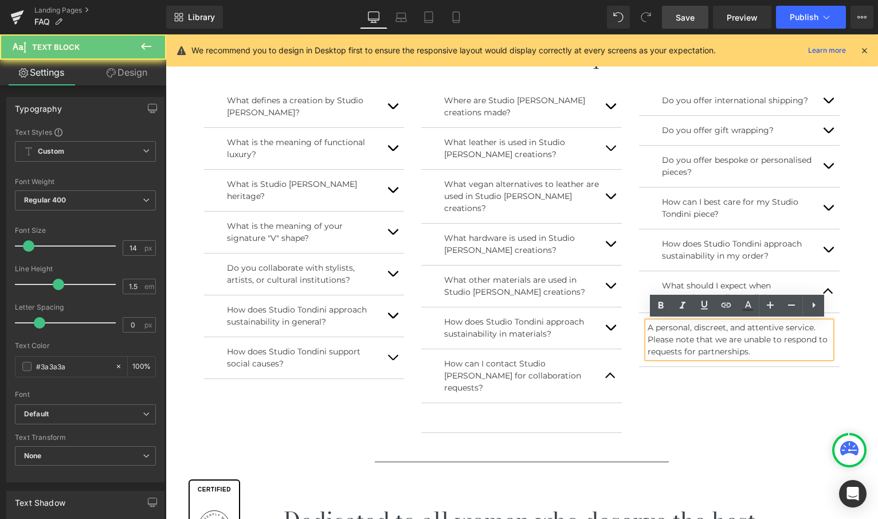
click at [759, 351] on p "A personal, discreet, and attentive service. Please note that we are unable to …" at bounding box center [739, 339] width 183 height 36
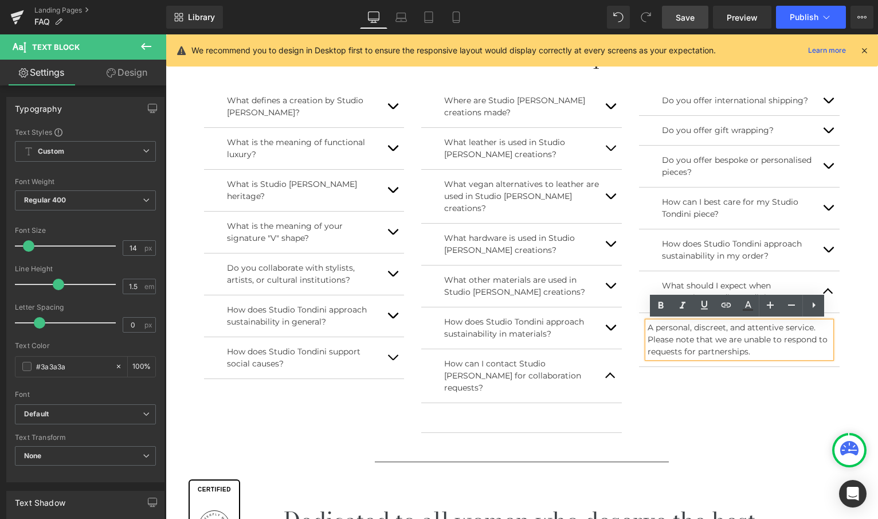
click at [754, 352] on p "A personal, discreet, and attentive service. Please note that we are unable to …" at bounding box center [739, 339] width 183 height 36
click at [505, 411] on div "Text Block" at bounding box center [521, 417] width 183 height 12
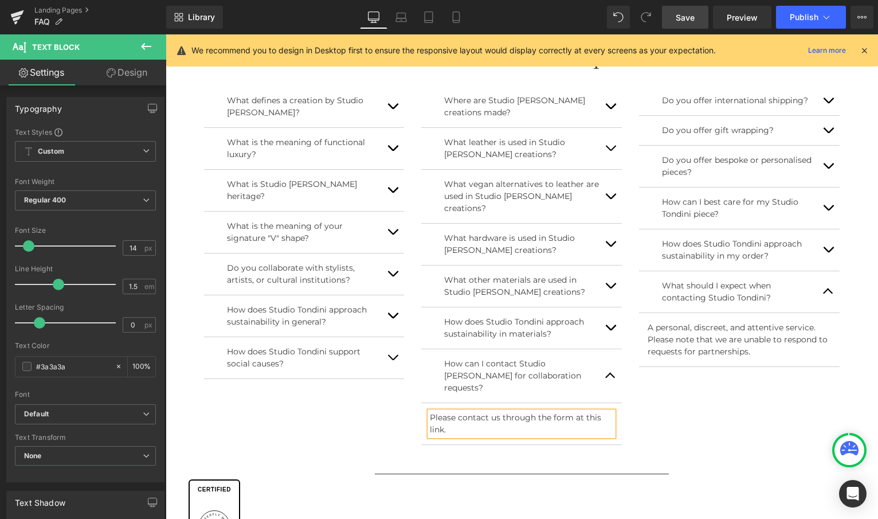
click at [572, 411] on p "Please contact us through the form at this link." at bounding box center [521, 423] width 183 height 24
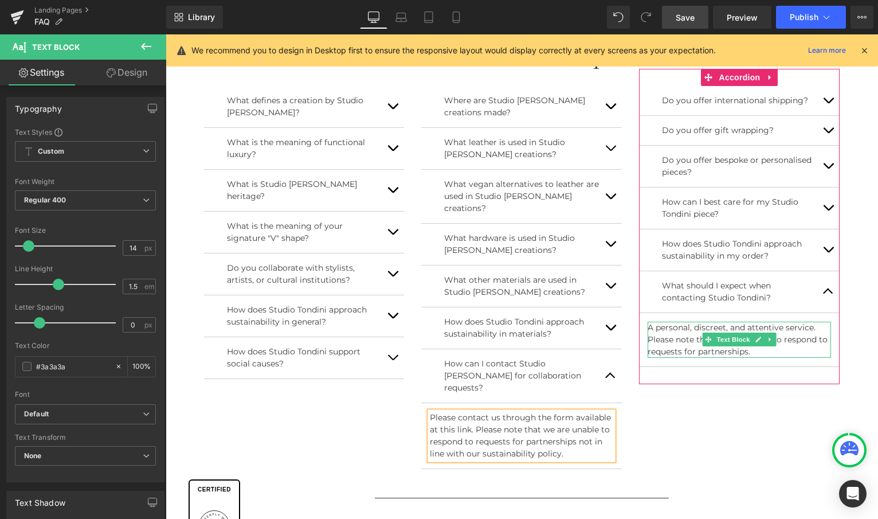
click at [762, 351] on p "A personal, discreet, and attentive service. Please note that we are unable to …" at bounding box center [739, 339] width 183 height 36
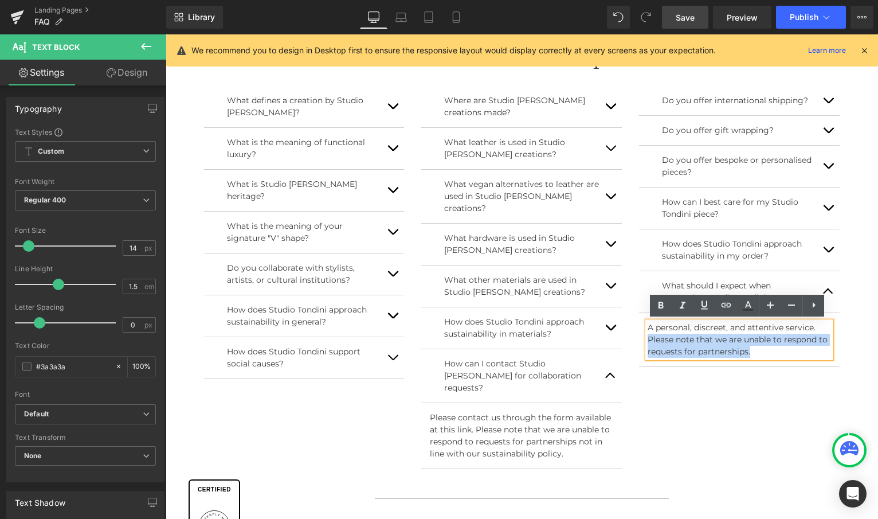
drag, startPoint x: 791, startPoint y: 352, endPoint x: 644, endPoint y: 340, distance: 147.7
click at [648, 340] on div "A personal, discreet, and attentive service. Please note that we are unable to …" at bounding box center [739, 339] width 183 height 36
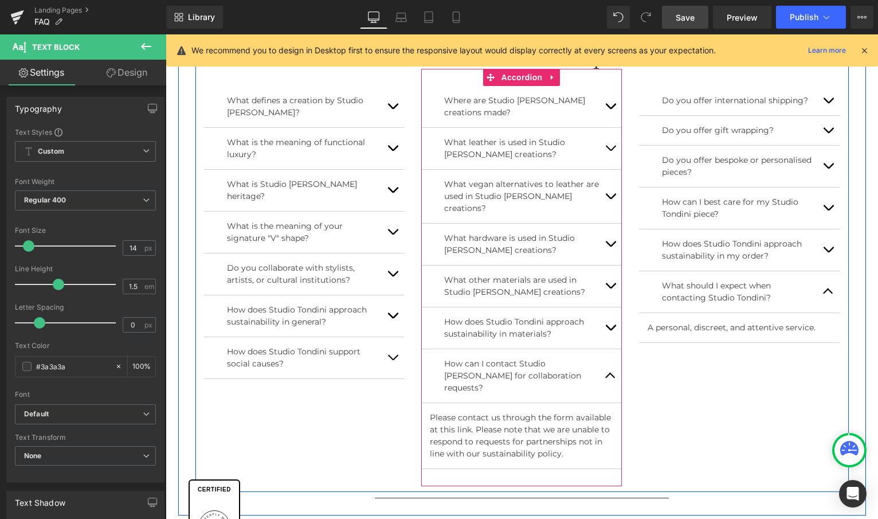
click at [609, 312] on button "button" at bounding box center [610, 327] width 23 height 41
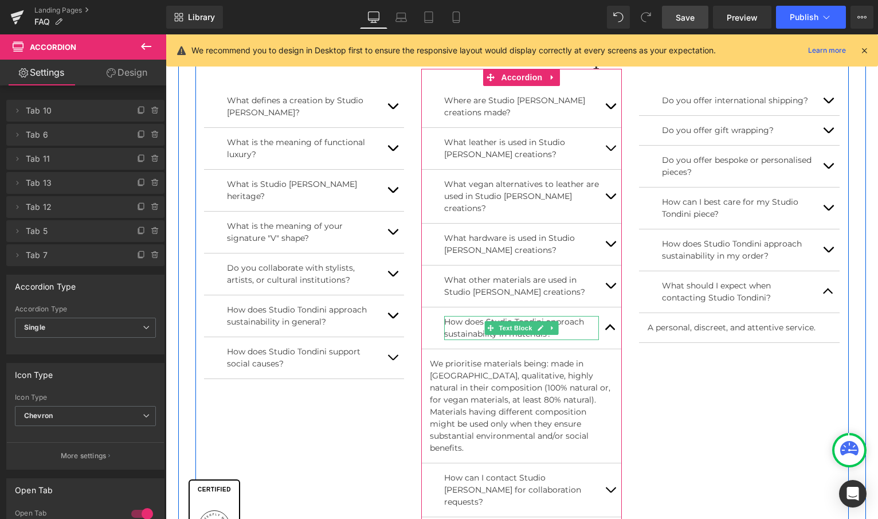
click at [508, 320] on div "How does Studio Tondini approach sustainability in materials? Text Block" at bounding box center [521, 328] width 155 height 24
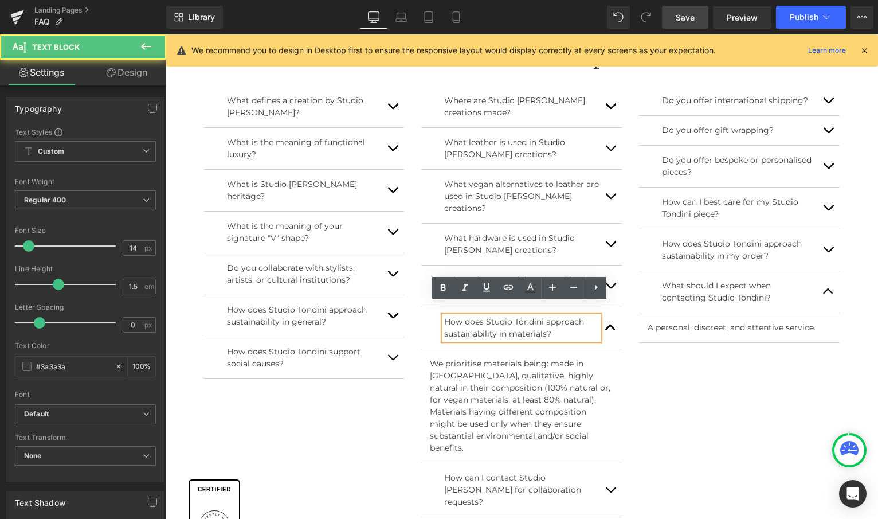
click at [507, 320] on p "How does Studio Tondini approach sustainability in materials?" at bounding box center [521, 328] width 155 height 24
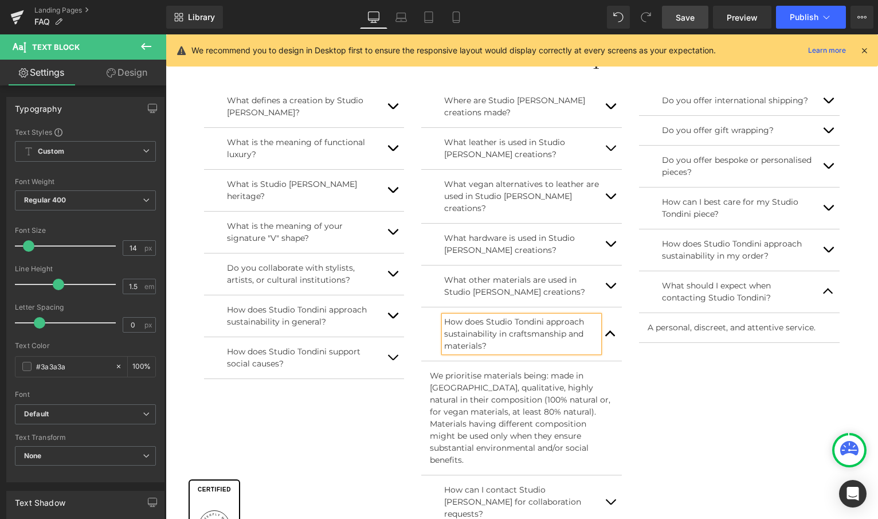
click at [448, 370] on p "We prioritise materials being: made in Italy, qualitative, highly natural in th…" at bounding box center [521, 418] width 183 height 96
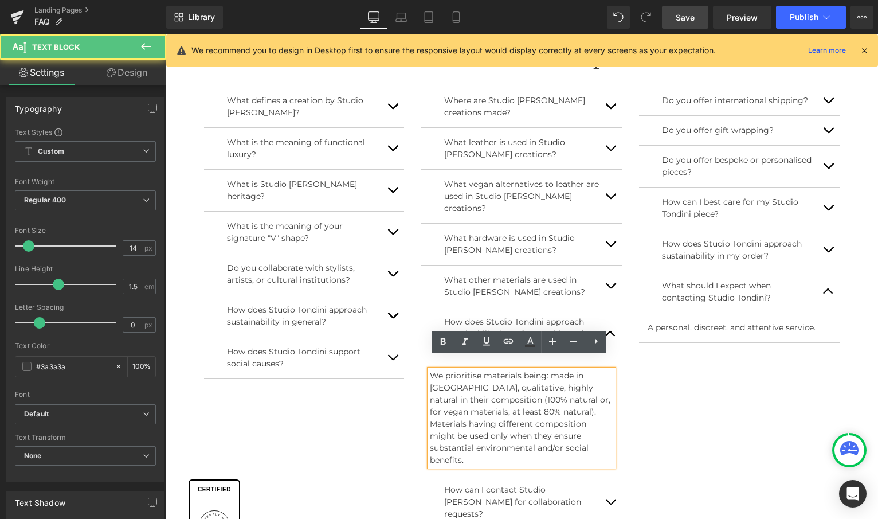
click at [446, 370] on p "We prioritise materials being: made in Italy, qualitative, highly natural in th…" at bounding box center [521, 418] width 183 height 96
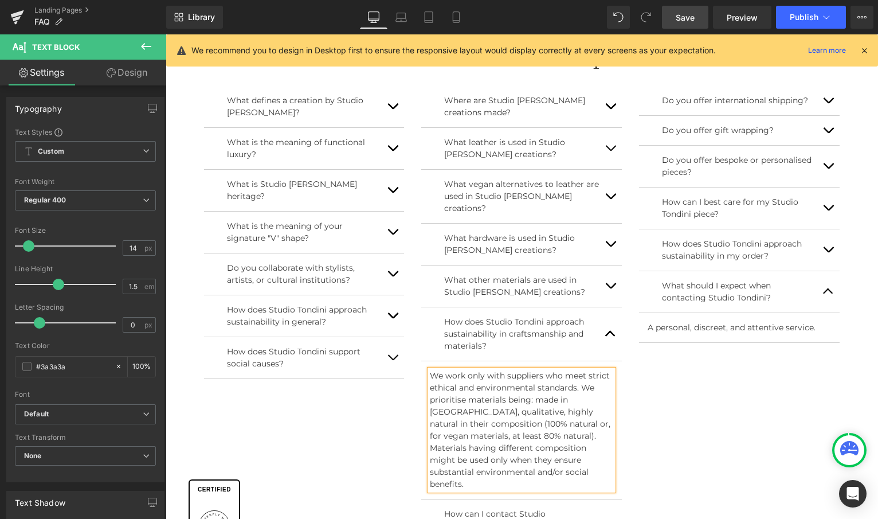
click at [701, 398] on div "The Brand Heading What defines a creation by Studio [PERSON_NAME]? Text Block S…" at bounding box center [521, 302] width 653 height 548
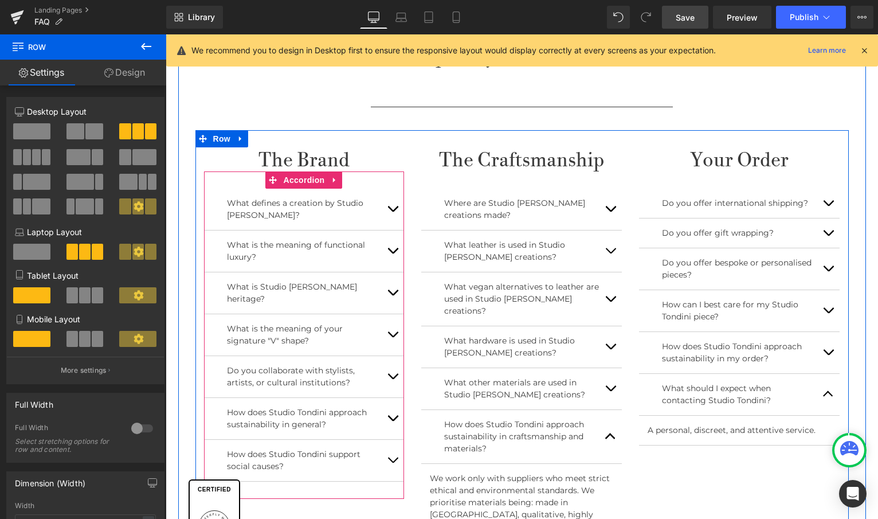
scroll to position [406, 0]
click at [387, 207] on button "button" at bounding box center [392, 210] width 23 height 41
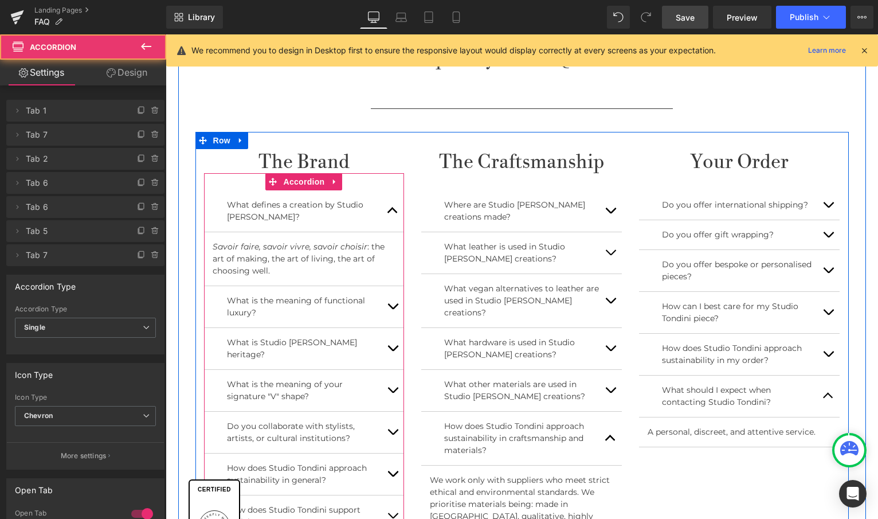
click at [390, 300] on button "button" at bounding box center [392, 306] width 23 height 41
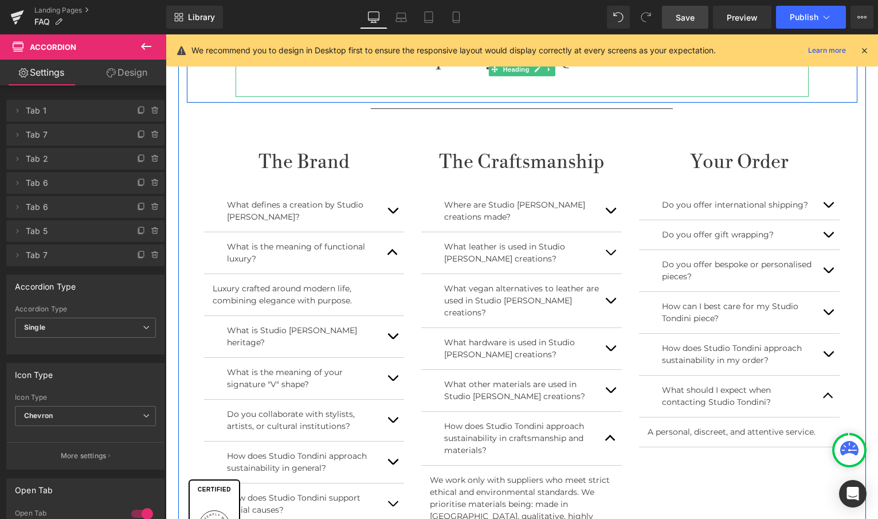
click at [684, 15] on span "Save" at bounding box center [685, 17] width 19 height 12
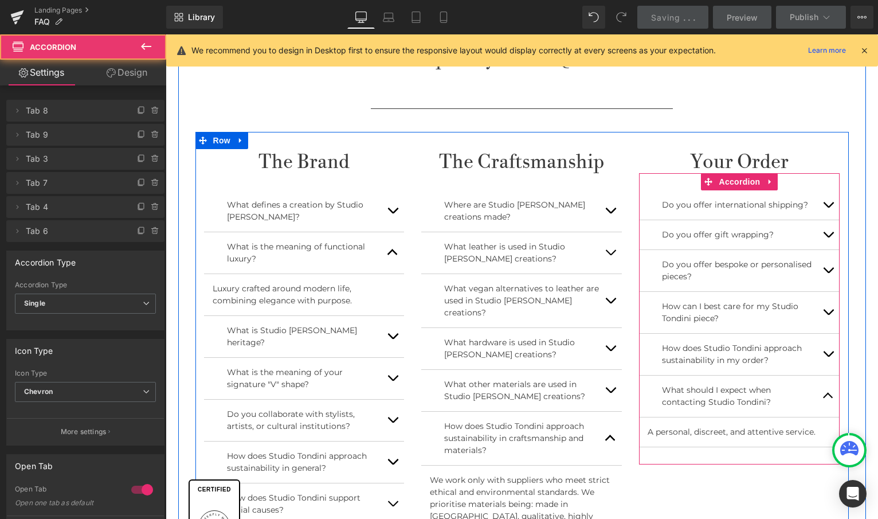
click at [829, 204] on button "button" at bounding box center [828, 204] width 23 height 29
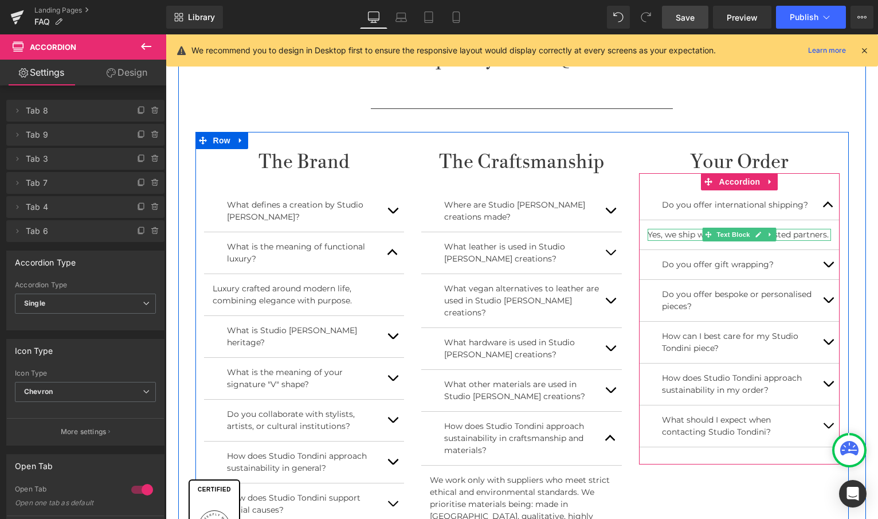
click at [803, 234] on p "Yes, we ship worldwide with trusted partners." at bounding box center [739, 235] width 183 height 12
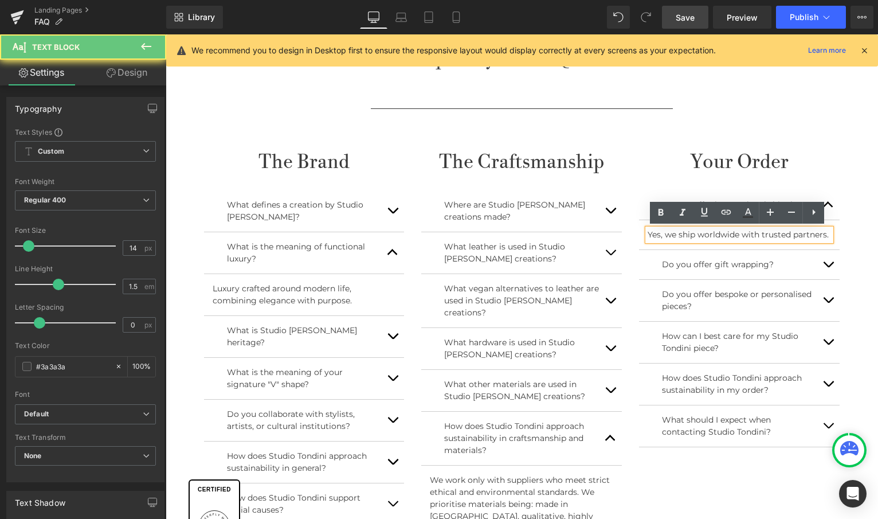
click at [743, 235] on p "Yes, we ship worldwide with trusted partners." at bounding box center [739, 235] width 183 height 12
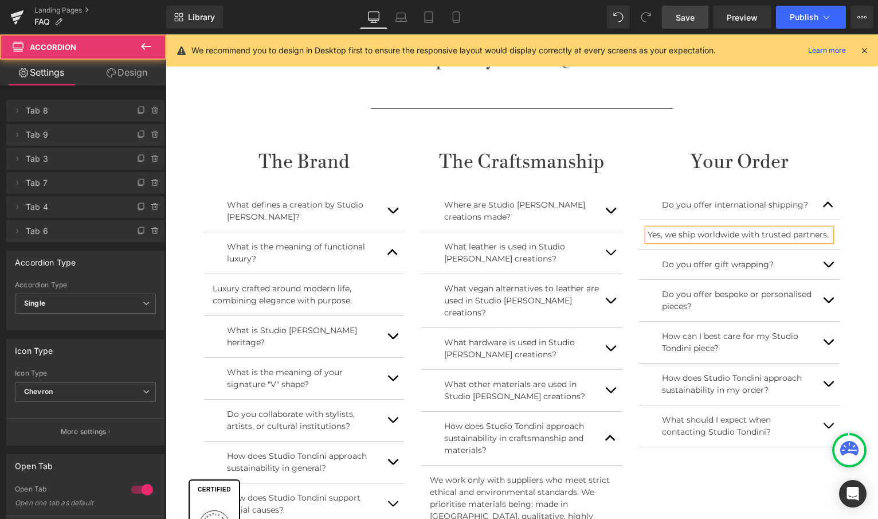
click at [826, 262] on button "button" at bounding box center [828, 264] width 23 height 29
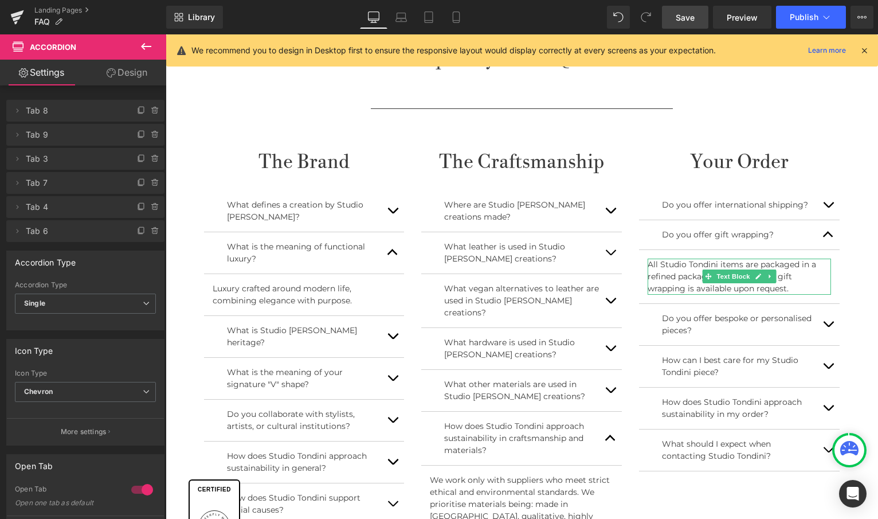
click at [785, 266] on p "All Studio Tondini items are packaged in a refined packaging. Personalised gift…" at bounding box center [739, 276] width 183 height 36
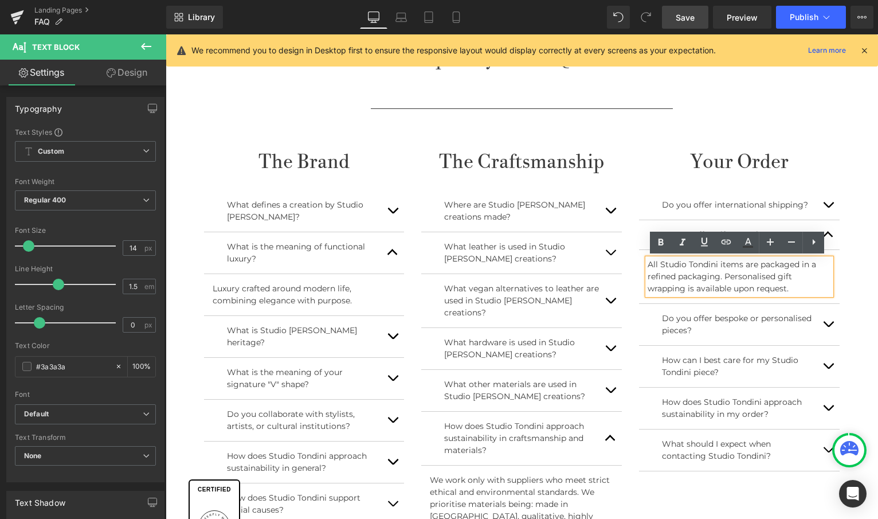
click at [758, 265] on p "All Studio Tondini items are packaged in a refined packaging. Personalised gift…" at bounding box center [739, 276] width 183 height 36
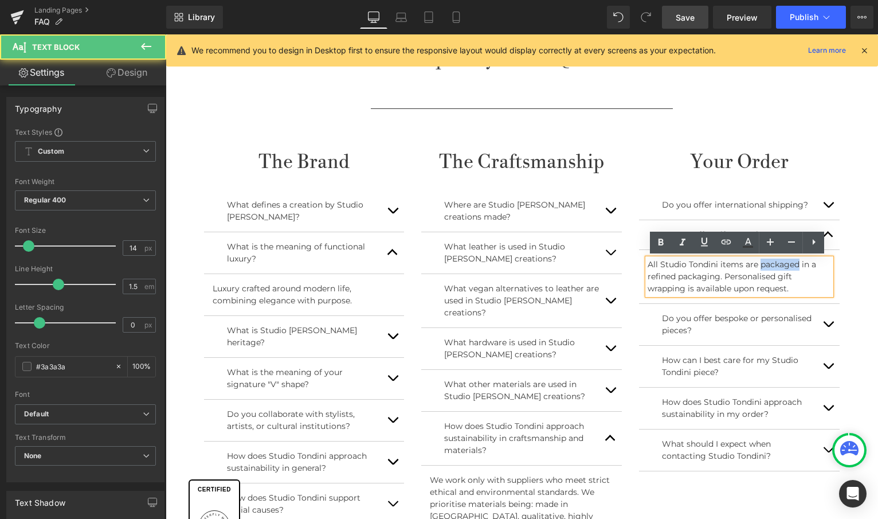
click at [758, 265] on p "All Studio Tondini items are packaged in a refined packaging. Personalised gift…" at bounding box center [739, 276] width 183 height 36
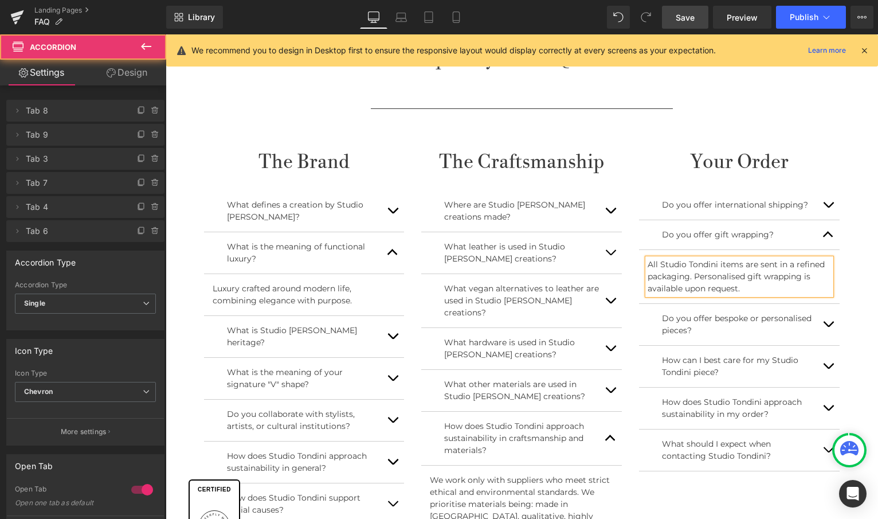
click at [827, 323] on button "button" at bounding box center [828, 324] width 23 height 41
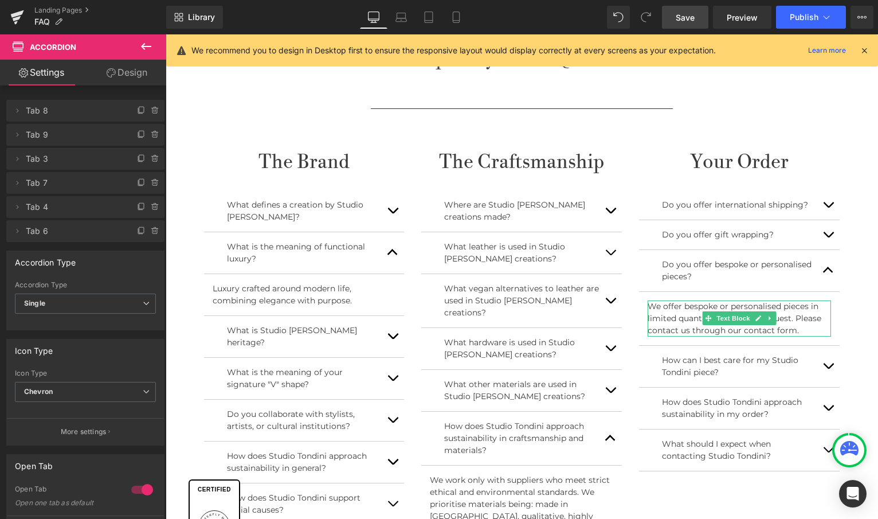
click at [790, 318] on p "We offer bespoke or personalised pieces in limited quantities and upon request.…" at bounding box center [739, 318] width 183 height 36
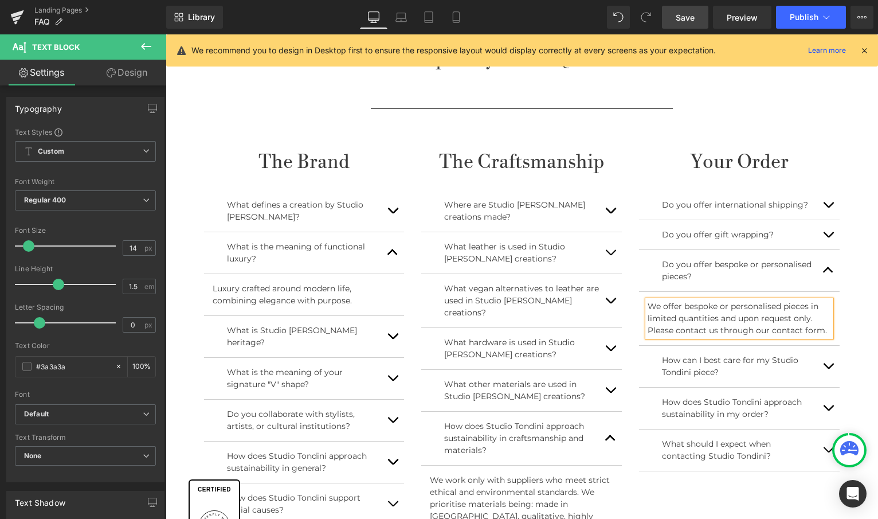
click at [827, 360] on button "button" at bounding box center [828, 366] width 23 height 41
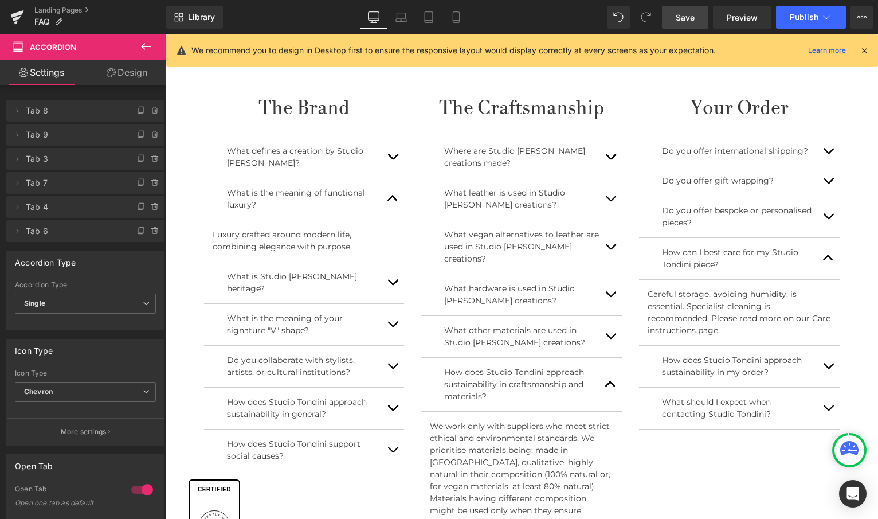
scroll to position [461, 0]
click at [786, 301] on p "Careful storage, avoiding humidity, is essential. Specialist cleaning is recomm…" at bounding box center [739, 311] width 183 height 48
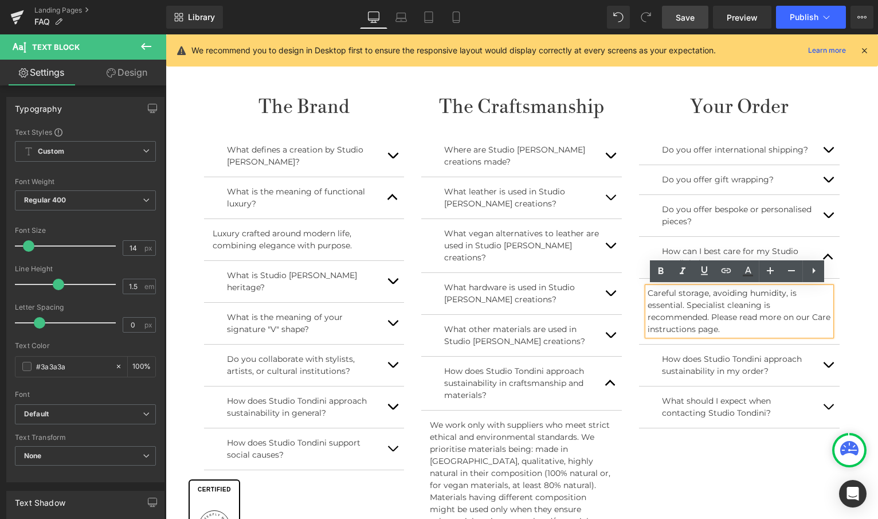
click at [685, 303] on p "Careful storage, avoiding humidity, is essential. Specialist cleaning is recomm…" at bounding box center [739, 311] width 183 height 48
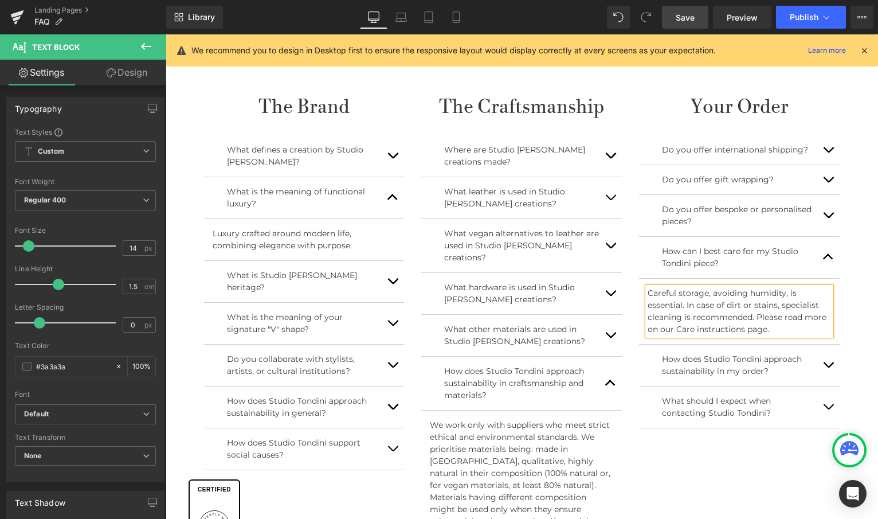
click at [826, 360] on button "button" at bounding box center [828, 364] width 23 height 41
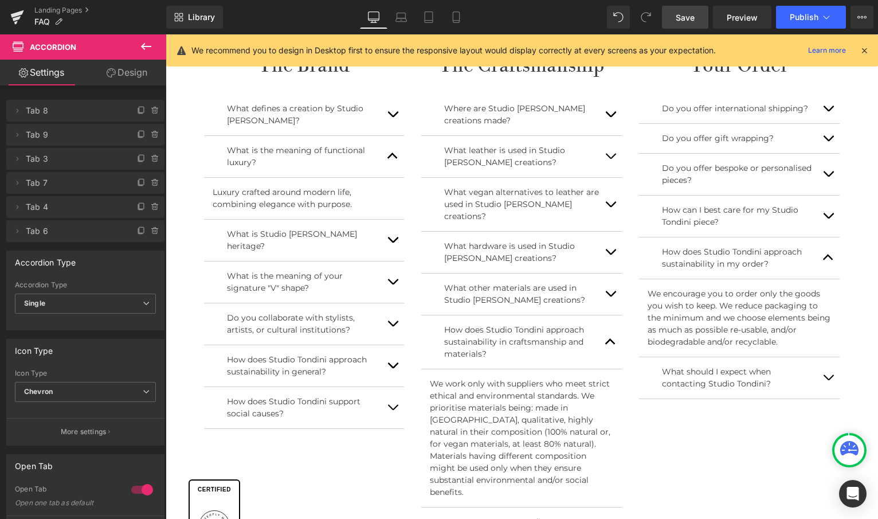
scroll to position [512, 0]
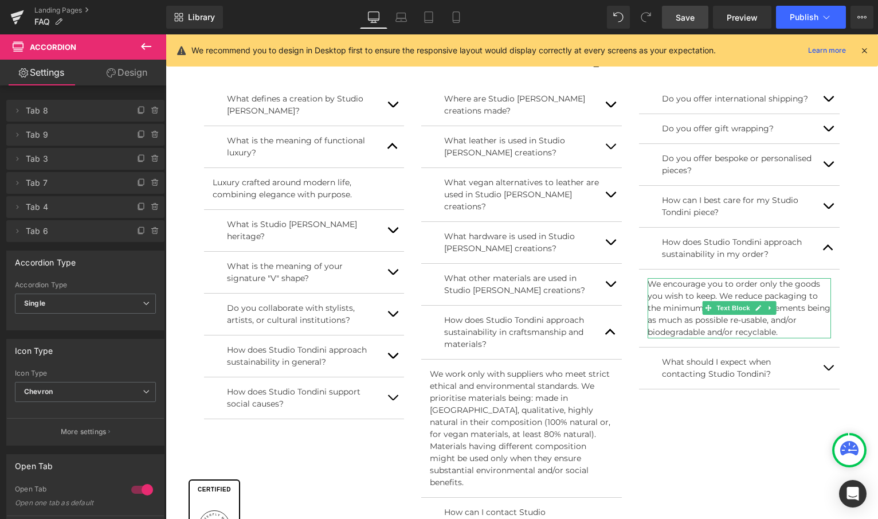
click at [746, 320] on p "We encourage you to order only the goods you wish to keep. We reduce packaging …" at bounding box center [739, 308] width 183 height 60
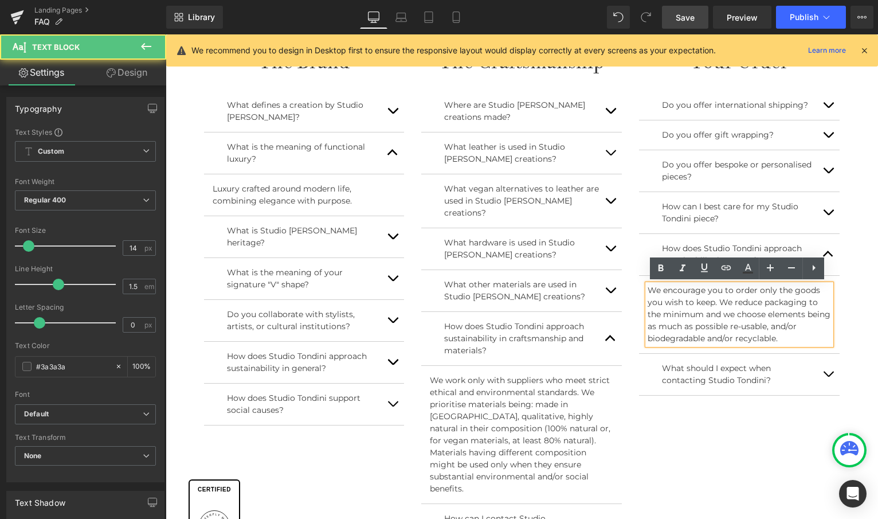
scroll to position [503, 0]
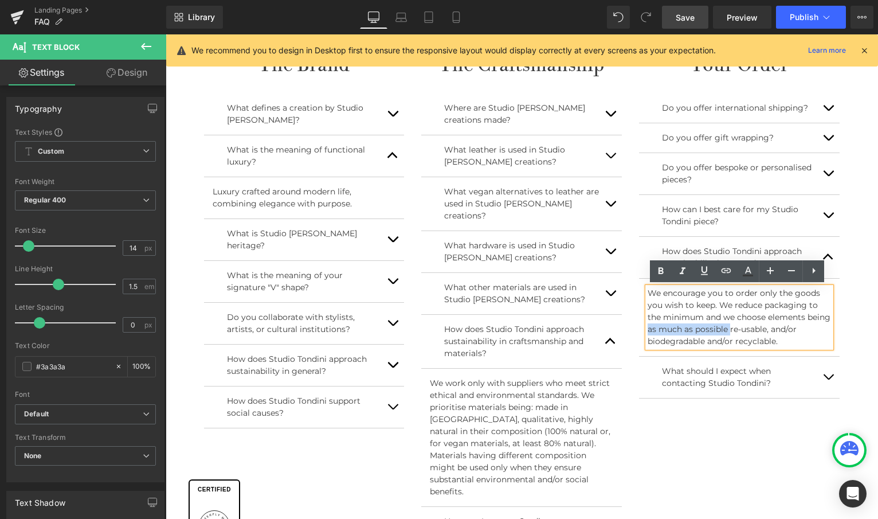
drag, startPoint x: 754, startPoint y: 320, endPoint x: 672, endPoint y: 328, distance: 82.4
click at [672, 328] on p "We encourage you to order only the goods you wish to keep. We reduce packaging …" at bounding box center [739, 317] width 183 height 60
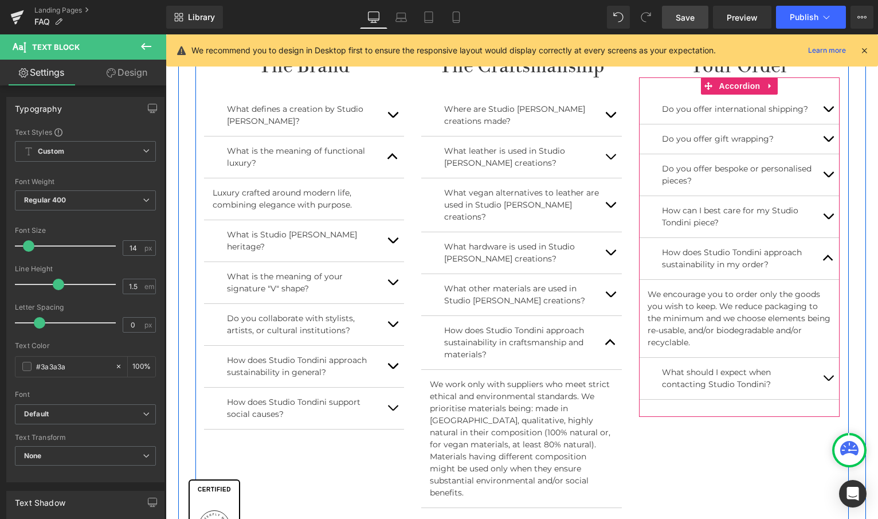
click at [829, 379] on button "button" at bounding box center [828, 378] width 23 height 41
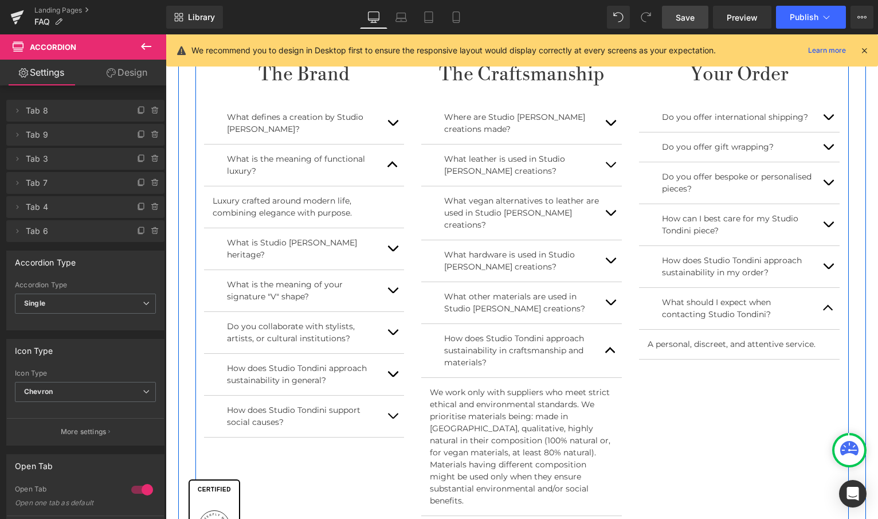
scroll to position [493, 0]
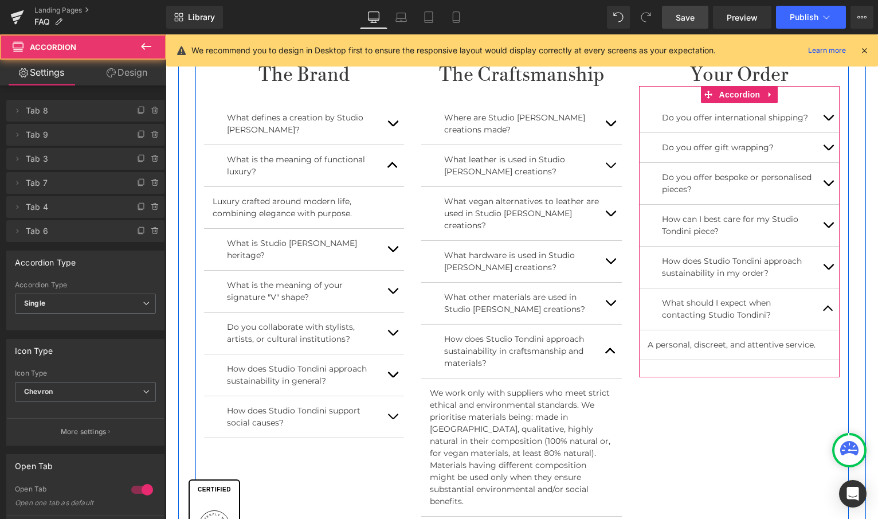
click at [830, 266] on button "button" at bounding box center [828, 266] width 23 height 41
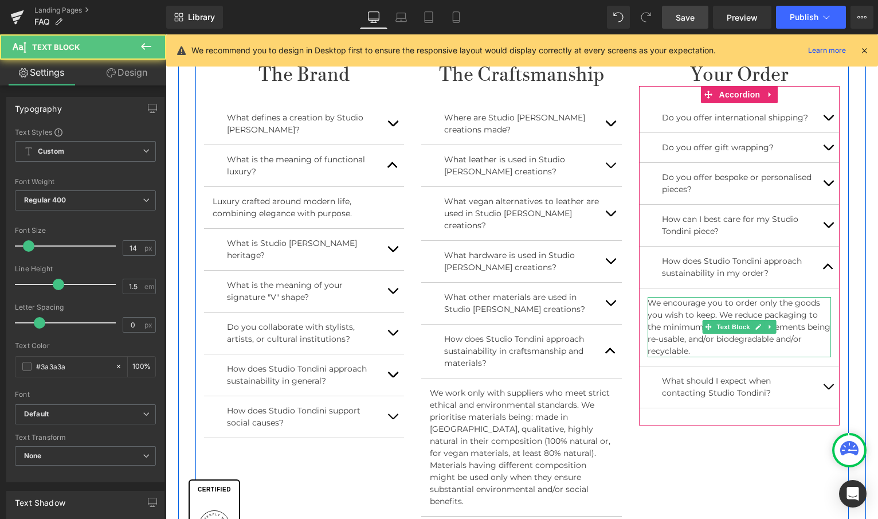
click at [799, 338] on p "We encourage you to order only the goods you wish to keep. We reduce packaging …" at bounding box center [739, 327] width 183 height 60
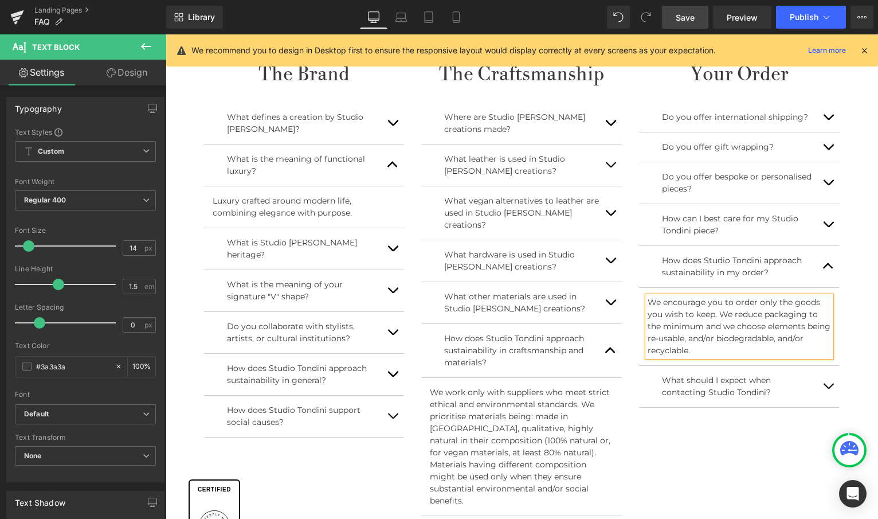
click at [828, 389] on span "button" at bounding box center [828, 389] width 0 height 0
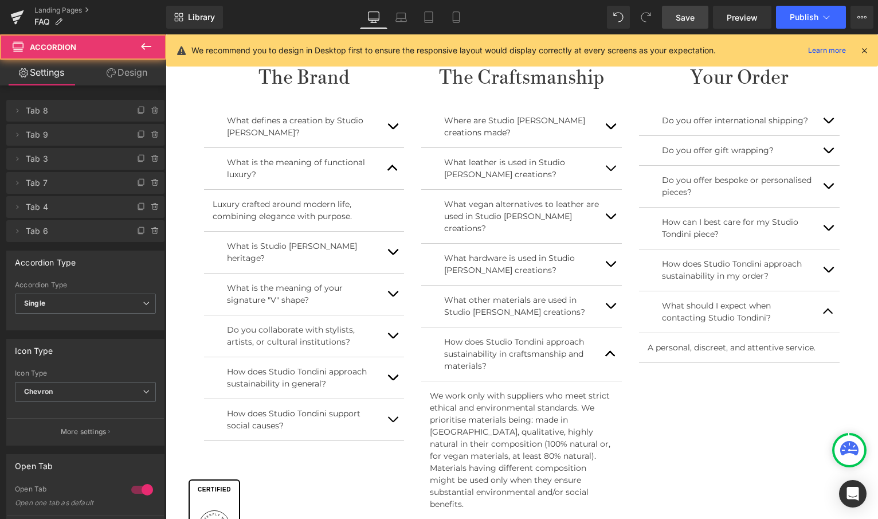
scroll to position [488, 0]
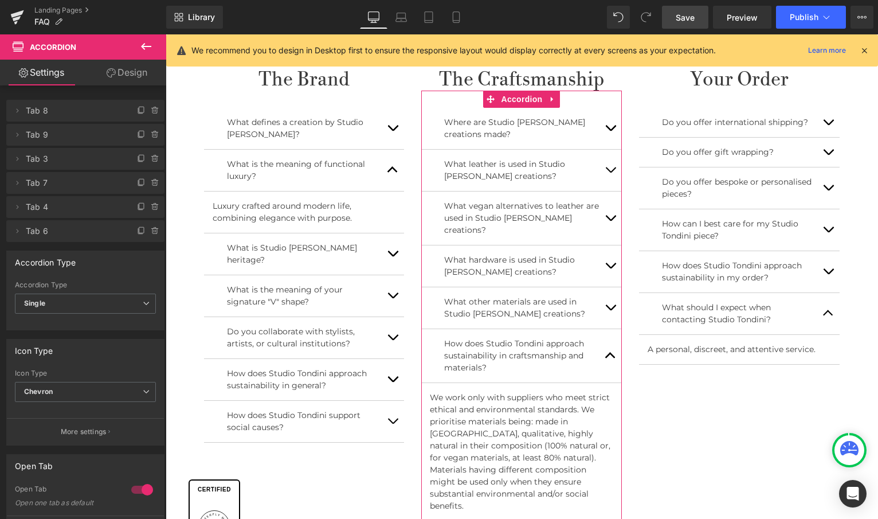
click at [610, 121] on button "button" at bounding box center [610, 128] width 23 height 41
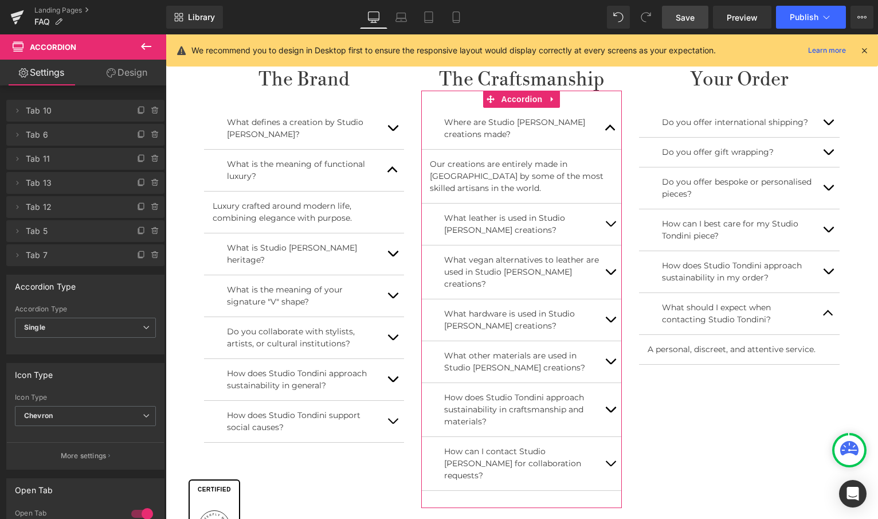
scroll to position [486, 0]
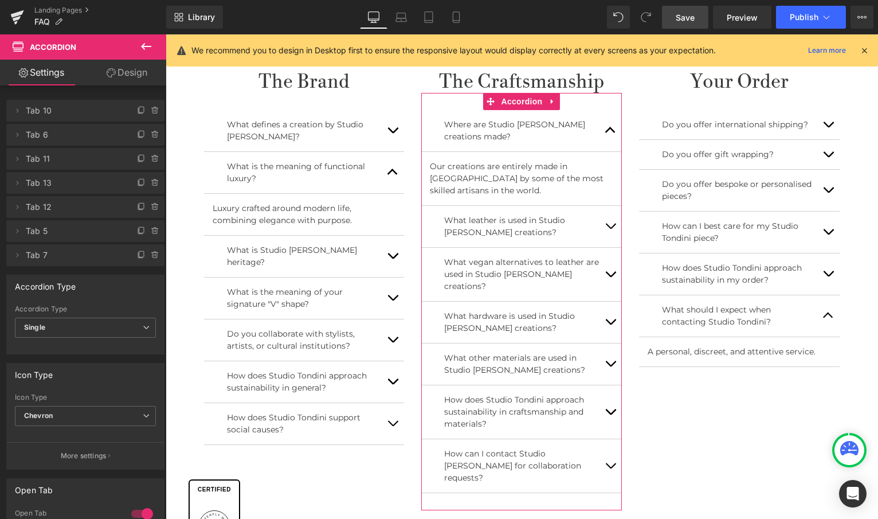
click at [607, 221] on button "button" at bounding box center [610, 226] width 23 height 41
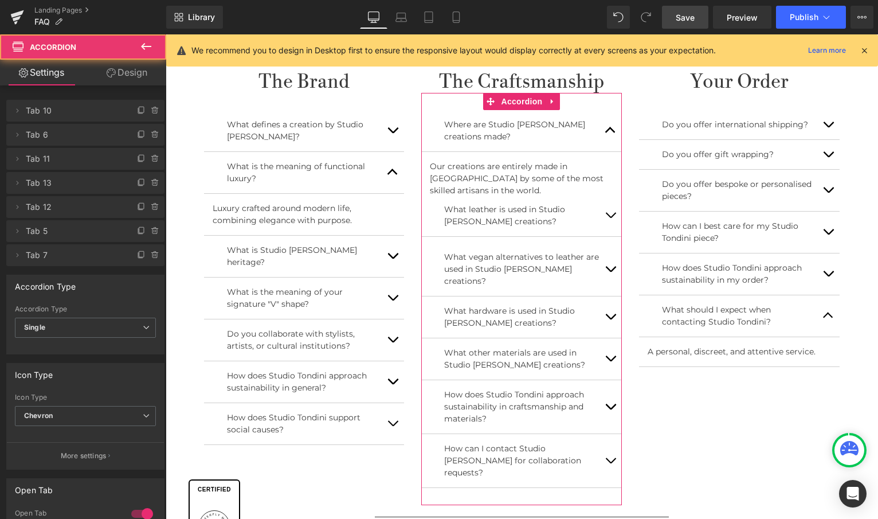
scroll to position [488, 0]
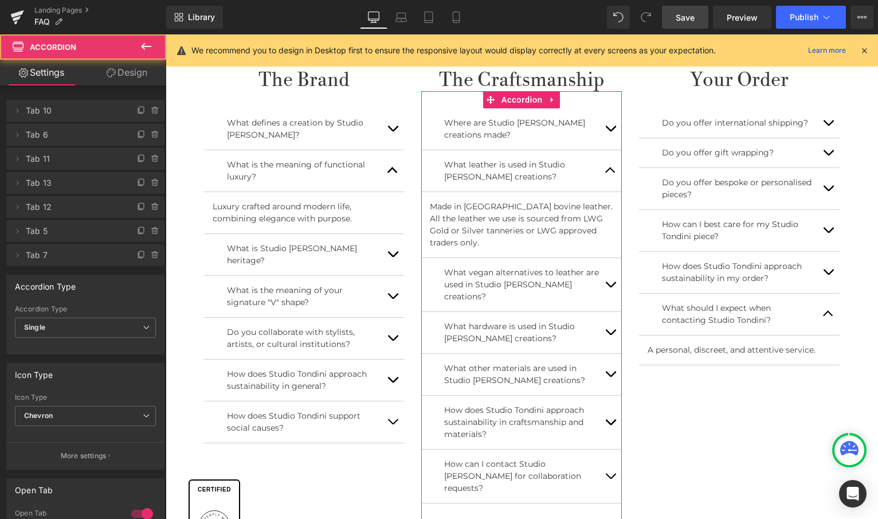
click at [609, 125] on button "button" at bounding box center [610, 128] width 23 height 41
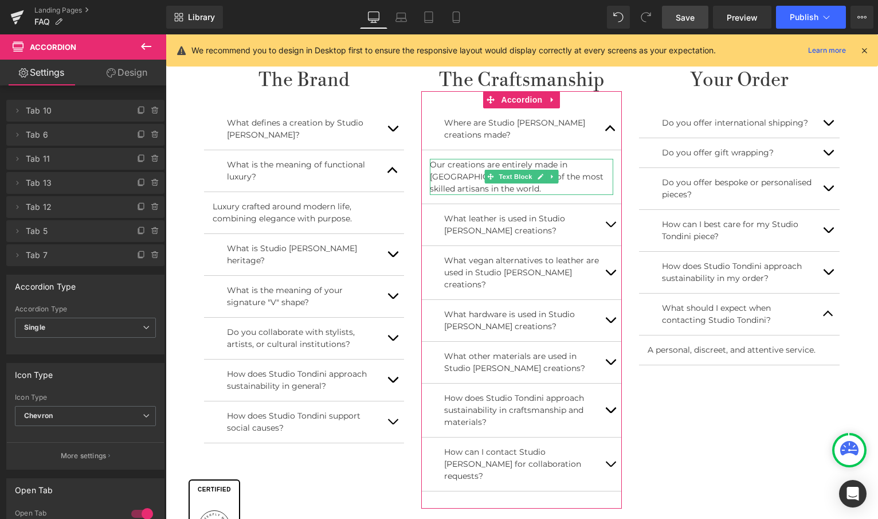
click at [468, 186] on p "Our creations are entirely made in [GEOGRAPHIC_DATA] by some of the most skille…" at bounding box center [521, 177] width 183 height 36
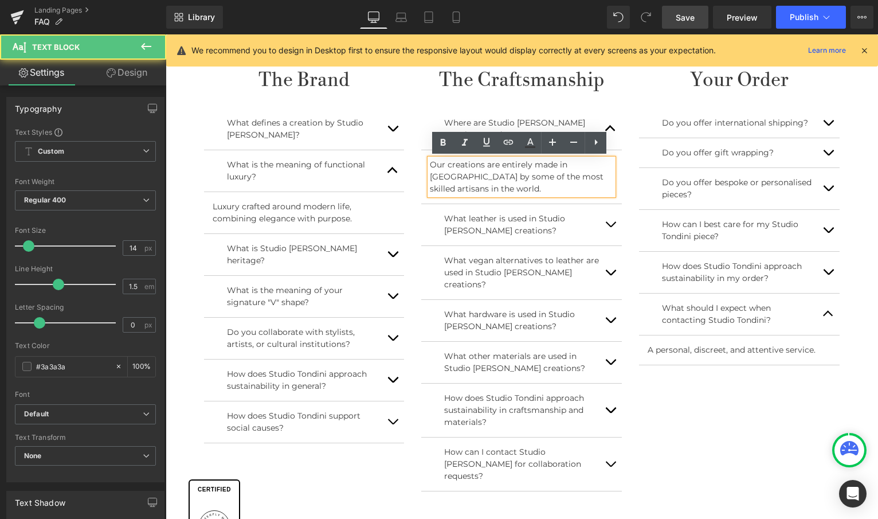
click at [475, 187] on p "Our creations are entirely made in [GEOGRAPHIC_DATA] by some of the most skille…" at bounding box center [521, 177] width 183 height 36
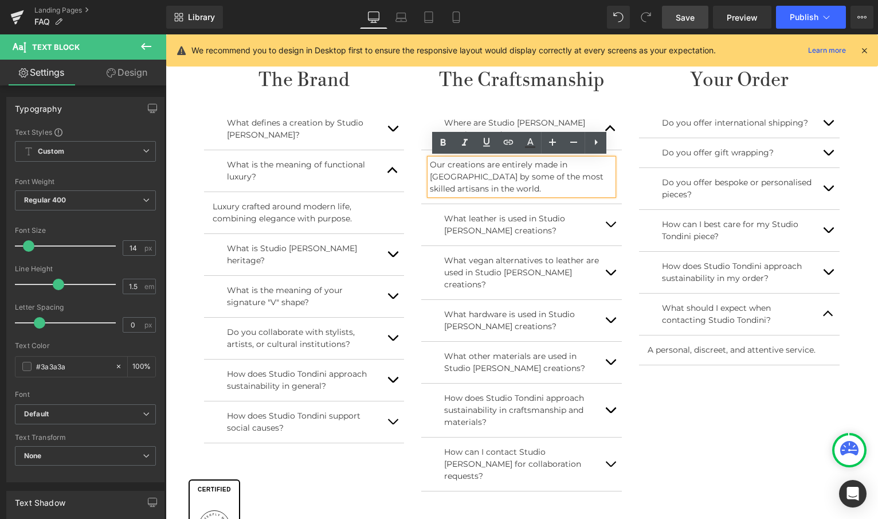
click at [611, 222] on button "button" at bounding box center [610, 224] width 23 height 41
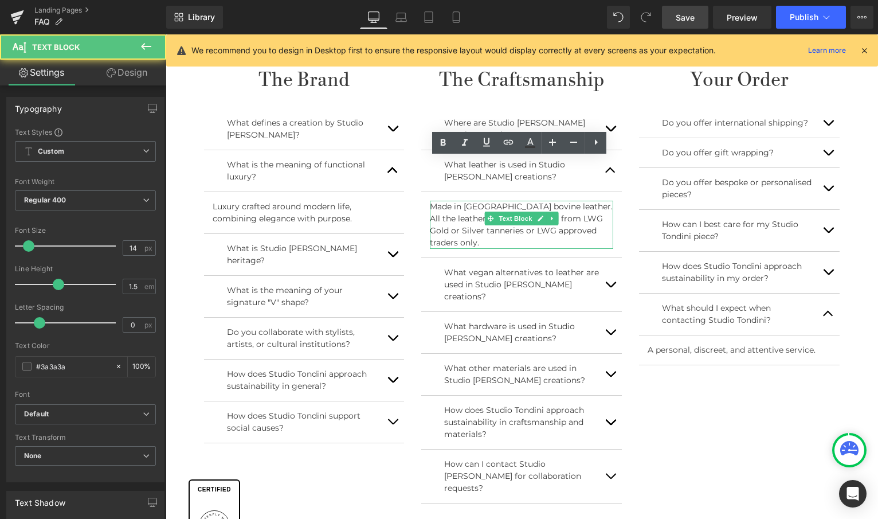
click at [575, 227] on p "Made in Italy bovine leather. All the leather we use is sourced from LWG Gold o…" at bounding box center [521, 225] width 183 height 48
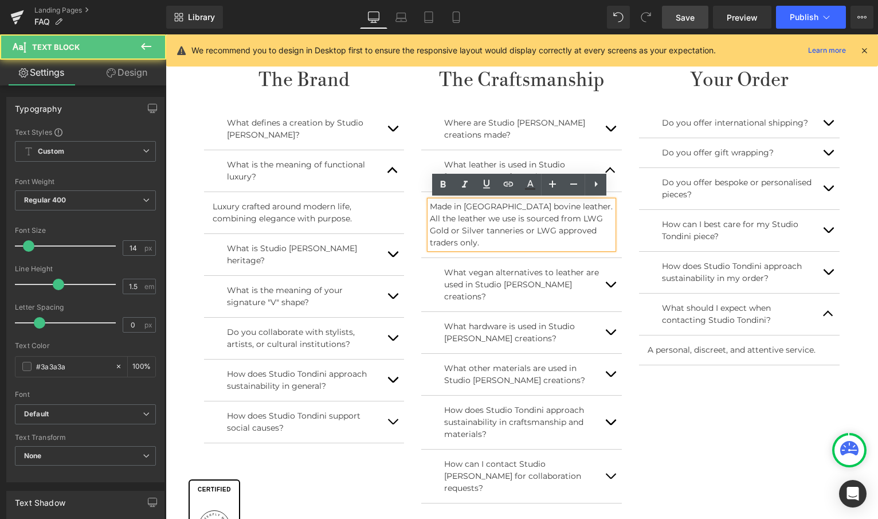
click at [578, 230] on p "Made in Italy bovine leather. All the leather we use is sourced from LWG Gold o…" at bounding box center [521, 225] width 183 height 48
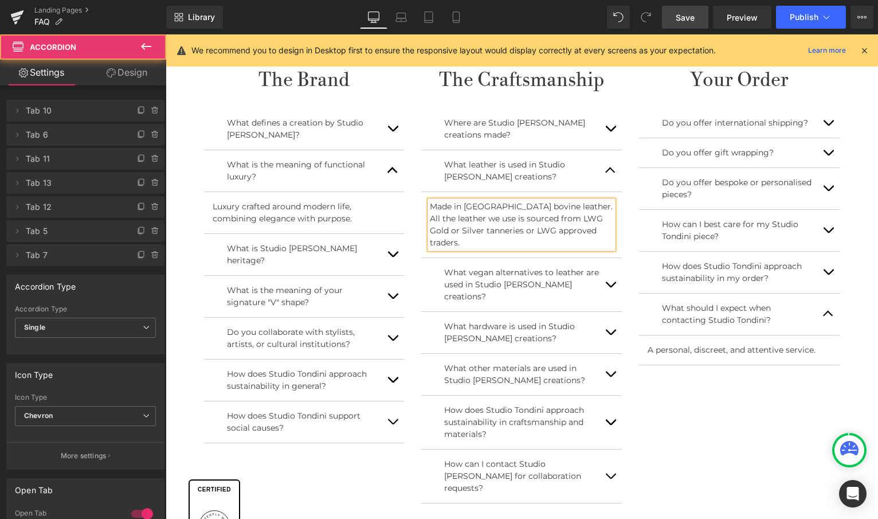
click at [607, 261] on button "button" at bounding box center [610, 284] width 23 height 53
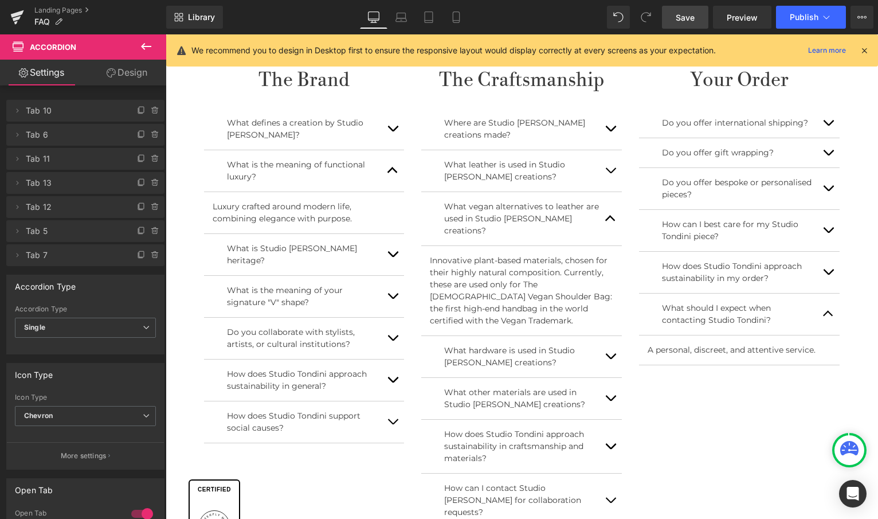
click at [610, 173] on span "button" at bounding box center [610, 173] width 0 height 0
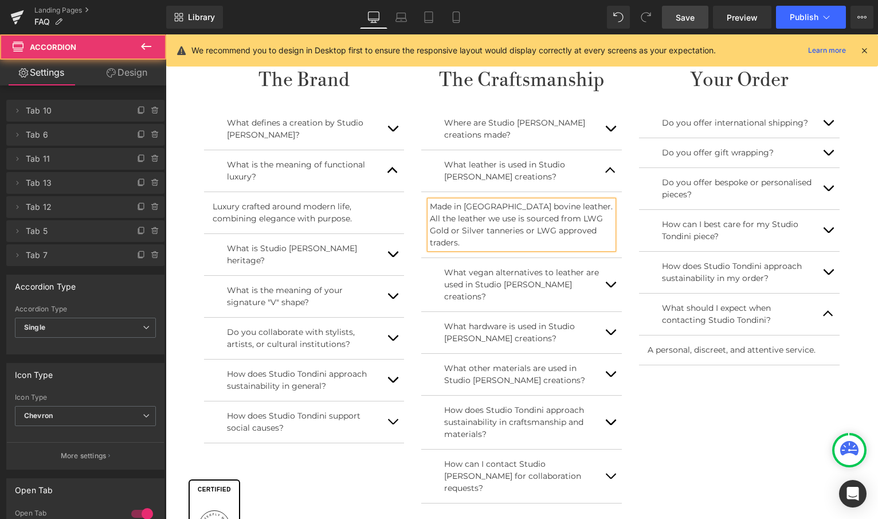
click at [525, 215] on p "Made in Italy bovine leather. All the leather we use is sourced from LWG Gold o…" at bounding box center [521, 225] width 183 height 48
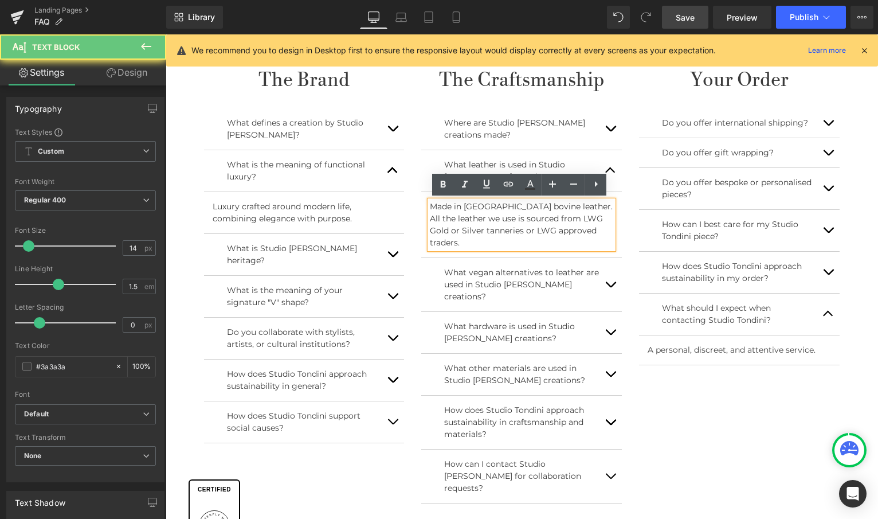
click at [523, 217] on p "Made in Italy bovine leather. All the leather we use is sourced from LWG Gold o…" at bounding box center [521, 225] width 183 height 48
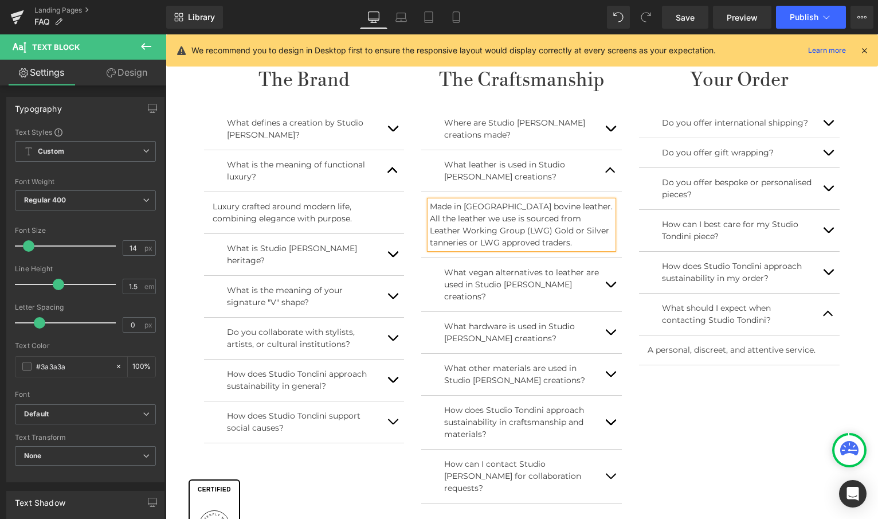
click at [611, 273] on button "button" at bounding box center [610, 284] width 23 height 53
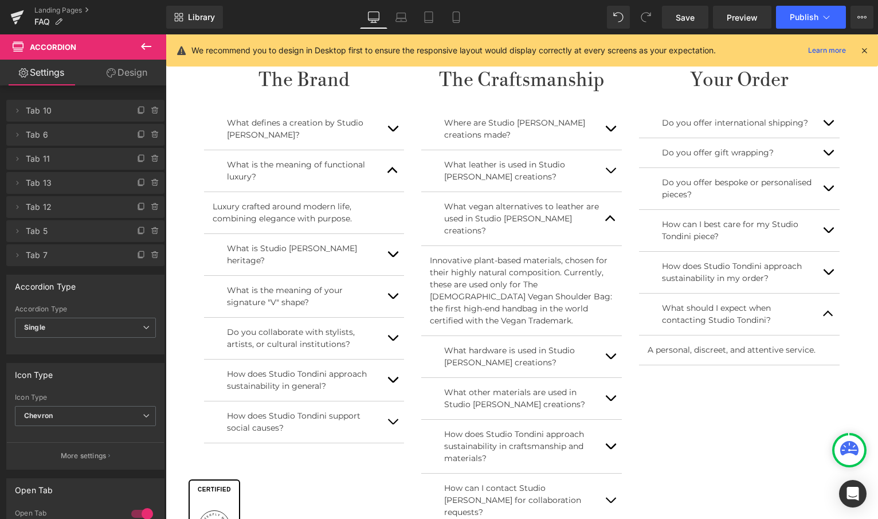
click at [607, 342] on button "button" at bounding box center [610, 356] width 23 height 41
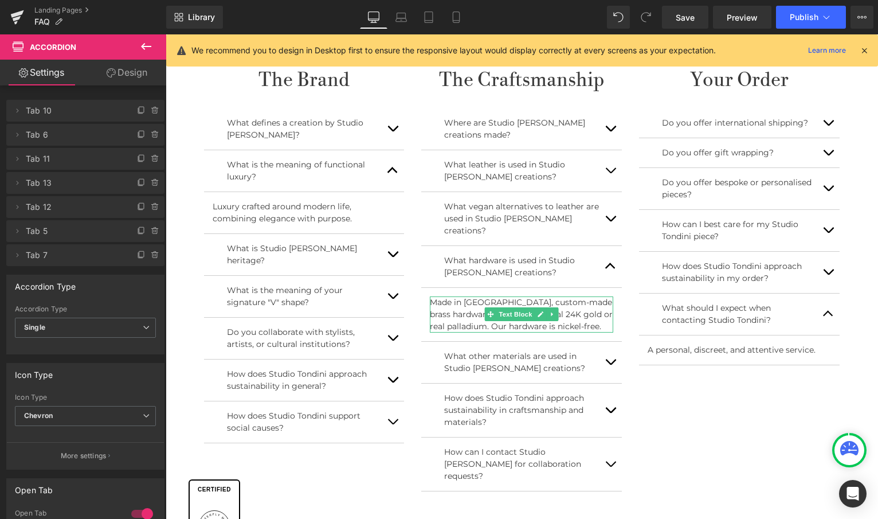
click at [438, 300] on p "Made in [GEOGRAPHIC_DATA], custom-made brass hardware, finished with real 24K g…" at bounding box center [521, 314] width 183 height 36
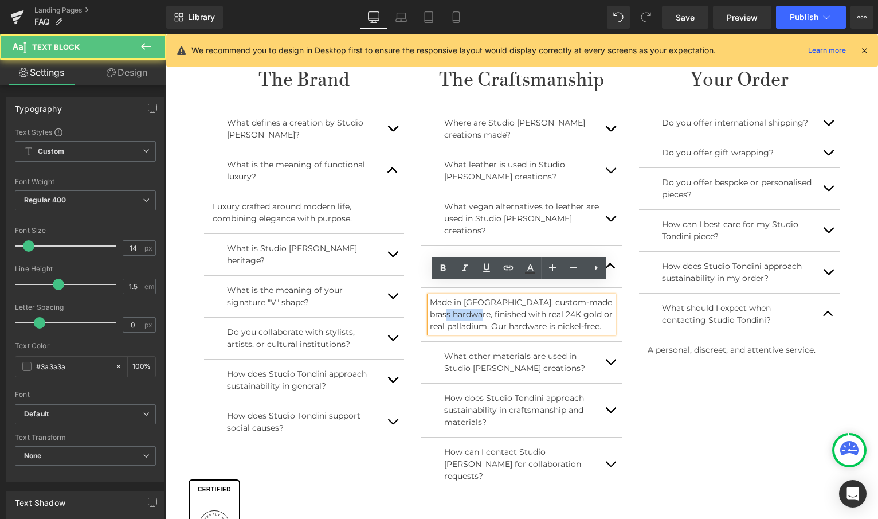
click at [438, 300] on p "Made in [GEOGRAPHIC_DATA], custom-made brass hardware, finished with real 24K g…" at bounding box center [521, 314] width 183 height 36
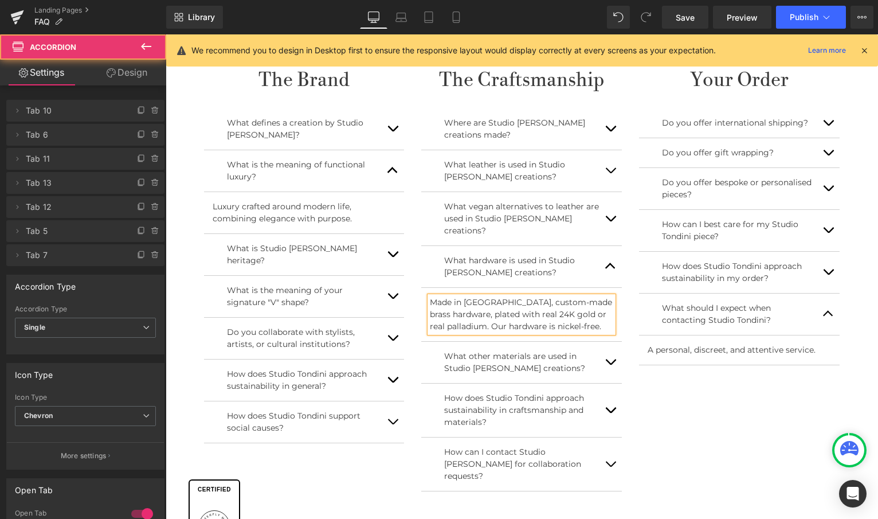
click at [608, 348] on button "button" at bounding box center [610, 362] width 23 height 41
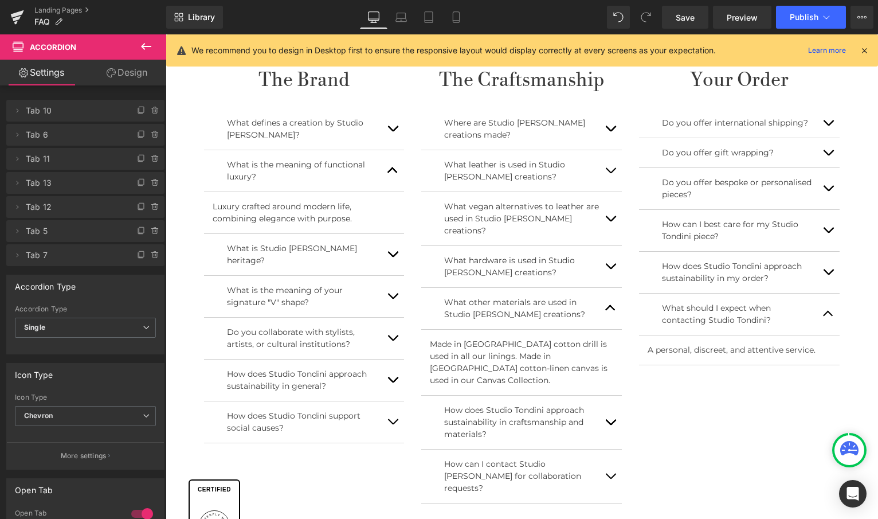
click at [611, 395] on button "button" at bounding box center [610, 421] width 23 height 53
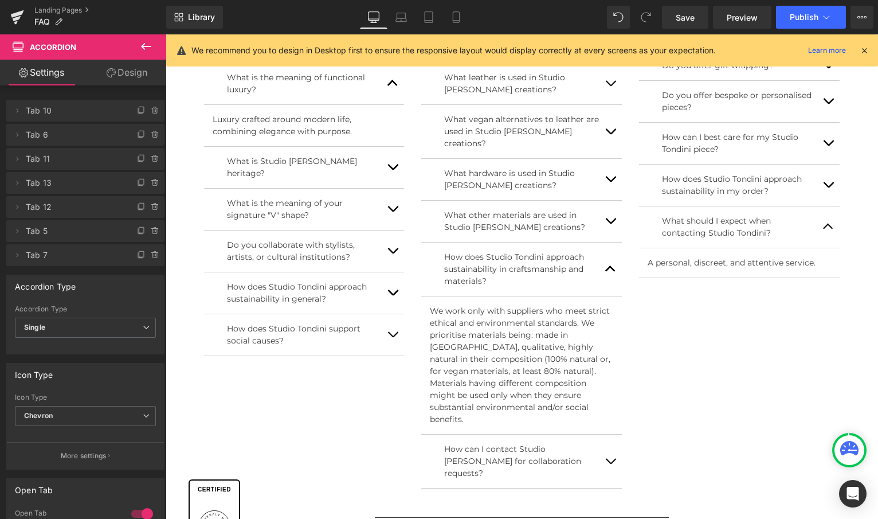
scroll to position [576, 0]
click at [477, 331] on p "We work only with suppliers who meet strict ethical and environmental standards…" at bounding box center [521, 363] width 183 height 120
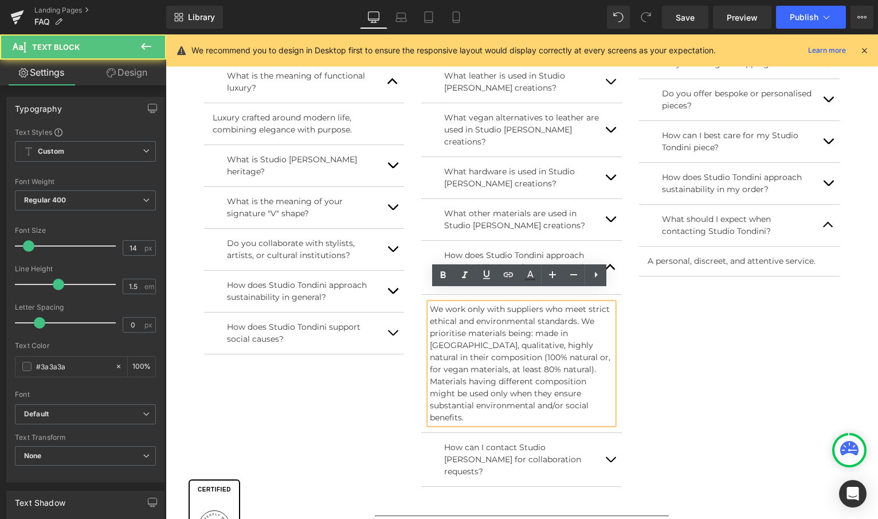
click at [475, 332] on p "We work only with suppliers who meet strict ethical and environmental standards…" at bounding box center [521, 363] width 183 height 120
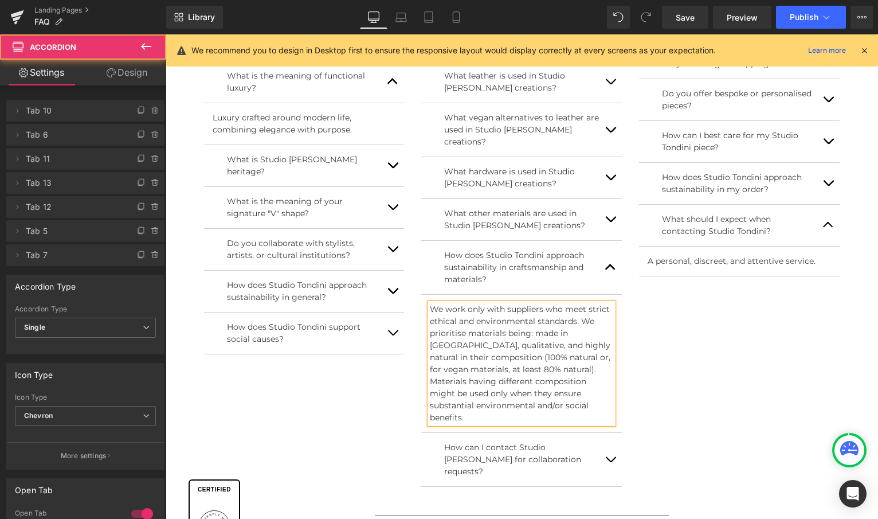
click at [610, 433] on button "button" at bounding box center [610, 459] width 23 height 53
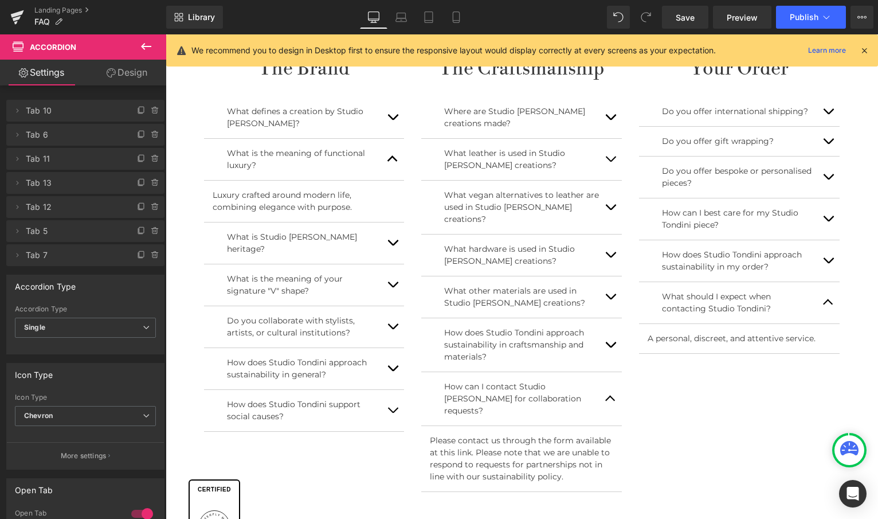
scroll to position [499, 0]
click at [610, 348] on span "button" at bounding box center [610, 348] width 0 height 0
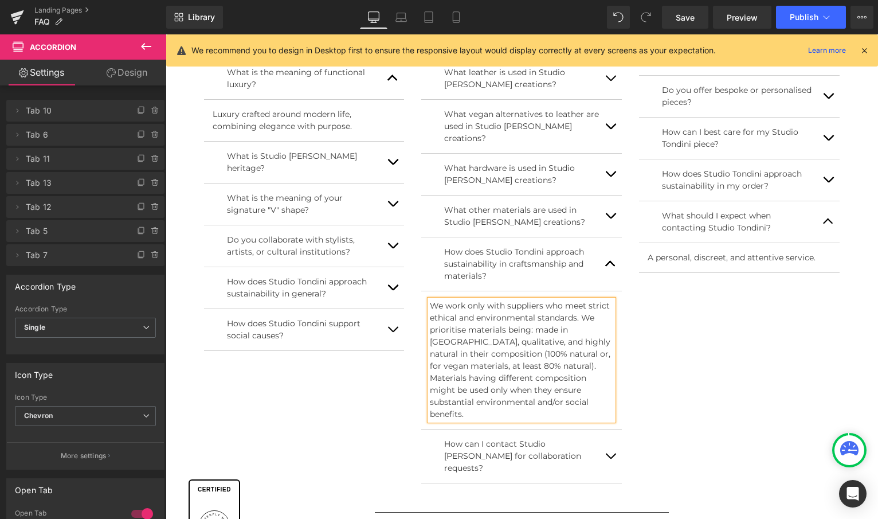
scroll to position [583, 0]
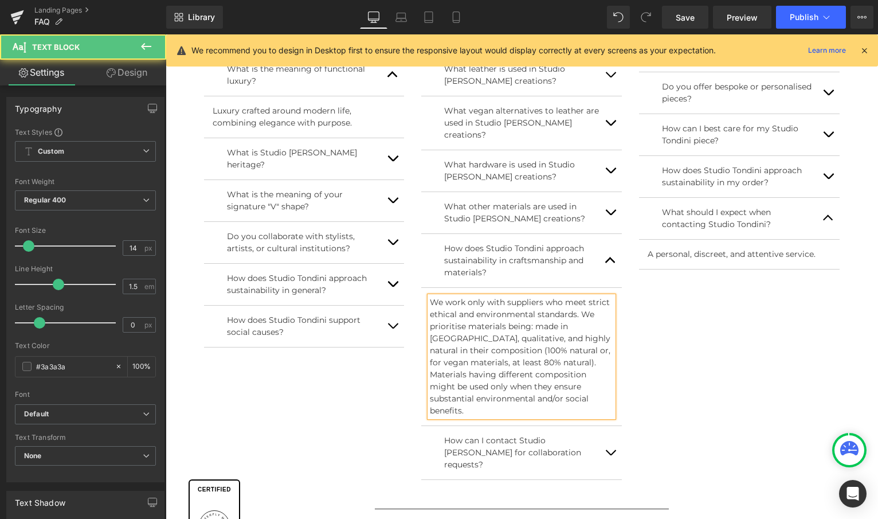
click at [466, 311] on p "We work only with suppliers who meet strict ethical and environmental standards…" at bounding box center [521, 356] width 183 height 120
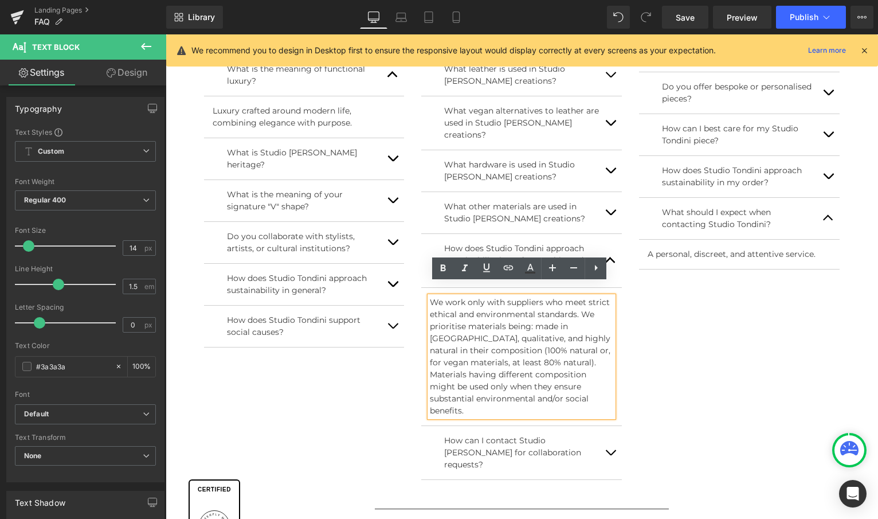
click at [504, 296] on p "We work only with suppliers who meet strict ethical and environmental standards…" at bounding box center [521, 356] width 183 height 120
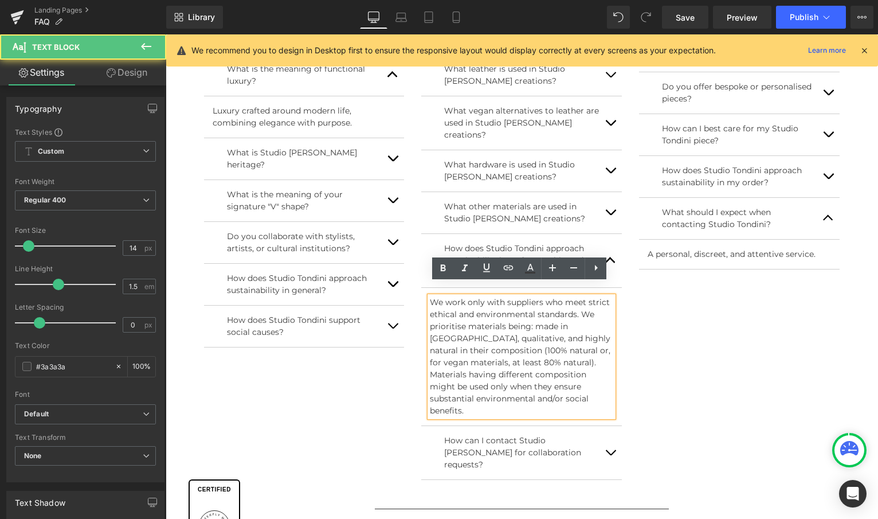
click at [466, 312] on p "We work only with suppliers who meet strict ethical and environmental standards…" at bounding box center [521, 356] width 183 height 120
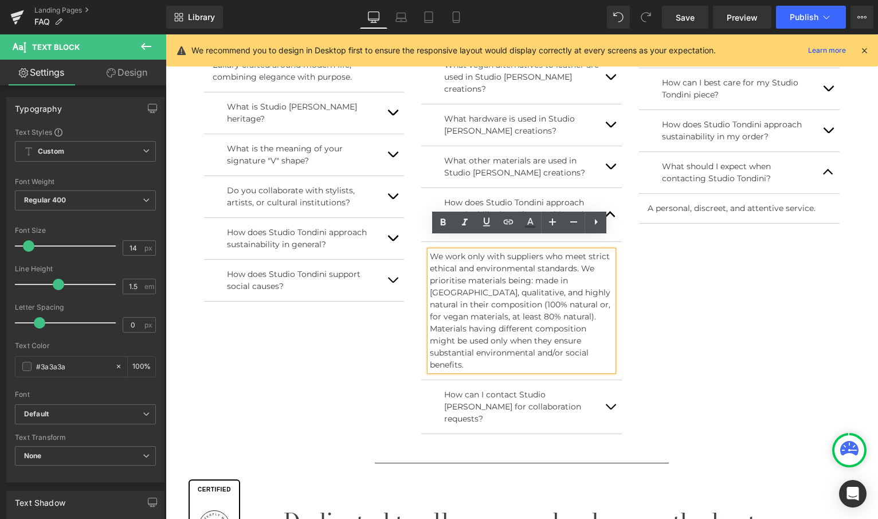
click at [609, 380] on button "button" at bounding box center [610, 406] width 23 height 53
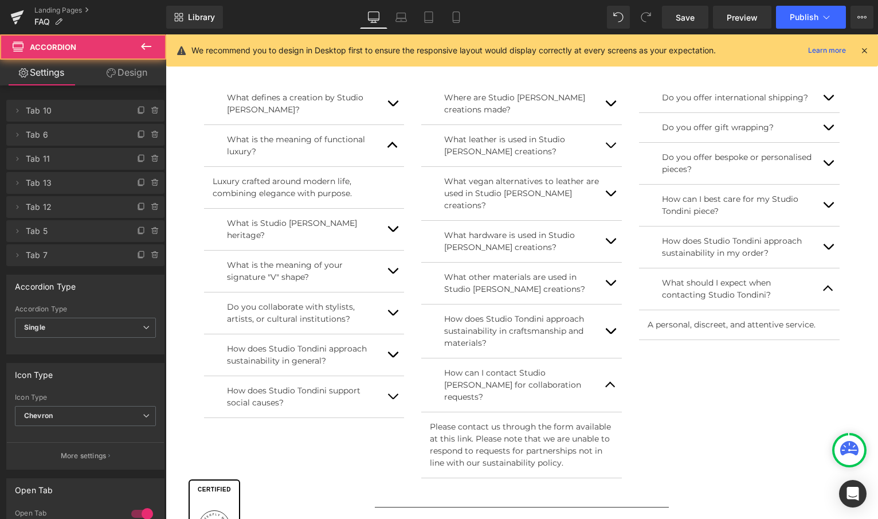
scroll to position [516, 0]
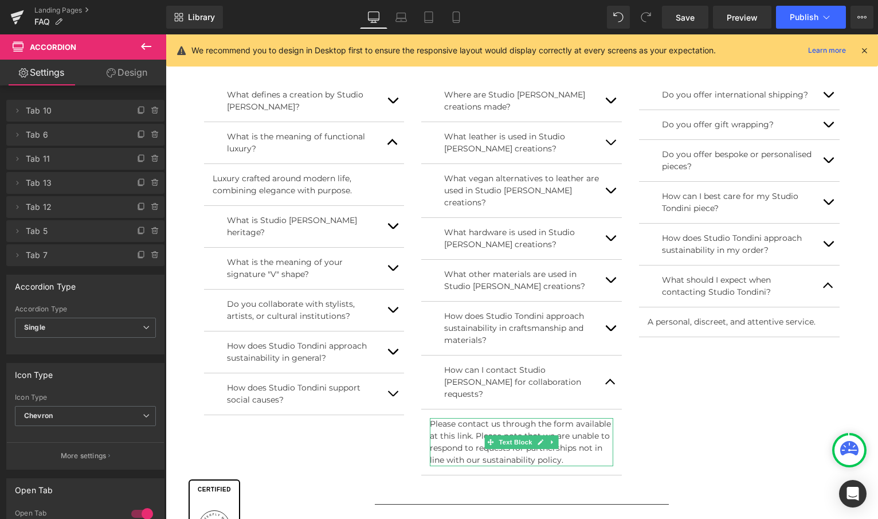
click at [575, 429] on p "Please contact us through the form available at this link. Please note that we …" at bounding box center [521, 442] width 183 height 48
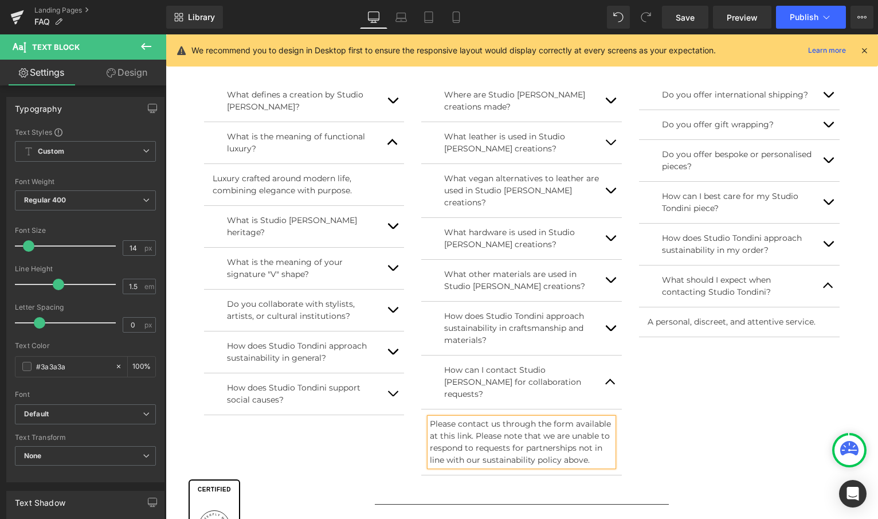
click at [610, 307] on button "button" at bounding box center [610, 327] width 23 height 53
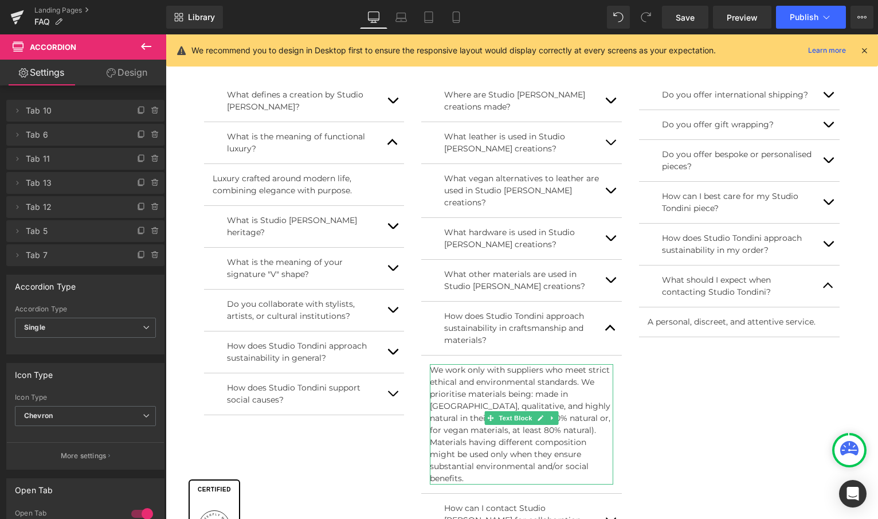
click at [465, 381] on p "We work only with suppliers who meet strict ethical and environmental standards…" at bounding box center [521, 424] width 183 height 120
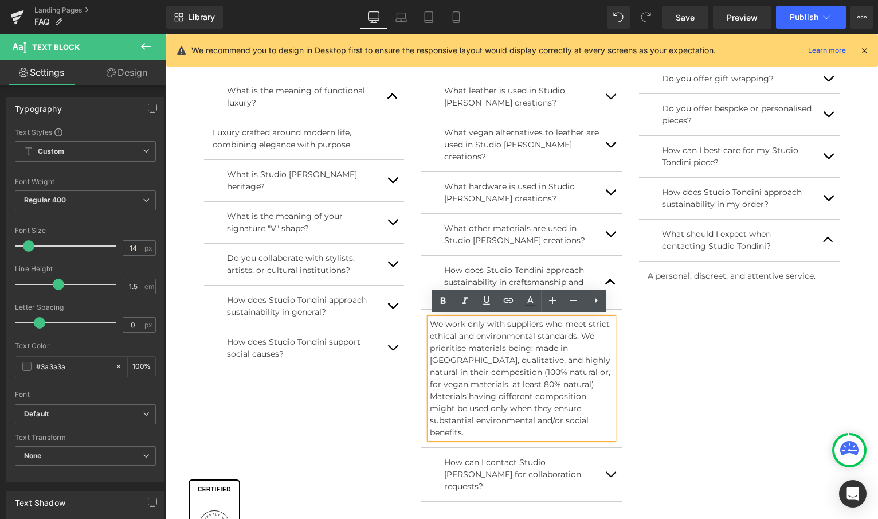
scroll to position [551, 0]
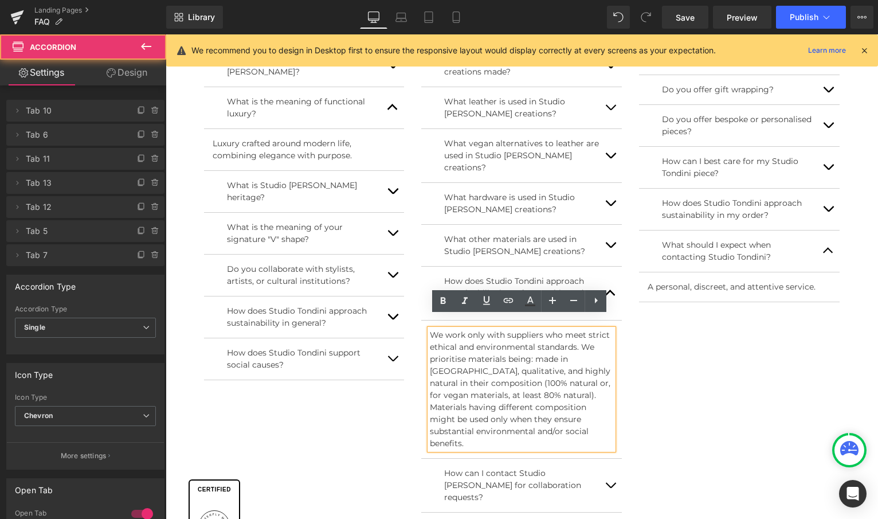
click at [606, 458] on button "button" at bounding box center [610, 484] width 23 height 53
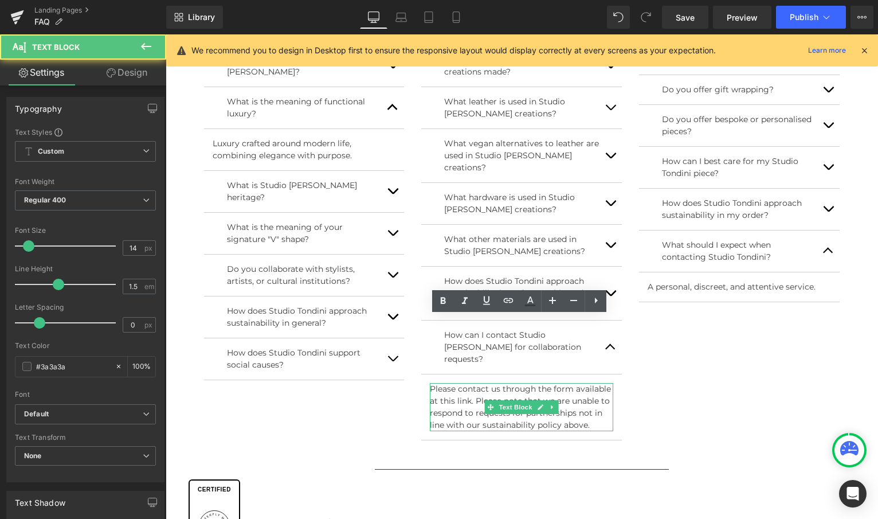
click at [483, 397] on p "Please contact us through the form available at this link. Please note that we …" at bounding box center [521, 407] width 183 height 48
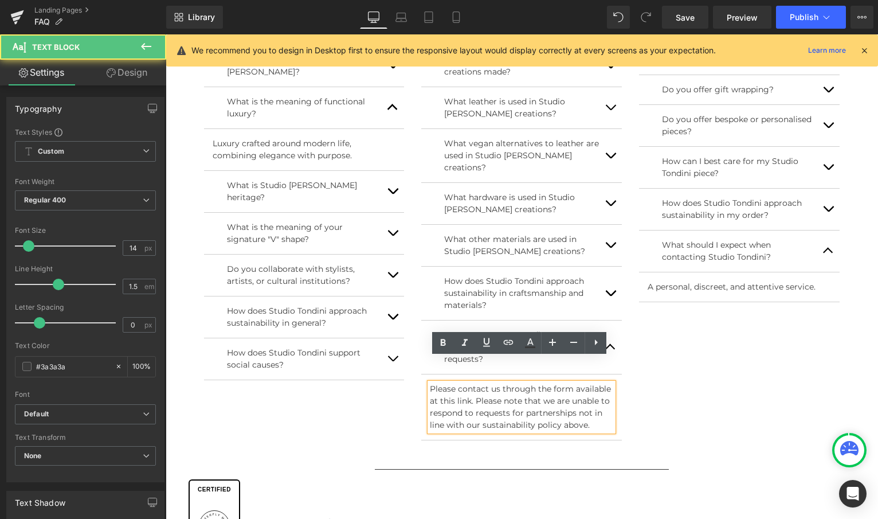
click at [487, 399] on p "Please contact us through the form available at this link. Please note that we …" at bounding box center [521, 407] width 183 height 48
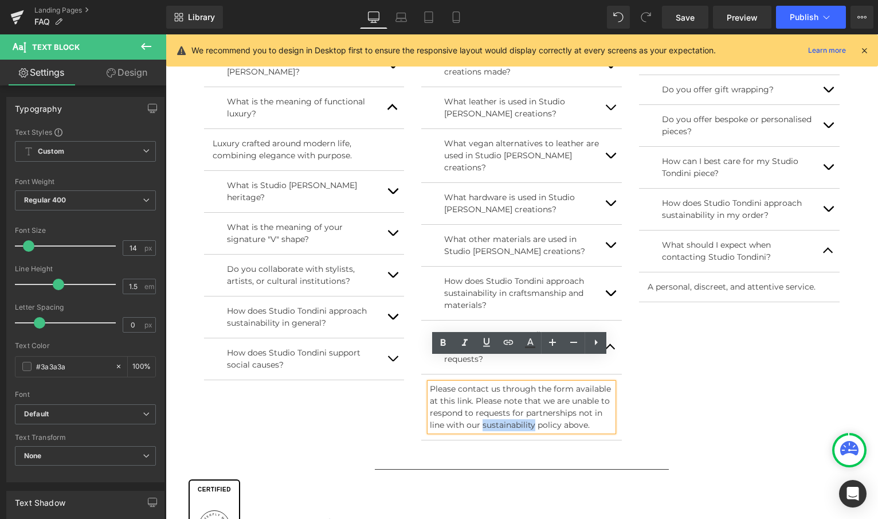
click at [487, 399] on p "Please contact us through the form available at this link. Please note that we …" at bounding box center [521, 407] width 183 height 48
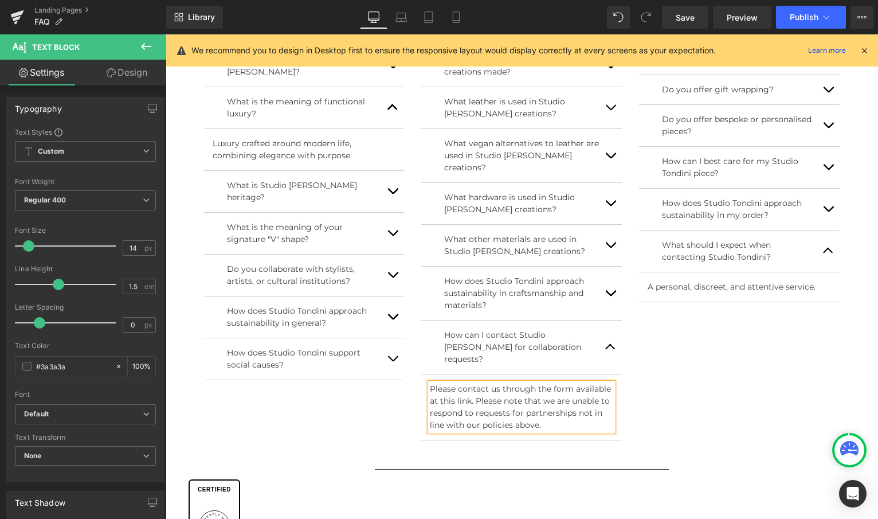
click at [698, 410] on div "The Brand Heading What defines a creation by Studio [PERSON_NAME]? Text Block S…" at bounding box center [521, 225] width 653 height 476
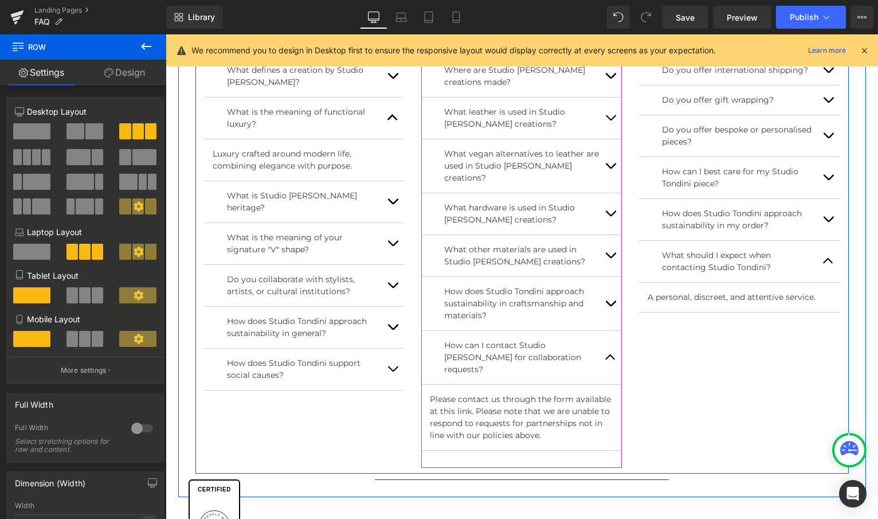
scroll to position [542, 0]
click at [499, 411] on p "Please contact us through the form available at this link. Please note that we …" at bounding box center [521, 416] width 183 height 48
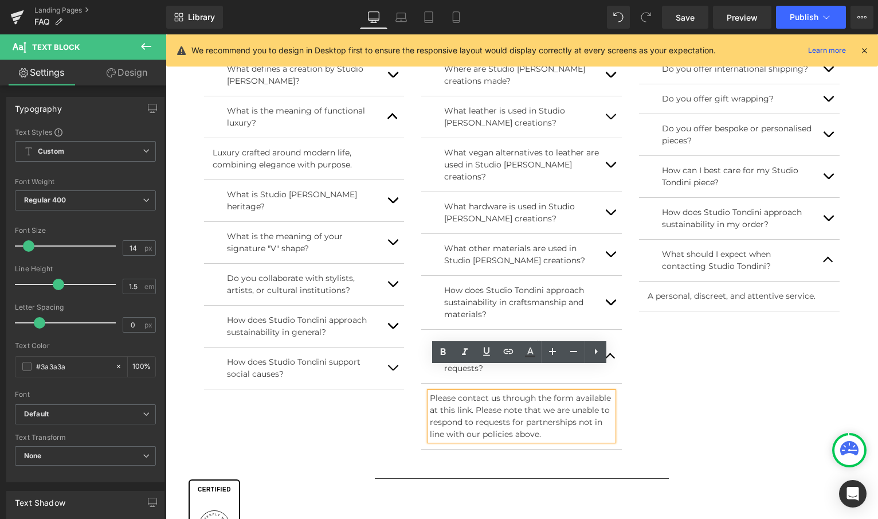
click at [552, 414] on p "Please contact us through the form available at this link. Please note that we …" at bounding box center [521, 416] width 183 height 48
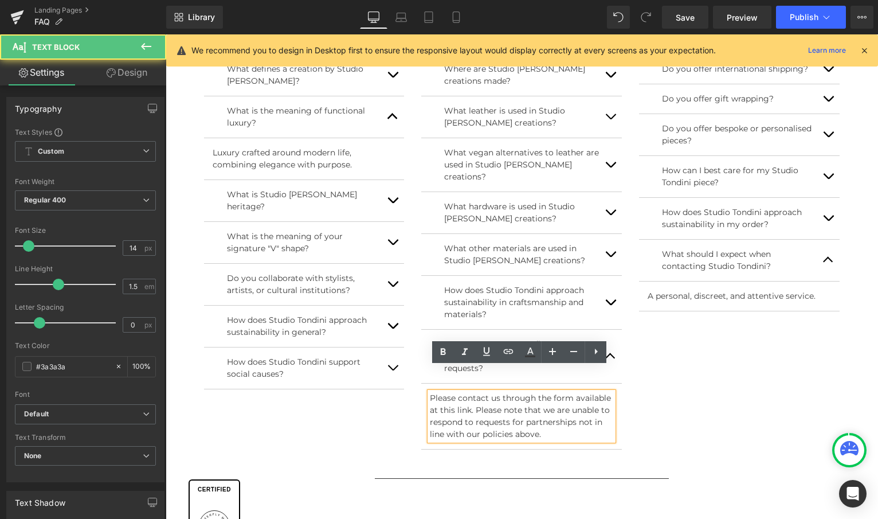
click at [667, 403] on div "The Brand Heading What defines a creation by Studio [PERSON_NAME]? Text Block S…" at bounding box center [521, 234] width 653 height 476
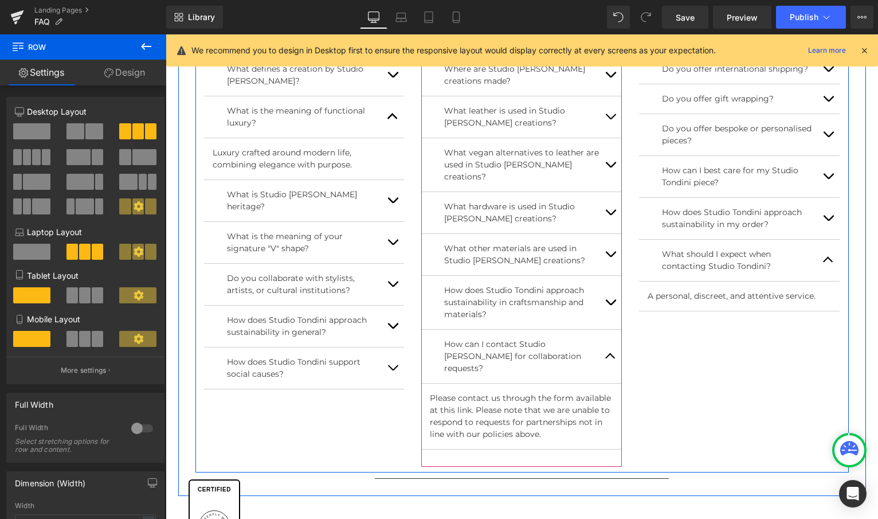
click at [607, 339] on button "button" at bounding box center [610, 355] width 23 height 53
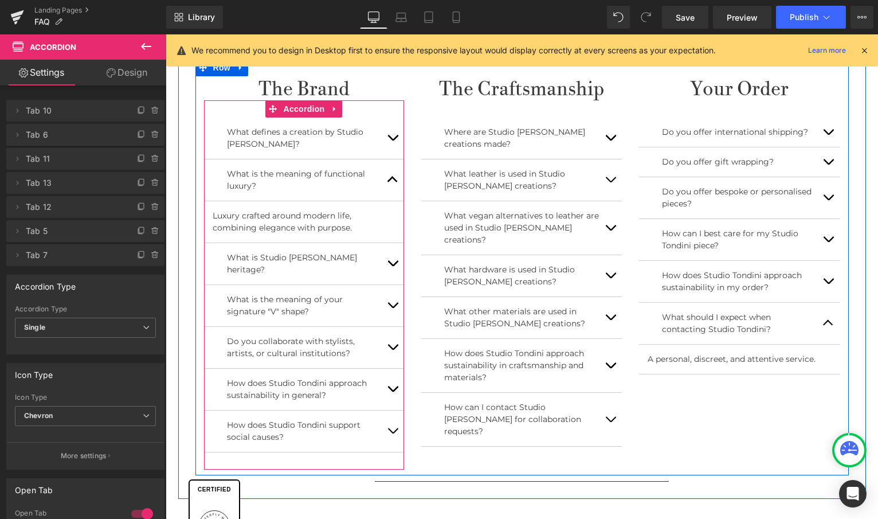
scroll to position [478, 0]
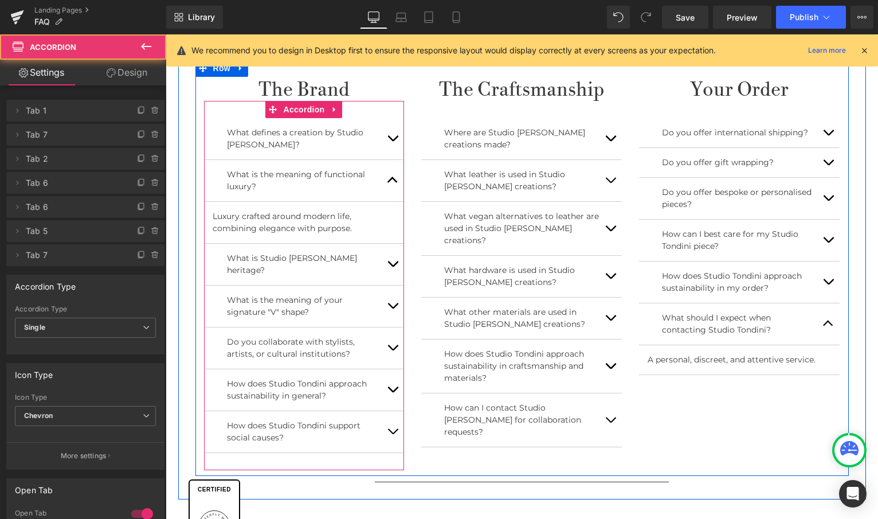
click at [389, 182] on button "button" at bounding box center [392, 180] width 23 height 41
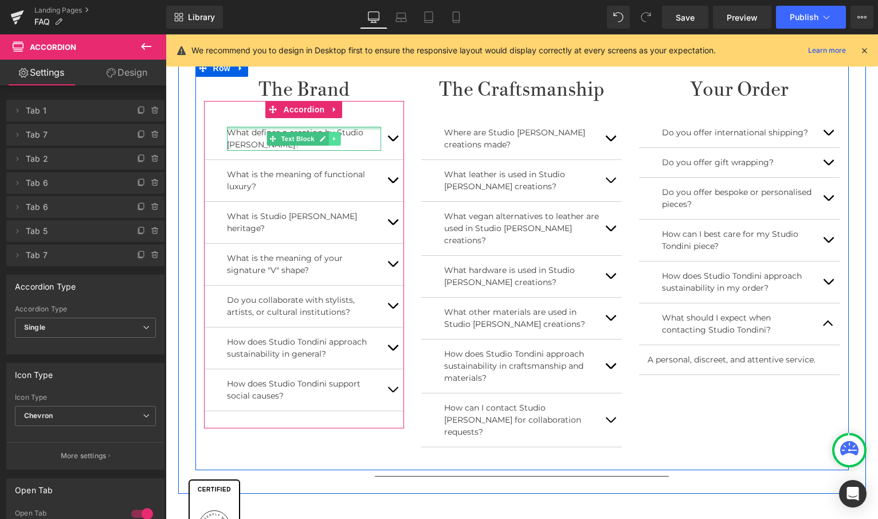
scroll to position [483, 0]
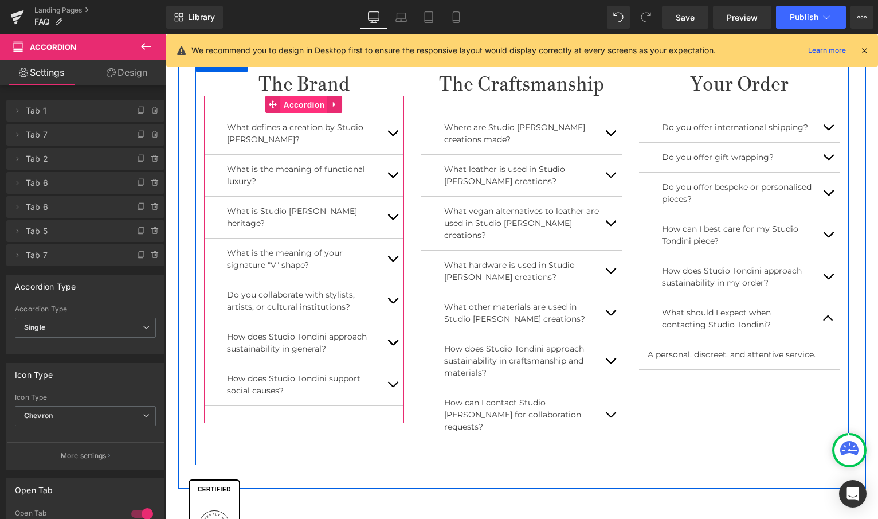
click at [305, 104] on span "Accordion" at bounding box center [304, 104] width 47 height 17
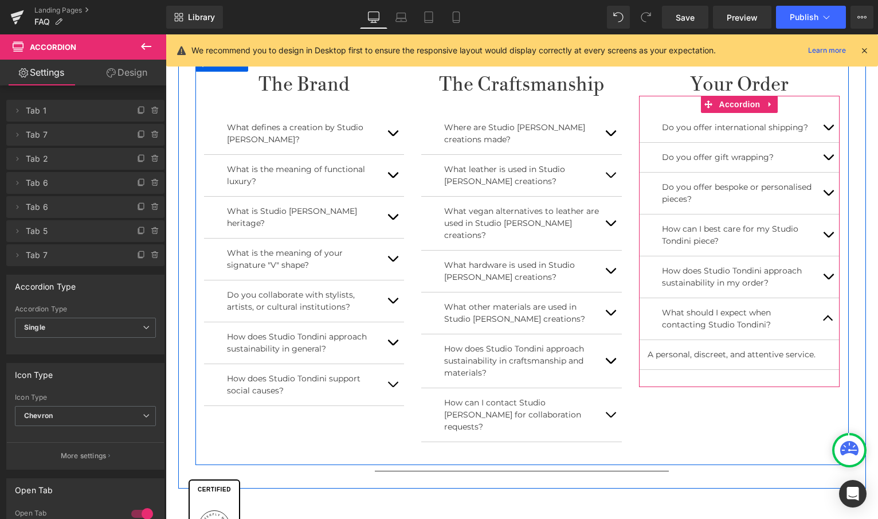
click at [824, 313] on button "button" at bounding box center [828, 318] width 23 height 41
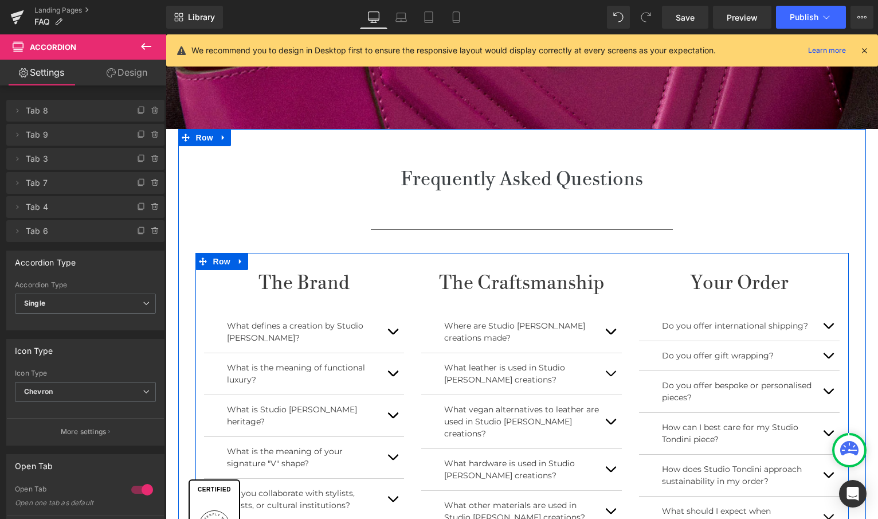
scroll to position [233, 0]
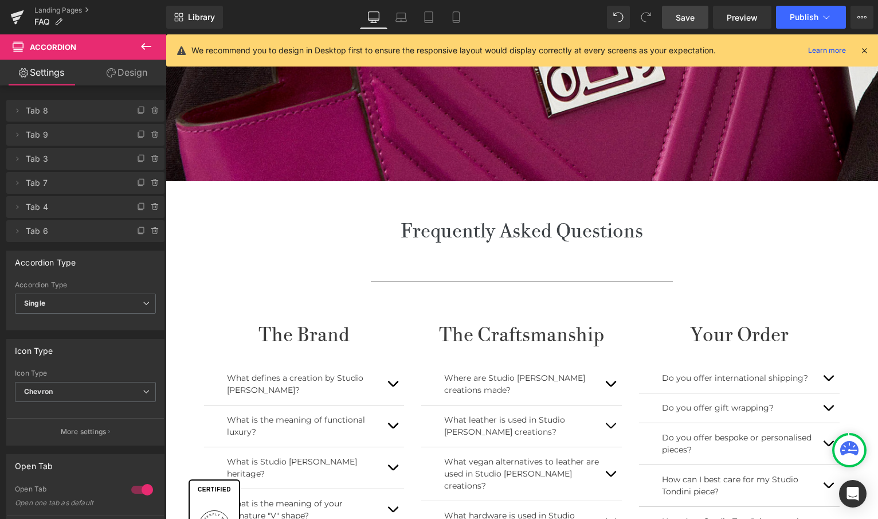
click at [692, 17] on span "Save" at bounding box center [685, 17] width 19 height 12
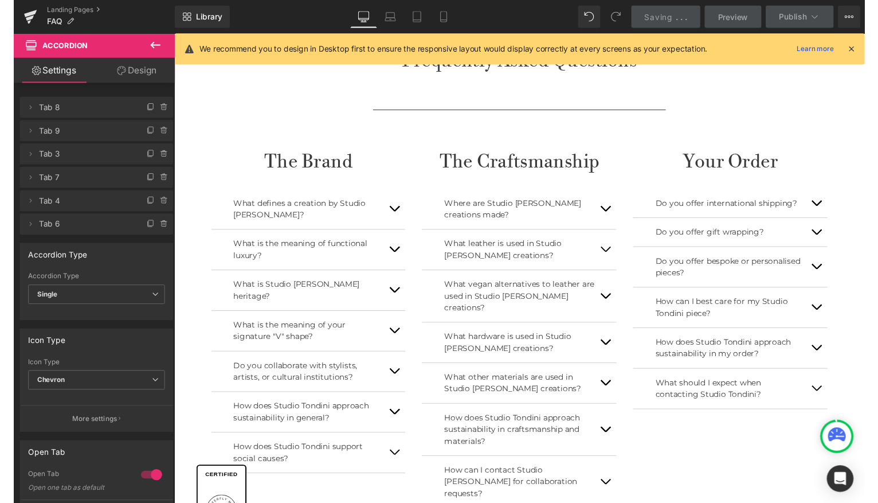
scroll to position [407, 0]
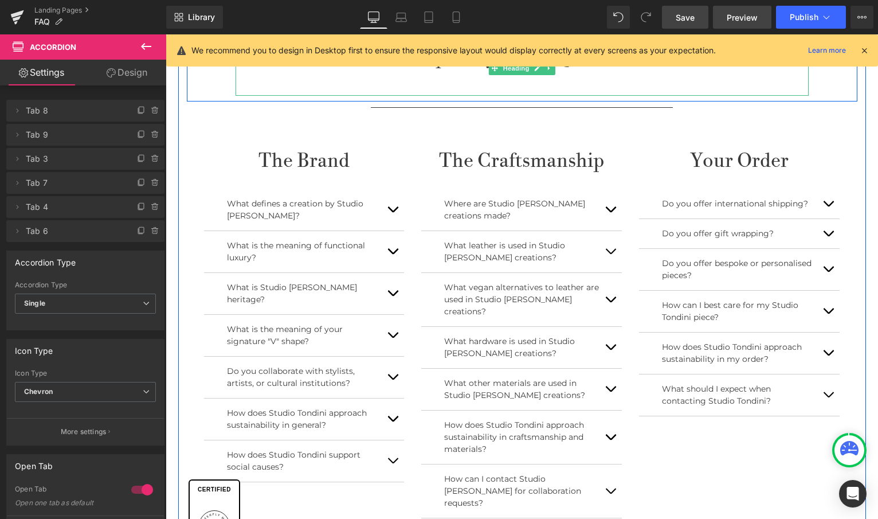
click at [750, 28] on link "Preview" at bounding box center [742, 17] width 58 height 23
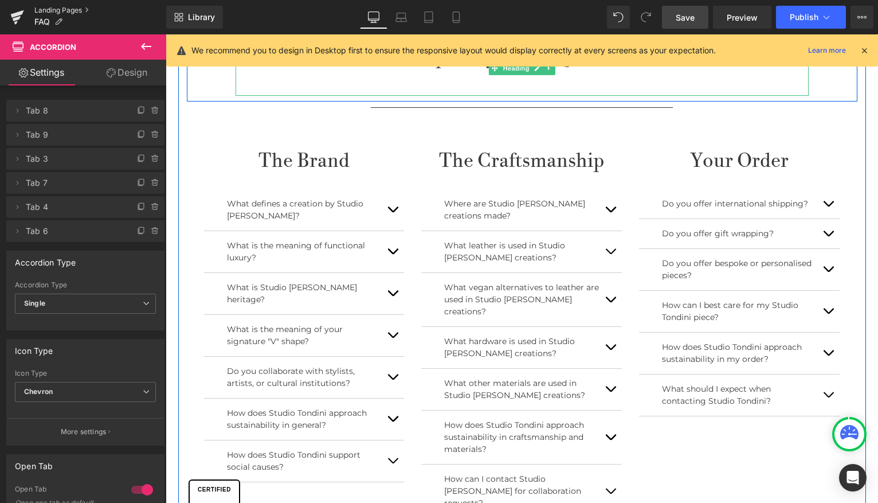
click at [68, 7] on link "Landing Pages" at bounding box center [100, 10] width 132 height 9
